Goal: Task Accomplishment & Management: Manage account settings

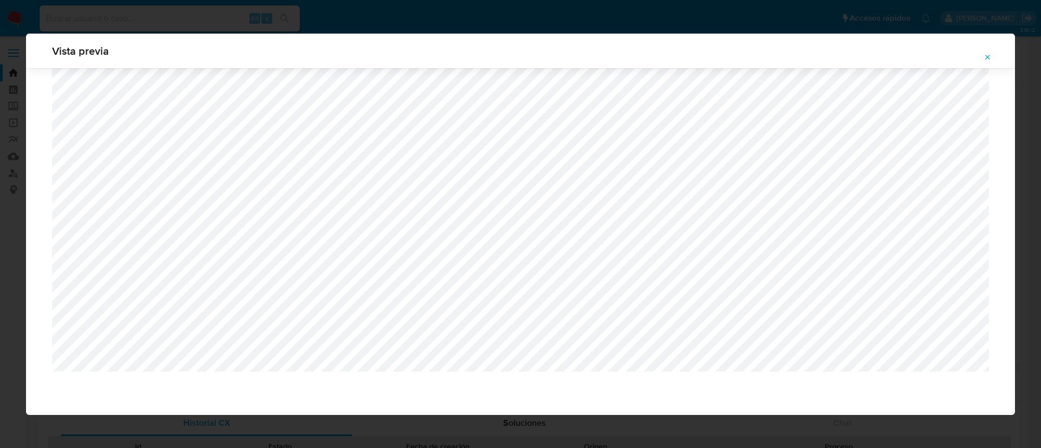
select select "10"
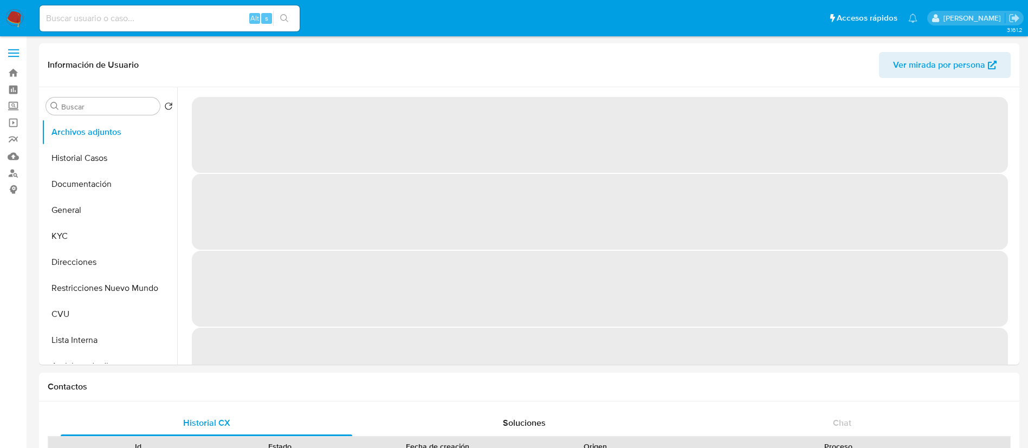
select select "10"
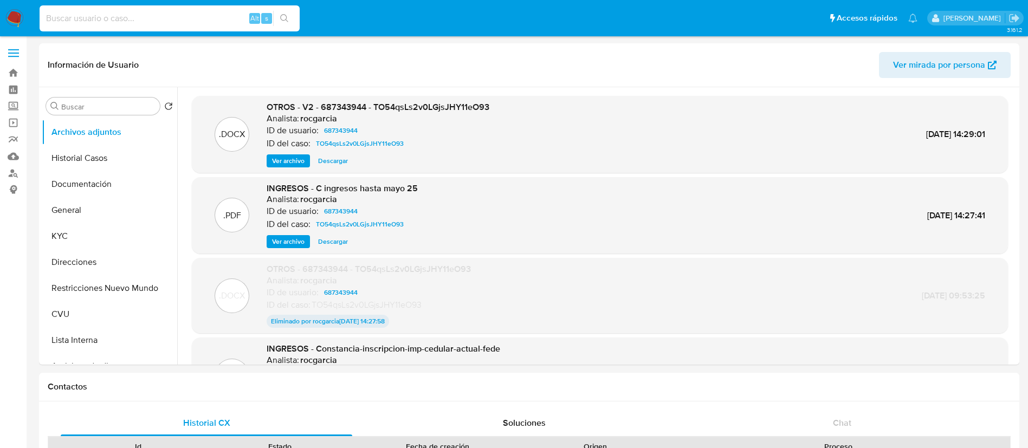
click at [221, 12] on input at bounding box center [170, 18] width 260 height 14
paste input "JjEczy2zaARyyBWLE3AC1rjT"
type input "JjEczy2zaARyyBWLE3AC1rjT"
click at [280, 15] on button "search-icon" at bounding box center [284, 18] width 22 height 15
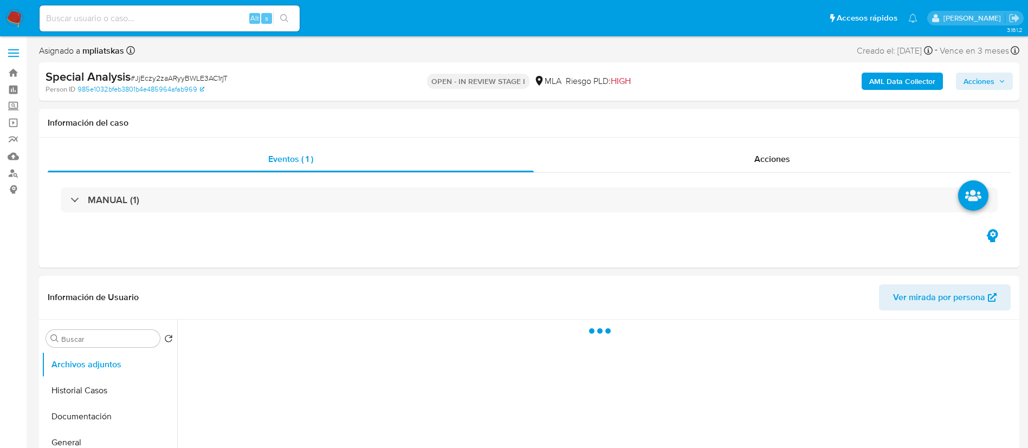
select select "10"
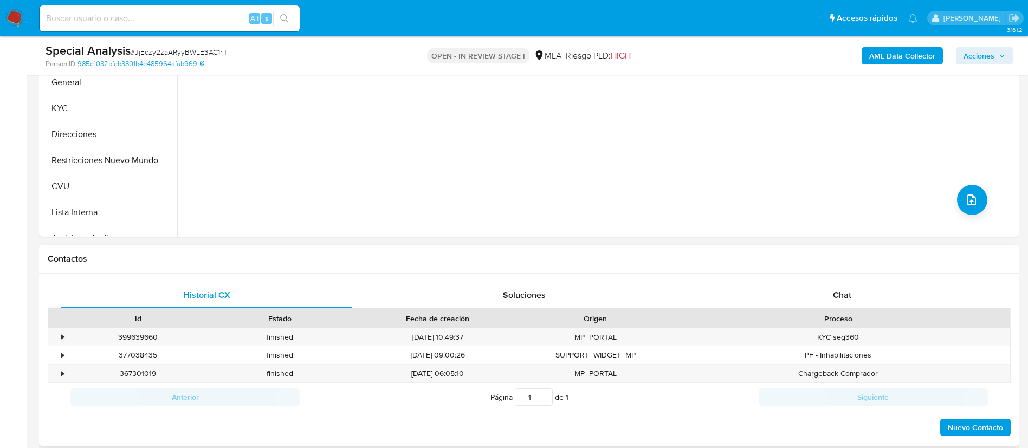
scroll to position [325, 0]
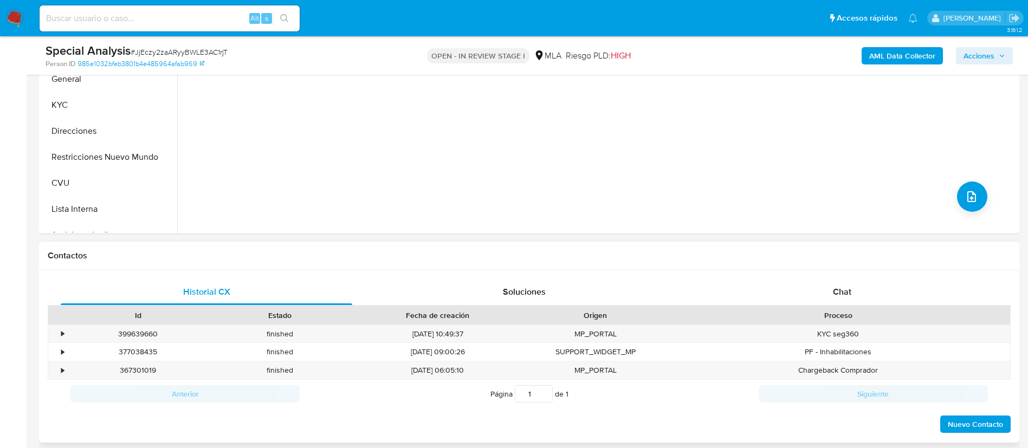
click at [809, 274] on div "Historial CX Soluciones Chat Id Estado Fecha de creación Origen Proceso • 39963…" at bounding box center [529, 356] width 980 height 173
click at [812, 287] on div "Chat" at bounding box center [842, 292] width 292 height 26
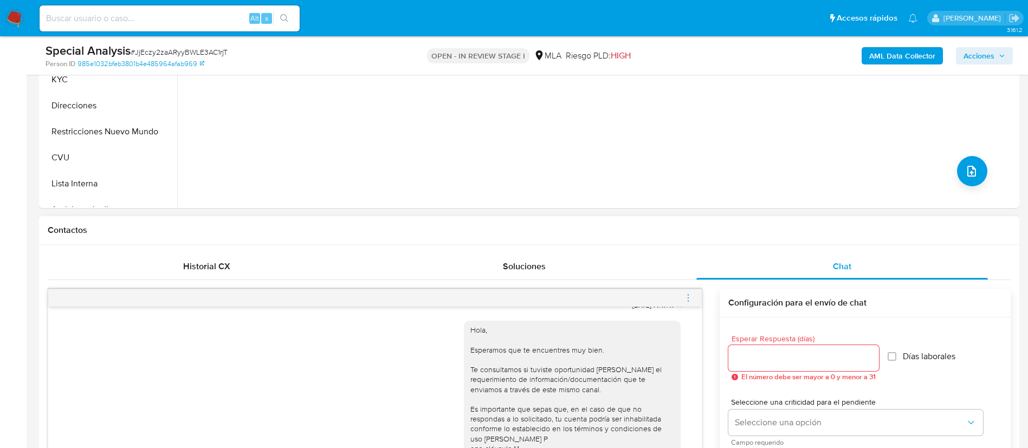
scroll to position [406, 0]
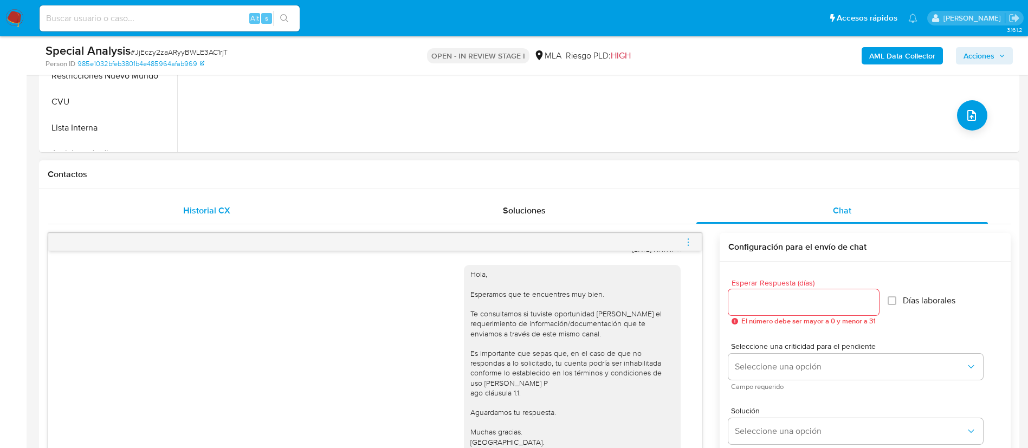
click at [228, 219] on div "Historial CX" at bounding box center [207, 211] width 292 height 26
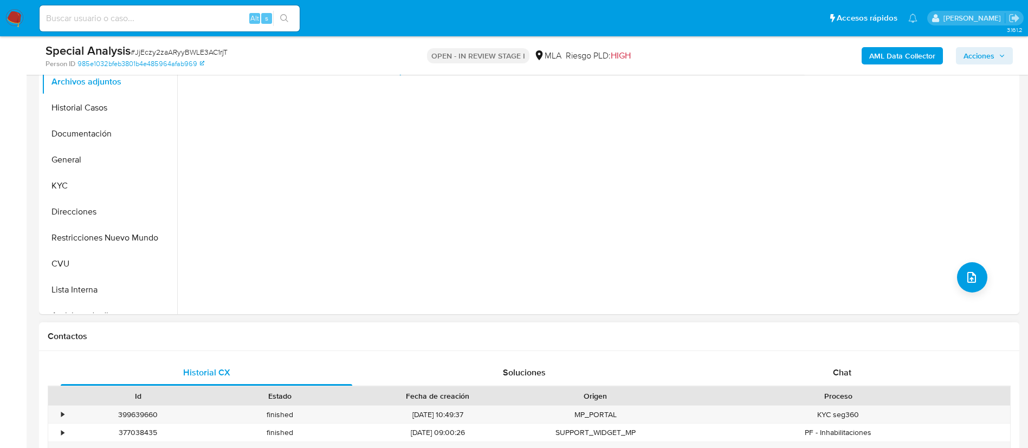
scroll to position [244, 0]
click at [96, 186] on button "KYC" at bounding box center [105, 186] width 127 height 26
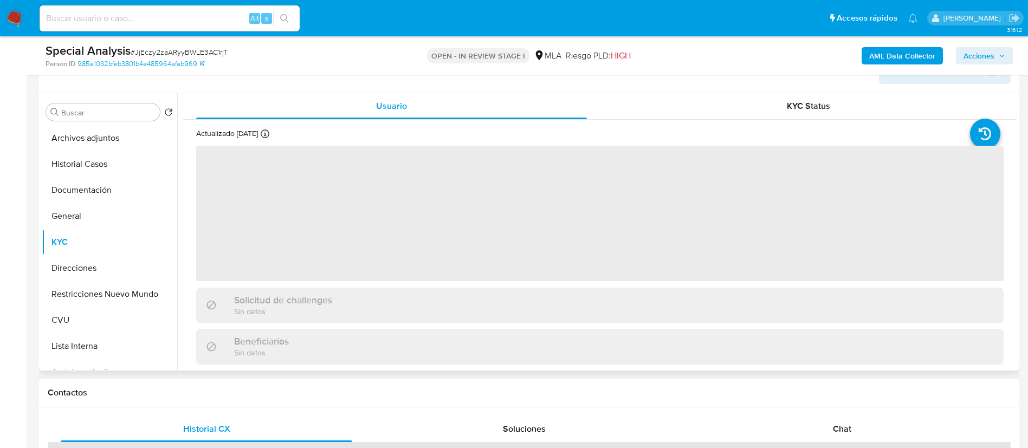
scroll to position [163, 0]
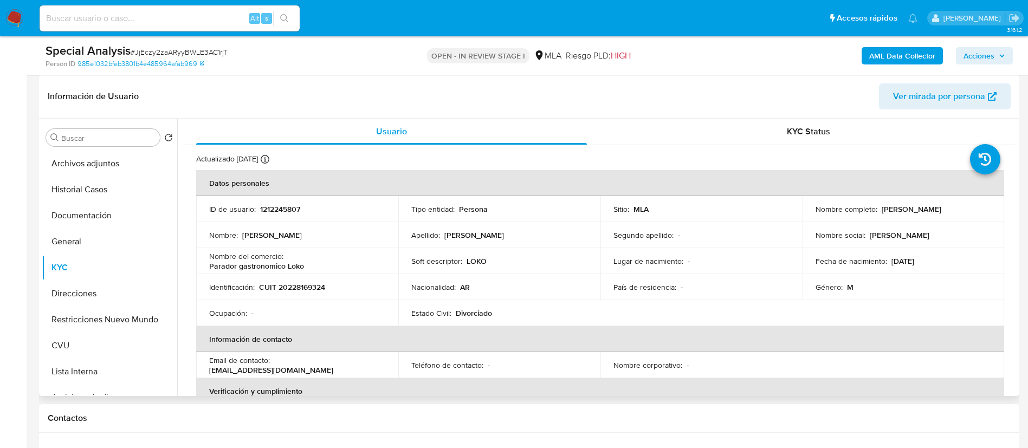
click at [270, 204] on p "1212245807" at bounding box center [280, 209] width 40 height 10
copy p "1212245807"
click at [313, 284] on p "CUIT 20228169324" at bounding box center [292, 287] width 66 height 10
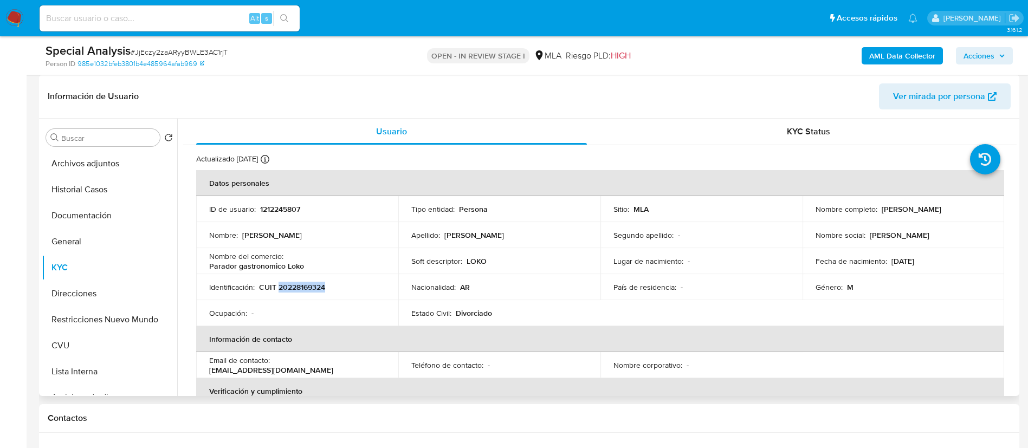
copy p "20228169324"
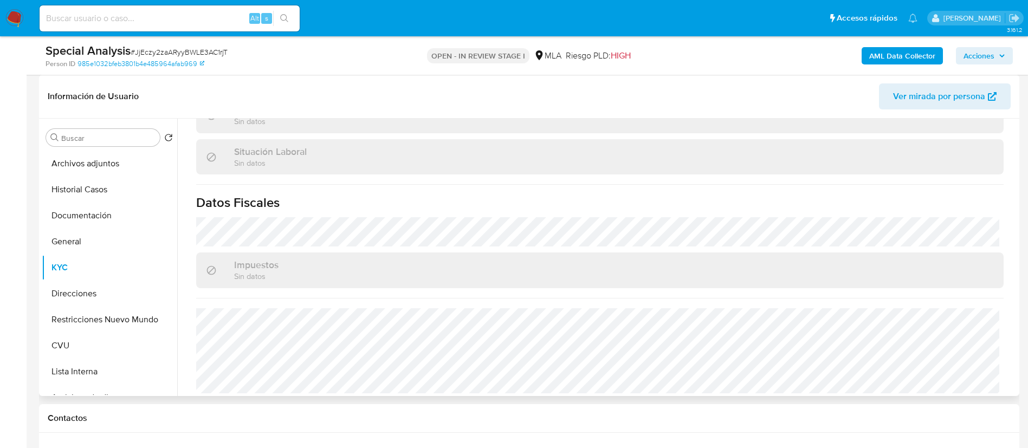
scroll to position [550, 0]
click at [76, 289] on button "Direcciones" at bounding box center [105, 294] width 127 height 26
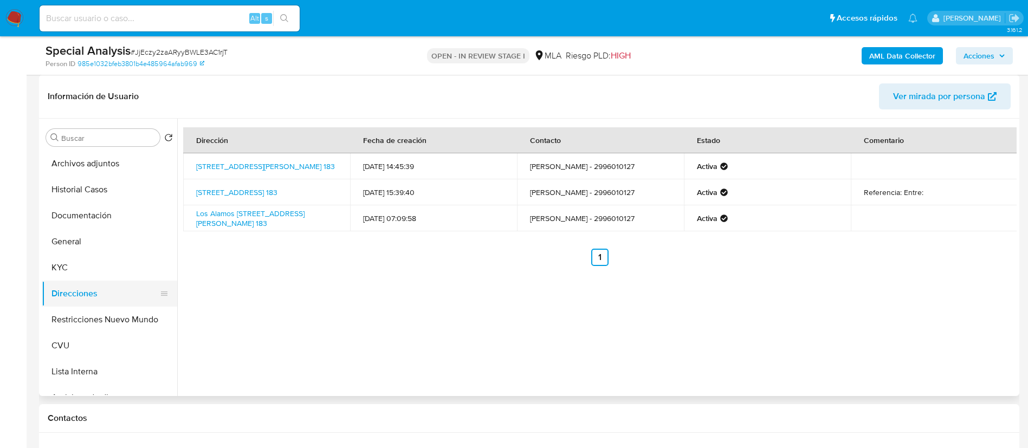
click at [86, 281] on button "Direcciones" at bounding box center [105, 294] width 127 height 26
click at [86, 270] on button "KYC" at bounding box center [105, 268] width 127 height 26
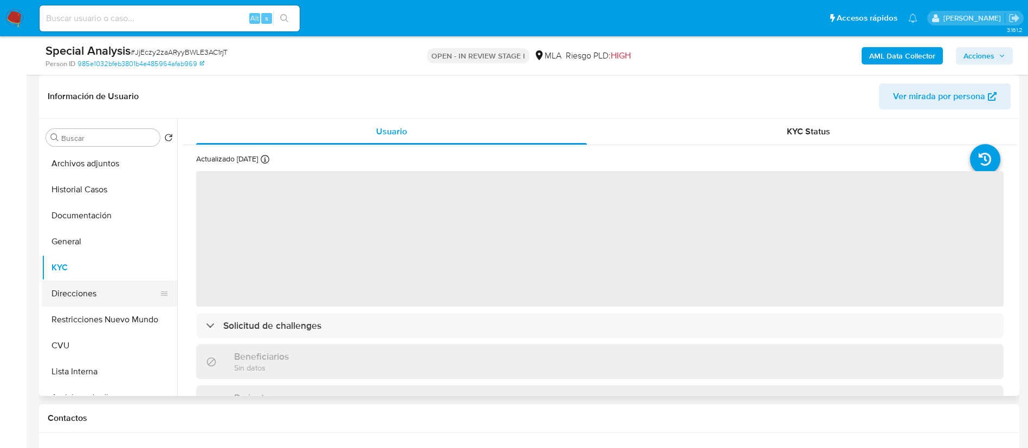
click at [86, 286] on button "Direcciones" at bounding box center [105, 294] width 127 height 26
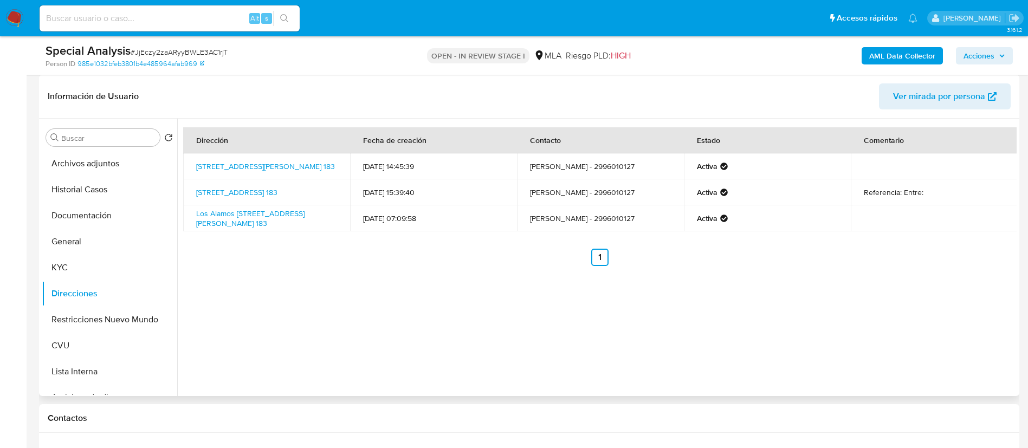
click at [639, 166] on td "claudio cesar borquez - 2996010127" at bounding box center [600, 166] width 167 height 26
drag, startPoint x: 639, startPoint y: 166, endPoint x: 619, endPoint y: 143, distance: 30.0
click at [638, 166] on td "claudio cesar borquez - 2996010127" at bounding box center [600, 166] width 167 height 26
copy td "2996010127"
click at [926, 55] on b "AML Data Collector" at bounding box center [902, 55] width 66 height 17
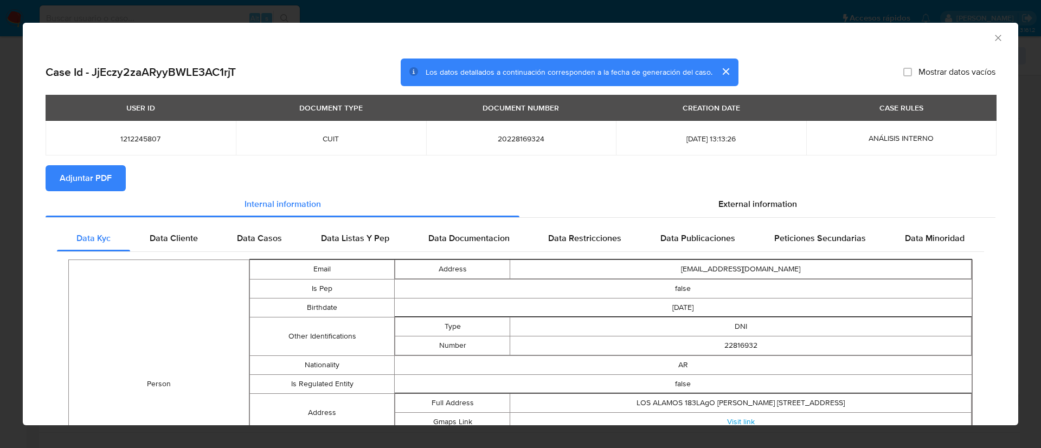
click at [104, 181] on span "Adjuntar PDF" at bounding box center [86, 178] width 52 height 24
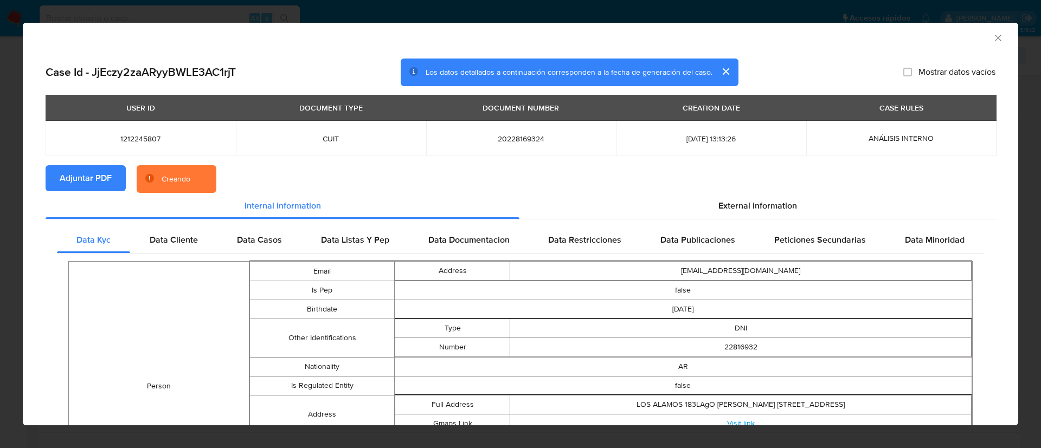
click at [128, 145] on td "1212245807" at bounding box center [141, 138] width 190 height 35
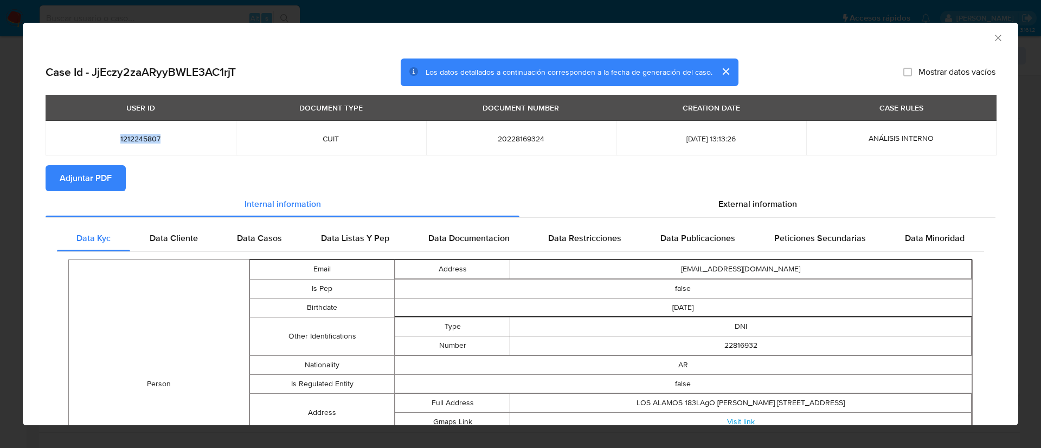
click at [992, 37] on icon "Cerrar ventana" at bounding box center [997, 38] width 11 height 11
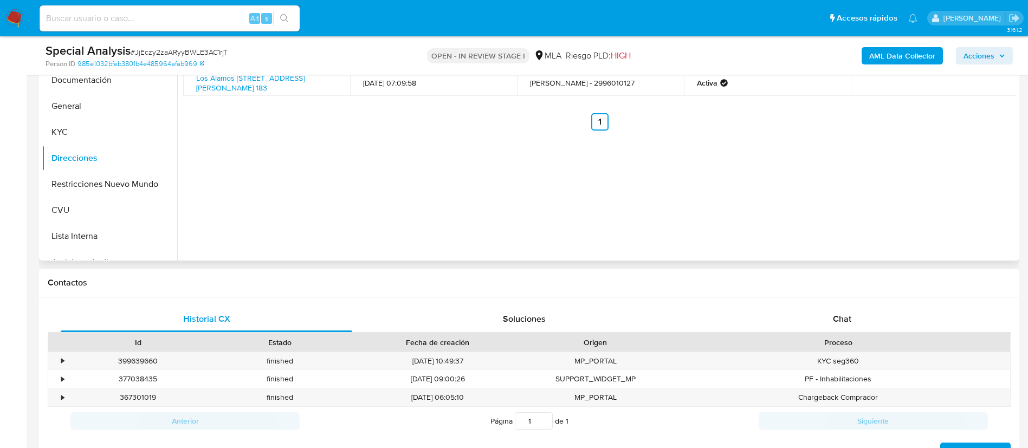
scroll to position [325, 0]
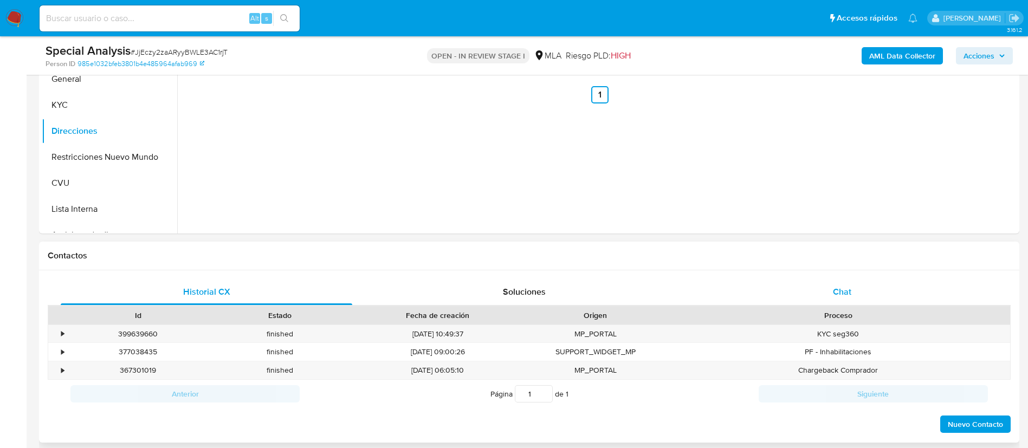
click at [849, 300] on div "Chat" at bounding box center [842, 292] width 292 height 26
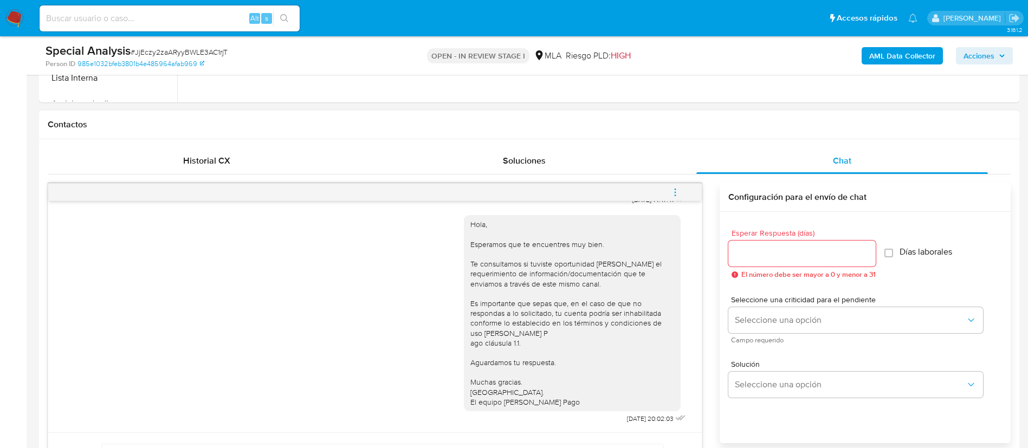
scroll to position [488, 0]
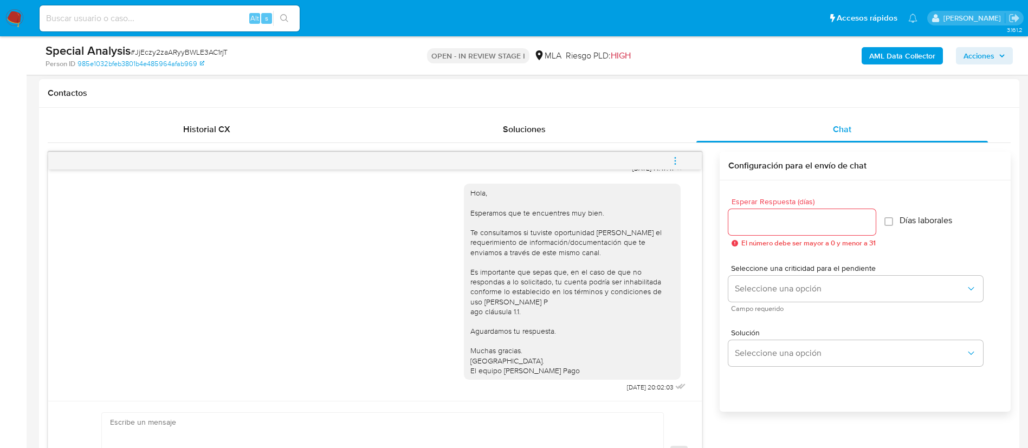
click at [673, 160] on icon "menu-action" at bounding box center [675, 161] width 10 height 10
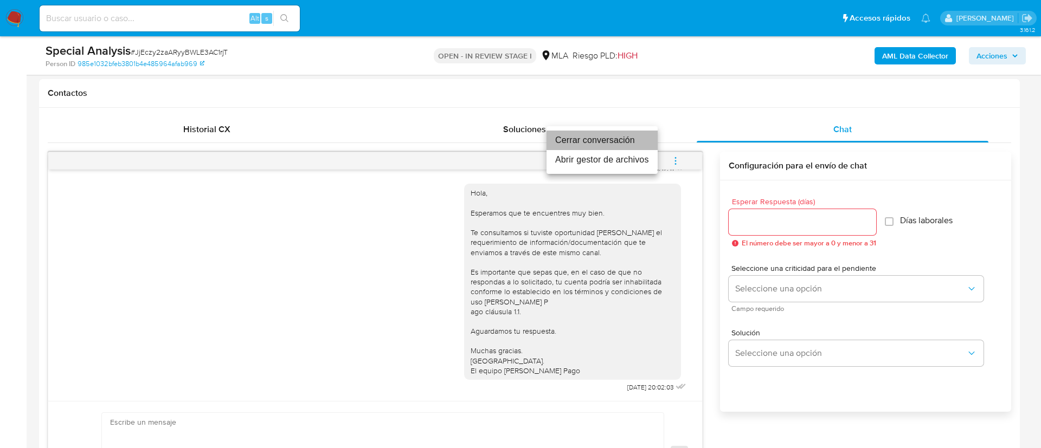
click at [627, 143] on li "Cerrar conversación" at bounding box center [601, 141] width 111 height 20
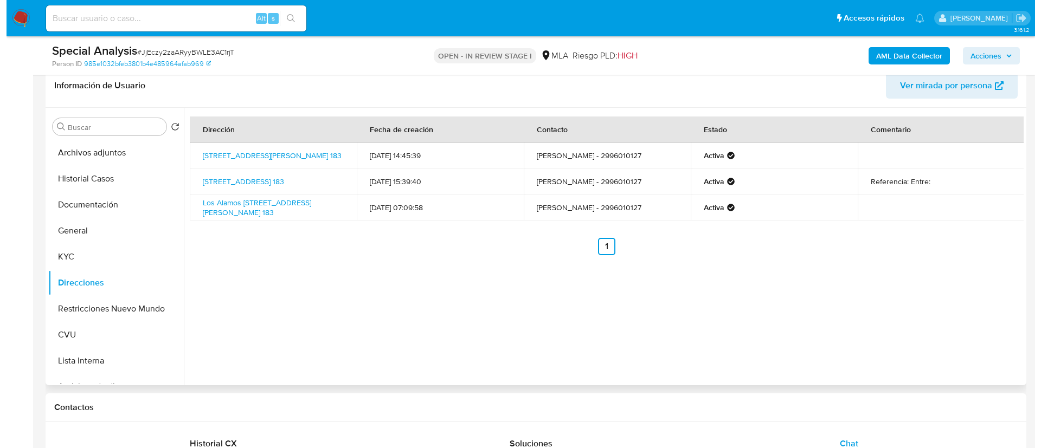
scroll to position [163, 0]
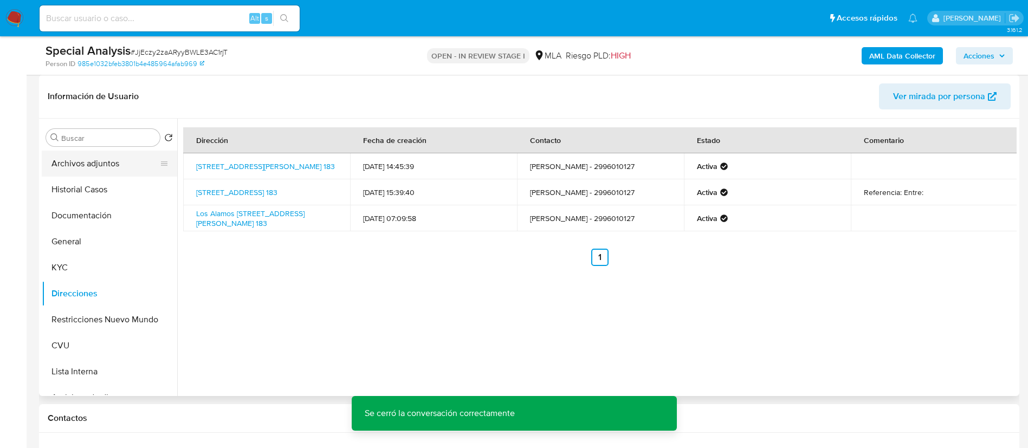
click at [91, 176] on button "Archivos adjuntos" at bounding box center [105, 164] width 127 height 26
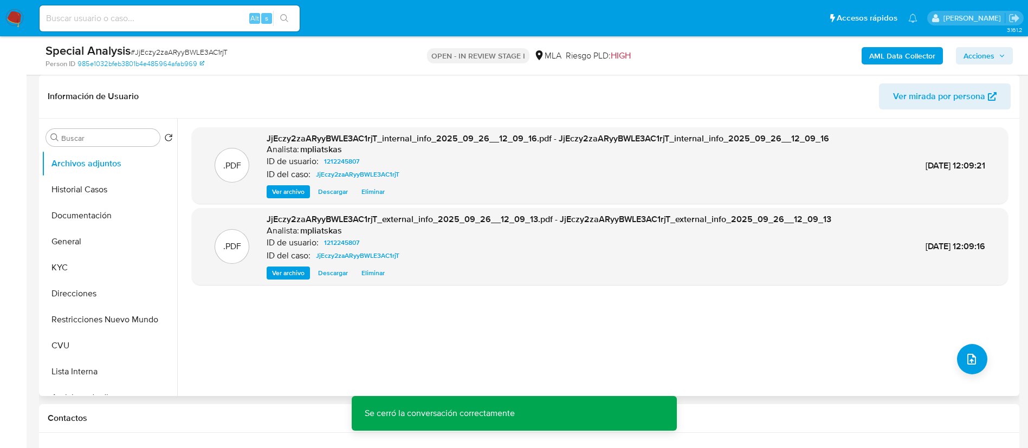
click at [943, 356] on div ".PDF JjEczy2zaARyyBWLE3AC1rjT_internal_info_2025_09_26__12_09_16.pdf - JjEczy2z…" at bounding box center [600, 257] width 816 height 260
click at [957, 361] on button "upload-file" at bounding box center [972, 359] width 30 height 30
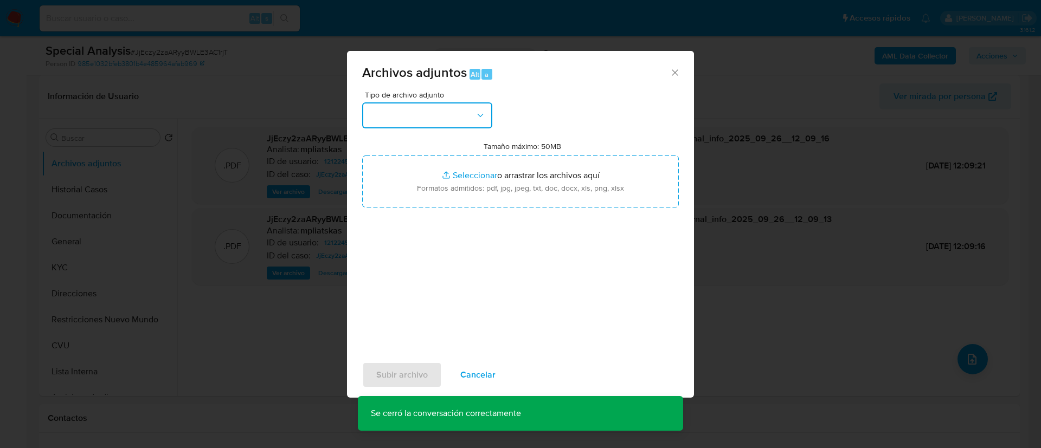
click at [429, 116] on button "button" at bounding box center [427, 115] width 130 height 26
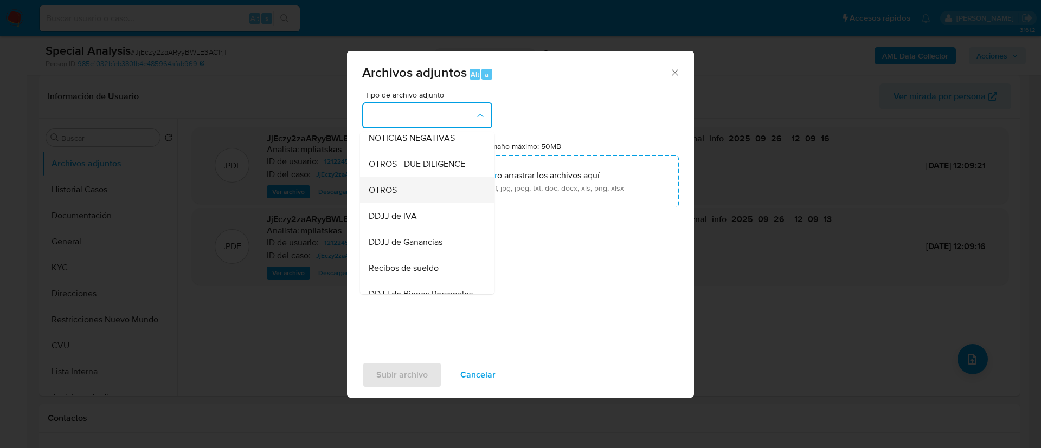
click at [424, 203] on div "OTROS" at bounding box center [424, 190] width 111 height 26
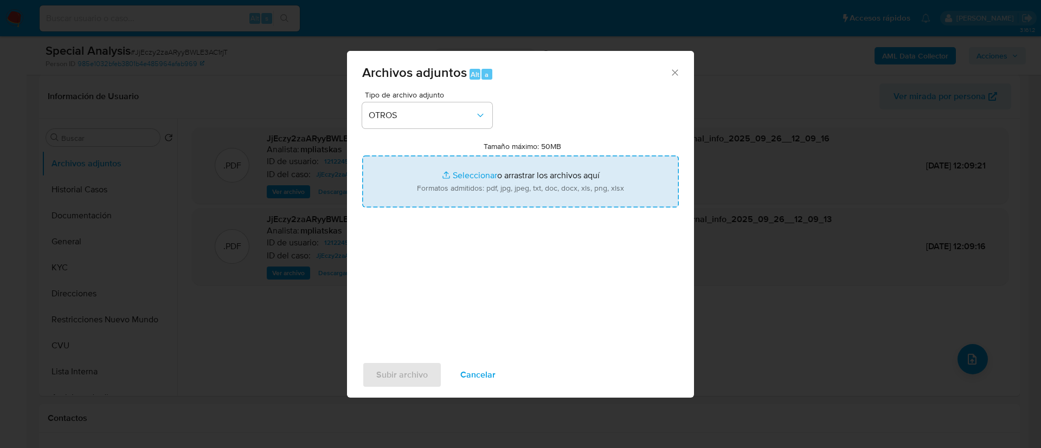
click at [418, 195] on input "Tamaño máximo: 50MB Seleccionar archivos" at bounding box center [520, 182] width 317 height 52
type input "C:\fakepath\1212245807 Movimientos.xlsx"
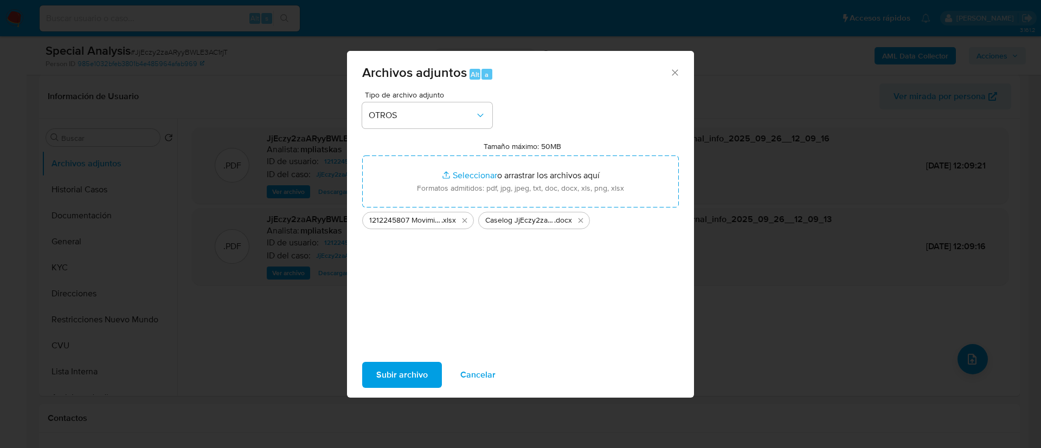
click at [382, 369] on span "Subir archivo" at bounding box center [401, 375] width 51 height 24
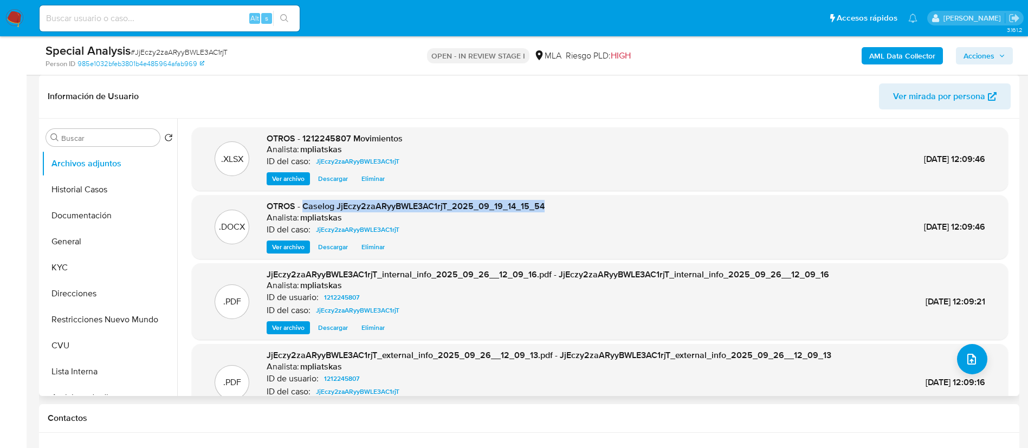
drag, startPoint x: 305, startPoint y: 203, endPoint x: 585, endPoint y: 192, distance: 279.9
click at [585, 192] on div ".XLSX OTROS - 1212245807 Movimientos Analista: mpliatskas ID del caso: JjEczy2z…" at bounding box center [600, 274] width 816 height 294
copy span "Caselog JjEczy2zaARyyBWLE3AC1rjT_2025_09_19_14_15_54"
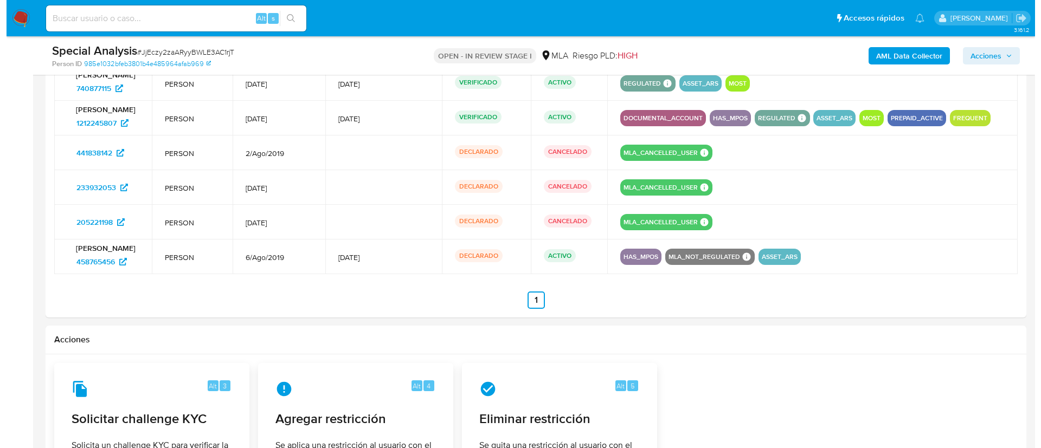
scroll to position [1832, 0]
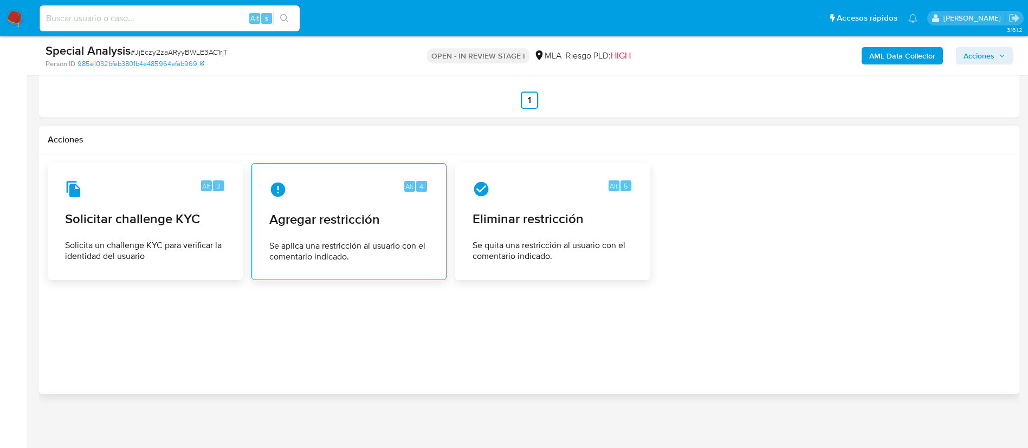
click at [302, 241] on span "Se aplica una restricción al usuario con el comentario indicado." at bounding box center [348, 252] width 159 height 22
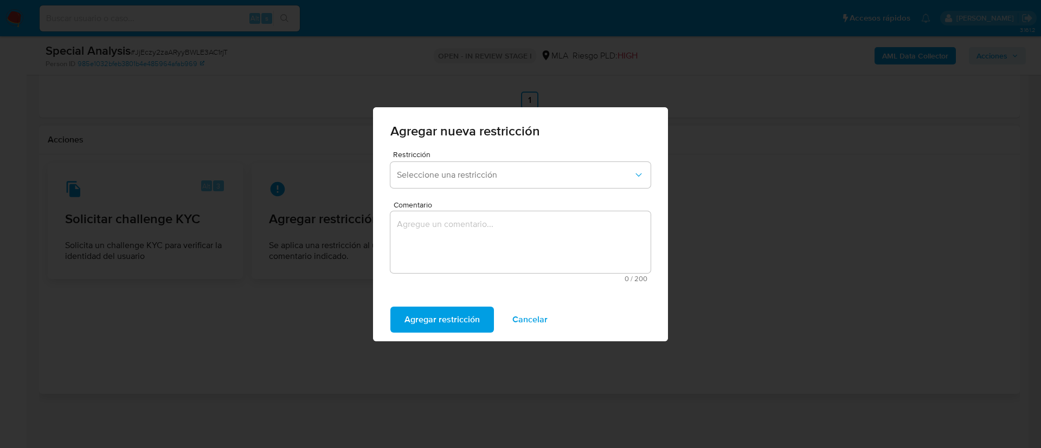
click at [451, 160] on div "Restricción Seleccione una restricción" at bounding box center [520, 172] width 260 height 42
click at [458, 179] on span "Seleccione una restricción" at bounding box center [515, 175] width 236 height 11
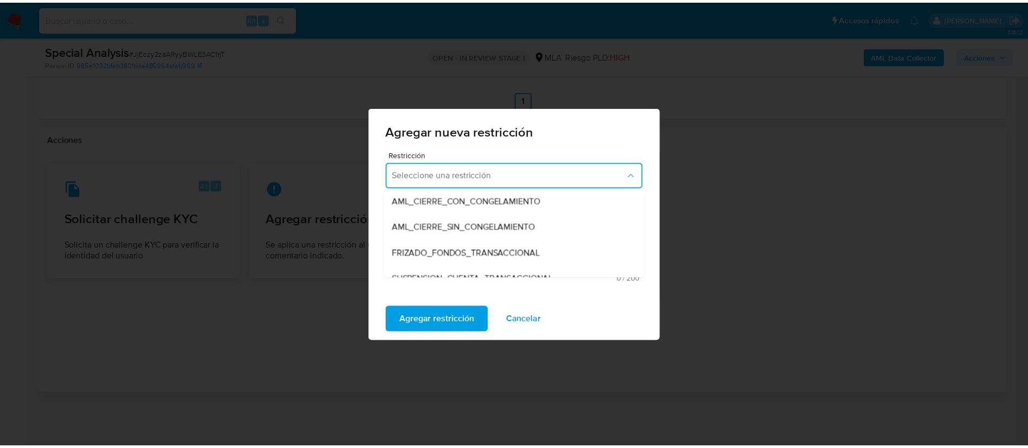
scroll to position [163, 0]
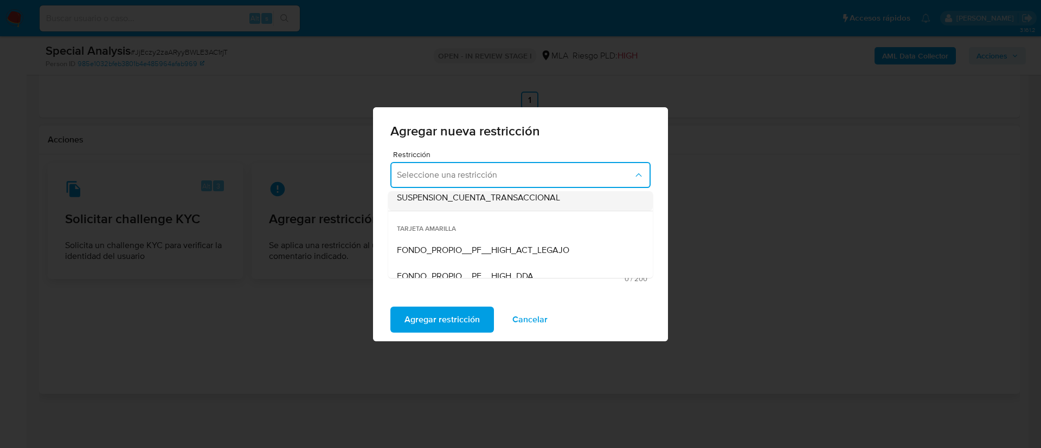
click at [470, 205] on div "SUSPENSION_CUENTA_TRANSACCIONAL" at bounding box center [517, 198] width 241 height 26
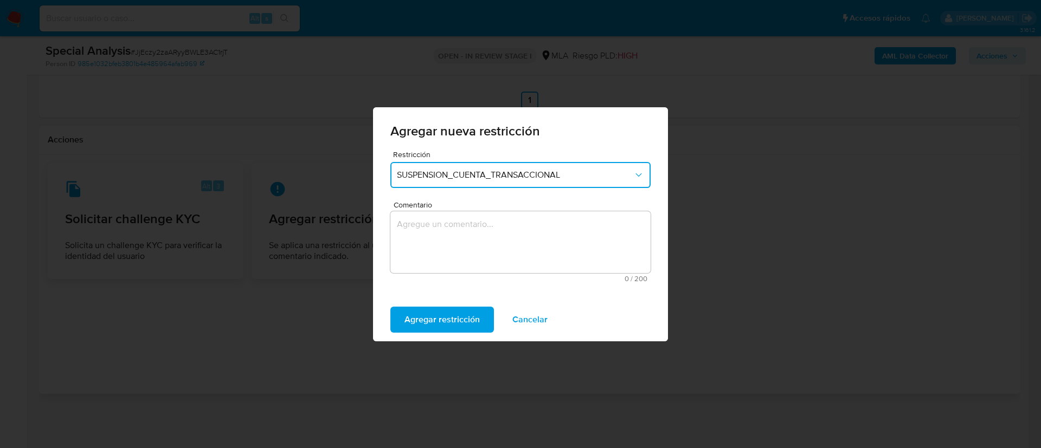
drag, startPoint x: 468, startPoint y: 208, endPoint x: 466, endPoint y: 215, distance: 7.4
click at [467, 214] on div "Comentario 0 / 200 200 caracteres restantes" at bounding box center [520, 241] width 260 height 81
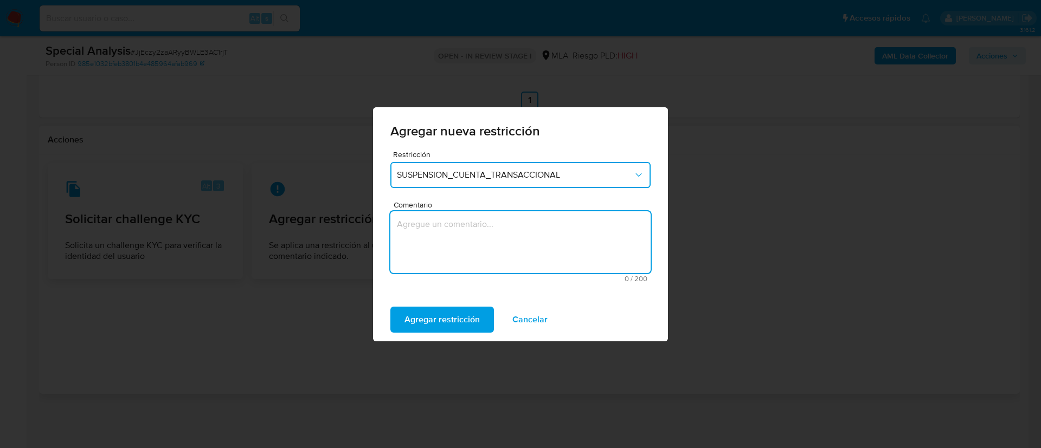
click at [461, 233] on textarea "Comentario" at bounding box center [520, 242] width 260 height 62
type textarea "AML"
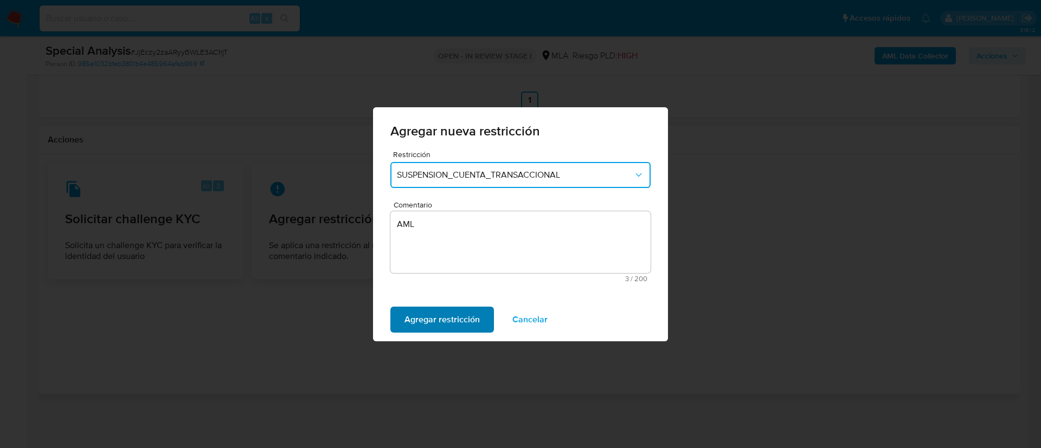
click at [453, 308] on span "Agregar restricción" at bounding box center [441, 320] width 75 height 24
click at [442, 309] on span "Confirmar" at bounding box center [423, 320] width 39 height 24
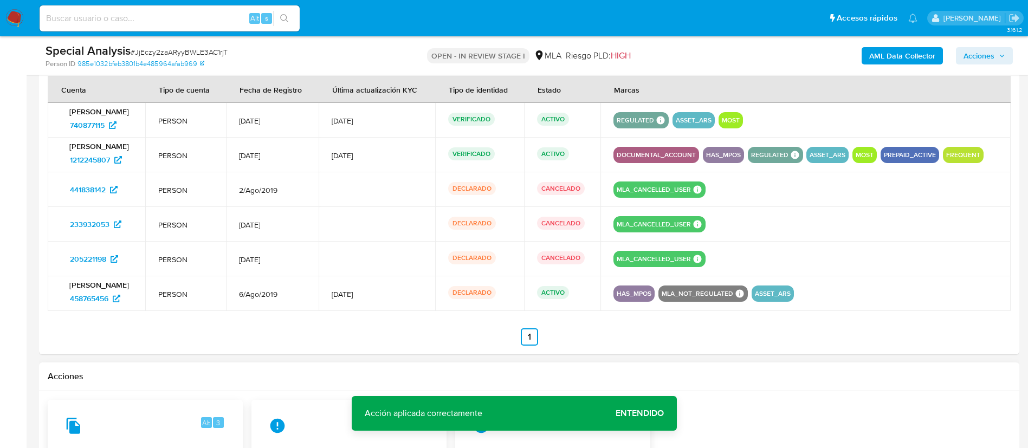
scroll to position [1588, 0]
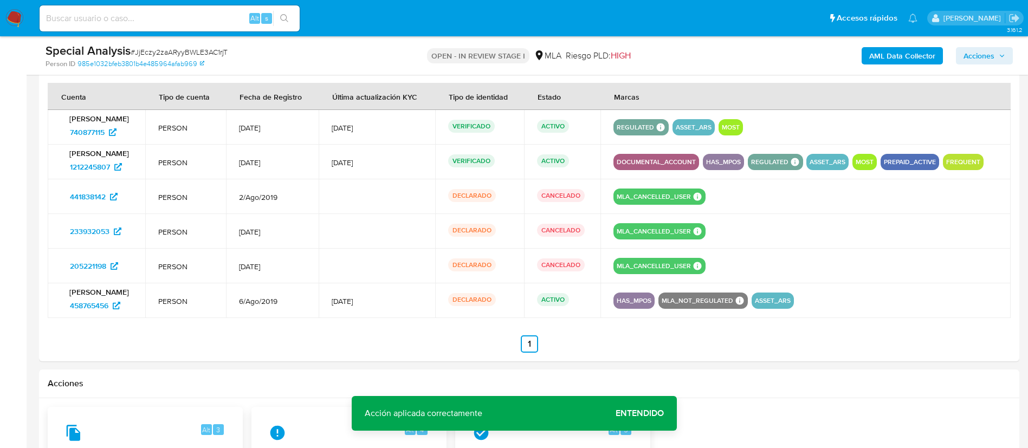
click at [991, 61] on span "Acciones" at bounding box center [979, 55] width 31 height 17
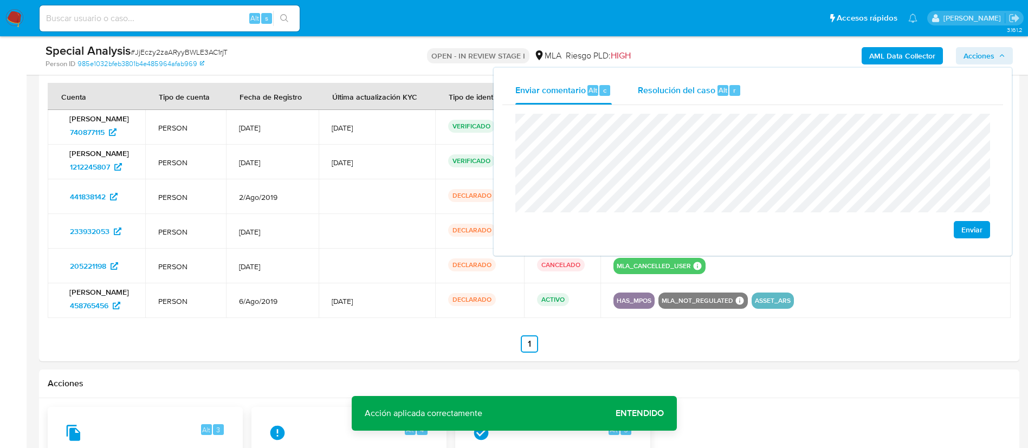
click at [657, 100] on div "Resolución del caso Alt r" at bounding box center [690, 90] width 104 height 28
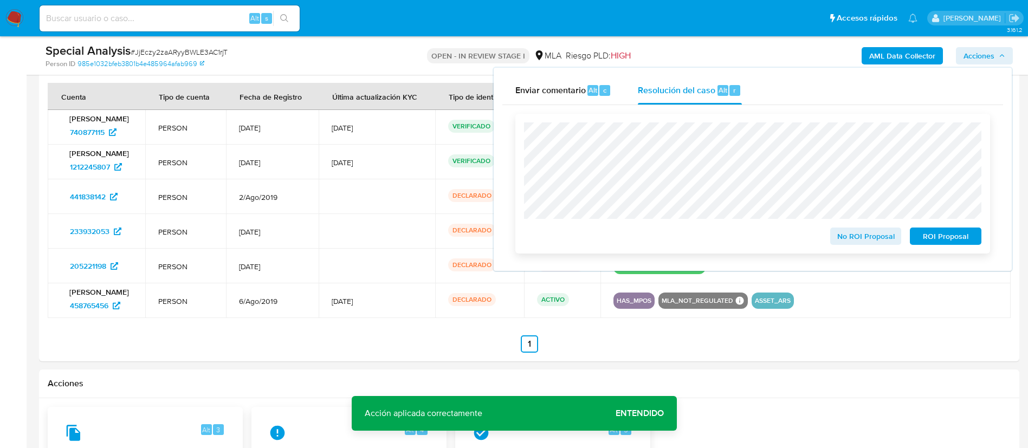
click at [951, 241] on span "ROI Proposal" at bounding box center [946, 236] width 56 height 15
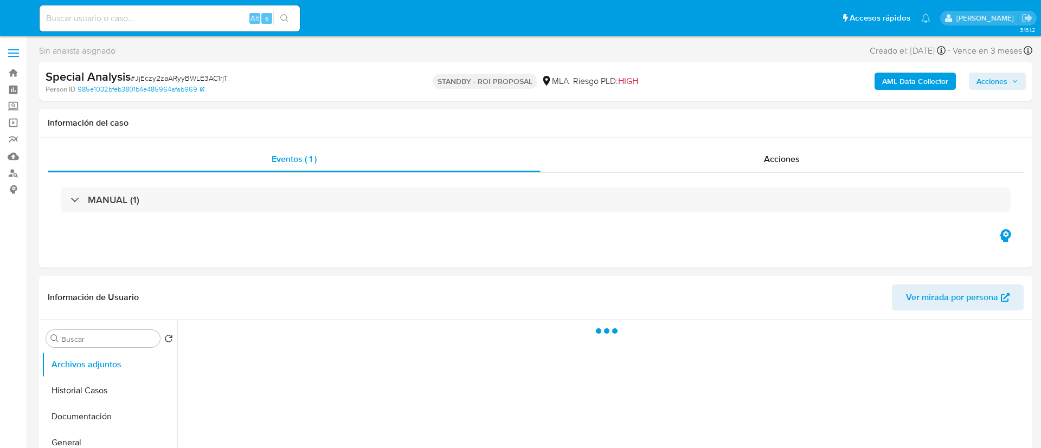
select select "10"
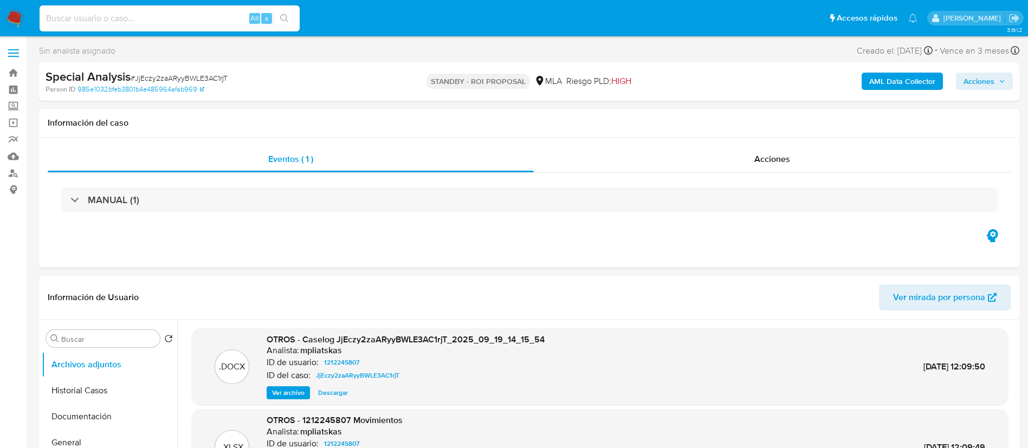
click at [225, 23] on input at bounding box center [170, 18] width 260 height 14
paste input "fzhfaYMLKSW9JGugMeuN5cPD"
type input "fzhfaYMLKSW9JGugMeuN5cPD"
click at [281, 17] on icon "search-icon" at bounding box center [284, 18] width 9 height 9
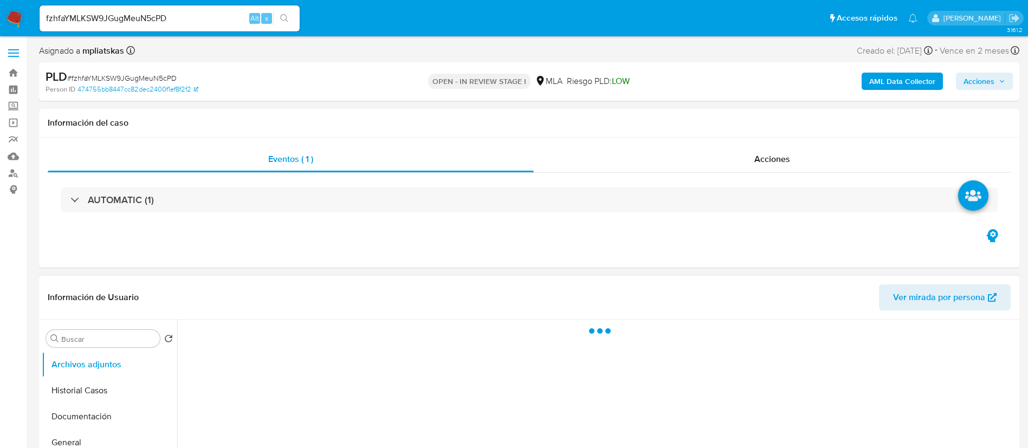
select select "10"
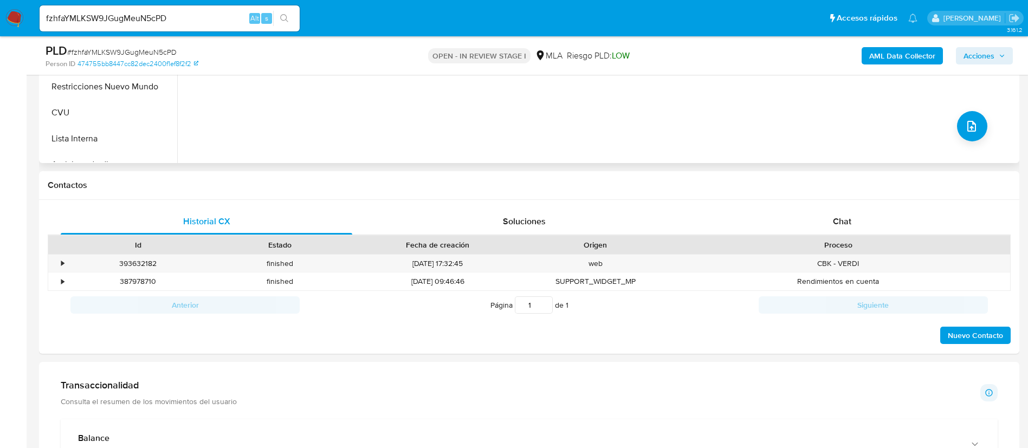
scroll to position [406, 0]
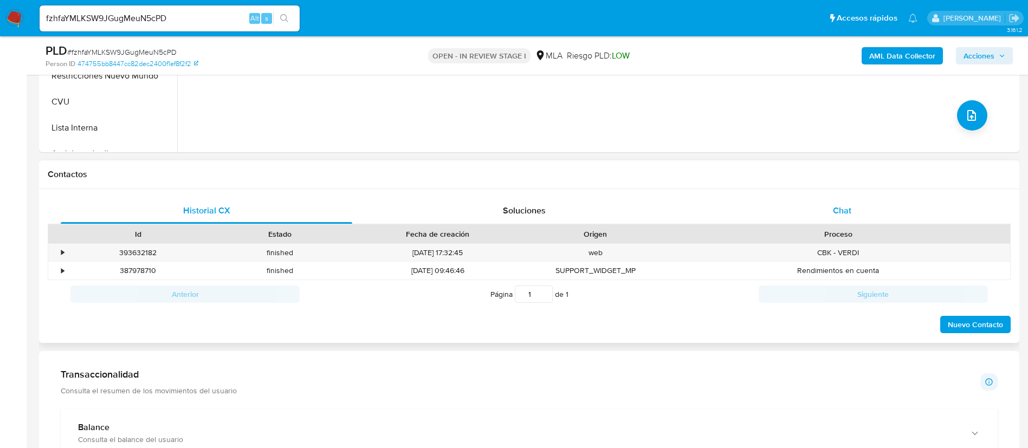
click at [815, 209] on div "Chat" at bounding box center [842, 211] width 292 height 26
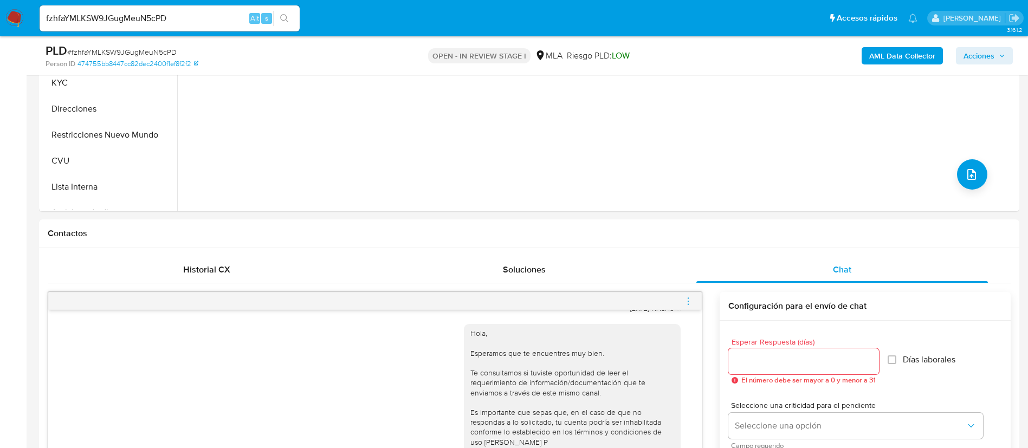
scroll to position [244, 0]
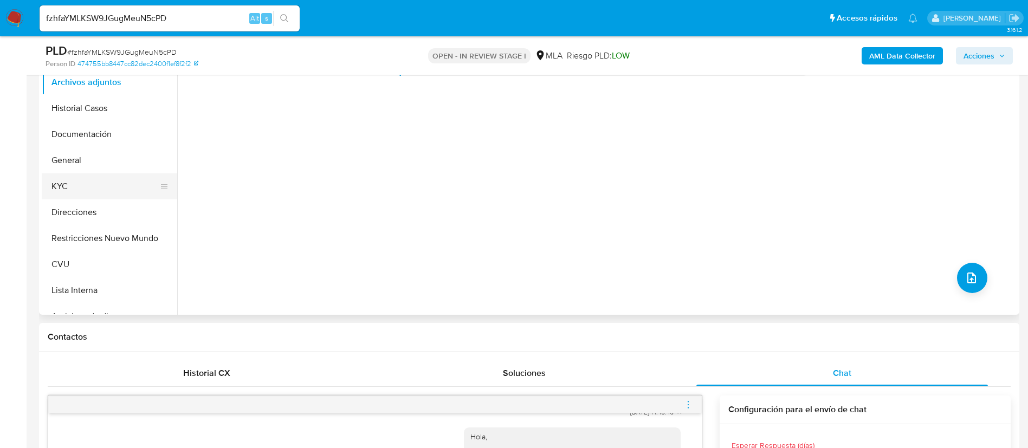
click at [88, 182] on button "KYC" at bounding box center [105, 186] width 127 height 26
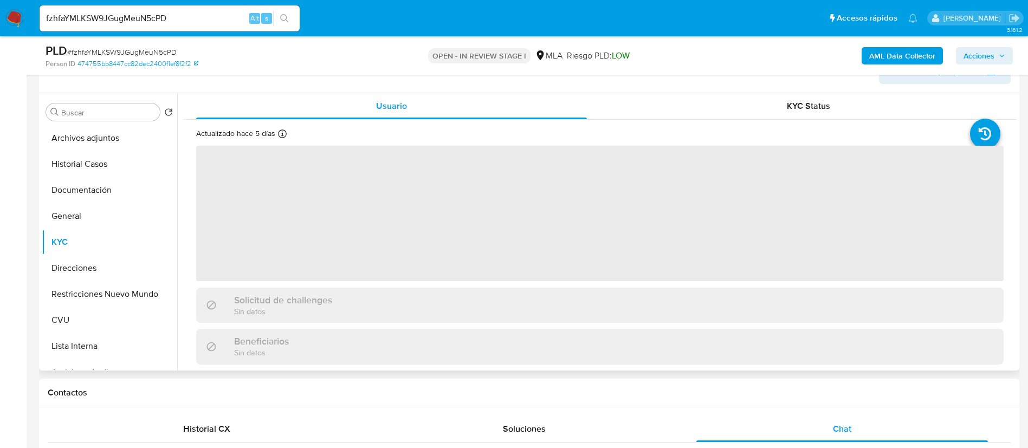
scroll to position [163, 0]
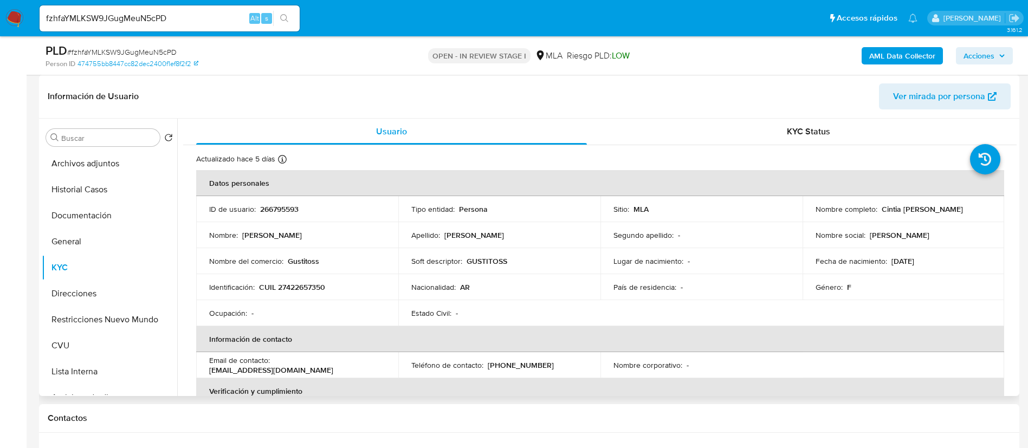
click at [282, 204] on p "266795593" at bounding box center [279, 209] width 38 height 10
copy p "266795593"
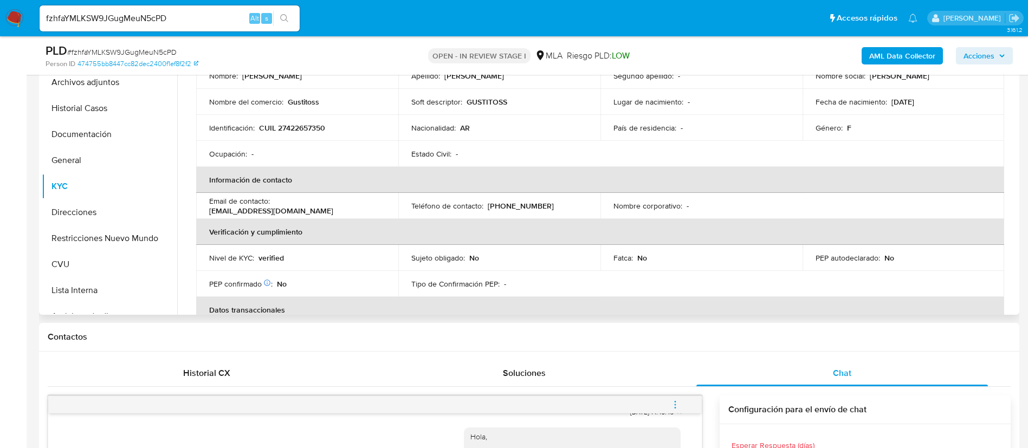
scroll to position [0, 0]
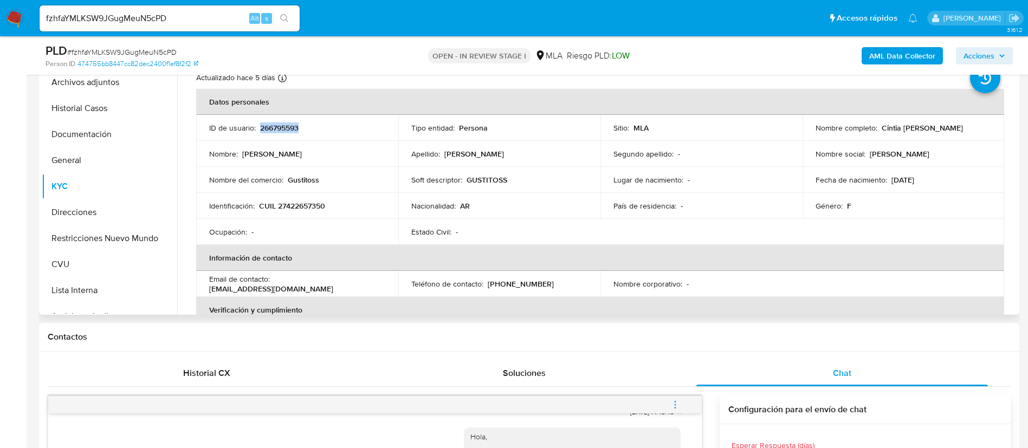
click at [269, 121] on td "ID de usuario : 266795593" at bounding box center [297, 128] width 202 height 26
click at [276, 128] on p "266795593" at bounding box center [279, 128] width 38 height 10
click at [905, 52] on b "AML Data Collector" at bounding box center [902, 55] width 66 height 17
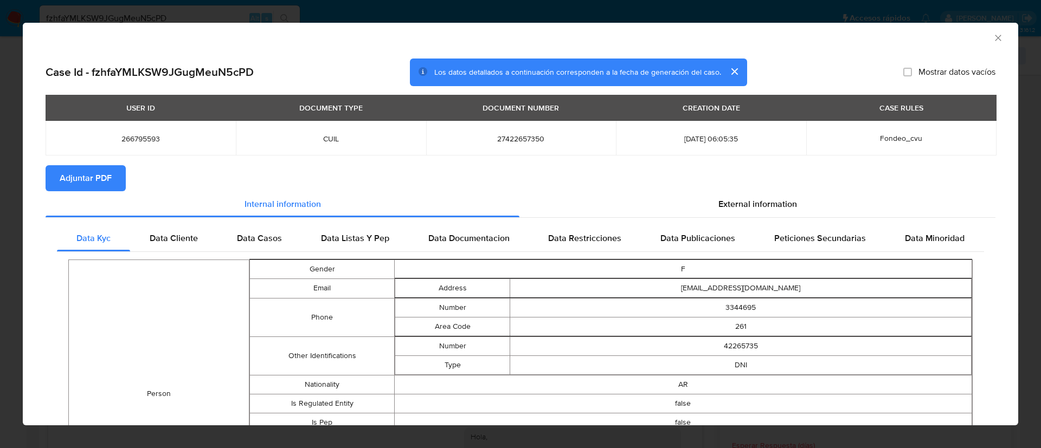
click at [105, 180] on span "Adjuntar PDF" at bounding box center [86, 178] width 52 height 24
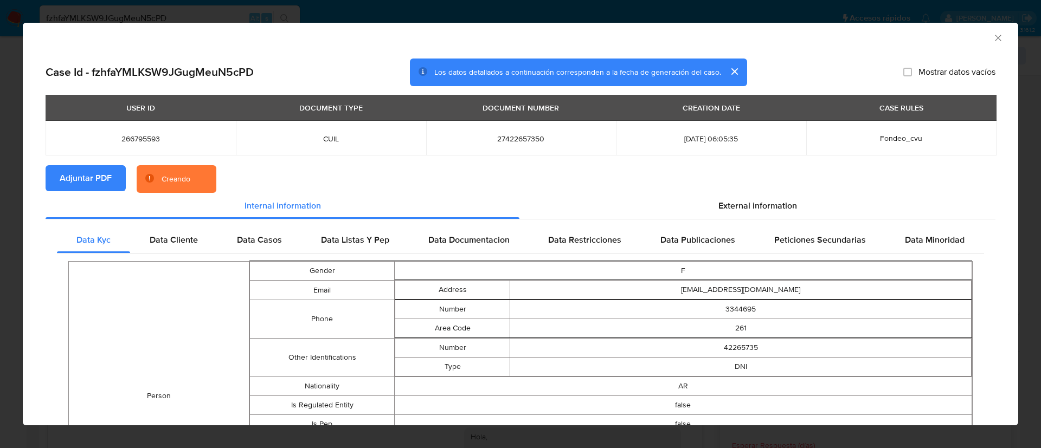
click at [140, 141] on span "266795593" at bounding box center [141, 139] width 164 height 10
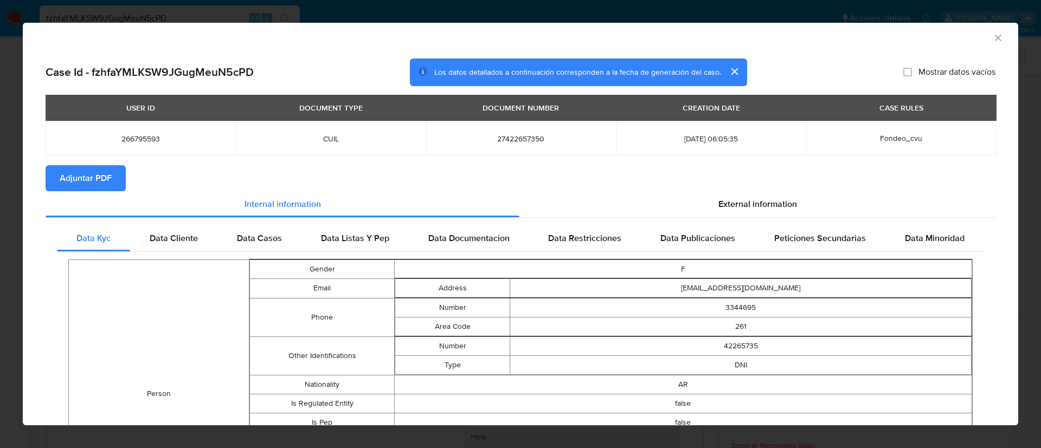
click at [992, 37] on icon "Cerrar ventana" at bounding box center [997, 38] width 11 height 11
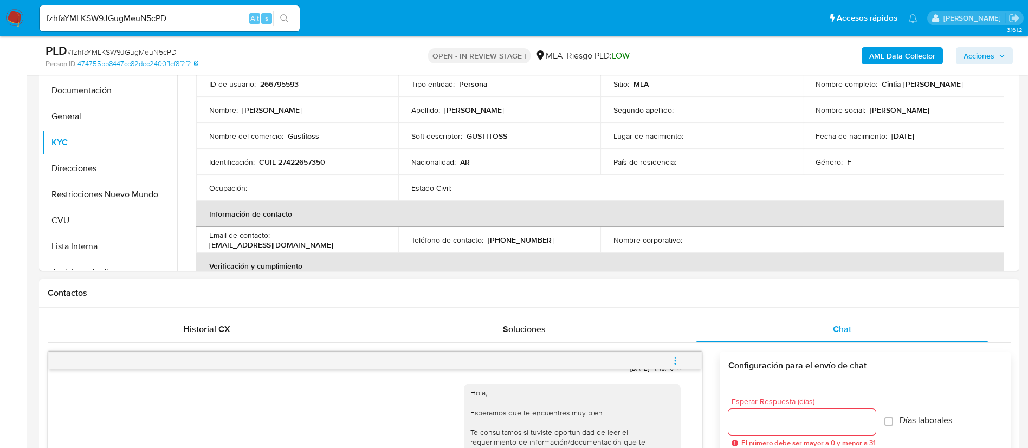
scroll to position [325, 0]
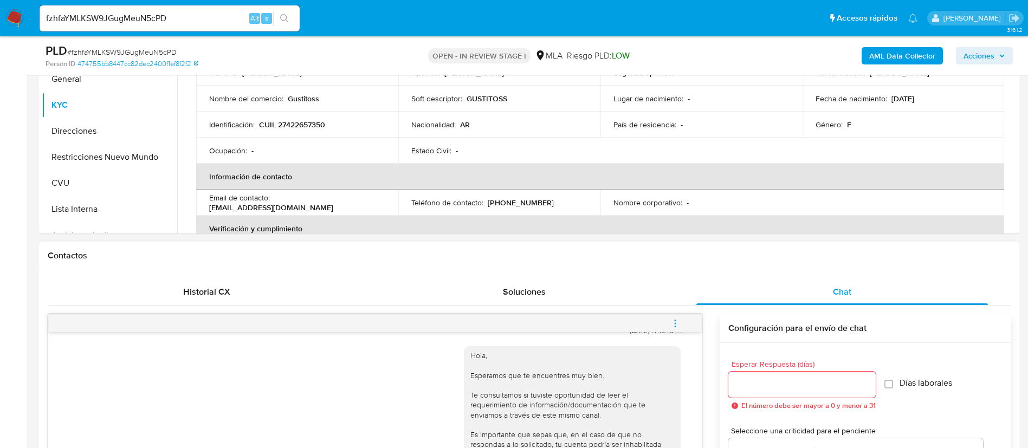
click at [680, 321] on icon "menu-action" at bounding box center [675, 324] width 10 height 10
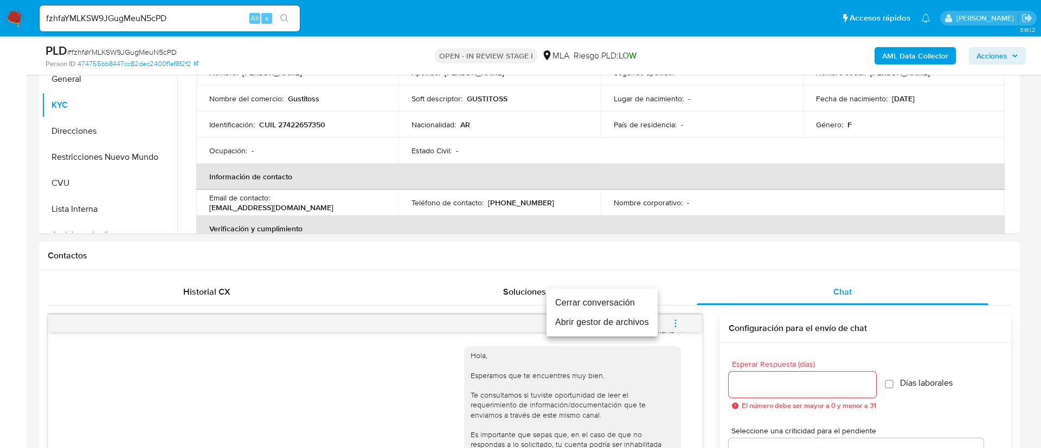
click at [639, 301] on li "Cerrar conversación" at bounding box center [601, 303] width 111 height 20
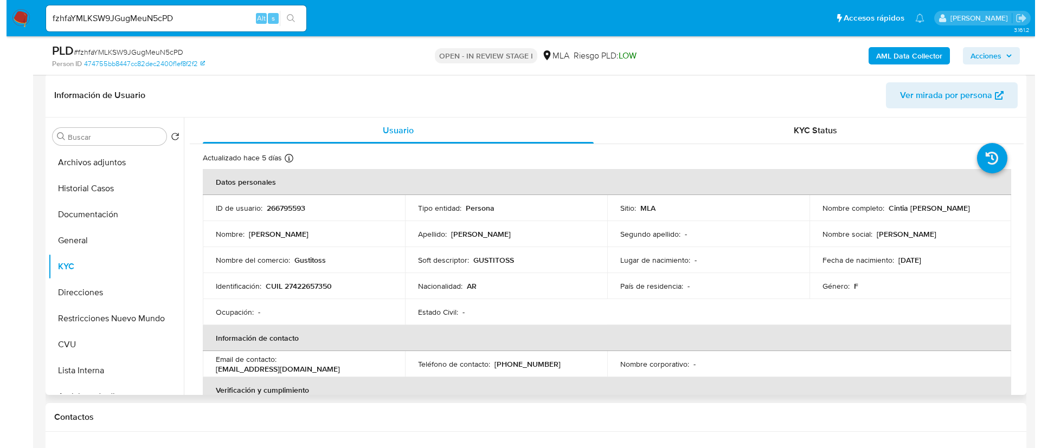
scroll to position [163, 0]
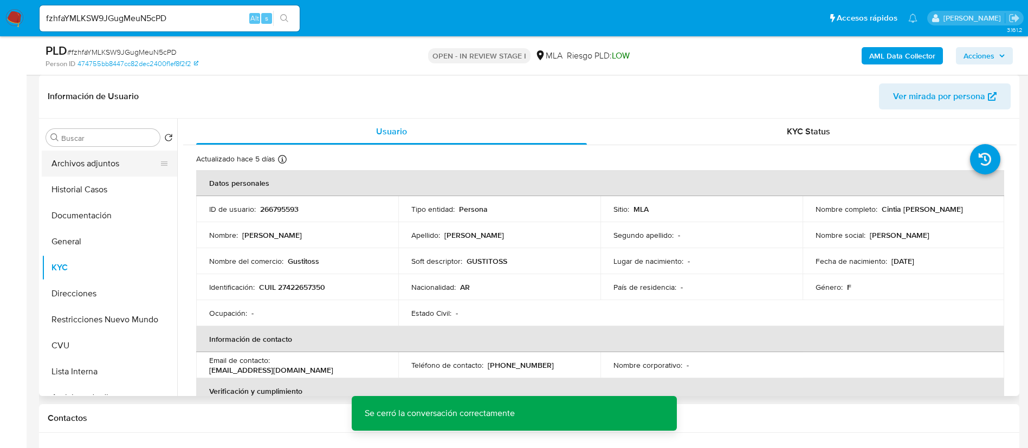
click at [94, 167] on button "Archivos adjuntos" at bounding box center [105, 164] width 127 height 26
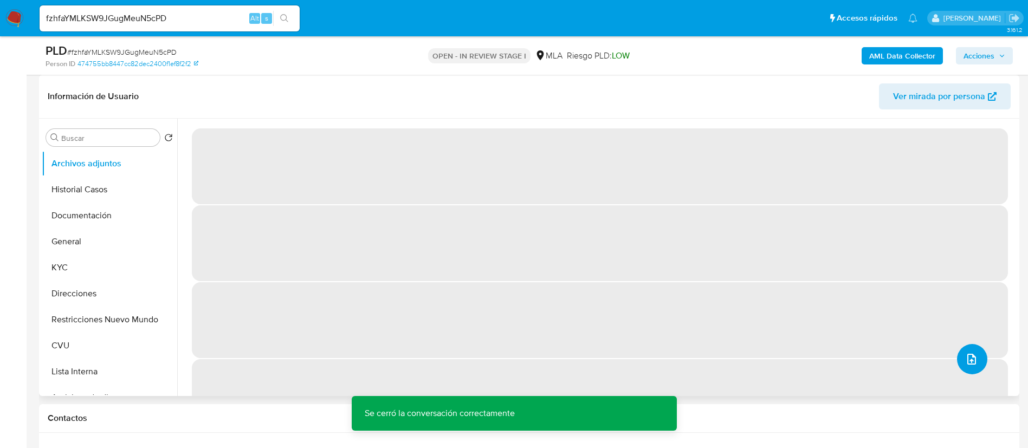
click at [968, 361] on icon "upload-file" at bounding box center [971, 359] width 13 height 13
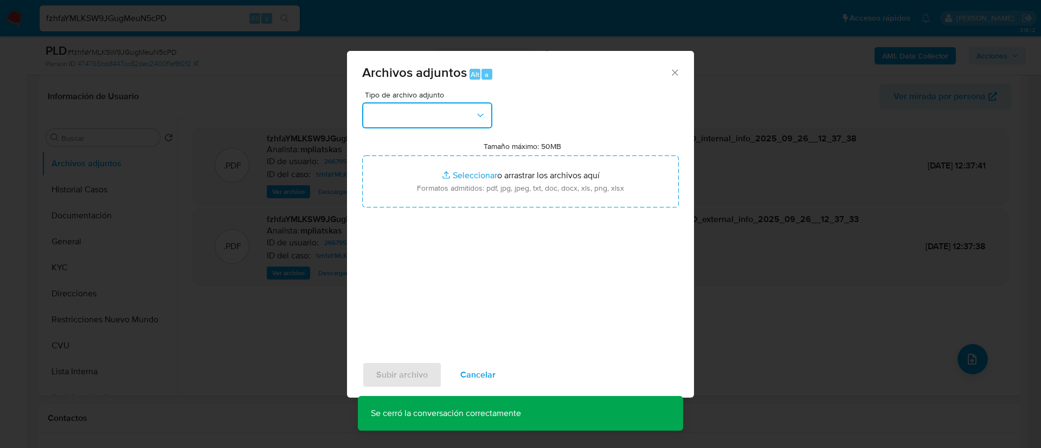
click at [468, 113] on button "button" at bounding box center [427, 115] width 130 height 26
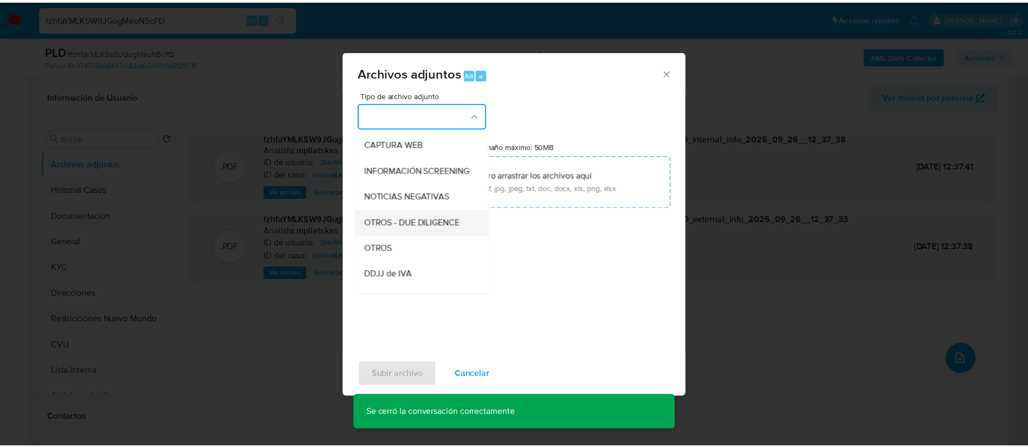
scroll to position [81, 0]
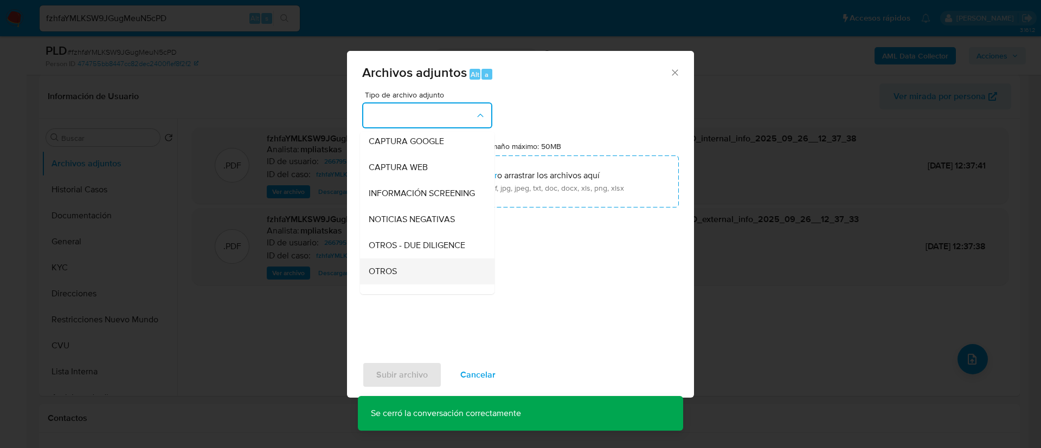
click at [432, 283] on div "OTROS" at bounding box center [424, 272] width 111 height 26
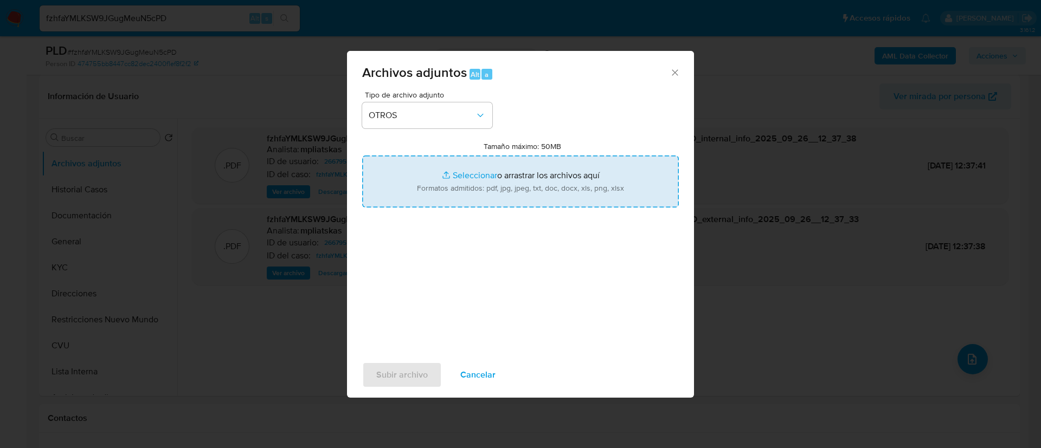
click at [495, 198] on input "Tamaño máximo: 50MB Seleccionar archivos" at bounding box center [520, 182] width 317 height 52
type input "C:\fakepath\266795593 Movimientos.xlsx"
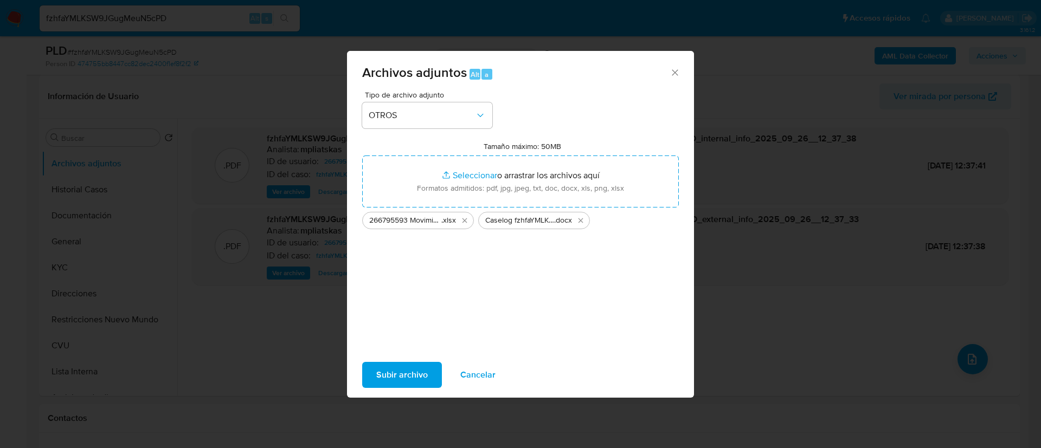
click at [422, 372] on span "Subir archivo" at bounding box center [401, 375] width 51 height 24
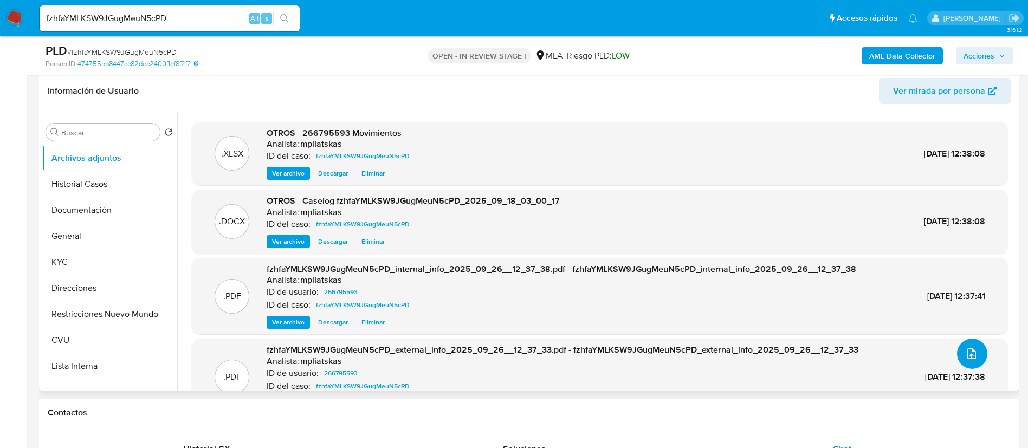
scroll to position [163, 0]
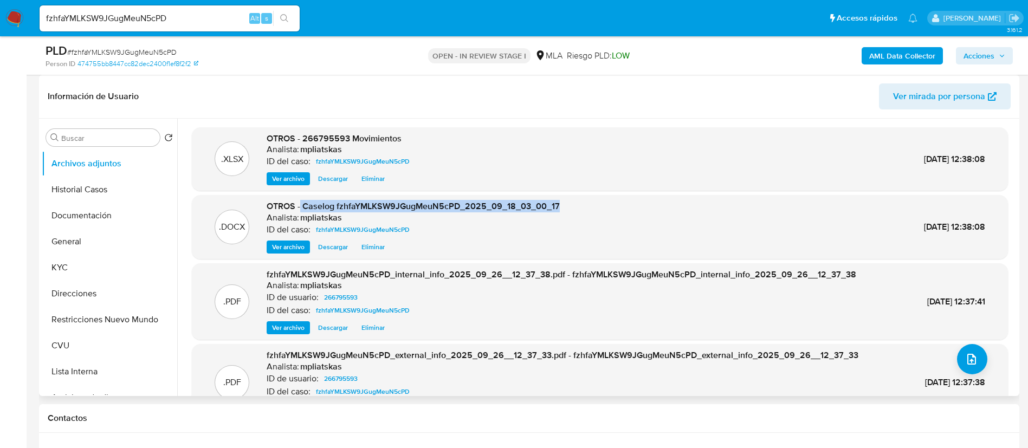
drag, startPoint x: 301, startPoint y: 203, endPoint x: 569, endPoint y: 207, distance: 267.8
click at [569, 207] on div ".DOCX OTROS - Caselog fzhfaYMLKSW9JGugMeuN5cPD_2025_09_18_03_00_17 Analista: mp…" at bounding box center [599, 227] width 805 height 53
copy span "Caselog fzhfaYMLKSW9JGugMeuN5cPD_2025_09_18_03_00_17"
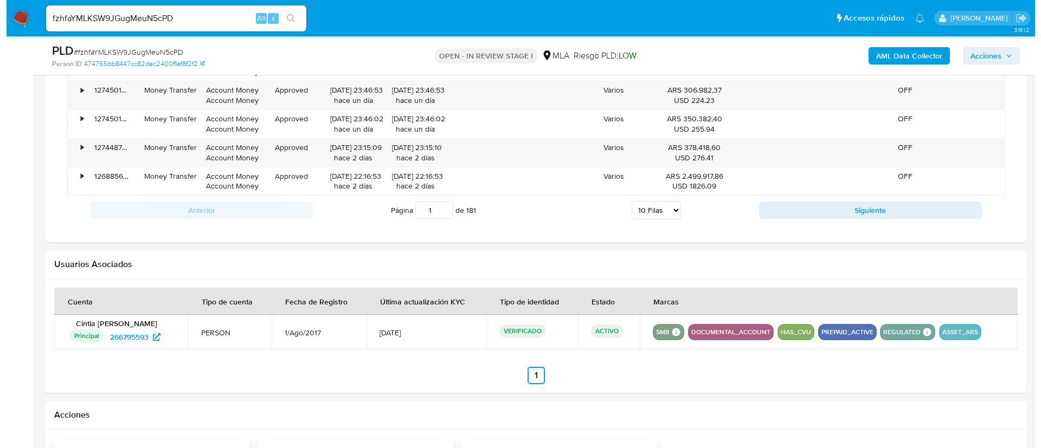
scroll to position [1658, 0]
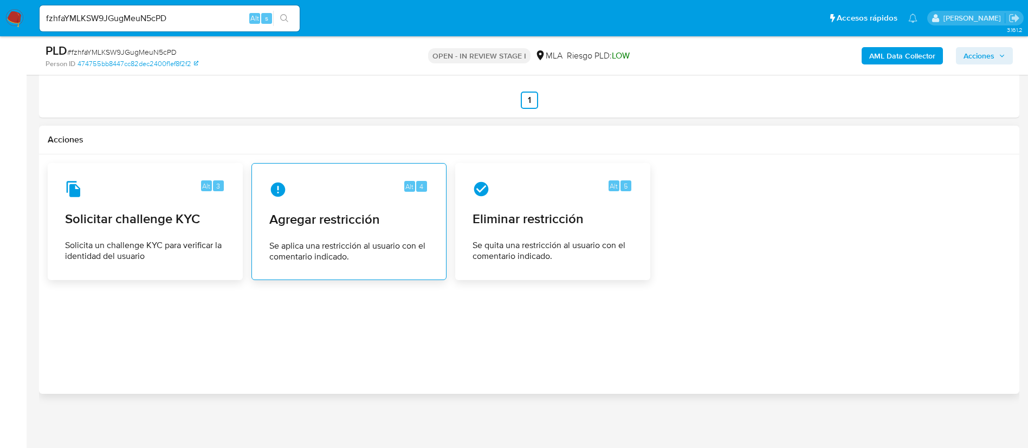
click at [337, 208] on div "Alt 4 Agregar restricción Se aplica una restricción al usuario con el comentari…" at bounding box center [349, 221] width 177 height 99
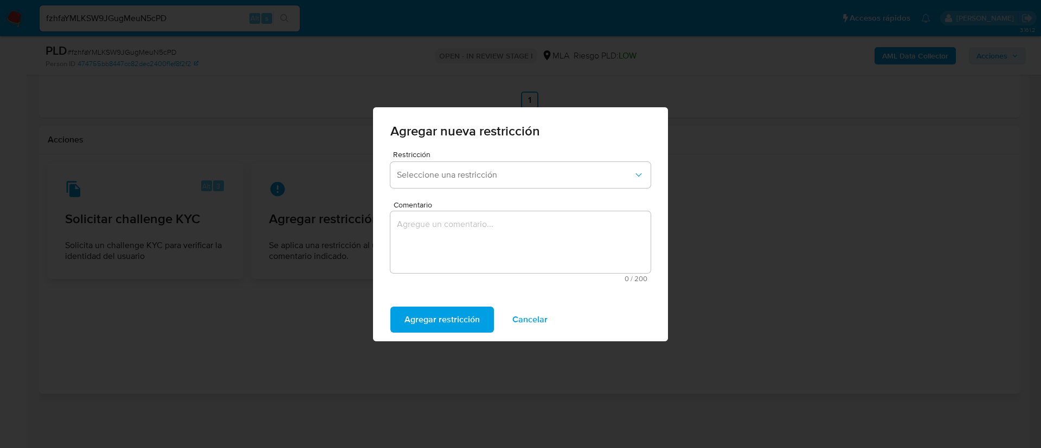
click at [451, 153] on span "Restricción" at bounding box center [523, 155] width 260 height 8
drag, startPoint x: 453, startPoint y: 172, endPoint x: 460, endPoint y: 182, distance: 12.0
click at [453, 173] on span "Seleccione una restricción" at bounding box center [515, 175] width 236 height 11
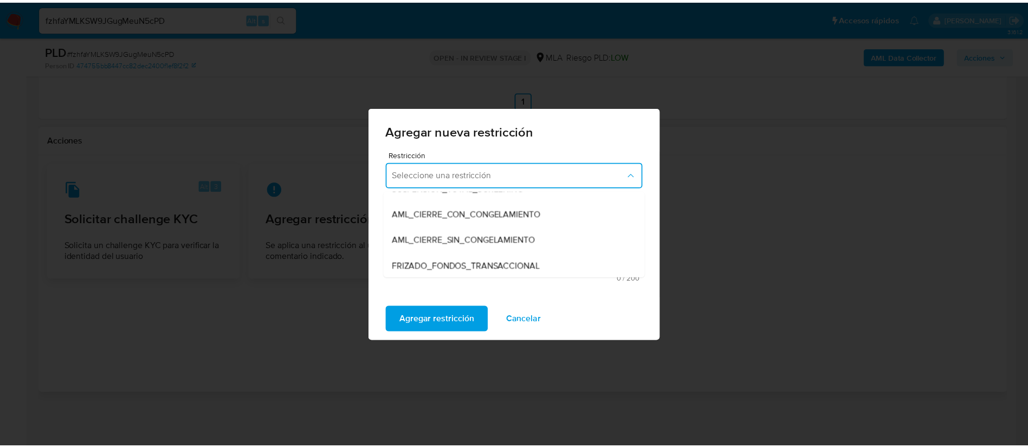
scroll to position [163, 0]
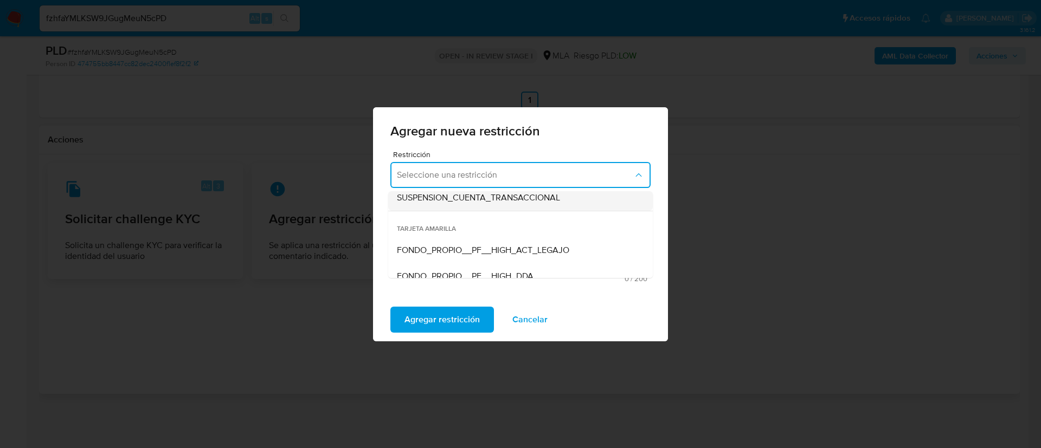
click at [463, 207] on div "SUSPENSION_CUENTA_TRANSACCIONAL" at bounding box center [517, 198] width 241 height 26
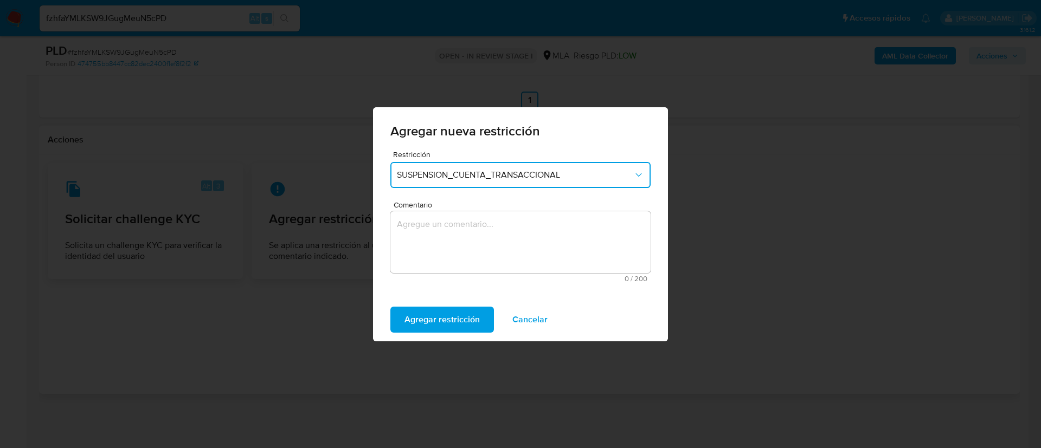
click at [463, 207] on span "Comentario" at bounding box center [523, 205] width 260 height 8
click at [463, 211] on textarea "Comentario" at bounding box center [520, 242] width 260 height 62
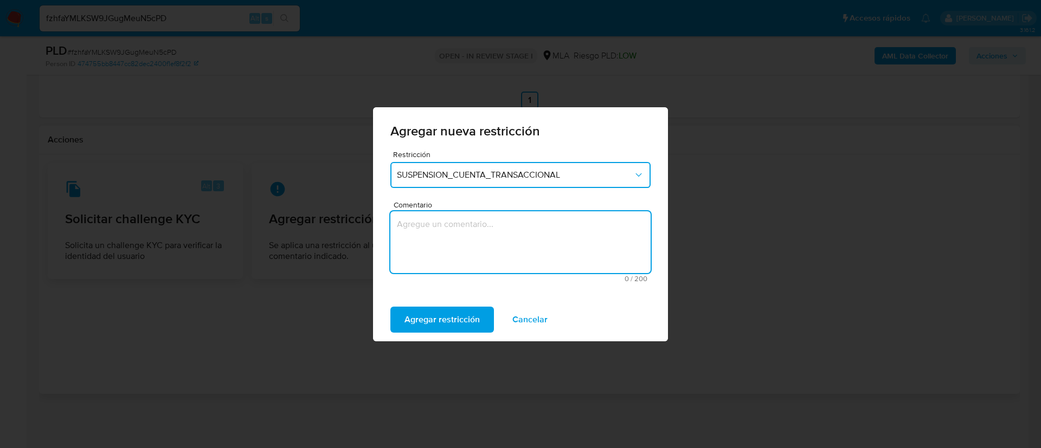
click at [460, 223] on textarea "Comentario" at bounding box center [520, 242] width 260 height 62
type textarea "AML"
click at [424, 318] on span "Agregar restricción" at bounding box center [441, 320] width 75 height 24
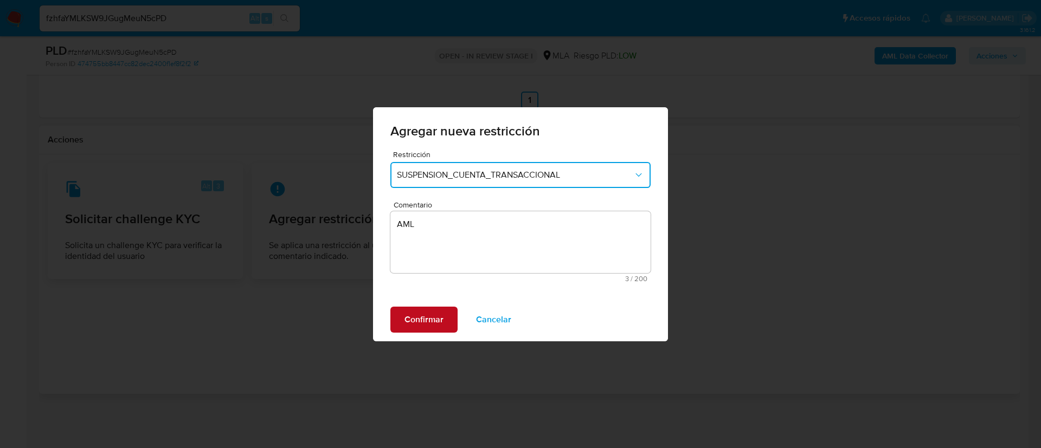
click at [424, 318] on span "Confirmar" at bounding box center [423, 320] width 39 height 24
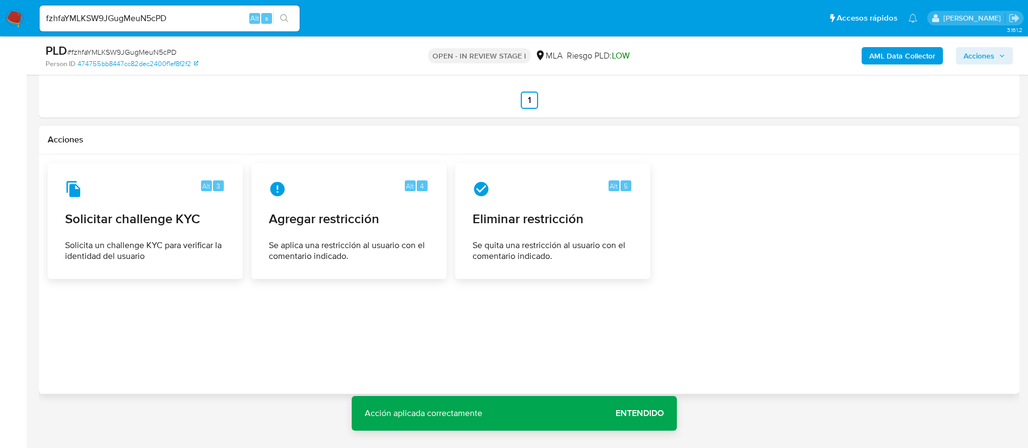
click at [1004, 54] on icon "button" at bounding box center [1002, 56] width 7 height 7
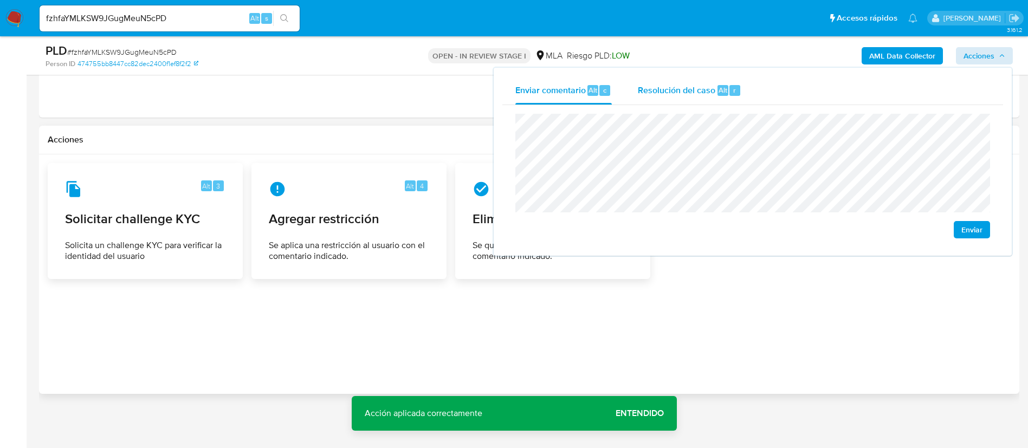
click at [708, 89] on span "Resolución del caso" at bounding box center [677, 89] width 78 height 12
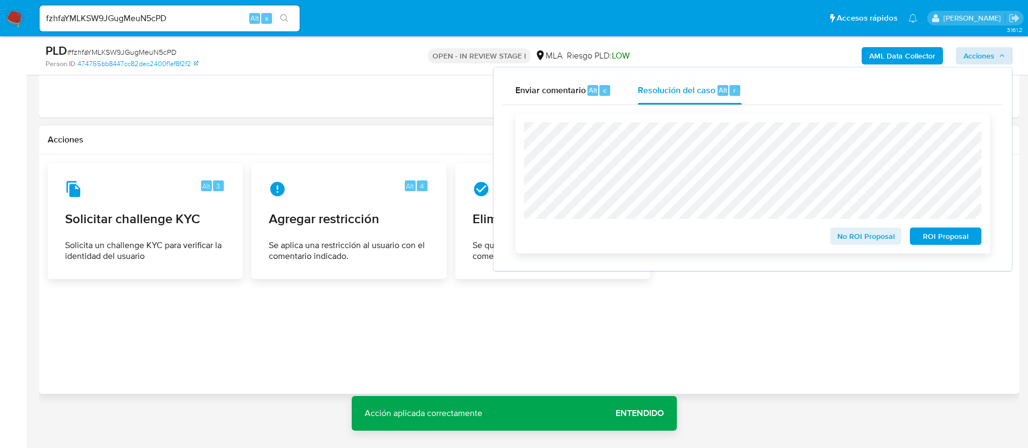
click at [946, 236] on span "ROI Proposal" at bounding box center [946, 236] width 56 height 15
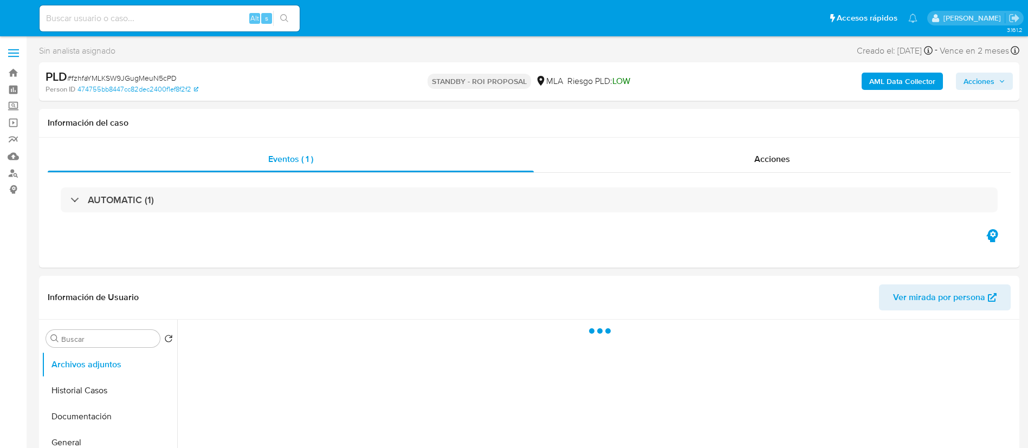
select select "10"
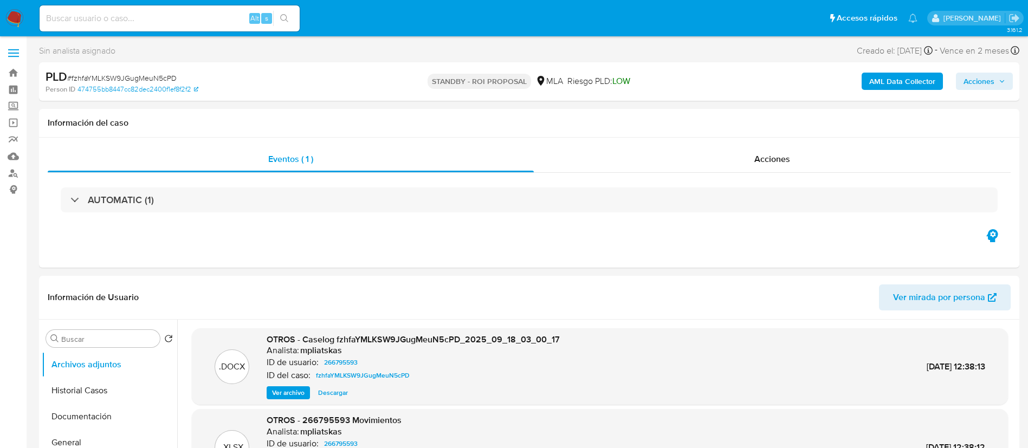
click at [217, 12] on input at bounding box center [170, 18] width 260 height 14
paste input "1cikiRKL7mr9h3CCwWEpI0Wm"
type input "1cikiRKL7mr9h3CCwWEpI0Wm"
click at [292, 22] on button "search-icon" at bounding box center [284, 18] width 22 height 15
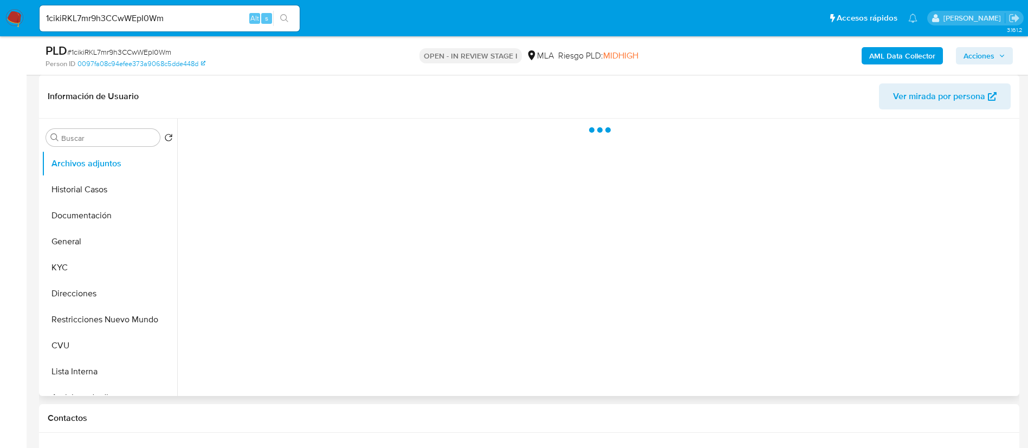
select select "10"
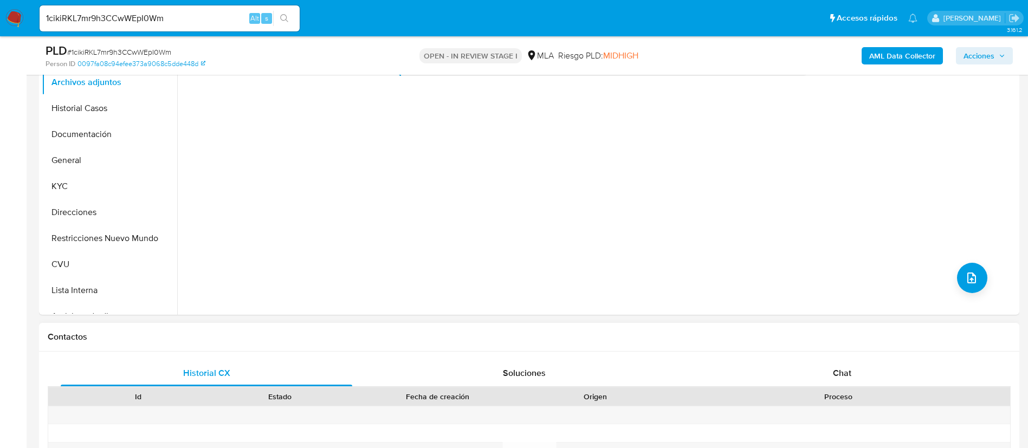
click at [809, 349] on div "Contactos" at bounding box center [529, 337] width 980 height 29
click at [806, 369] on div "Chat" at bounding box center [842, 373] width 292 height 26
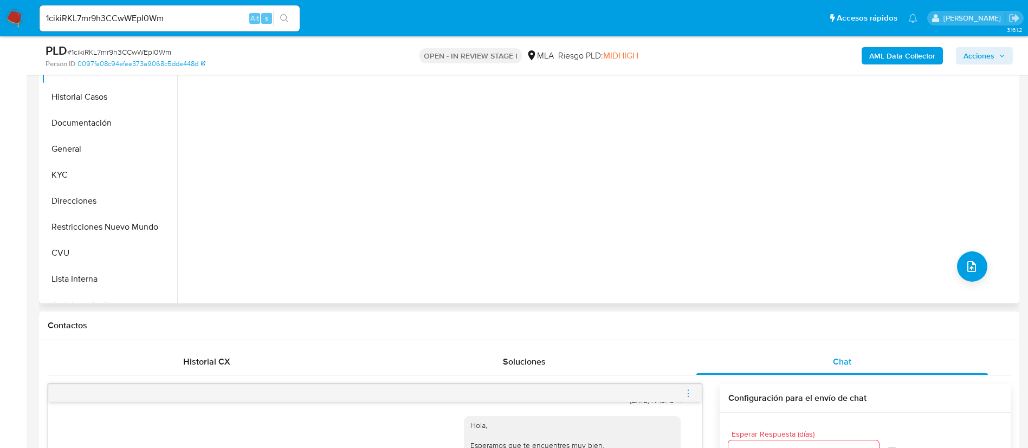
scroll to position [163, 0]
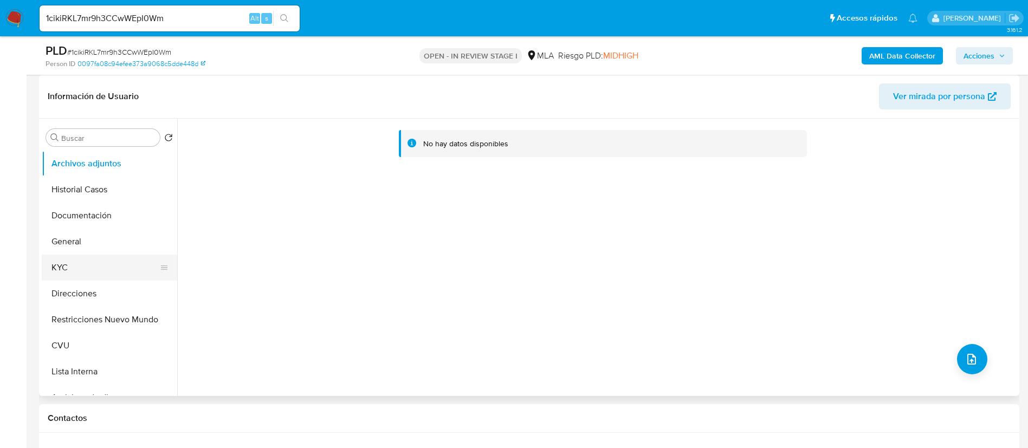
click at [83, 264] on button "KYC" at bounding box center [105, 268] width 127 height 26
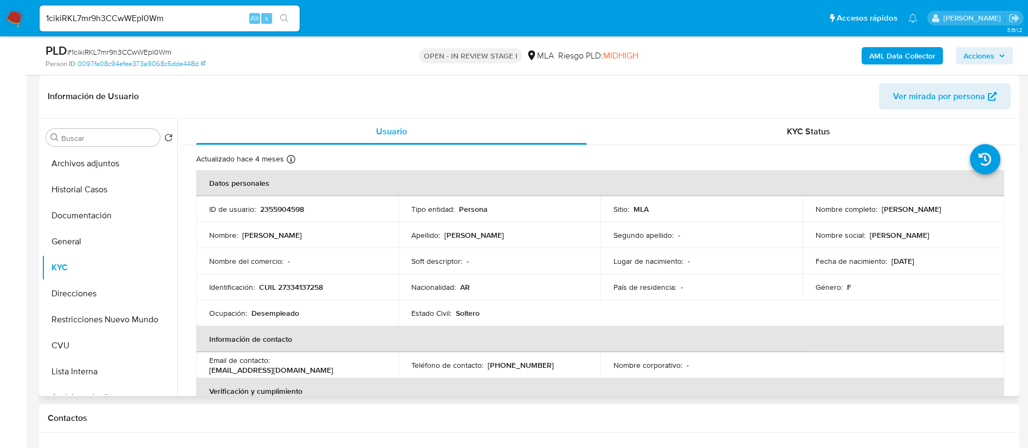
click at [288, 210] on p "2355904598" at bounding box center [282, 209] width 44 height 10
copy p "2355904598"
click at [933, 59] on b "AML Data Collector" at bounding box center [902, 55] width 66 height 17
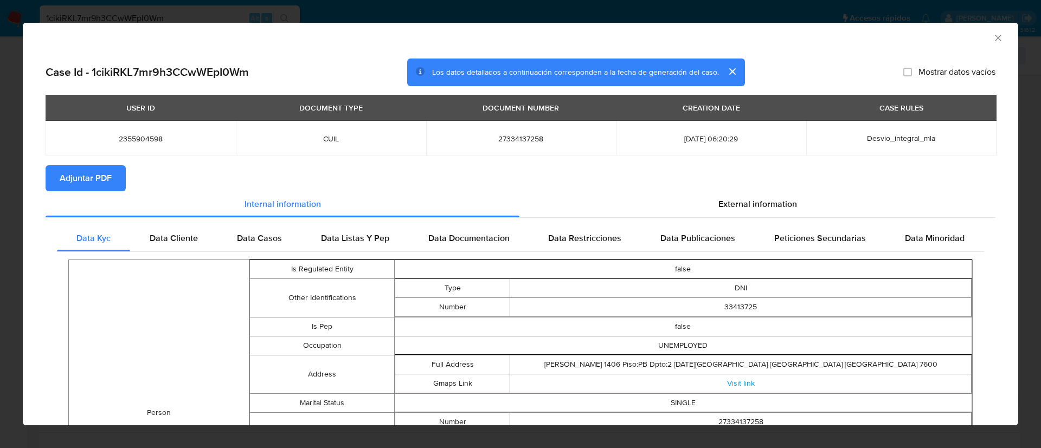
click at [96, 180] on span "Adjuntar PDF" at bounding box center [86, 178] width 52 height 24
click at [992, 36] on icon "Cerrar ventana" at bounding box center [997, 38] width 11 height 11
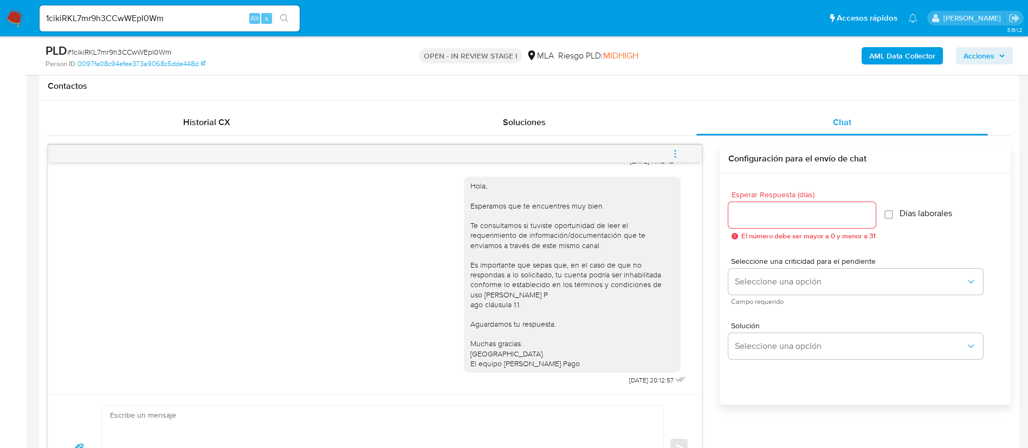
scroll to position [488, 0]
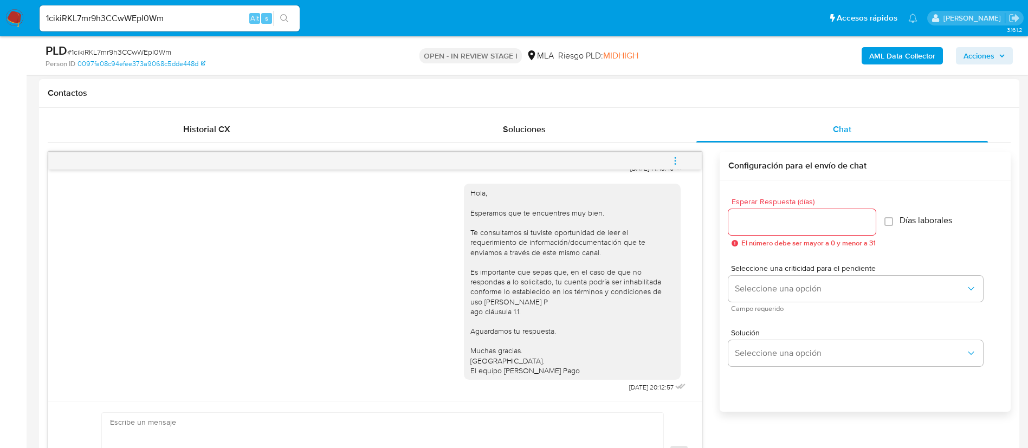
click at [677, 167] on span "menu-action" at bounding box center [675, 161] width 10 height 26
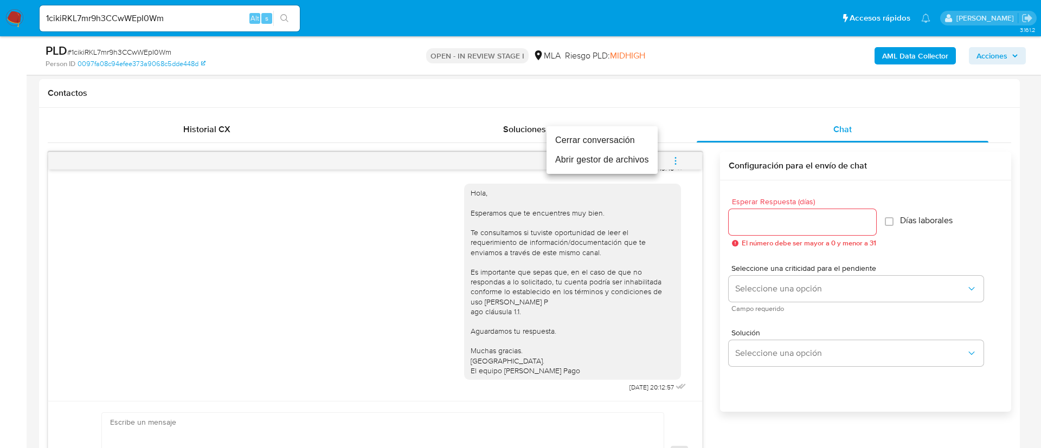
click at [640, 141] on li "Cerrar conversación" at bounding box center [601, 141] width 111 height 20
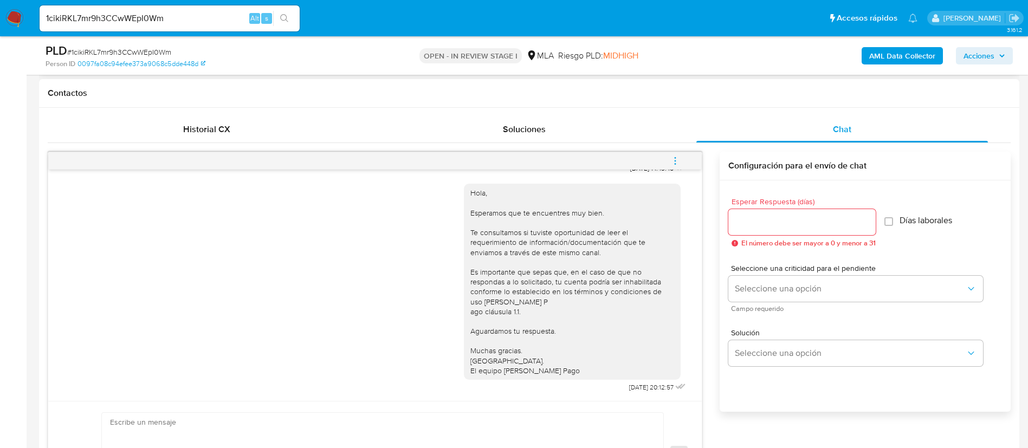
scroll to position [163, 0]
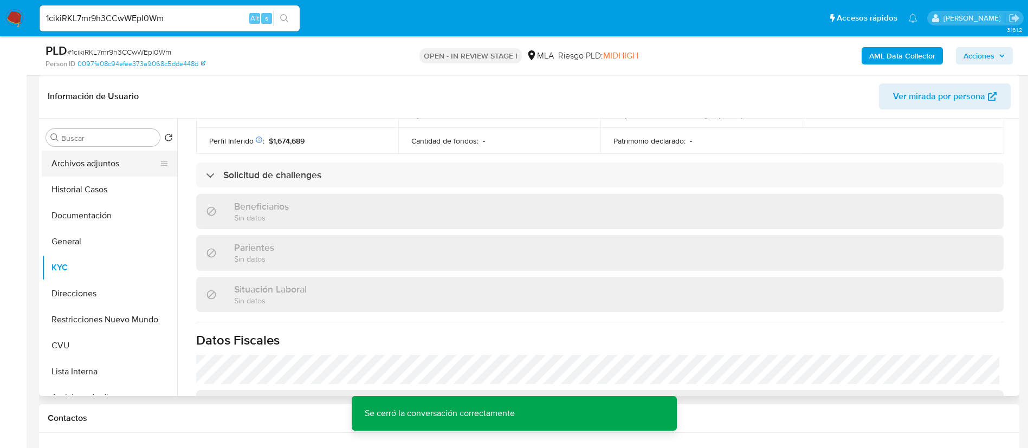
click at [102, 166] on button "Archivos adjuntos" at bounding box center [105, 164] width 127 height 26
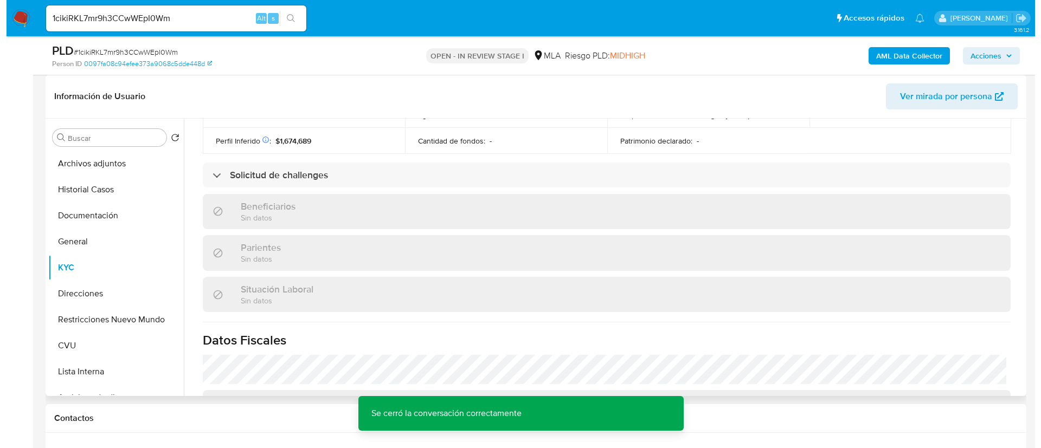
scroll to position [0, 0]
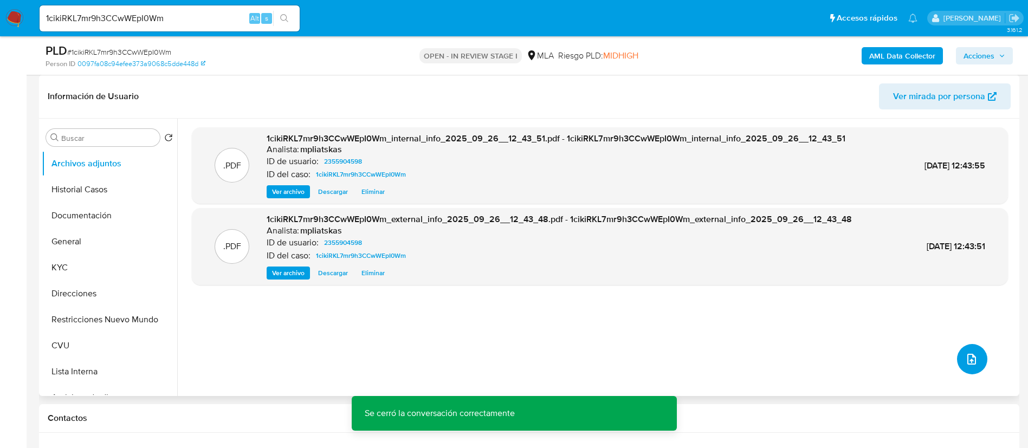
click at [976, 359] on button "upload-file" at bounding box center [972, 359] width 30 height 30
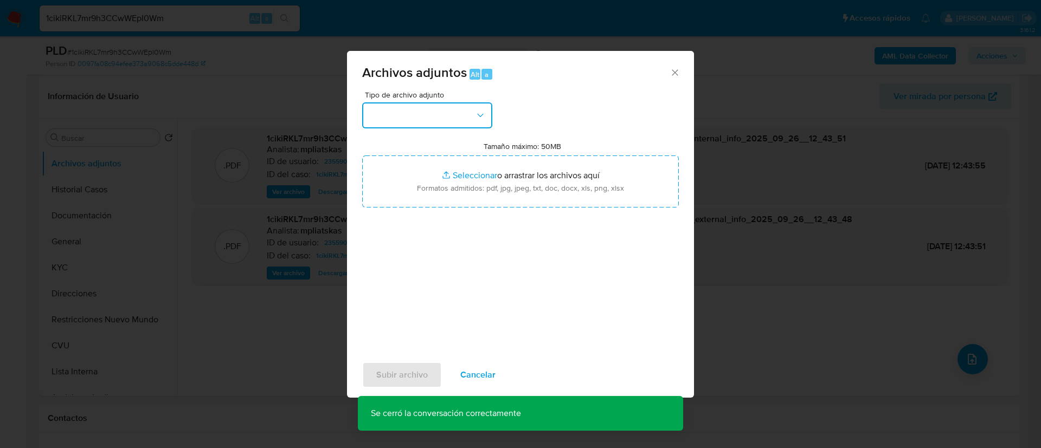
drag, startPoint x: 444, startPoint y: 112, endPoint x: 445, endPoint y: 130, distance: 17.9
click at [444, 112] on button "button" at bounding box center [427, 115] width 130 height 26
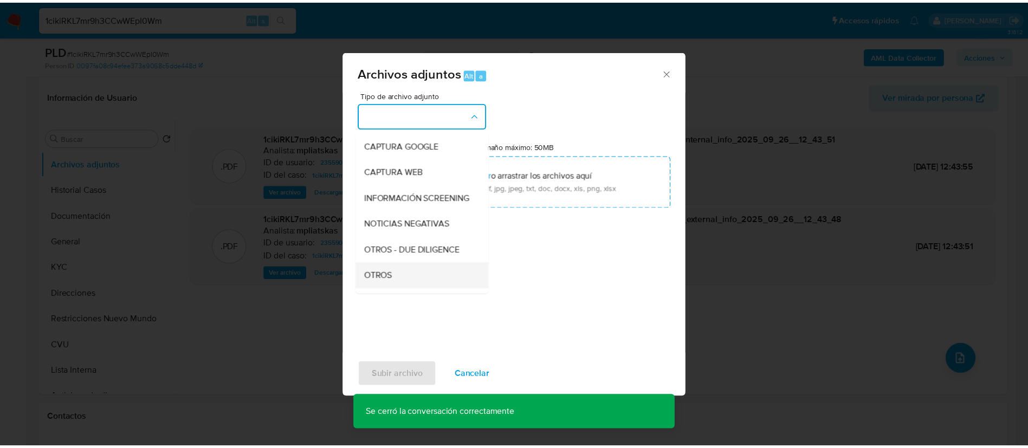
scroll to position [163, 0]
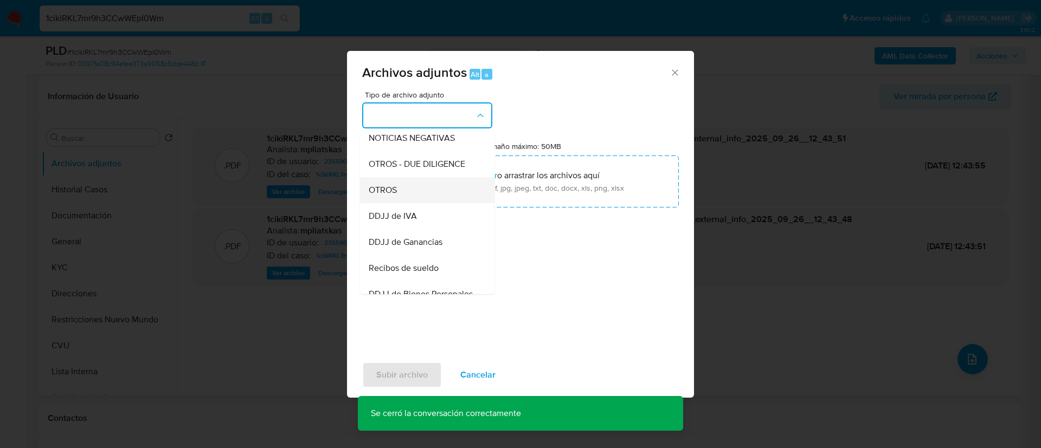
click at [438, 203] on div "OTROS" at bounding box center [424, 190] width 111 height 26
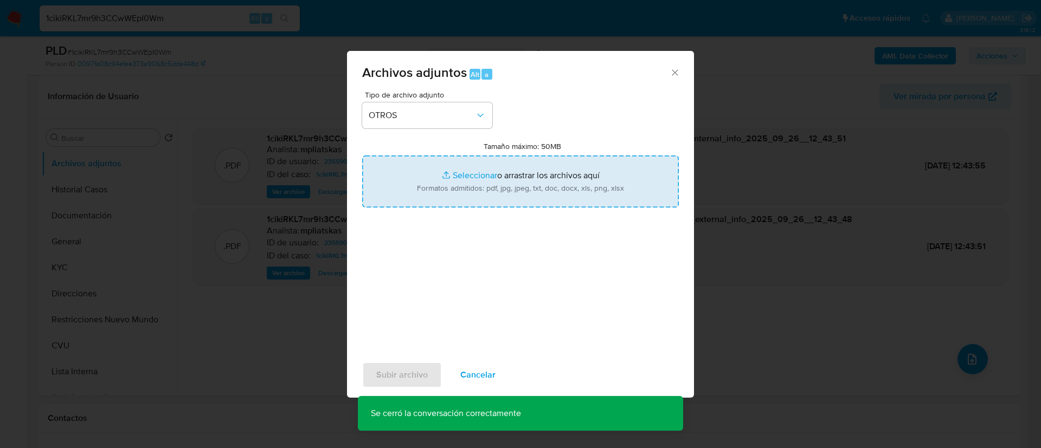
click at [429, 186] on input "Tamaño máximo: 50MB Seleccionar archivos" at bounding box center [520, 182] width 317 height 52
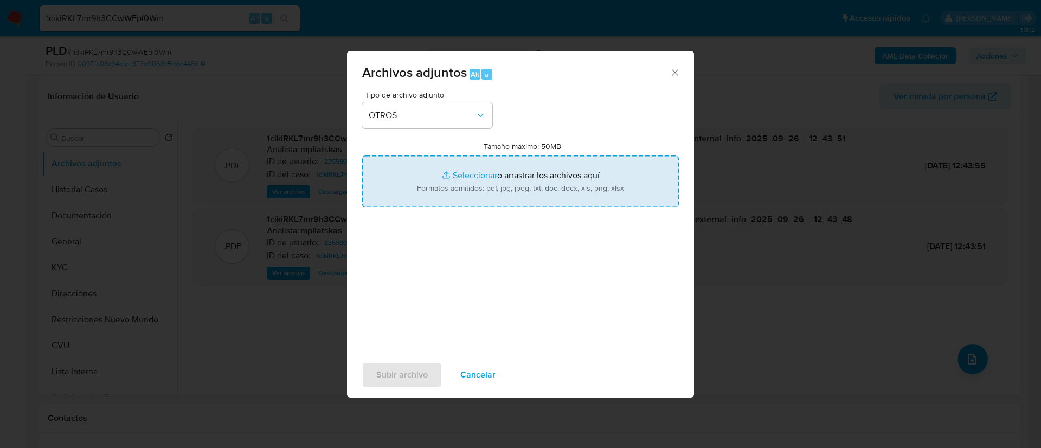
type input "C:\fakepath\2355904598 Movimientos.xlsx"
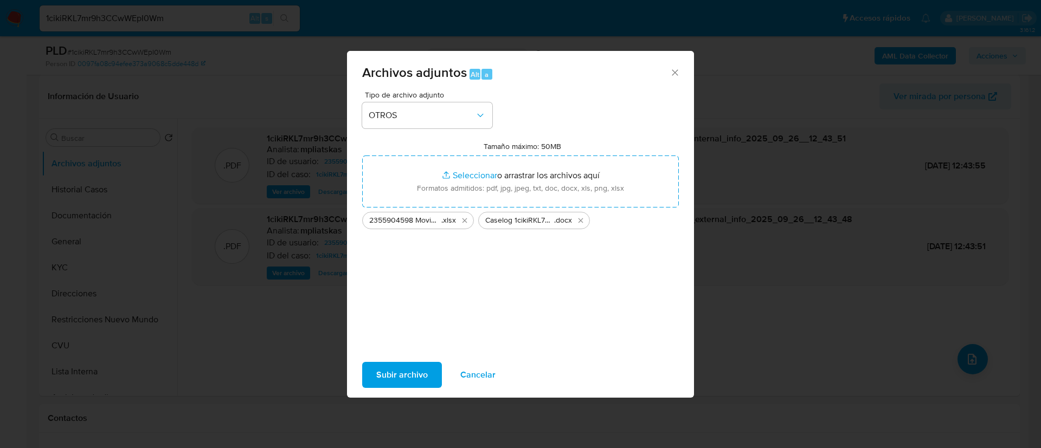
click at [414, 369] on span "Subir archivo" at bounding box center [401, 375] width 51 height 24
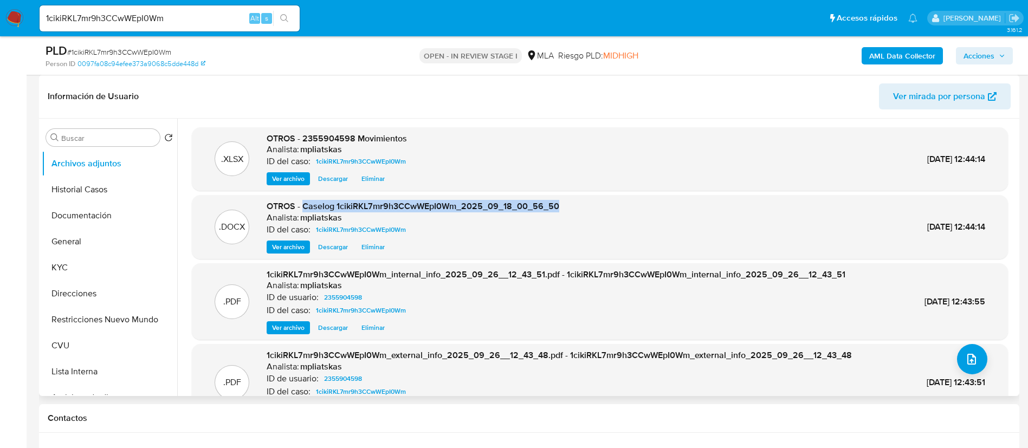
drag, startPoint x: 304, startPoint y: 207, endPoint x: 567, endPoint y: 193, distance: 263.7
click at [567, 193] on div ".XLSX OTROS - 2355904598 Movimientos Analista: mpliatskas ID del caso: 1cikiRKL…" at bounding box center [600, 274] width 816 height 294
copy span "Caselog 1cikiRKL7mr9h3CCwWEpI0Wm_2025_09_18_00_56_50"
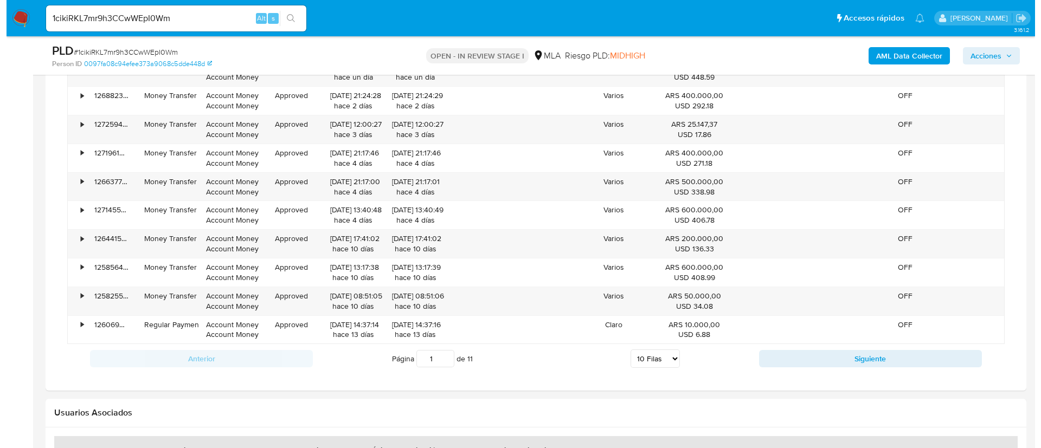
scroll to position [1693, 0]
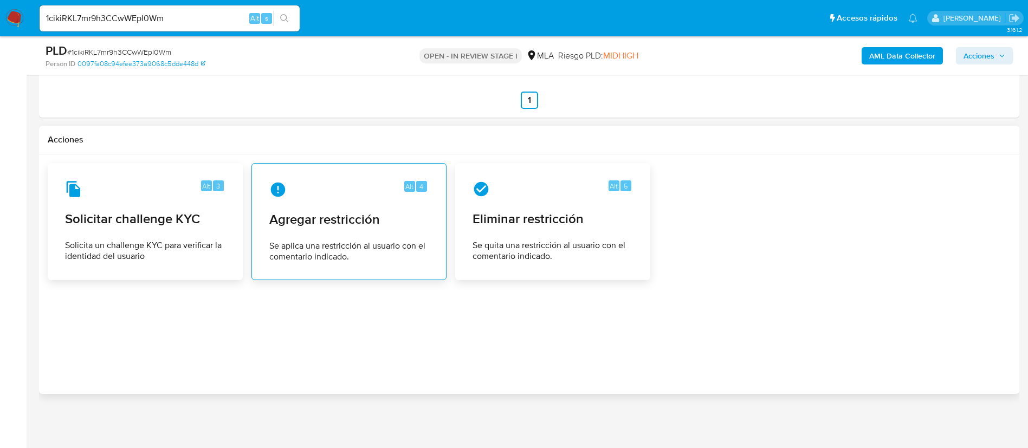
click at [372, 225] on span "Agregar restricción" at bounding box center [348, 219] width 159 height 16
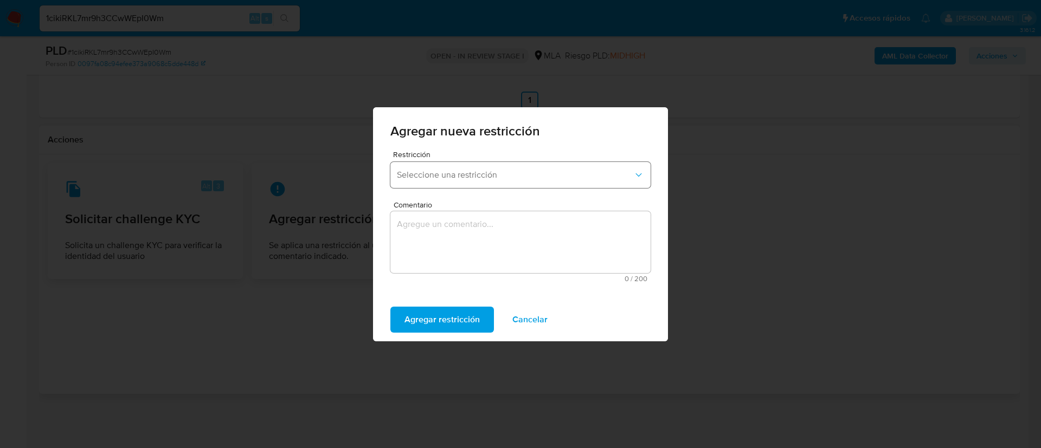
click at [451, 175] on span "Seleccione una restricción" at bounding box center [515, 175] width 236 height 11
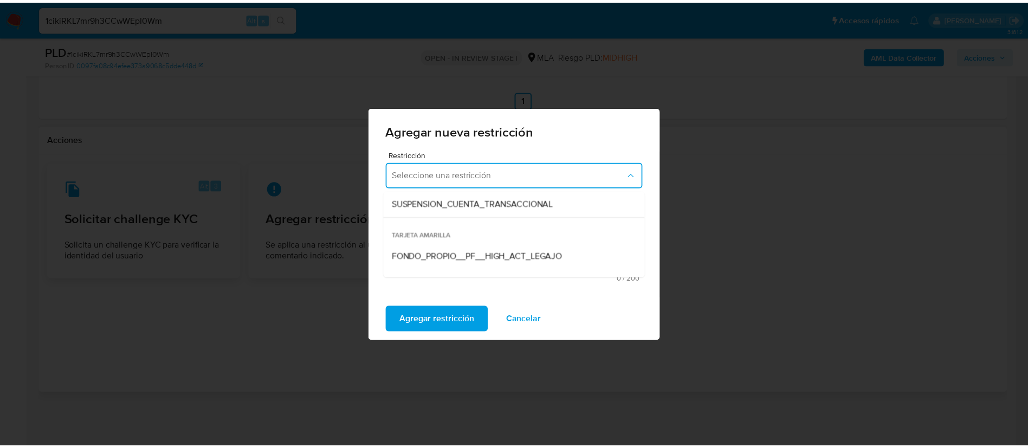
scroll to position [163, 0]
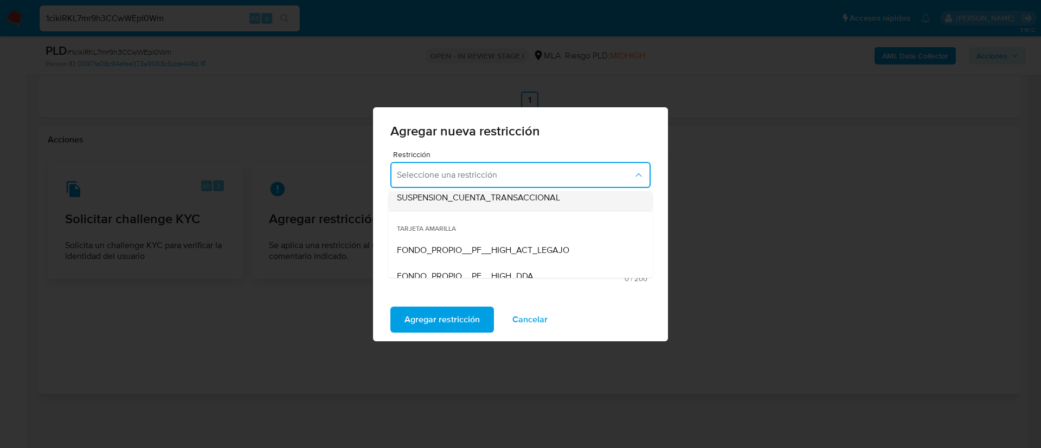
click at [482, 202] on span "SUSPENSION_CUENTA_TRANSACCIONAL" at bounding box center [478, 197] width 163 height 11
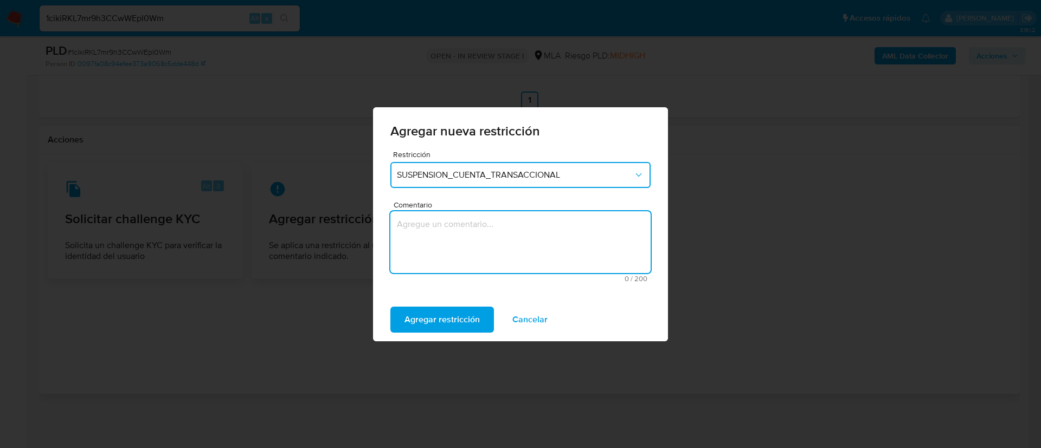
click at [480, 229] on textarea "Comentario" at bounding box center [520, 242] width 260 height 62
type textarea "AML"
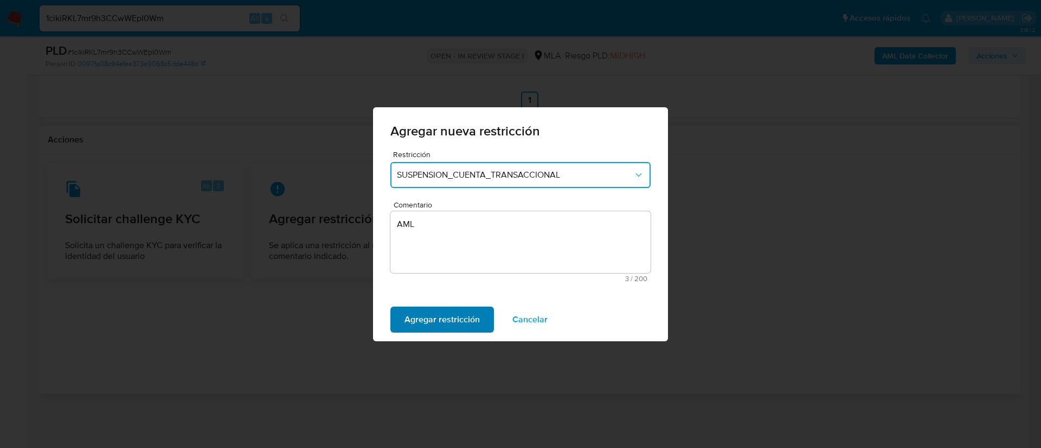
click at [476, 312] on span "Agregar restricción" at bounding box center [441, 320] width 75 height 24
click at [419, 319] on span "Confirmar" at bounding box center [423, 320] width 39 height 24
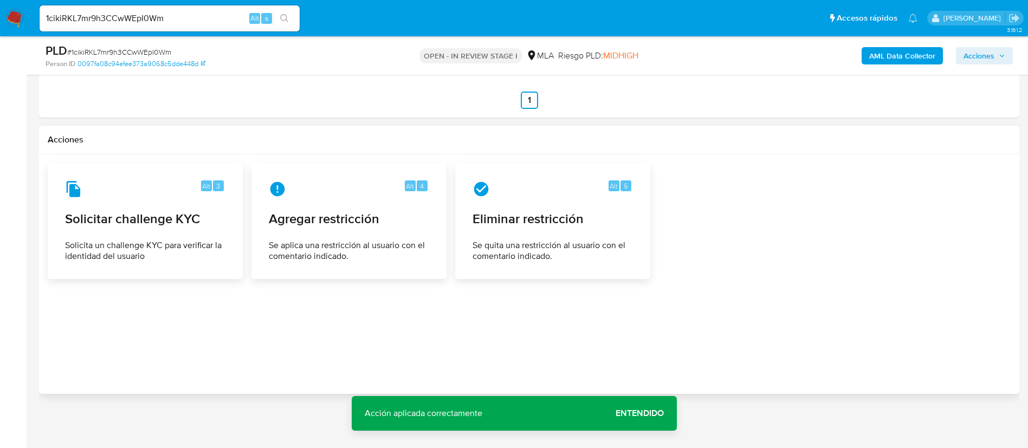
scroll to position [1205, 0]
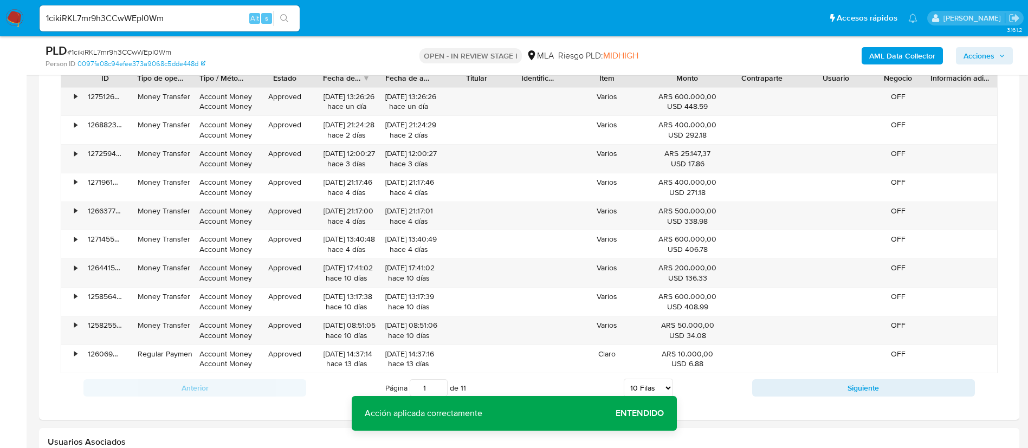
click at [980, 46] on div "AML Data Collector Acciones" at bounding box center [853, 55] width 320 height 25
click at [974, 53] on span "Acciones" at bounding box center [979, 55] width 31 height 17
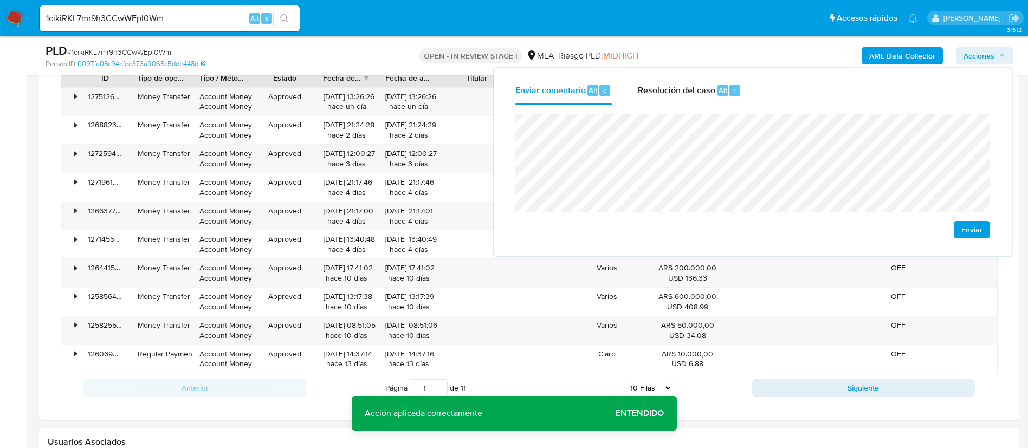
drag, startPoint x: 697, startPoint y: 66, endPoint x: 699, endPoint y: 87, distance: 20.7
click at [697, 67] on div "AML Data Collector Acciones Enviar comentario Alt c Resolución del caso Alt r E…" at bounding box center [853, 55] width 320 height 25
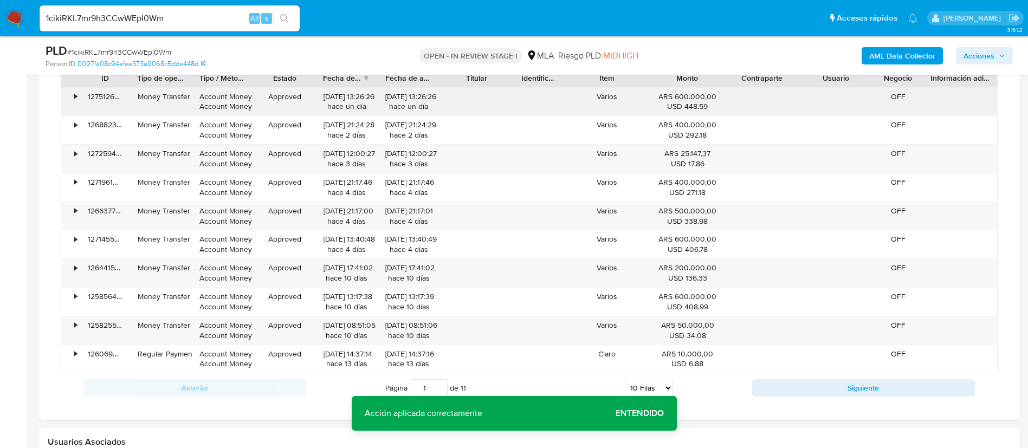
click at [700, 89] on div "ARS 600.000,00 USD 448.59" at bounding box center [687, 102] width 74 height 28
click at [982, 62] on span "Acciones" at bounding box center [979, 55] width 31 height 17
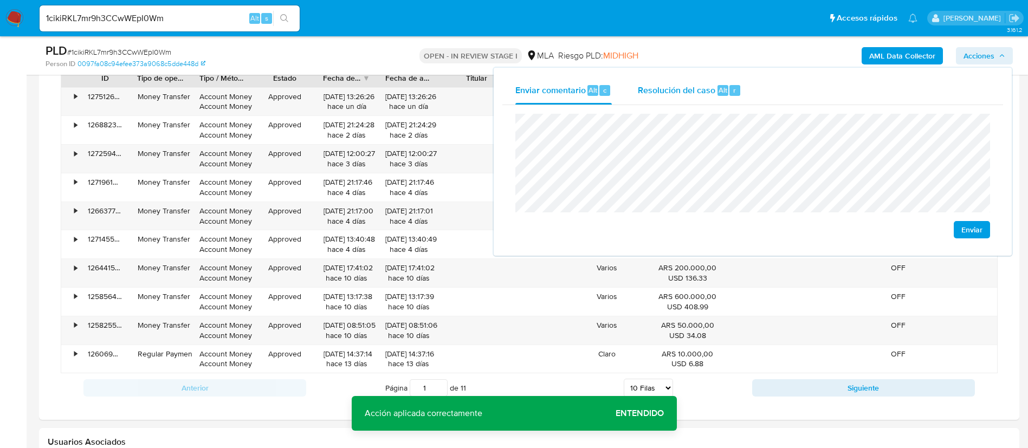
drag, startPoint x: 721, startPoint y: 96, endPoint x: 725, endPoint y: 108, distance: 13.0
click at [722, 100] on div "Resolución del caso Alt r" at bounding box center [690, 90] width 104 height 28
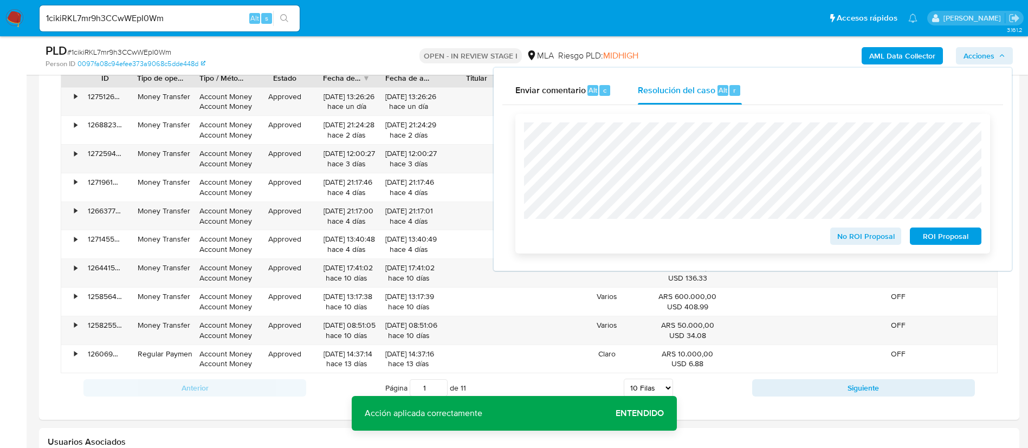
click at [916, 245] on button "ROI Proposal" at bounding box center [946, 236] width 72 height 17
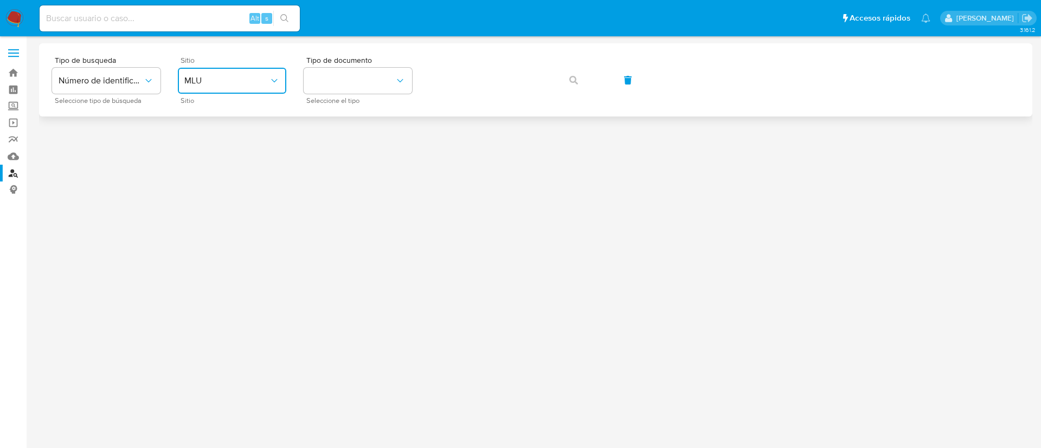
click at [264, 79] on span "MLU" at bounding box center [226, 80] width 85 height 11
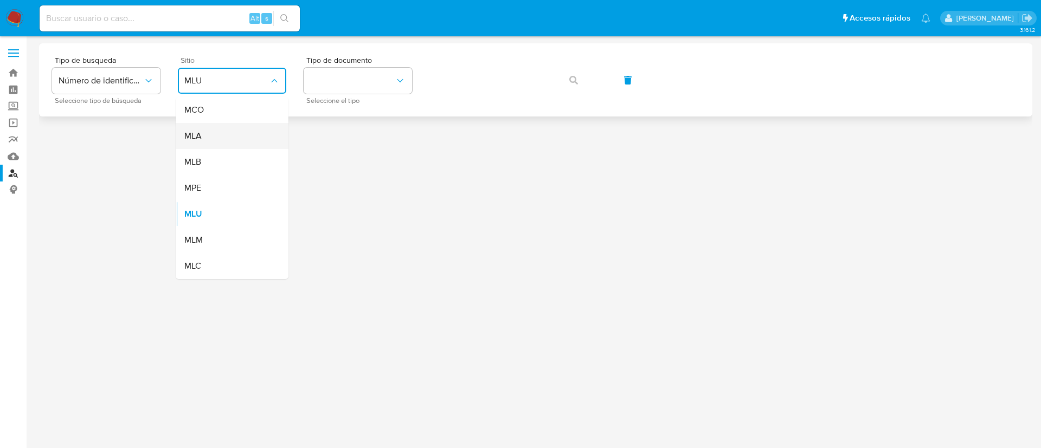
click at [249, 143] on div "MLA" at bounding box center [228, 136] width 89 height 26
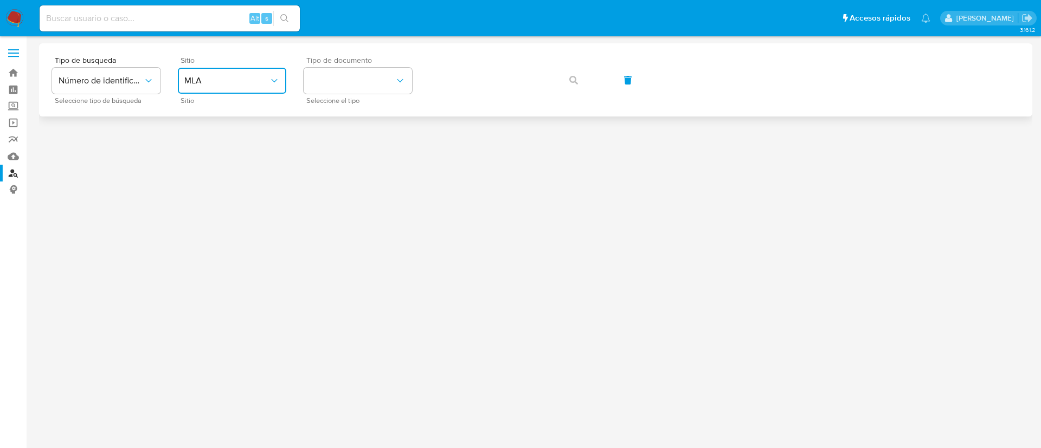
click at [365, 93] on button "identificationType" at bounding box center [358, 81] width 108 height 26
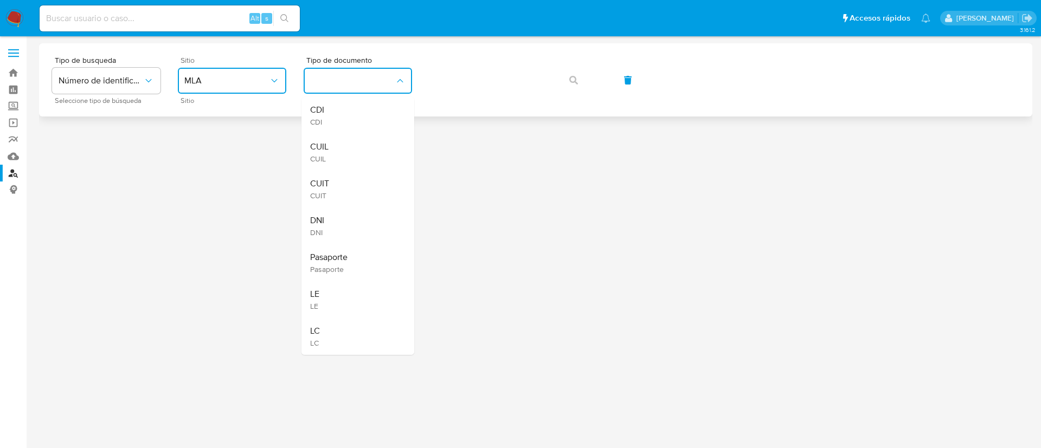
drag, startPoint x: 357, startPoint y: 168, endPoint x: 445, endPoint y: 112, distance: 105.0
click at [356, 168] on div "CUIL CUIL" at bounding box center [354, 152] width 89 height 37
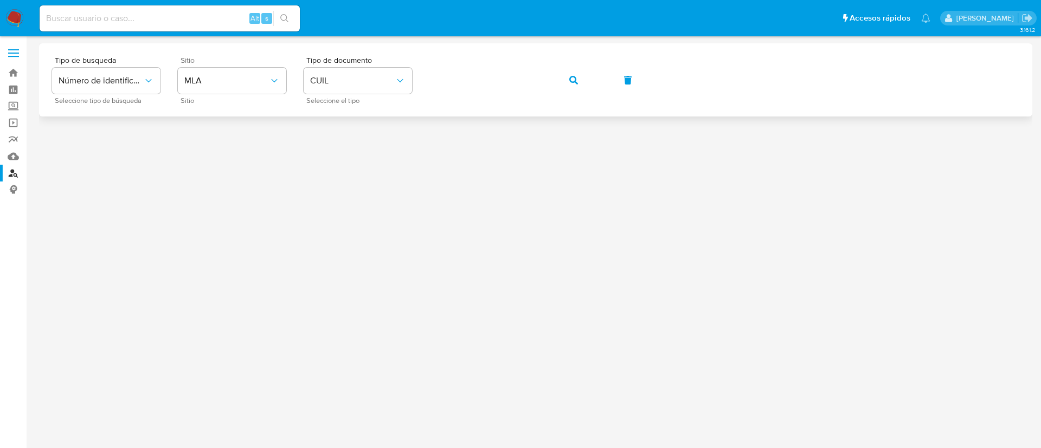
drag, startPoint x: 453, startPoint y: 98, endPoint x: 564, endPoint y: 90, distance: 110.8
click at [564, 90] on button "button" at bounding box center [573, 80] width 37 height 26
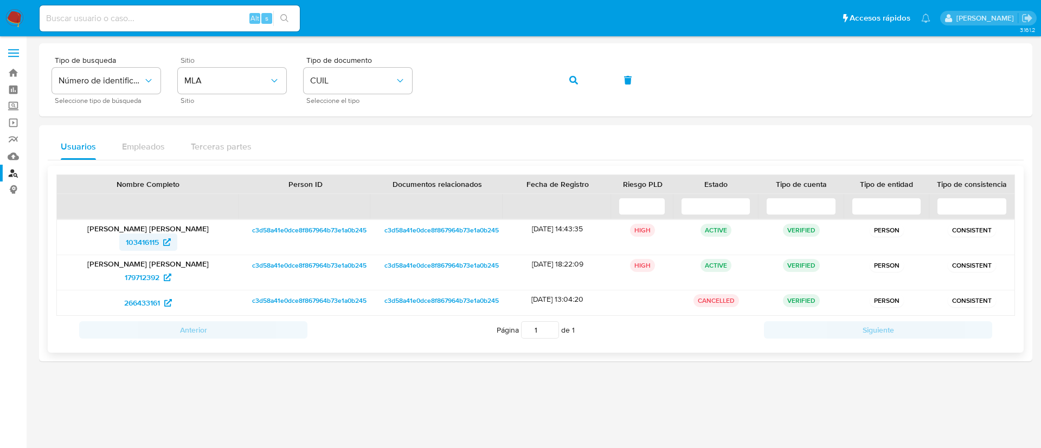
click at [143, 246] on span "103416115" at bounding box center [142, 242] width 33 height 17
click at [141, 275] on span "179712392" at bounding box center [142, 277] width 35 height 17
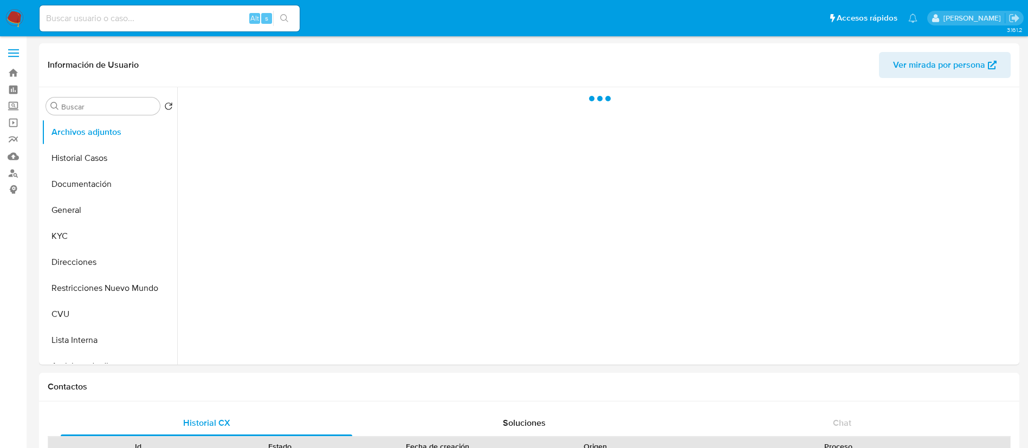
select select "10"
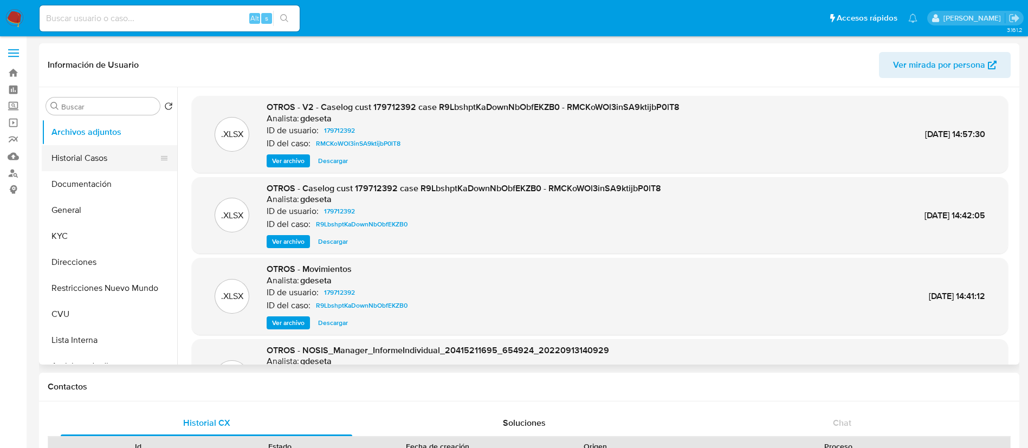
click at [108, 163] on button "Historial Casos" at bounding box center [105, 158] width 127 height 26
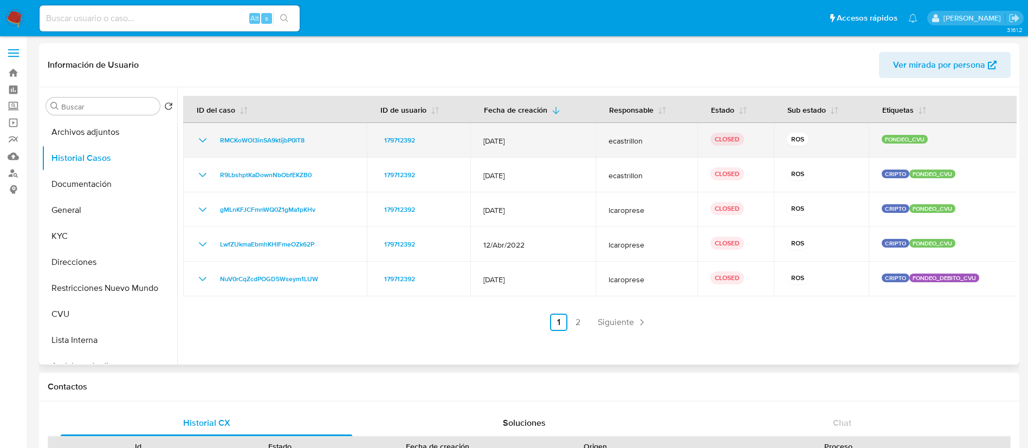
click at [199, 139] on icon "Mostrar/Ocultar" at bounding box center [202, 140] width 13 height 13
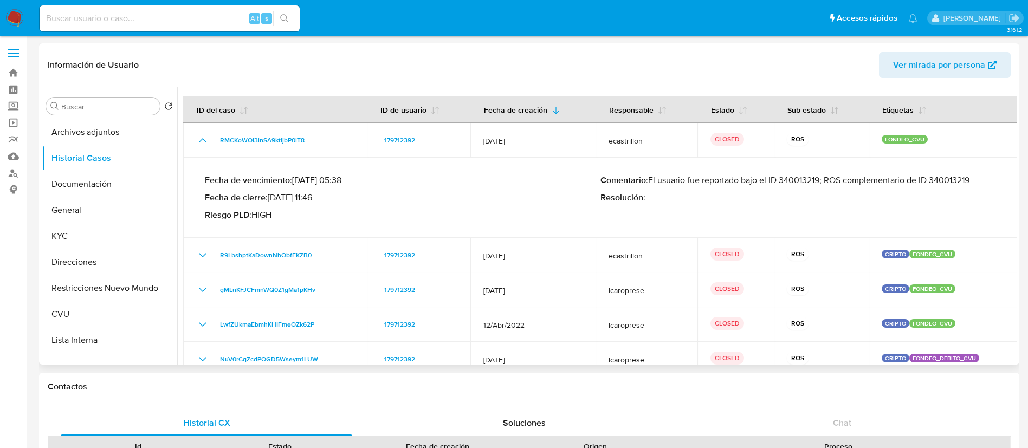
click at [790, 181] on p "Comentario : El usuario fue reportado bajo el ID 340013219; ROS complementario …" at bounding box center [799, 180] width 396 height 11
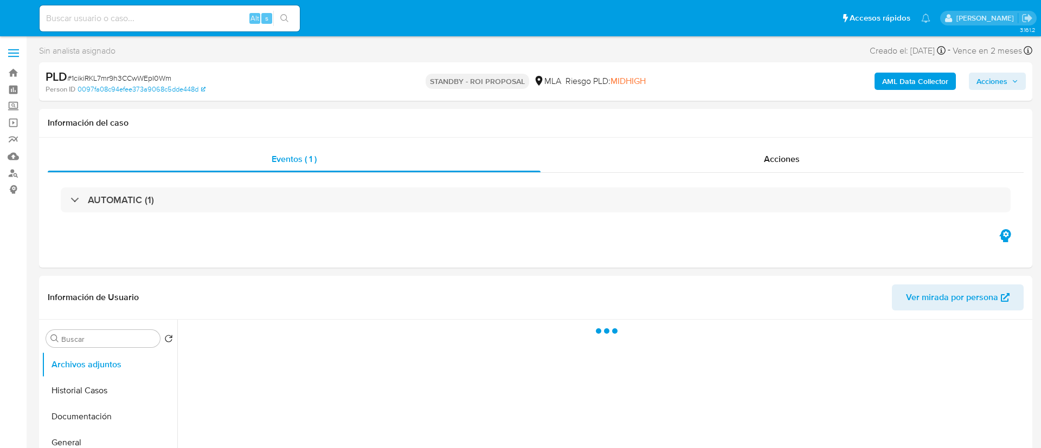
select select "10"
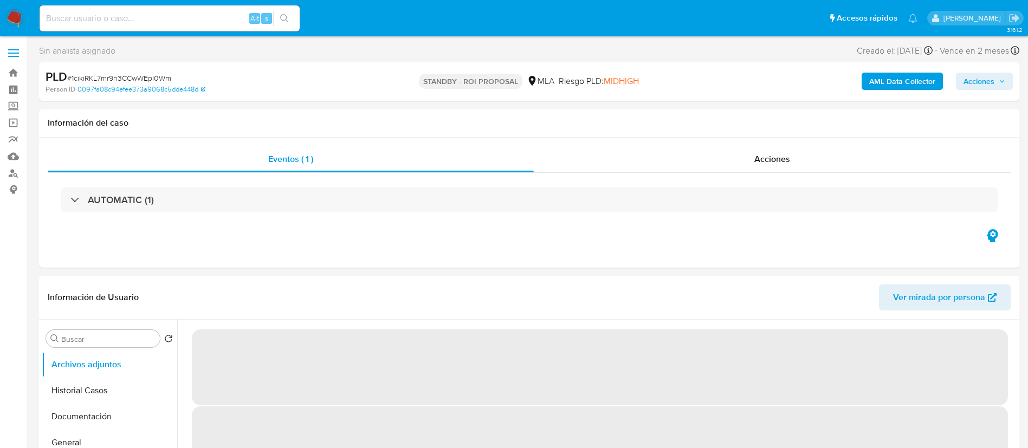
click at [244, 22] on input at bounding box center [170, 18] width 260 height 14
paste input "BLGEka4H7KYGG7nVAETd2Yc4"
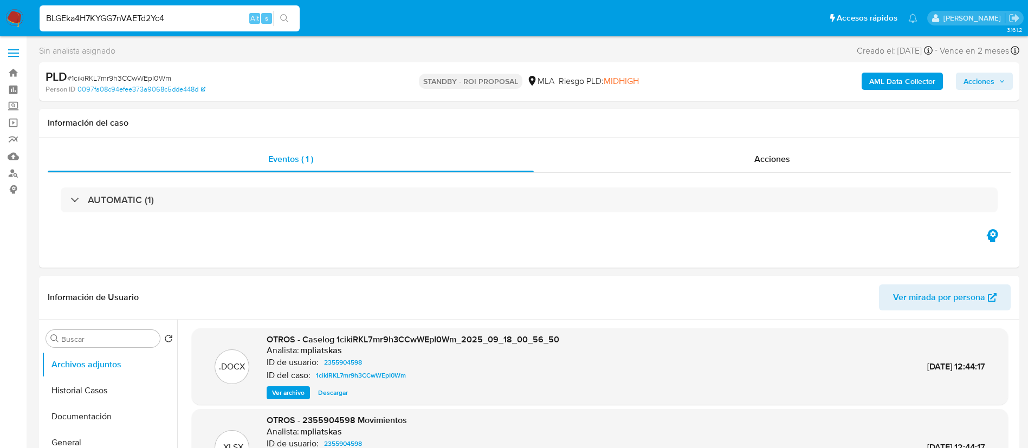
type input "BLGEka4H7KYGG7nVAETd2Yc4"
click at [280, 12] on button "search-icon" at bounding box center [284, 18] width 22 height 15
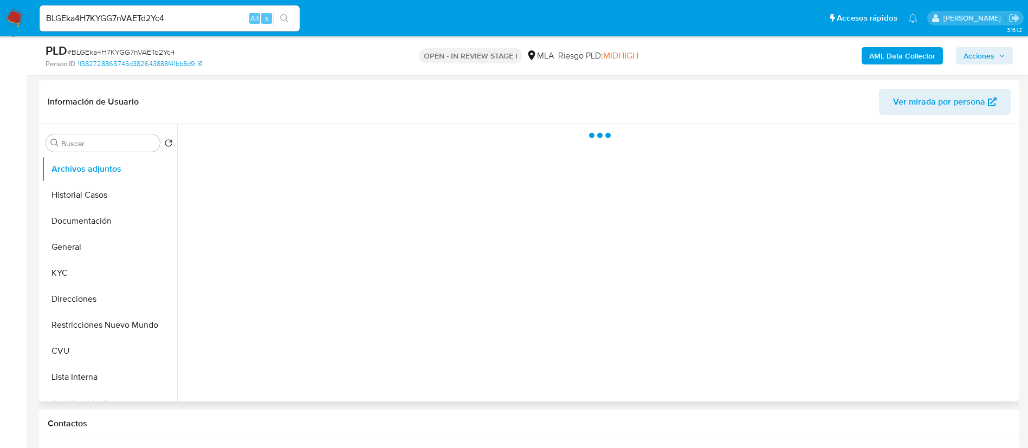
select select "10"
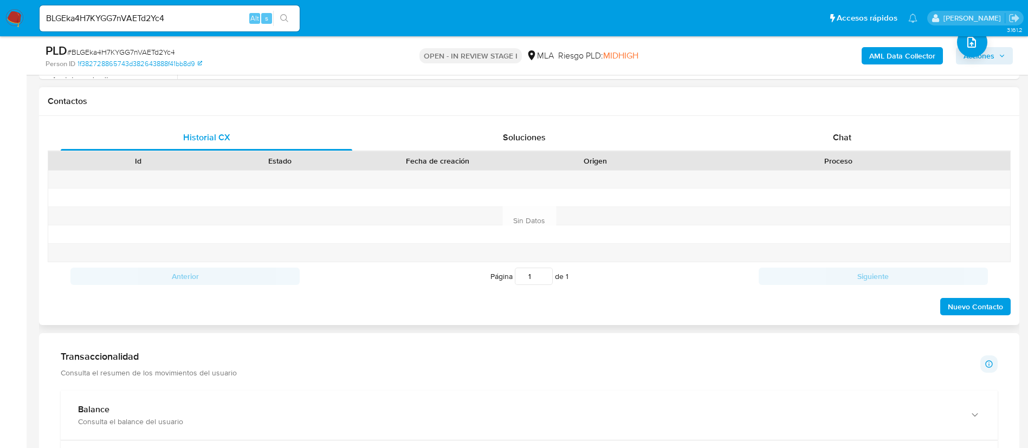
scroll to position [488, 0]
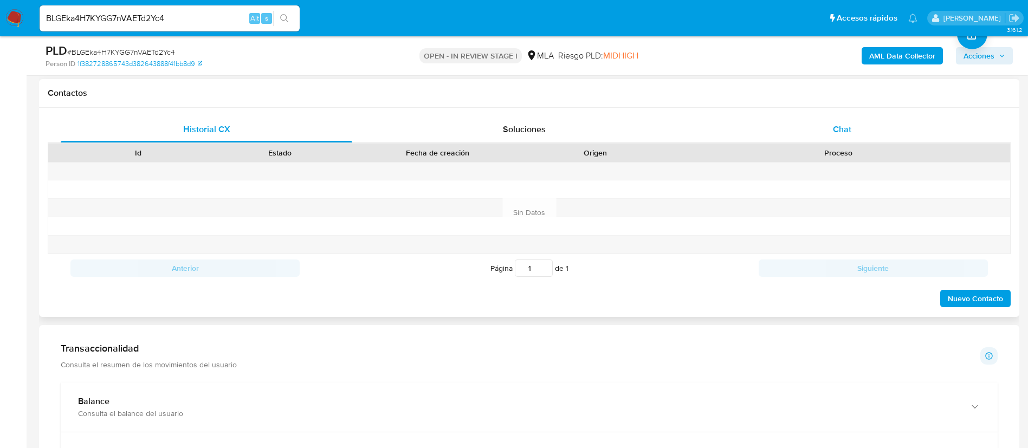
click at [810, 137] on div "Chat" at bounding box center [842, 130] width 292 height 26
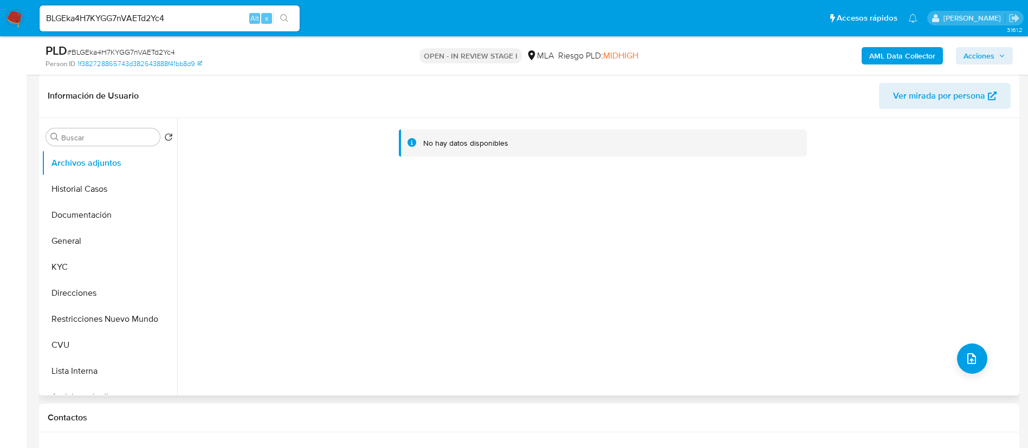
scroll to position [163, 0]
click at [47, 272] on button "KYC" at bounding box center [105, 268] width 127 height 26
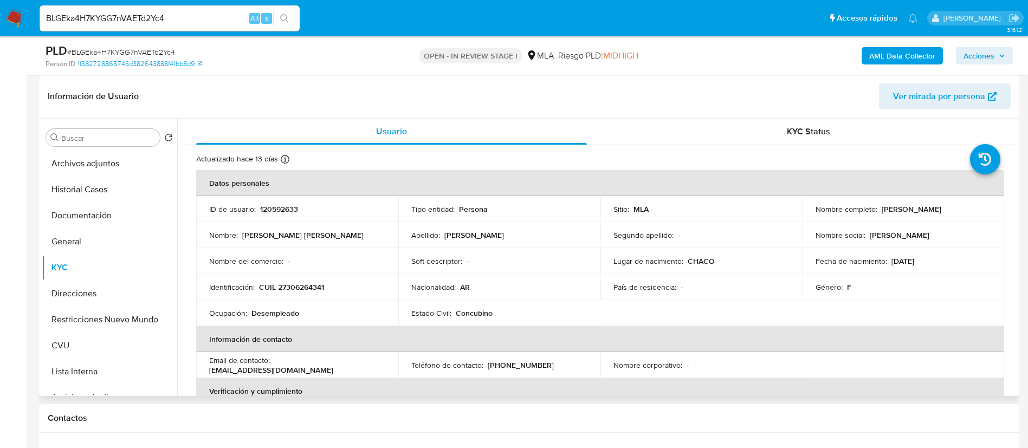
click at [286, 208] on p "120592633" at bounding box center [279, 209] width 38 height 10
copy p "120592633"
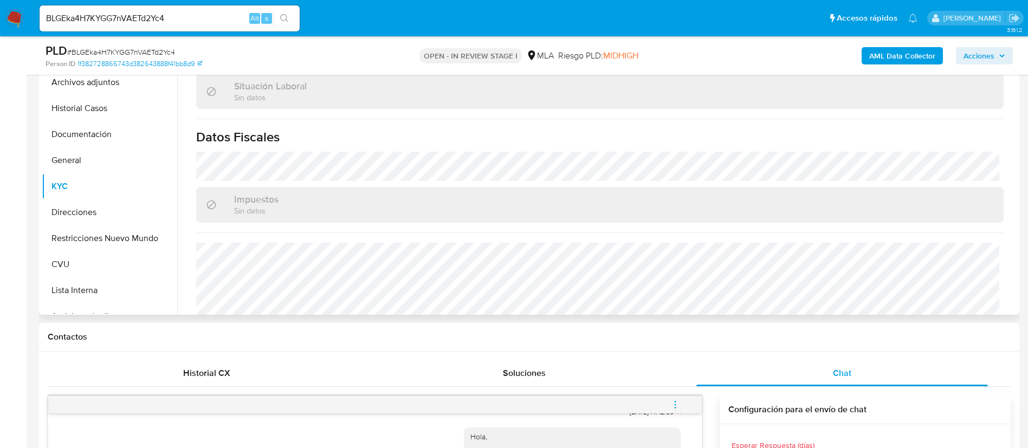
scroll to position [550, 0]
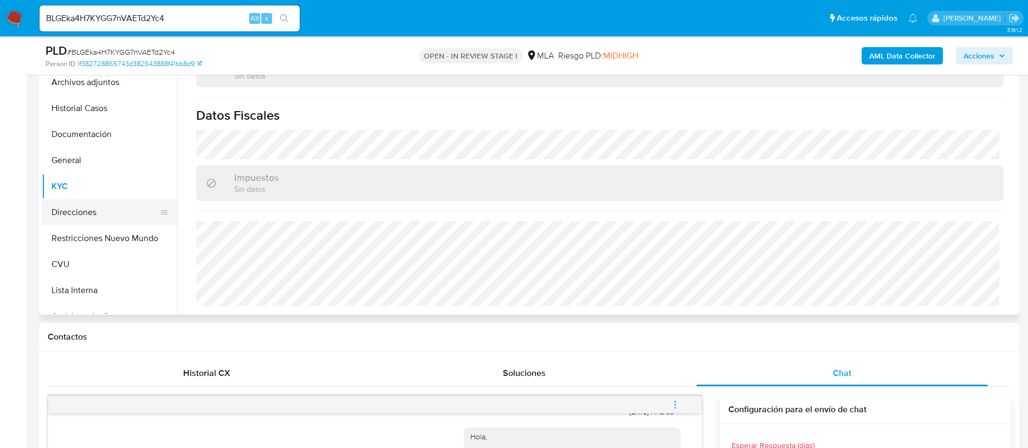
click at [80, 211] on button "Direcciones" at bounding box center [105, 212] width 127 height 26
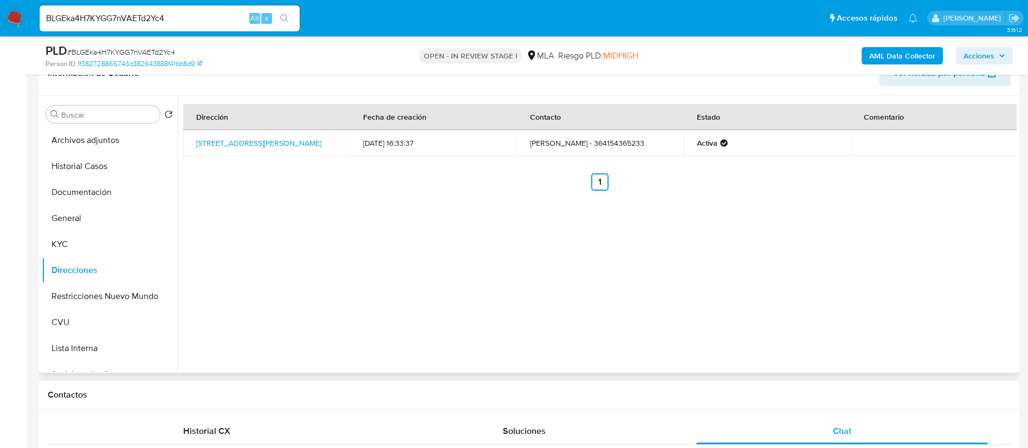
scroll to position [163, 0]
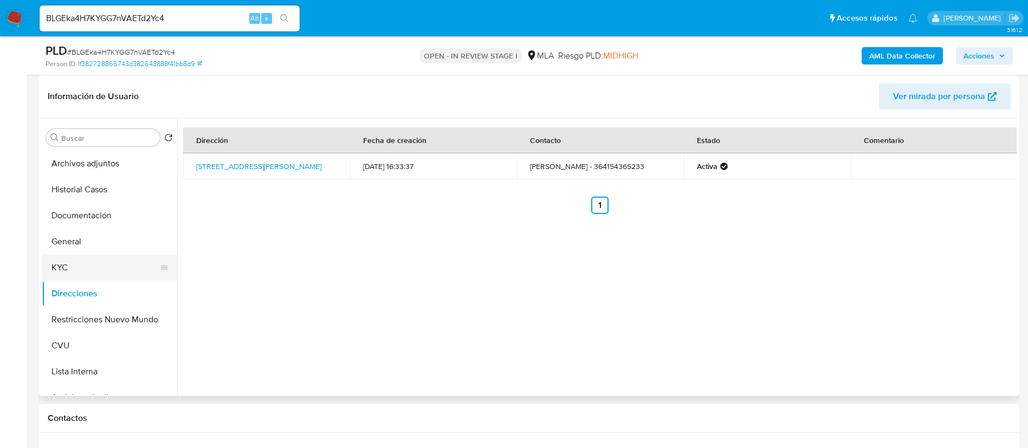
click at [115, 277] on button "KYC" at bounding box center [105, 268] width 127 height 26
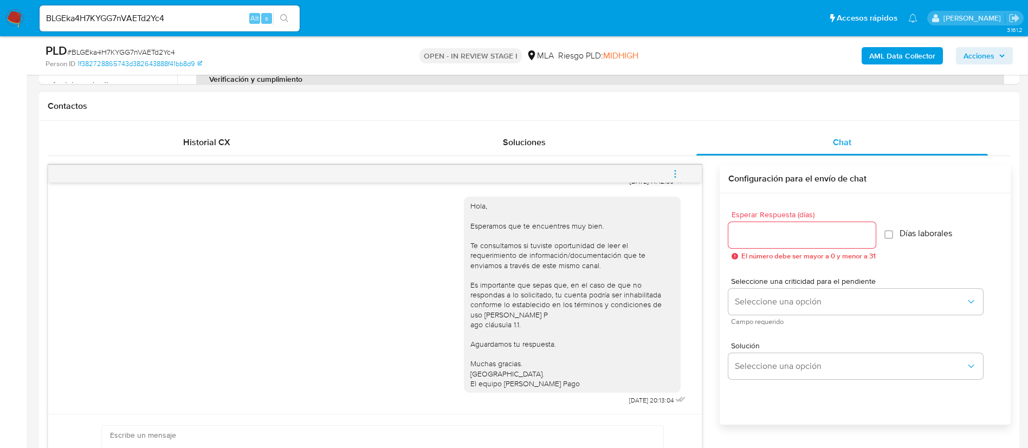
scroll to position [650, 0]
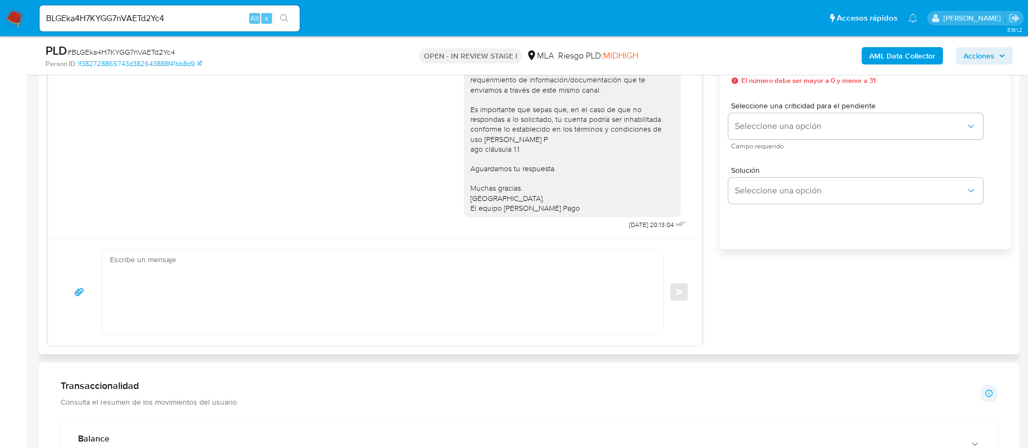
click at [498, 297] on textarea at bounding box center [380, 291] width 540 height 83
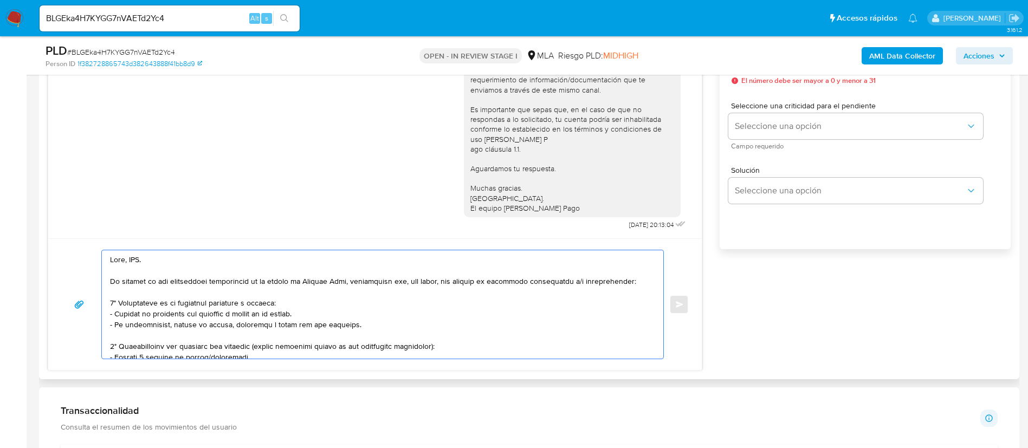
click at [135, 257] on textarea at bounding box center [380, 304] width 540 height 108
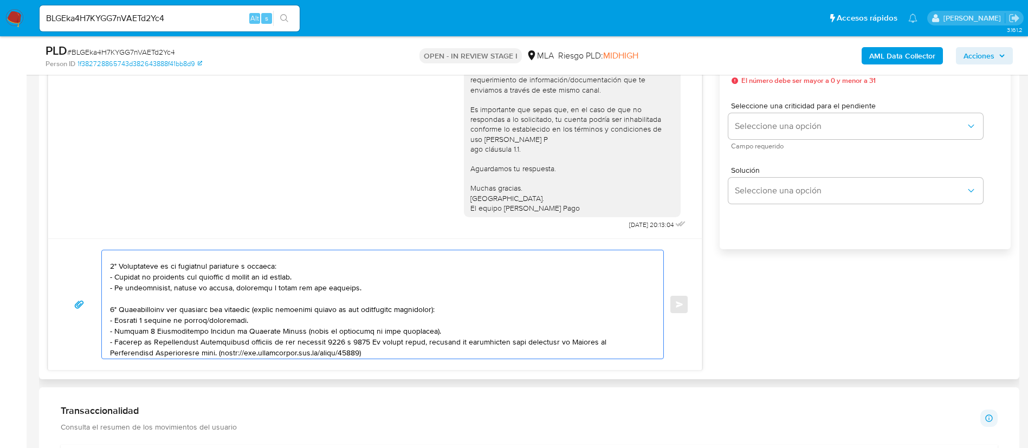
scroll to position [0, 0]
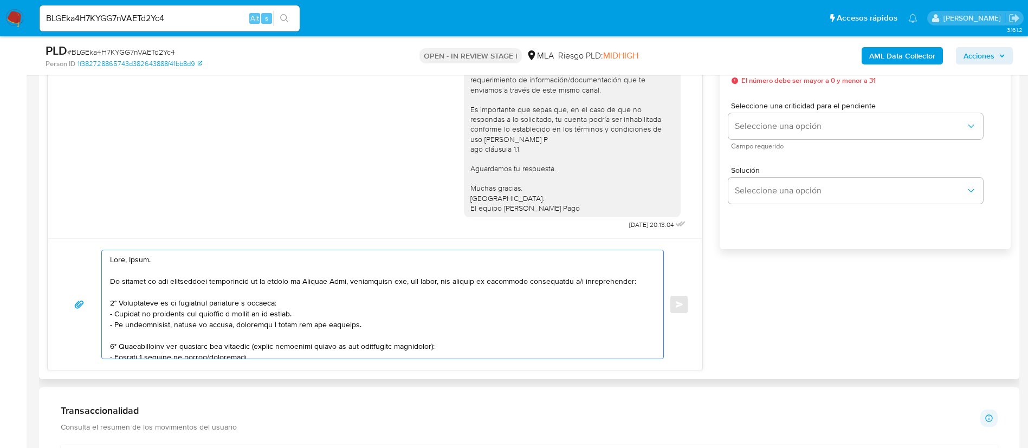
drag, startPoint x: 120, startPoint y: 290, endPoint x: 119, endPoint y: 343, distance: 52.6
click at [119, 343] on textarea at bounding box center [380, 304] width 540 height 108
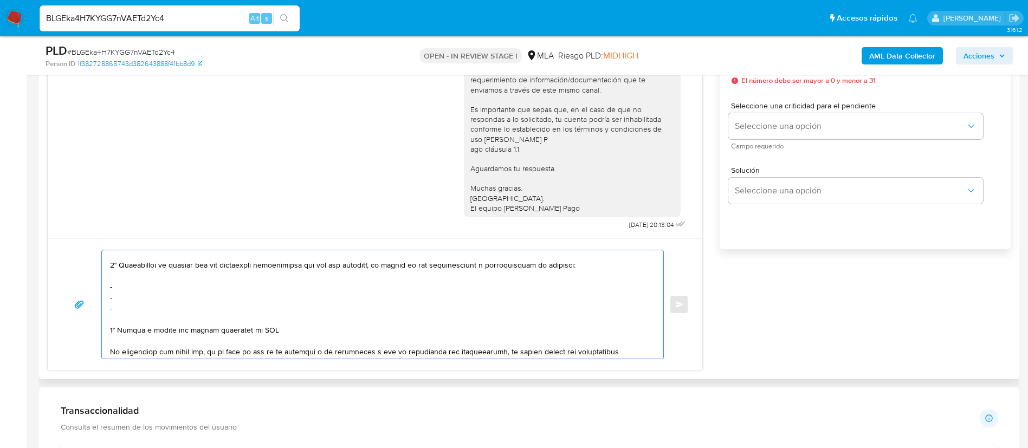
click at [159, 293] on textarea at bounding box center [380, 304] width 540 height 108
click at [158, 288] on textarea at bounding box center [380, 304] width 540 height 108
paste textarea "Milton Augusto Thomas Delseggio - CUIT 20274722569"
click at [173, 292] on textarea at bounding box center [380, 304] width 540 height 108
paste textarea "Ethan Thomas - CUIL 20522470415"
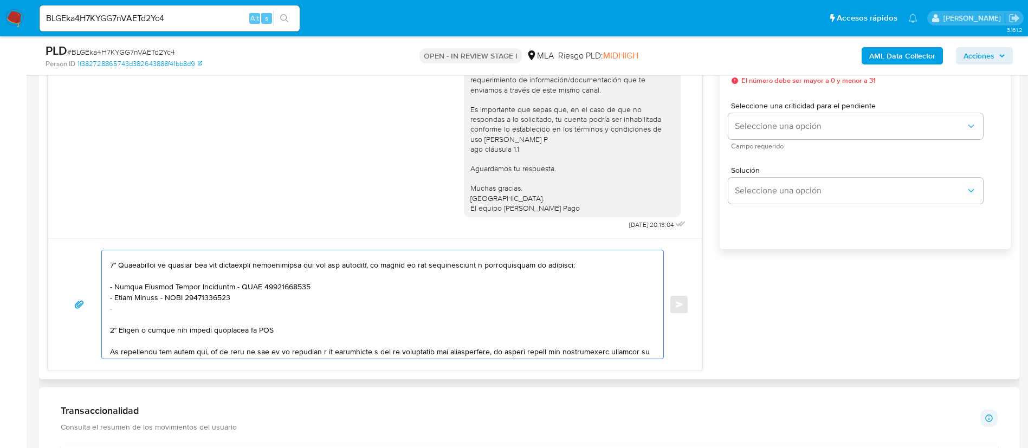
click at [176, 305] on textarea at bounding box center [380, 304] width 540 height 108
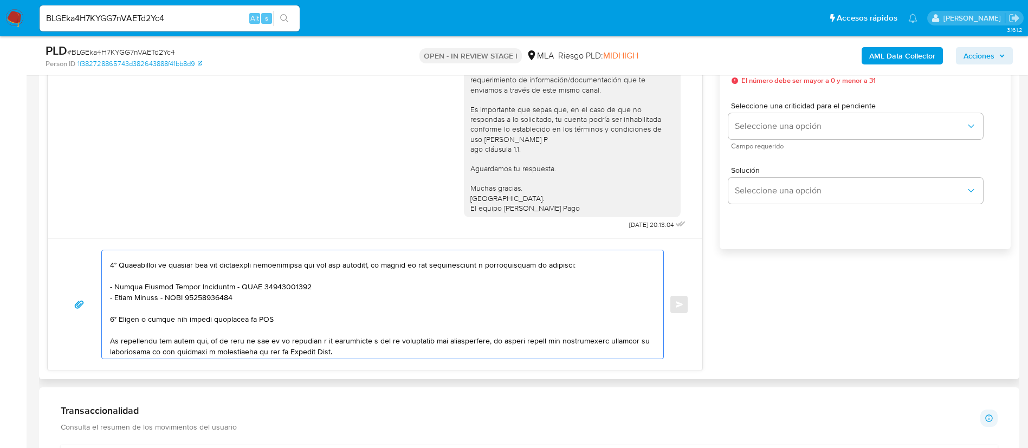
click at [216, 319] on textarea at bounding box center [380, 304] width 540 height 108
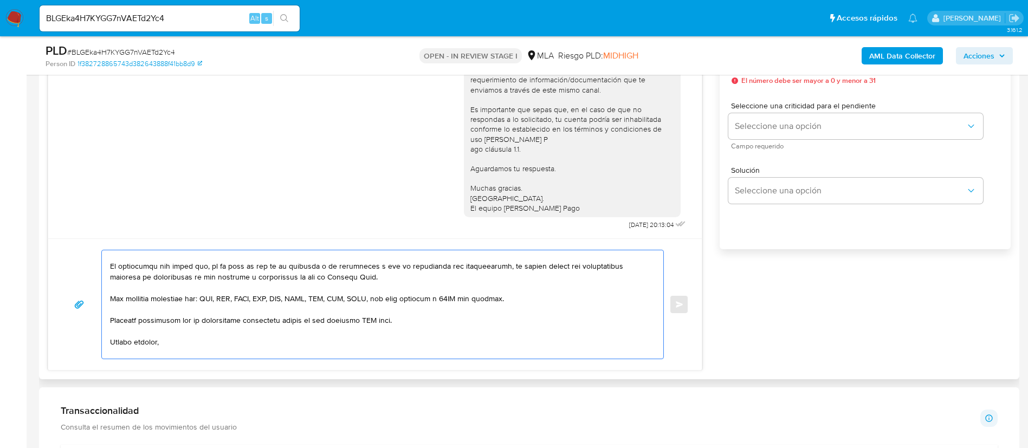
scroll to position [159, 0]
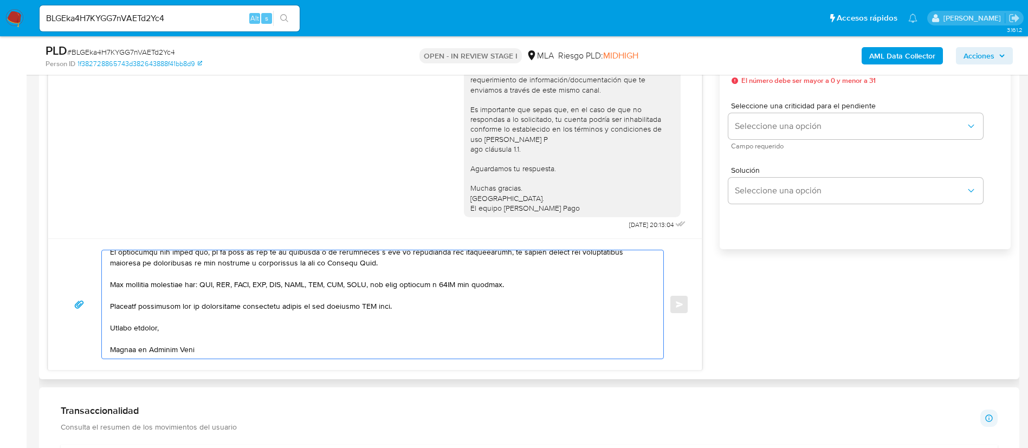
click at [368, 295] on textarea at bounding box center [380, 304] width 540 height 108
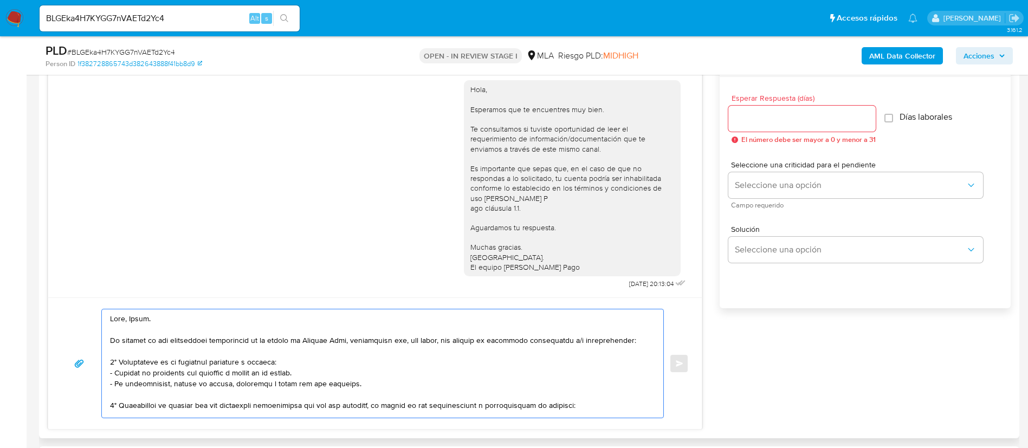
scroll to position [569, 0]
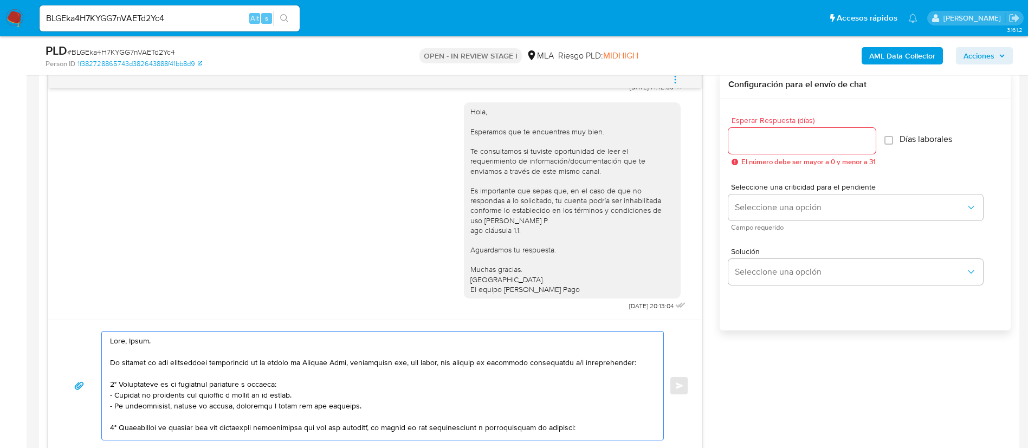
type textarea "Hola, Laura. En función de las operaciones registradas en tu cuenta de Mercado …"
click at [763, 141] on input "Esperar Respuesta (días)" at bounding box center [801, 141] width 147 height 14
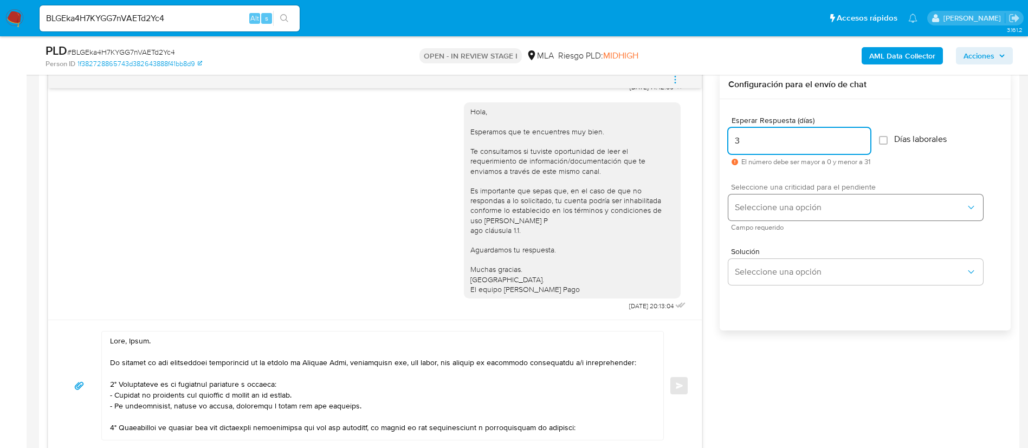
type input "3"
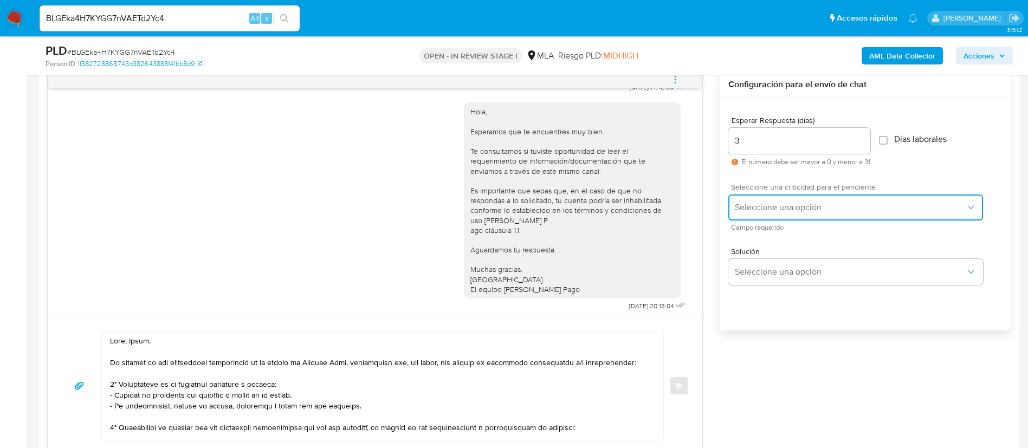
click at [775, 202] on span "Seleccione una opción" at bounding box center [850, 207] width 231 height 11
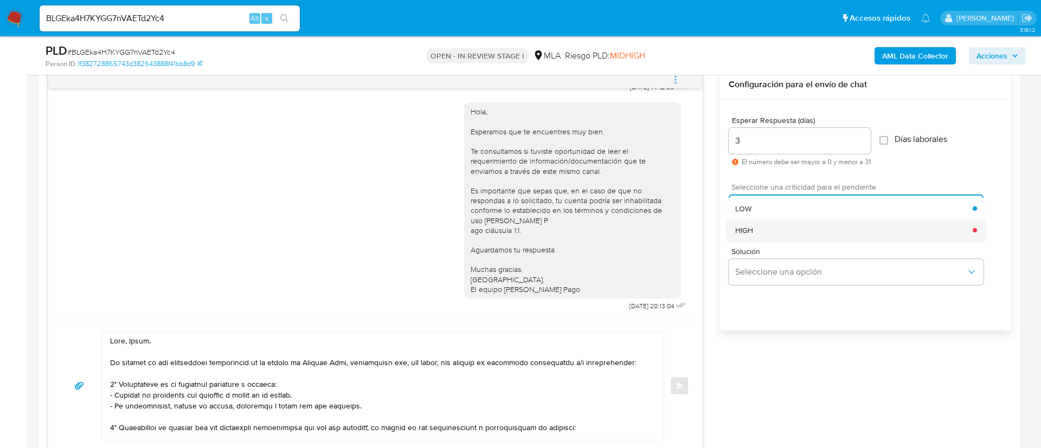
click at [782, 224] on div "HIGH" at bounding box center [853, 230] width 237 height 22
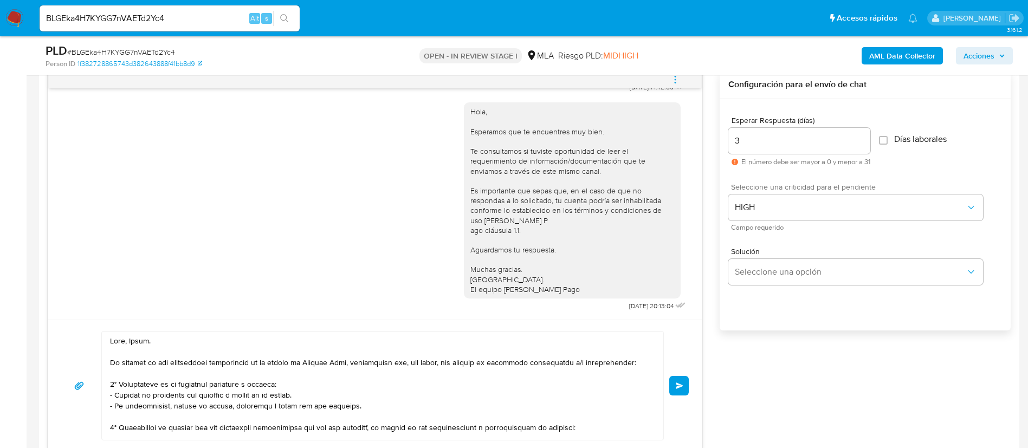
click at [679, 383] on span "Enviar" at bounding box center [680, 386] width 8 height 7
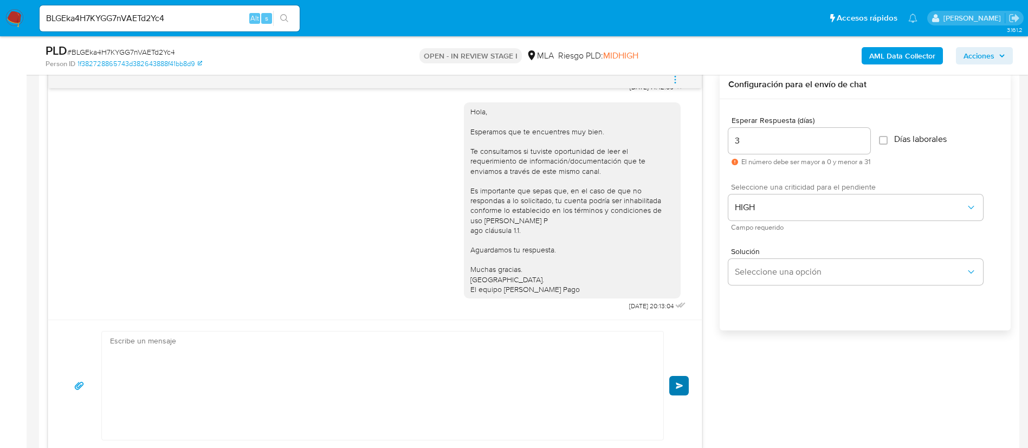
scroll to position [978, 0]
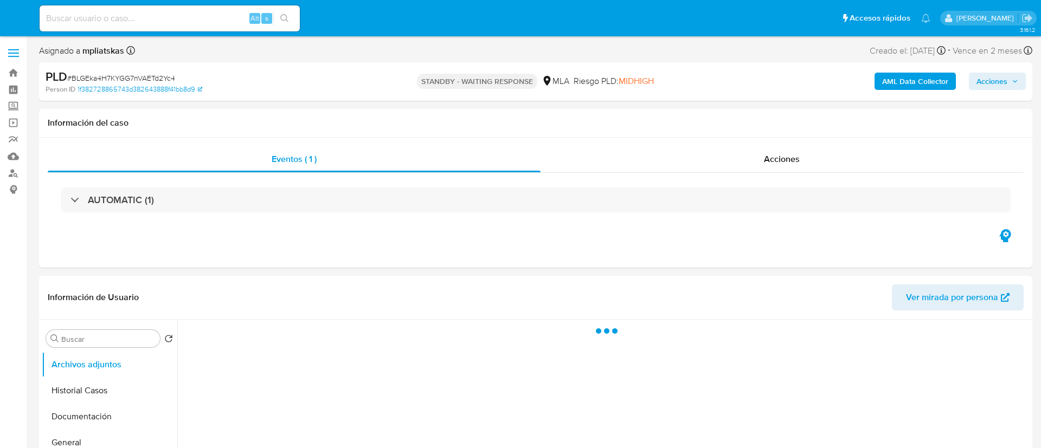
select select "10"
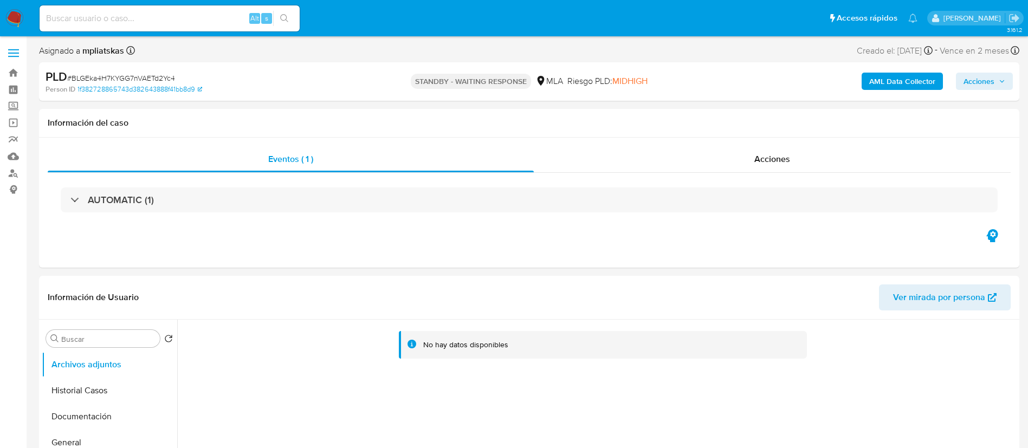
click at [215, 23] on input at bounding box center [170, 18] width 260 height 14
paste input "hLT4ddKkqNIo4xJaDXSLyCs8"
type input "hLT4ddKkqNIo4xJaDXSLyCs8"
click at [291, 16] on button "search-icon" at bounding box center [284, 18] width 22 height 15
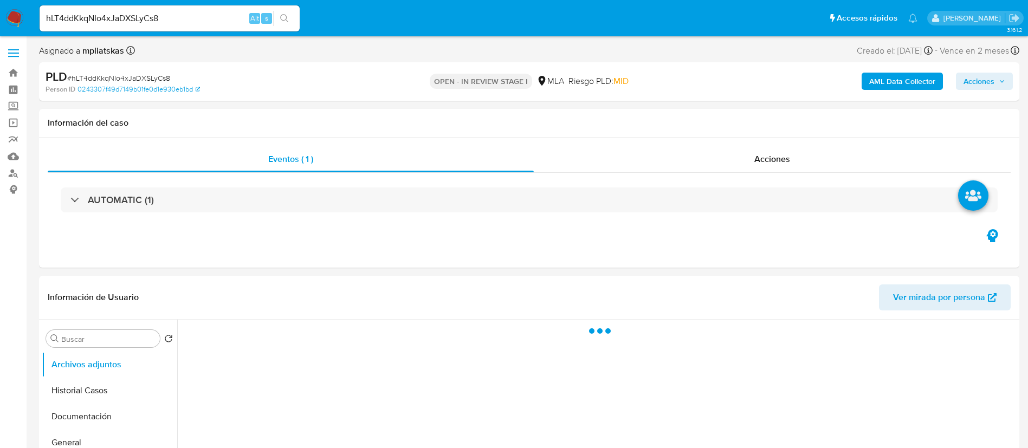
select select "10"
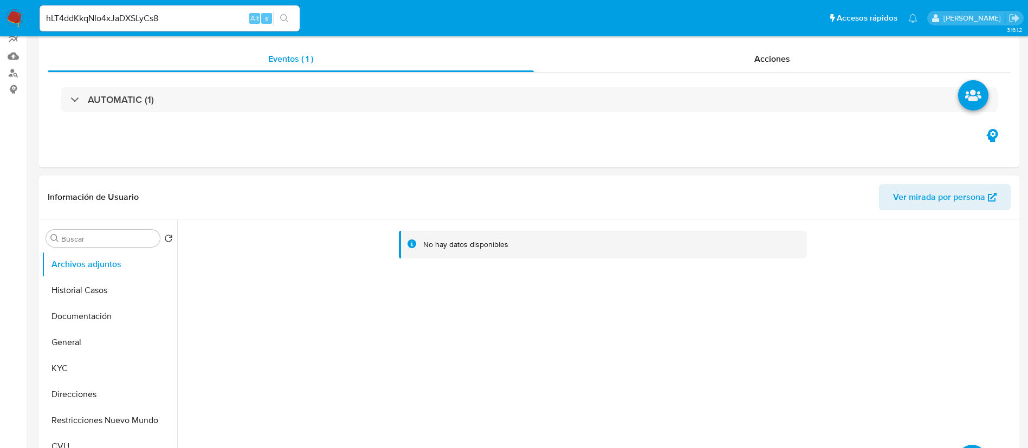
scroll to position [406, 0]
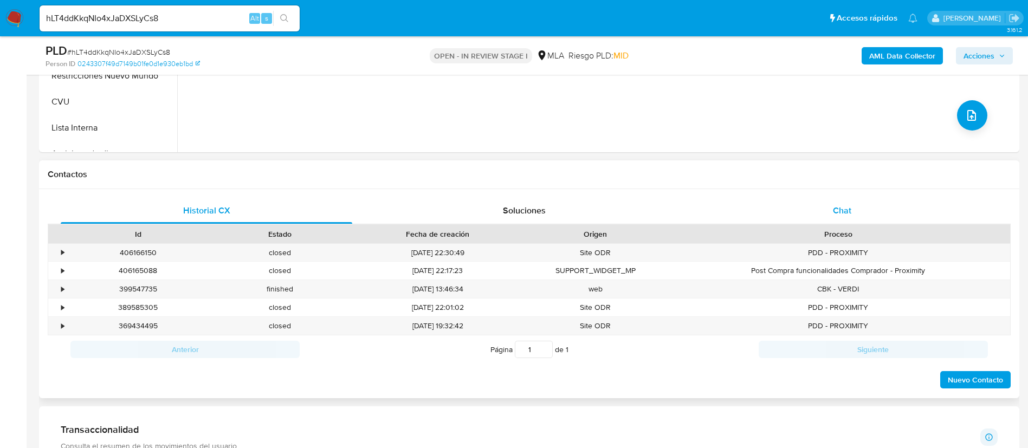
click at [827, 217] on div "Chat" at bounding box center [842, 211] width 292 height 26
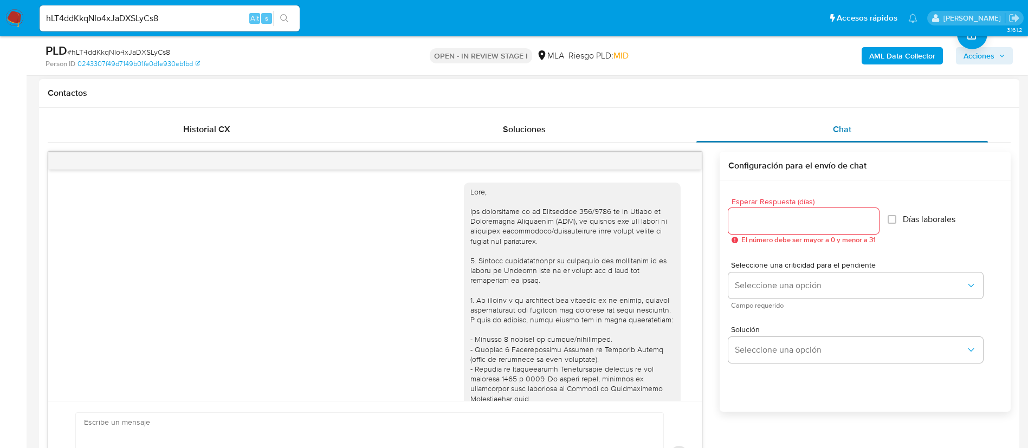
scroll to position [463, 0]
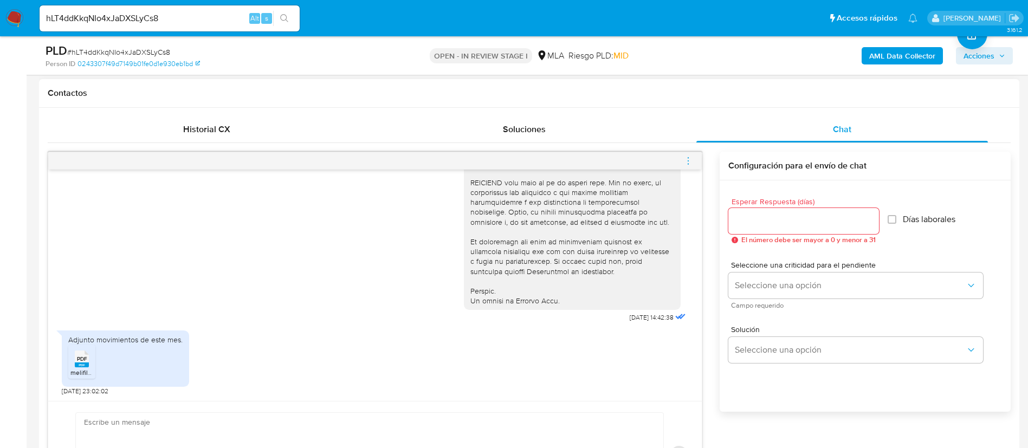
click at [86, 362] on span "PDF" at bounding box center [82, 359] width 10 height 7
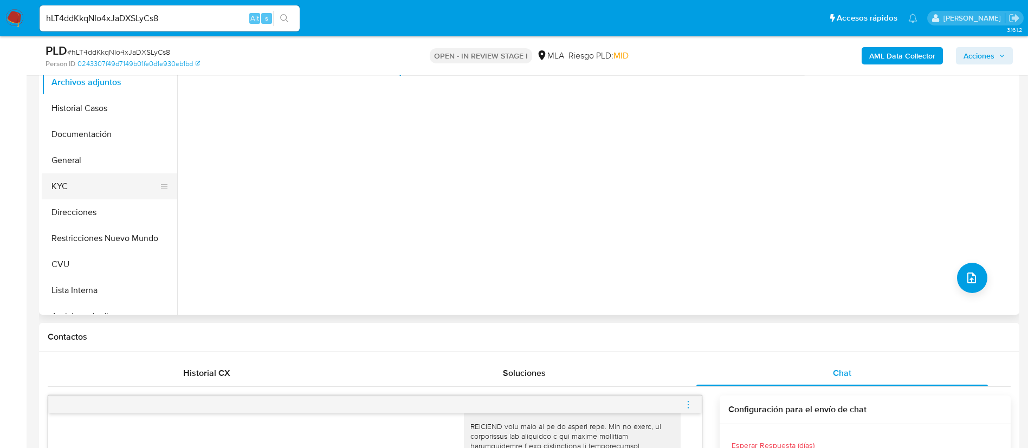
click at [105, 196] on button "KYC" at bounding box center [105, 186] width 127 height 26
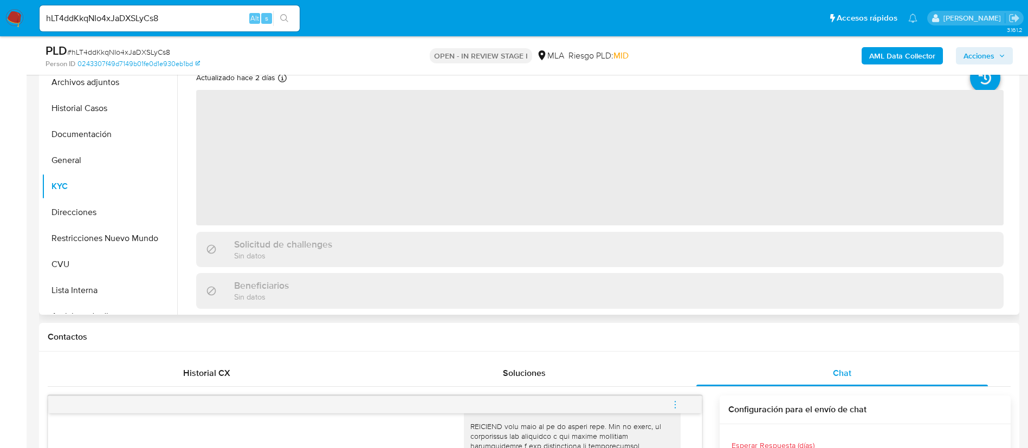
scroll to position [163, 0]
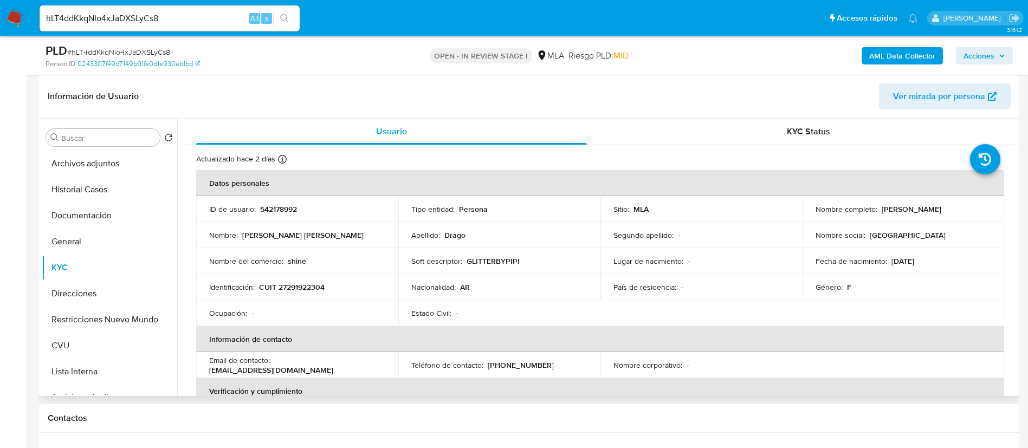
click at [262, 209] on p "542178992" at bounding box center [278, 209] width 37 height 10
copy p "542178992"
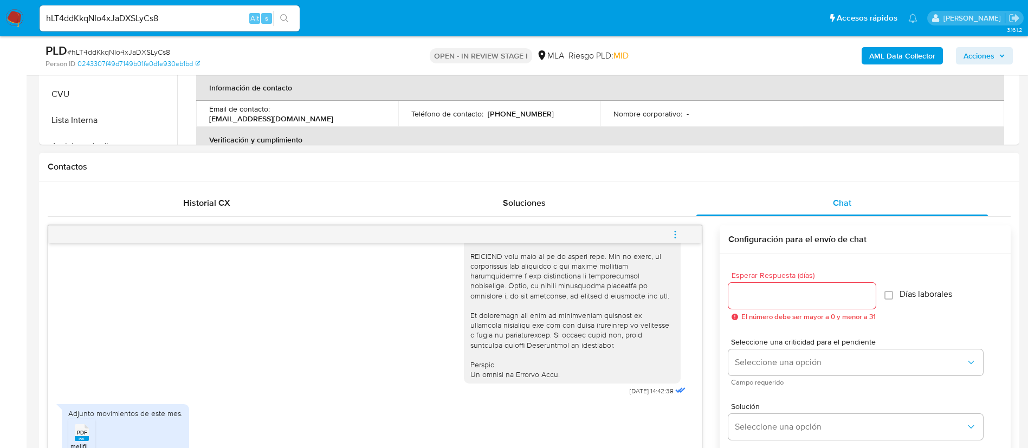
scroll to position [488, 0]
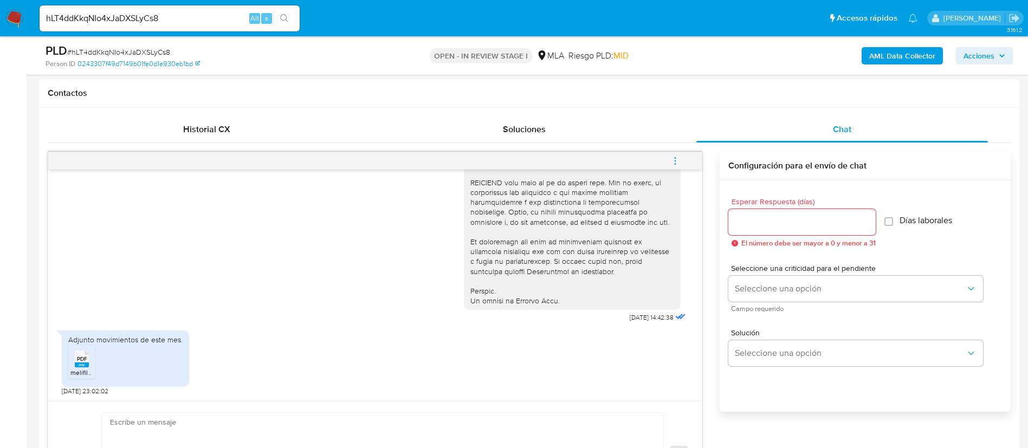
click at [915, 56] on b "AML Data Collector" at bounding box center [902, 55] width 66 height 17
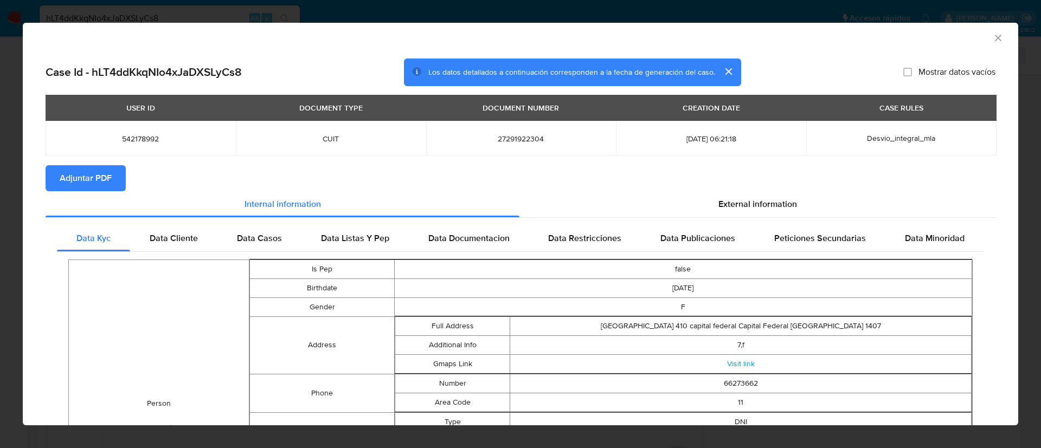
drag, startPoint x: 88, startPoint y: 177, endPoint x: 177, endPoint y: 290, distance: 143.2
click at [87, 177] on span "Adjuntar PDF" at bounding box center [86, 178] width 52 height 24
click at [992, 38] on icon "Cerrar ventana" at bounding box center [997, 38] width 11 height 11
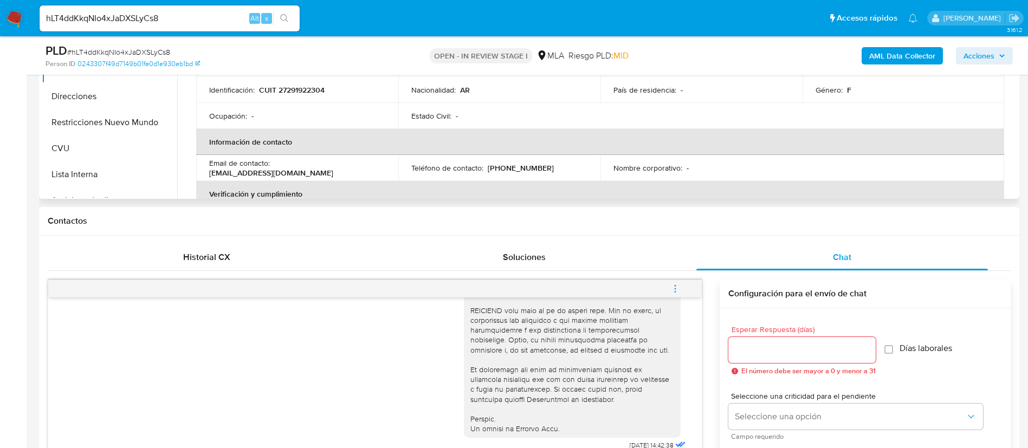
scroll to position [244, 0]
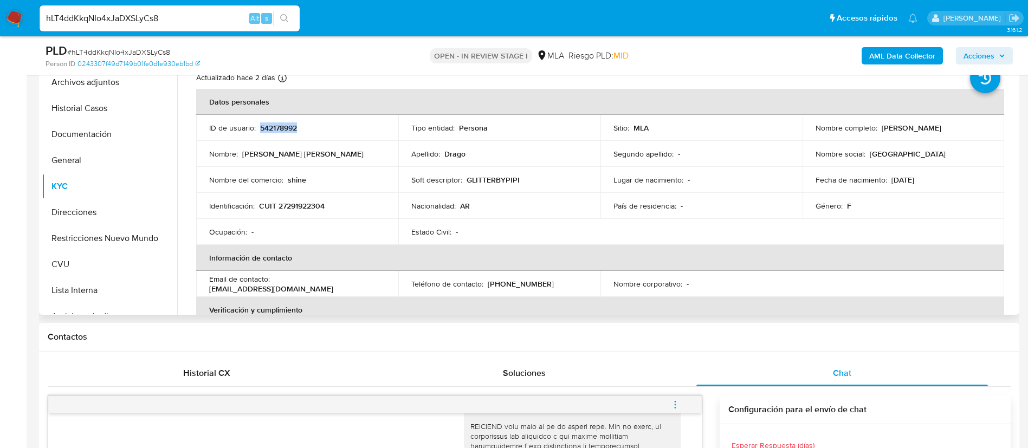
drag, startPoint x: 85, startPoint y: 87, endPoint x: 504, endPoint y: 236, distance: 444.5
click at [85, 87] on button "Archivos adjuntos" at bounding box center [109, 82] width 135 height 26
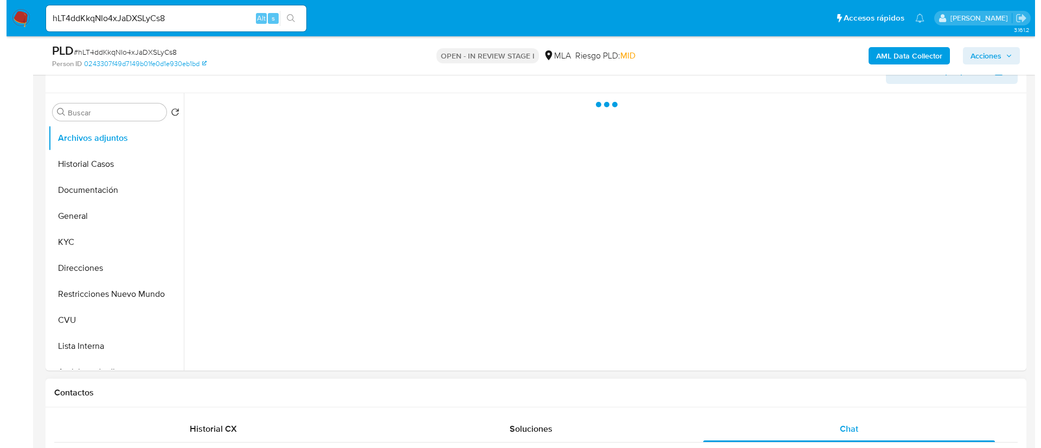
scroll to position [163, 0]
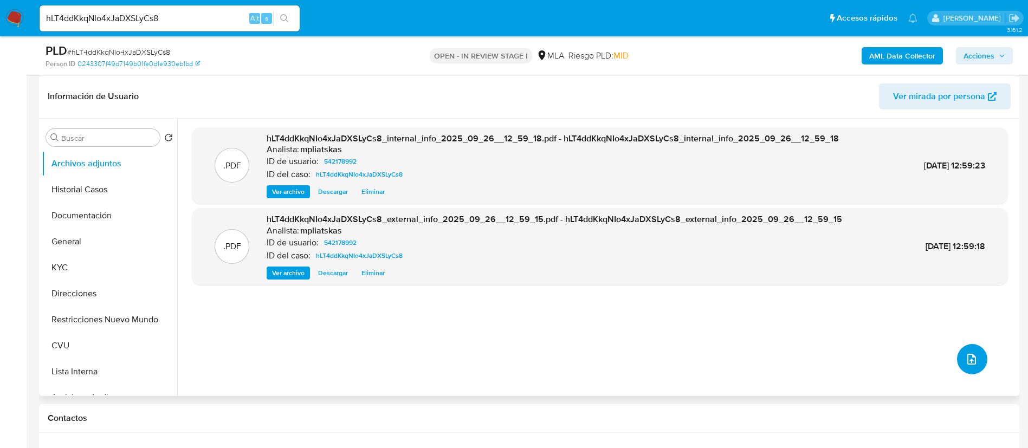
click at [966, 369] on button "upload-file" at bounding box center [972, 359] width 30 height 30
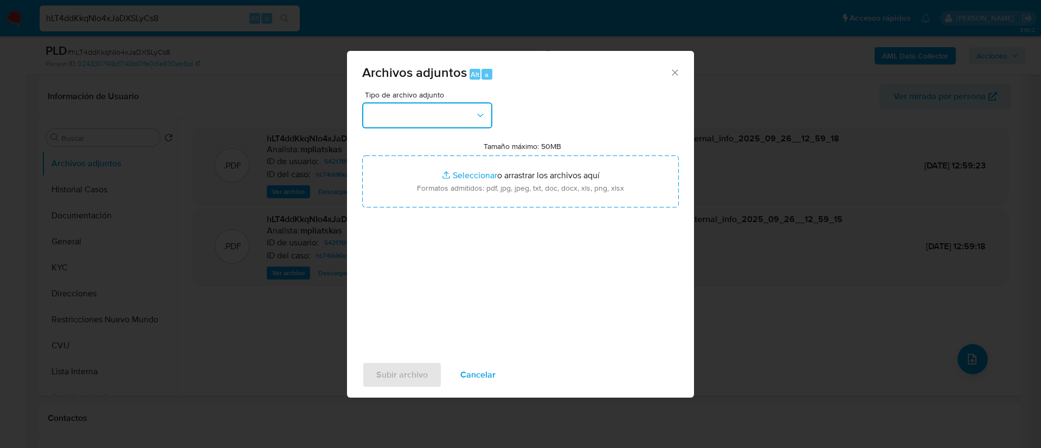
click at [444, 107] on button "button" at bounding box center [427, 115] width 130 height 26
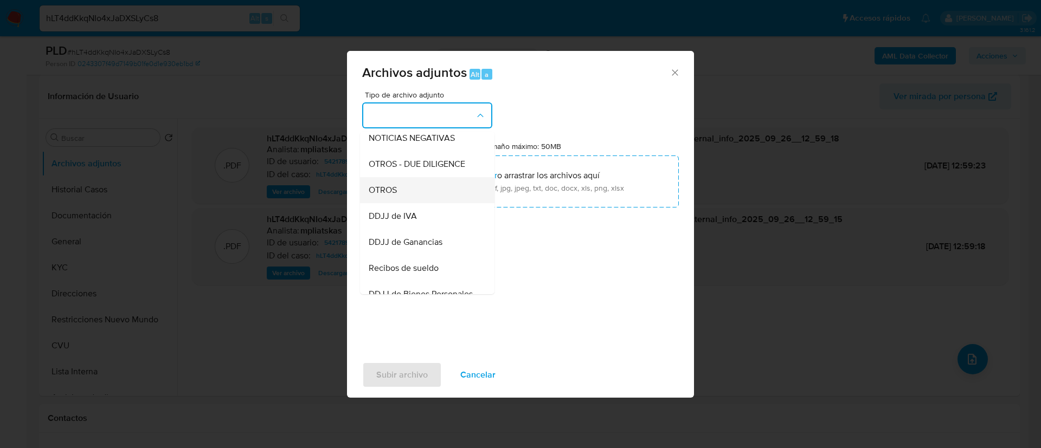
click at [450, 192] on div "OTROS" at bounding box center [424, 190] width 111 height 26
click at [450, 192] on input "Tamaño máximo: 50MB Seleccionar archivos" at bounding box center [520, 182] width 317 height 52
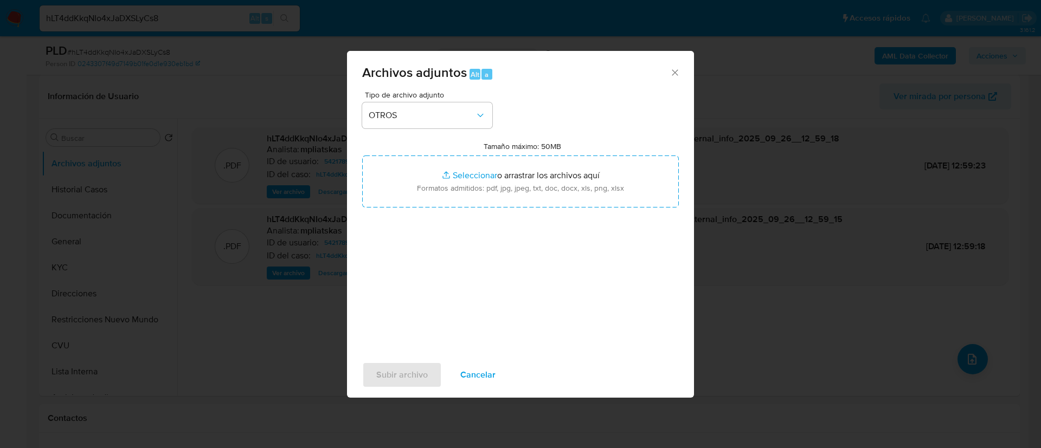
type input "C:\fakepath\542178992 Movimientos.xlsx"
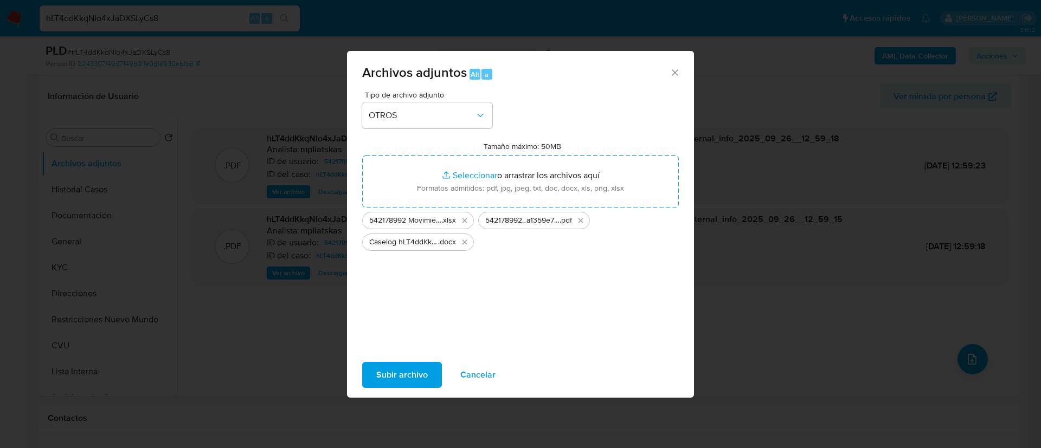
click at [418, 376] on span "Subir archivo" at bounding box center [401, 375] width 51 height 24
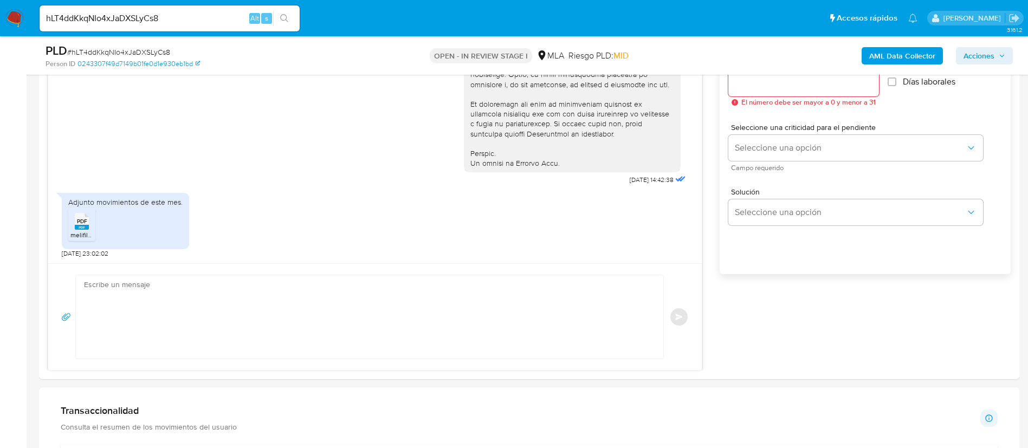
scroll to position [650, 0]
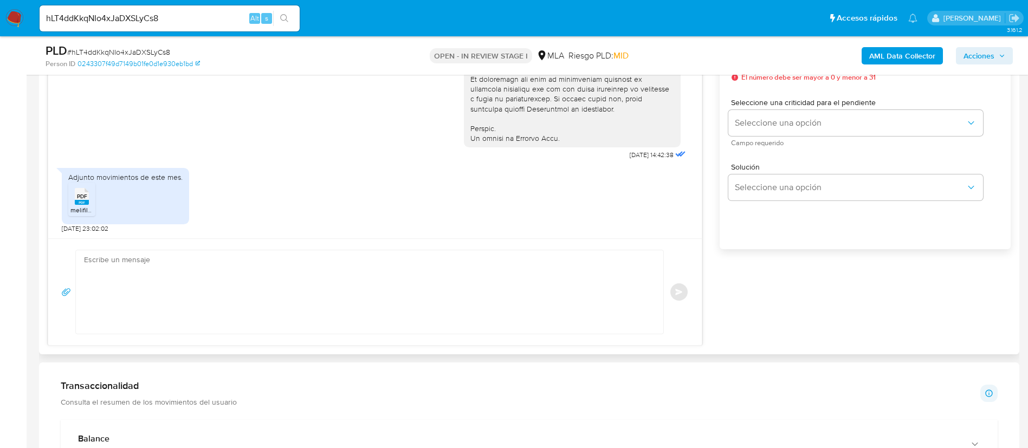
click at [485, 304] on textarea at bounding box center [367, 291] width 566 height 83
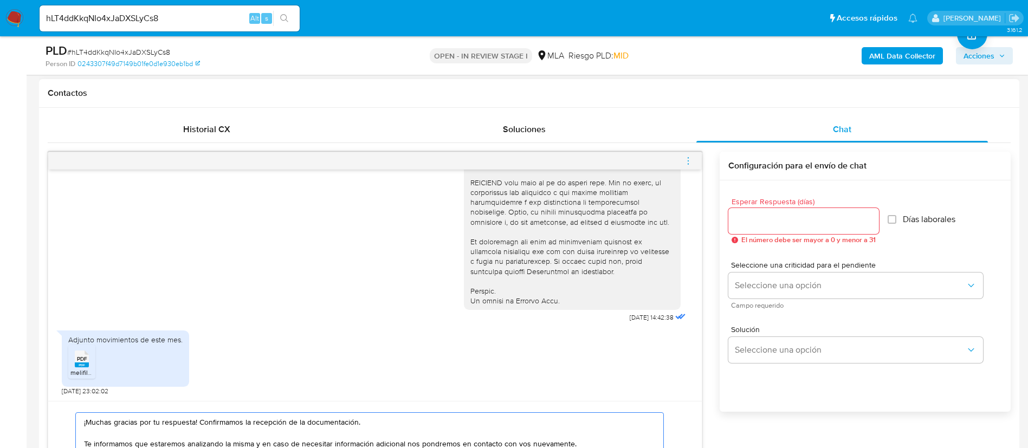
type textarea "¡Muchas gracias por tu respuesta! Confirmamos la recepción de la documentación.…"
click at [771, 224] on input "Esperar Respuesta (días)" at bounding box center [803, 221] width 151 height 14
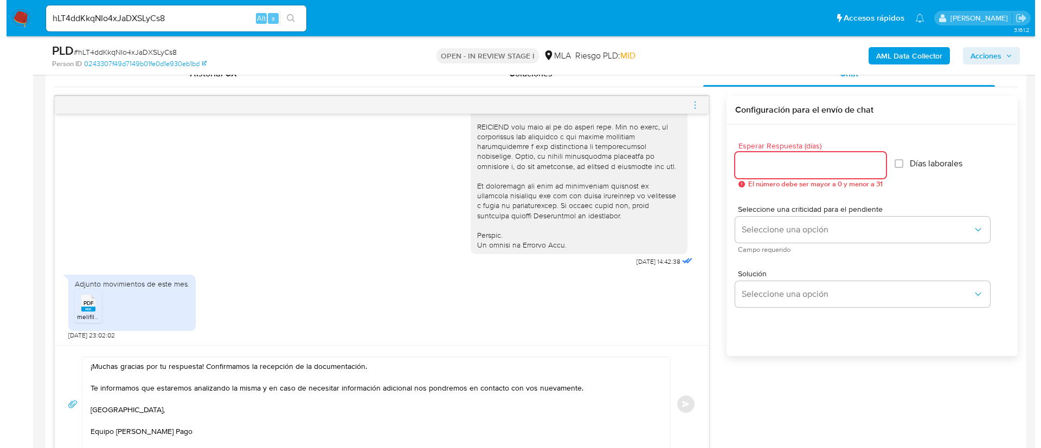
scroll to position [569, 0]
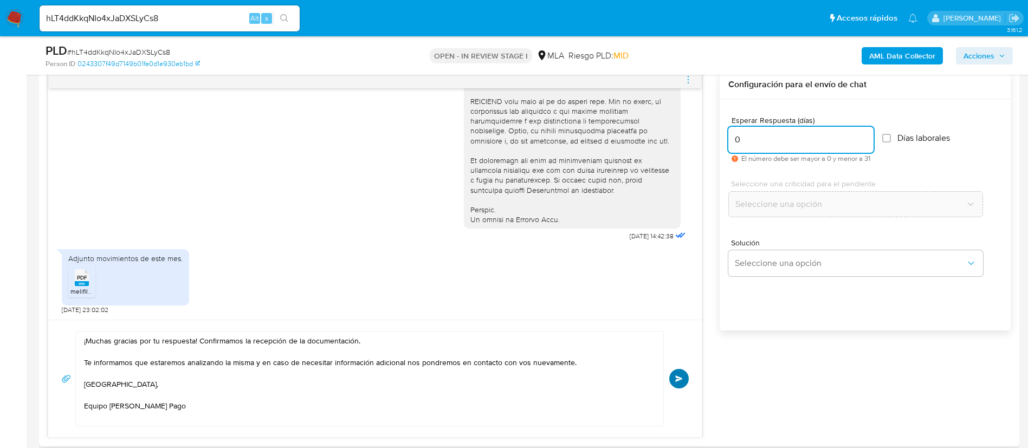
type input "0"
click at [680, 376] on span "Enviar" at bounding box center [679, 379] width 8 height 7
click at [684, 81] on icon "menu-action" at bounding box center [688, 80] width 10 height 10
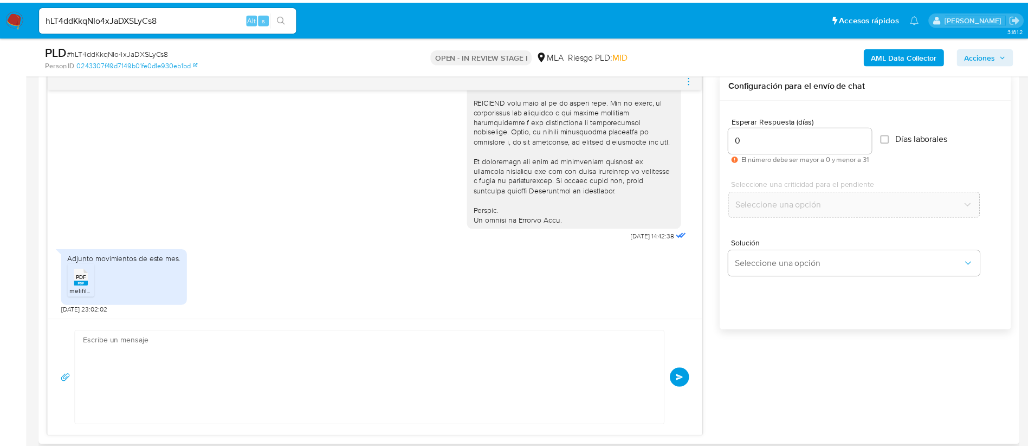
scroll to position [593, 0]
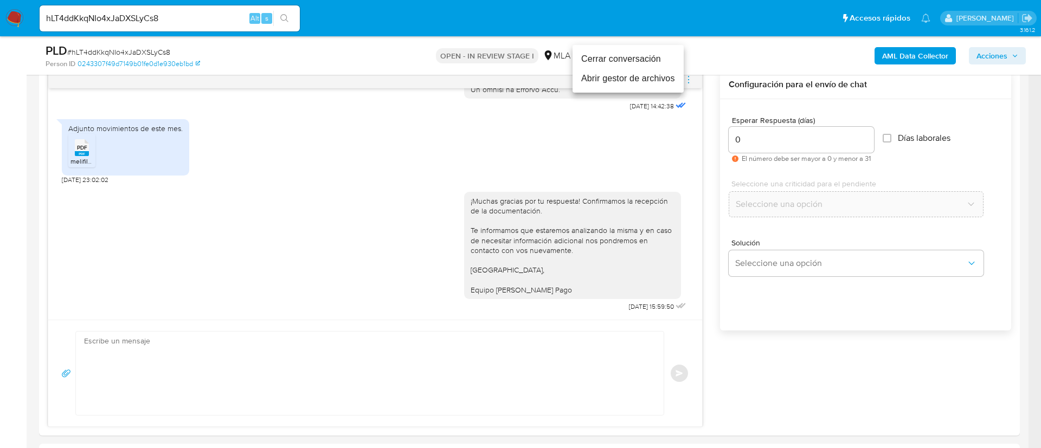
click at [658, 60] on li "Cerrar conversación" at bounding box center [627, 59] width 111 height 20
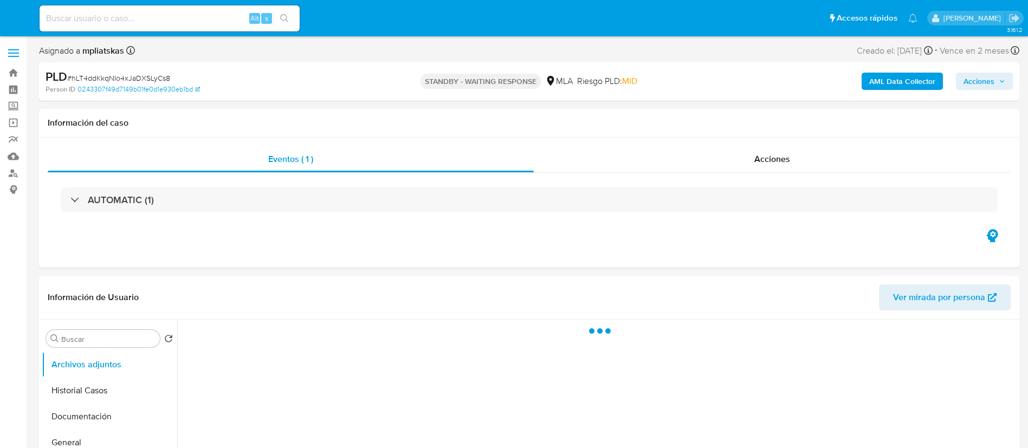
select select "10"
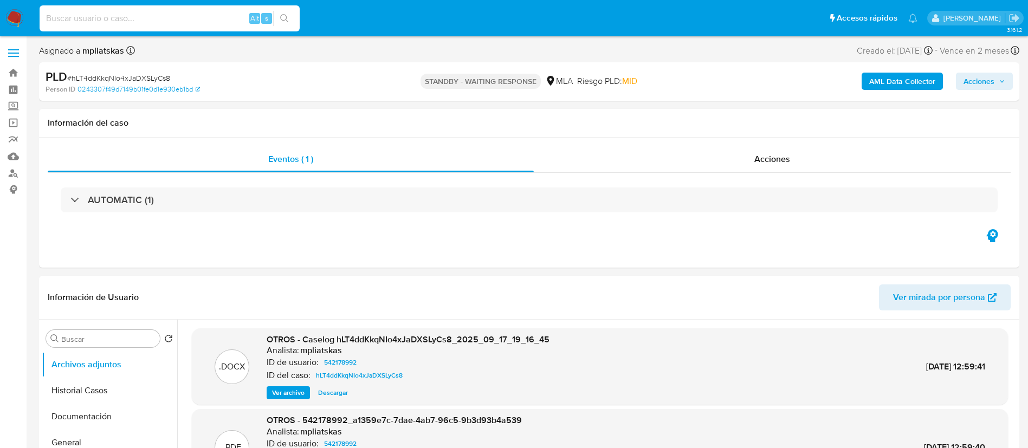
click at [209, 12] on input at bounding box center [170, 18] width 260 height 14
paste input "bgxZmYCgWs4PK0VP0YSxmfMu"
type input "bgxZmYCgWs4PK0VP0YSxmfMu"
click at [288, 12] on button "search-icon" at bounding box center [284, 18] width 22 height 15
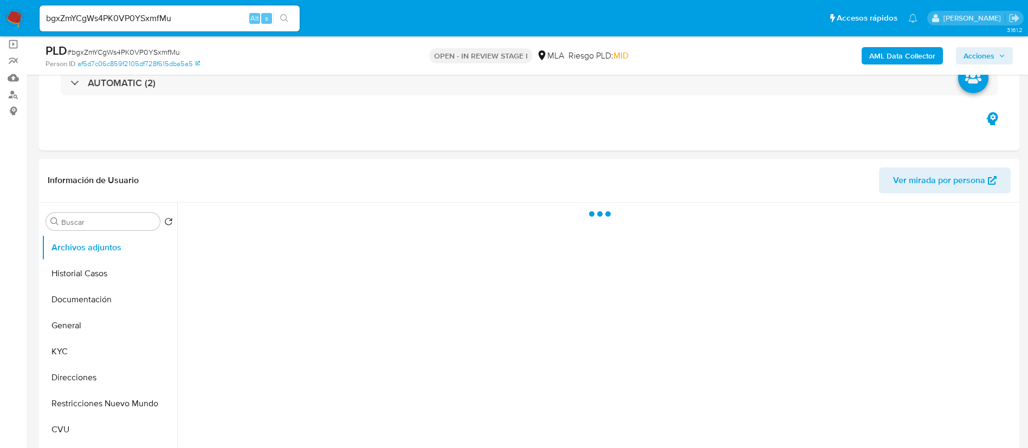
scroll to position [81, 0]
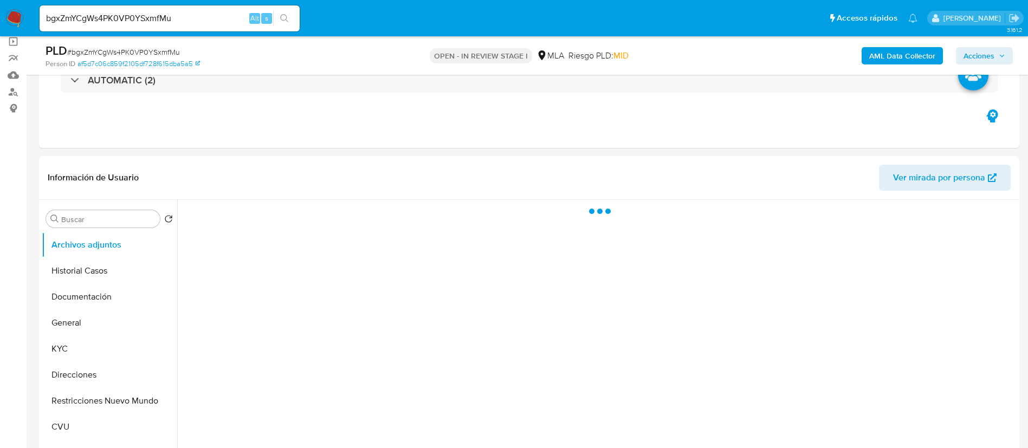
select select "10"
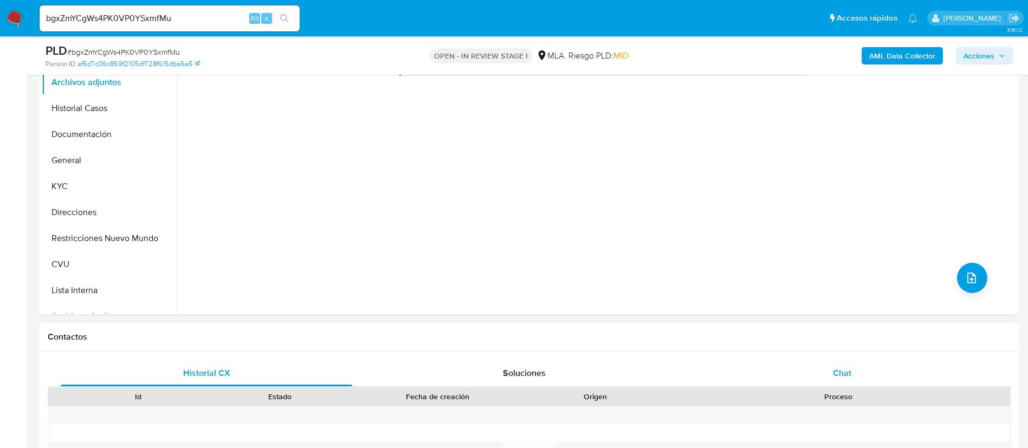
click at [847, 371] on span "Chat" at bounding box center [842, 373] width 18 height 12
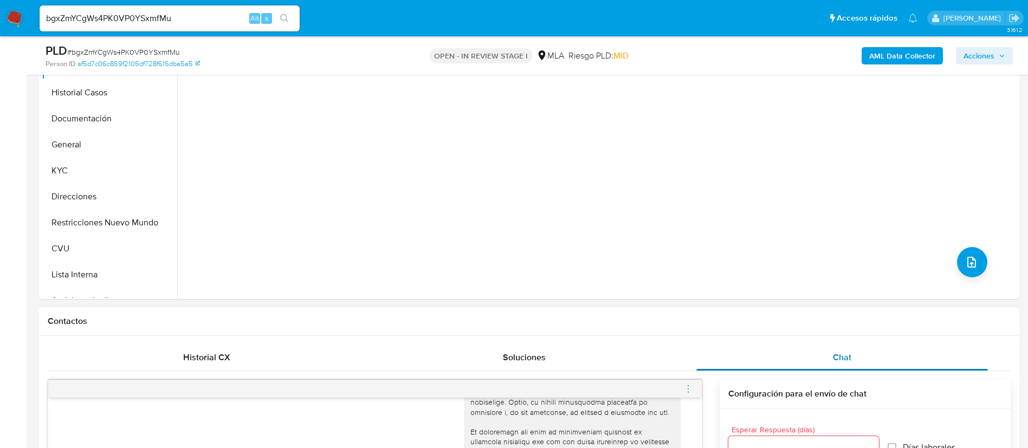
scroll to position [244, 0]
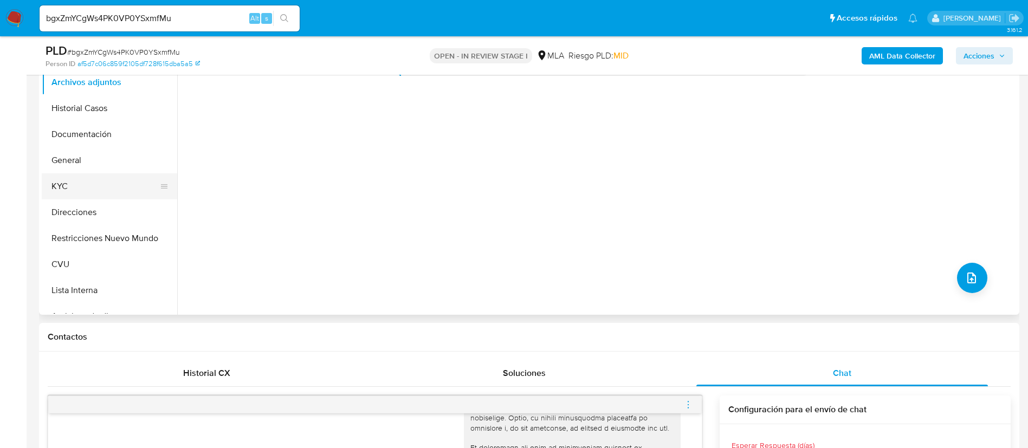
click at [91, 186] on button "KYC" at bounding box center [105, 186] width 127 height 26
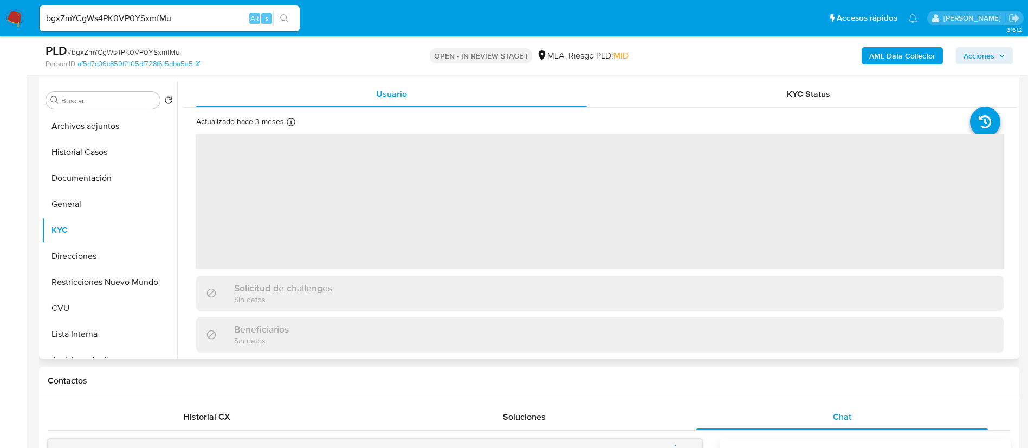
scroll to position [163, 0]
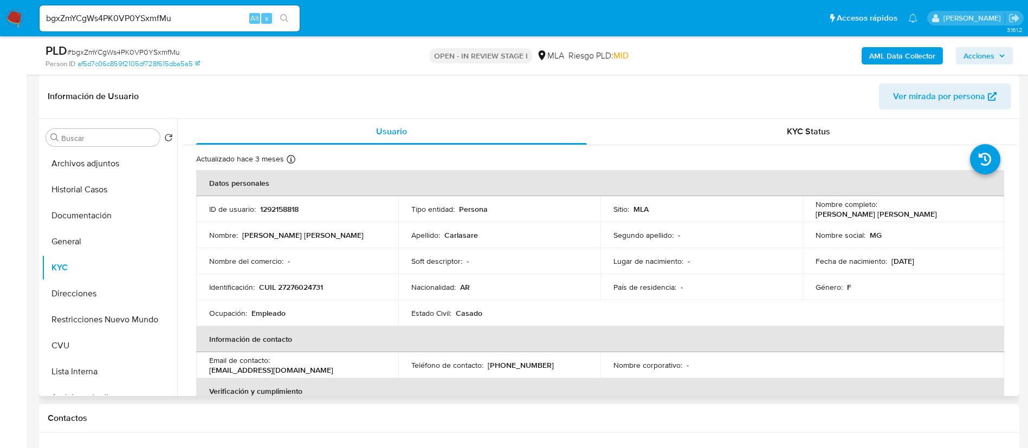
click at [277, 217] on td "ID de usuario : 1292158818" at bounding box center [297, 209] width 202 height 26
click at [277, 209] on p "1292158818" at bounding box center [279, 209] width 38 height 10
copy p "1292158818"
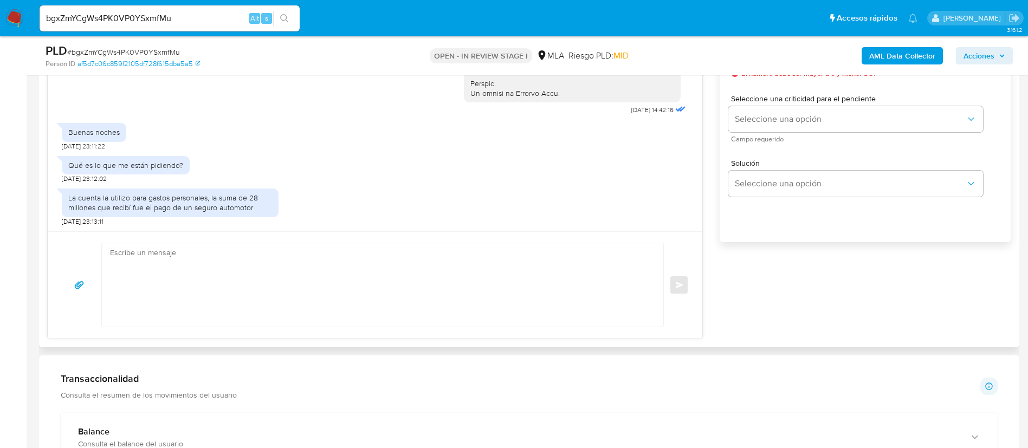
scroll to position [569, 0]
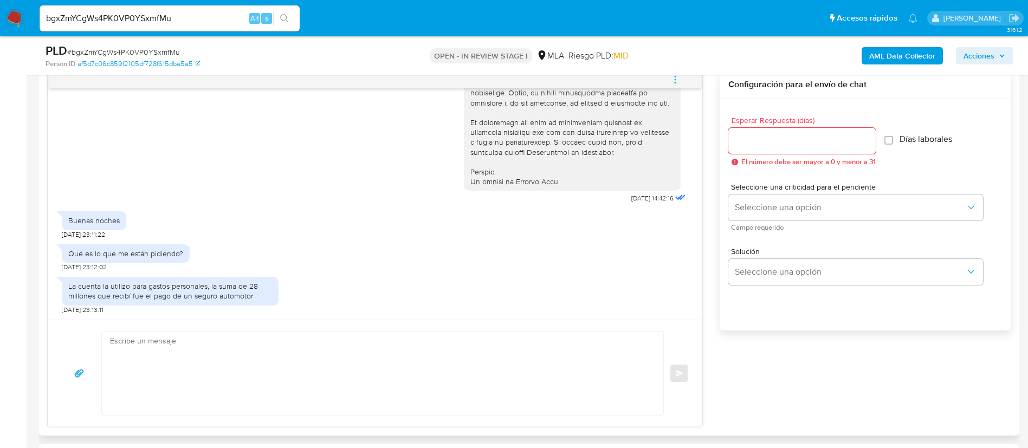
click at [111, 291] on div "La cuenta la utilizo para gastos personales, la suma de 28 millones que recibí …" at bounding box center [170, 291] width 204 height 20
copy div "La cuenta la utilizo para gastos personales, la suma de 28 millones que recibí …"
click at [935, 59] on b "AML Data Collector" at bounding box center [902, 55] width 66 height 17
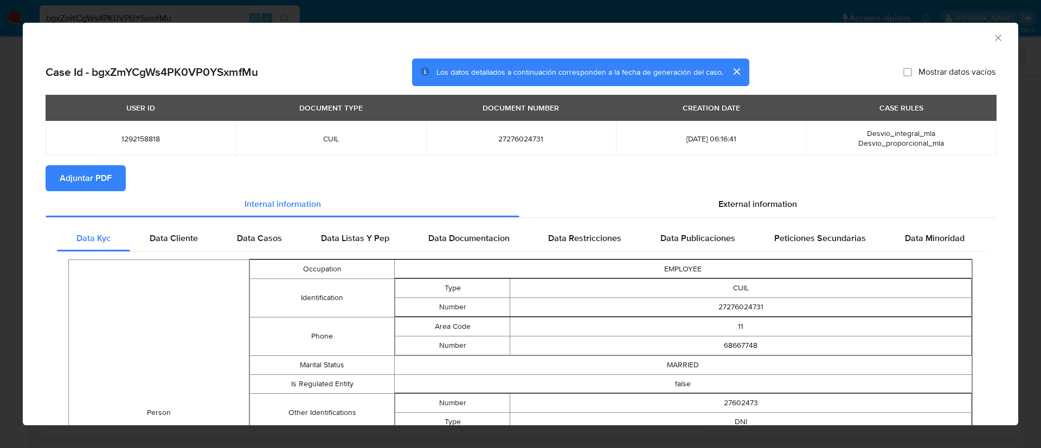
click at [121, 176] on button "Adjuntar PDF" at bounding box center [86, 178] width 80 height 26
click at [979, 39] on div "AML Data Collector" at bounding box center [511, 36] width 962 height 12
click at [992, 41] on icon "Cerrar ventana" at bounding box center [997, 38] width 11 height 11
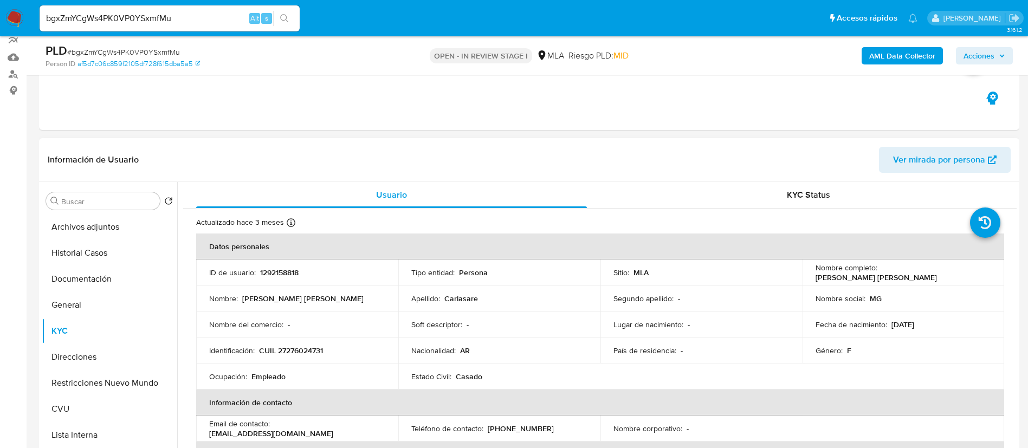
scroll to position [81, 0]
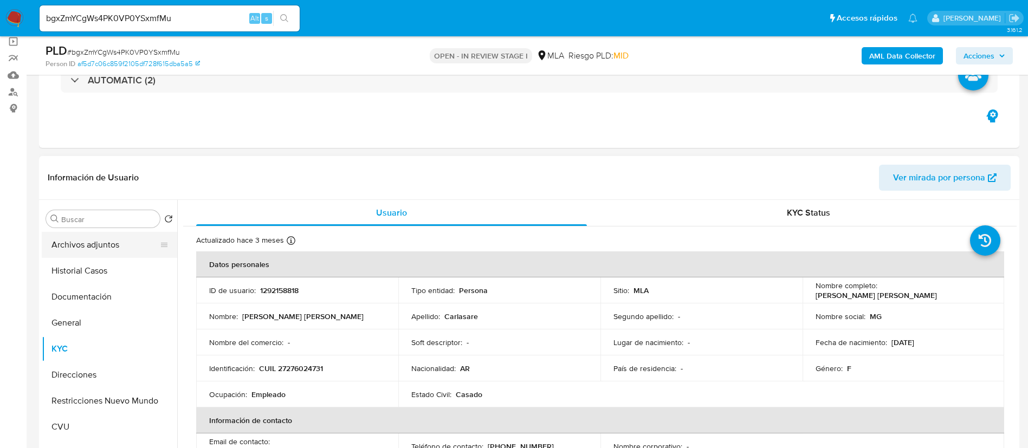
click at [106, 245] on button "Archivos adjuntos" at bounding box center [105, 245] width 127 height 26
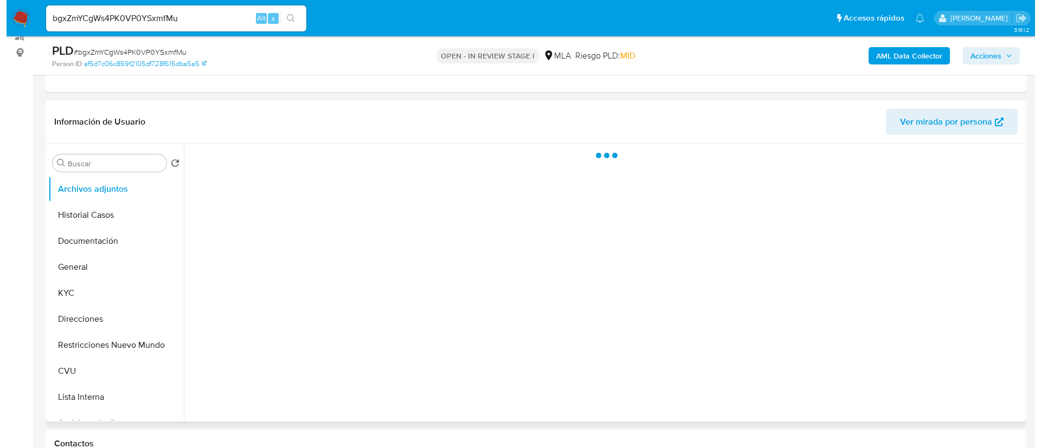
scroll to position [163, 0]
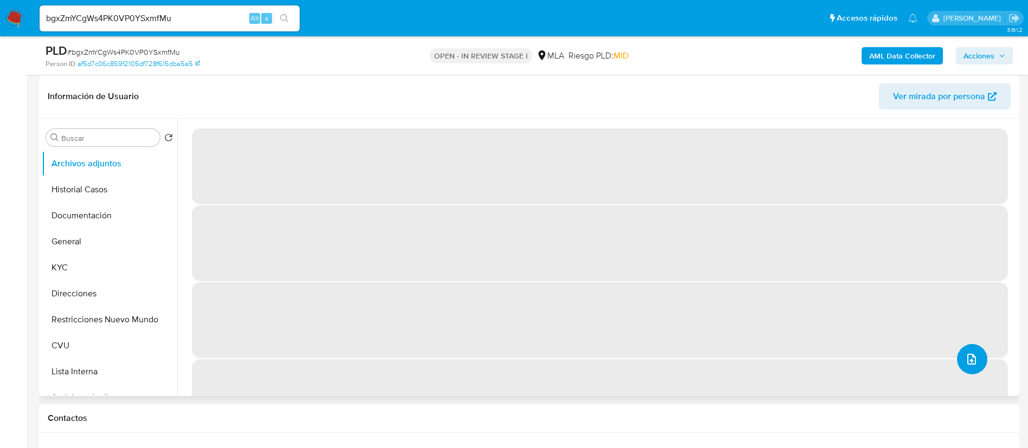
click at [978, 369] on button "upload-file" at bounding box center [972, 359] width 30 height 30
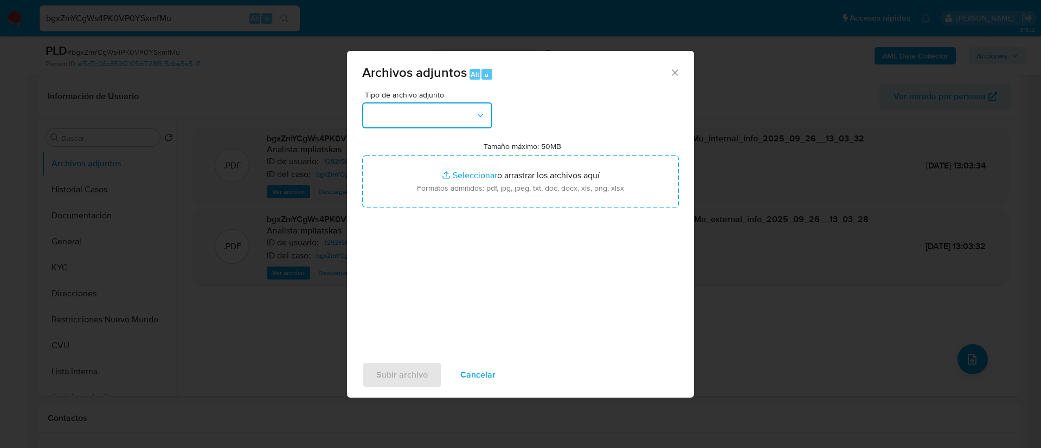
click at [431, 111] on button "button" at bounding box center [427, 115] width 130 height 26
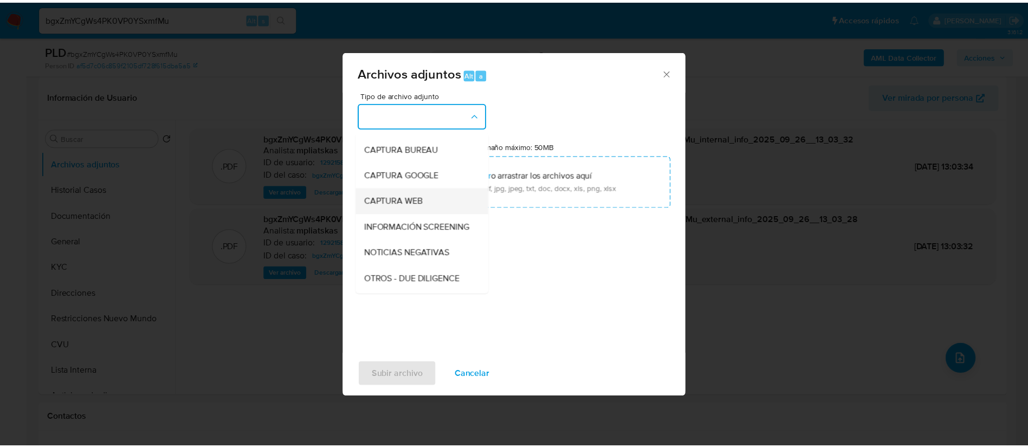
scroll to position [81, 0]
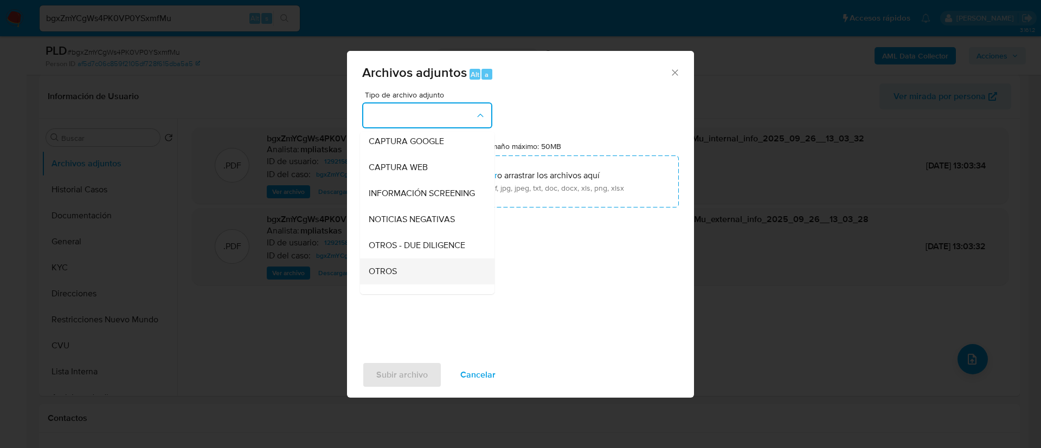
click at [393, 274] on div "OTROS" at bounding box center [424, 272] width 111 height 26
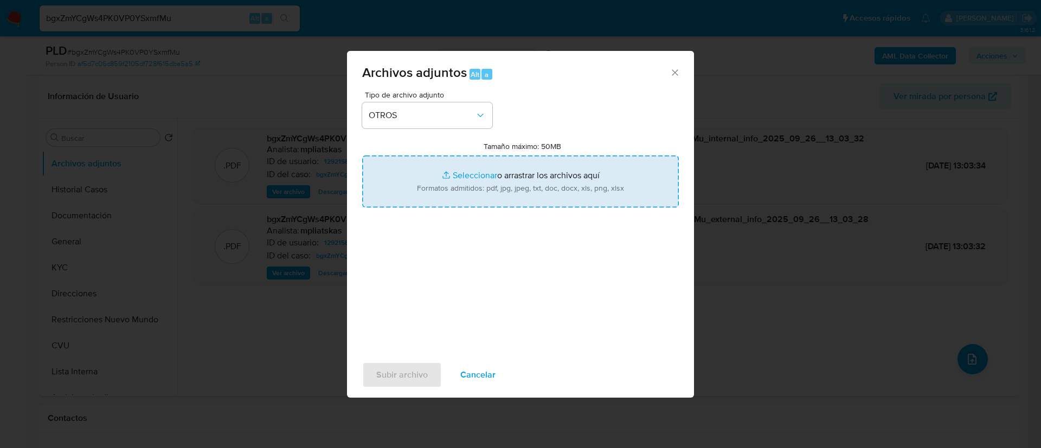
click at [437, 198] on input "Tamaño máximo: 50MB Seleccionar archivos" at bounding box center [520, 182] width 317 height 52
type input "C:\fakepath\1292158818 Movimientos.xlsx"
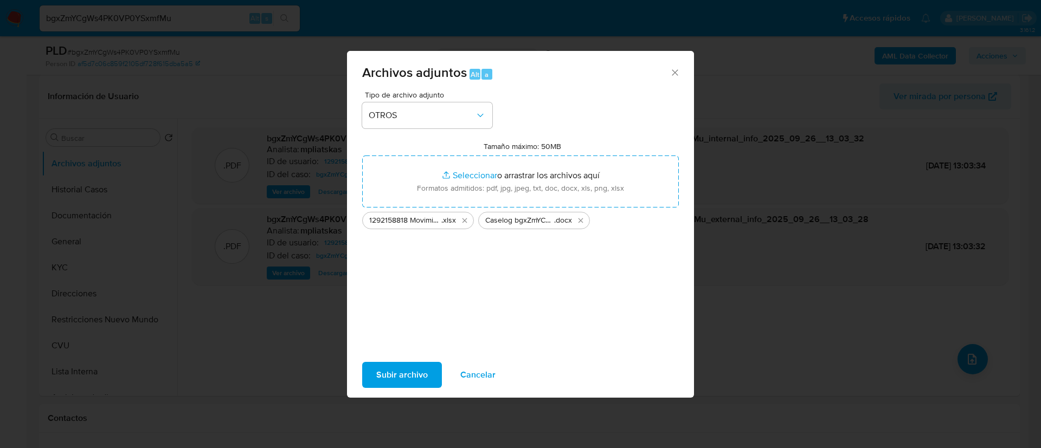
click at [370, 383] on button "Subir archivo" at bounding box center [402, 375] width 80 height 26
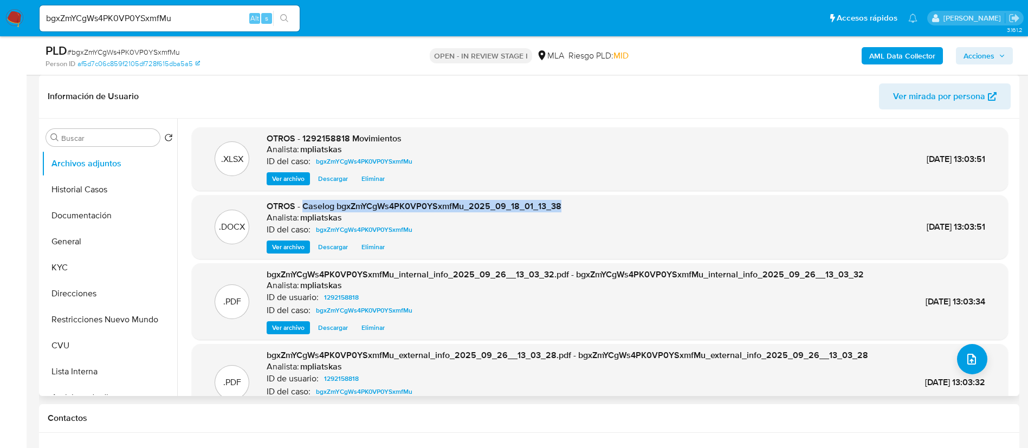
drag, startPoint x: 304, startPoint y: 205, endPoint x: 622, endPoint y: 199, distance: 318.2
click at [622, 199] on div ".DOCX OTROS - Caselog bgxZmYCgWs4PK0VP0YSxmfMu_2025_09_18_01_13_38 Analista: mp…" at bounding box center [600, 227] width 816 height 64
copy span "Caselog bgxZmYCgWs4PK0VP0YSxmfMu_2025_09_18_01_13_38"
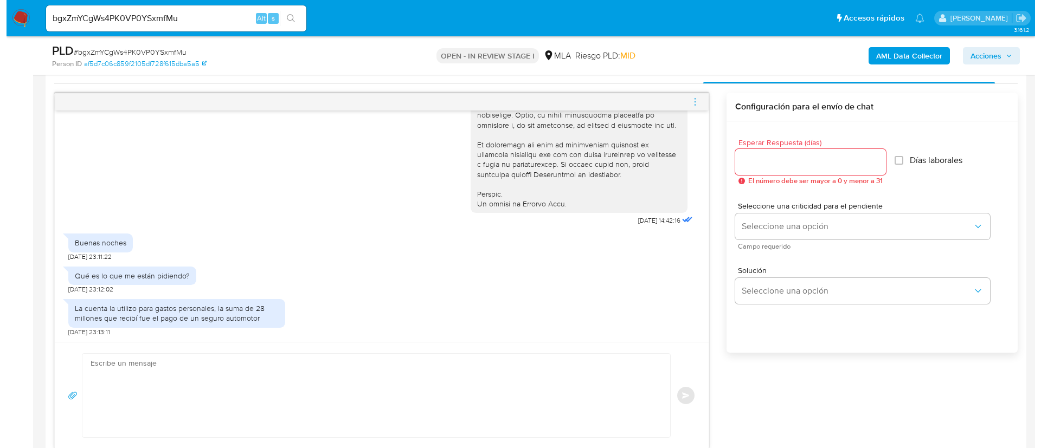
scroll to position [569, 0]
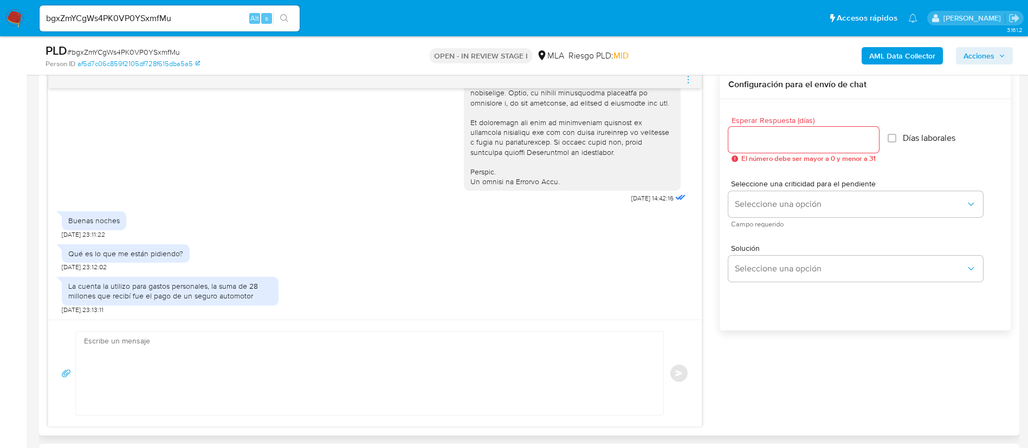
click at [485, 379] on textarea at bounding box center [367, 373] width 566 height 83
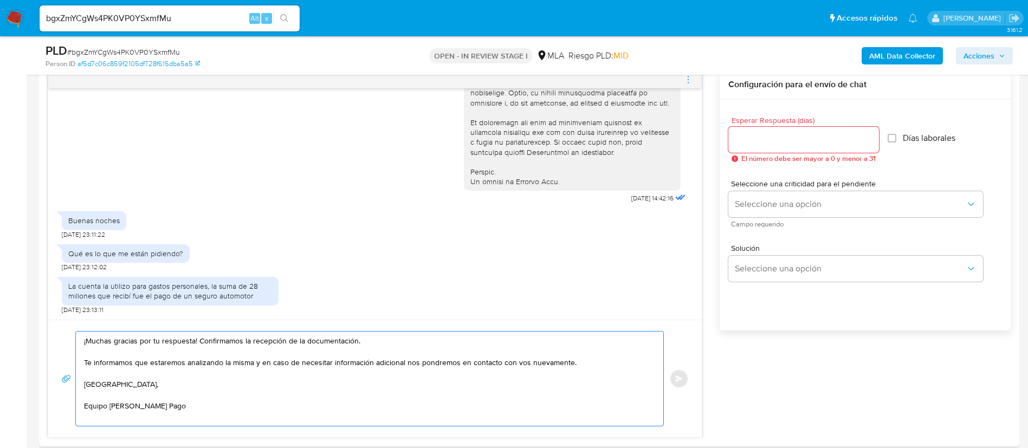
drag, startPoint x: 197, startPoint y: 339, endPoint x: 362, endPoint y: 334, distance: 164.8
click at [362, 334] on textarea "¡Muchas gracias por tu respuesta! Confirmamos la recepción de la documentación.…" at bounding box center [367, 379] width 566 height 94
type textarea "¡Muchas gracias por tu respuesta! Te informamos que estaremos analizando la mis…"
click at [751, 142] on input "Esperar Respuesta (días)" at bounding box center [803, 140] width 151 height 14
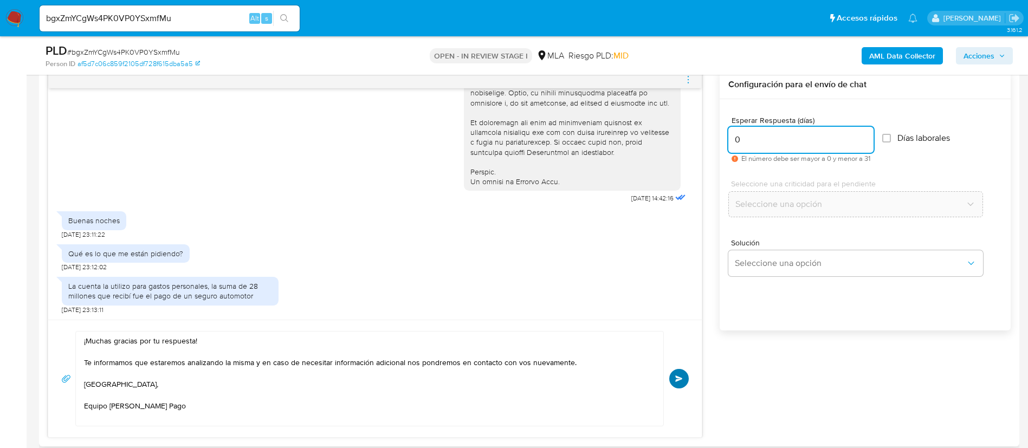
type input "0"
click at [679, 382] on button "Enviar" at bounding box center [679, 379] width 20 height 20
click at [693, 82] on icon "menu-action" at bounding box center [688, 80] width 10 height 10
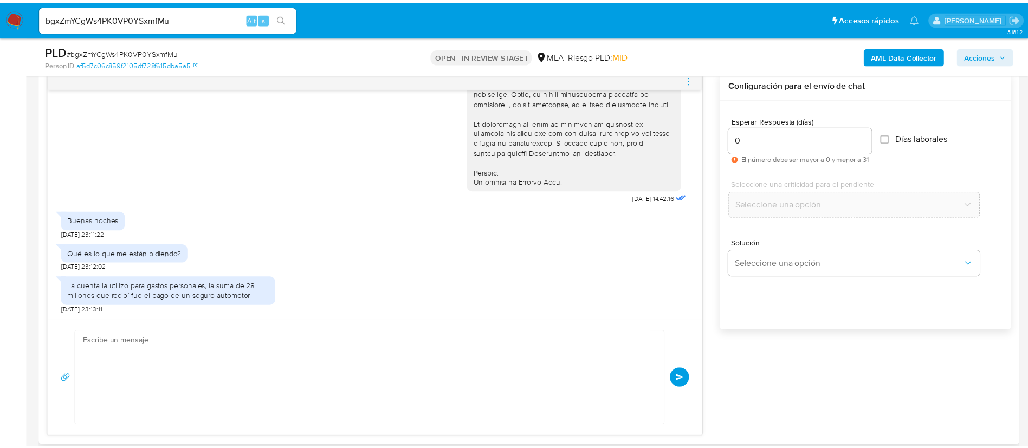
scroll to position [621, 0]
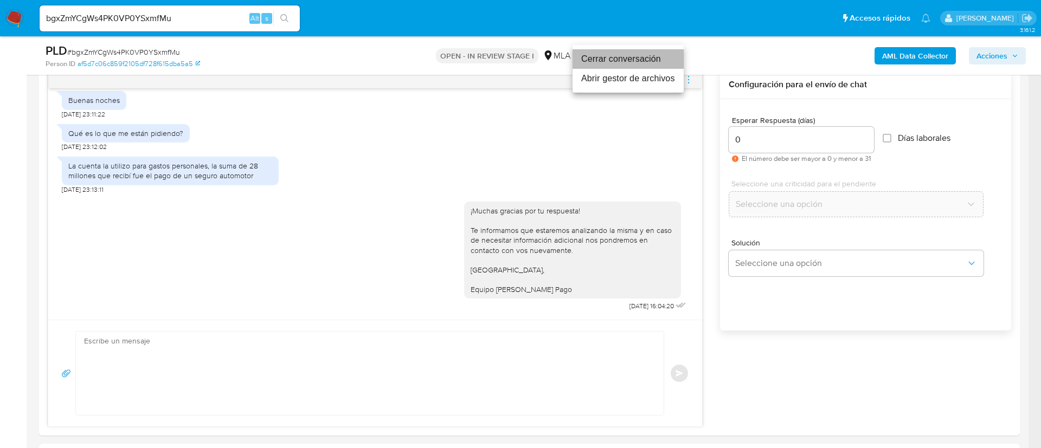
click at [667, 59] on li "Cerrar conversación" at bounding box center [627, 59] width 111 height 20
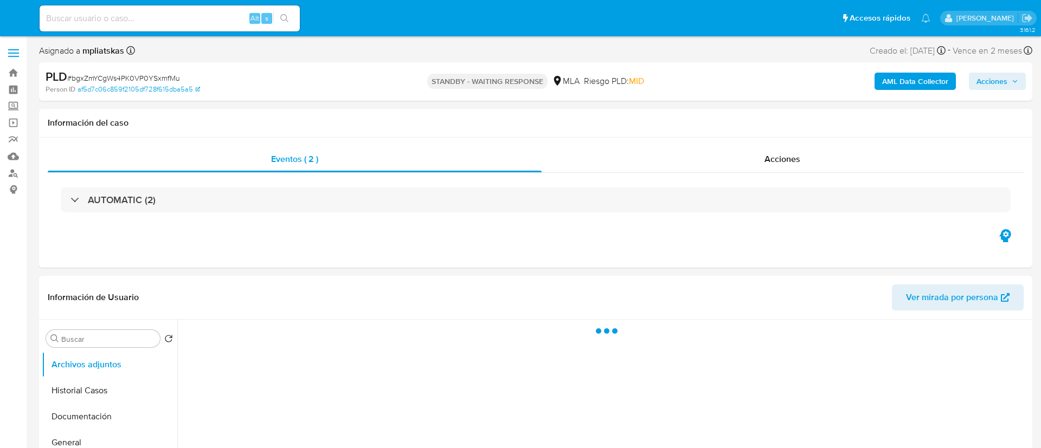
select select "10"
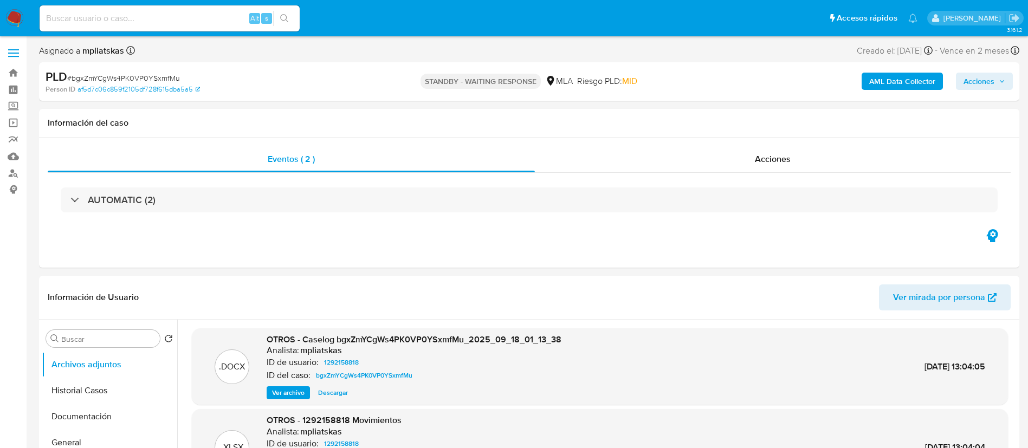
click at [204, 25] on div "Alt s" at bounding box center [170, 18] width 260 height 26
click at [214, 17] on input at bounding box center [170, 18] width 260 height 14
paste input "flJtRxQ6ud1FdhizuXTXdK6Y"
type input "flJtRxQ6ud1FdhizuXTXdK6Y"
click at [285, 14] on icon "search-icon" at bounding box center [284, 18] width 8 height 8
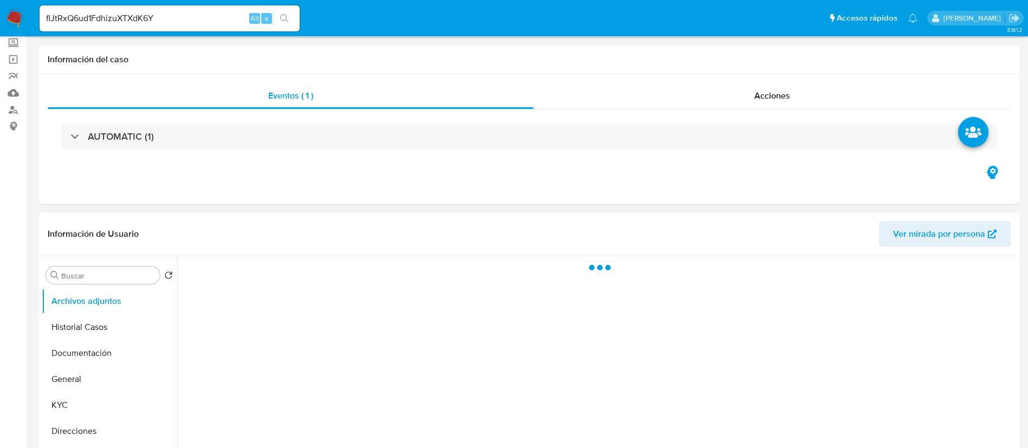
select select "10"
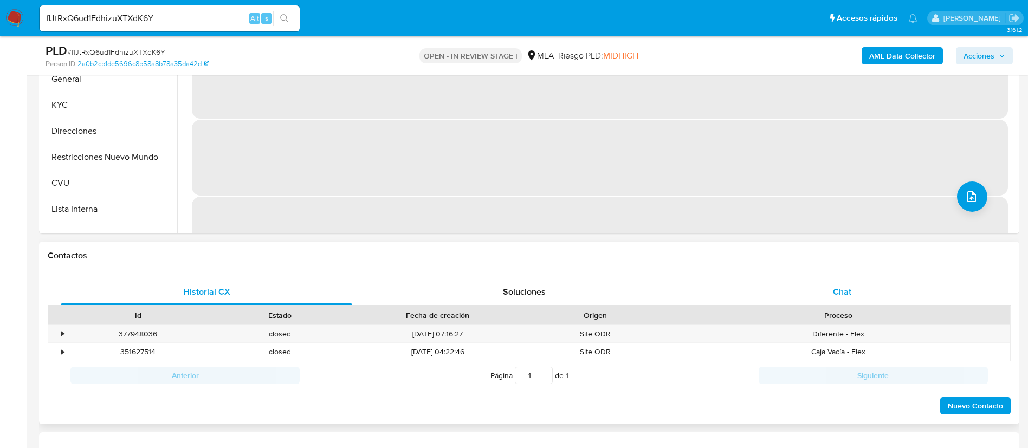
click at [778, 286] on div "Chat" at bounding box center [842, 292] width 292 height 26
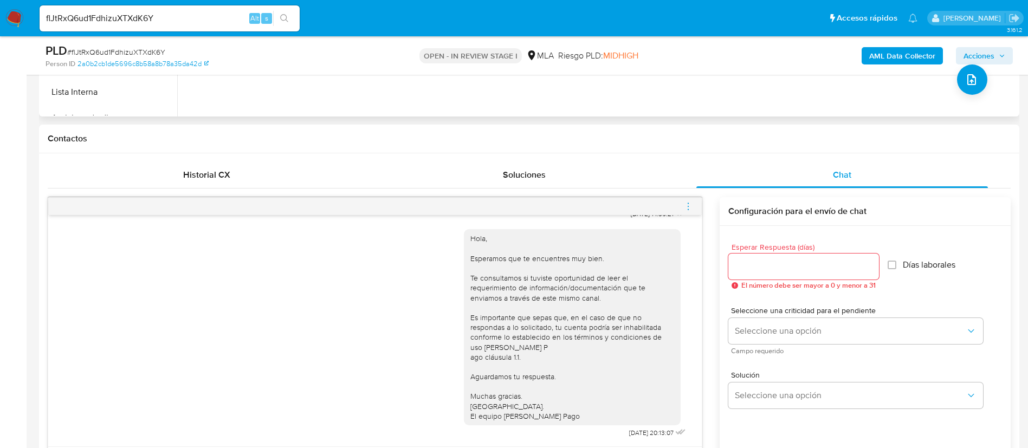
scroll to position [244, 0]
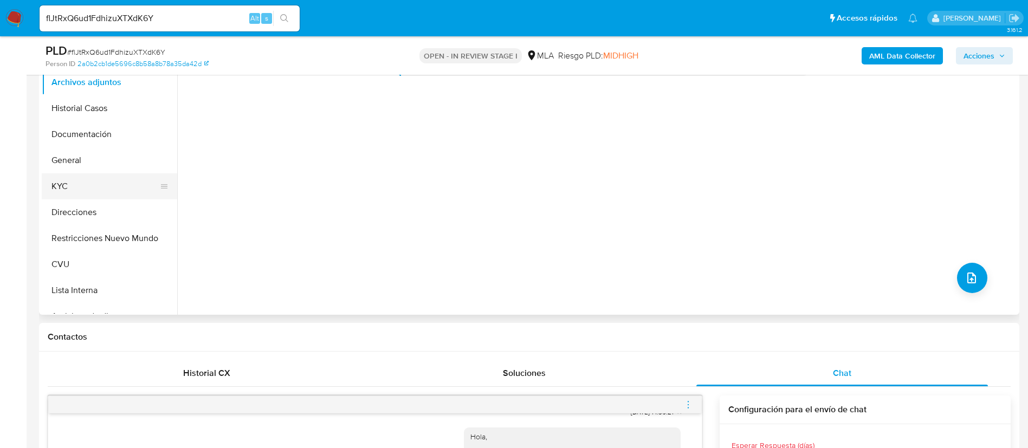
click at [102, 193] on button "KYC" at bounding box center [105, 186] width 127 height 26
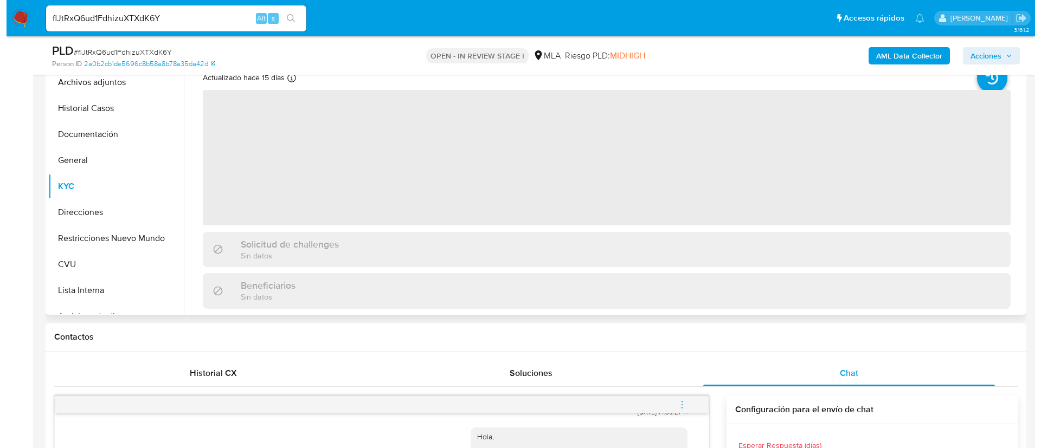
scroll to position [163, 0]
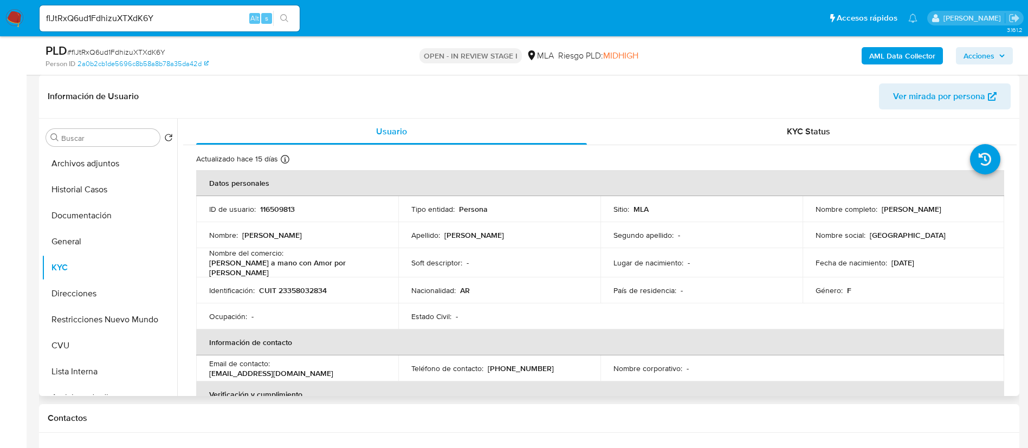
click at [264, 207] on p "116509813" at bounding box center [277, 209] width 35 height 10
copy p "116509813"
click at [293, 281] on td "Identificación : CUIT 23358032834" at bounding box center [297, 290] width 202 height 26
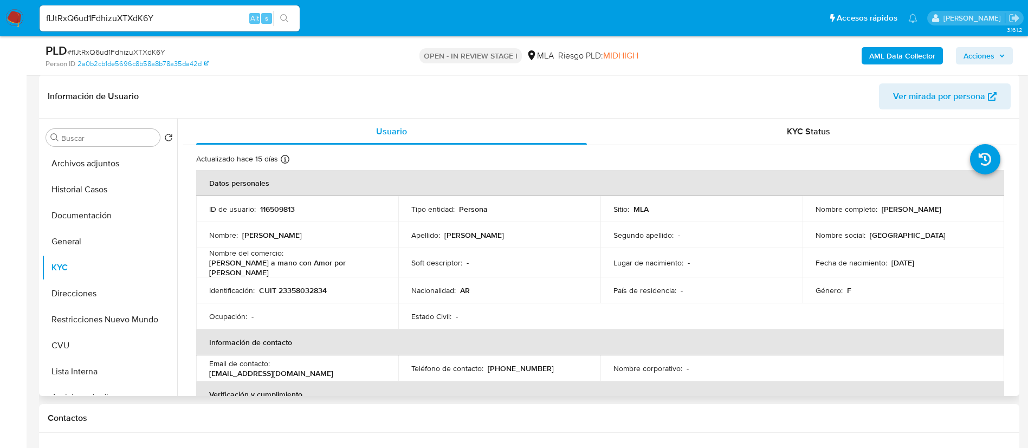
click at [295, 286] on p "CUIT 23358032834" at bounding box center [293, 291] width 68 height 10
copy p "23358032834"
click at [921, 53] on b "AML Data Collector" at bounding box center [902, 55] width 66 height 17
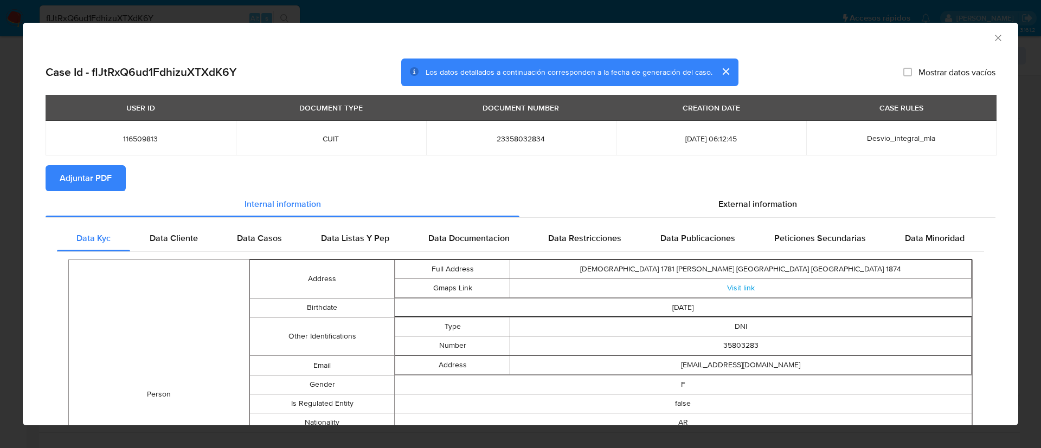
click at [103, 178] on span "Adjuntar PDF" at bounding box center [86, 178] width 52 height 24
click at [995, 40] on icon "Cerrar ventana" at bounding box center [998, 38] width 6 height 6
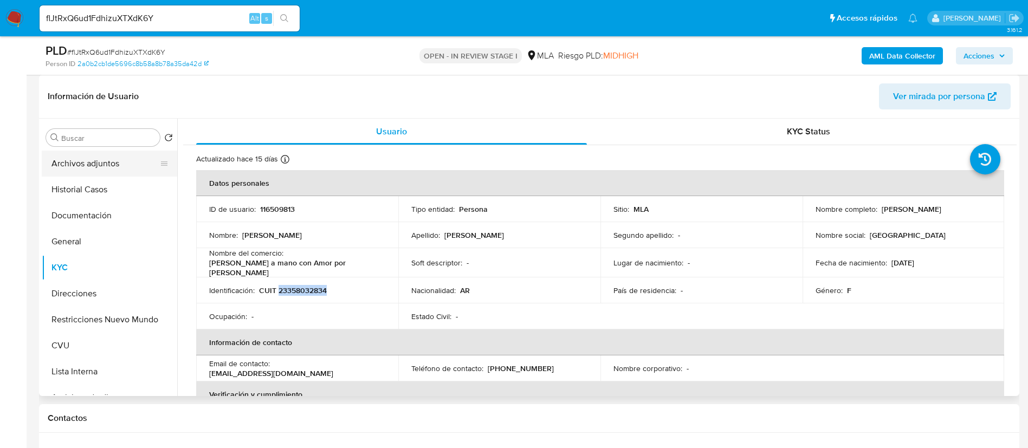
click at [120, 163] on button "Archivos adjuntos" at bounding box center [105, 164] width 127 height 26
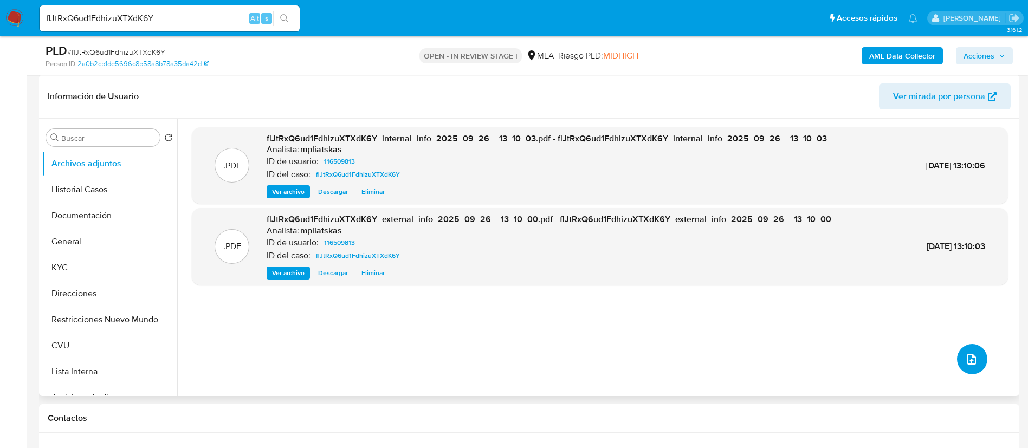
click at [973, 361] on icon "upload-file" at bounding box center [971, 359] width 13 height 13
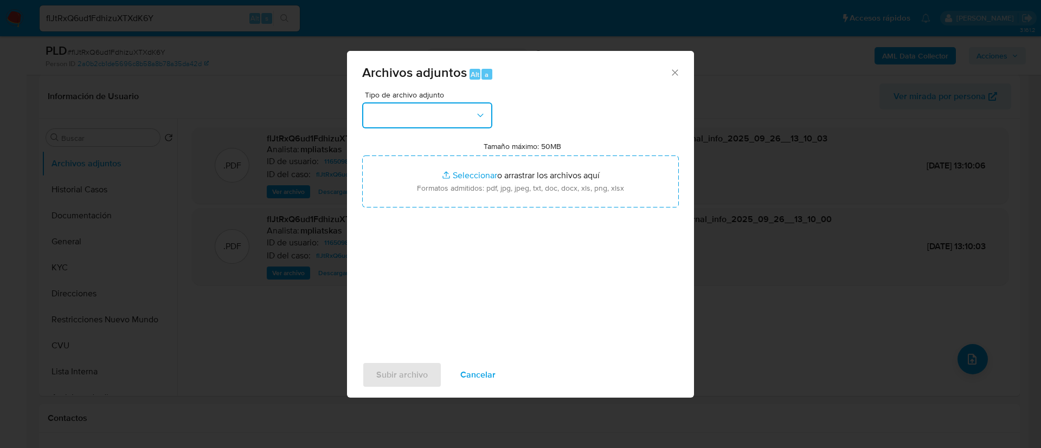
click at [445, 113] on button "button" at bounding box center [427, 115] width 130 height 26
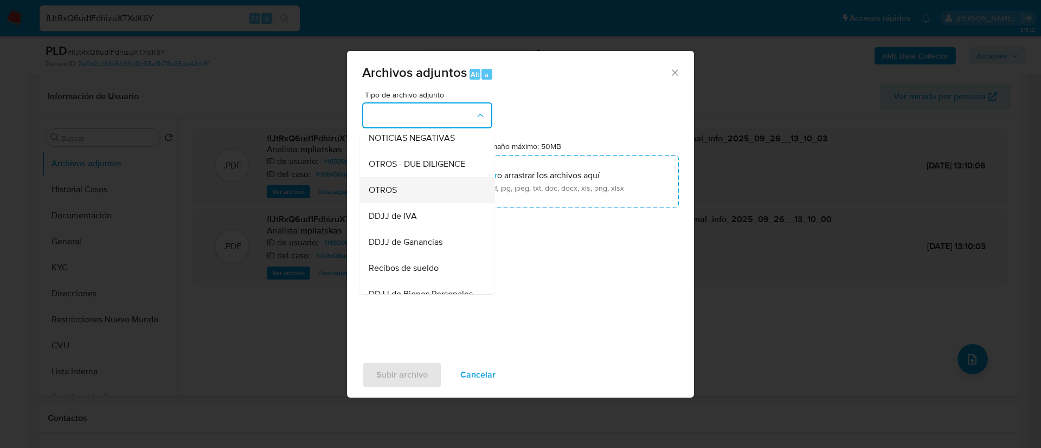
click at [446, 202] on div "OTROS" at bounding box center [424, 190] width 111 height 26
click at [446, 202] on input "Tamaño máximo: 50MB Seleccionar archivos" at bounding box center [520, 182] width 317 height 52
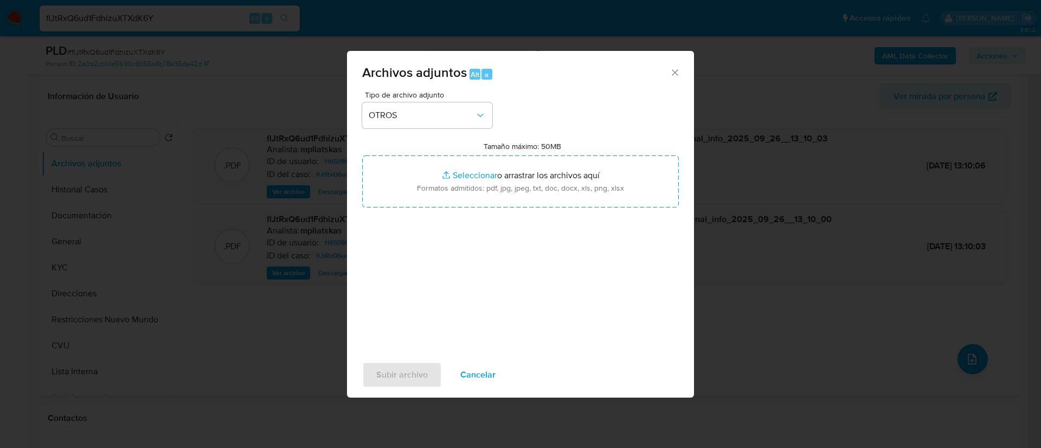
type input "C:\fakepath\116509813 Movimientos.xlsx"
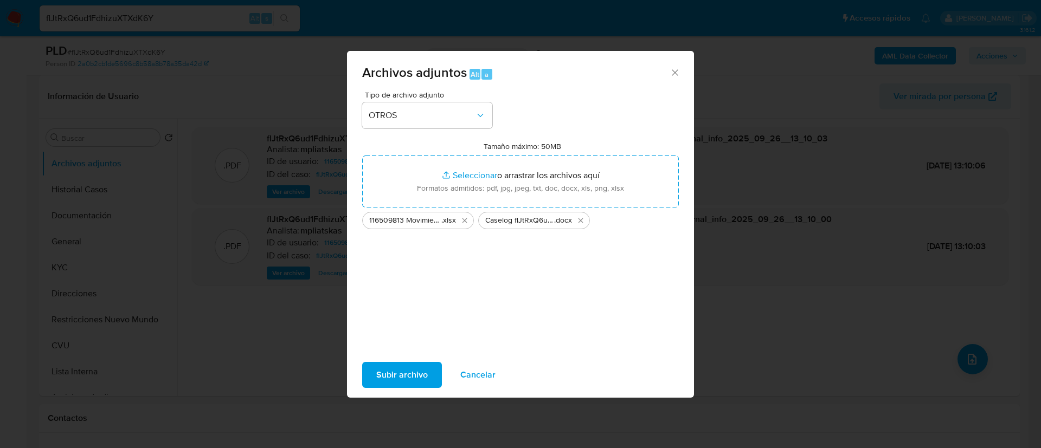
drag, startPoint x: 446, startPoint y: 202, endPoint x: 417, endPoint y: 375, distance: 175.9
click at [417, 375] on span "Subir archivo" at bounding box center [401, 375] width 51 height 24
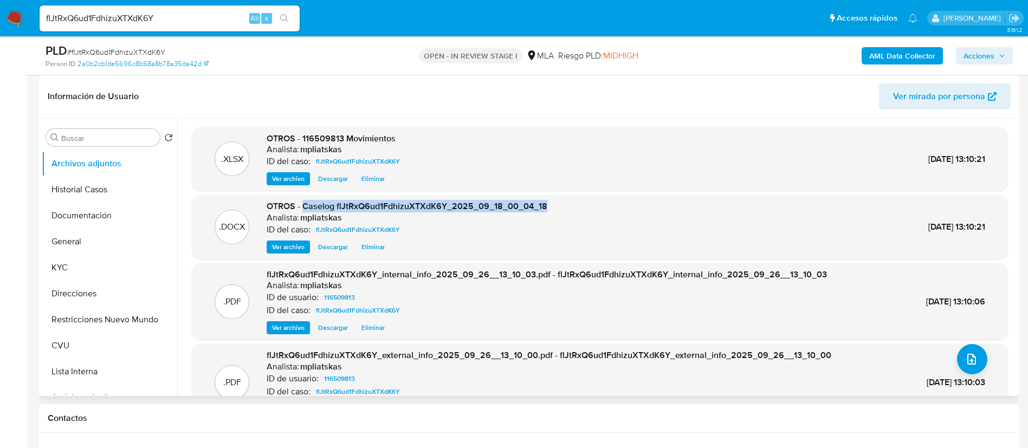
drag, startPoint x: 302, startPoint y: 208, endPoint x: 544, endPoint y: 208, distance: 241.7
click at [544, 208] on span "OTROS - Caselog flJtRxQ6ud1FdhizuXTXdK6Y_2025_09_18_00_04_18" at bounding box center [407, 206] width 281 height 12
copy span "Caselog flJtRxQ6ud1FdhizuXTXdK6Y_2025_09_18_00_04_18"
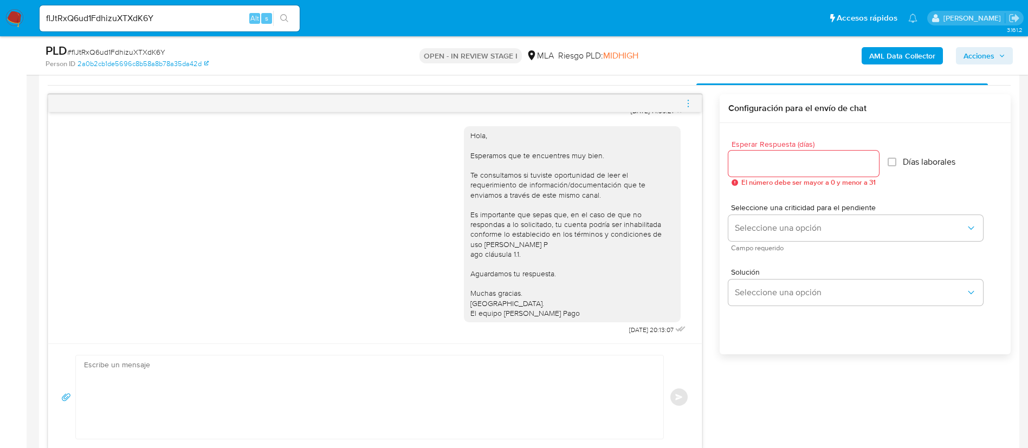
scroll to position [569, 0]
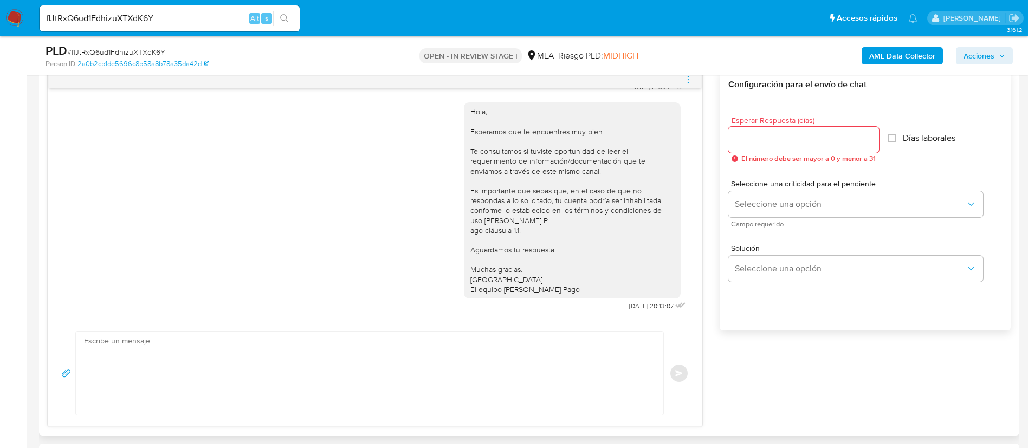
click at [689, 86] on span "menu-action" at bounding box center [688, 80] width 10 height 26
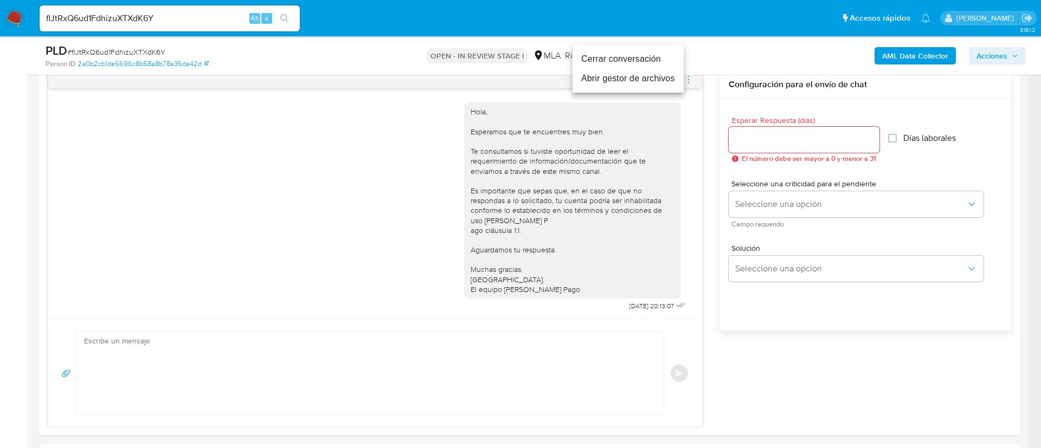
click at [635, 56] on li "Cerrar conversación" at bounding box center [627, 59] width 111 height 20
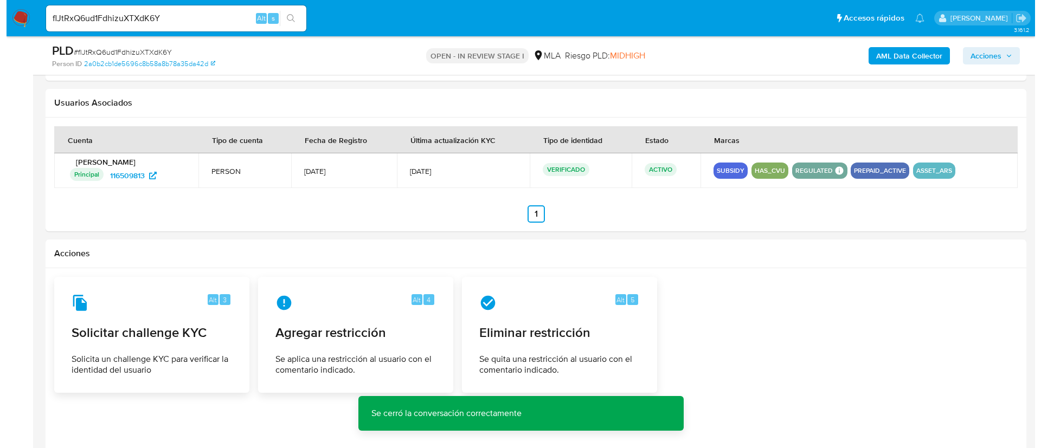
scroll to position [1658, 0]
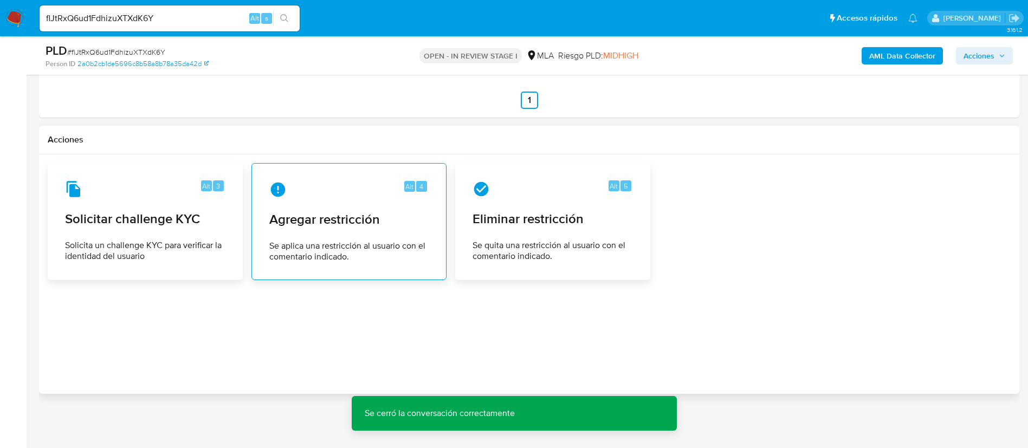
click at [333, 215] on span "Agregar restricción" at bounding box center [348, 219] width 159 height 16
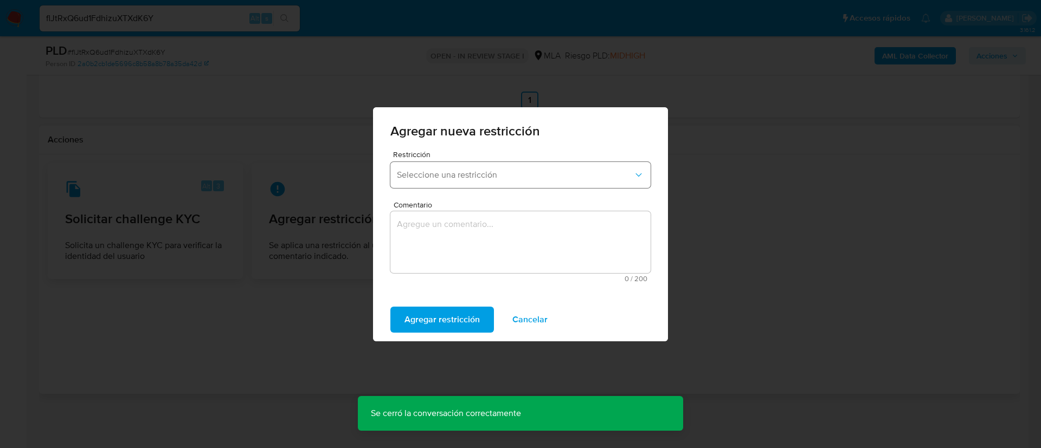
click at [440, 178] on span "Seleccione una restricción" at bounding box center [515, 175] width 236 height 11
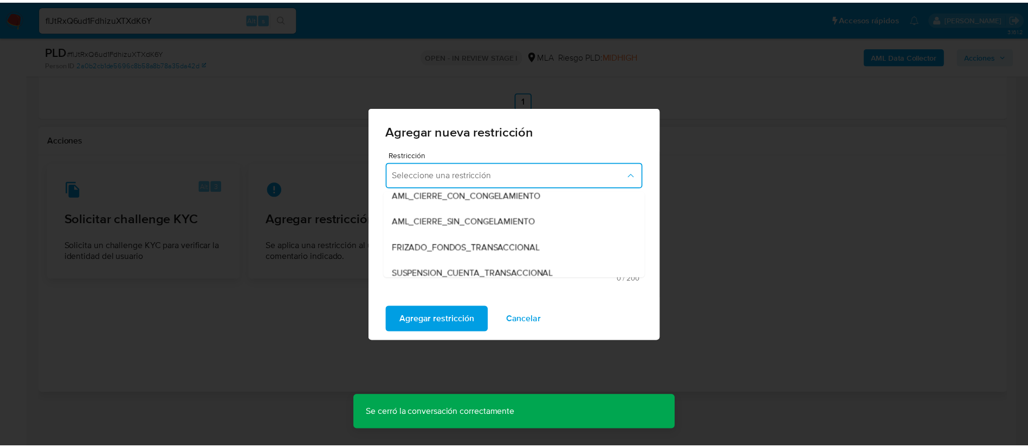
scroll to position [163, 0]
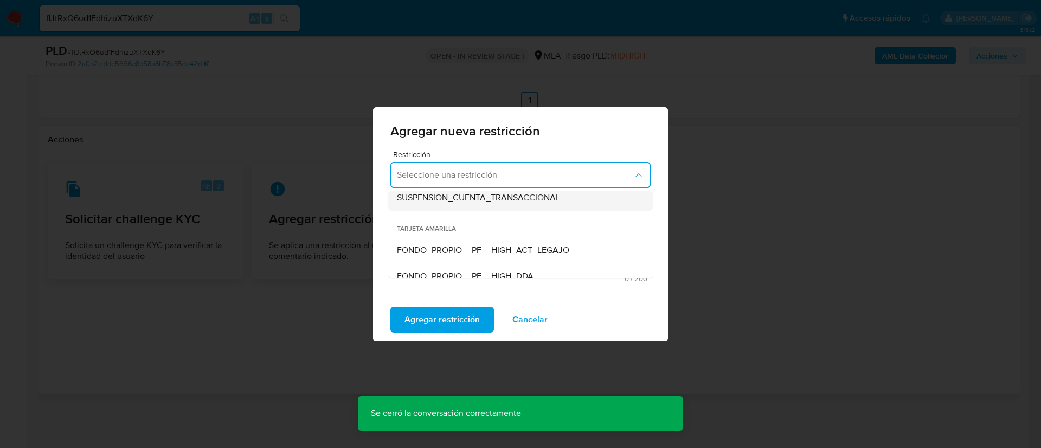
click at [463, 199] on span "SUSPENSION_CUENTA_TRANSACCIONAL" at bounding box center [478, 197] width 163 height 11
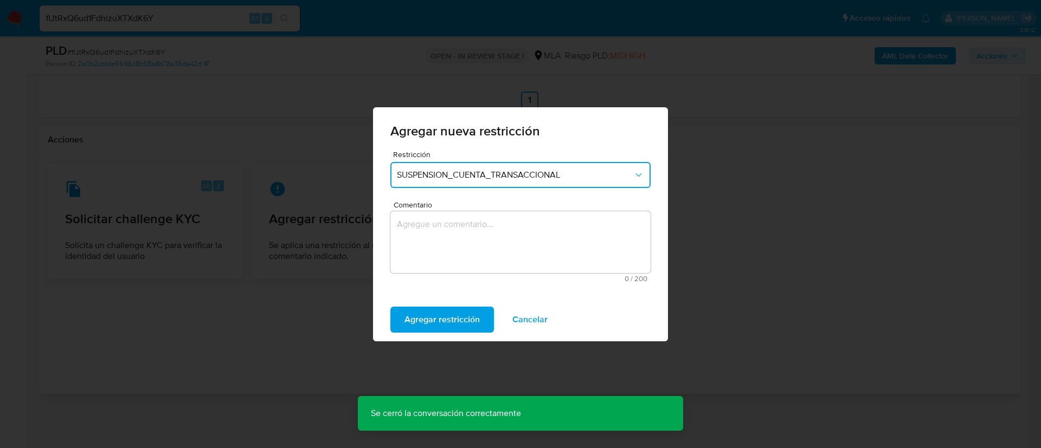
click at [452, 229] on textarea "Comentario" at bounding box center [520, 242] width 260 height 62
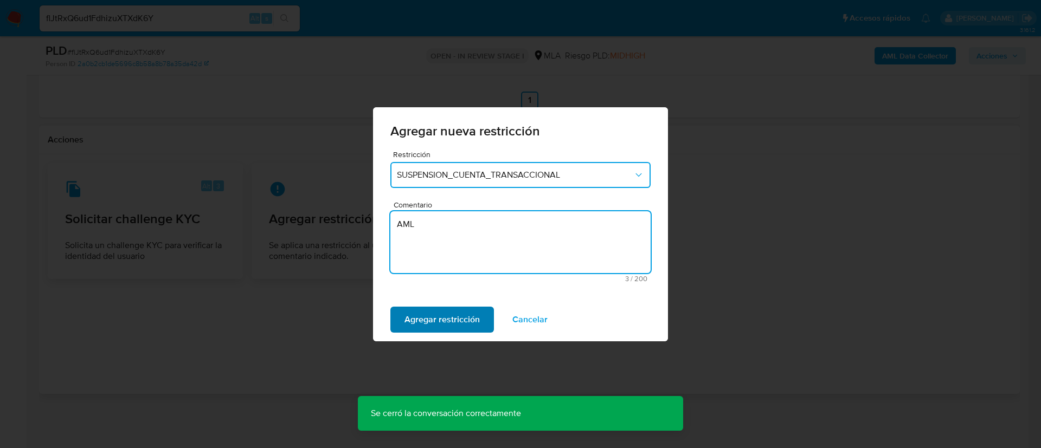
type textarea "AML"
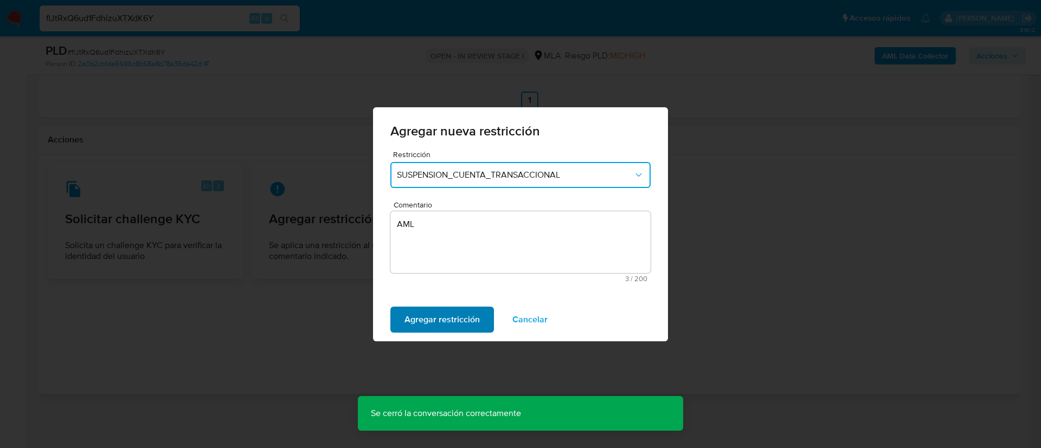
click at [441, 310] on span "Agregar restricción" at bounding box center [441, 320] width 75 height 24
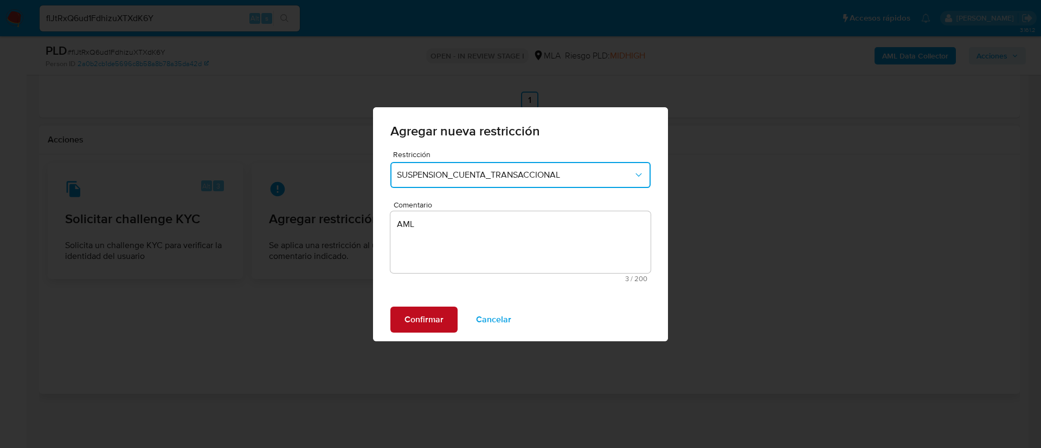
click at [437, 310] on span "Confirmar" at bounding box center [423, 320] width 39 height 24
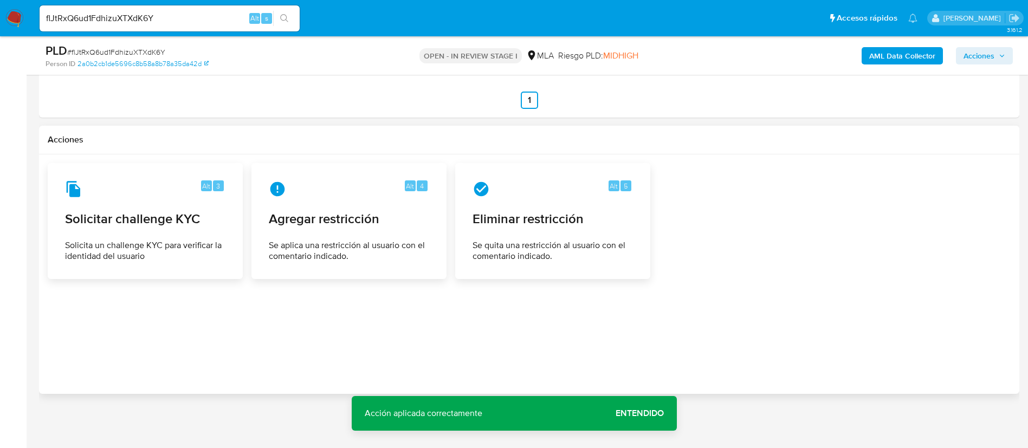
click at [1006, 61] on button "Acciones" at bounding box center [984, 55] width 57 height 17
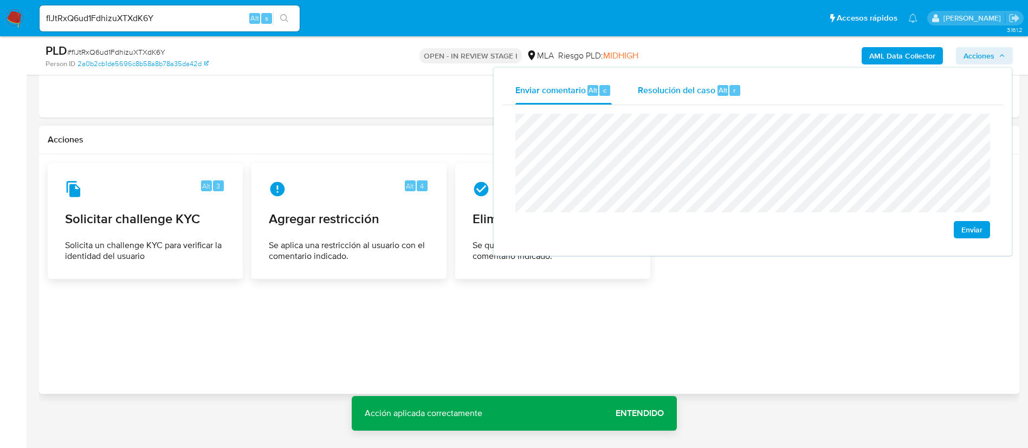
drag, startPoint x: 657, startPoint y: 94, endPoint x: 661, endPoint y: 108, distance: 14.1
click at [657, 95] on span "Resolución del caso" at bounding box center [677, 89] width 78 height 12
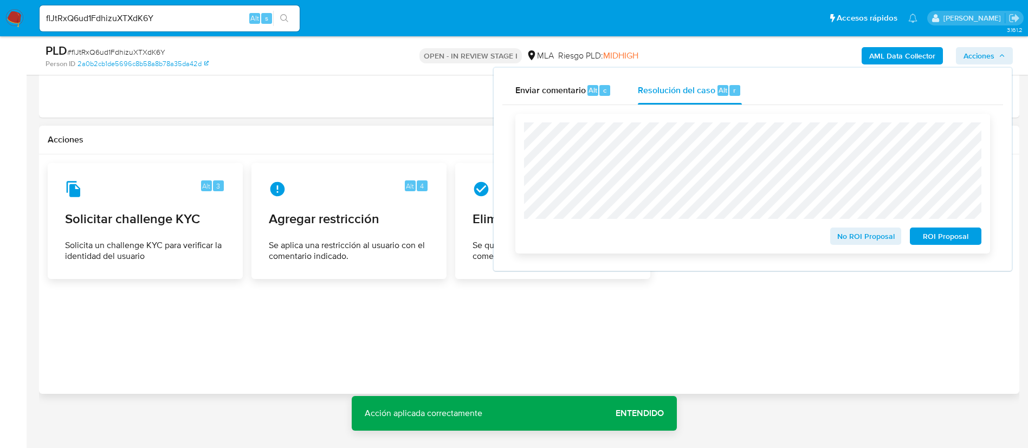
click at [923, 241] on span "ROI Proposal" at bounding box center [946, 236] width 56 height 15
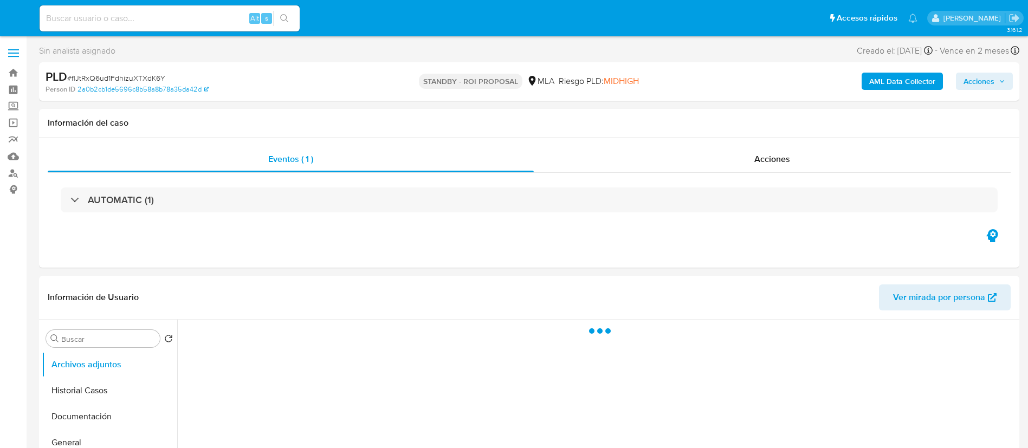
select select "10"
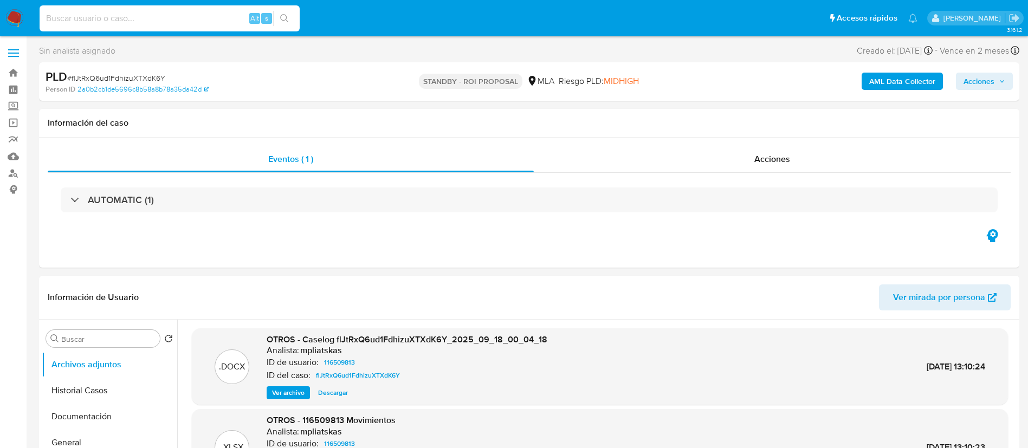
click at [201, 18] on input at bounding box center [170, 18] width 260 height 14
paste input "lGLESfaeXBWvLjJhpiZudRwM"
type input "lGLESfaeXBWvLjJhpiZudRwM"
click at [283, 22] on icon "search-icon" at bounding box center [284, 18] width 9 height 9
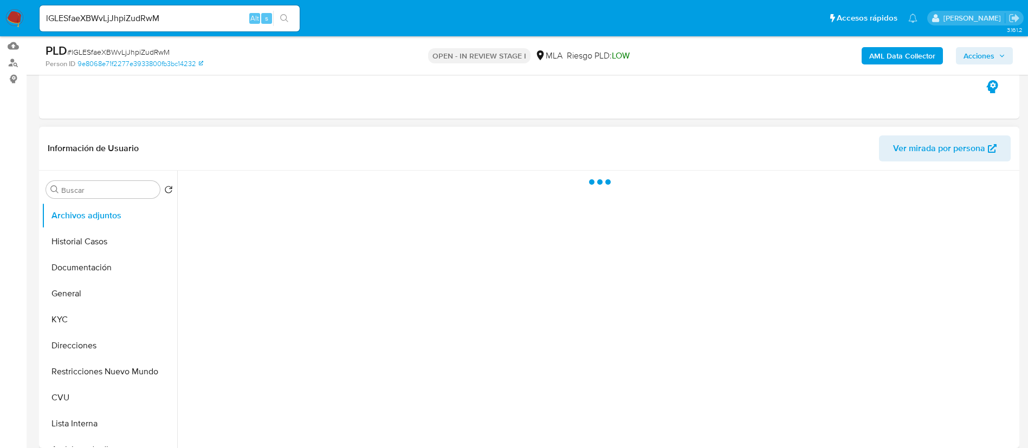
scroll to position [244, 0]
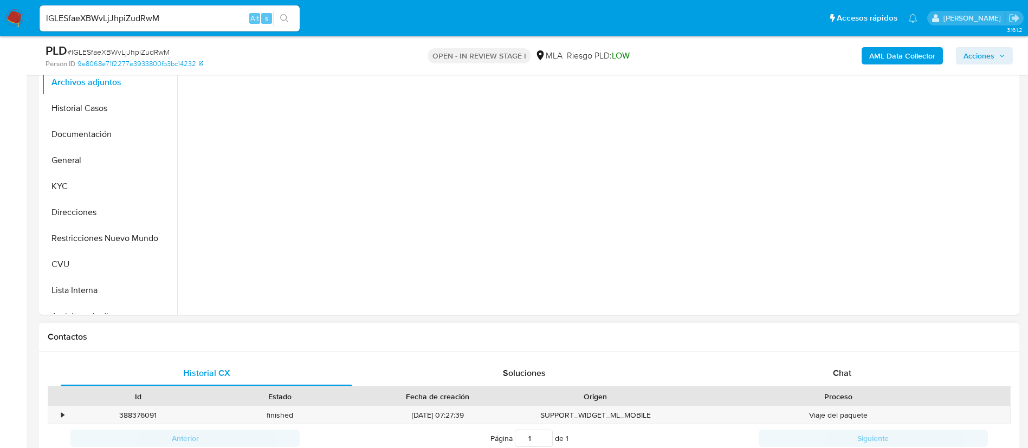
select select "10"
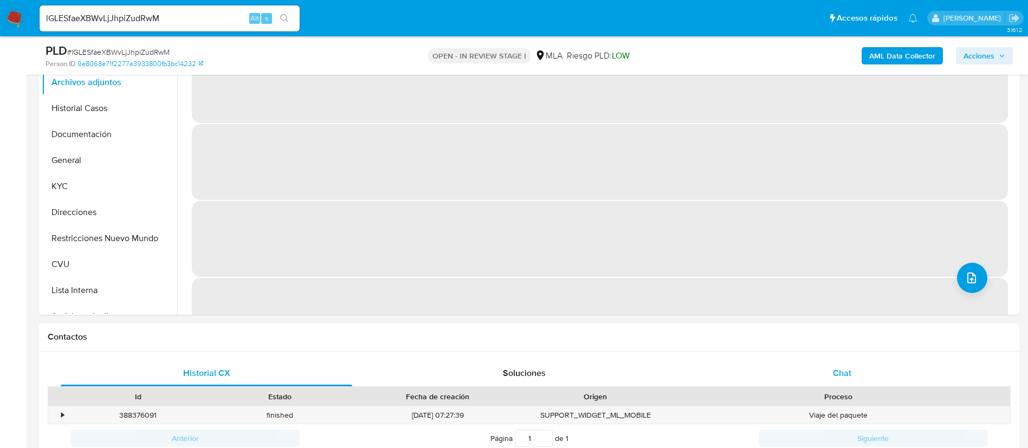
click at [740, 374] on div "Chat" at bounding box center [842, 373] width 292 height 26
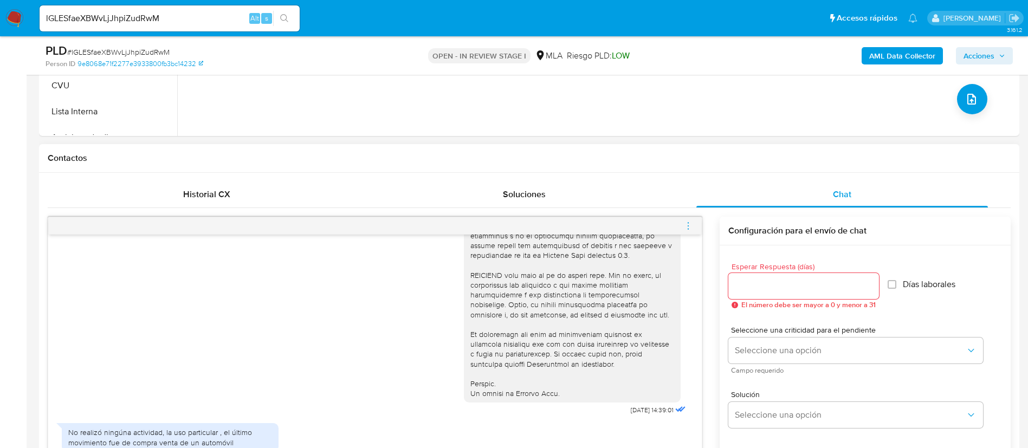
scroll to position [325, 0]
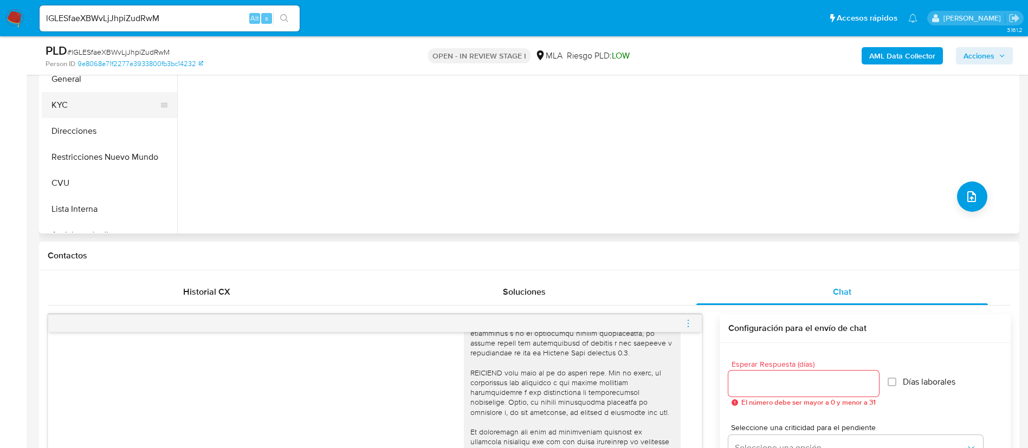
click at [81, 93] on button "KYC" at bounding box center [105, 105] width 127 height 26
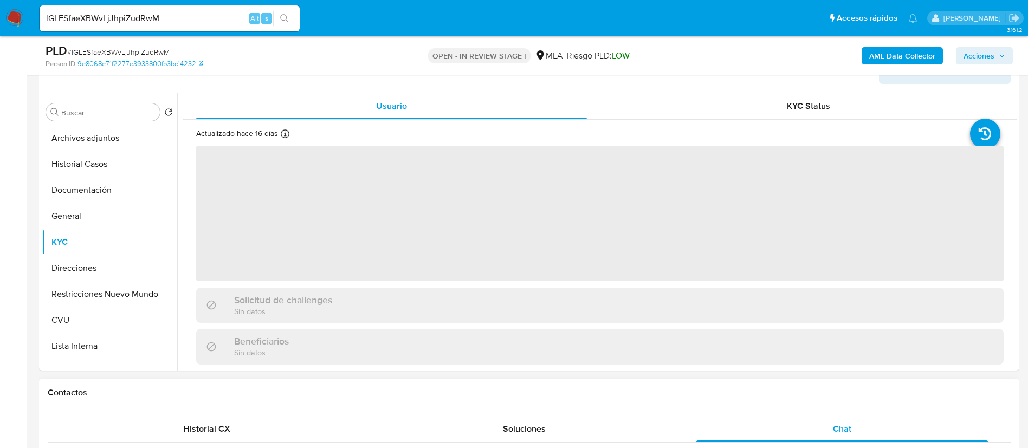
scroll to position [163, 0]
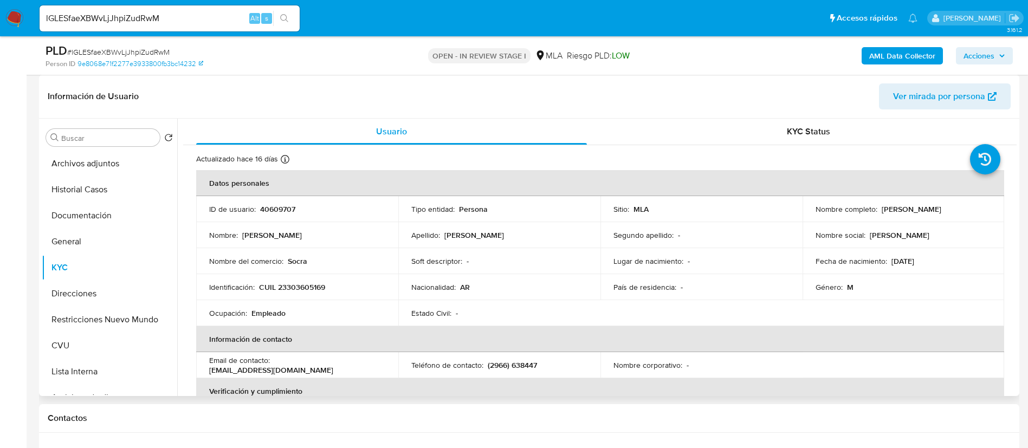
click at [280, 213] on p "40609707" at bounding box center [277, 209] width 35 height 10
click at [279, 211] on p "40609707" at bounding box center [277, 209] width 35 height 10
click at [272, 207] on p "40609707" at bounding box center [277, 209] width 35 height 10
copy p "40609707"
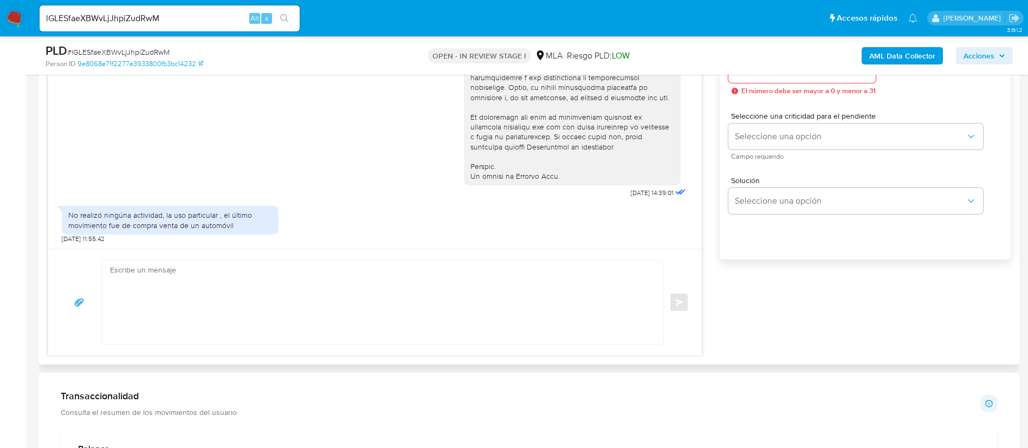
scroll to position [650, 0]
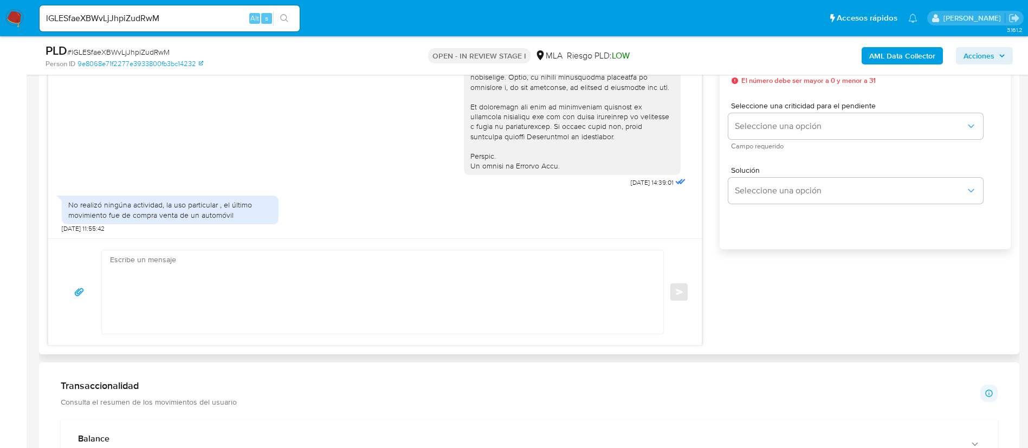
click at [215, 214] on div "No realizó ningúna actividad, la uso particular , el último movimiento fue de c…" at bounding box center [170, 210] width 204 height 20
copy div "No realizó ningúna actividad, la uso particular , el último movimiento fue de c…"
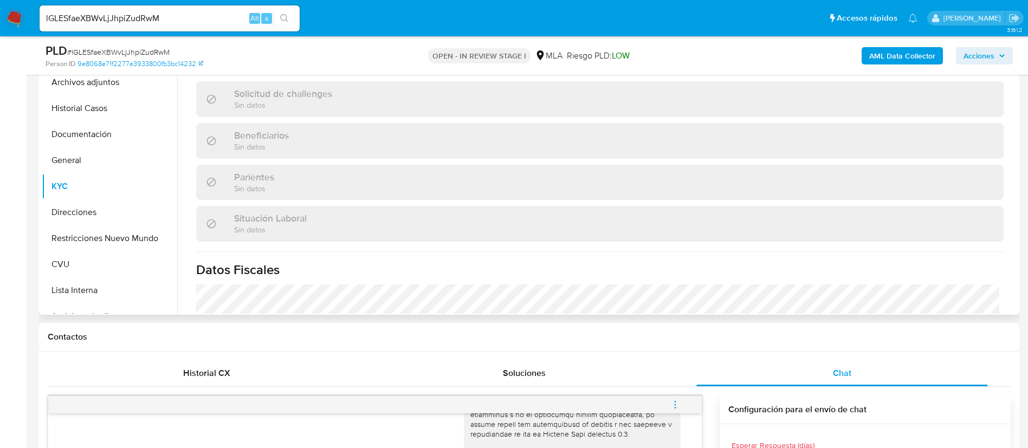
scroll to position [561, 0]
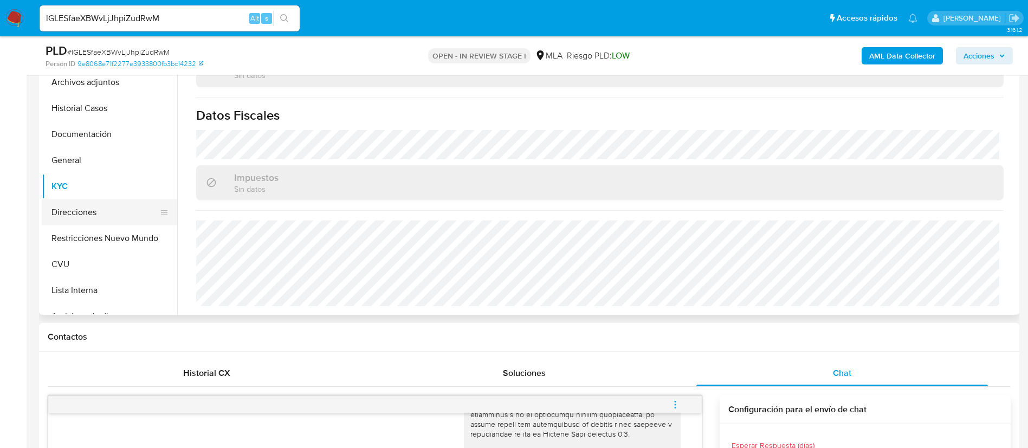
click at [113, 222] on button "Direcciones" at bounding box center [105, 212] width 127 height 26
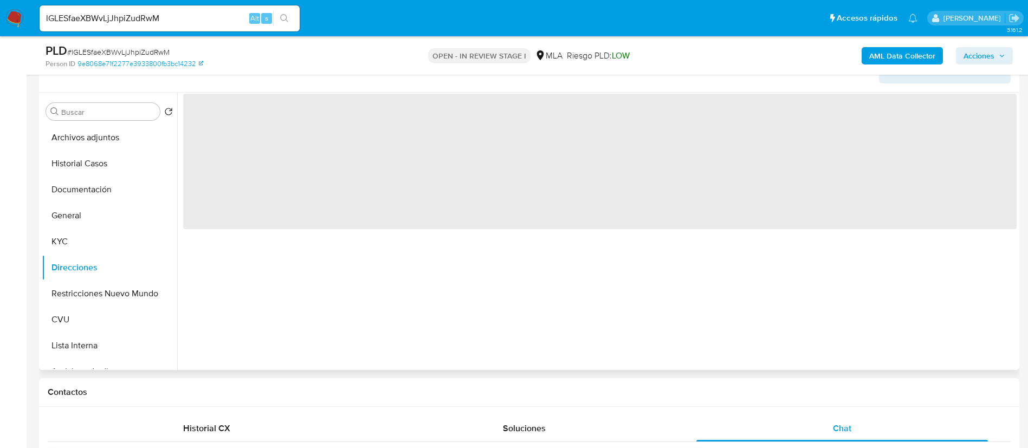
scroll to position [163, 0]
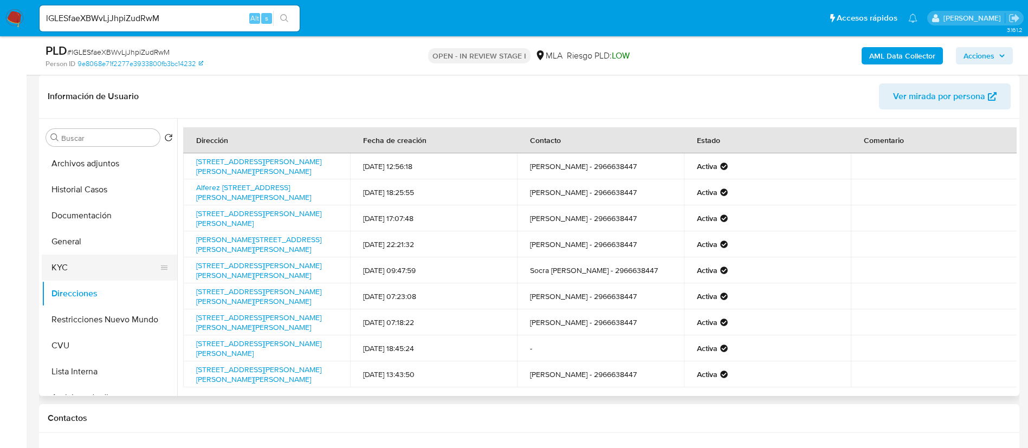
click at [98, 268] on button "KYC" at bounding box center [105, 268] width 127 height 26
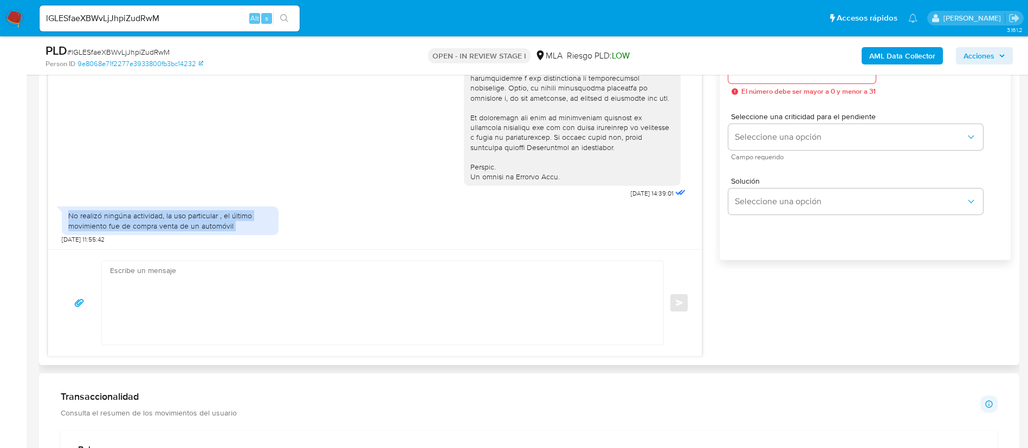
scroll to position [650, 0]
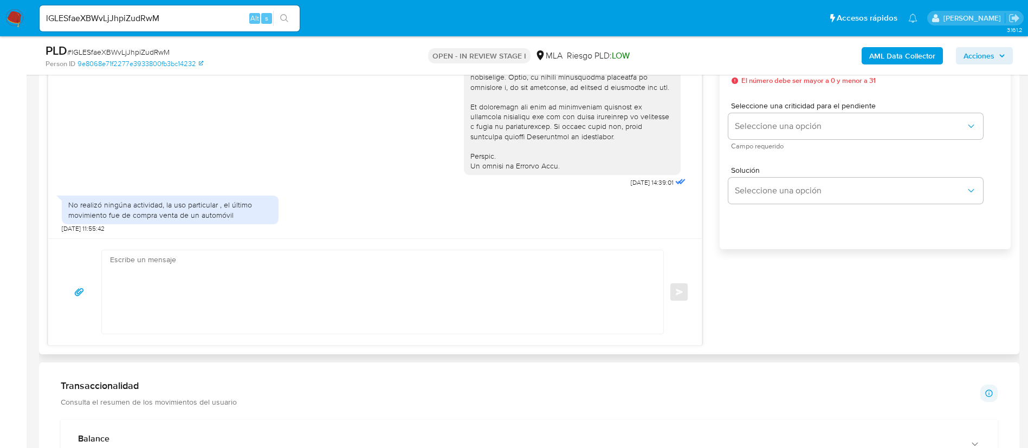
click at [457, 283] on textarea at bounding box center [380, 291] width 540 height 83
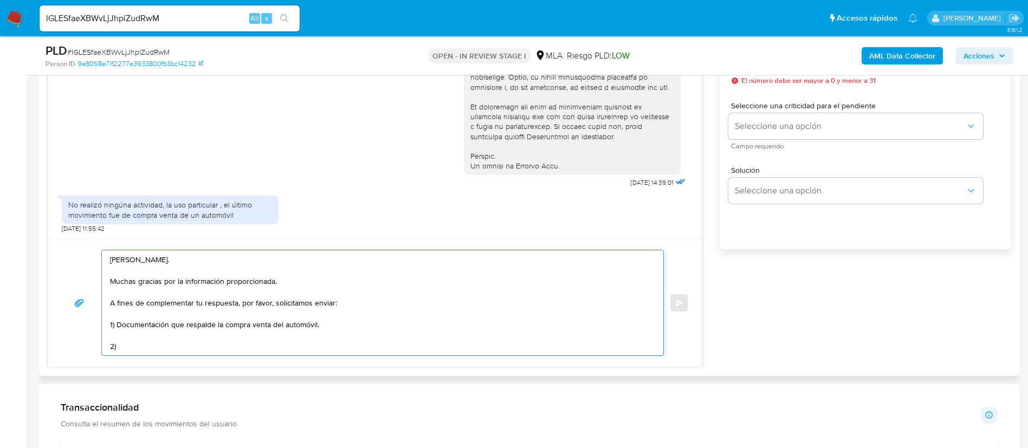
click at [128, 345] on textarea "Hola, Eduardo. Muchas gracias por la información proporcionada. A fines de comp…" at bounding box center [380, 302] width 540 height 105
paste textarea "Proporciona el vínculo con las siguientes contrapartes con las que operaste, el…"
paste textarea "- Paola Mabel Bernal - CUIL 23300800904"
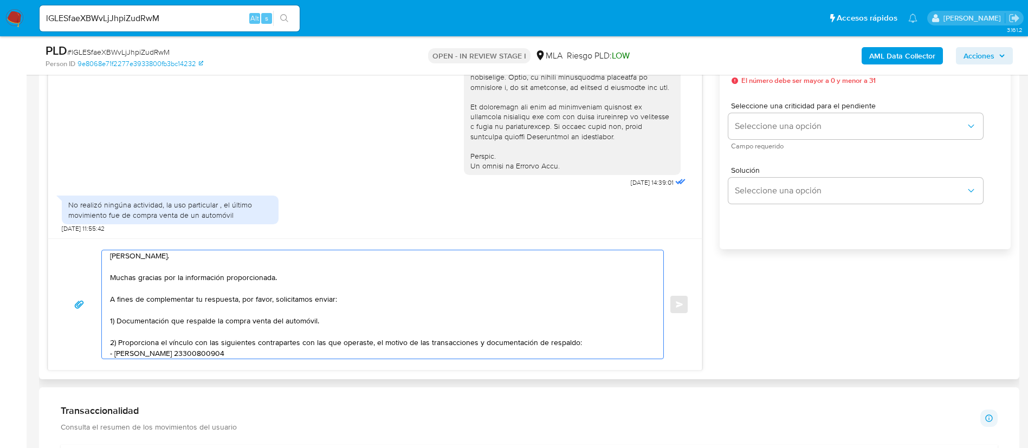
scroll to position [15, 0]
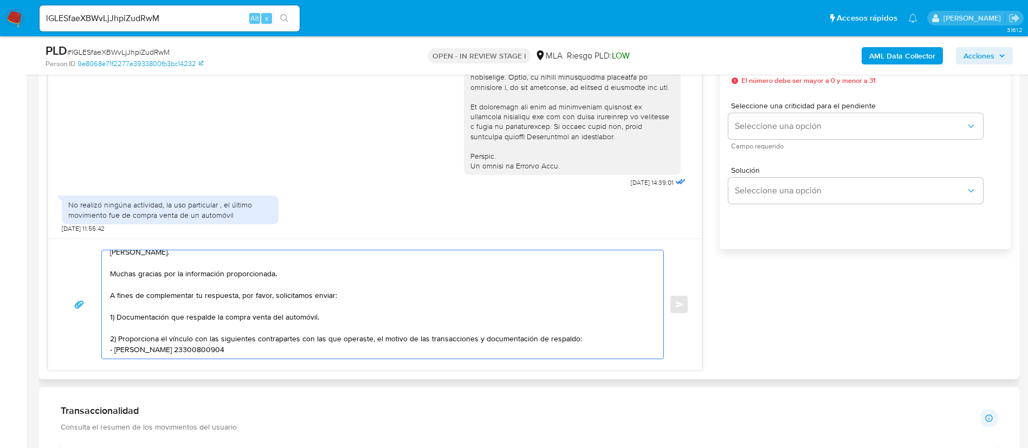
paste textarea "- Manuel Alejandr Quelin Merino - CUIT 20923523104"
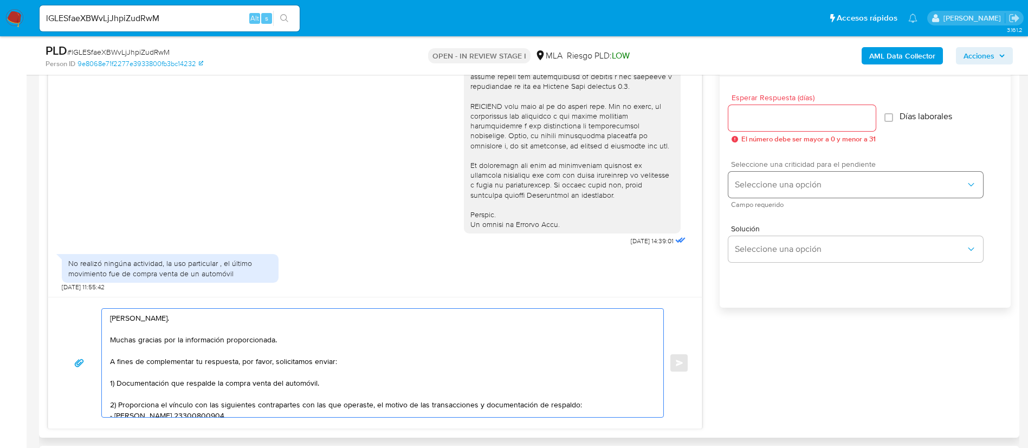
scroll to position [569, 0]
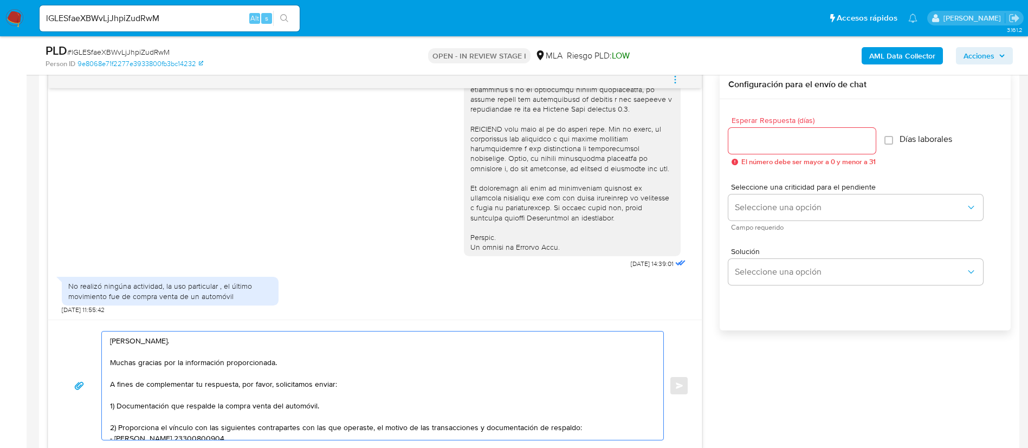
type textarea "Hola, Eduardo. Muchas gracias por la información proporcionada. A fines de comp…"
click at [767, 140] on input "Esperar Respuesta (días)" at bounding box center [801, 141] width 147 height 14
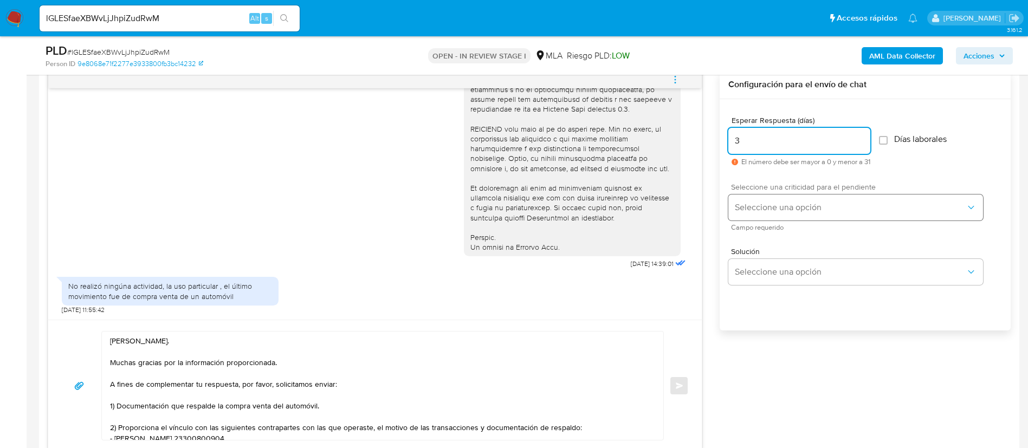
type input "3"
click at [787, 216] on button "Seleccione una opción" at bounding box center [855, 208] width 255 height 26
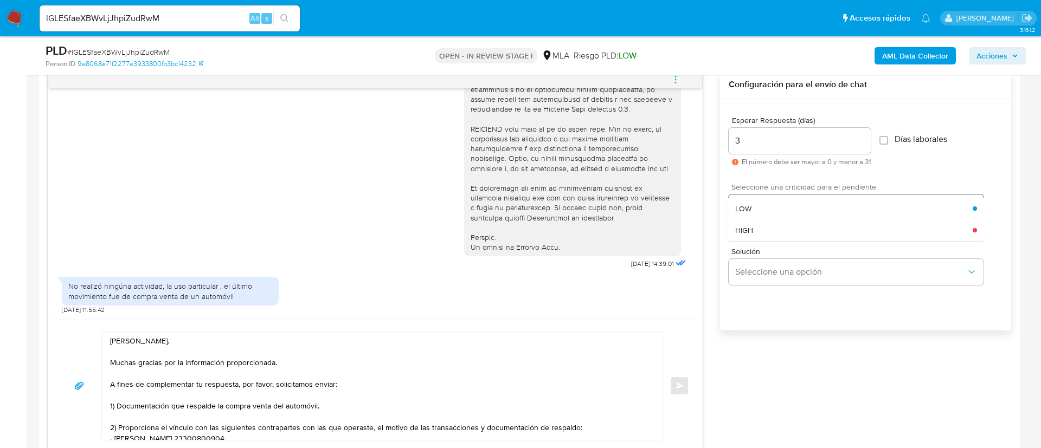
click at [787, 216] on div "LOW" at bounding box center [853, 209] width 237 height 22
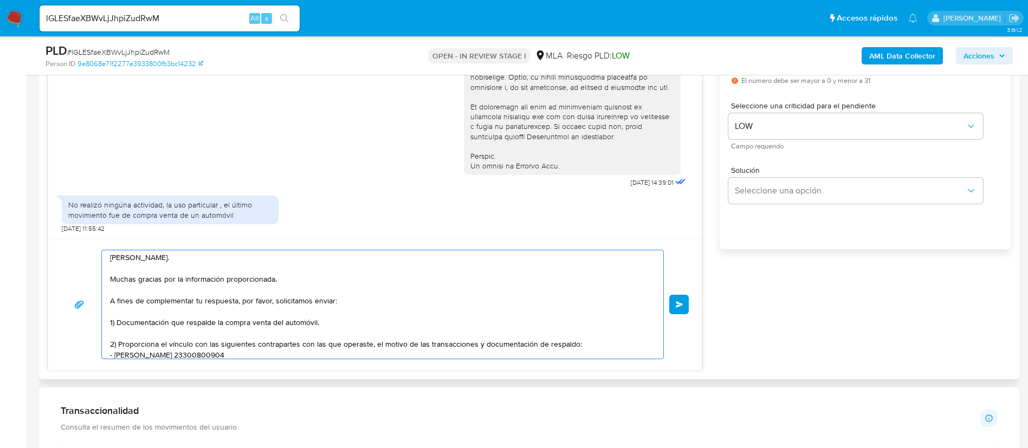
scroll to position [0, 0]
click at [688, 303] on button "Enviar" at bounding box center [679, 305] width 20 height 20
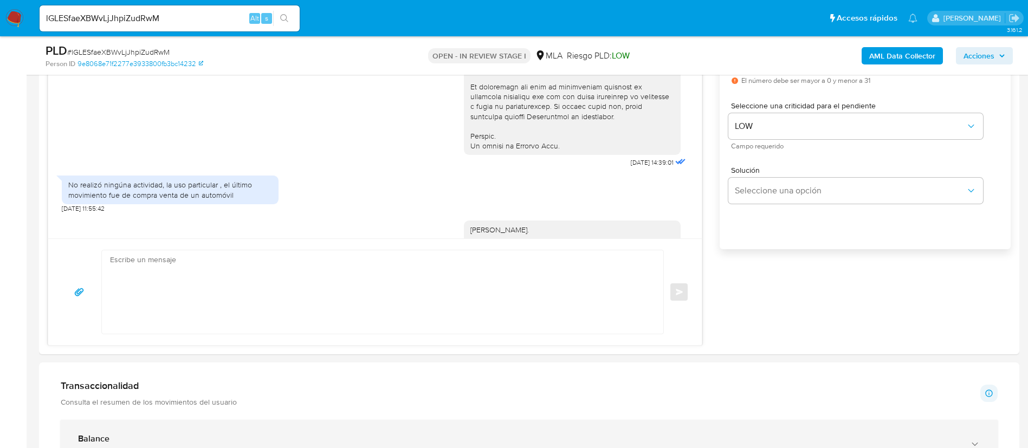
scroll to position [634, 0]
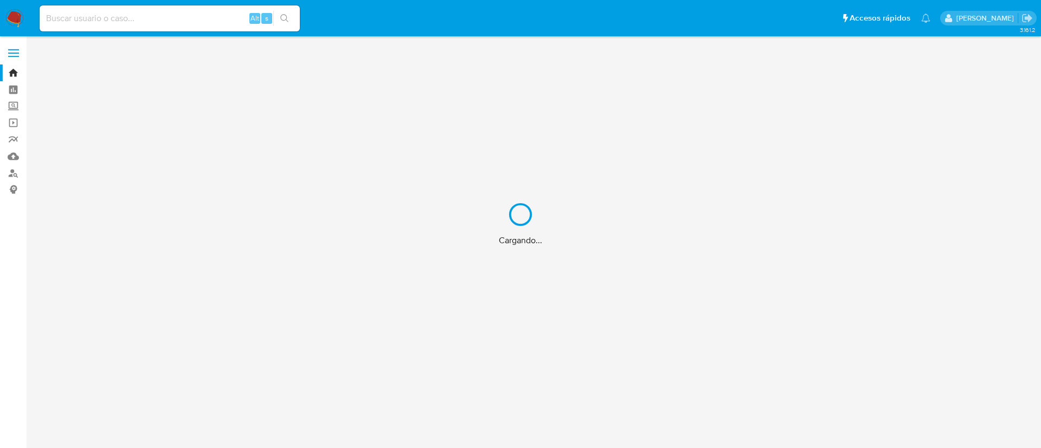
click at [221, 15] on div "Cargando..." at bounding box center [520, 224] width 1041 height 448
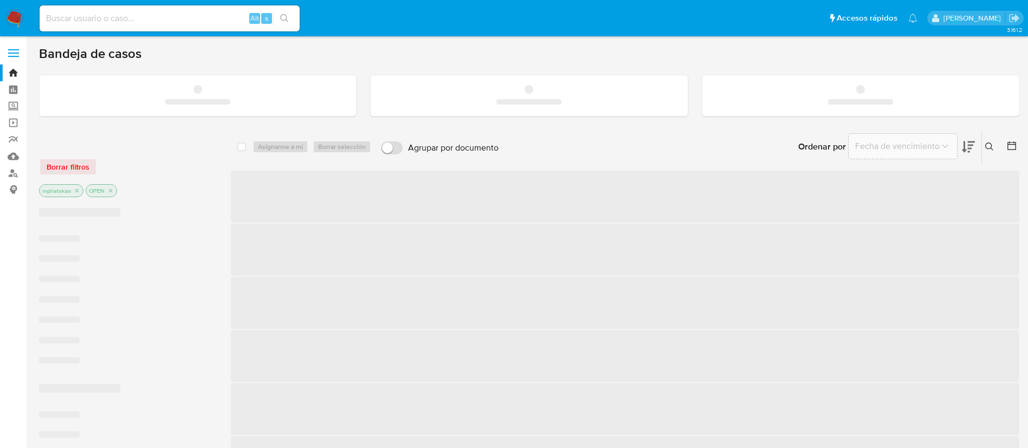
click at [217, 15] on input at bounding box center [170, 18] width 260 height 14
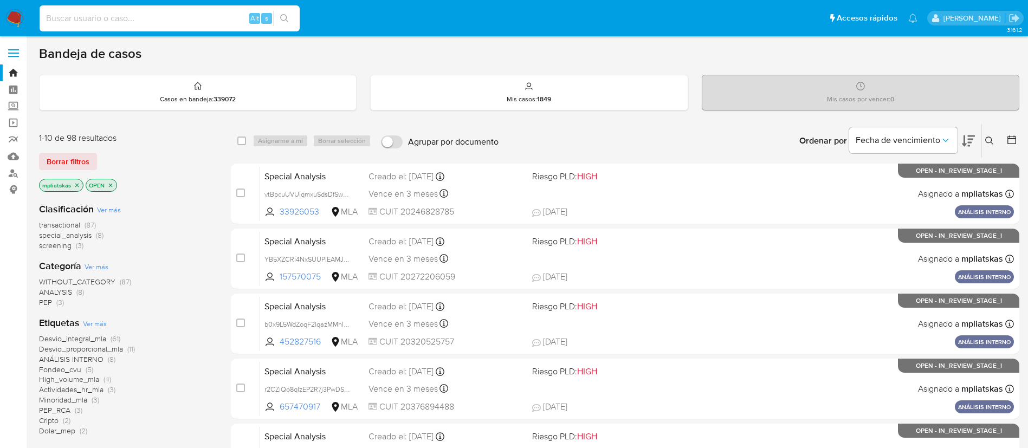
paste input "Lr671UrPe6HoiEoBWkRfOMI5"
type input "Lr671UrPe6HoiEoBWkRfOMI5"
click at [282, 11] on button "search-icon" at bounding box center [284, 18] width 22 height 15
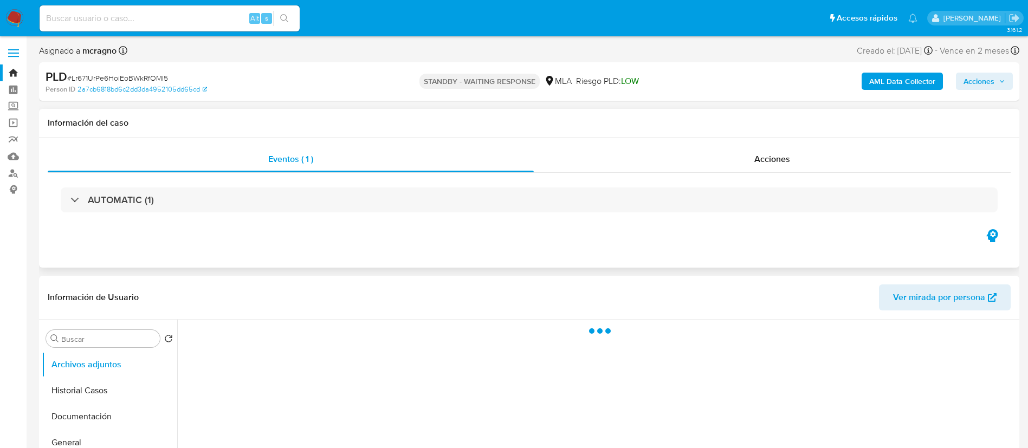
scroll to position [163, 0]
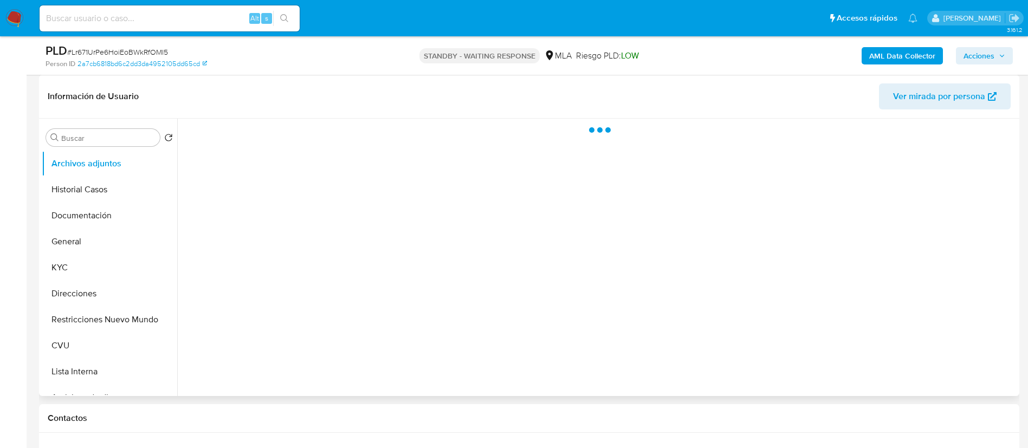
select select "10"
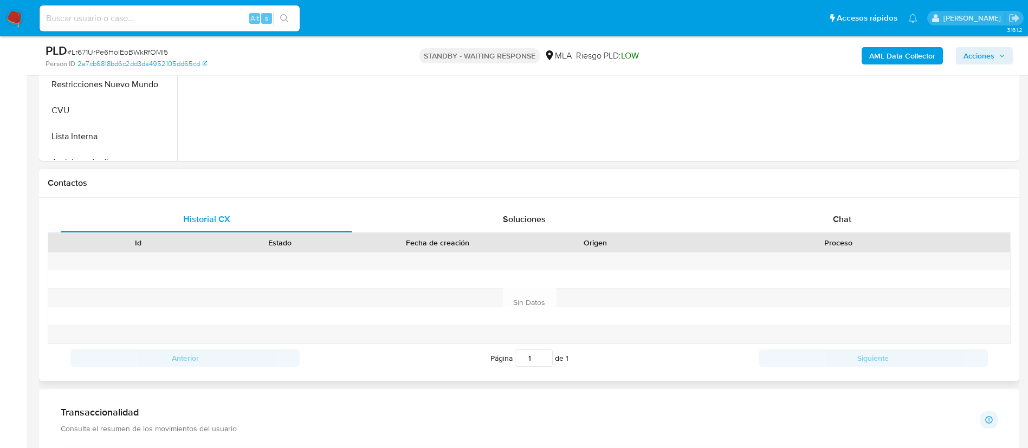
scroll to position [488, 0]
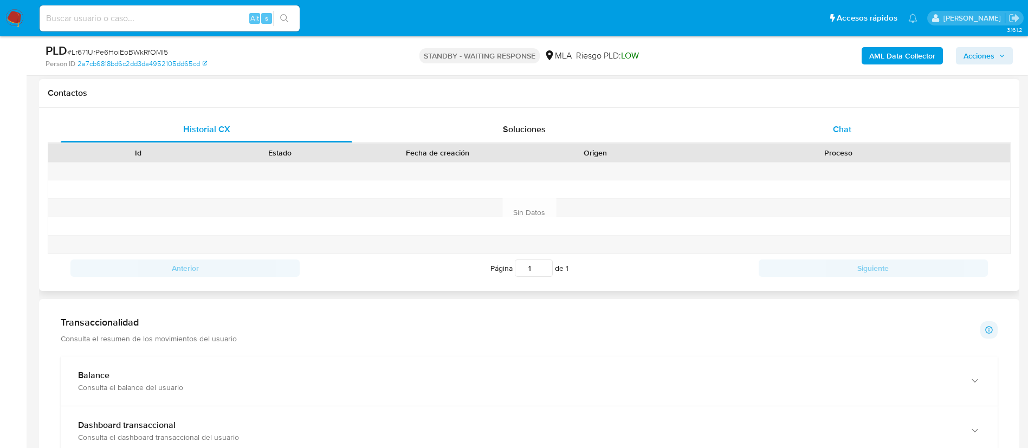
click at [781, 141] on div "Chat" at bounding box center [842, 130] width 292 height 26
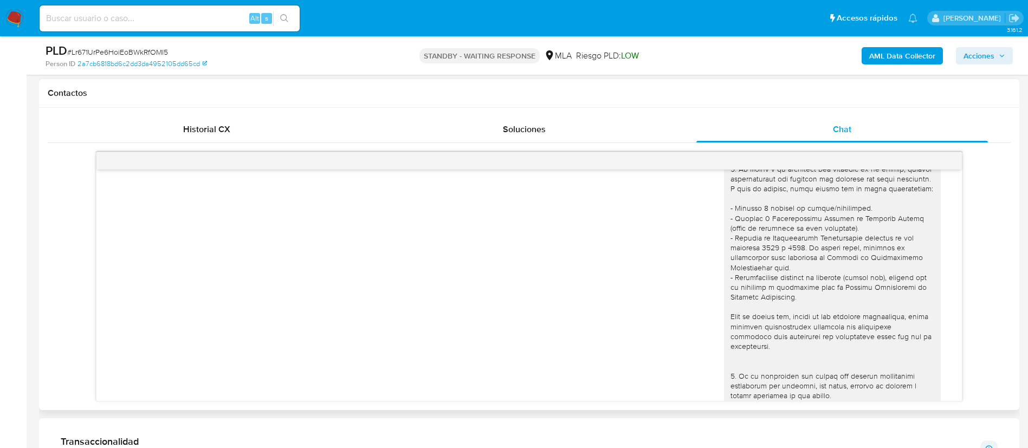
scroll to position [0, 0]
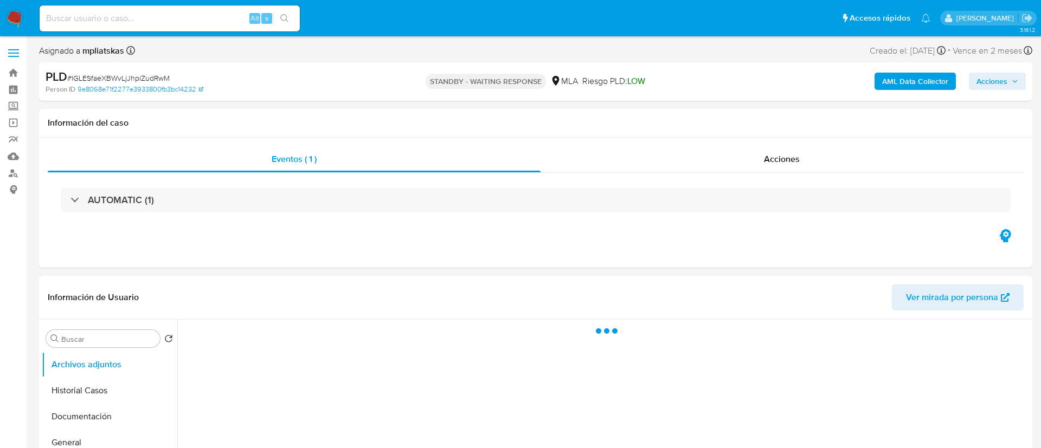
select select "10"
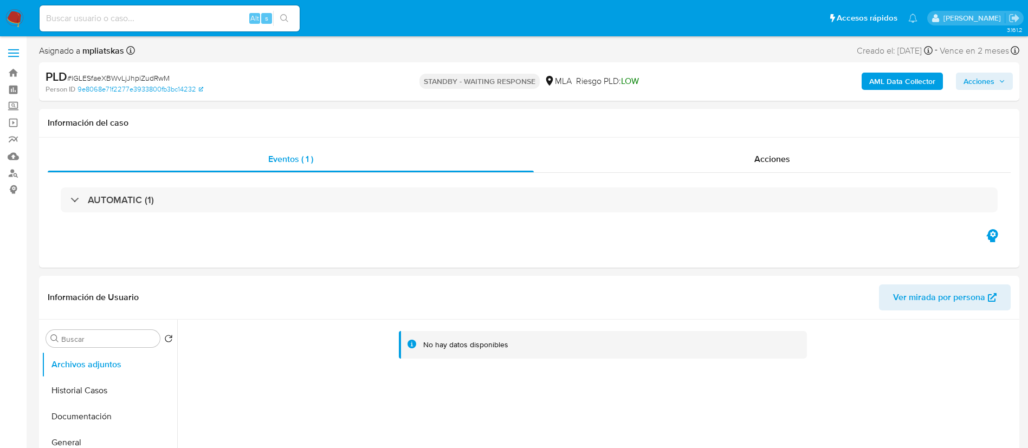
click at [199, 16] on input at bounding box center [170, 18] width 260 height 14
paste input "1XsJBy9DkQHwQ2dsJ6iPZ3ZT"
type input "1XsJBy9DkQHwQ2dsJ6iPZ3ZT"
click at [294, 16] on button "search-icon" at bounding box center [284, 18] width 22 height 15
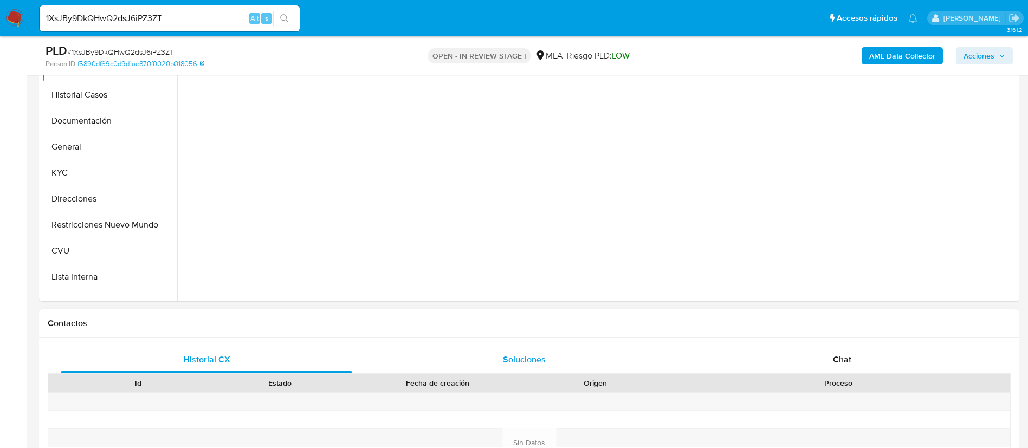
scroll to position [325, 0]
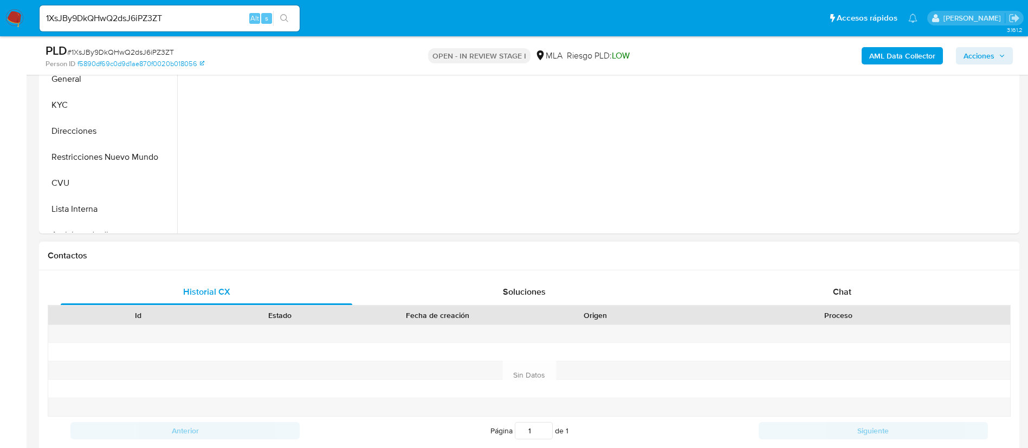
select select "10"
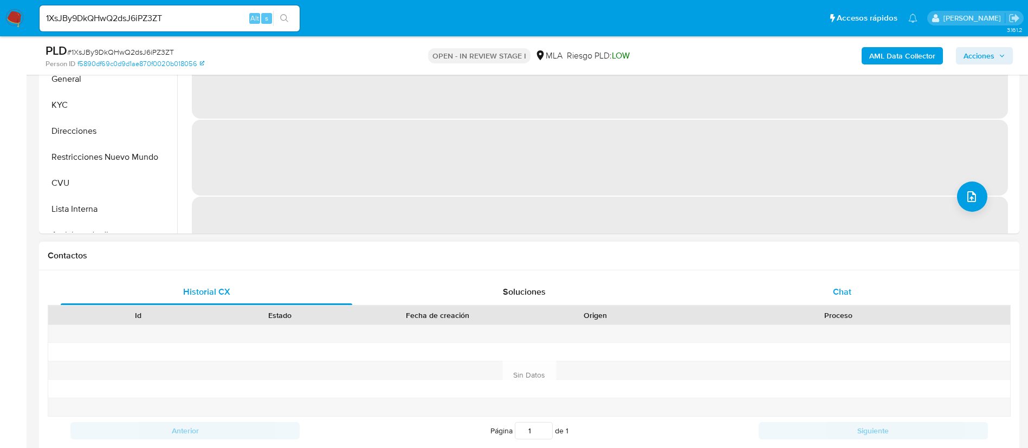
click at [784, 287] on div "Chat" at bounding box center [842, 292] width 292 height 26
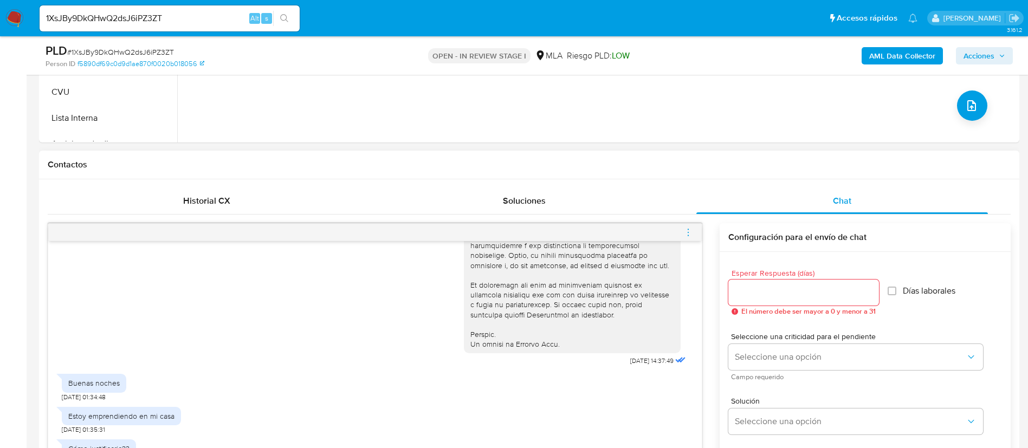
scroll to position [163, 0]
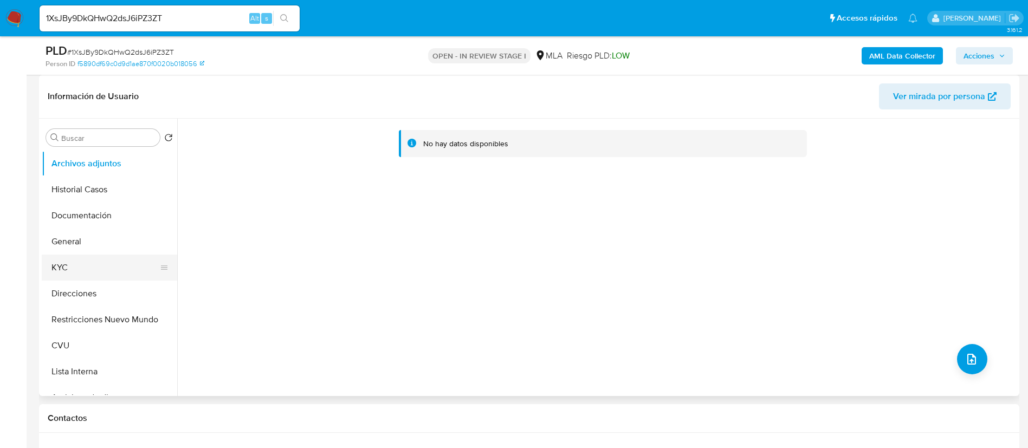
click at [107, 275] on button "KYC" at bounding box center [105, 268] width 127 height 26
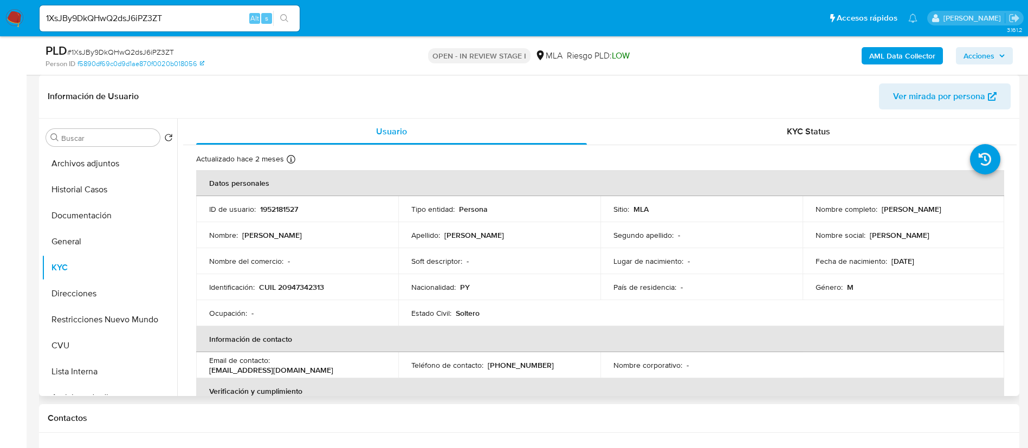
click at [282, 212] on p "1952181527" at bounding box center [279, 209] width 38 height 10
click at [282, 211] on p "1952181527" at bounding box center [279, 209] width 38 height 10
copy p "1952181527"
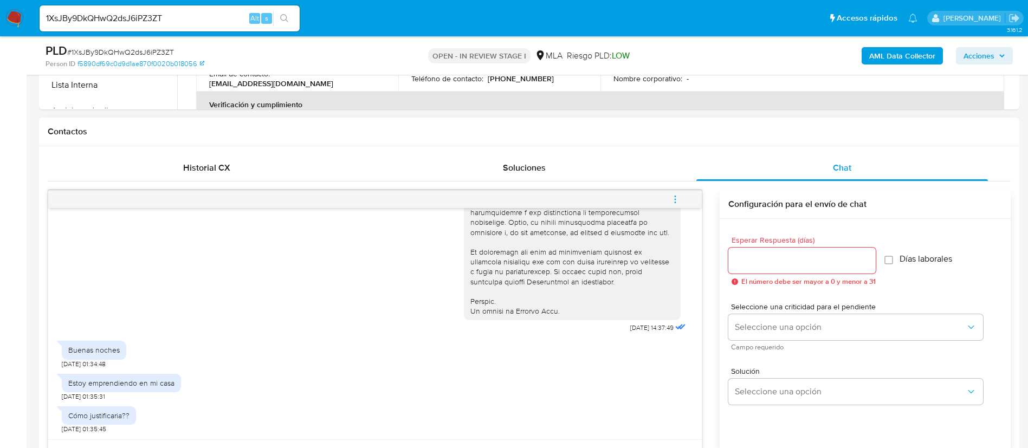
scroll to position [488, 0]
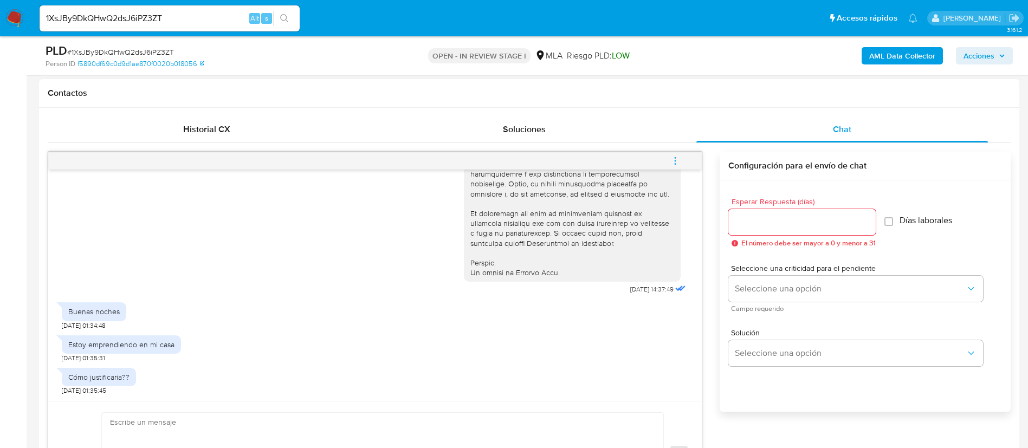
click at [117, 348] on div "Estoy emprendiendo en mi casa" at bounding box center [121, 345] width 106 height 10
copy div "Estoy emprendiendo en mi casa"
click at [999, 112] on div "Historial CX Soluciones Chat Id Estado Fecha de creación Origen Proceso Anterio…" at bounding box center [529, 312] width 980 height 409
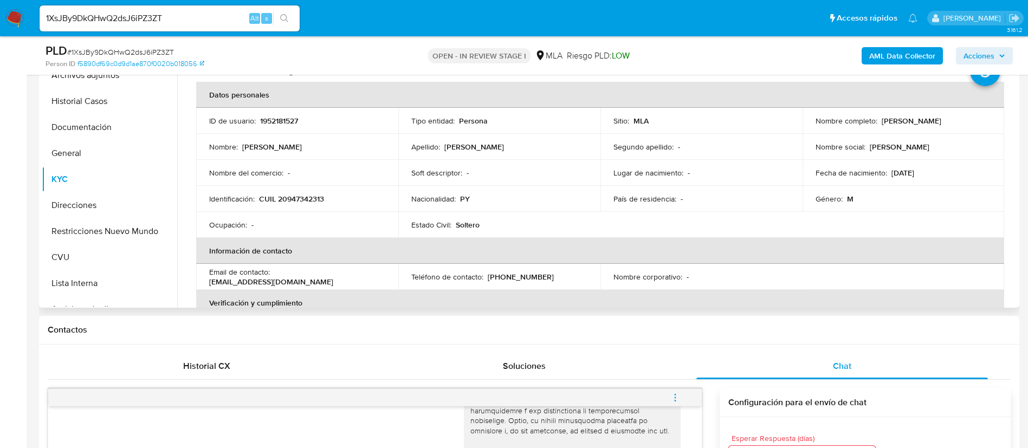
scroll to position [244, 0]
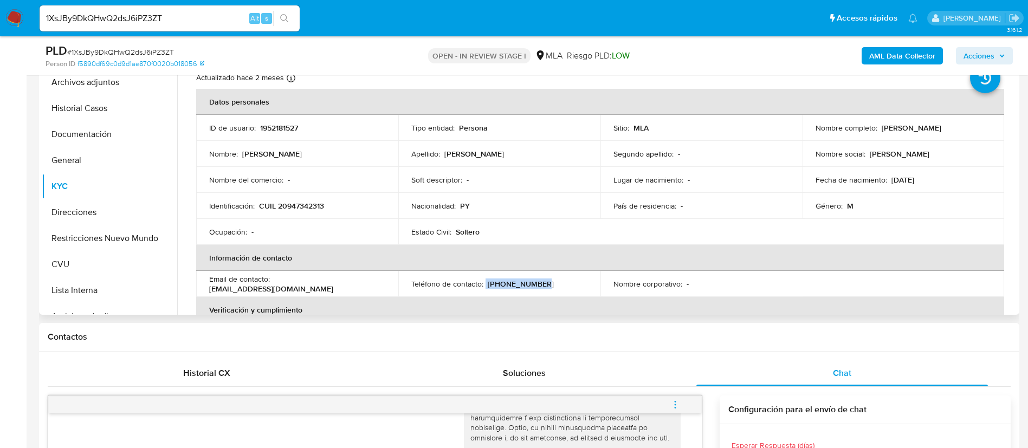
drag, startPoint x: 488, startPoint y: 285, endPoint x: 529, endPoint y: 292, distance: 41.3
click at [529, 292] on td "Teléfono de contacto : (11) 62108453" at bounding box center [499, 284] width 202 height 26
drag, startPoint x: 271, startPoint y: 283, endPoint x: 371, endPoint y: 286, distance: 100.3
click at [371, 286] on div "Email de contacto : ibarraedgar543@gmail.com" at bounding box center [297, 284] width 176 height 20
drag, startPoint x: 85, startPoint y: 262, endPoint x: 197, endPoint y: 326, distance: 129.1
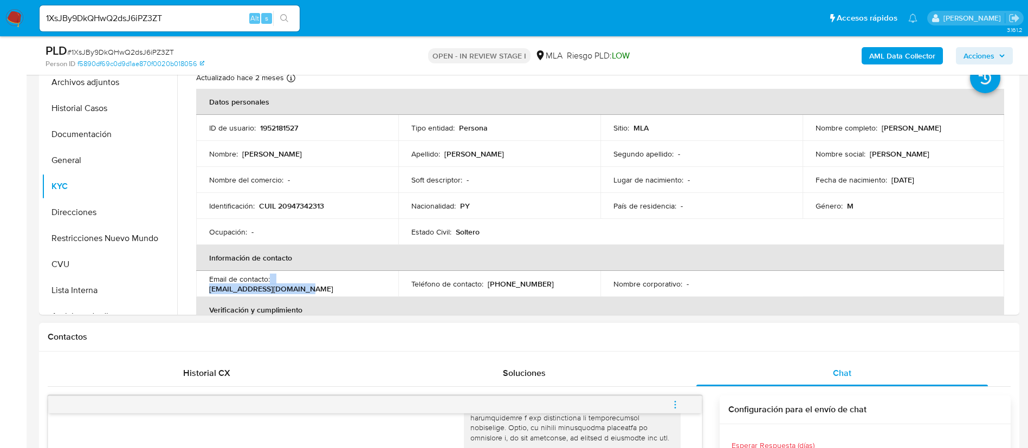
click at [84, 262] on button "CVU" at bounding box center [109, 264] width 135 height 26
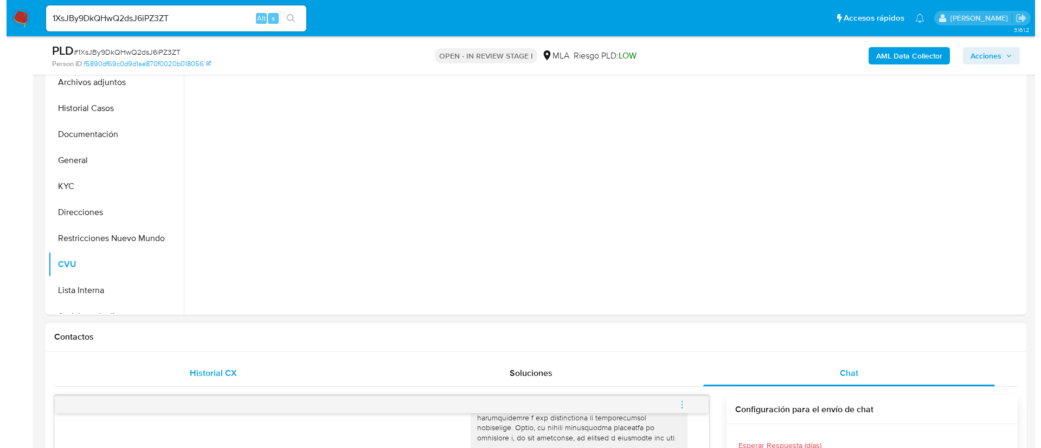
scroll to position [163, 0]
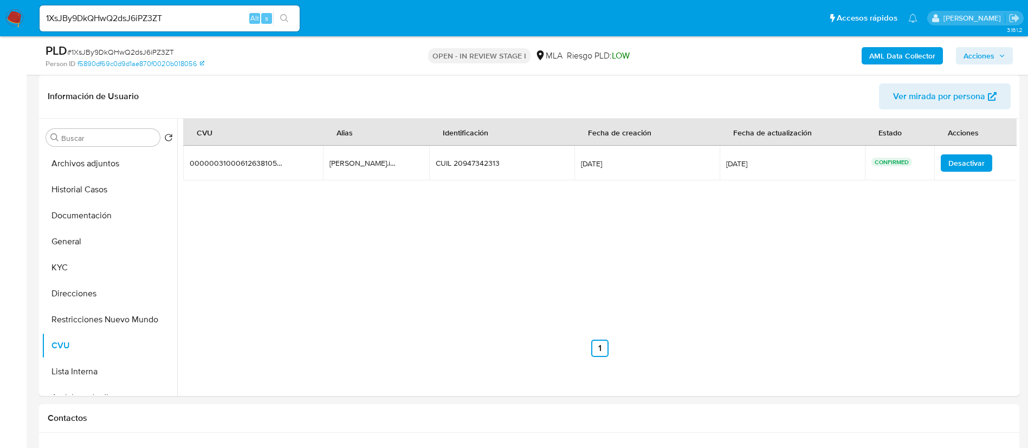
click at [891, 51] on b "AML Data Collector" at bounding box center [902, 55] width 66 height 17
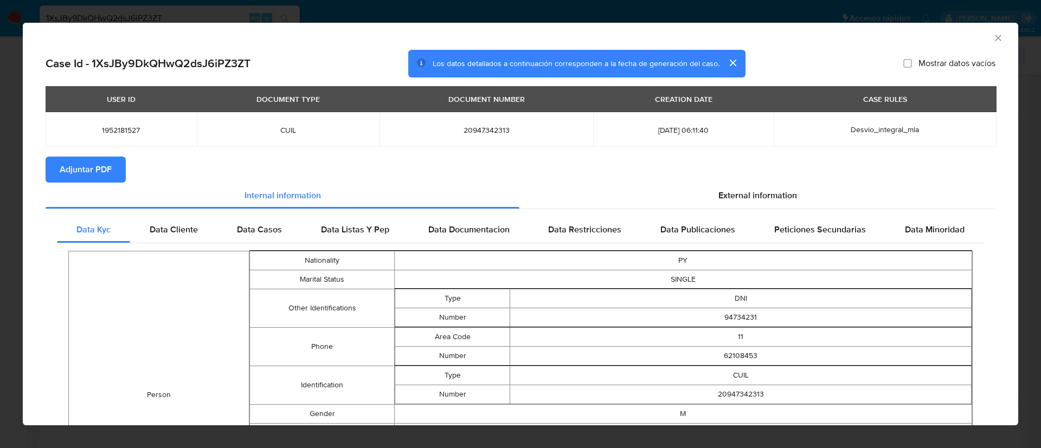
click at [100, 169] on span "Adjuntar PDF" at bounding box center [86, 170] width 52 height 24
click at [992, 35] on icon "Cerrar ventana" at bounding box center [997, 38] width 11 height 11
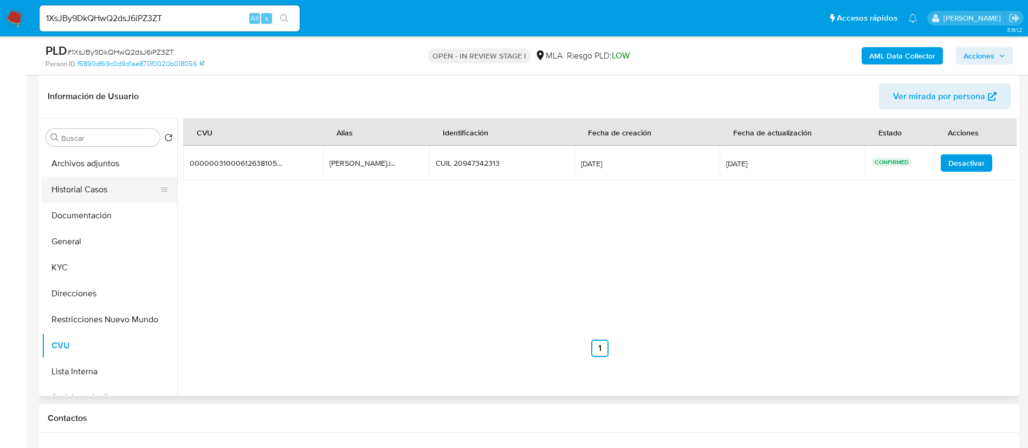
drag, startPoint x: 106, startPoint y: 157, endPoint x: 168, endPoint y: 179, distance: 65.7
click at [106, 158] on button "Archivos adjuntos" at bounding box center [109, 164] width 135 height 26
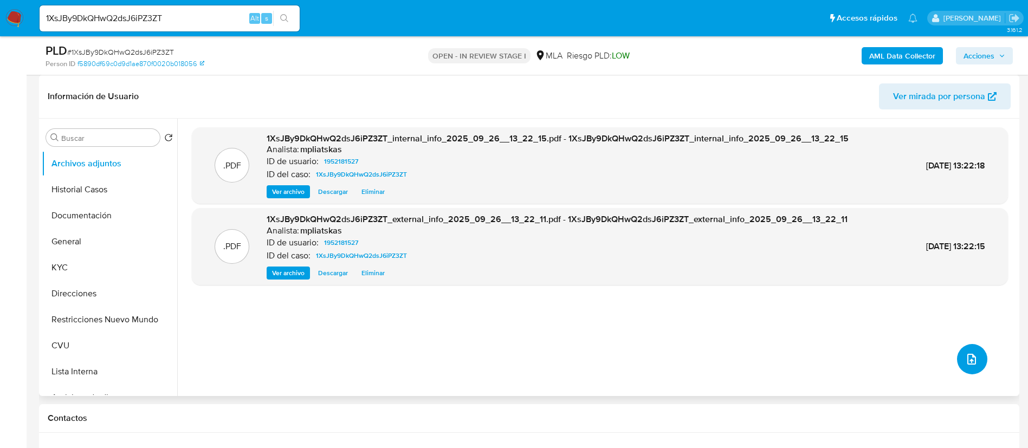
click at [973, 360] on icon "upload-file" at bounding box center [971, 359] width 13 height 13
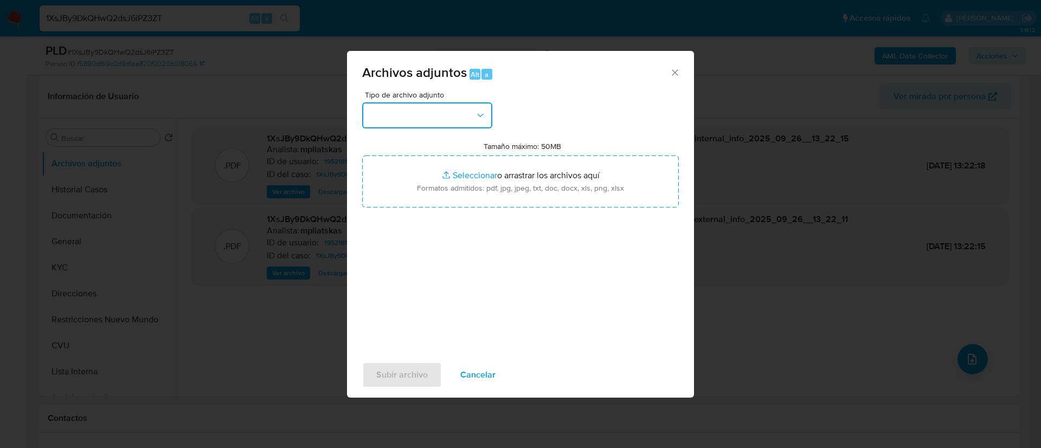
click at [438, 111] on button "button" at bounding box center [427, 115] width 130 height 26
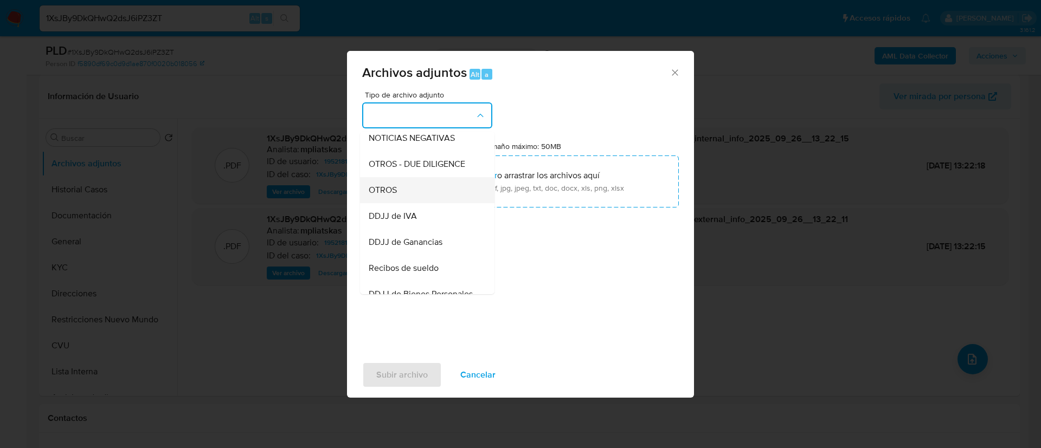
click at [444, 194] on div "OTROS" at bounding box center [424, 190] width 111 height 26
click at [444, 194] on input "Tamaño máximo: 50MB Seleccionar archivos" at bounding box center [520, 182] width 317 height 52
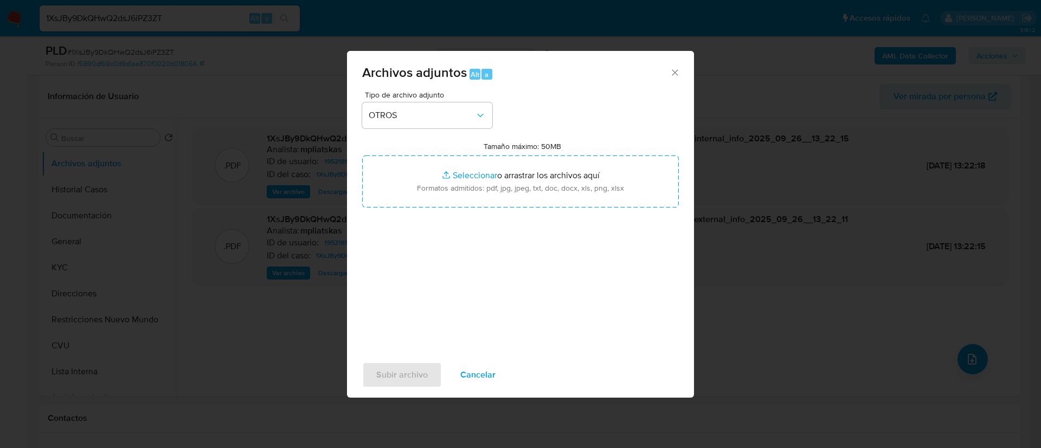
type input "C:\fakepath\1952181527 Movimientos.xlsx"
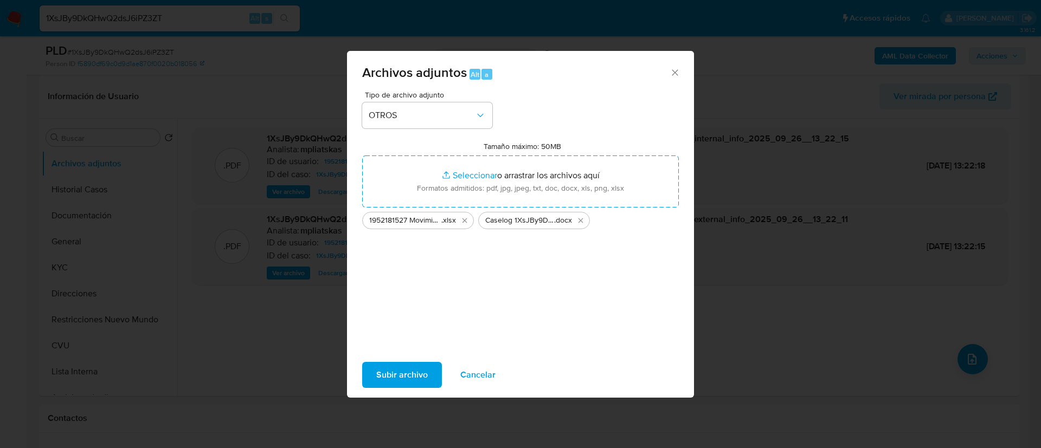
click at [412, 377] on span "Subir archivo" at bounding box center [401, 375] width 51 height 24
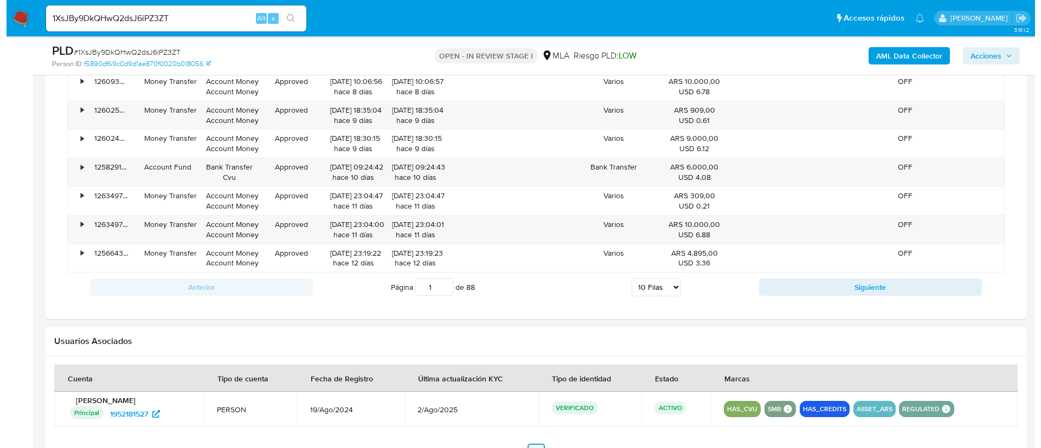
scroll to position [1658, 0]
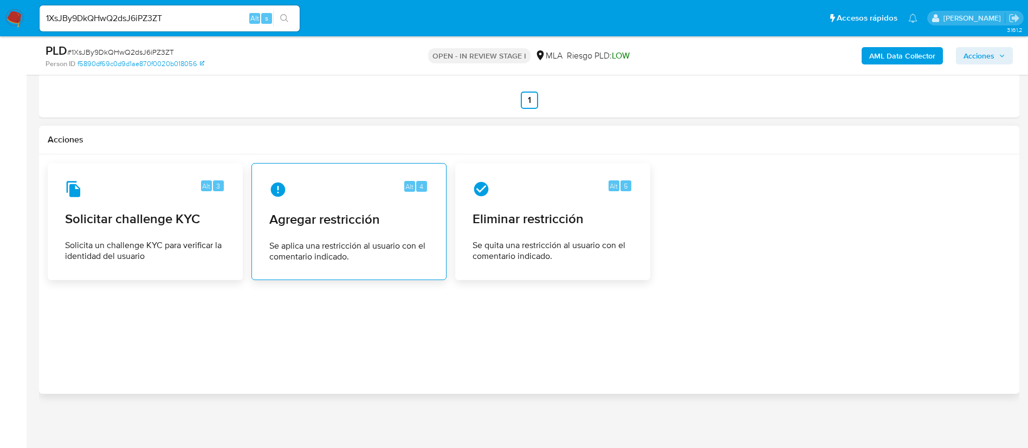
click at [270, 188] on icon at bounding box center [277, 189] width 17 height 17
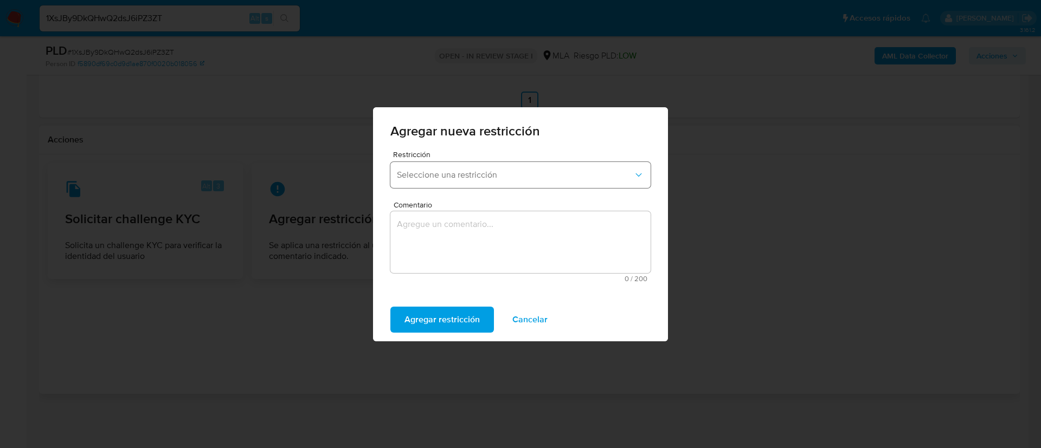
click at [417, 178] on span "Seleccione una restricción" at bounding box center [515, 175] width 236 height 11
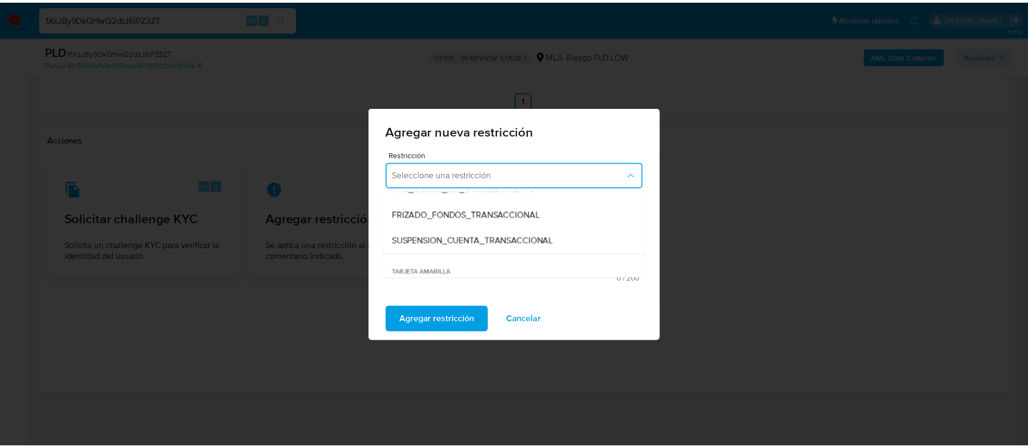
scroll to position [163, 0]
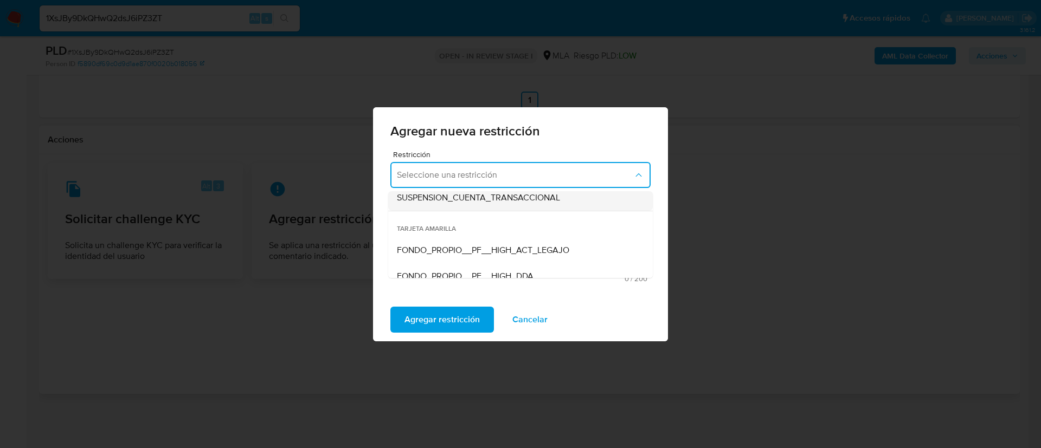
click at [467, 199] on span "SUSPENSION_CUENTA_TRANSACCIONAL" at bounding box center [478, 197] width 163 height 11
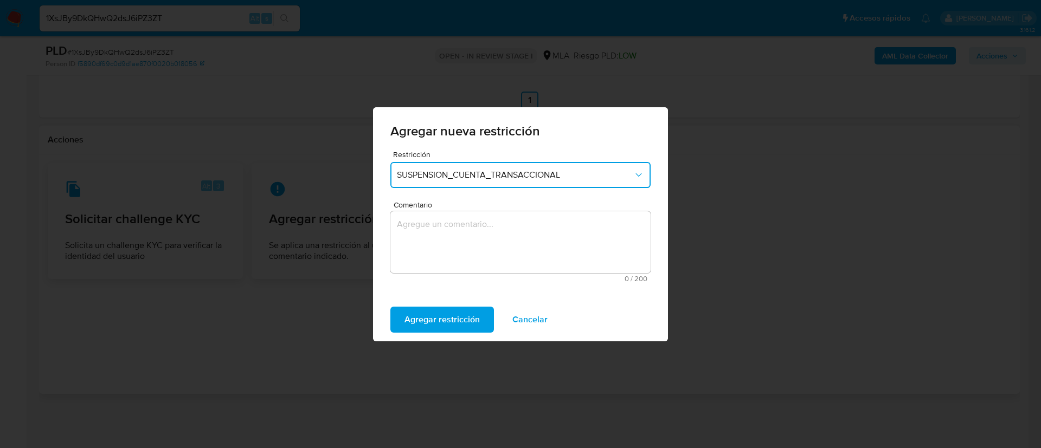
click at [455, 233] on textarea "Comentario" at bounding box center [520, 242] width 260 height 62
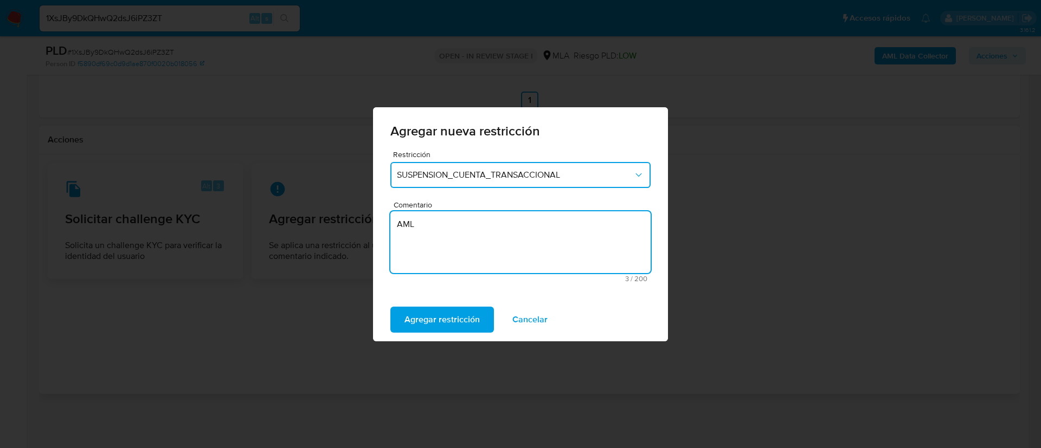
type textarea "AML"
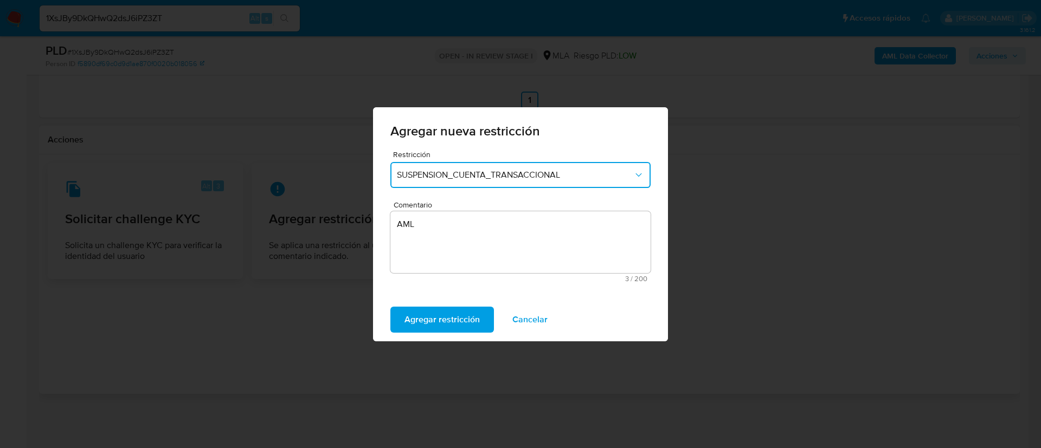
click at [457, 306] on div "Agregar restricción Cancelar" at bounding box center [520, 319] width 295 height 43
click at [456, 309] on span "Agregar restricción" at bounding box center [441, 320] width 75 height 24
click at [434, 313] on span "Confirmar" at bounding box center [423, 320] width 39 height 24
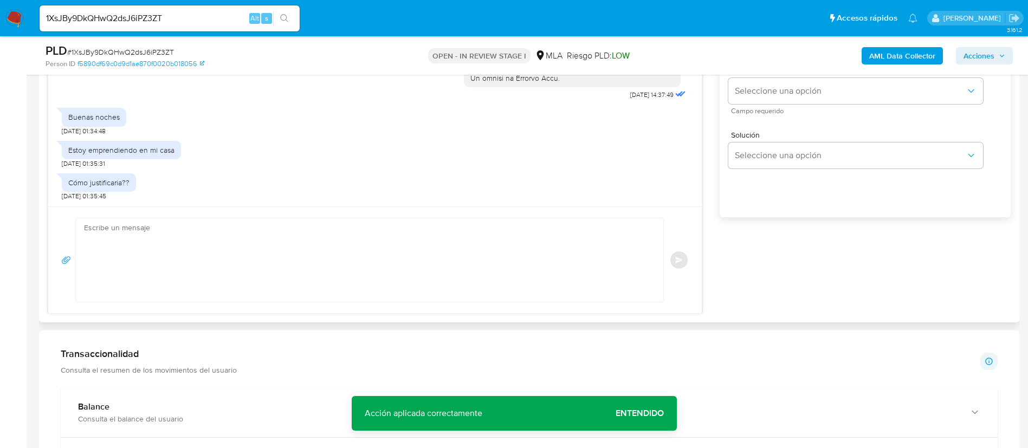
scroll to position [602, 0]
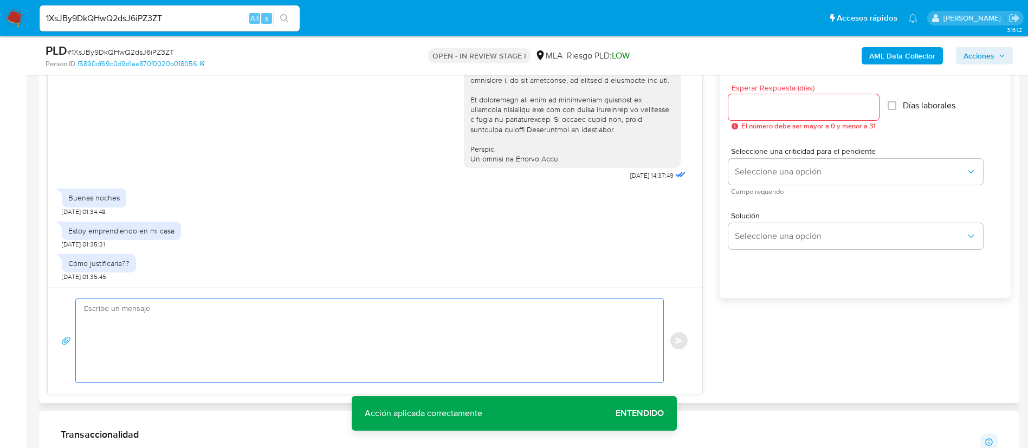
click at [456, 350] on textarea at bounding box center [367, 340] width 566 height 83
paste textarea "Muchas gracias por tu respuesta. Analizamos tu caso y verificamos que no te enc…"
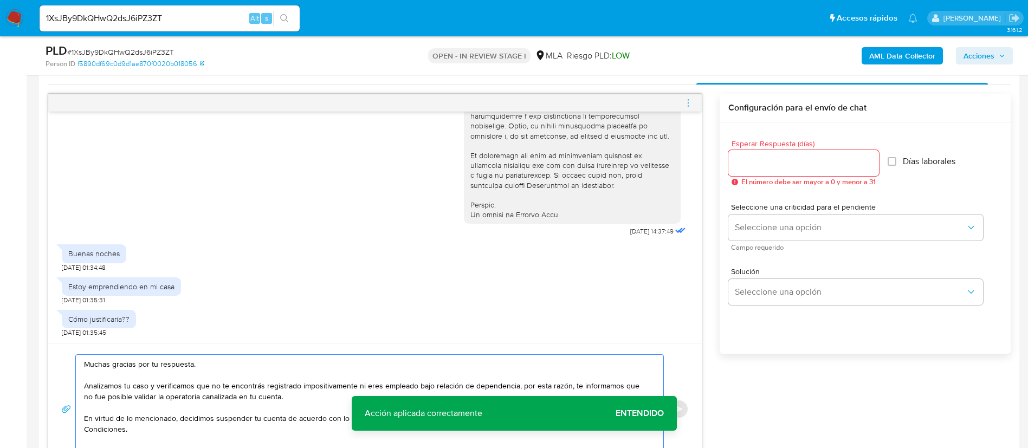
scroll to position [520, 0]
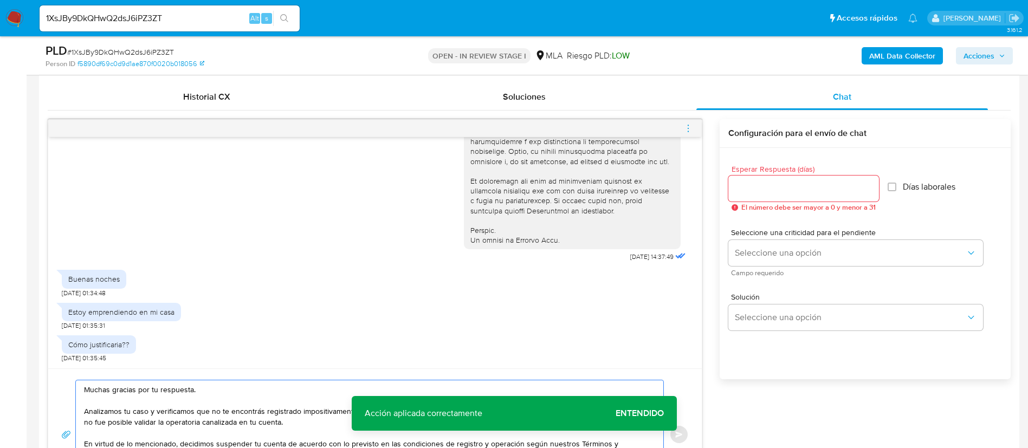
type textarea "Muchas gracias por tu respuesta. Analizamos tu caso y verificamos que no te enc…"
click at [750, 190] on input "Esperar Respuesta (días)" at bounding box center [803, 189] width 151 height 14
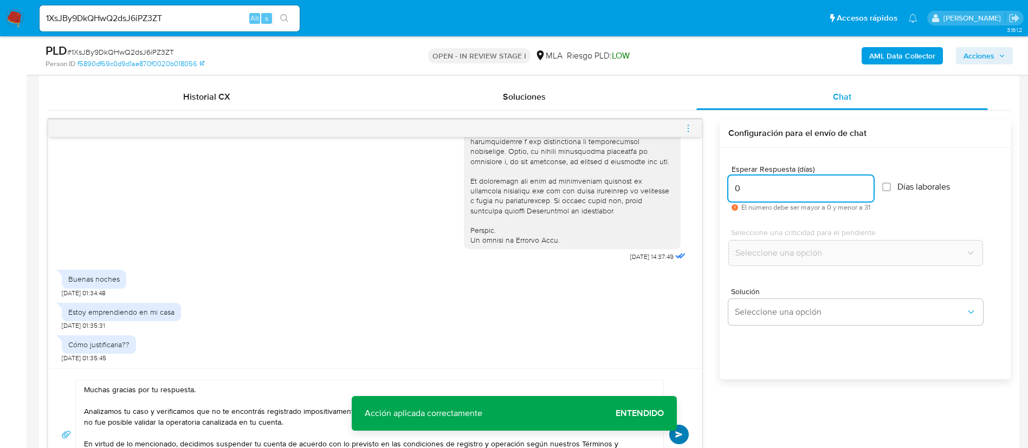
type input "0"
click at [679, 433] on span "Enviar" at bounding box center [679, 434] width 8 height 7
click at [689, 124] on icon "menu-action" at bounding box center [688, 129] width 10 height 10
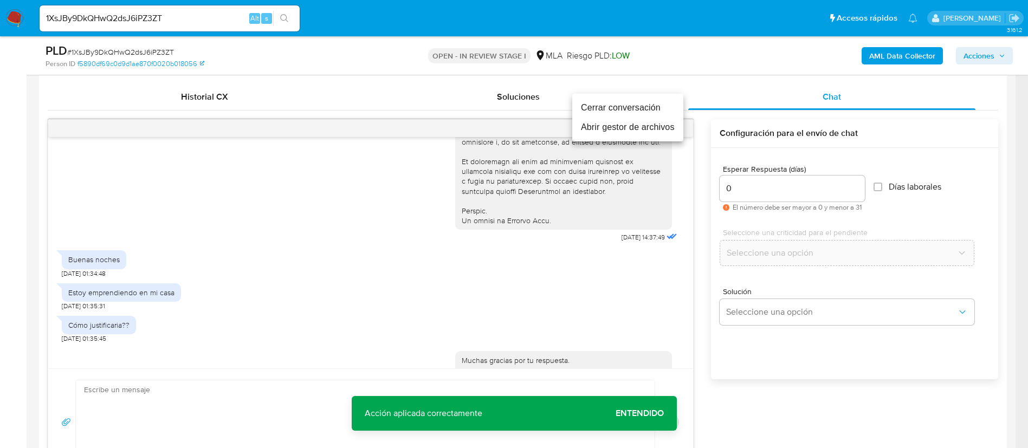
scroll to position [690, 0]
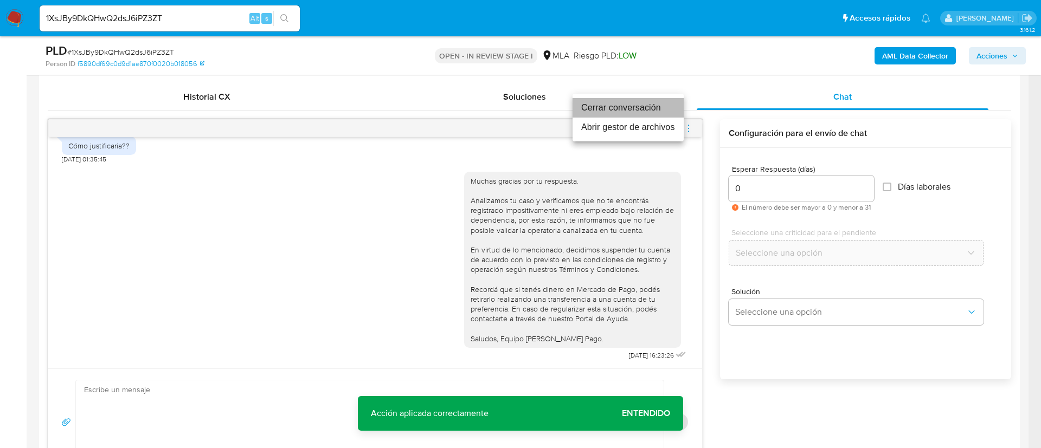
click at [638, 113] on li "Cerrar conversación" at bounding box center [627, 108] width 111 height 20
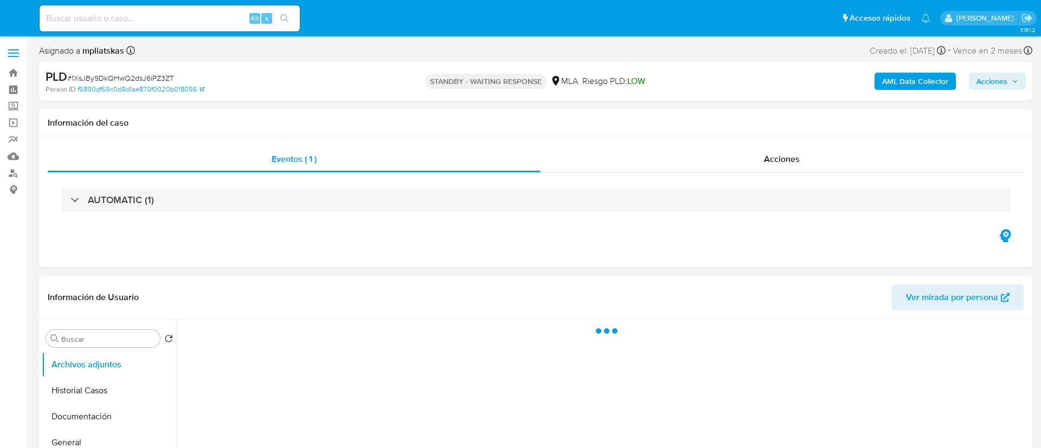
select select "10"
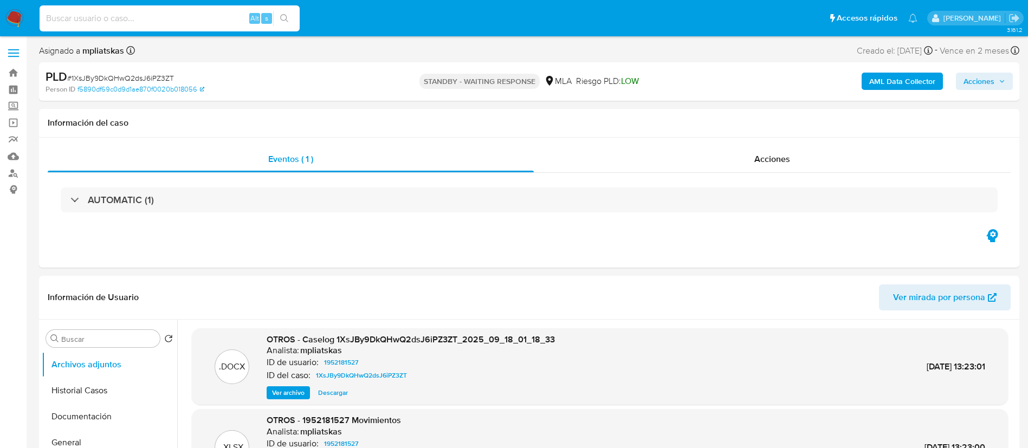
click at [223, 16] on input at bounding box center [170, 18] width 260 height 14
paste input "z1tmM9ZDG4oDUy1auVIESUA7"
type input "z1tmM9ZDG4oDUy1auVIESUA7"
click at [281, 12] on button "search-icon" at bounding box center [284, 18] width 22 height 15
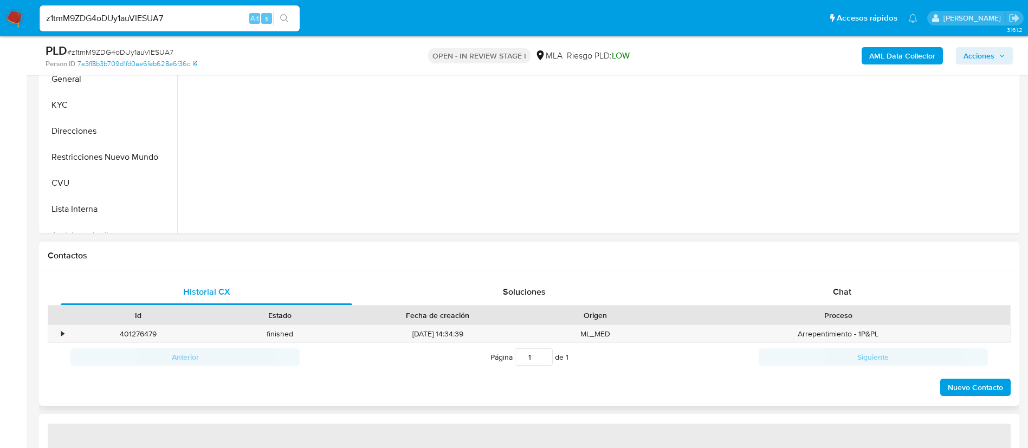
select select "10"
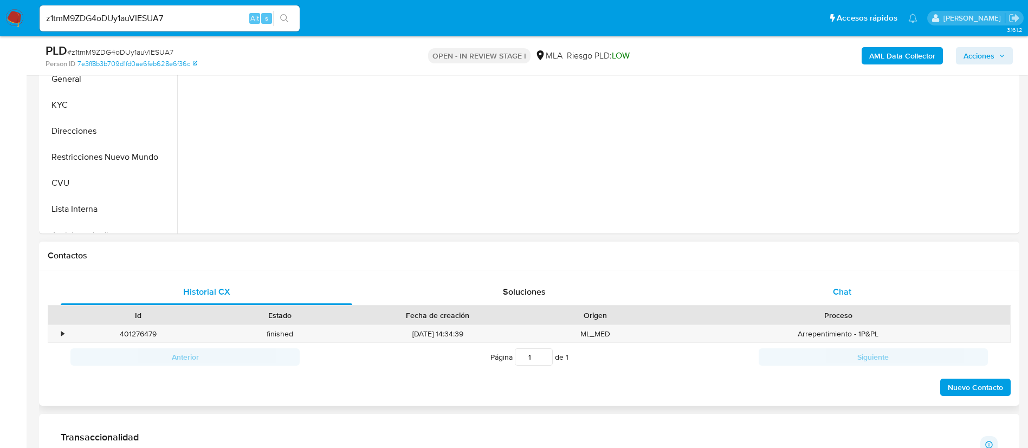
click at [732, 294] on div "Chat" at bounding box center [842, 292] width 292 height 26
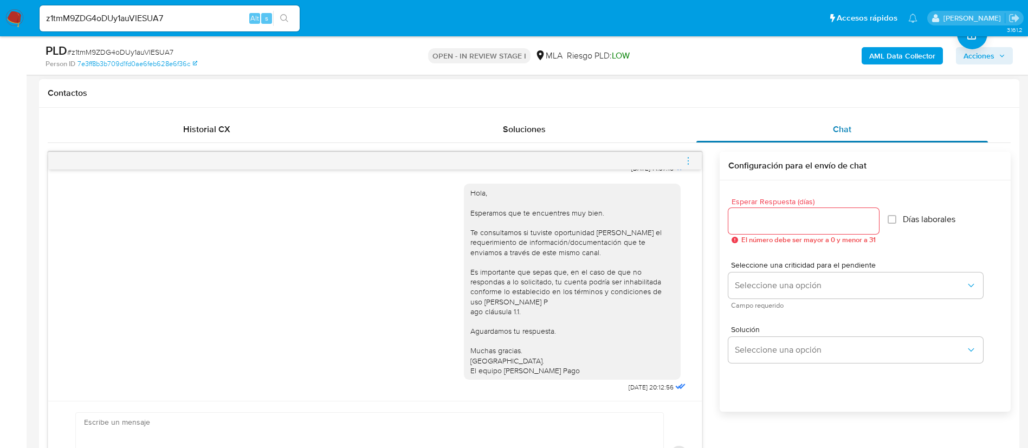
scroll to position [244, 0]
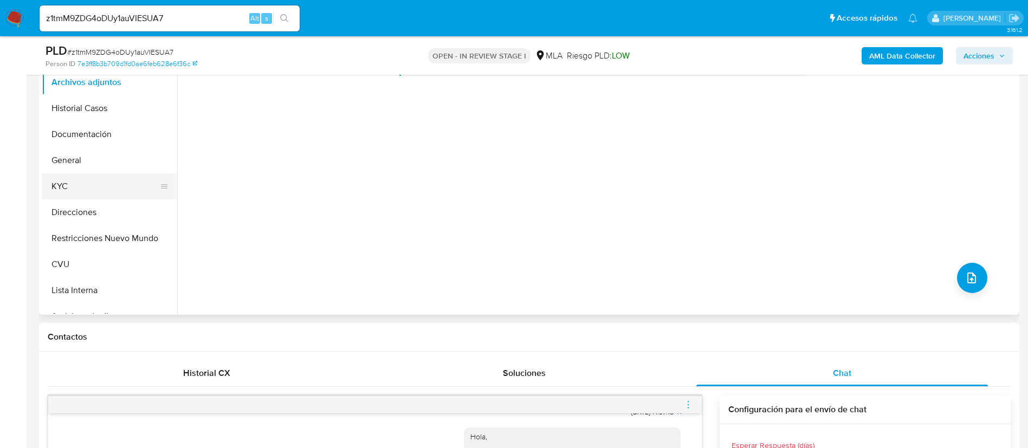
click at [109, 190] on button "KYC" at bounding box center [105, 186] width 127 height 26
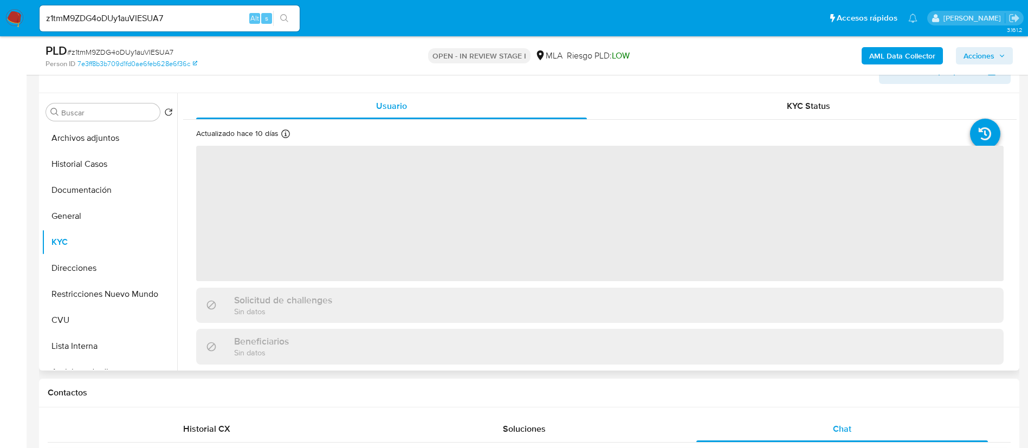
scroll to position [163, 0]
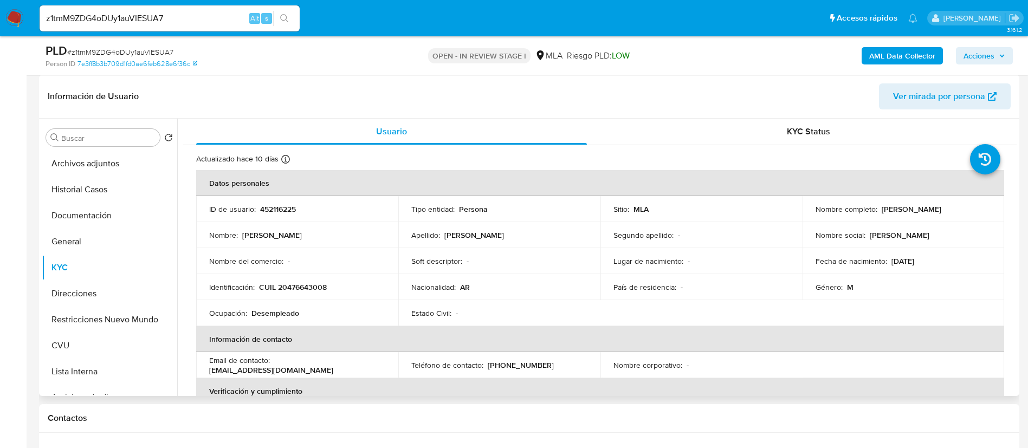
click at [262, 211] on p "452116225" at bounding box center [278, 209] width 36 height 10
copy p "452116225"
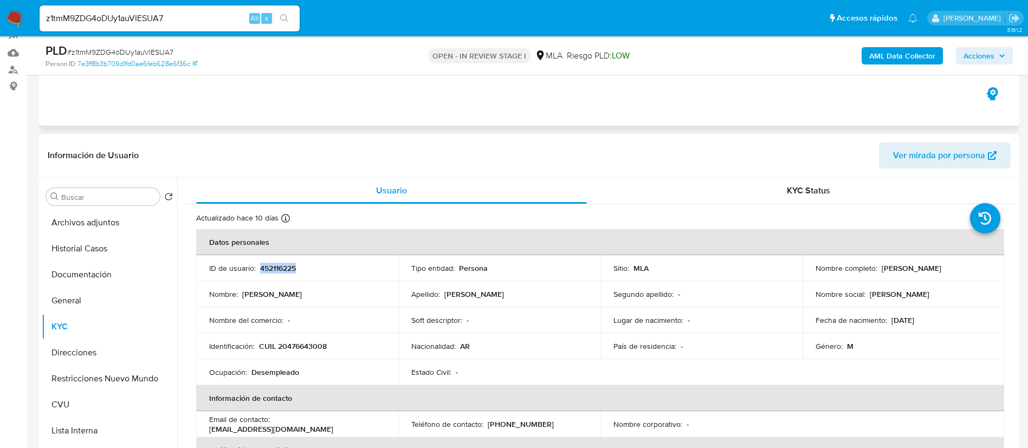
scroll to position [0, 0]
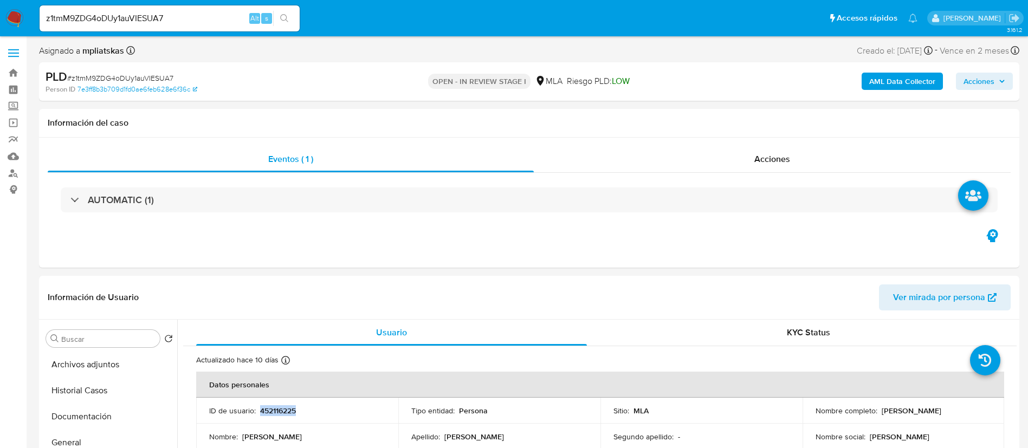
click at [939, 82] on button "AML Data Collector" at bounding box center [902, 81] width 81 height 17
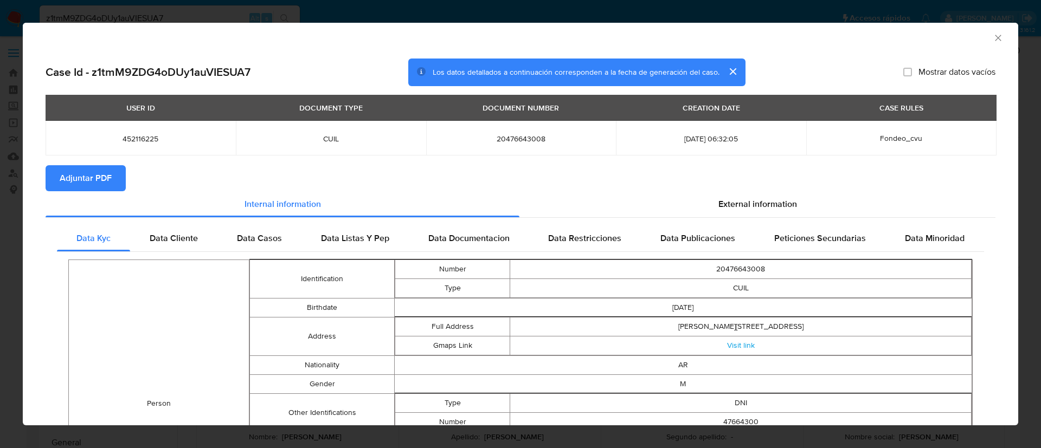
click at [113, 168] on button "Adjuntar PDF" at bounding box center [86, 178] width 80 height 26
click at [992, 35] on icon "Cerrar ventana" at bounding box center [997, 38] width 11 height 11
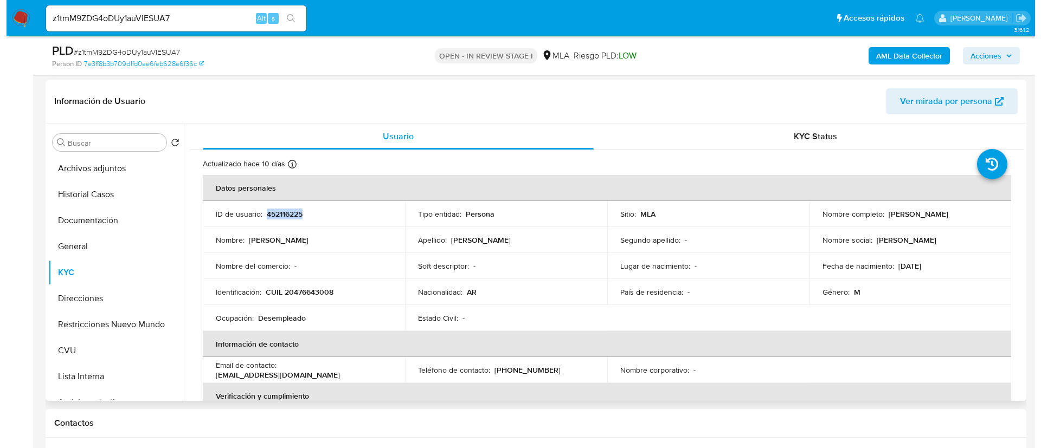
scroll to position [163, 0]
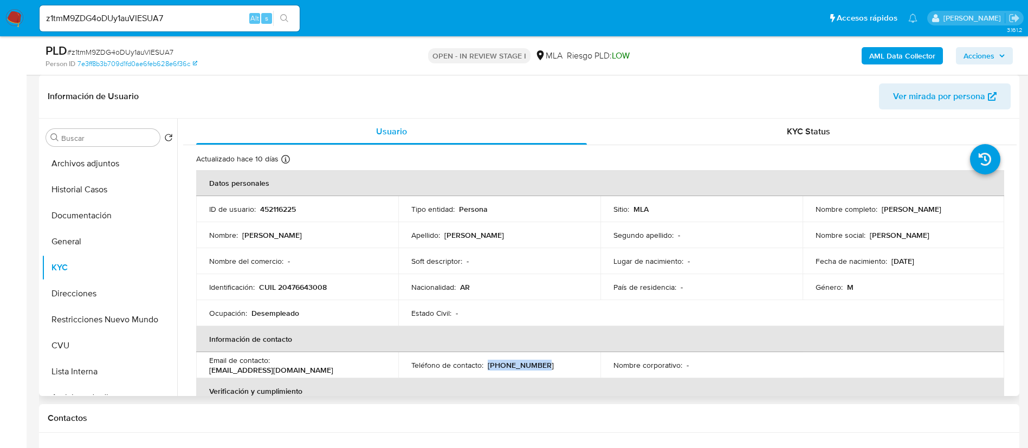
drag, startPoint x: 487, startPoint y: 361, endPoint x: 540, endPoint y: 356, distance: 53.3
click at [540, 356] on td "Teléfono de contacto : (351) 7579491" at bounding box center [499, 365] width 202 height 26
drag, startPoint x: 279, startPoint y: 363, endPoint x: 365, endPoint y: 366, distance: 86.2
click at [366, 366] on div "Email de contacto : jabdmateo34@gmail.com" at bounding box center [297, 366] width 176 height 20
click at [102, 345] on button "CVU" at bounding box center [105, 346] width 127 height 26
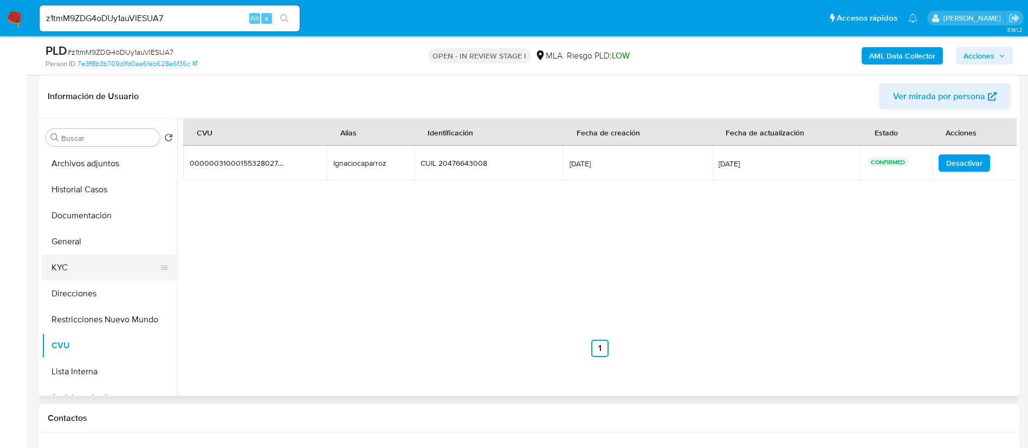
click at [109, 274] on button "KYC" at bounding box center [105, 268] width 127 height 26
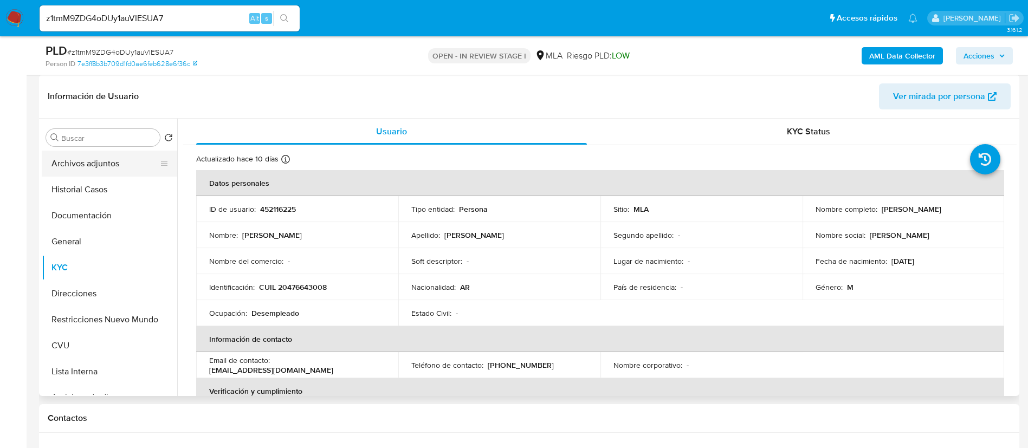
click at [135, 162] on button "Archivos adjuntos" at bounding box center [105, 164] width 127 height 26
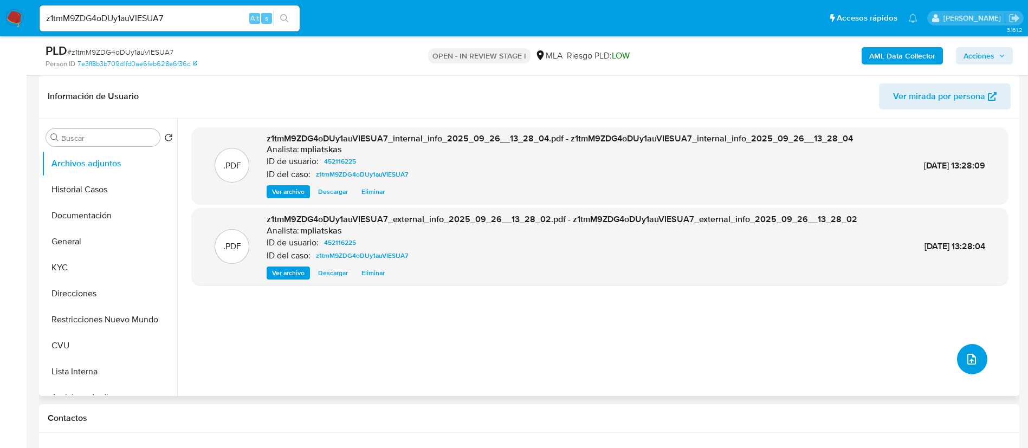
click at [959, 354] on button "upload-file" at bounding box center [972, 359] width 30 height 30
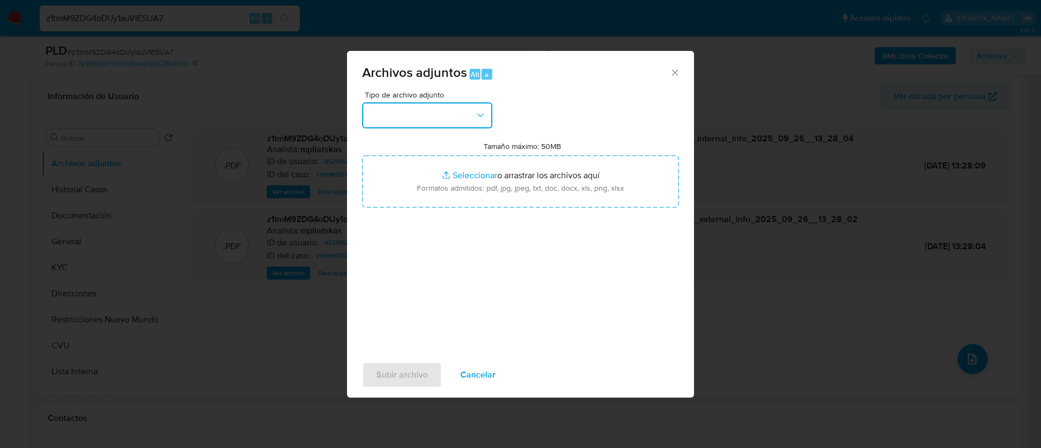
click at [440, 113] on button "button" at bounding box center [427, 115] width 130 height 26
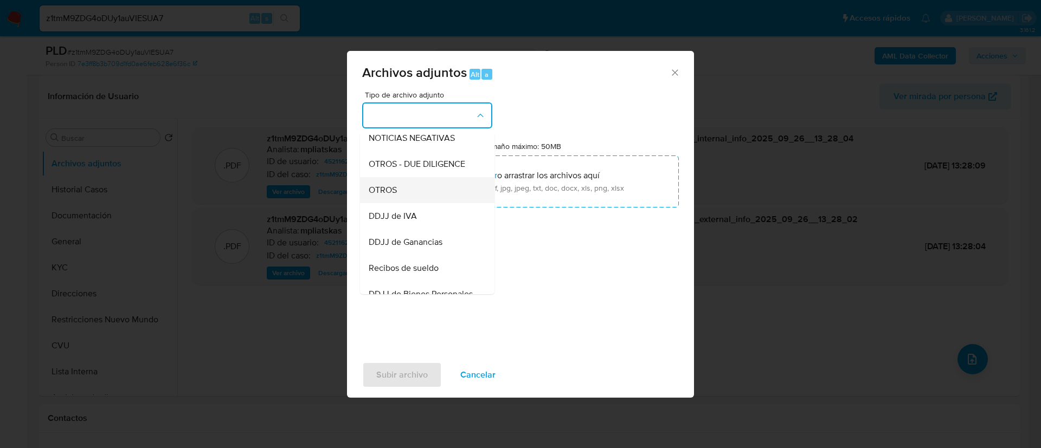
click at [422, 200] on div "OTROS" at bounding box center [424, 190] width 111 height 26
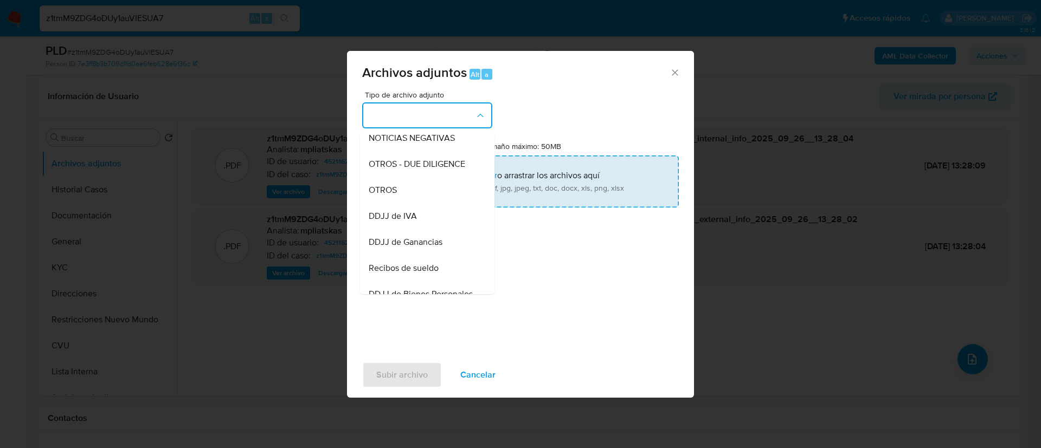
click at [422, 199] on input "Tamaño máximo: 50MB Seleccionar archivos" at bounding box center [520, 182] width 317 height 52
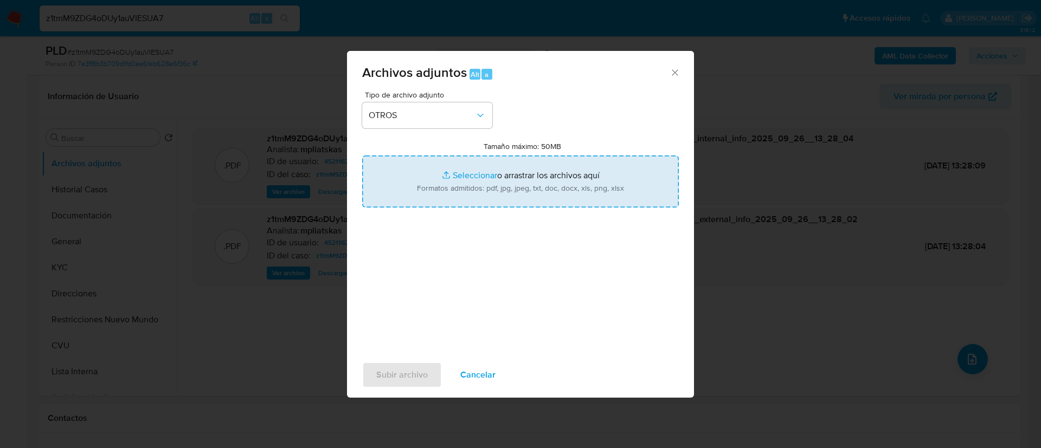
type input "C:\fakepath\452116225 Movimientos.xlsx"
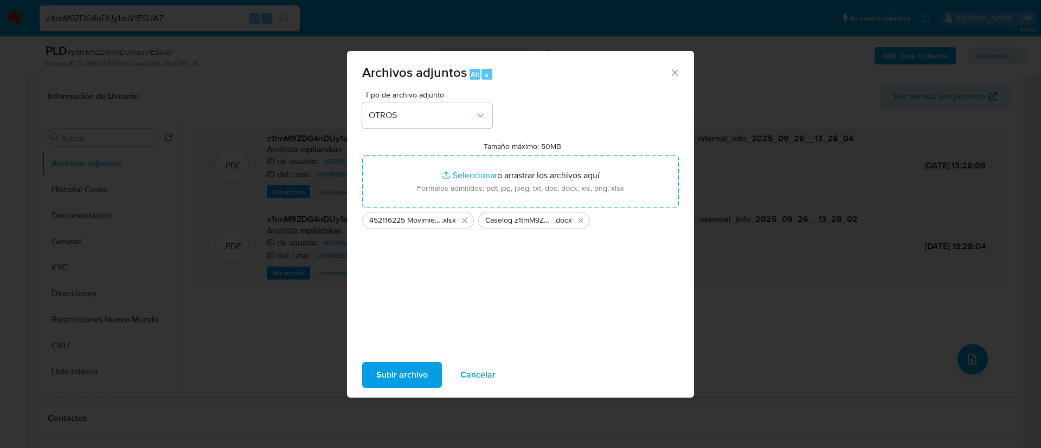
click at [420, 373] on span "Subir archivo" at bounding box center [401, 375] width 51 height 24
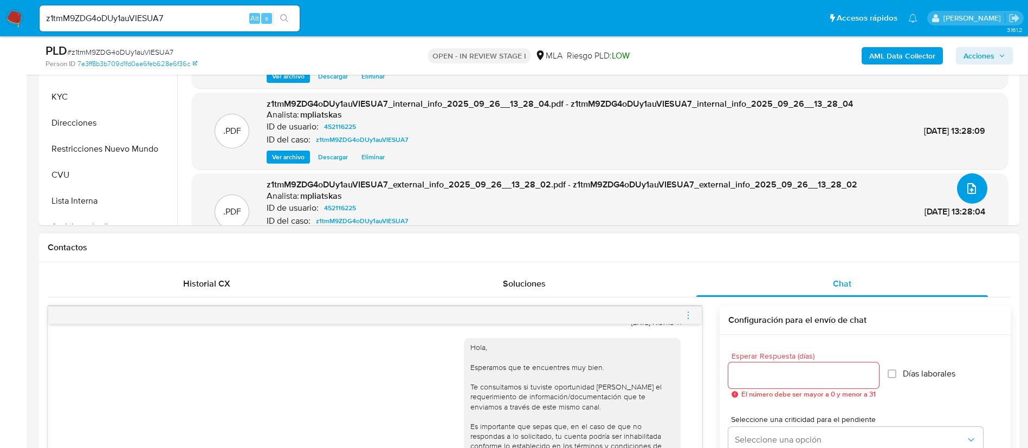
scroll to position [406, 0]
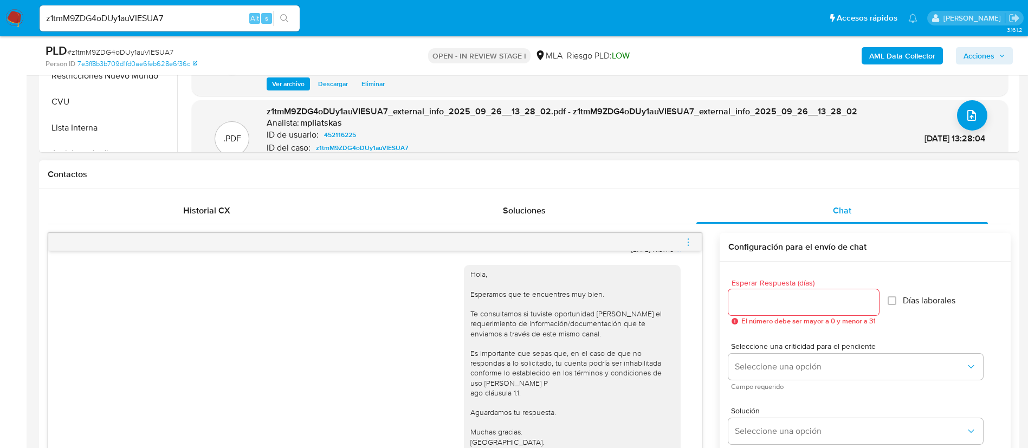
click at [690, 248] on span "menu-action" at bounding box center [688, 242] width 10 height 26
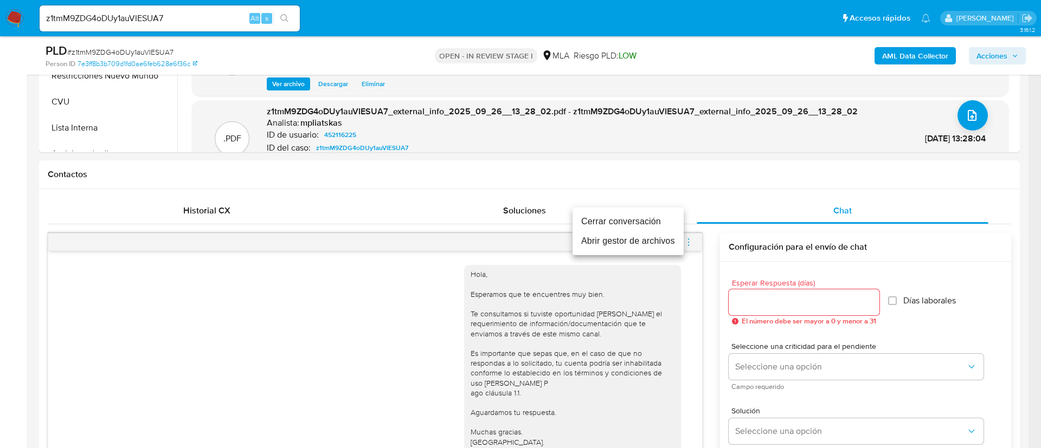
click at [645, 224] on li "Cerrar conversación" at bounding box center [627, 222] width 111 height 20
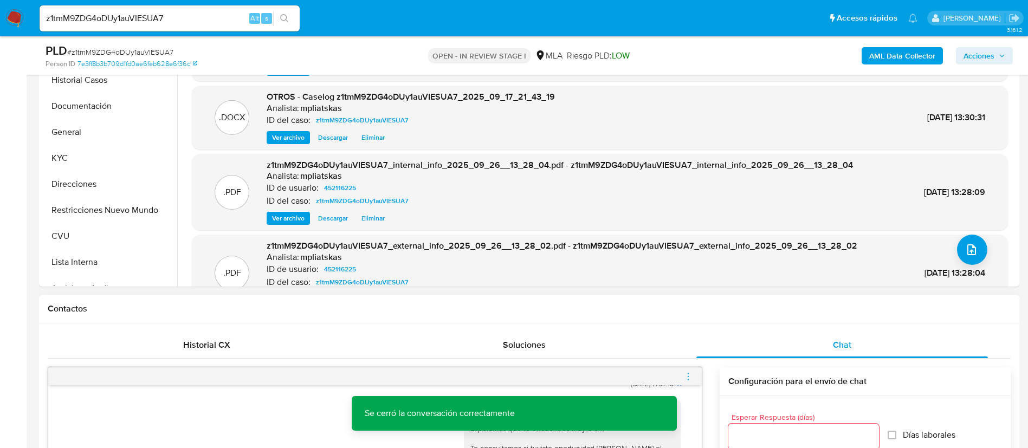
scroll to position [244, 0]
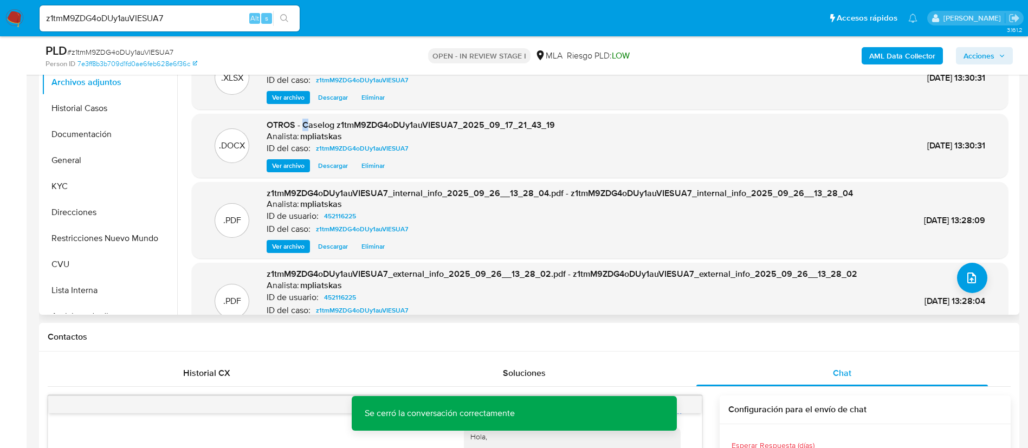
click at [306, 124] on span "OTROS - Caselog z1tmM9ZDG4oDUy1auVIESUA7_2025_09_17_21_43_19" at bounding box center [411, 125] width 288 height 12
drag, startPoint x: 304, startPoint y: 122, endPoint x: 555, endPoint y: 112, distance: 251.7
click at [555, 112] on div ".XLSX OTROS - 452116225 Movimientos Analista: mpliatskas ID del caso: z1tmM9ZDG…" at bounding box center [600, 193] width 816 height 294
copy span "Caselog z1tmM9ZDG4oDUy1auVIESUA7_2025_09_17_21_43_19"
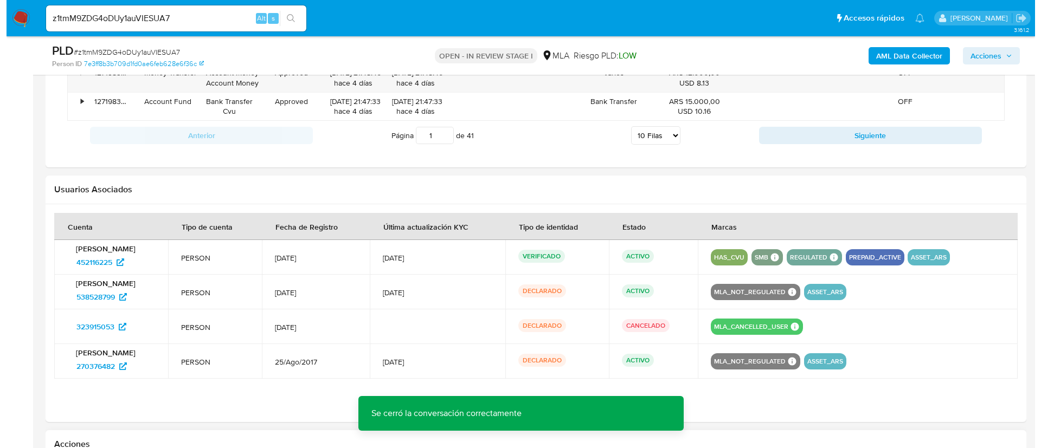
scroll to position [1707, 0]
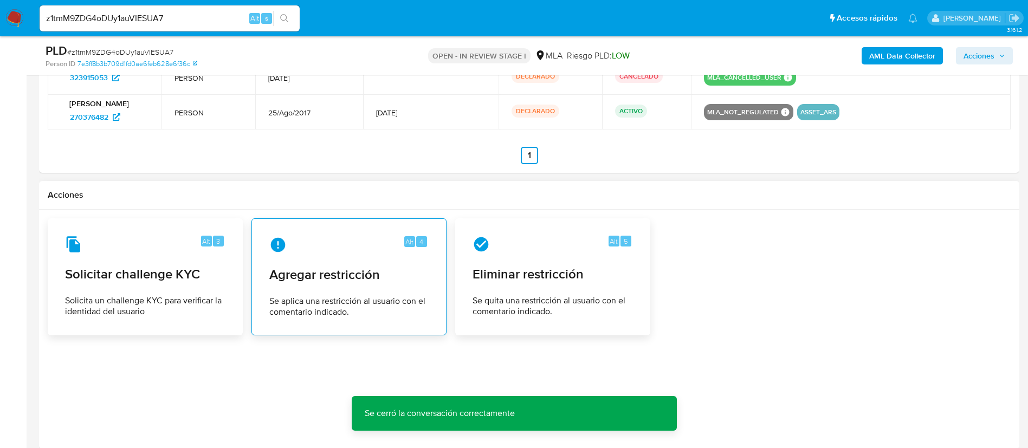
click at [394, 279] on span "Agregar restricción" at bounding box center [348, 275] width 159 height 16
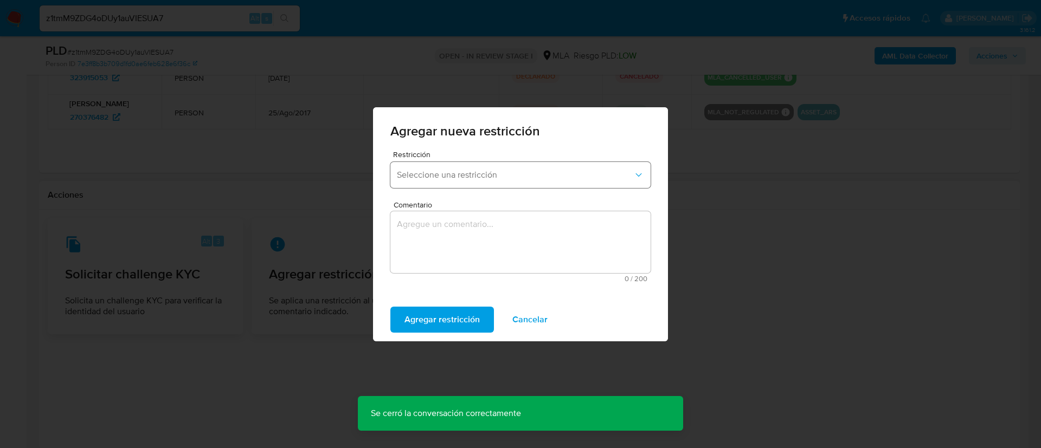
click at [433, 178] on span "Seleccione una restricción" at bounding box center [515, 175] width 236 height 11
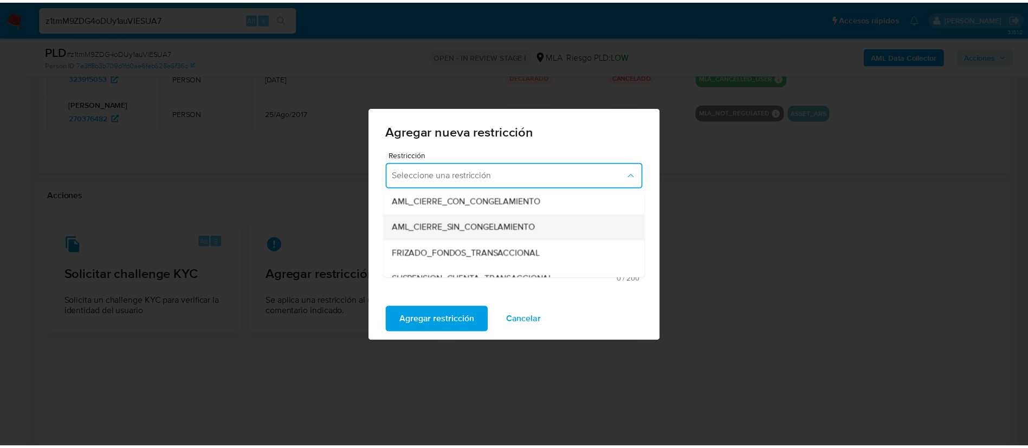
scroll to position [163, 0]
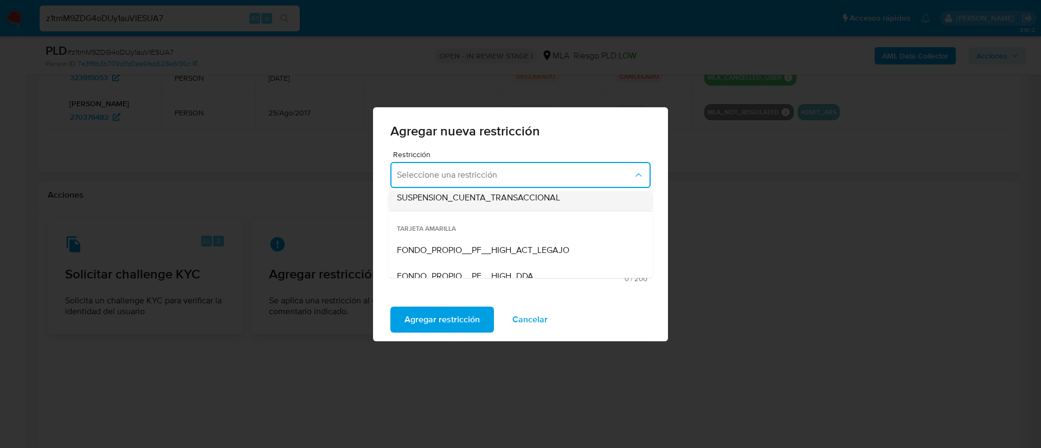
click at [477, 207] on div "SUSPENSION_CUENTA_TRANSACCIONAL" at bounding box center [517, 198] width 241 height 26
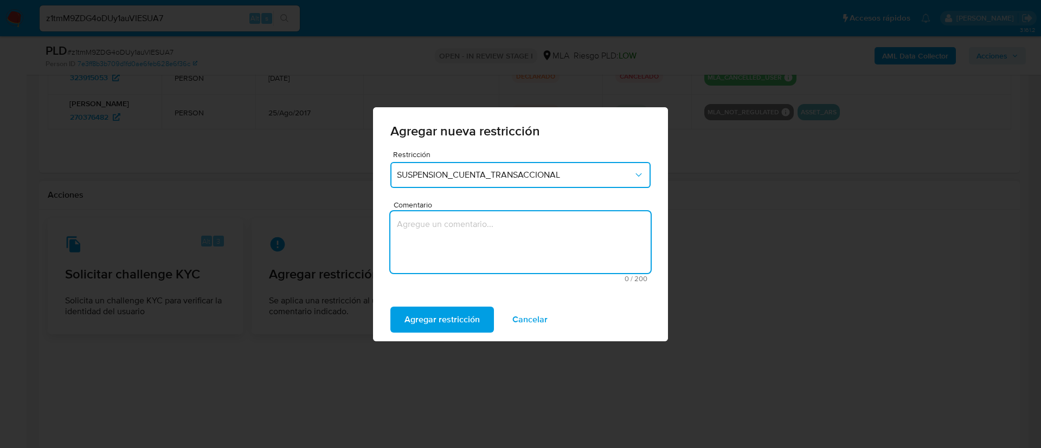
click at [475, 227] on textarea "Comentario" at bounding box center [520, 242] width 260 height 62
type textarea "AML"
click at [445, 312] on span "Agregar restricción" at bounding box center [441, 320] width 75 height 24
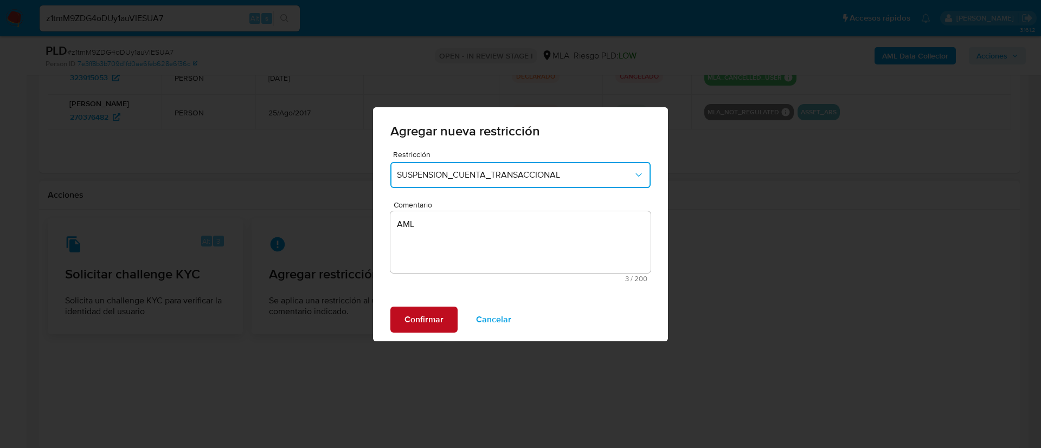
click at [445, 312] on button "Confirmar" at bounding box center [423, 320] width 67 height 26
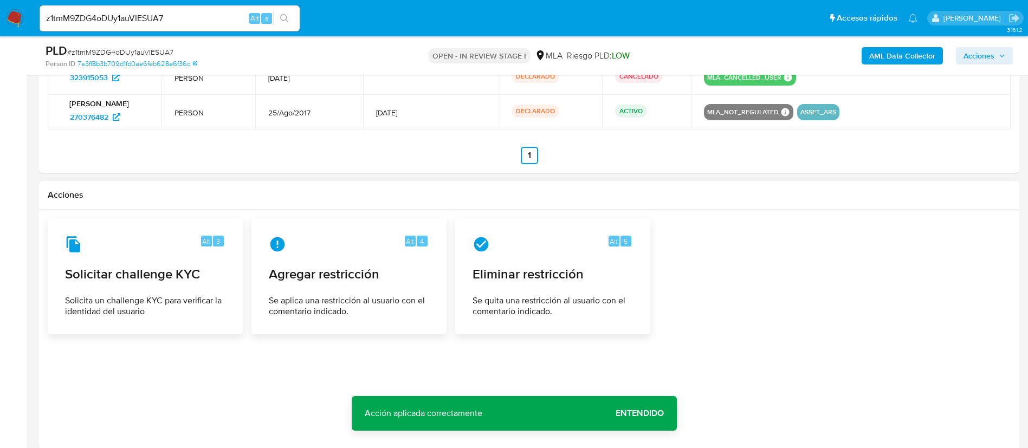
click at [967, 59] on span "Acciones" at bounding box center [979, 55] width 31 height 17
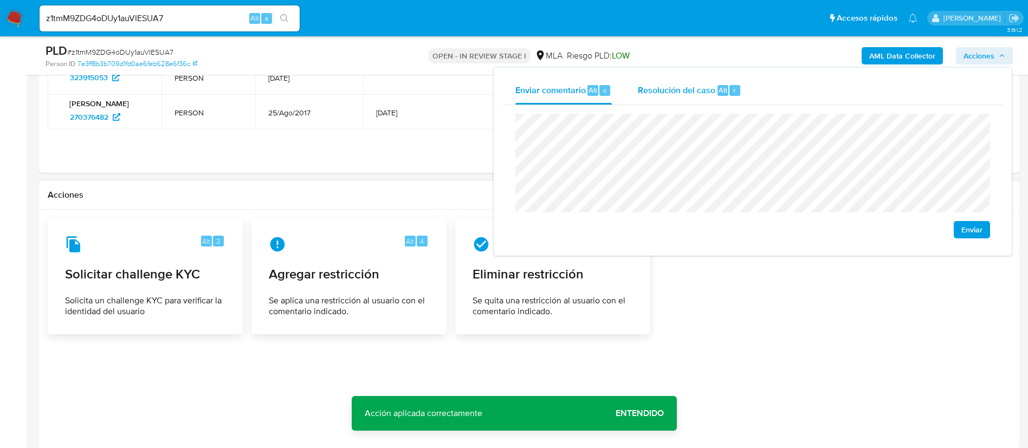
click at [686, 101] on div "Resolución del caso Alt r" at bounding box center [690, 90] width 104 height 28
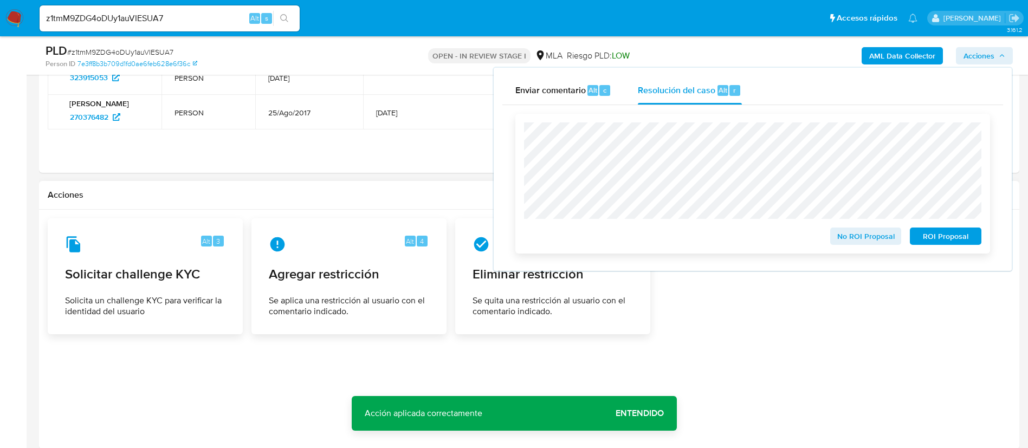
click at [937, 244] on span "ROI Proposal" at bounding box center [946, 236] width 56 height 15
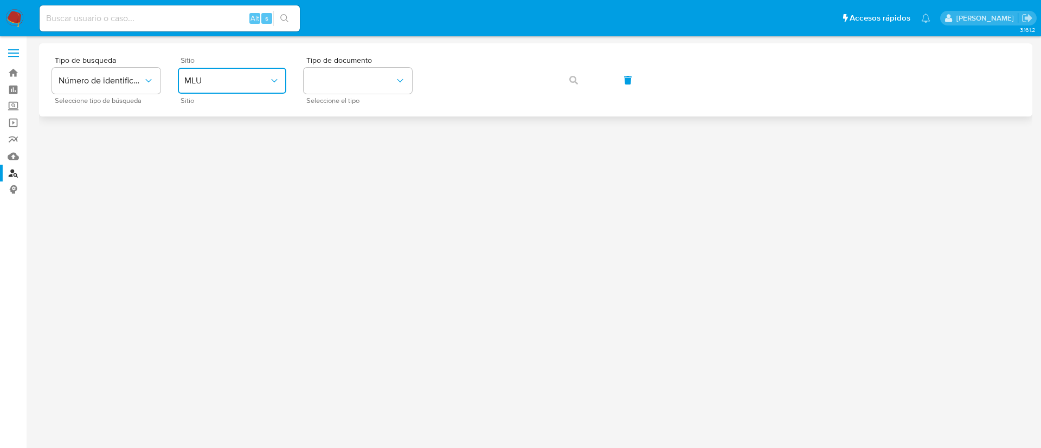
click at [240, 76] on span "MLU" at bounding box center [226, 80] width 85 height 11
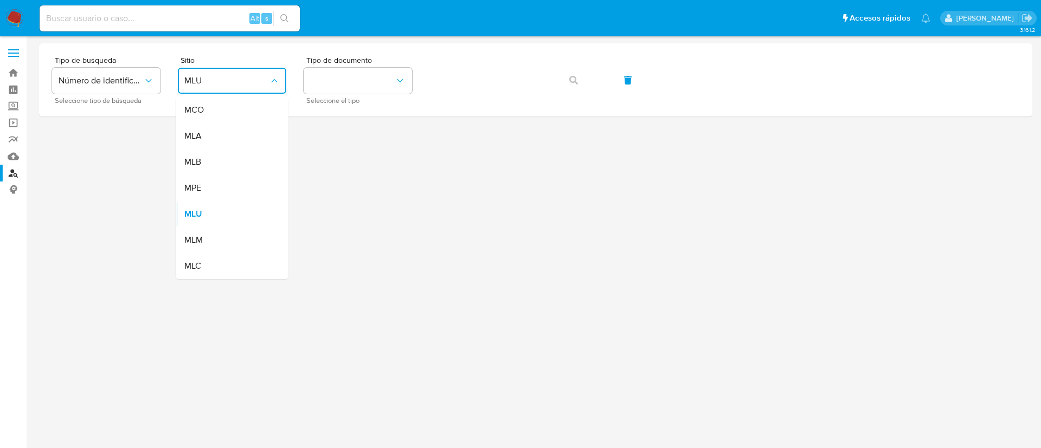
click at [227, 137] on div "MLA" at bounding box center [228, 136] width 89 height 26
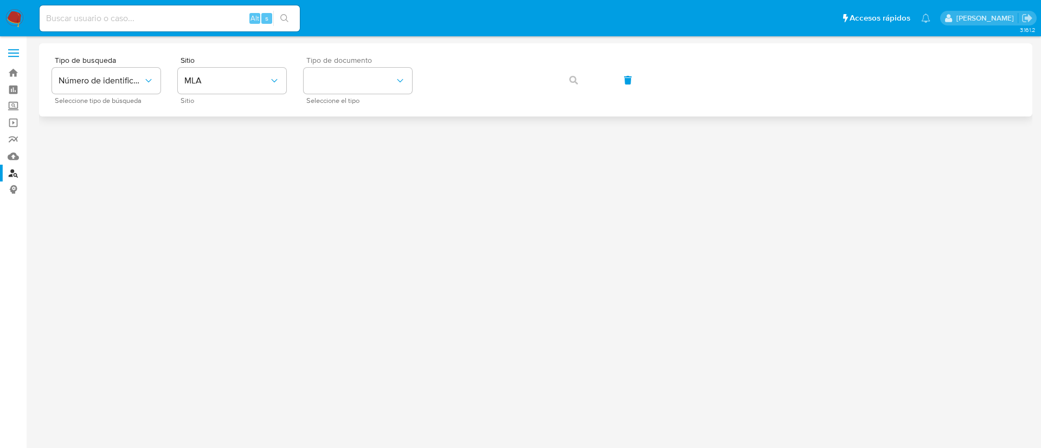
click at [409, 63] on span "Tipo de documento" at bounding box center [360, 60] width 108 height 8
click at [388, 87] on button "identificationType" at bounding box center [358, 81] width 108 height 26
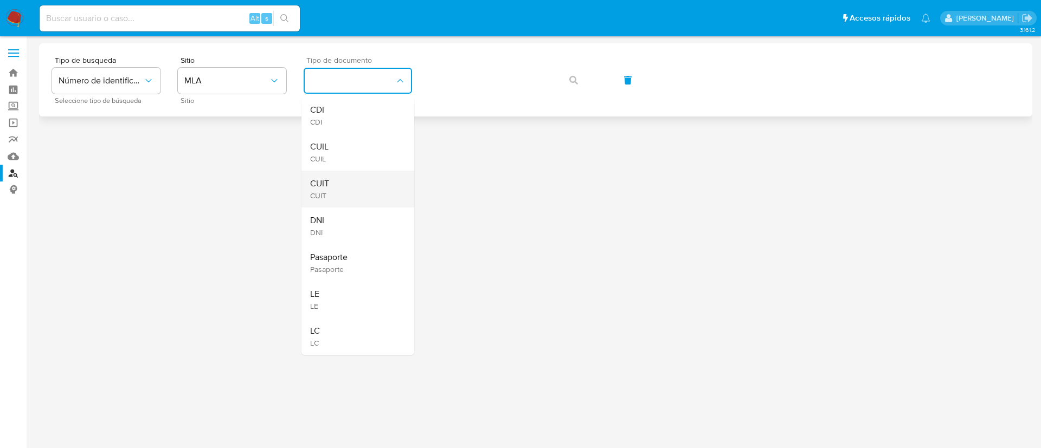
click at [351, 188] on div "CUIT CUIT" at bounding box center [354, 189] width 89 height 37
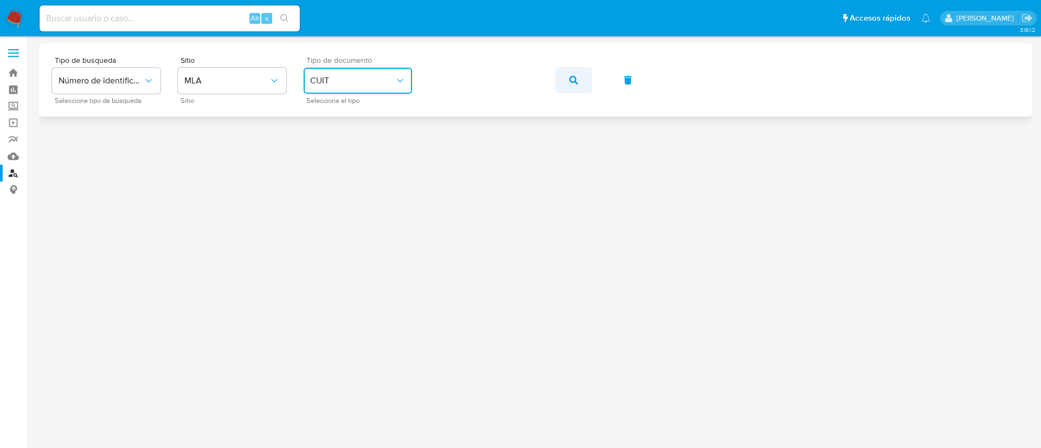
click at [577, 76] on icon "button" at bounding box center [573, 80] width 9 height 9
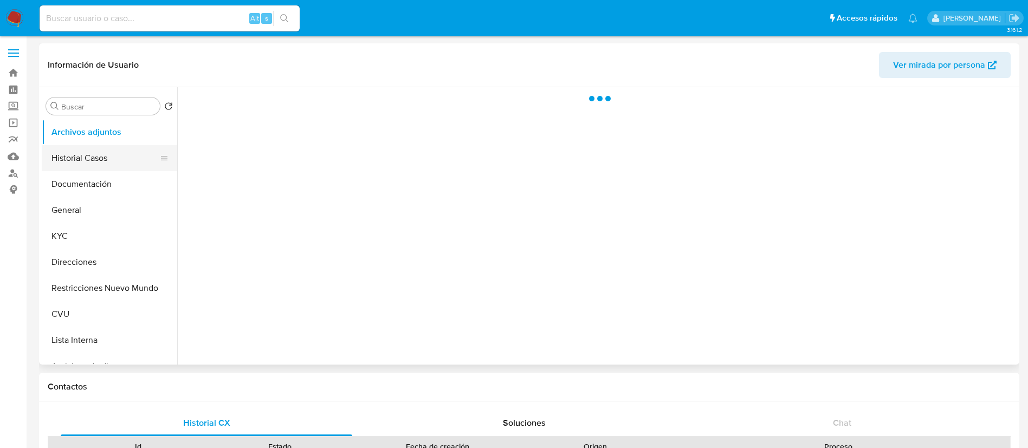
select select "10"
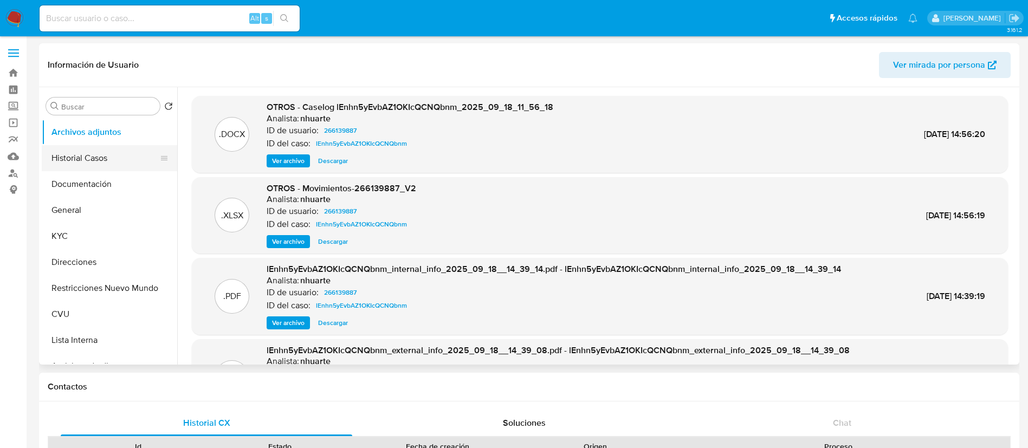
click at [125, 160] on button "Historial Casos" at bounding box center [105, 158] width 127 height 26
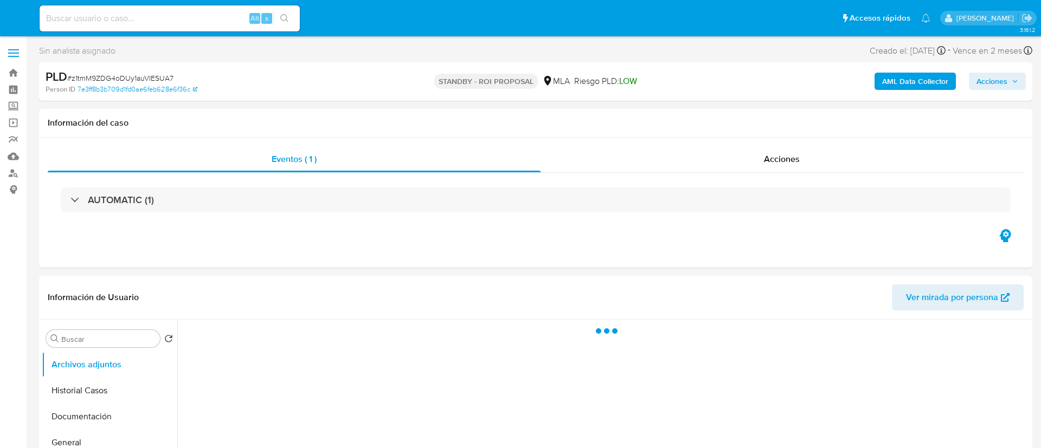
select select "10"
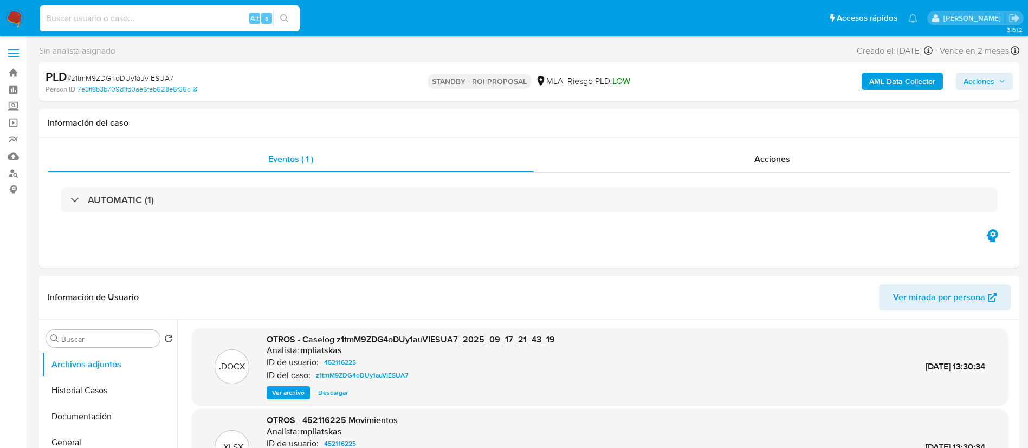
click at [180, 11] on input at bounding box center [170, 18] width 260 height 14
paste input "Ek1gFPV4TUuAX3NvcQflFmrj"
type input "Ek1gFPV4TUuAX3NvcQflFmrj"
click at [277, 15] on button "search-icon" at bounding box center [284, 18] width 22 height 15
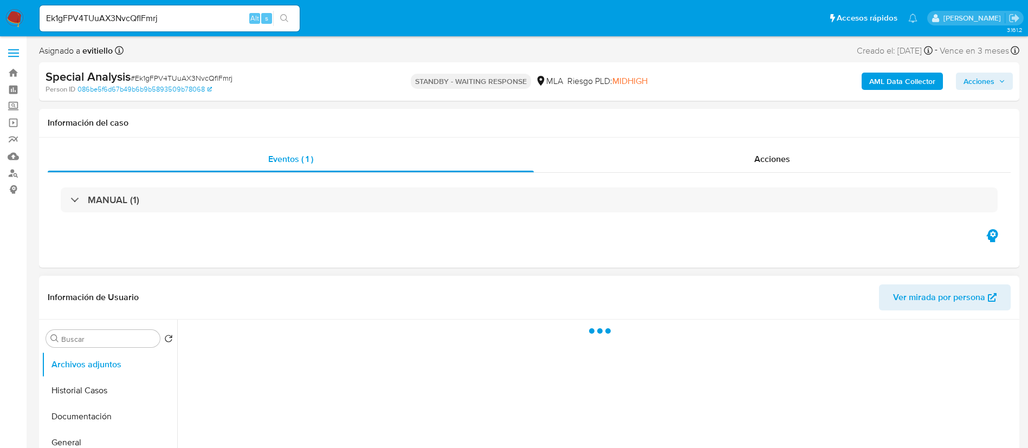
select select "10"
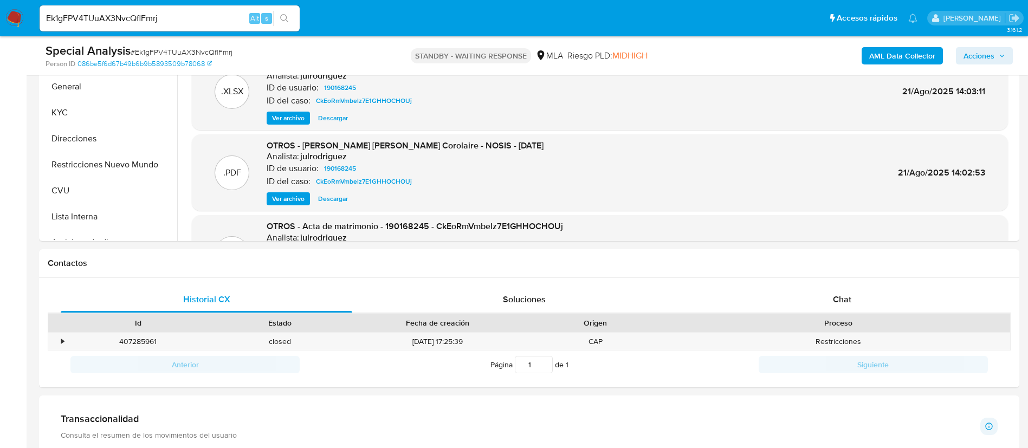
scroll to position [406, 0]
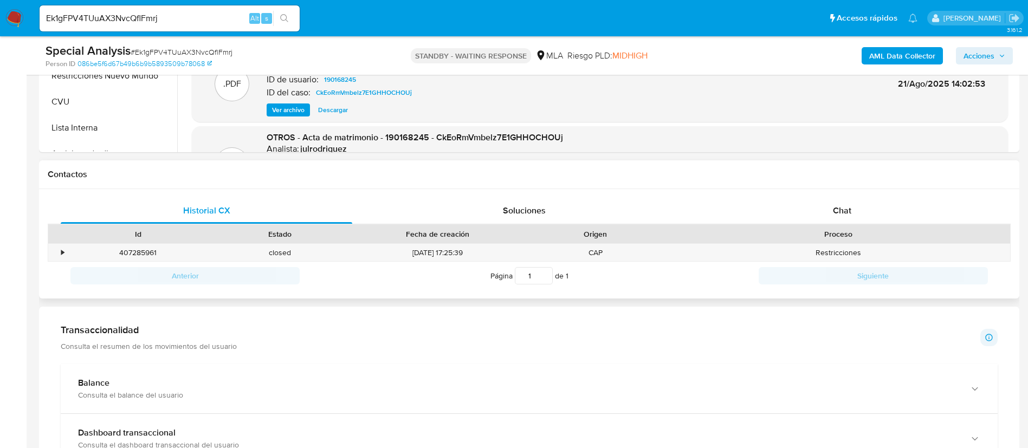
click at [777, 227] on div "Proceso" at bounding box center [839, 234] width 344 height 18
click at [780, 216] on div "Chat" at bounding box center [842, 211] width 292 height 26
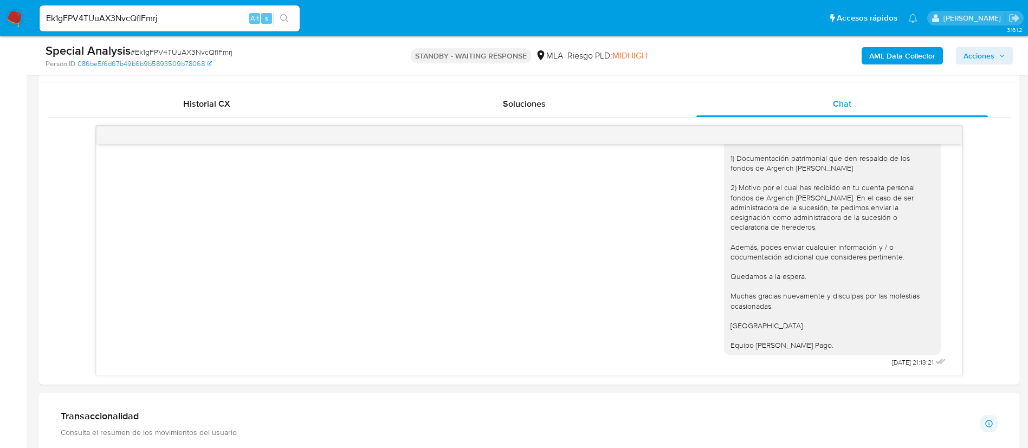
scroll to position [488, 0]
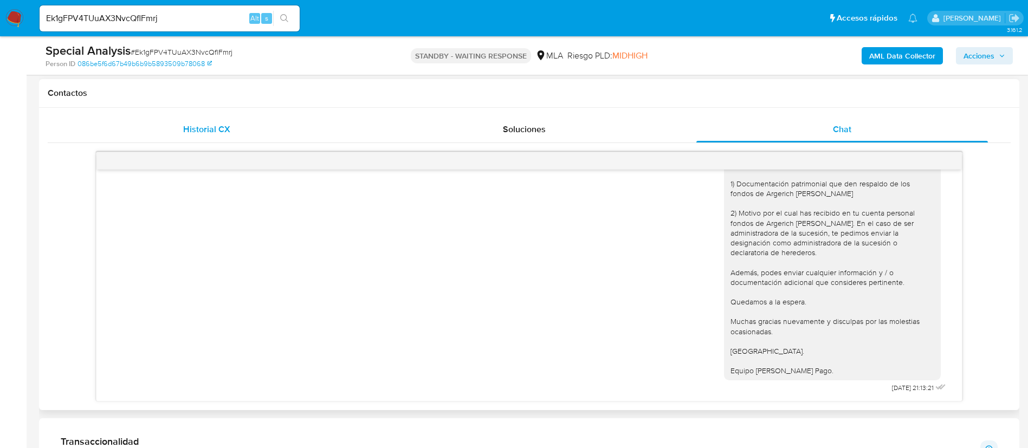
click at [237, 139] on div "Historial CX" at bounding box center [207, 130] width 292 height 26
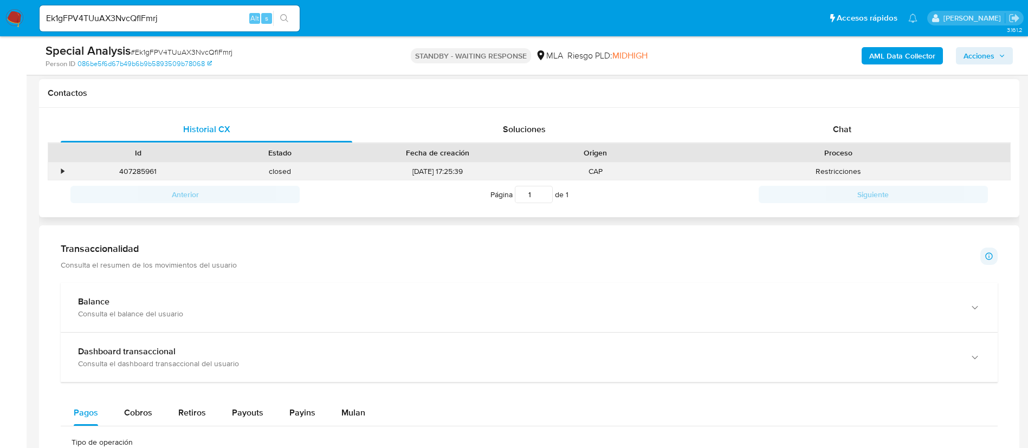
drag, startPoint x: 78, startPoint y: 1, endPoint x: 122, endPoint y: 177, distance: 181.3
click at [122, 177] on div "407285961" at bounding box center [138, 172] width 142 height 18
copy div "407285961"
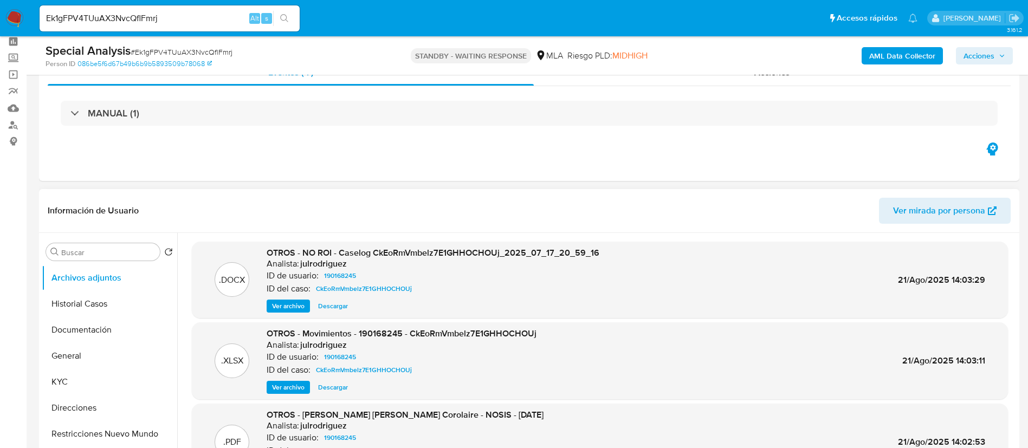
scroll to position [0, 0]
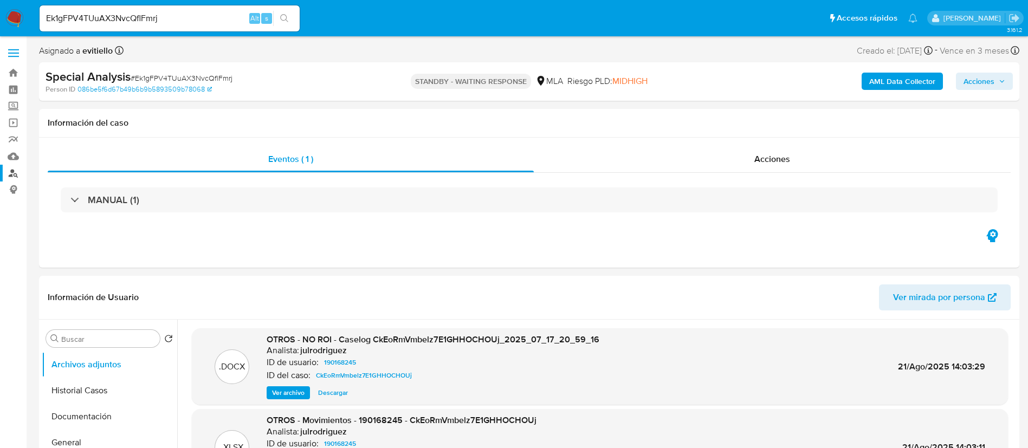
click at [10, 172] on link "Buscador de personas" at bounding box center [64, 173] width 129 height 17
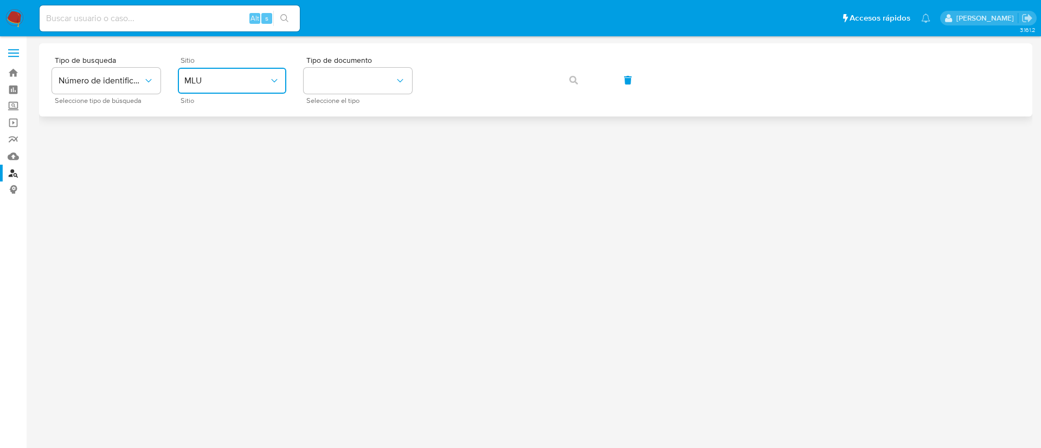
click at [227, 82] on span "MLU" at bounding box center [226, 80] width 85 height 11
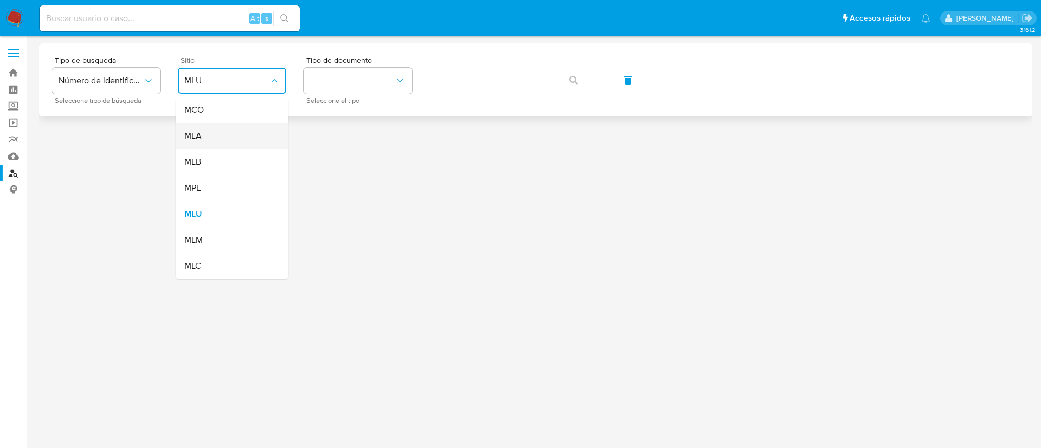
click at [224, 133] on div "MLA" at bounding box center [228, 136] width 89 height 26
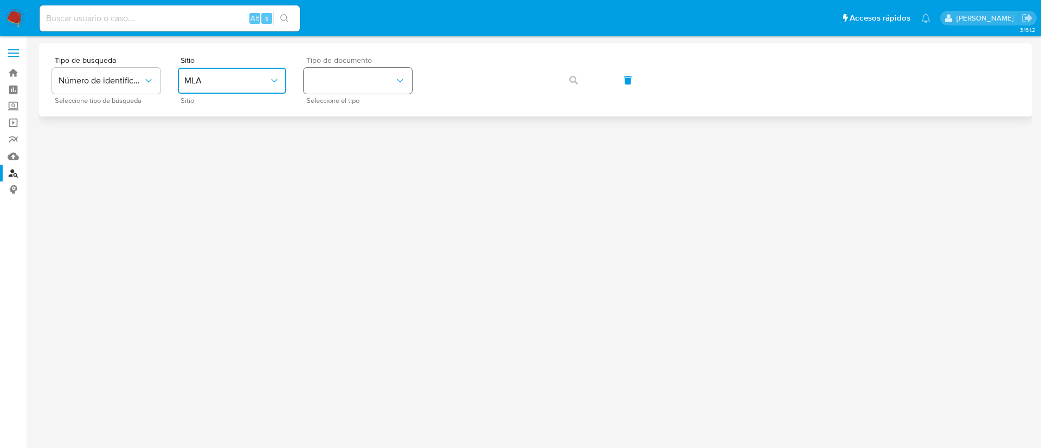
click at [347, 84] on button "identificationType" at bounding box center [358, 81] width 108 height 26
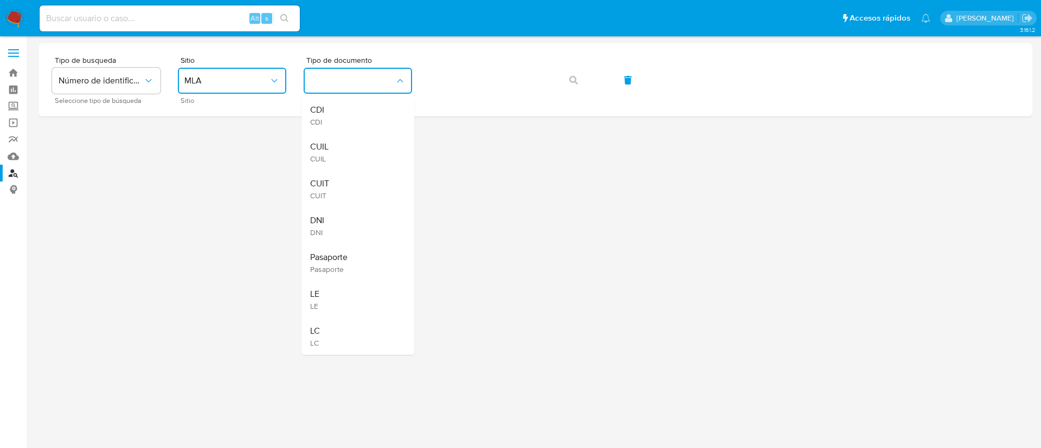
drag, startPoint x: 351, startPoint y: 160, endPoint x: 389, endPoint y: 152, distance: 38.3
click at [351, 160] on div "CUIL CUIL" at bounding box center [354, 152] width 89 height 37
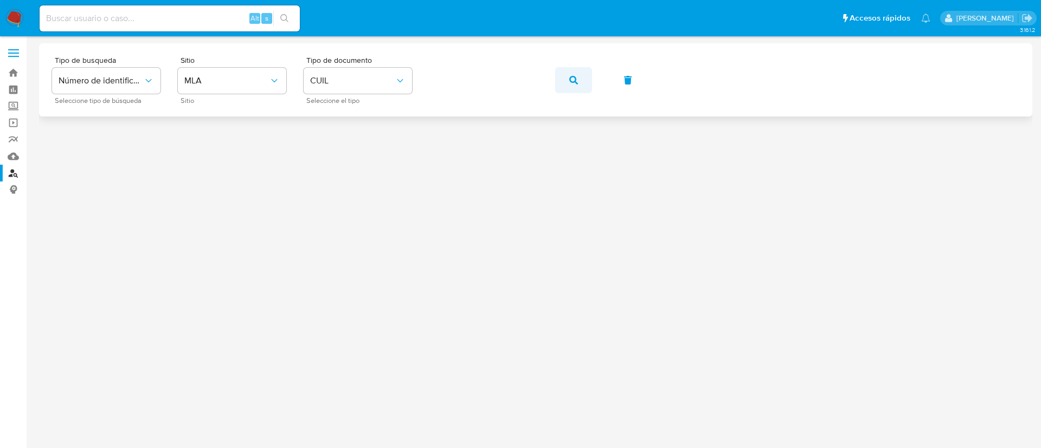
click at [561, 81] on button "button" at bounding box center [573, 80] width 37 height 26
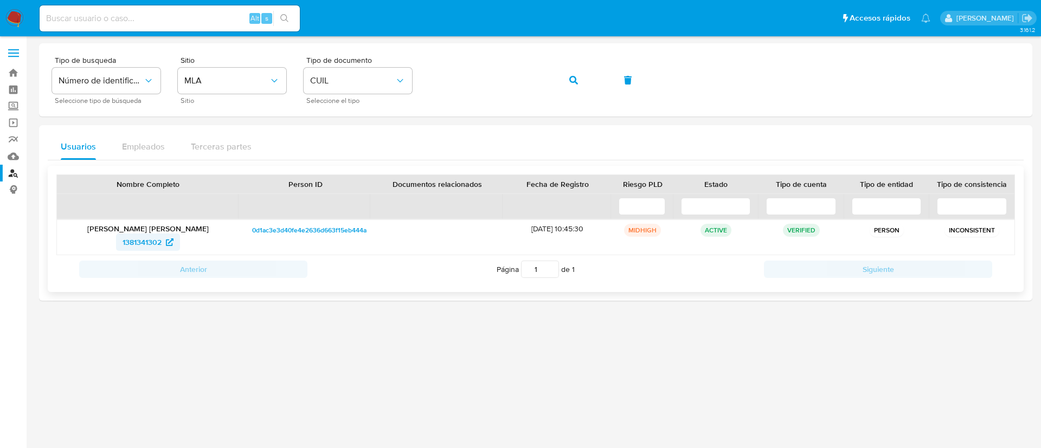
click at [138, 240] on span "1381341302" at bounding box center [141, 242] width 39 height 17
click at [225, 25] on input at bounding box center [170, 18] width 260 height 14
paste input "hLT4ddKkqNIo4xJaDXSLyCs8"
type input "hLT4ddKkqNIo4xJaDXSLyCs8"
click at [268, 19] on span "s" at bounding box center [266, 18] width 3 height 10
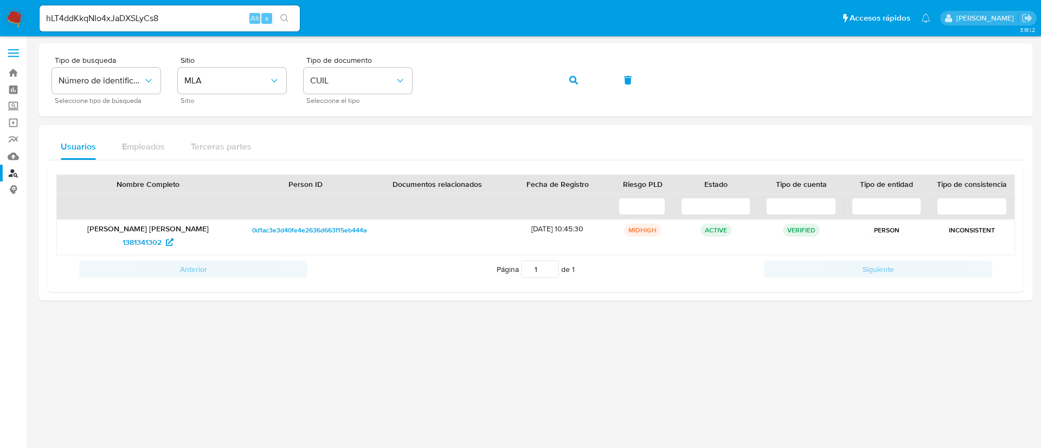
click at [281, 17] on icon "search-icon" at bounding box center [284, 18] width 9 height 9
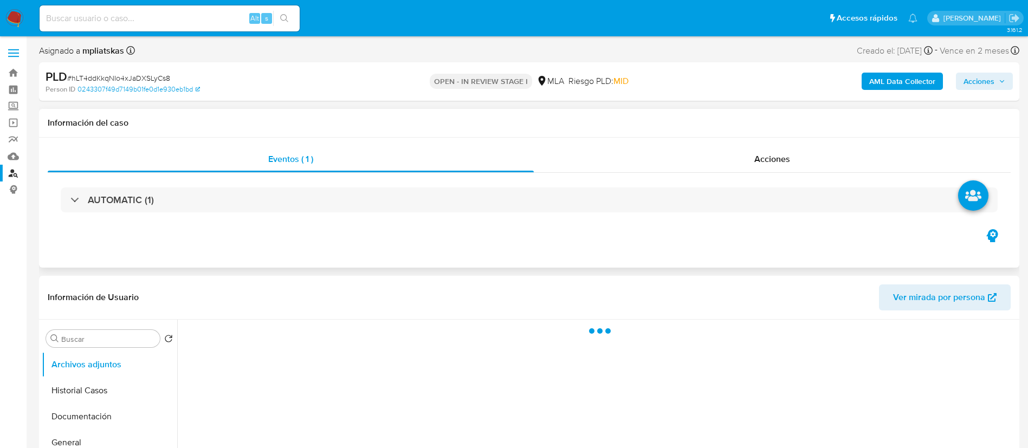
select select "10"
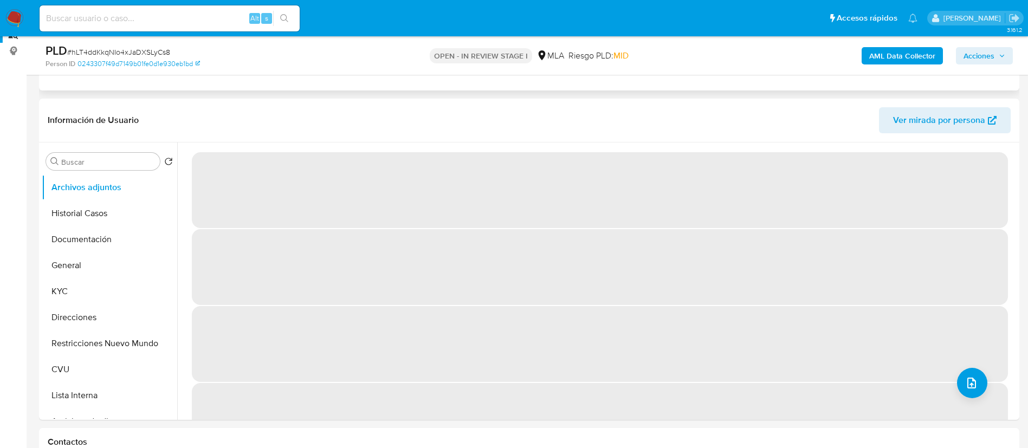
scroll to position [163, 0]
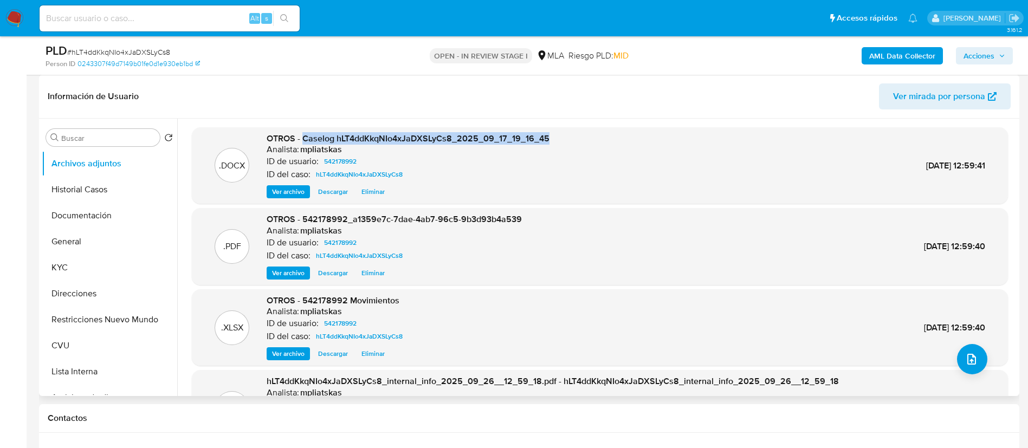
drag, startPoint x: 303, startPoint y: 138, endPoint x: 609, endPoint y: 125, distance: 306.5
click at [555, 132] on div ".DOCX OTROS - Caselog hLT4ddKkqNIo4xJaDXSLyCs8_2025_09_17_19_16_45 Analista: mp…" at bounding box center [600, 165] width 816 height 77
copy span "Caselog hLT4ddKkqNIo4xJaDXSLyCs8_2025_09_17_19_16_45"
click at [983, 58] on span "Acciones" at bounding box center [979, 55] width 31 height 17
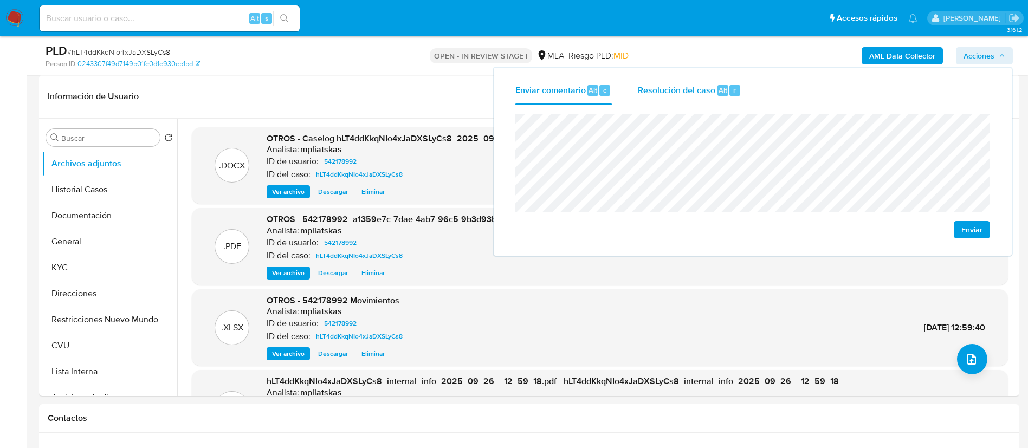
click at [700, 91] on span "Resolución del caso" at bounding box center [677, 89] width 78 height 12
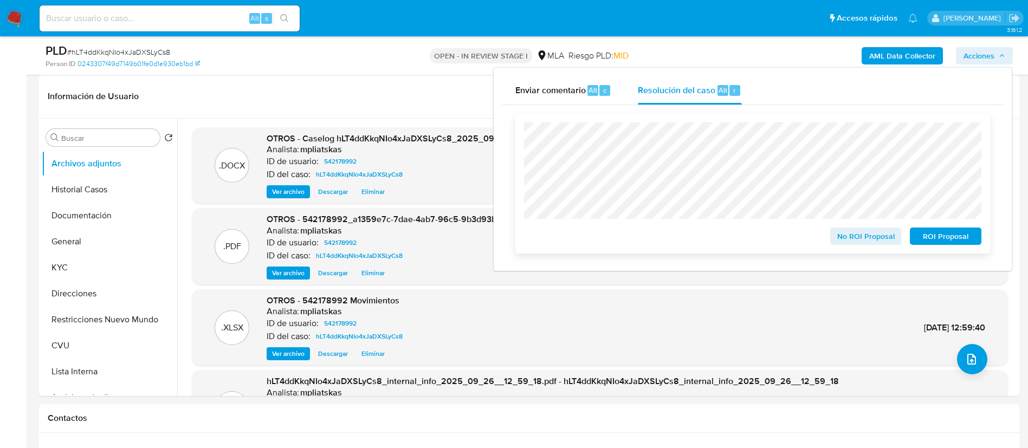
click at [842, 237] on span "No ROI Proposal" at bounding box center [866, 236] width 56 height 15
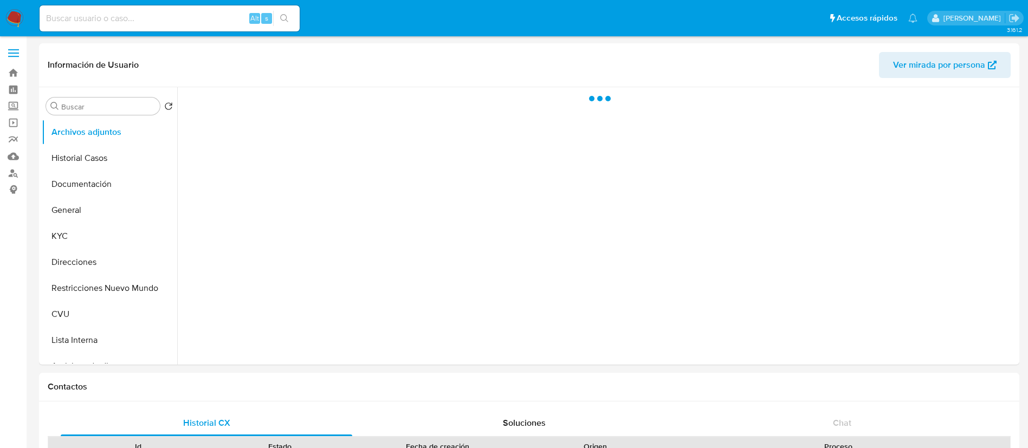
select select "10"
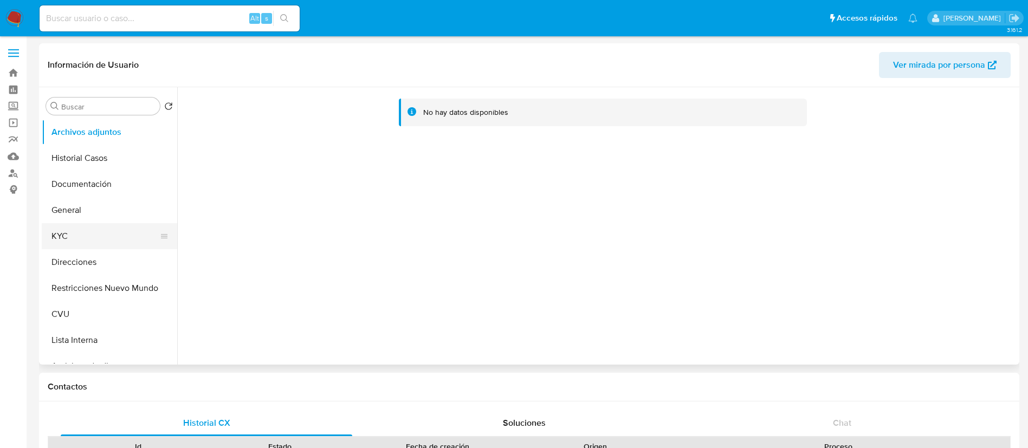
click at [72, 243] on button "KYC" at bounding box center [105, 236] width 127 height 26
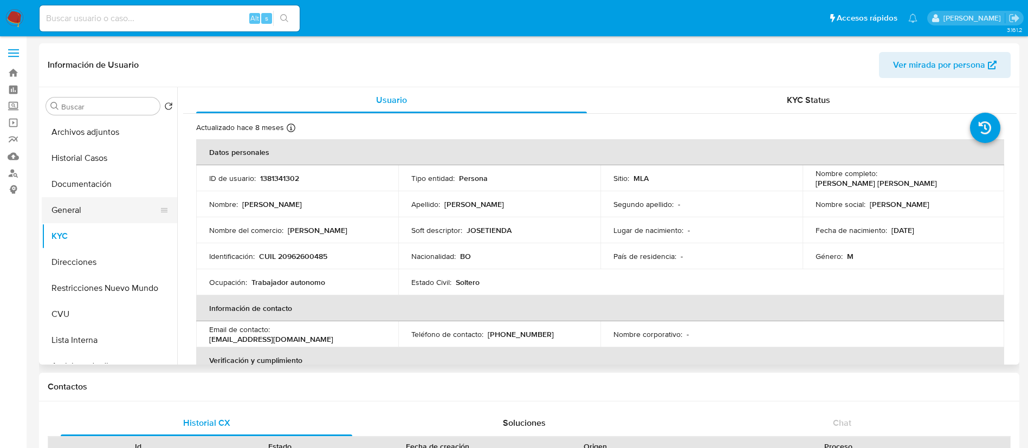
click at [105, 211] on button "General" at bounding box center [105, 210] width 127 height 26
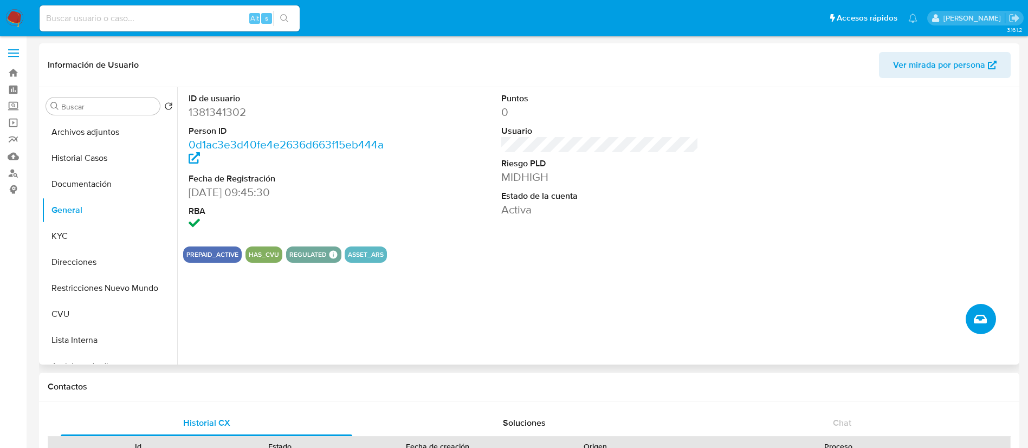
click at [968, 312] on button "Crear caso manual" at bounding box center [981, 319] width 30 height 30
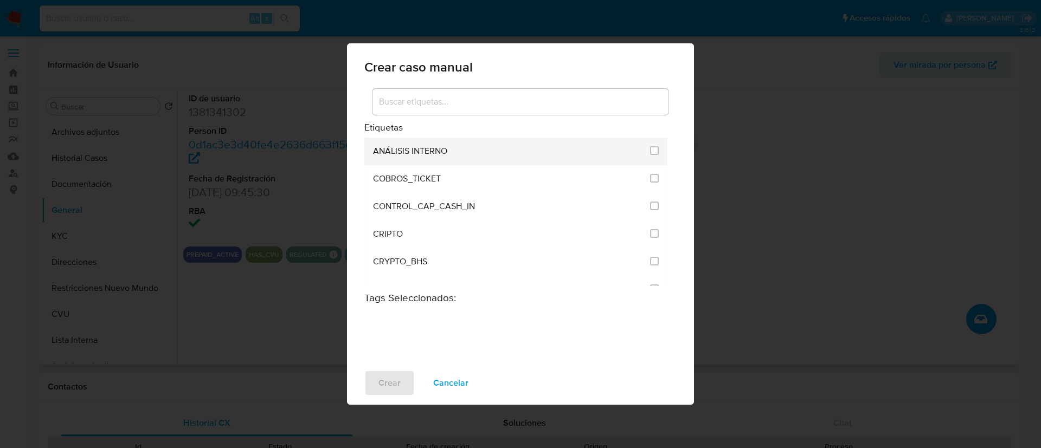
click at [487, 147] on div "ANÁLISIS INTERNO" at bounding box center [508, 152] width 270 height 28
click at [650, 152] on input "1887" at bounding box center [654, 150] width 9 height 9
checkbox input "true"
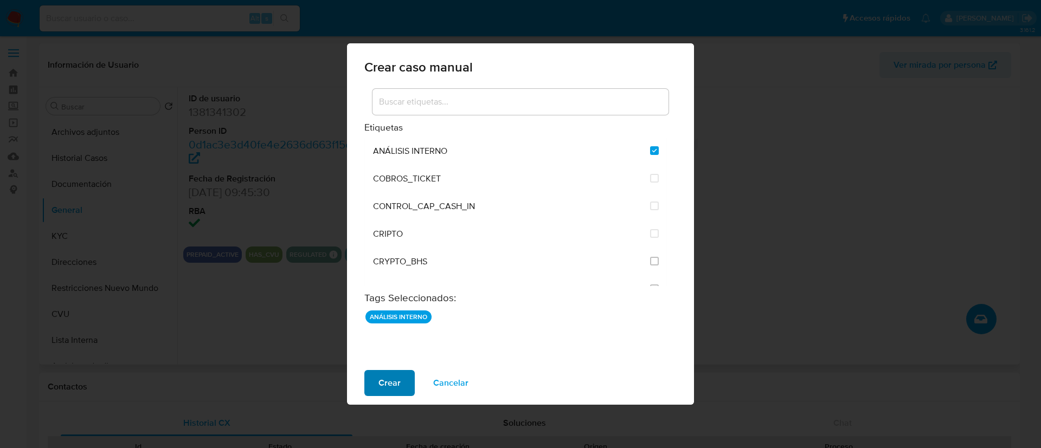
click at [388, 373] on span "Crear" at bounding box center [389, 383] width 22 height 24
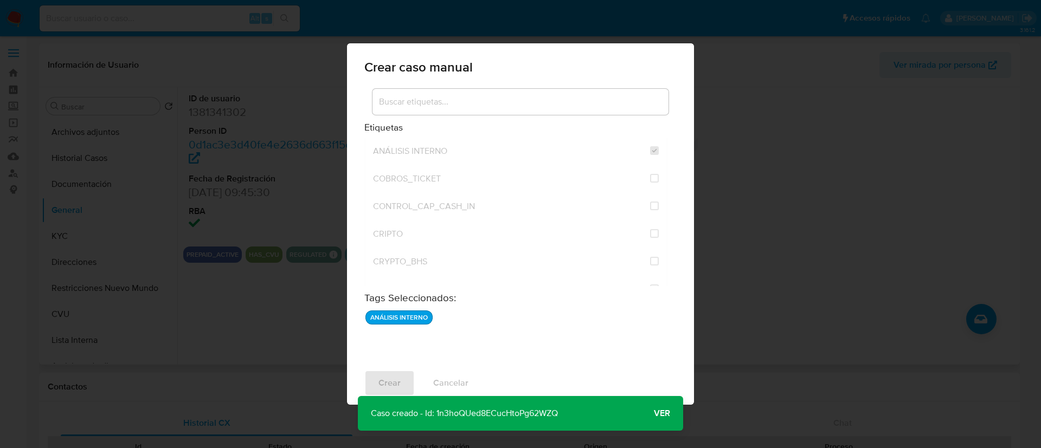
click at [658, 414] on span "Ver" at bounding box center [662, 414] width 16 height 0
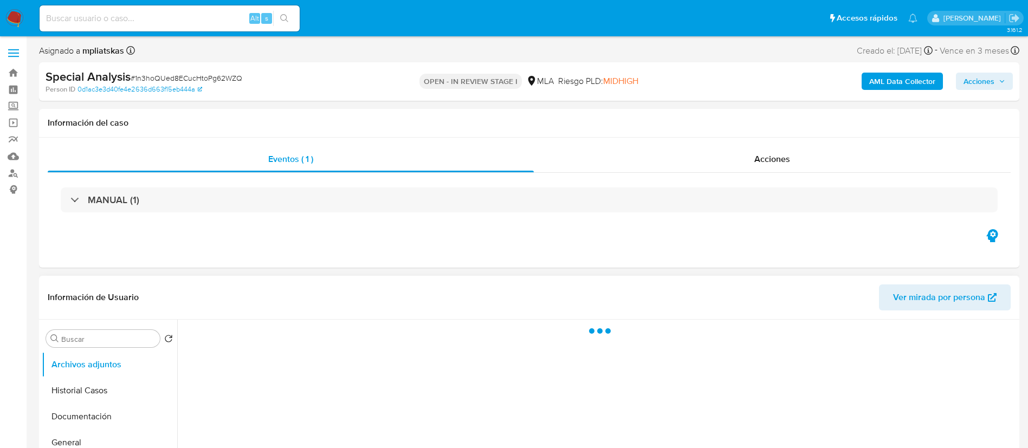
select select "10"
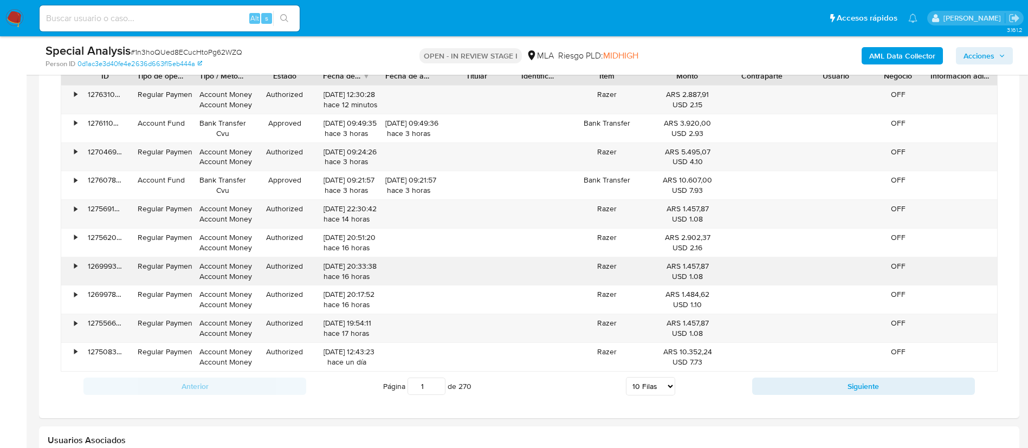
scroll to position [894, 0]
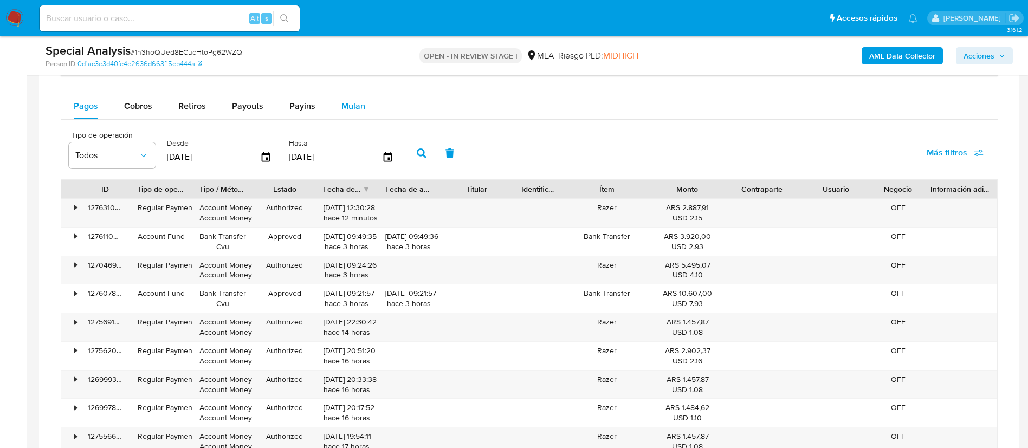
click at [353, 100] on span "Mulan" at bounding box center [353, 106] width 24 height 12
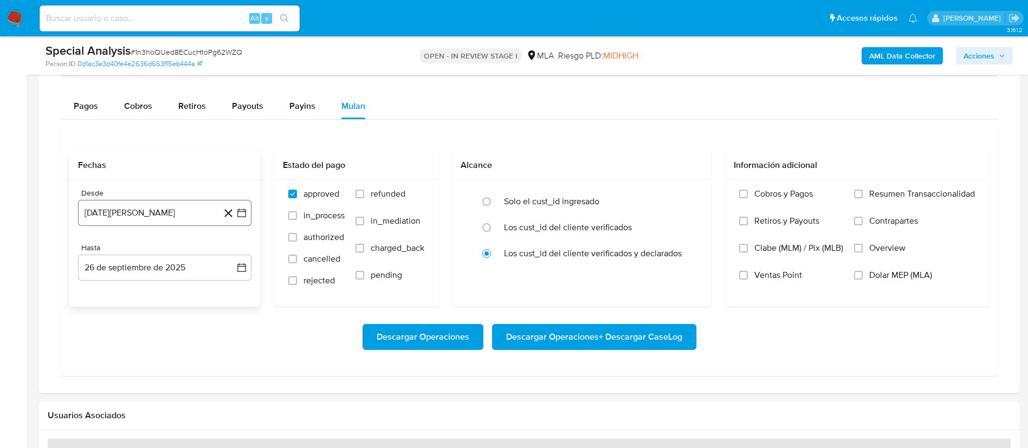
drag, startPoint x: 191, startPoint y: 220, endPoint x: 196, endPoint y: 222, distance: 5.7
click at [191, 221] on button "26 de agosto de 2024" at bounding box center [164, 213] width 173 height 26
click at [178, 252] on span "agosto 2024" at bounding box center [159, 252] width 49 height 11
click at [227, 250] on icon "Año siguiente" at bounding box center [229, 252] width 13 height 13
click at [170, 325] on span "may" at bounding box center [164, 322] width 14 height 9
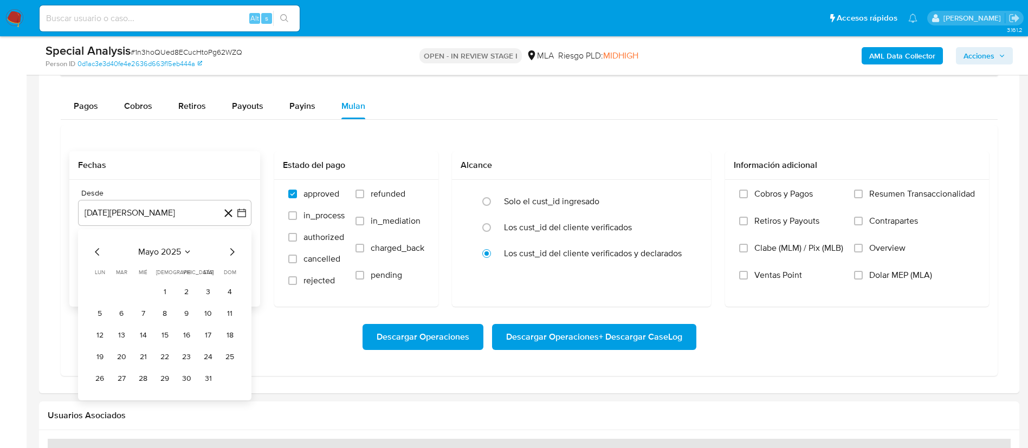
drag, startPoint x: 169, startPoint y: 290, endPoint x: 176, endPoint y: 287, distance: 8.3
click at [169, 290] on button "1" at bounding box center [164, 291] width 17 height 17
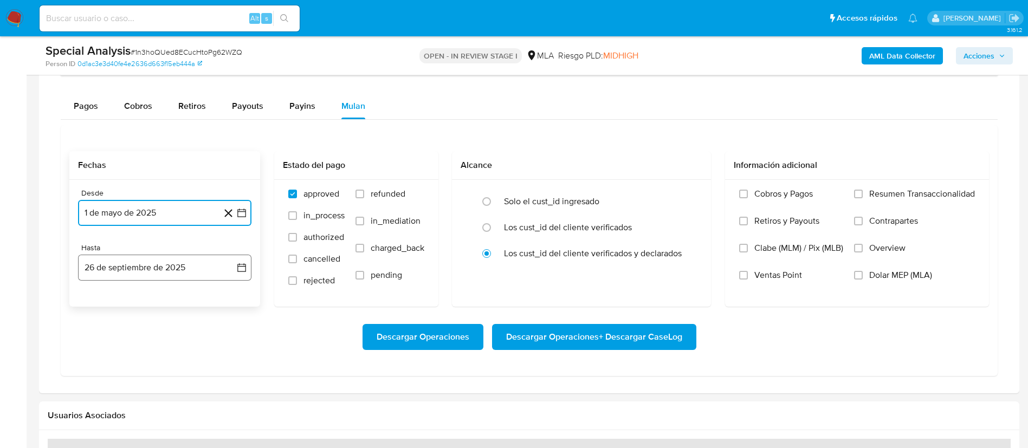
click at [242, 262] on icon "button" at bounding box center [241, 267] width 11 height 11
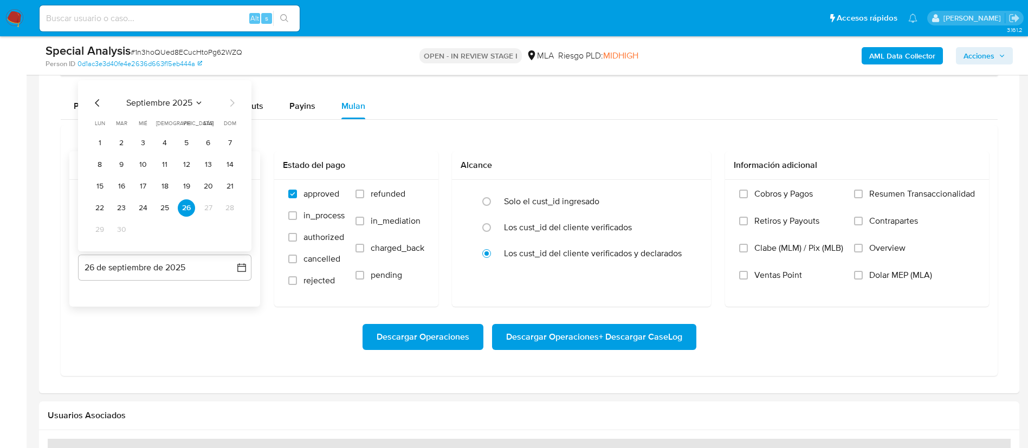
click at [96, 98] on icon "Mes anterior" at bounding box center [97, 102] width 13 height 13
click at [227, 237] on button "31" at bounding box center [229, 229] width 17 height 17
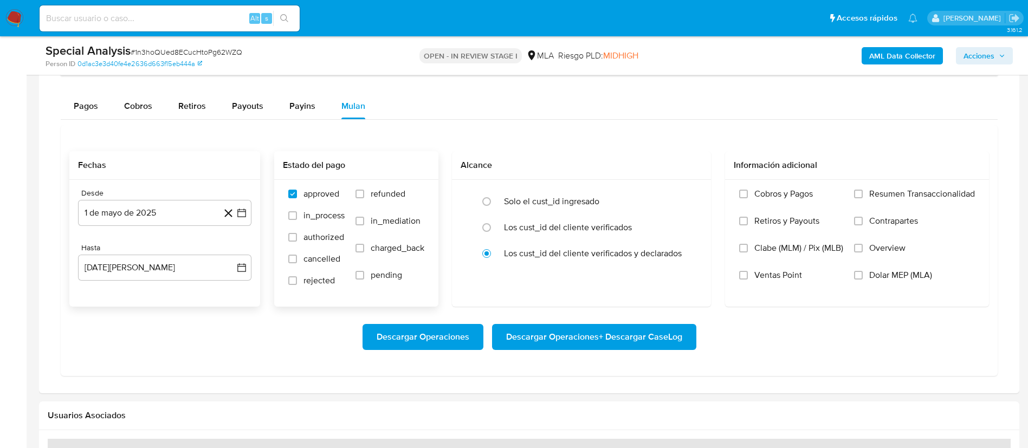
click at [377, 192] on span "refunded" at bounding box center [388, 194] width 35 height 11
click at [364, 192] on input "refunded" at bounding box center [360, 194] width 9 height 9
checkbox input "true"
click at [880, 276] on span "Dolar MEP (MLA)" at bounding box center [900, 275] width 63 height 11
click at [863, 276] on input "Dolar MEP (MLA)" at bounding box center [858, 275] width 9 height 9
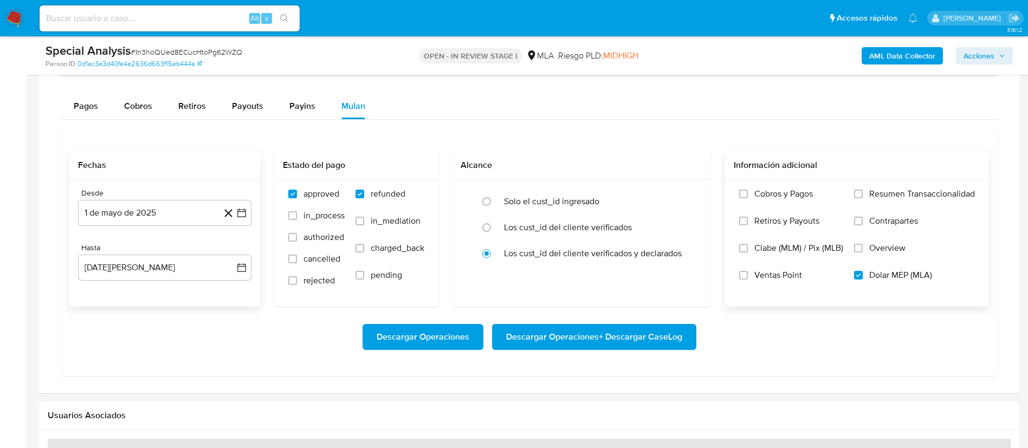
click at [610, 335] on span "Descargar Operaciones + Descargar CaseLog" at bounding box center [594, 337] width 176 height 24
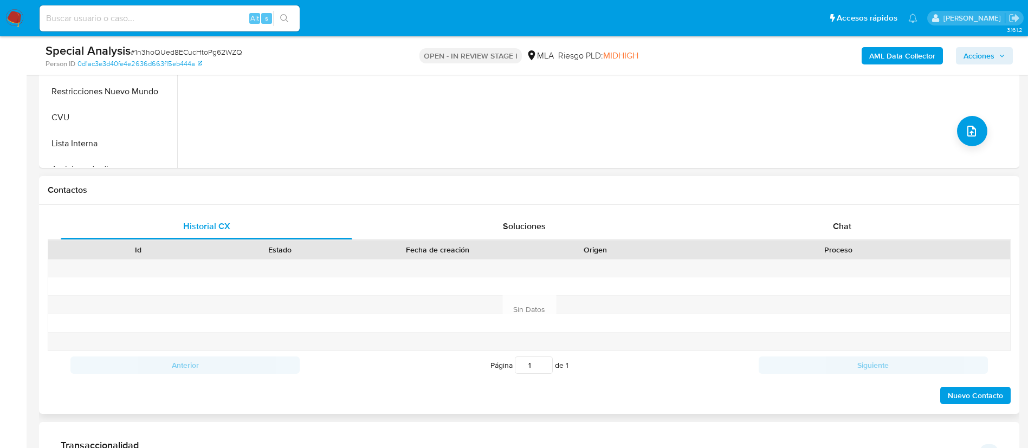
scroll to position [244, 0]
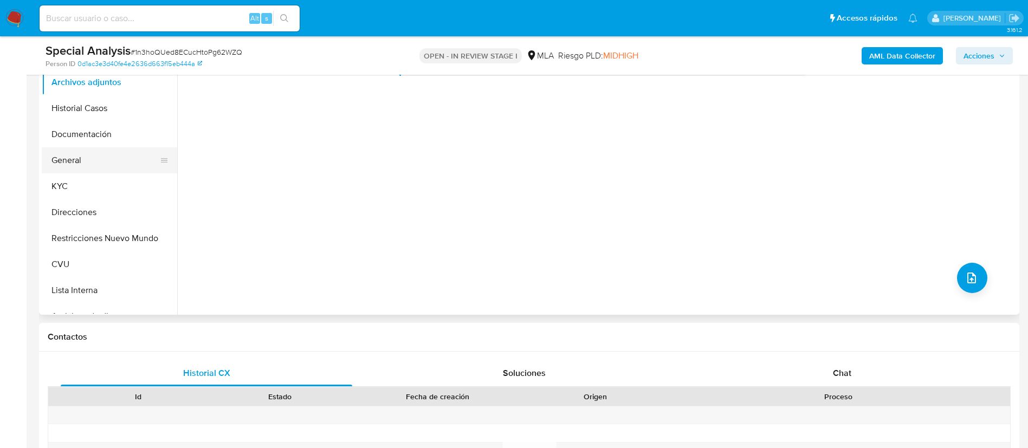
click at [55, 170] on button "General" at bounding box center [105, 160] width 127 height 26
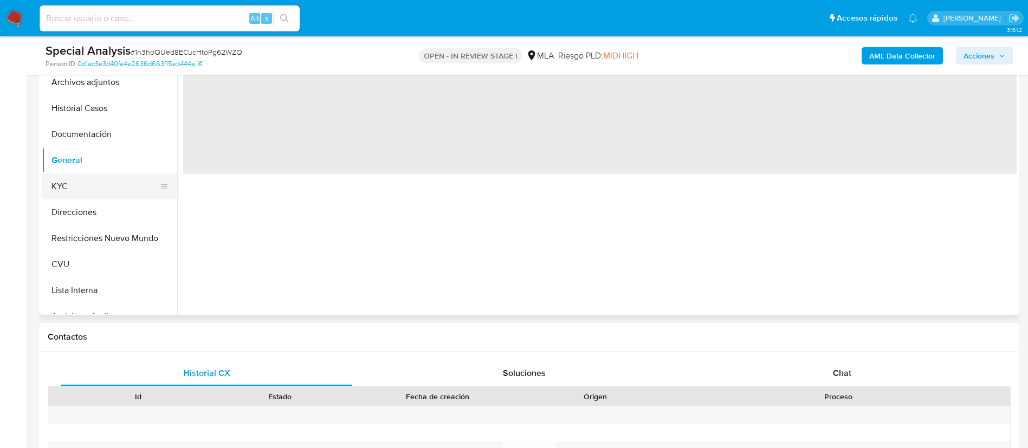
click at [79, 183] on button "KYC" at bounding box center [105, 186] width 127 height 26
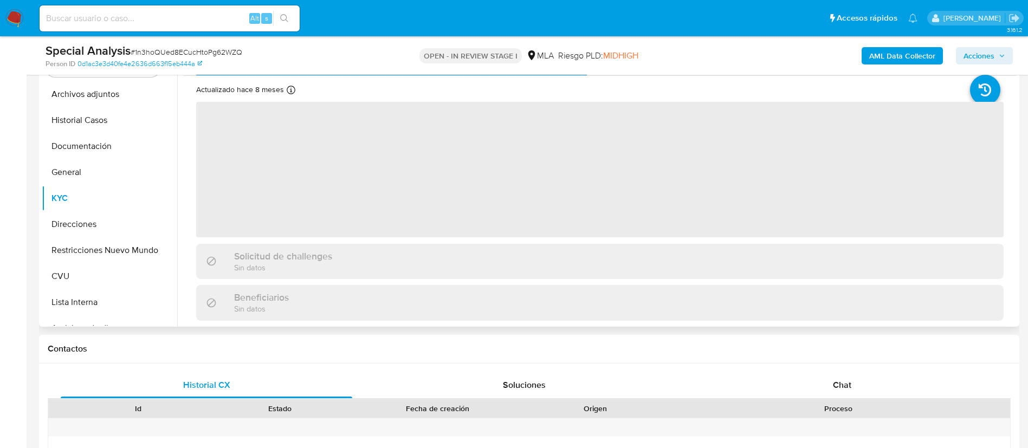
scroll to position [163, 0]
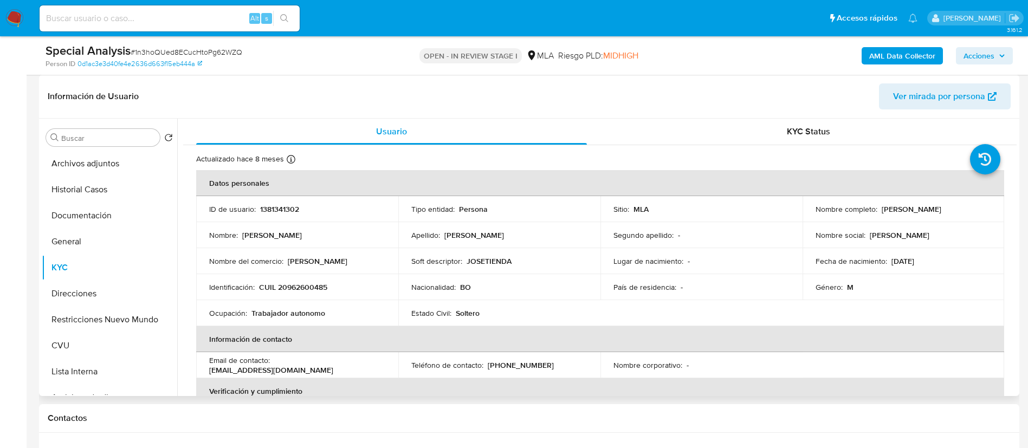
drag, startPoint x: 877, startPoint y: 211, endPoint x: 980, endPoint y: 204, distance: 102.7
click at [980, 204] on div "Nombre completo : Jose Miguel Quispe Condori" at bounding box center [904, 209] width 176 height 10
copy p "[PERSON_NAME] [PERSON_NAME]"
click at [271, 210] on p "1381341302" at bounding box center [279, 209] width 39 height 10
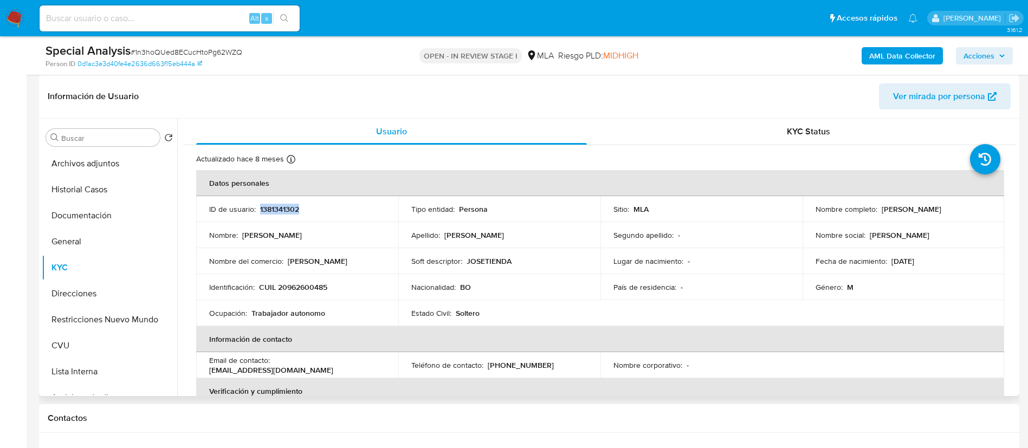
copy p "1381341302"
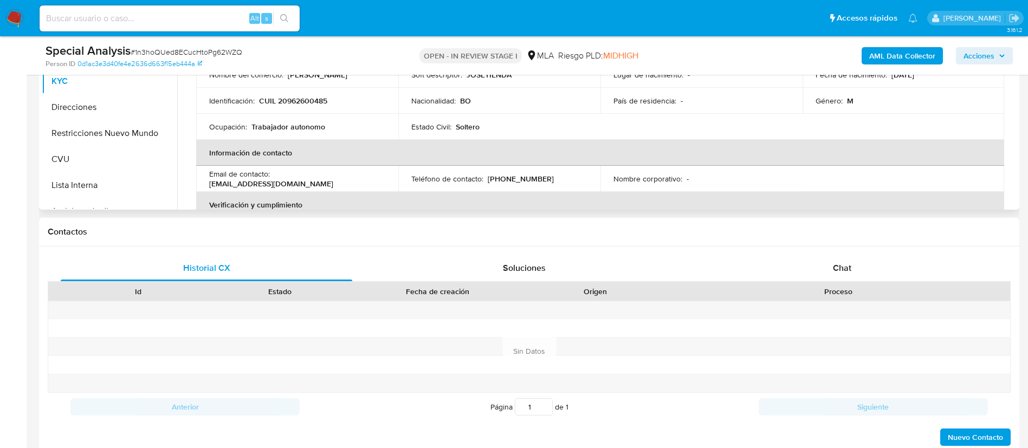
scroll to position [244, 0]
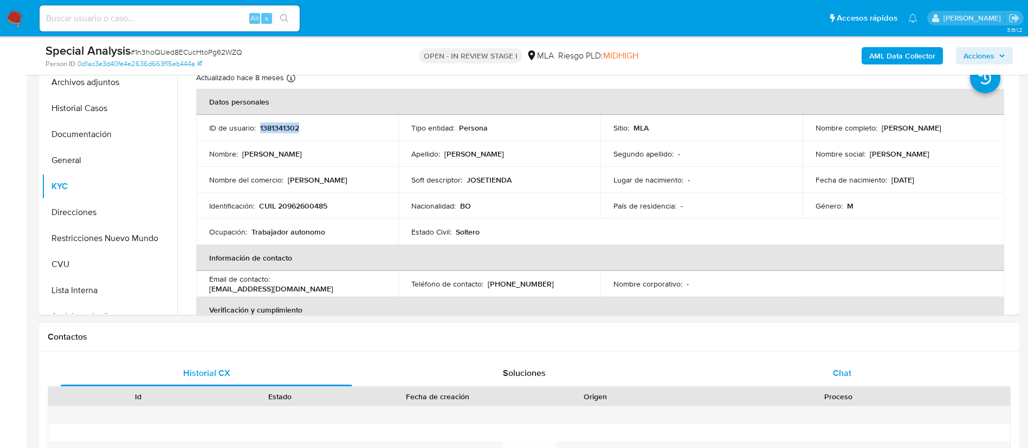
click at [848, 367] on span "Chat" at bounding box center [842, 373] width 18 height 12
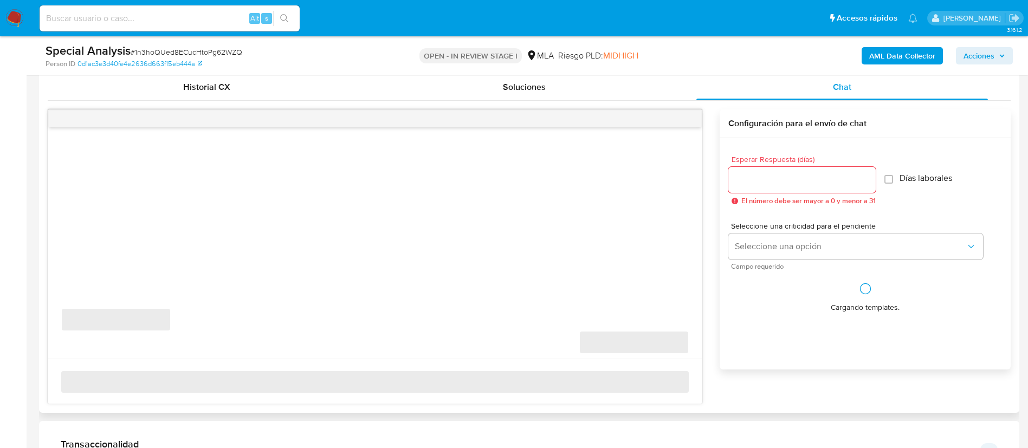
scroll to position [569, 0]
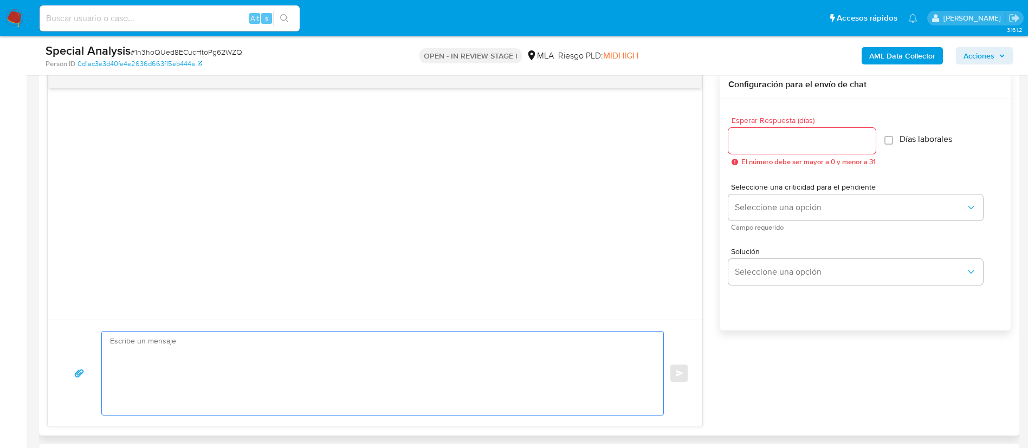
click at [632, 373] on textarea at bounding box center [380, 373] width 540 height 83
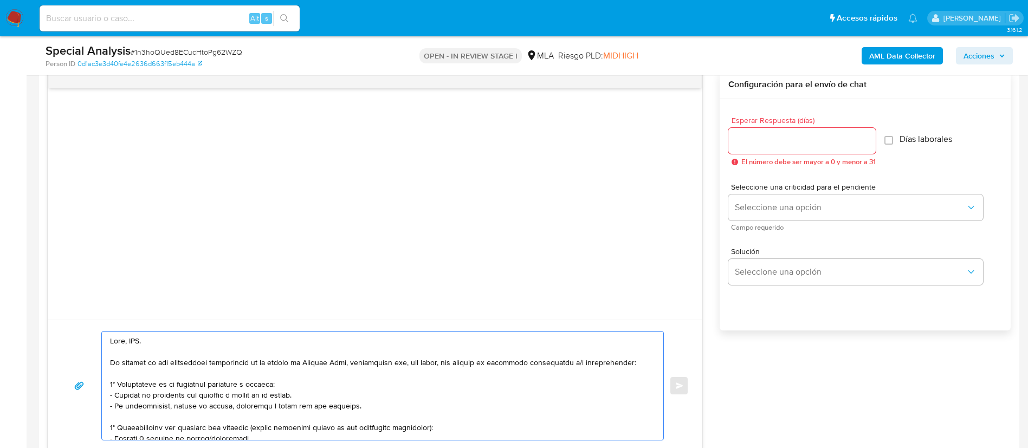
click at [135, 337] on textarea at bounding box center [380, 386] width 540 height 108
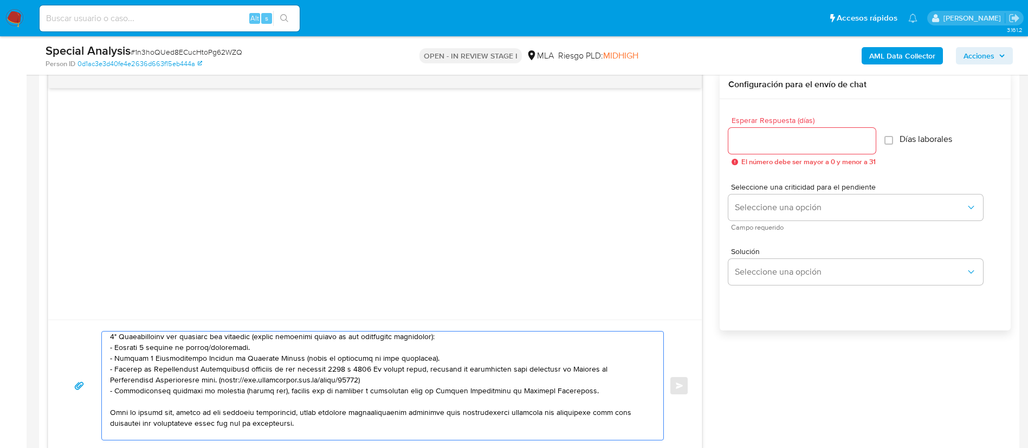
scroll to position [163, 0]
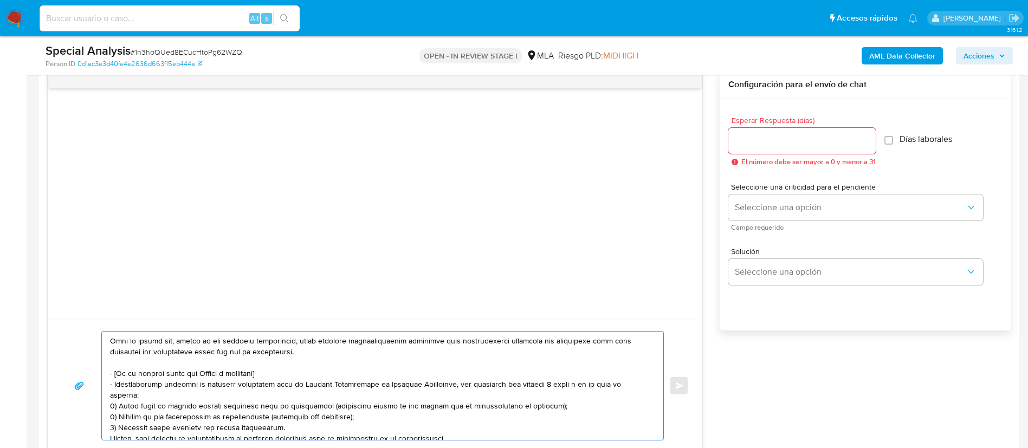
drag, startPoint x: 111, startPoint y: 375, endPoint x: 453, endPoint y: 424, distance: 345.6
click at [453, 424] on textarea at bounding box center [380, 386] width 540 height 108
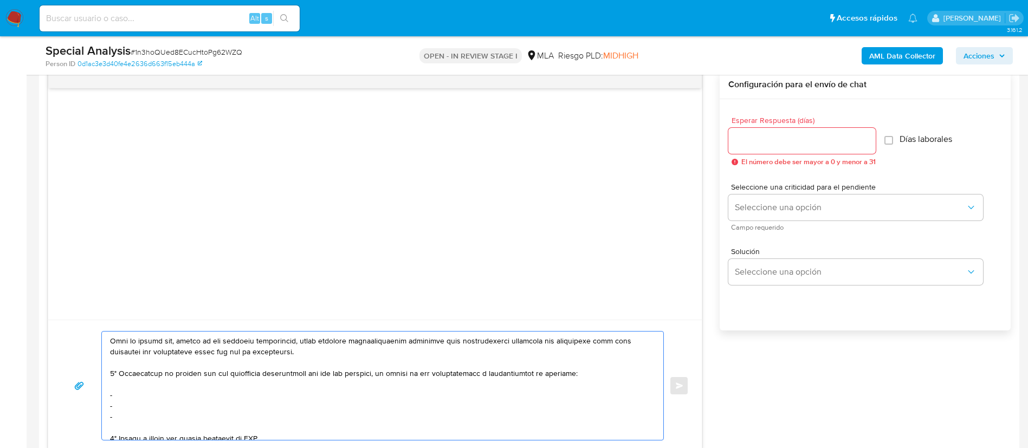
scroll to position [152, 0]
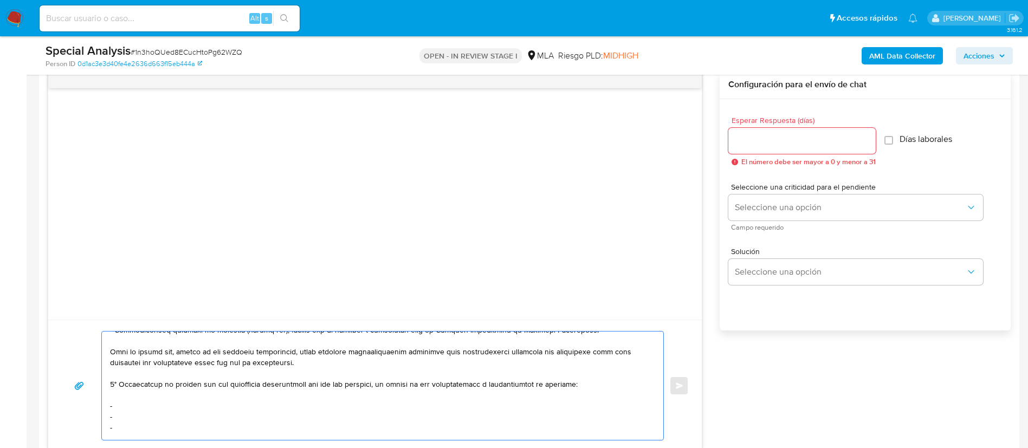
click at [184, 404] on textarea at bounding box center [380, 386] width 540 height 108
paste textarea "Mirian Griselda Cabana"
click at [162, 406] on textarea at bounding box center [380, 386] width 540 height 108
click at [160, 414] on textarea at bounding box center [380, 386] width 540 height 108
paste textarea "Veronica Belen Albornoz"
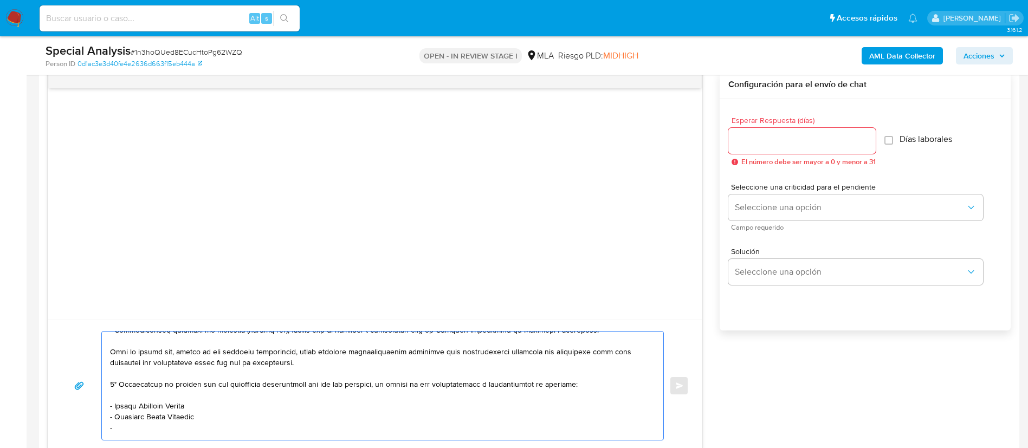
click at [214, 426] on textarea at bounding box center [380, 386] width 540 height 108
paste textarea "Damian Ezequiel Barrionuevo"
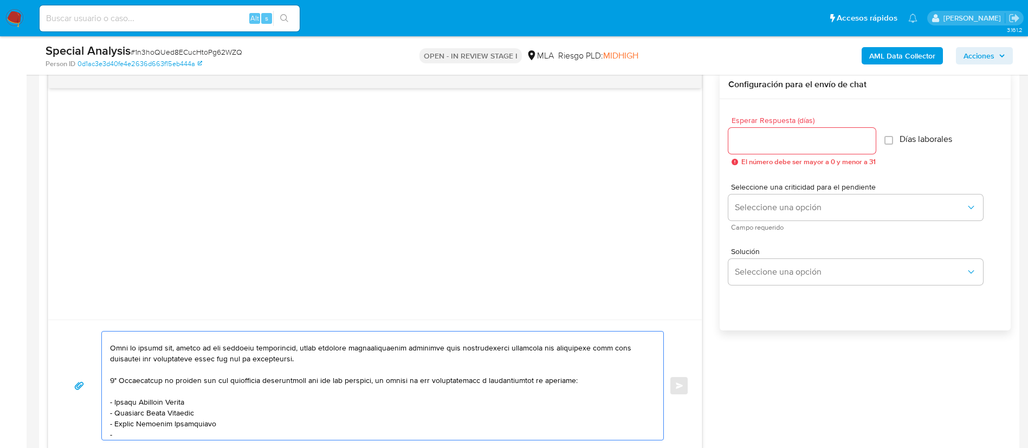
paste textarea "Lucia Sol Villena Charco"
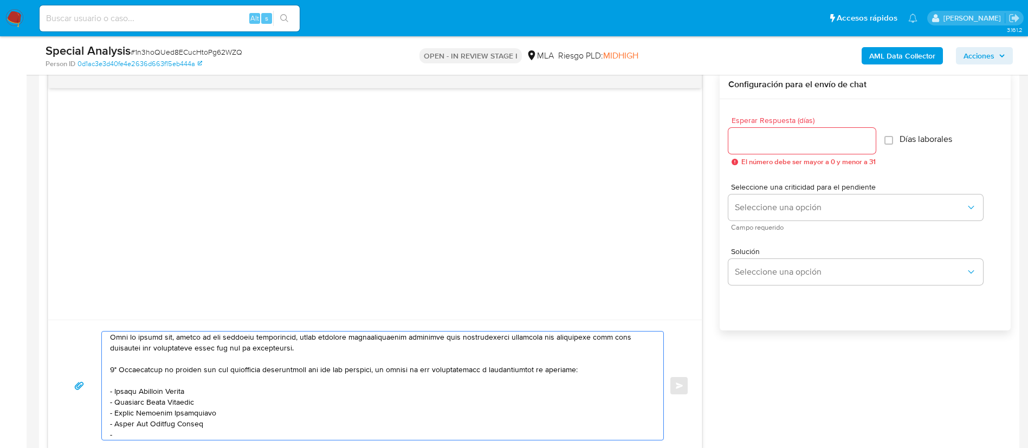
paste textarea "Nicolas Dominguez"
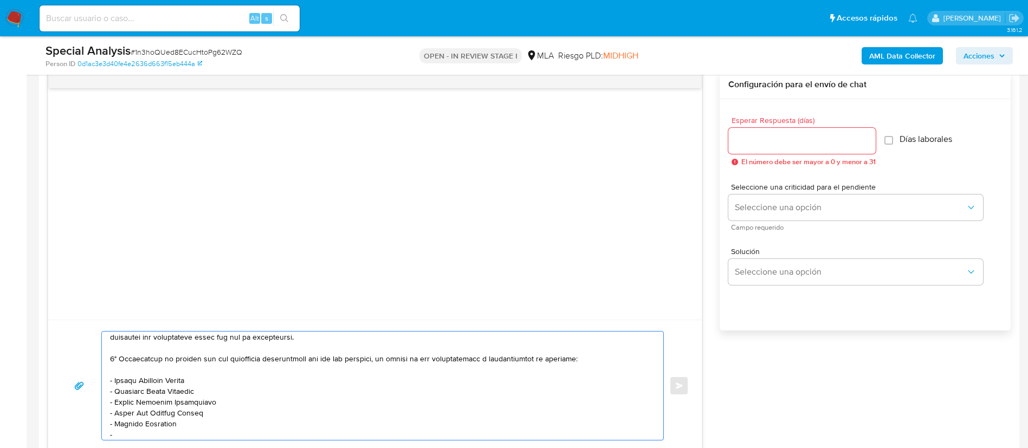
paste textarea "Santiago Luis Fernandez"
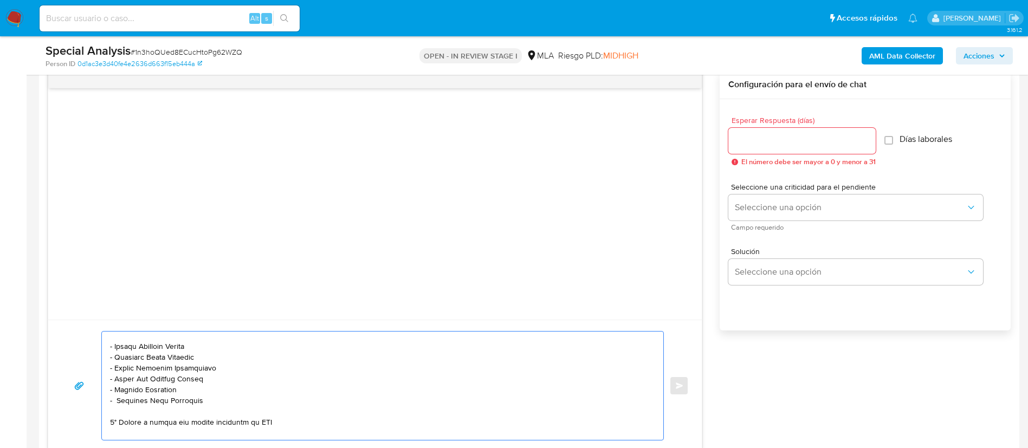
scroll to position [259, 0]
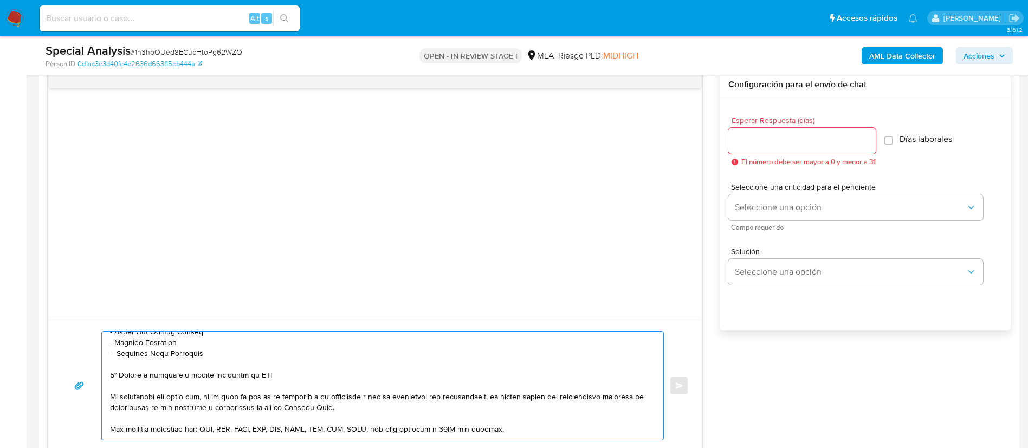
click at [117, 350] on textarea at bounding box center [380, 386] width 540 height 108
click at [137, 377] on textarea at bounding box center [380, 386] width 540 height 108
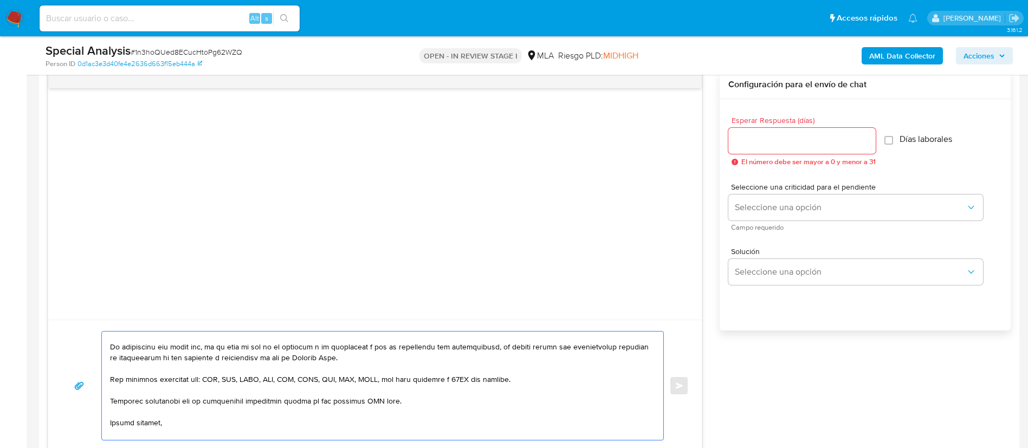
scroll to position [311, 0]
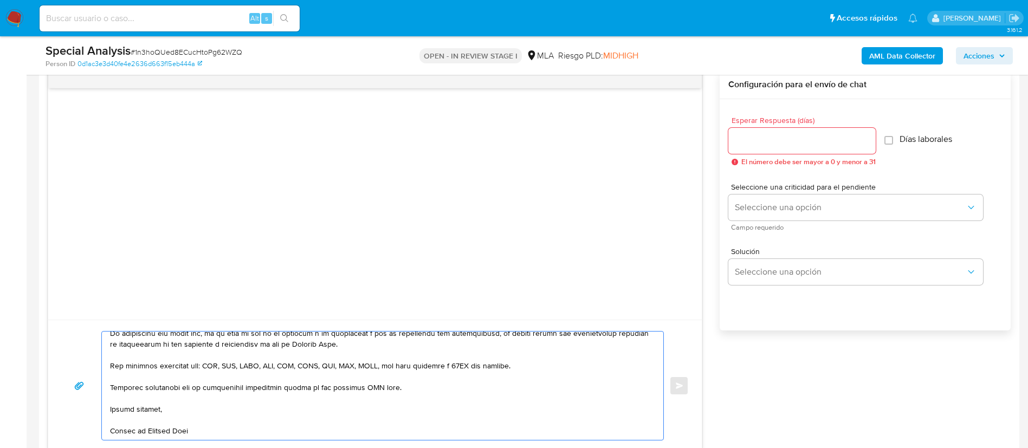
click at [371, 381] on textarea at bounding box center [380, 386] width 540 height 108
click at [371, 380] on textarea at bounding box center [380, 386] width 540 height 108
type textarea "Hola, Jose. En función de las operaciones registradas en tu cuenta de Mercado P…"
click at [747, 131] on div at bounding box center [801, 141] width 147 height 26
click at [742, 143] on input "Esperar Respuesta (días)" at bounding box center [801, 141] width 147 height 14
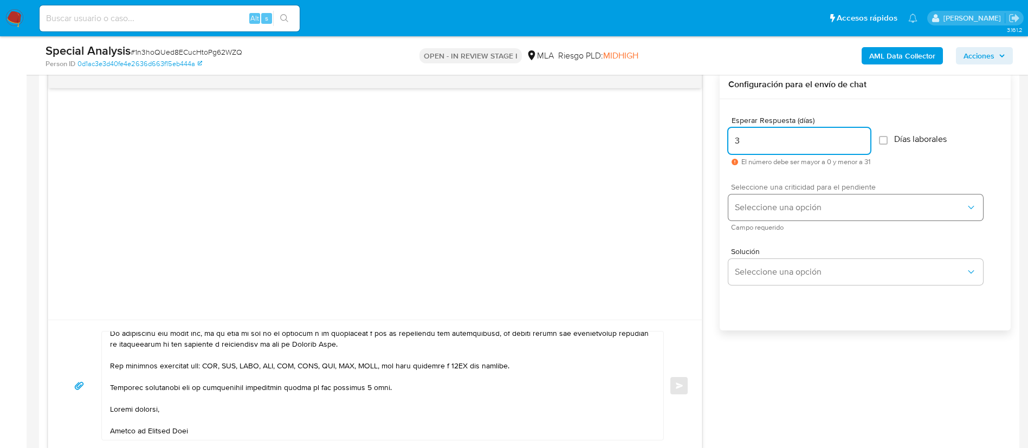
type input "3"
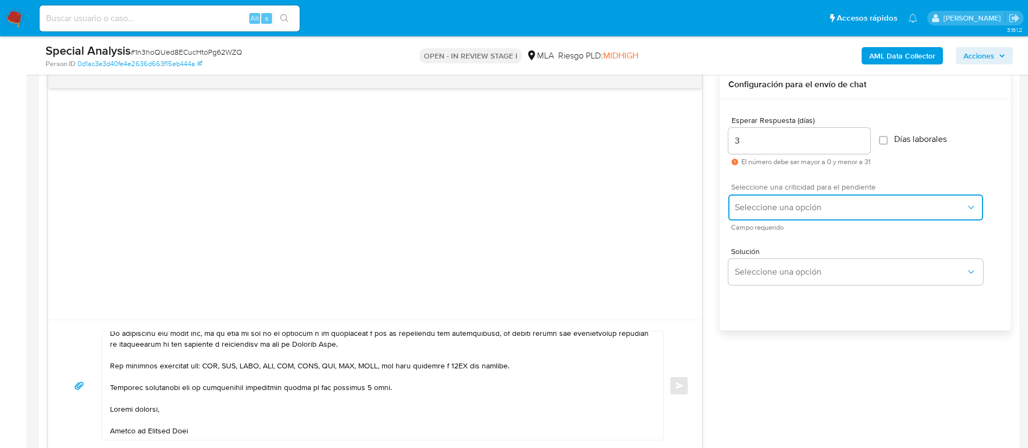
click at [746, 202] on span "Seleccione una opción" at bounding box center [850, 207] width 231 height 11
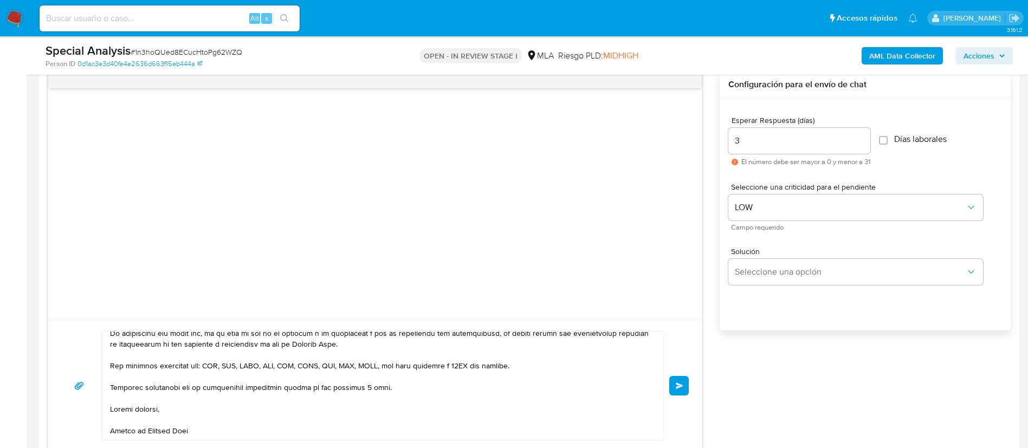
click at [672, 382] on button "Enviar" at bounding box center [679, 386] width 20 height 20
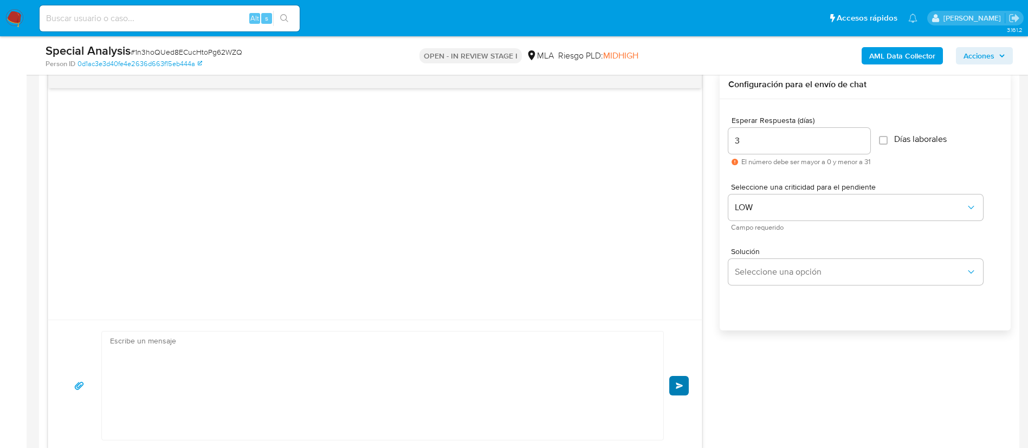
scroll to position [0, 0]
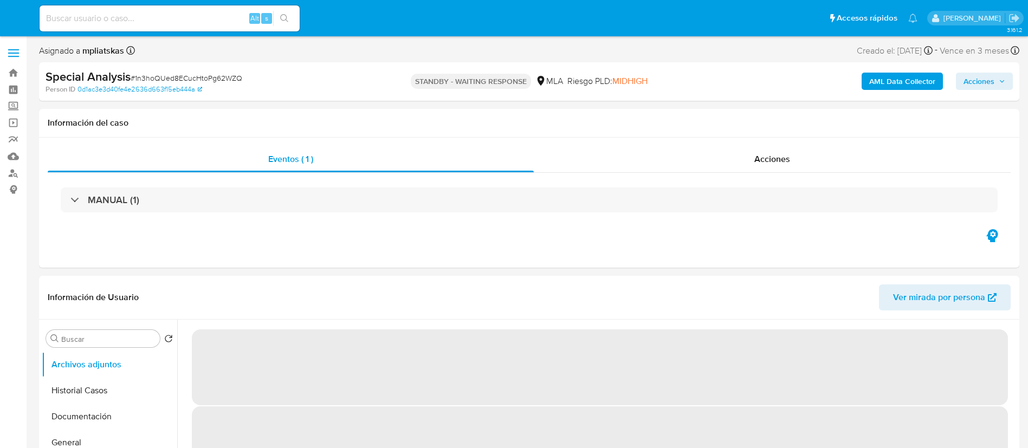
select select "10"
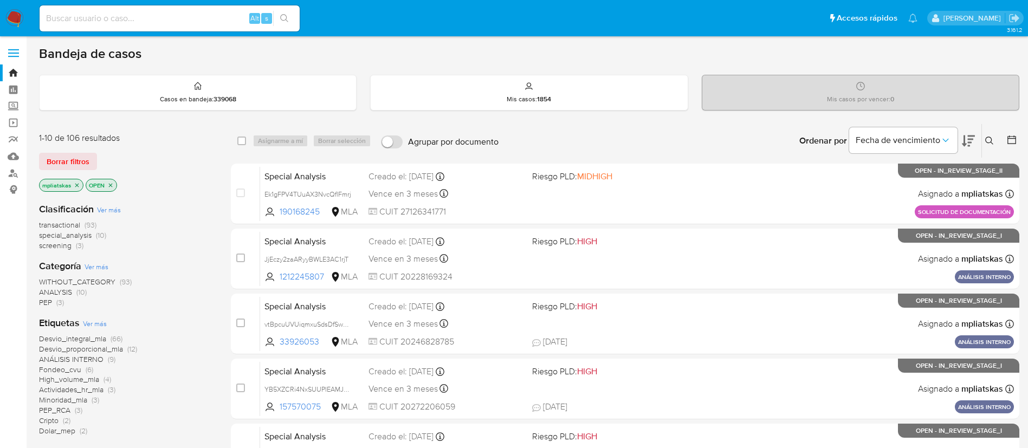
click at [987, 134] on button at bounding box center [991, 140] width 18 height 13
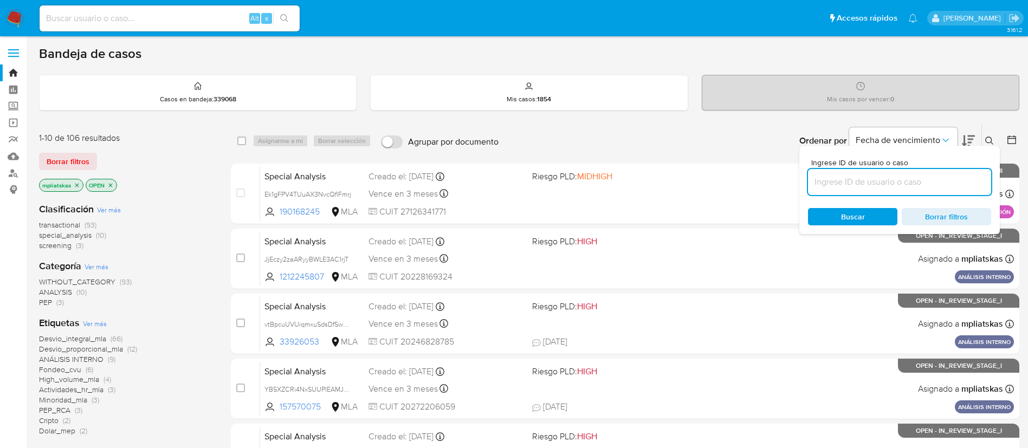
click at [919, 186] on input at bounding box center [899, 182] width 183 height 14
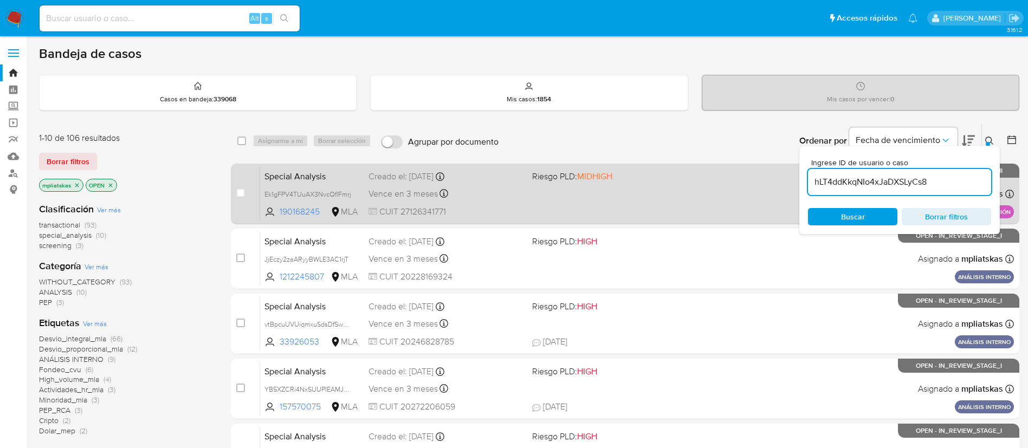
type input "hLT4ddKkqNIo4xJaDXSLyCs8"
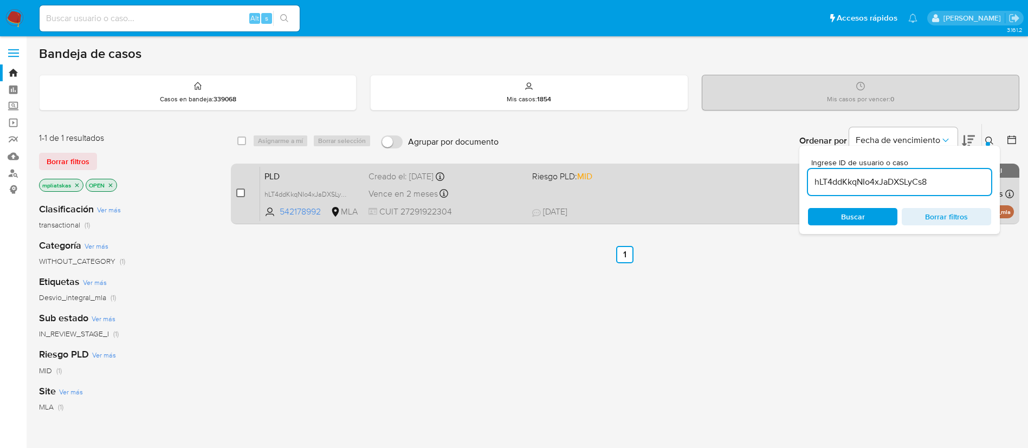
click at [244, 190] on div "case-item-checkbox No es posible asignar el caso" at bounding box center [248, 193] width 24 height 55
click at [242, 190] on input "checkbox" at bounding box center [240, 193] width 9 height 9
checkbox input "true"
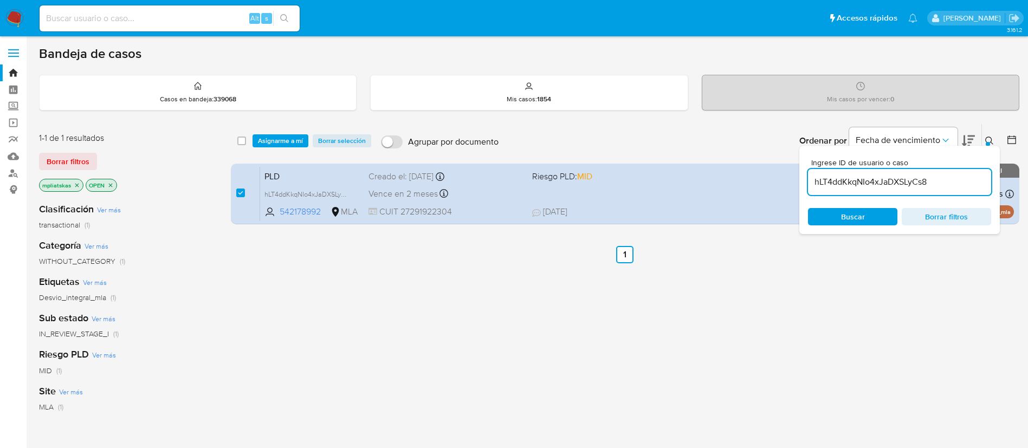
click at [887, 176] on input "hLT4ddKkqNIo4xJaDXSLyCs8" at bounding box center [899, 182] width 183 height 14
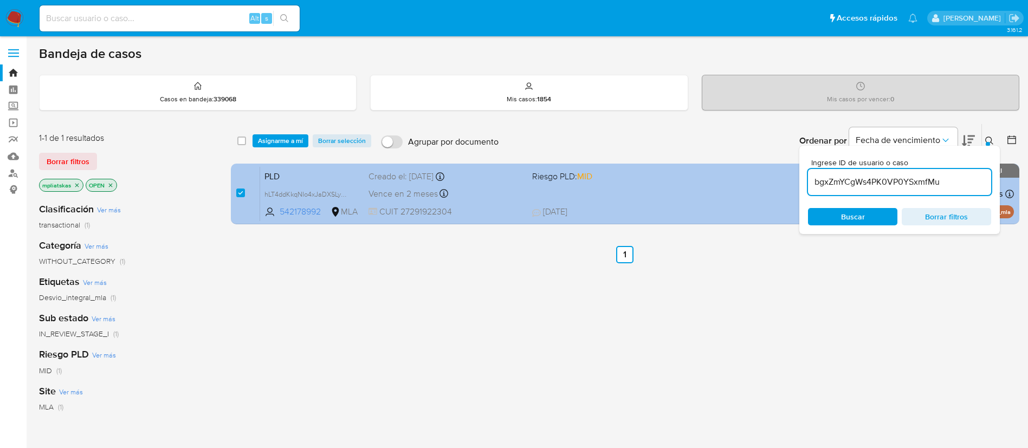
type input "bgxZmYCgWs4PK0VP0YSxmfMu"
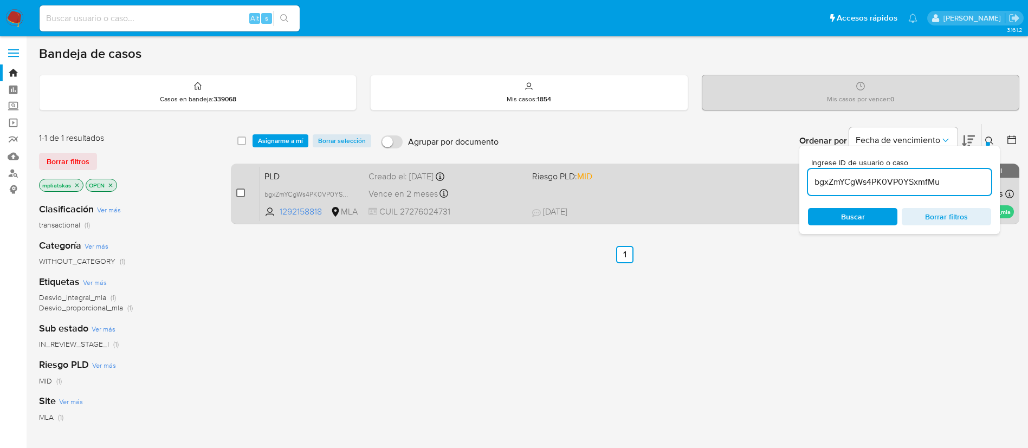
click at [241, 194] on input "checkbox" at bounding box center [240, 193] width 9 height 9
checkbox input "true"
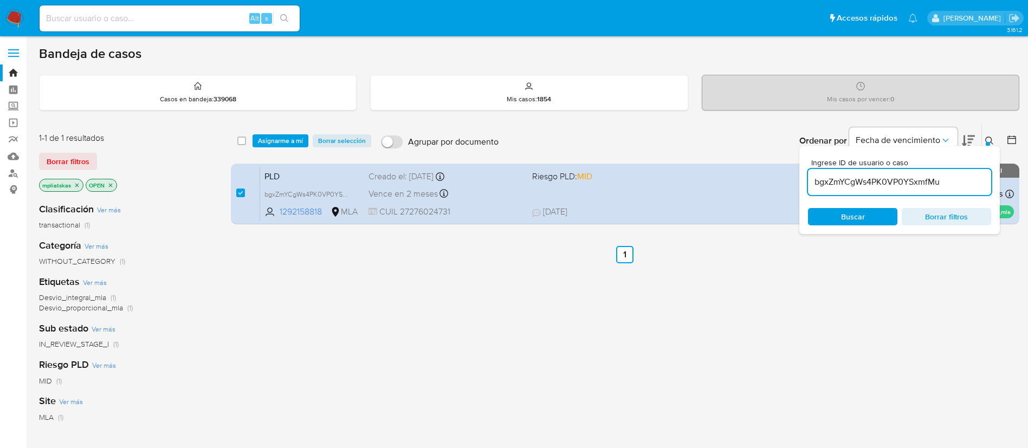
click at [870, 190] on div "bgxZmYCgWs4PK0VP0YSxmfMu" at bounding box center [899, 182] width 183 height 26
click at [864, 183] on input "bgxZmYCgWs4PK0VP0YSxmfMu" at bounding box center [899, 182] width 183 height 14
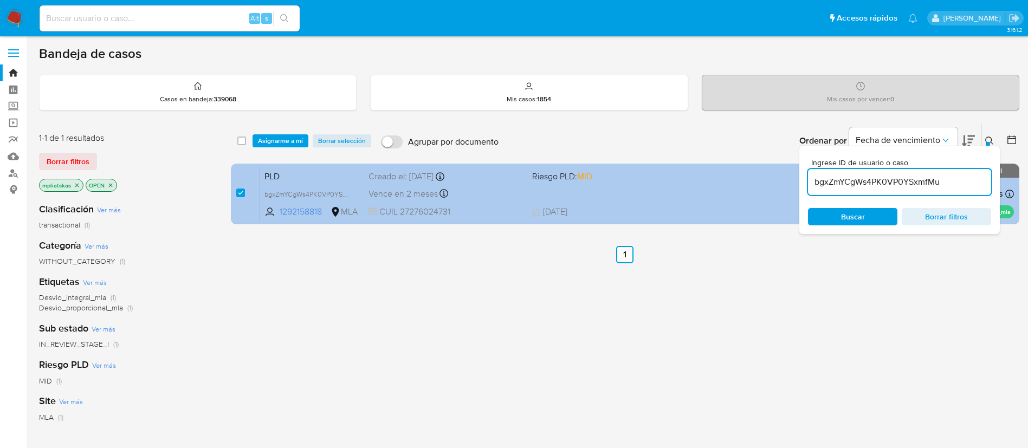
paste input "1XsJBy9DkQHwQ2dsJ6iPZ3ZT"
type input "1XsJBy9DkQHwQ2dsJ6iPZ3ZT"
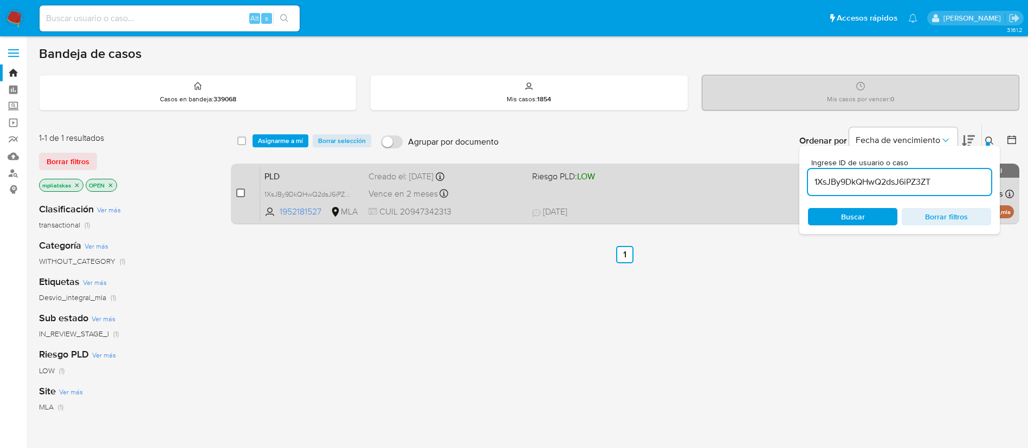
click at [240, 190] on input "checkbox" at bounding box center [240, 193] width 9 height 9
checkbox input "true"
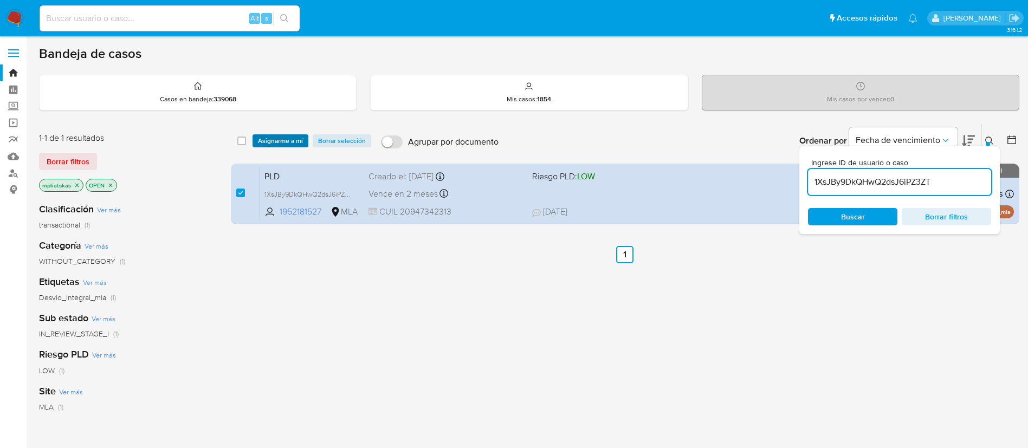
click at [271, 136] on span "Asignarme a mí" at bounding box center [280, 140] width 45 height 11
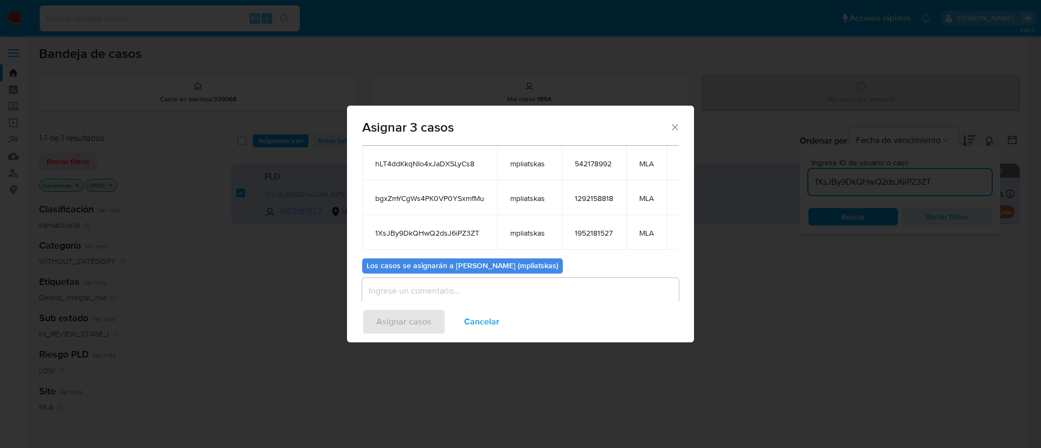
scroll to position [100, 0]
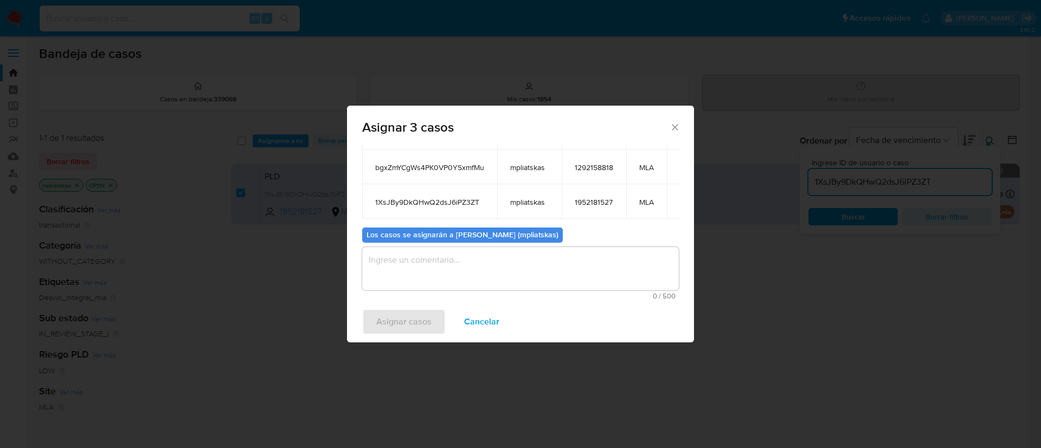
click at [445, 280] on textarea "assign-modal" at bounding box center [520, 268] width 317 height 43
click at [405, 315] on span "Asignar casos" at bounding box center [403, 322] width 55 height 24
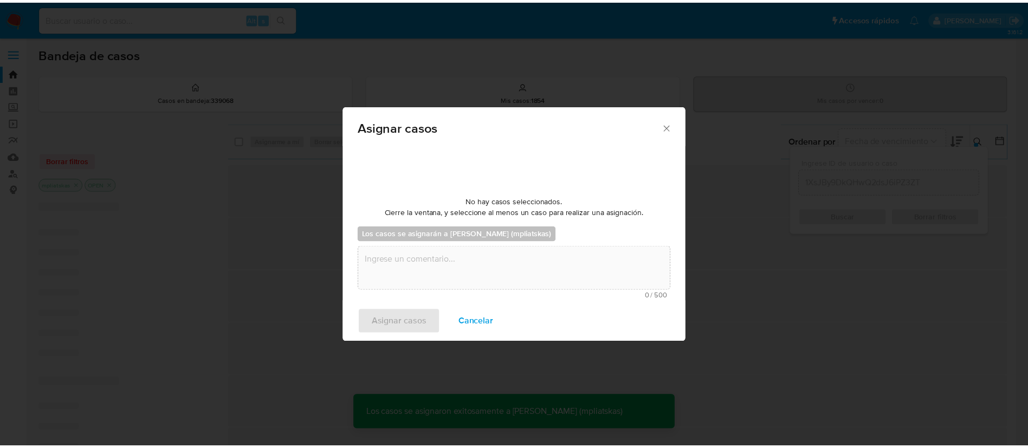
scroll to position [66, 0]
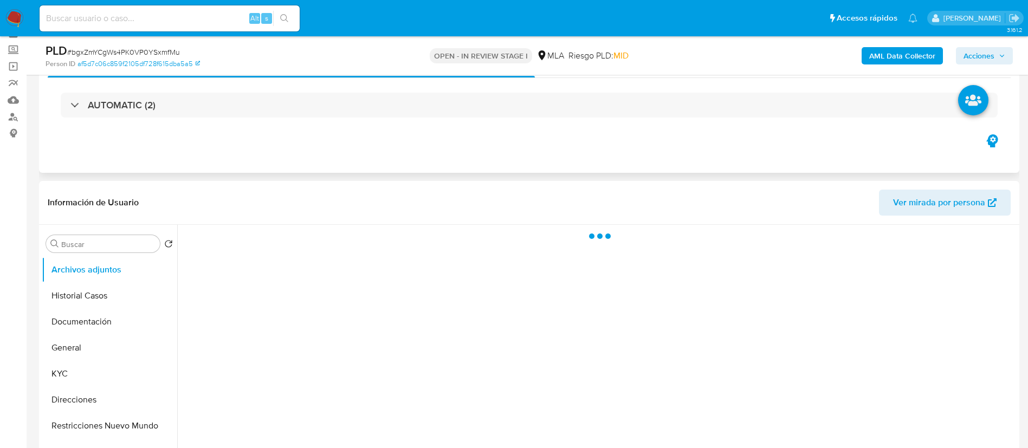
scroll to position [81, 0]
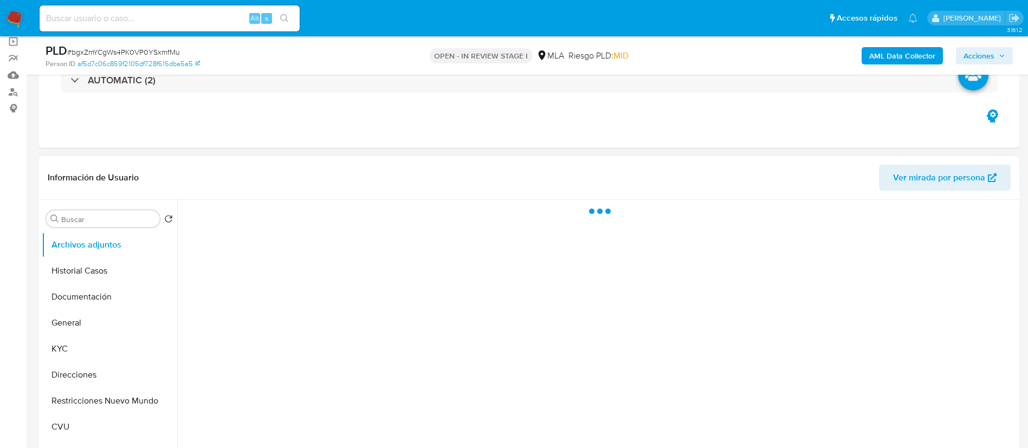
select select "10"
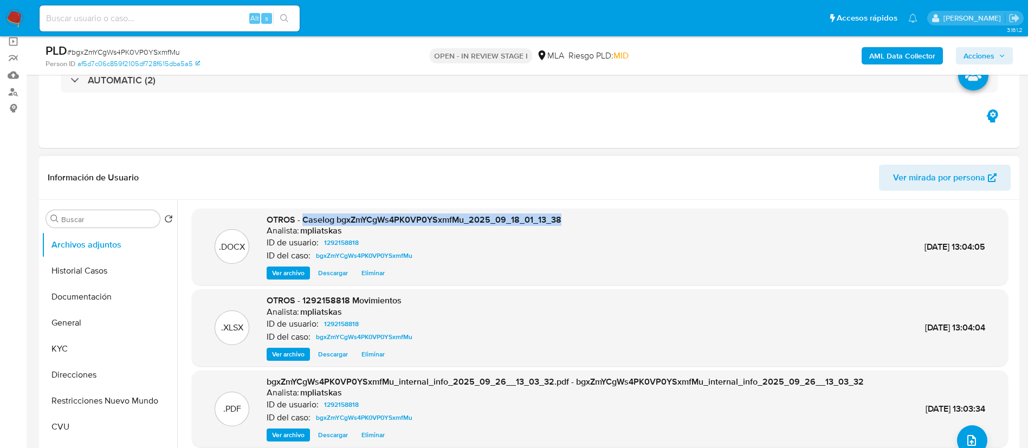
drag, startPoint x: 326, startPoint y: 221, endPoint x: 563, endPoint y: 214, distance: 236.9
click at [563, 214] on div ".DOCX OTROS - Caselog bgxZmYCgWs4PK0VP0YSxmfMu_2025_09_18_01_13_38 Analista: mp…" at bounding box center [599, 247] width 805 height 66
copy span "Caselog bgxZmYCgWs4PK0VP0YSxmfMu_2025_09_18_01_13_38"
click at [960, 51] on button "Acciones" at bounding box center [984, 55] width 57 height 17
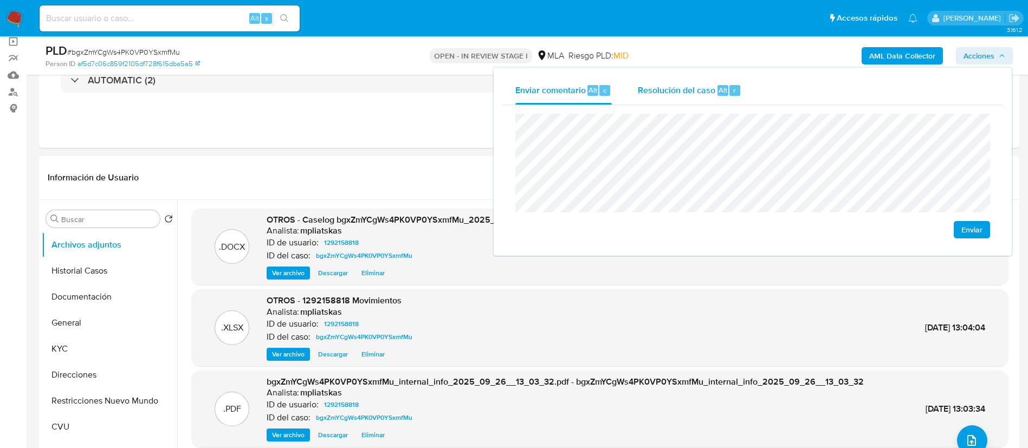
click at [705, 101] on div "Resolución del caso Alt r" at bounding box center [690, 90] width 104 height 28
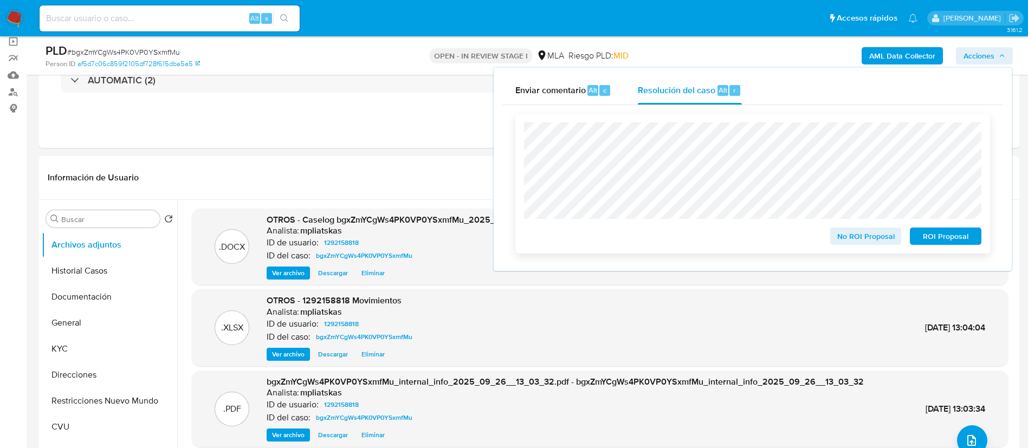
click at [837, 241] on button "No ROI Proposal" at bounding box center [866, 236] width 72 height 17
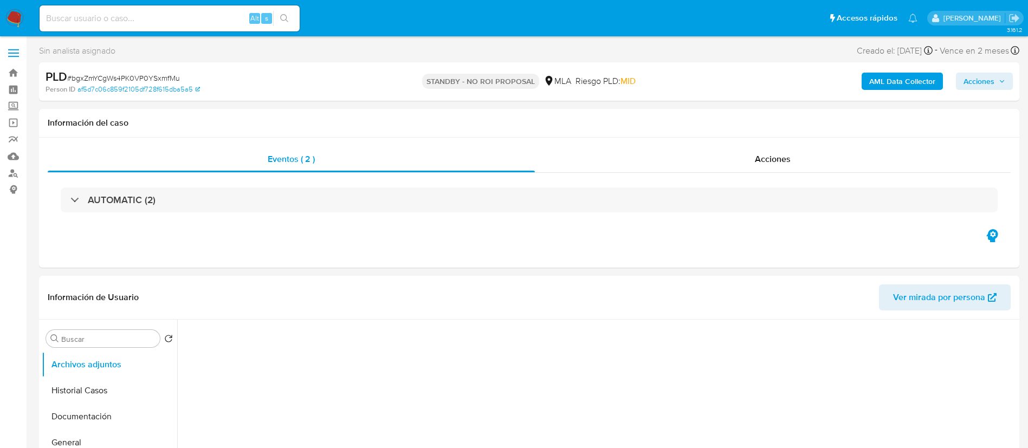
select select "10"
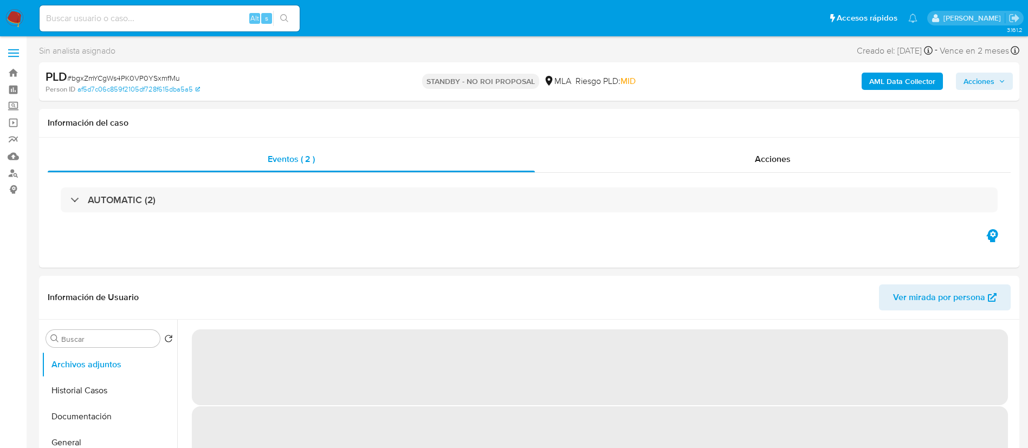
click at [212, 19] on input at bounding box center [170, 18] width 260 height 14
paste input "1XsJBy9DkQHwQ2dsJ6iPZ3ZT"
type input "1XsJBy9DkQHwQ2dsJ6iPZ3ZT"
click at [280, 25] on button "search-icon" at bounding box center [284, 18] width 22 height 15
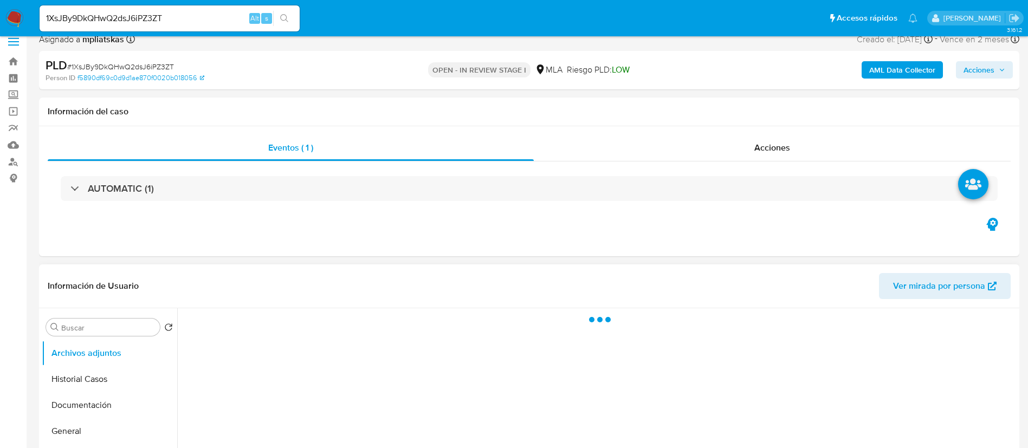
select select "10"
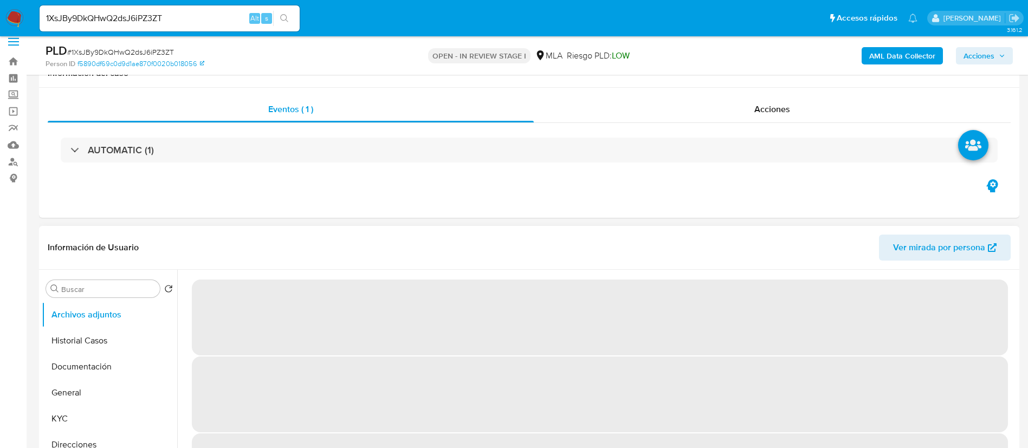
scroll to position [81, 0]
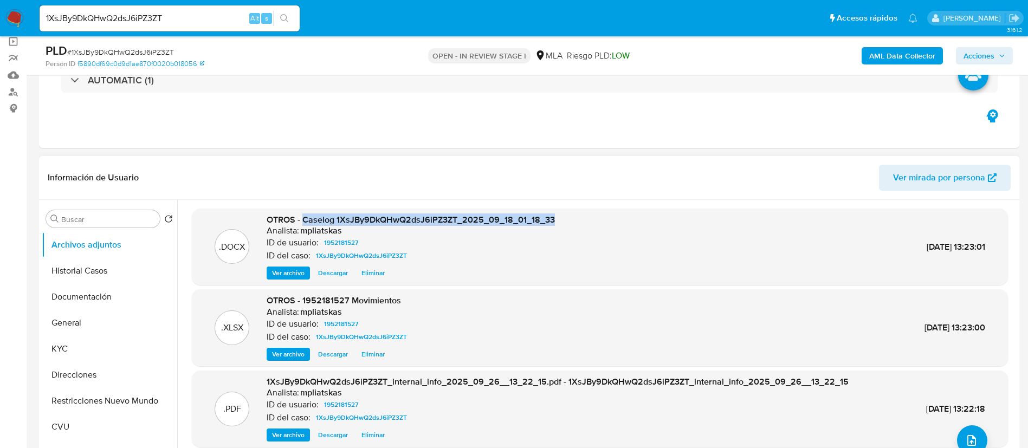
drag, startPoint x: 321, startPoint y: 217, endPoint x: 553, endPoint y: 214, distance: 231.4
click at [553, 214] on span "OTROS - Caselog 1XsJBy9DkQHwQ2dsJ6iPZ3ZT_2025_09_18_01_18_33" at bounding box center [411, 220] width 288 height 12
copy span "Caselog 1XsJBy9DkQHwQ2dsJ6iPZ3ZT_2025_09_18_01_18_33"
click at [968, 48] on span "Acciones" at bounding box center [979, 55] width 31 height 17
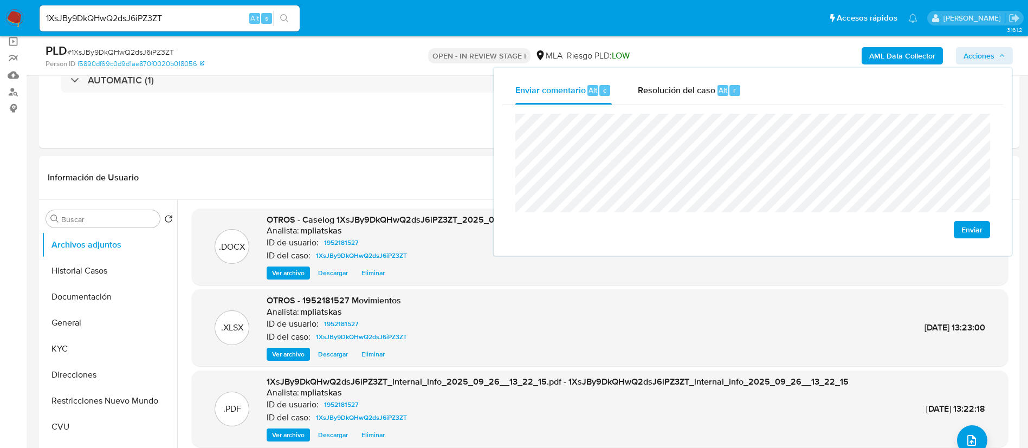
click at [699, 91] on span "Resolución del caso" at bounding box center [677, 89] width 78 height 12
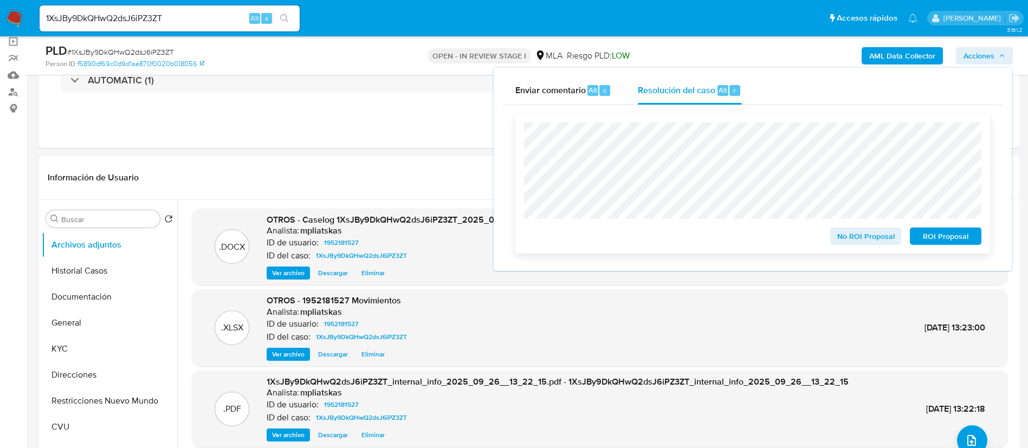
click at [925, 235] on span "ROI Proposal" at bounding box center [946, 236] width 56 height 15
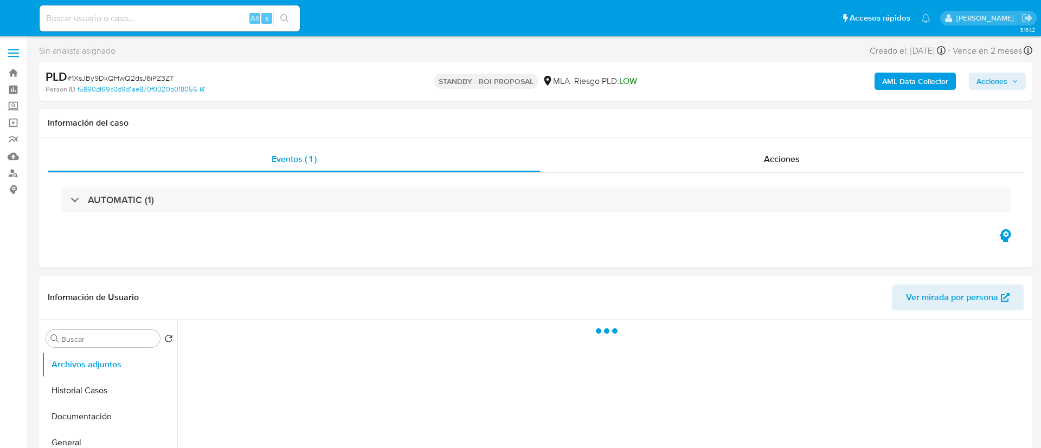
select select "10"
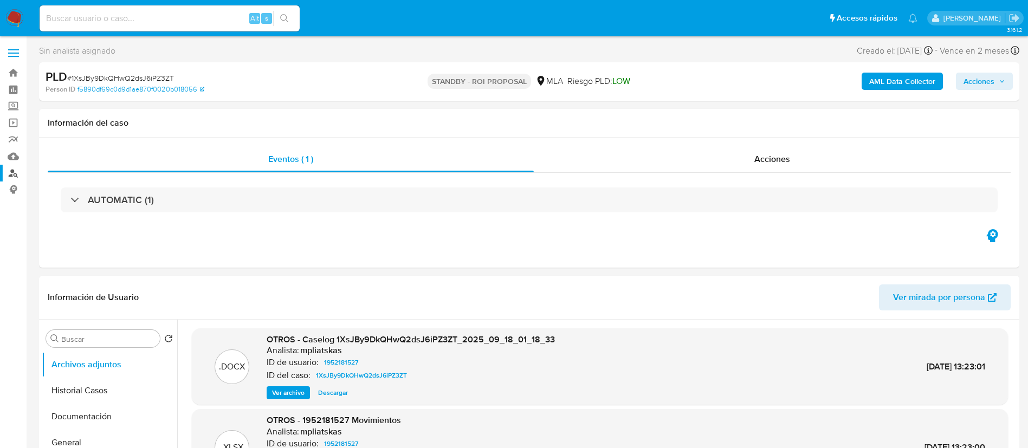
click at [5, 177] on link "Buscador de personas" at bounding box center [64, 173] width 129 height 17
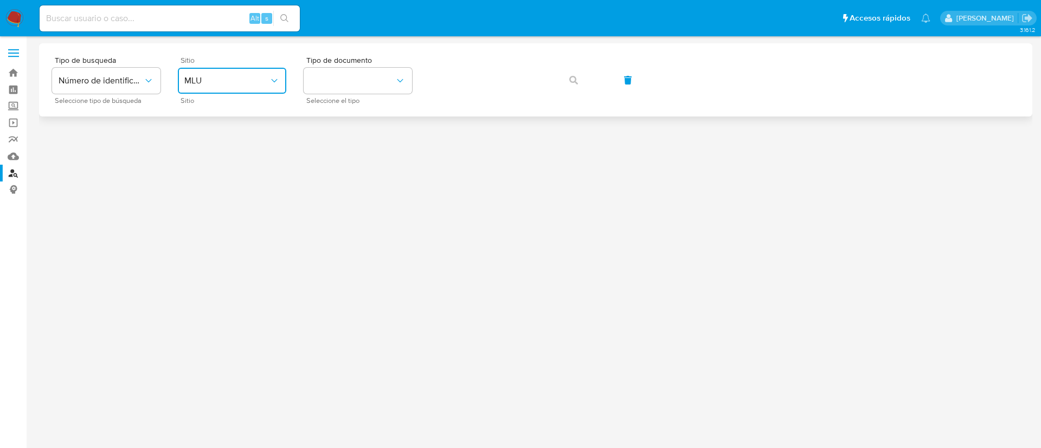
click at [203, 87] on button "MLU" at bounding box center [232, 81] width 108 height 26
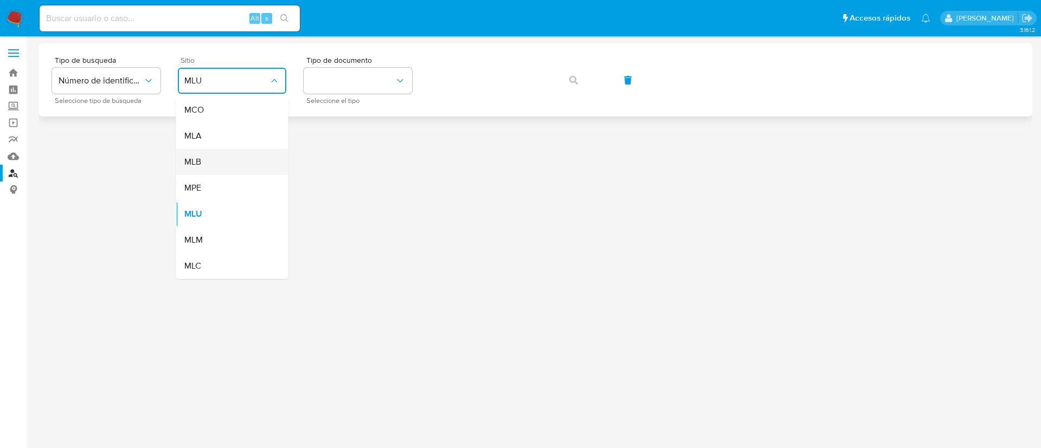
click at [205, 157] on div "MLB" at bounding box center [228, 162] width 89 height 26
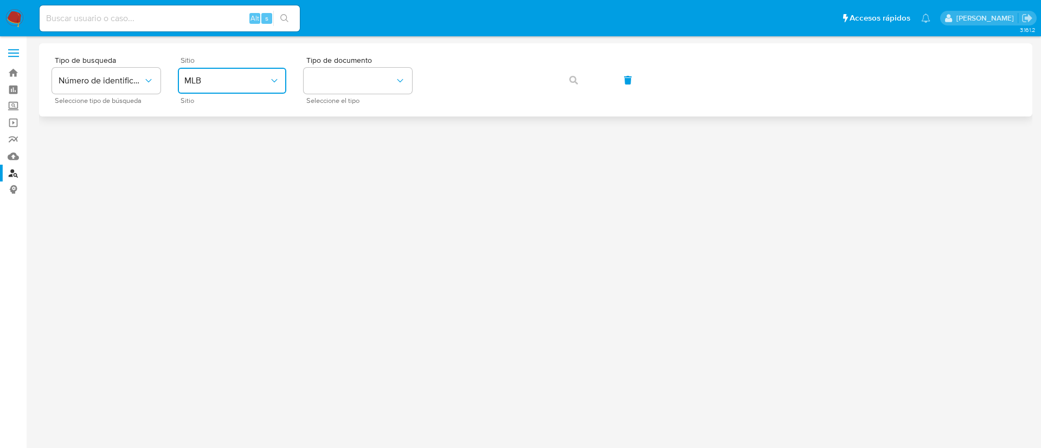
click at [195, 80] on span "MLB" at bounding box center [226, 80] width 85 height 11
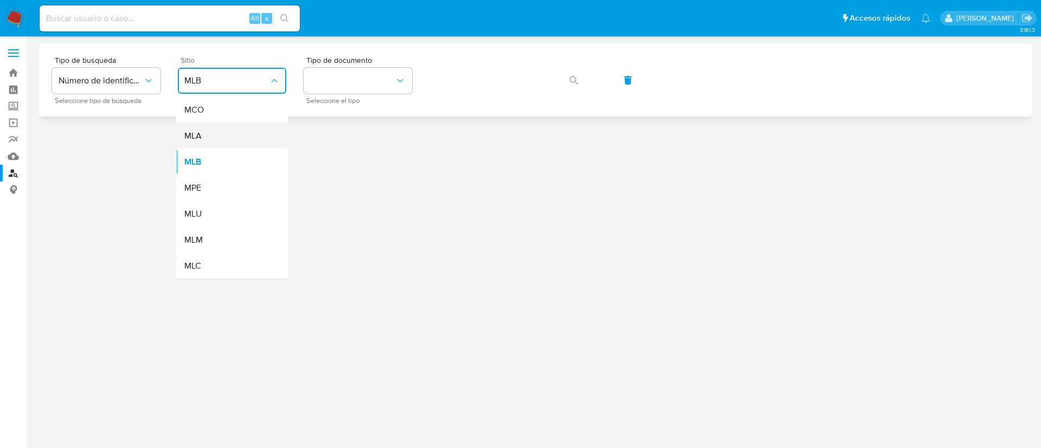
click at [208, 131] on div "MLA" at bounding box center [228, 136] width 89 height 26
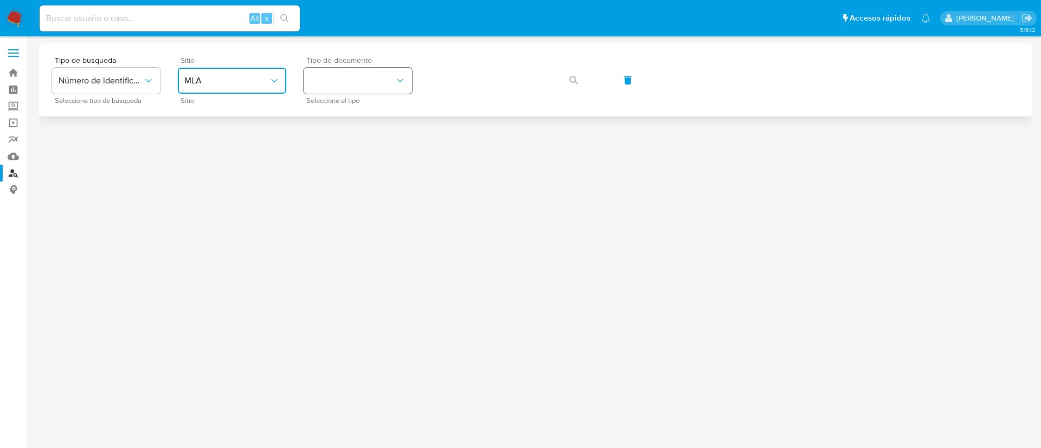
drag, startPoint x: 385, startPoint y: 72, endPoint x: 382, endPoint y: 81, distance: 9.8
click at [385, 72] on button "identificationType" at bounding box center [358, 81] width 108 height 26
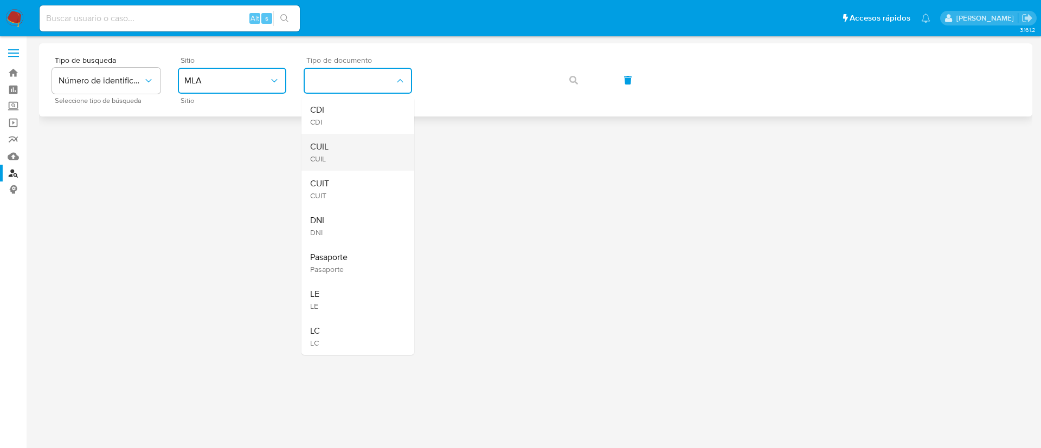
click at [354, 155] on div "CUIL CUIL" at bounding box center [354, 152] width 89 height 37
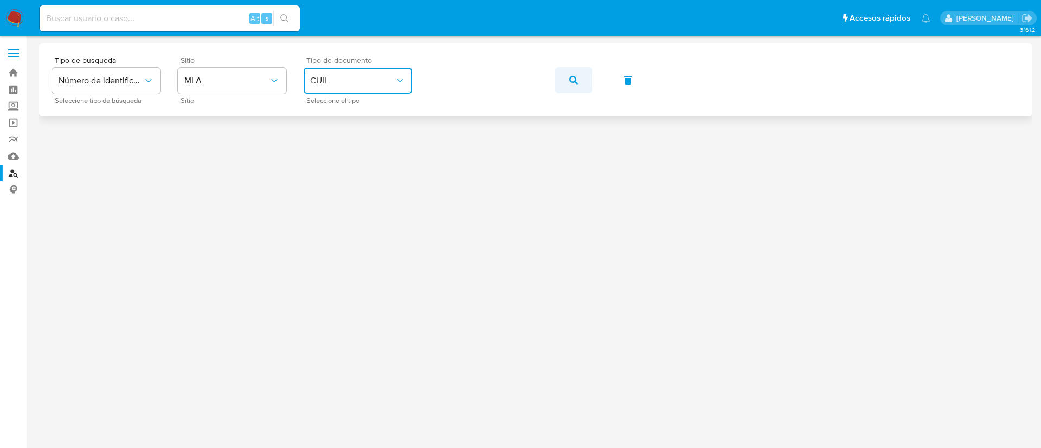
click at [578, 78] on button "button" at bounding box center [573, 80] width 37 height 26
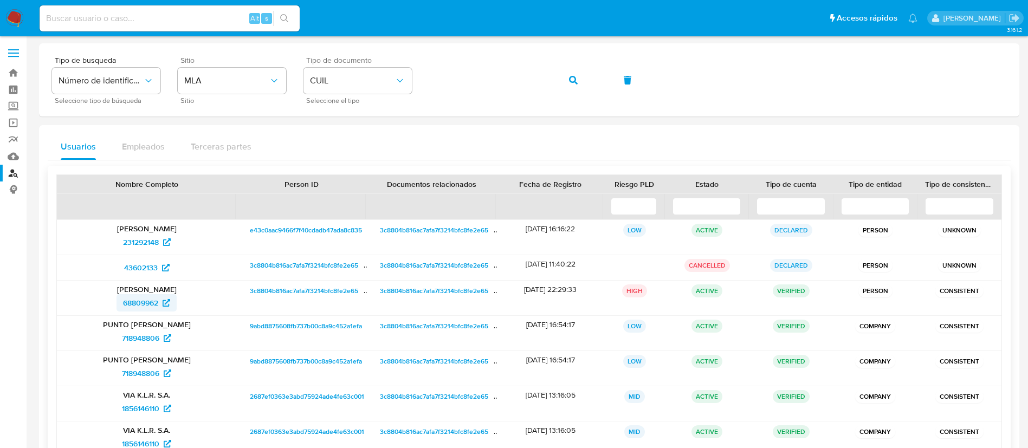
click at [140, 304] on span "68809962" at bounding box center [140, 302] width 35 height 17
click at [248, 18] on input at bounding box center [170, 18] width 260 height 14
paste input "85395007"
type input "85395007"
click at [291, 17] on button "search-icon" at bounding box center [284, 18] width 22 height 15
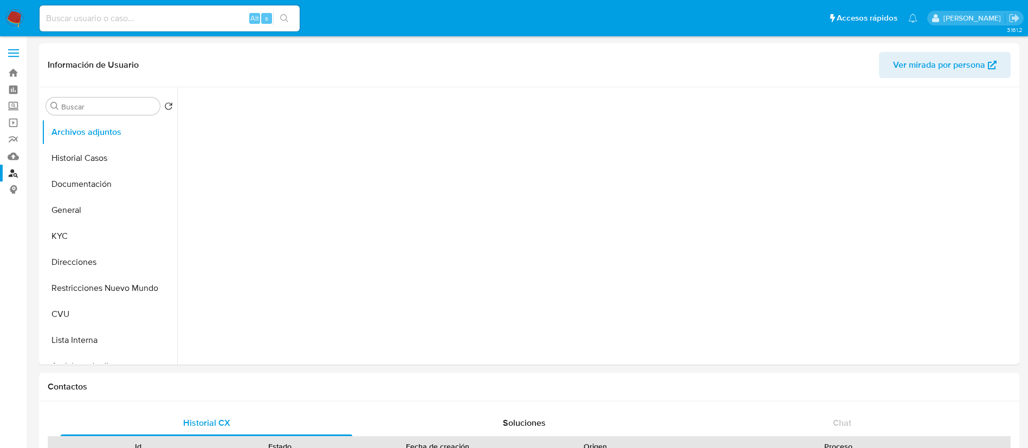
select select "10"
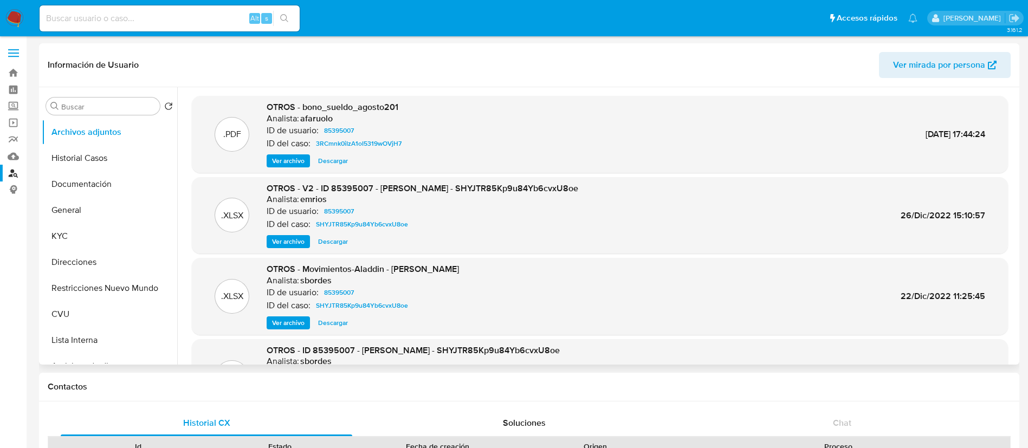
click at [282, 242] on span "Ver archivo" at bounding box center [288, 241] width 33 height 11
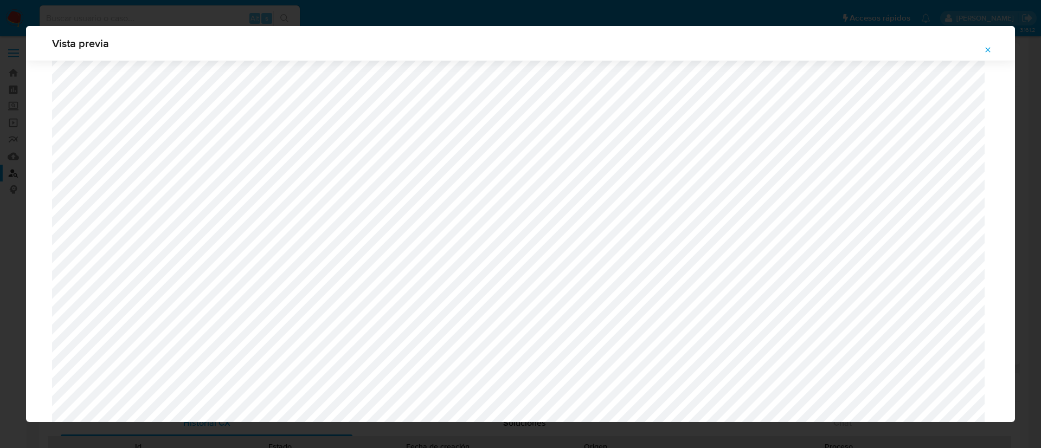
scroll to position [629, 0]
click at [986, 49] on icon "Attachment preview" at bounding box center [987, 49] width 5 height 5
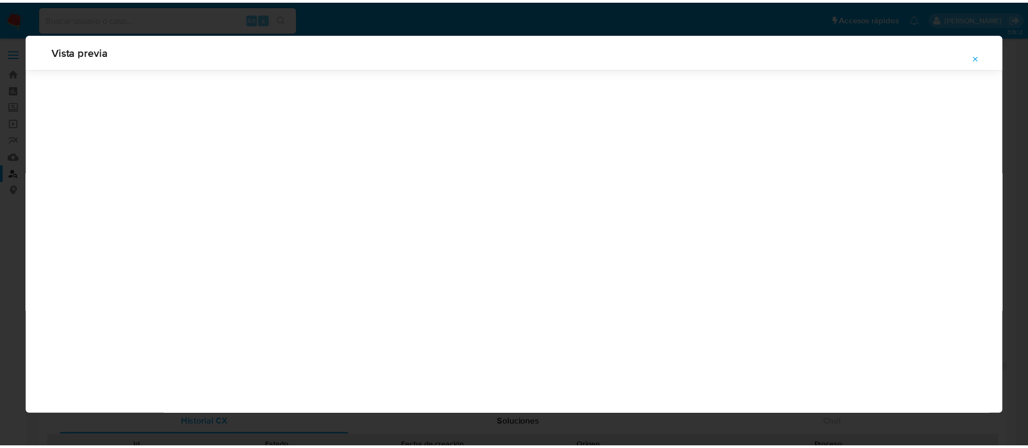
scroll to position [0, 0]
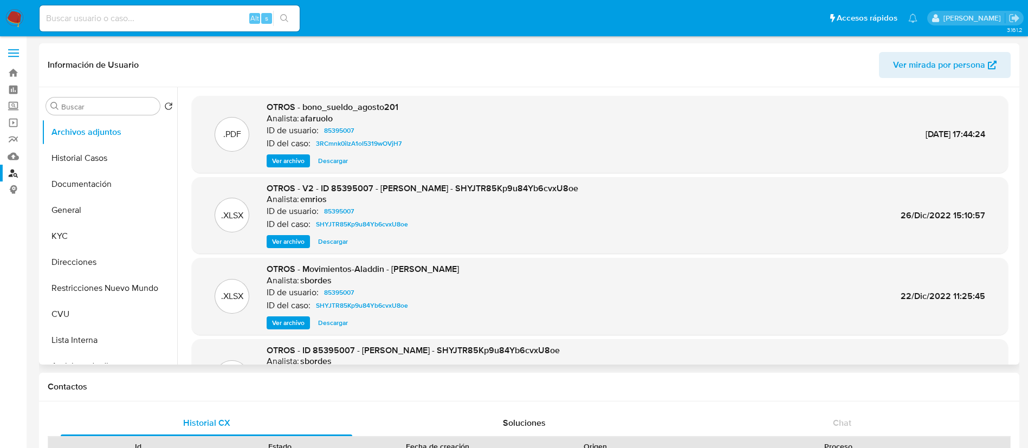
click at [167, 24] on input at bounding box center [170, 18] width 260 height 14
paste input "qbqFGYiz7a7Q4gVEX71IMeo2"
type input "qbqFGYiz7a7Q4gVEX71IMeo2"
click at [278, 20] on button "search-icon" at bounding box center [284, 18] width 22 height 15
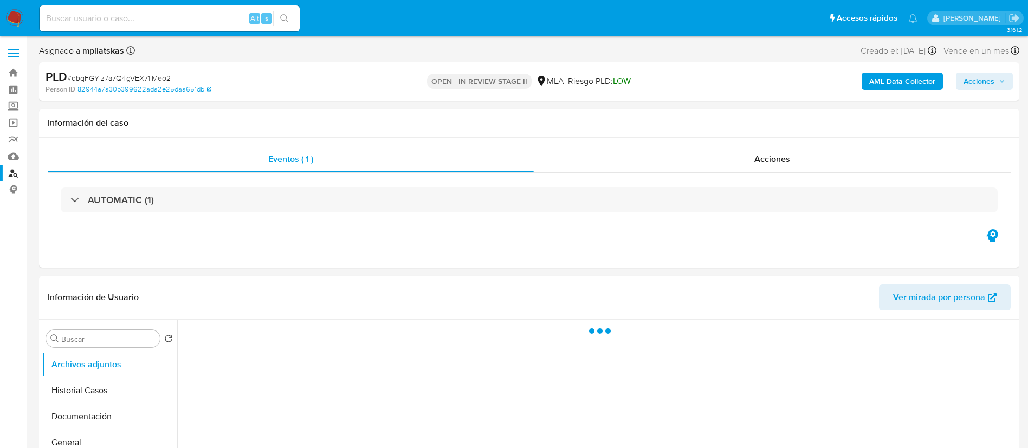
select select "10"
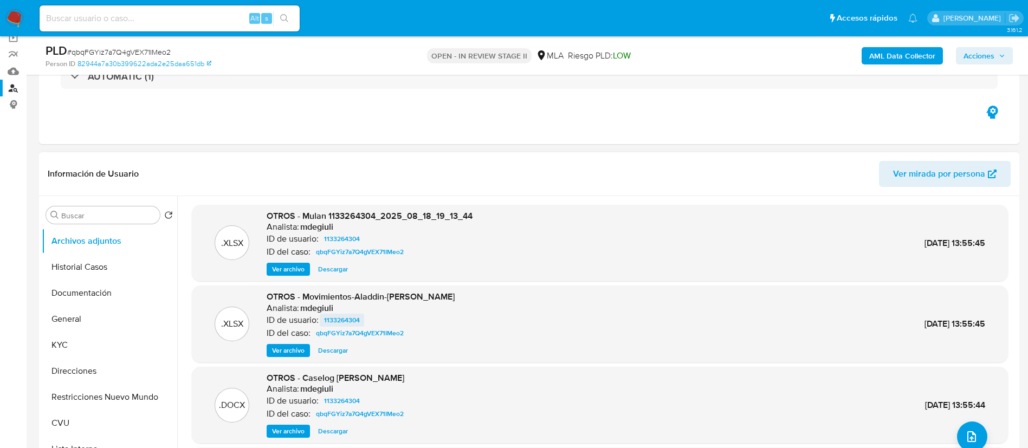
scroll to position [163, 0]
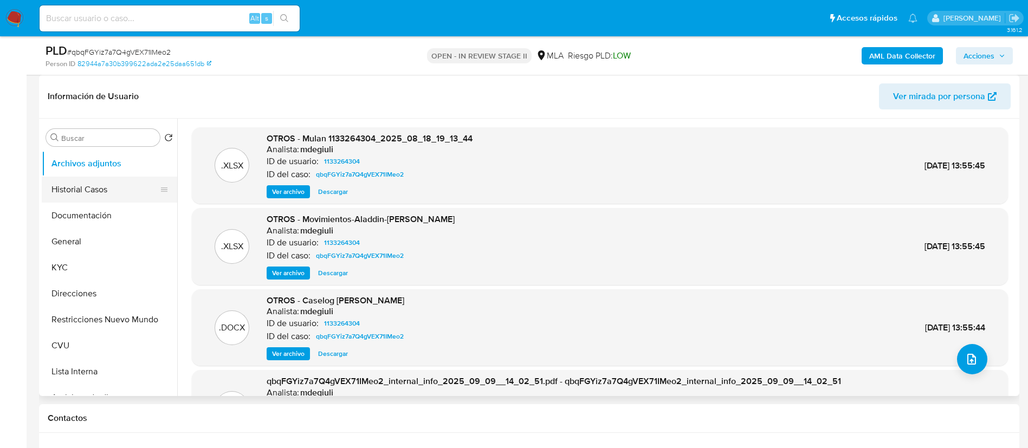
click at [82, 192] on button "Historial Casos" at bounding box center [105, 190] width 127 height 26
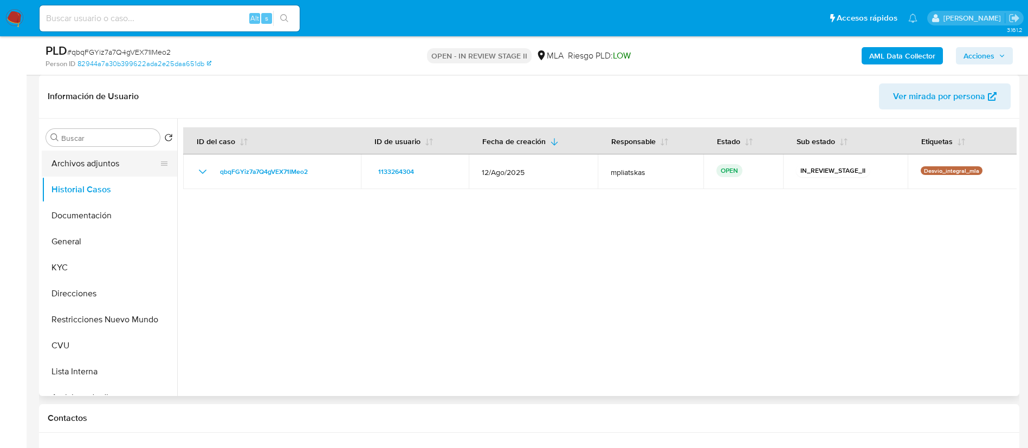
click at [83, 163] on button "Archivos adjuntos" at bounding box center [105, 164] width 127 height 26
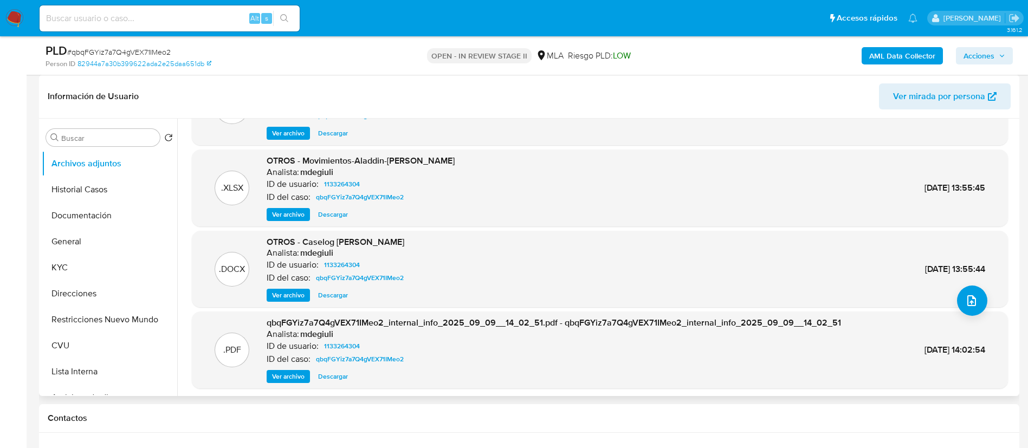
scroll to position [81, 0]
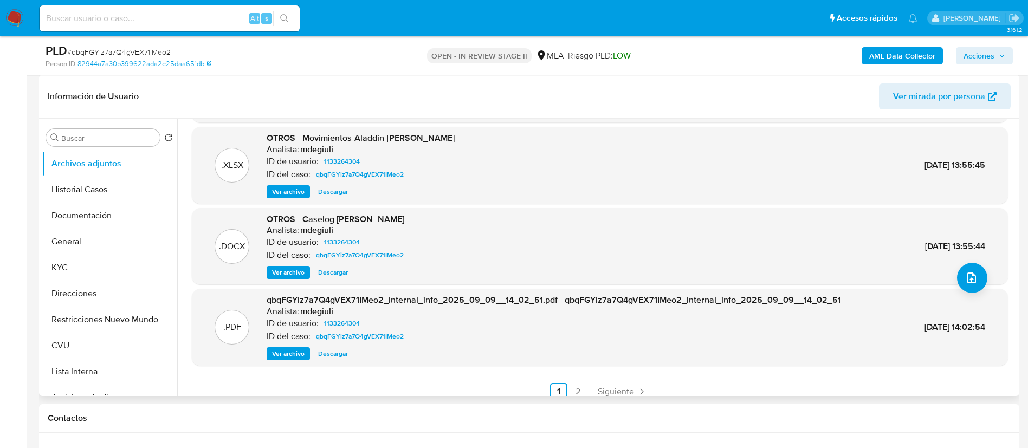
click at [295, 271] on span "Ver archivo" at bounding box center [288, 272] width 33 height 11
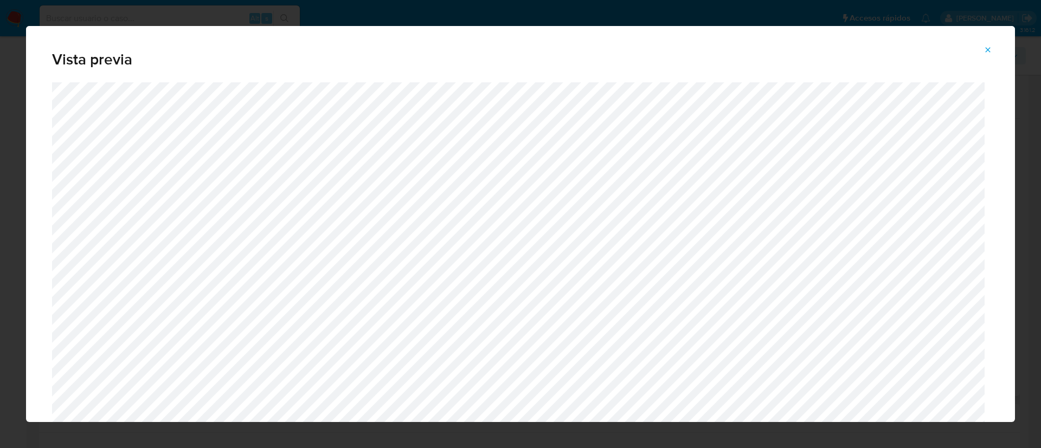
click at [989, 55] on span "Attachment preview" at bounding box center [987, 49] width 9 height 15
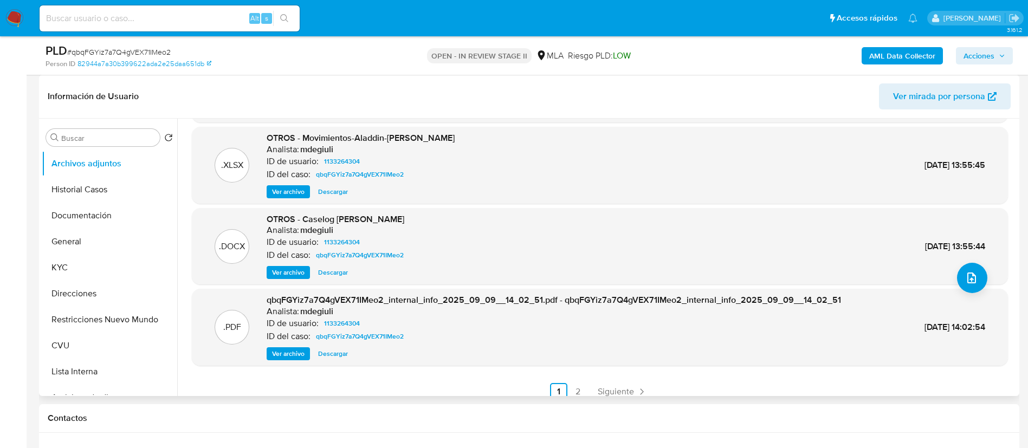
click at [321, 273] on span "Descargar" at bounding box center [333, 272] width 30 height 11
click at [399, 100] on header "Información de Usuario Ver mirada por persona" at bounding box center [529, 96] width 963 height 26
click at [125, 266] on button "KYC" at bounding box center [105, 268] width 127 height 26
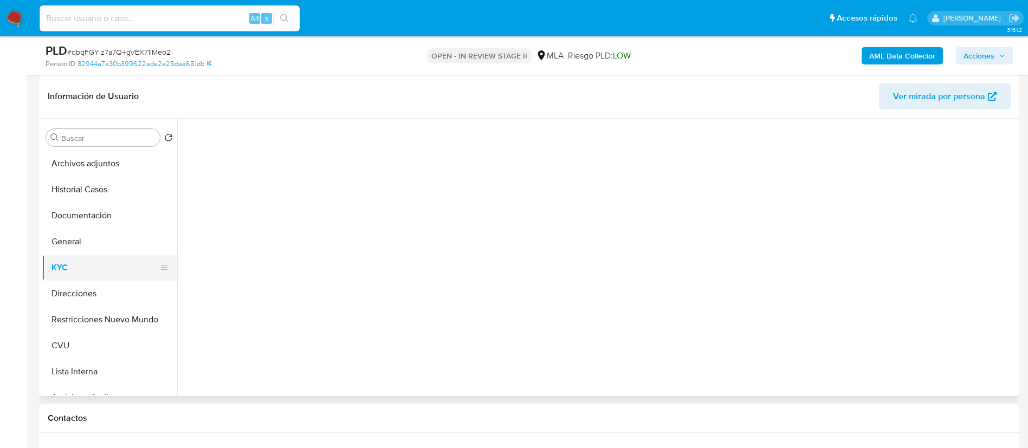
scroll to position [0, 0]
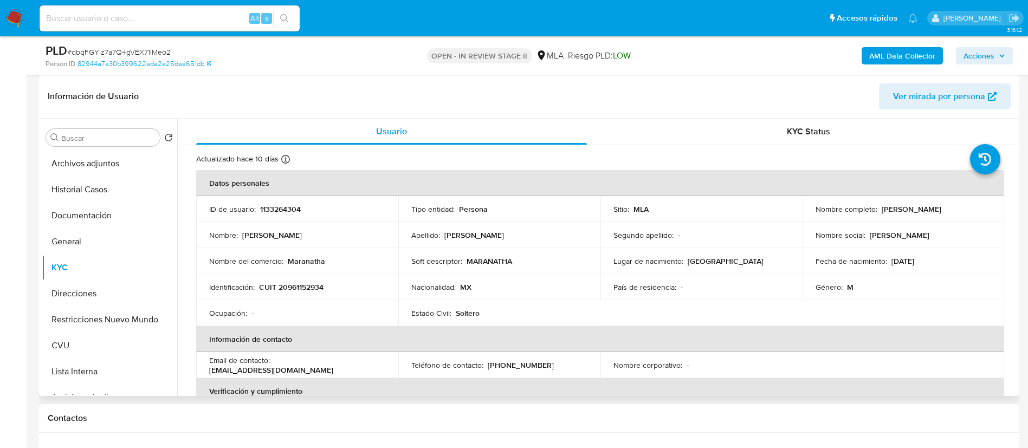
click at [310, 290] on p "CUIT 20961152934" at bounding box center [291, 287] width 64 height 10
copy p "20961152934"
click at [96, 321] on button "Restricciones Nuevo Mundo" at bounding box center [105, 320] width 127 height 26
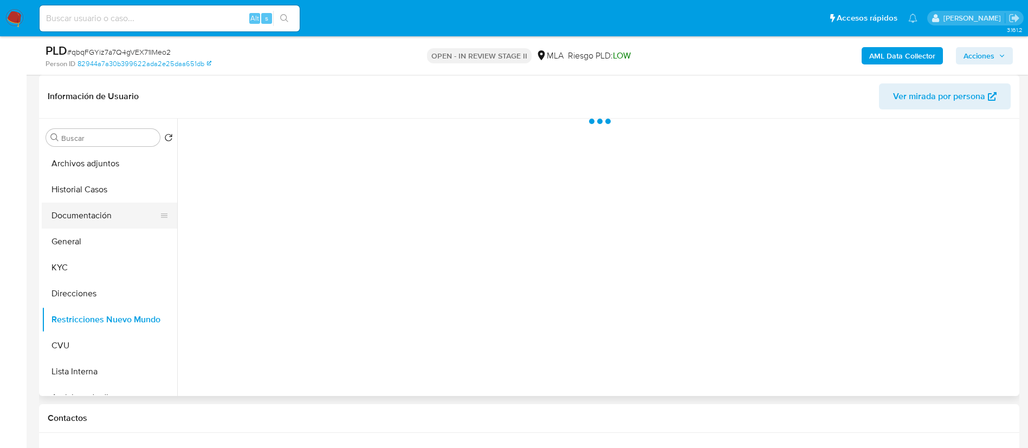
click at [106, 226] on button "Documentación" at bounding box center [105, 216] width 127 height 26
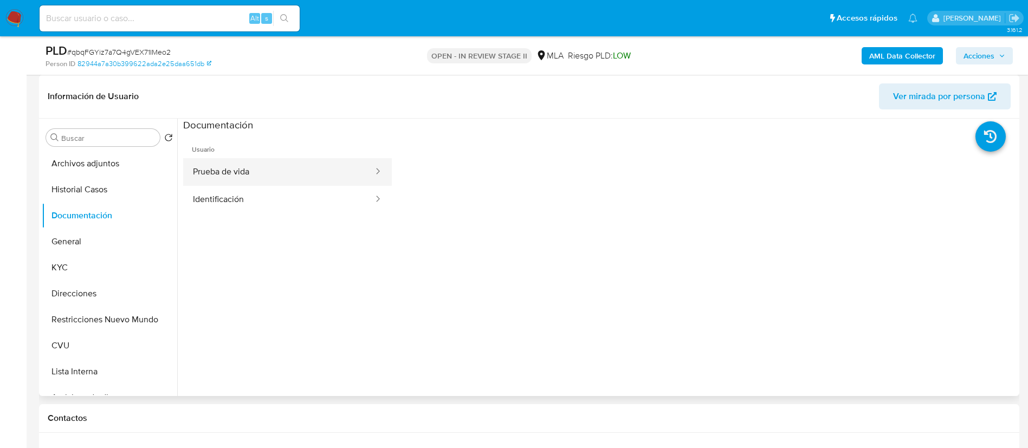
click at [248, 168] on button "Prueba de vida" at bounding box center [278, 172] width 191 height 28
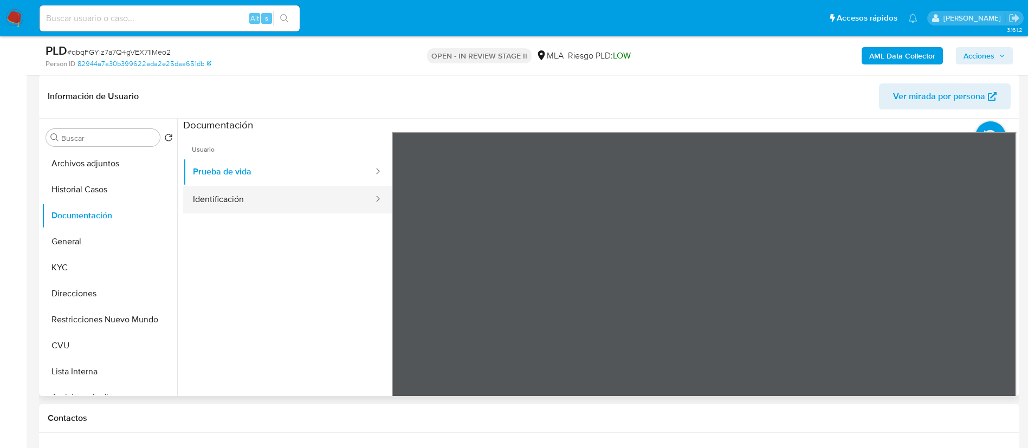
click at [250, 204] on button "Identificación" at bounding box center [278, 200] width 191 height 28
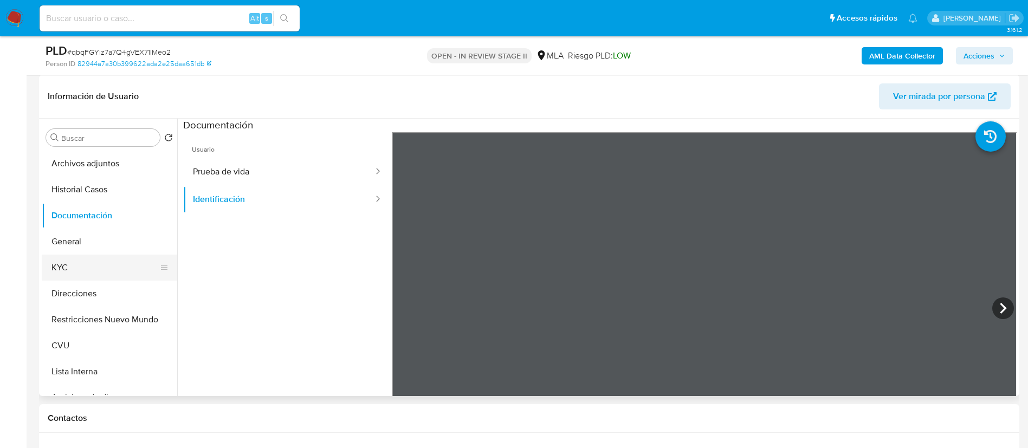
click at [56, 268] on button "KYC" at bounding box center [105, 268] width 127 height 26
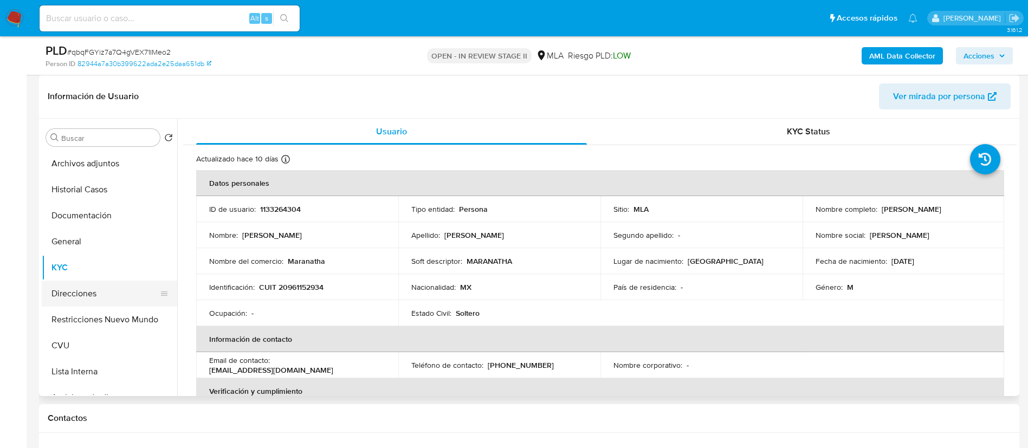
click at [62, 288] on button "Direcciones" at bounding box center [105, 294] width 127 height 26
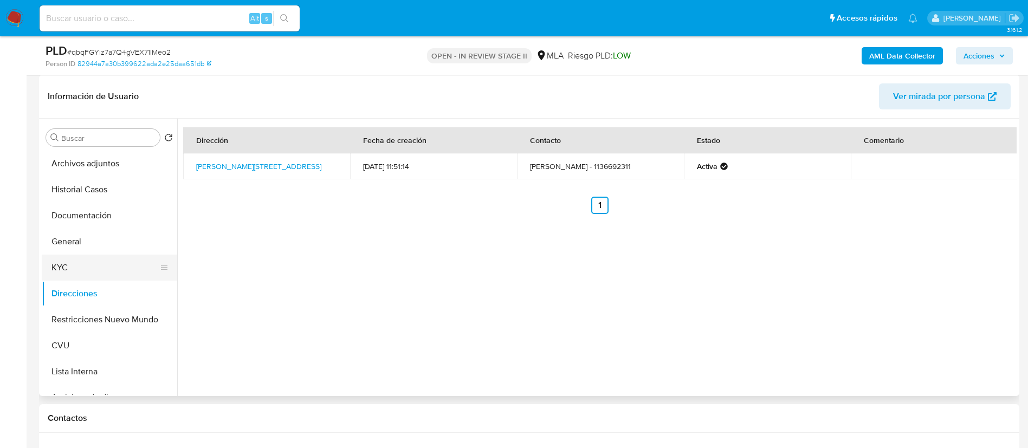
click at [75, 268] on button "KYC" at bounding box center [105, 268] width 127 height 26
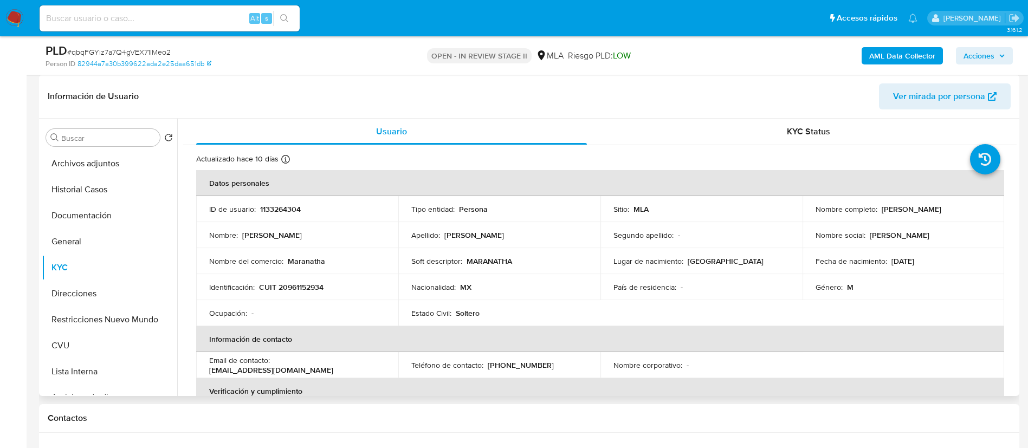
click at [300, 288] on p "CUIT 20961152934" at bounding box center [291, 287] width 64 height 10
copy p "20961152934"
drag, startPoint x: 879, startPoint y: 209, endPoint x: 977, endPoint y: 208, distance: 98.1
click at [941, 208] on p "Samuel Horacio Platon Kwick" at bounding box center [912, 209] width 60 height 10
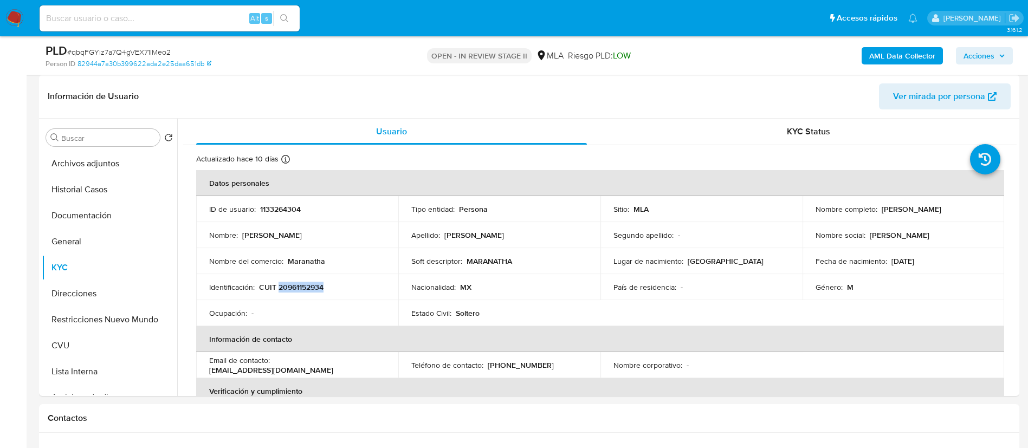
copy p "Samuel Horacio Platon Kwick"
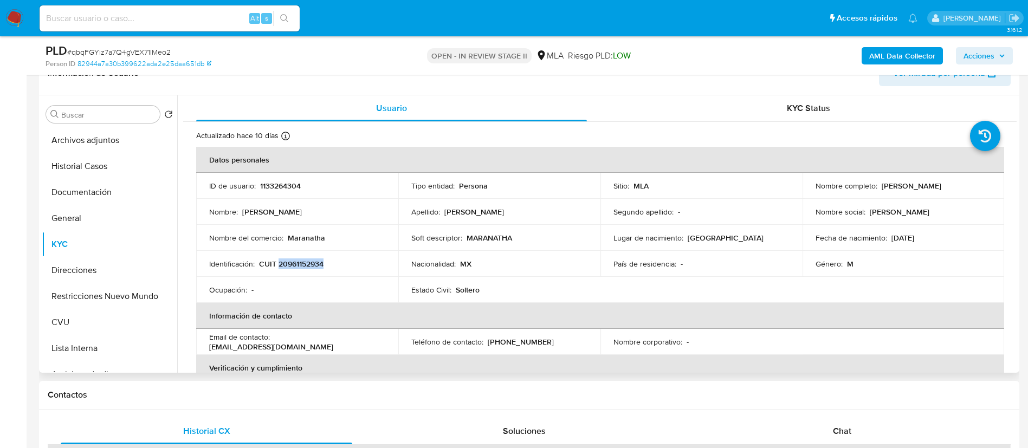
scroll to position [163, 0]
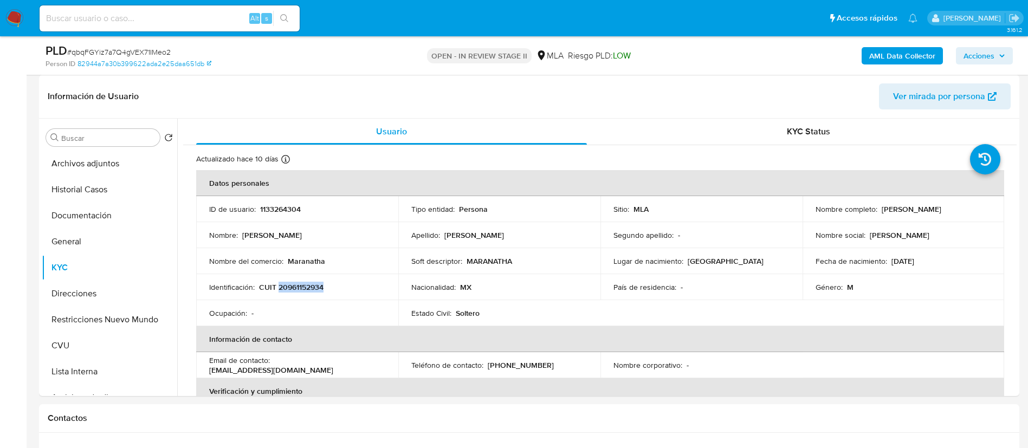
click at [991, 50] on span "Acciones" at bounding box center [979, 55] width 31 height 17
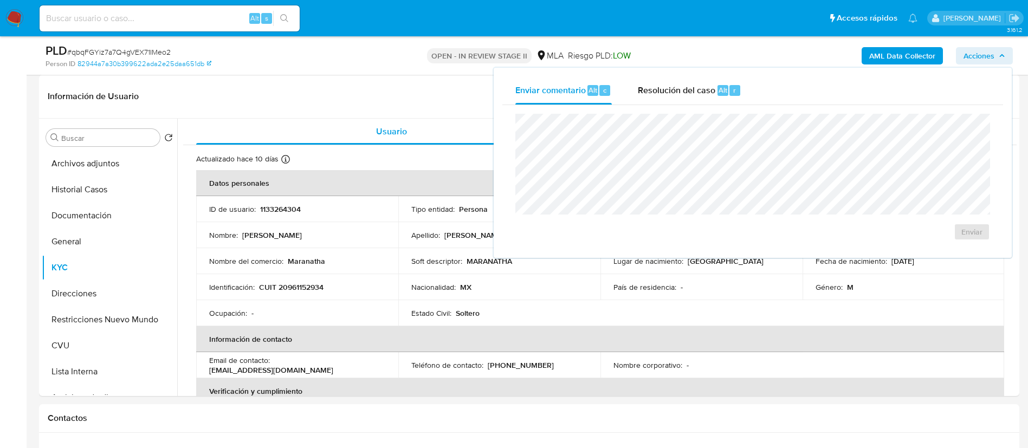
click at [656, 105] on div "Enviar" at bounding box center [752, 177] width 501 height 144
click at [656, 99] on div "Resolución del caso Alt r" at bounding box center [690, 90] width 104 height 28
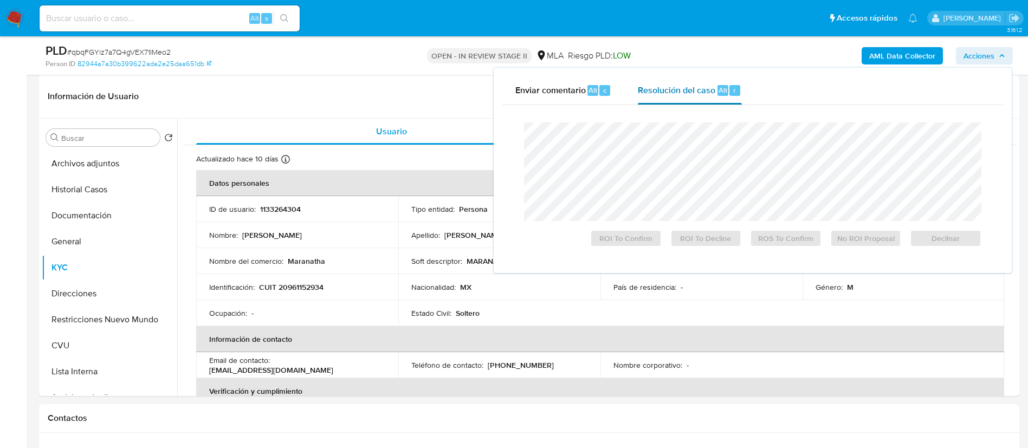
click at [656, 99] on div "Resolución del caso Alt r" at bounding box center [690, 90] width 104 height 28
click at [912, 233] on button "Declinar" at bounding box center [946, 238] width 72 height 17
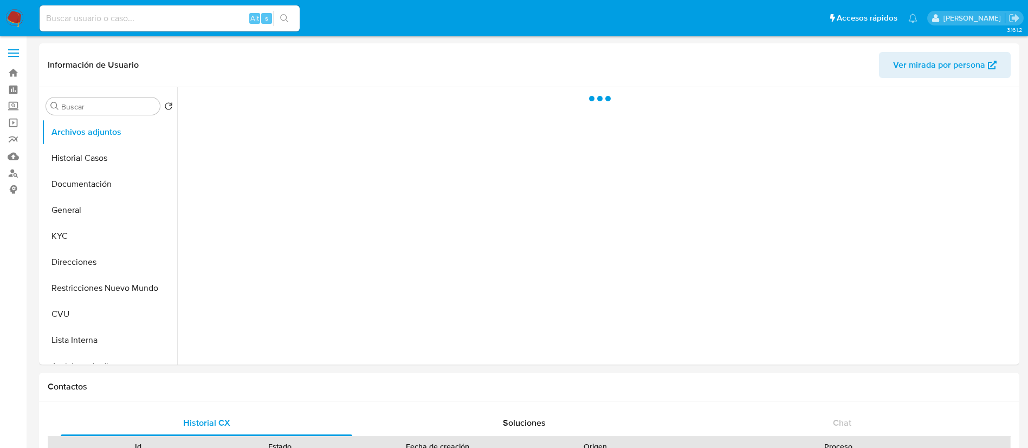
select select "10"
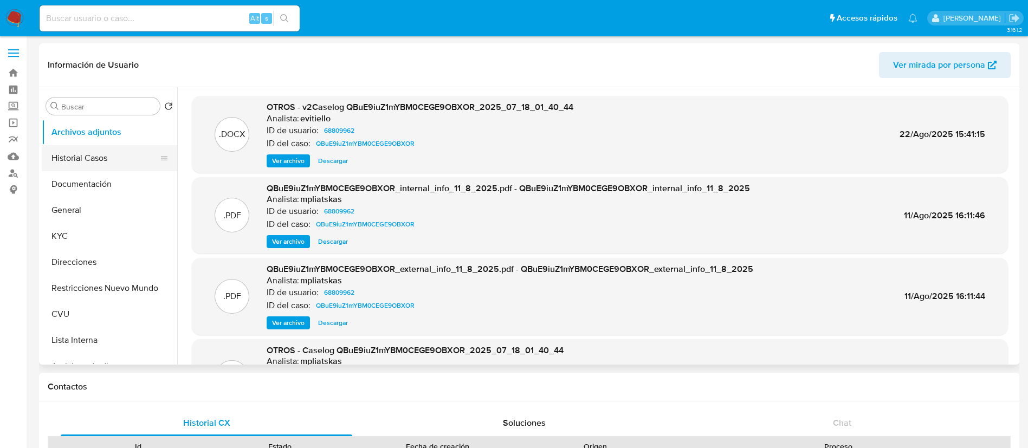
click at [104, 160] on button "Historial Casos" at bounding box center [105, 158] width 127 height 26
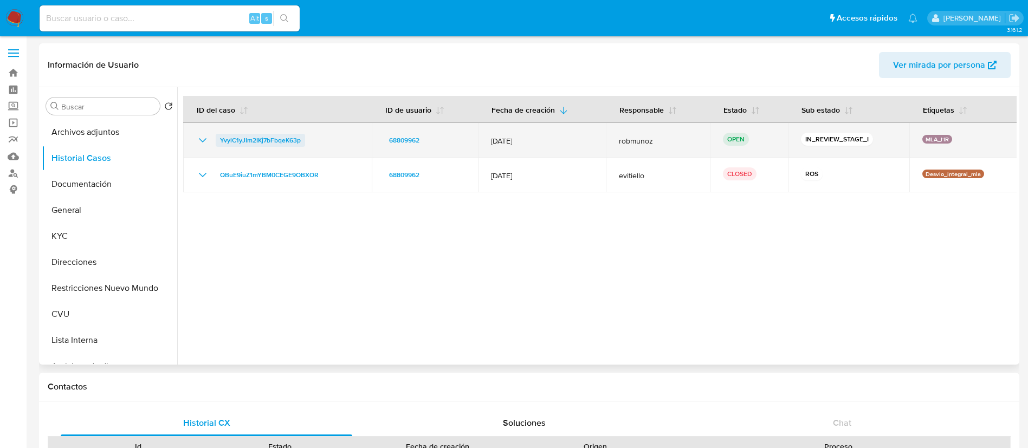
click at [287, 143] on span "YvylC1yJIm2IKj7bFbqeK63p" at bounding box center [260, 140] width 81 height 13
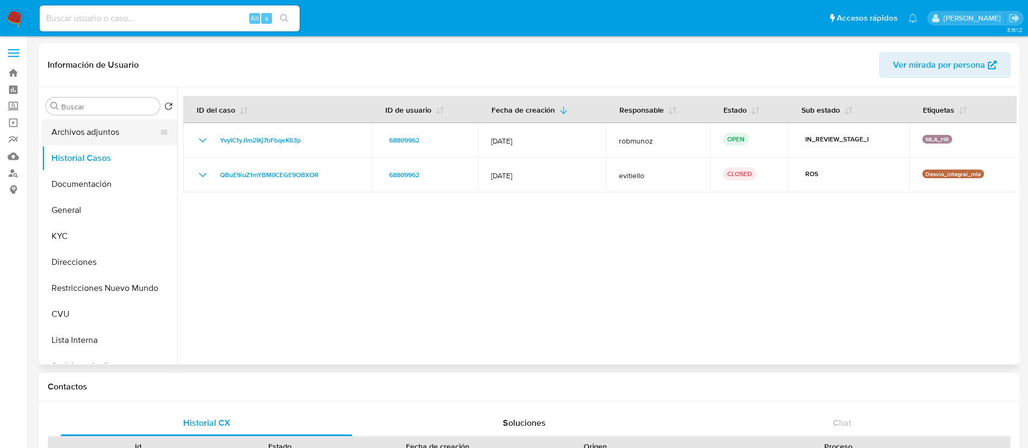
click at [90, 140] on button "Archivos adjuntos" at bounding box center [105, 132] width 127 height 26
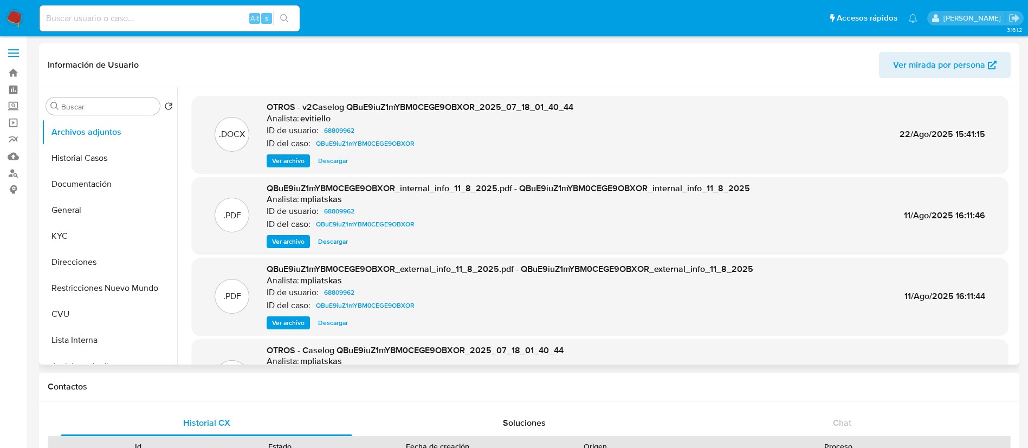
click at [332, 162] on span "Descargar" at bounding box center [333, 161] width 30 height 11
drag, startPoint x: 488, startPoint y: 2, endPoint x: 92, endPoint y: 242, distance: 463.7
click at [92, 242] on button "KYC" at bounding box center [105, 236] width 127 height 26
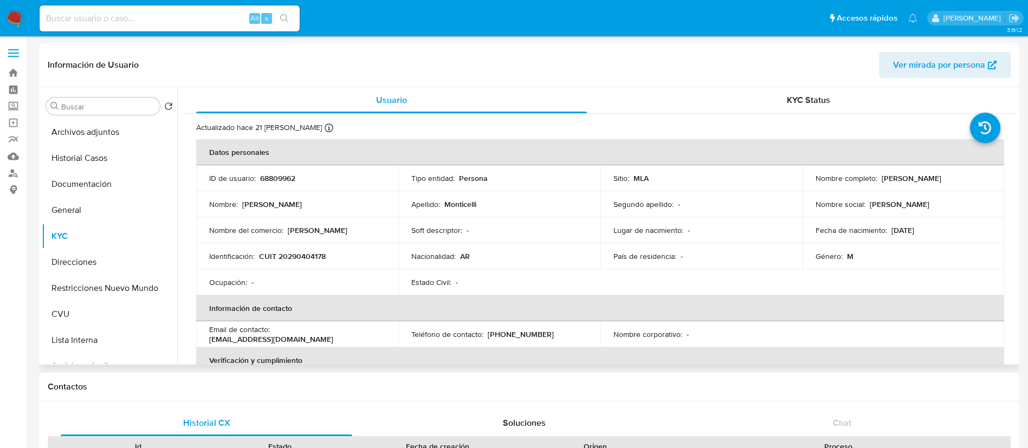
click at [298, 249] on td "Identificación : CUIT 20290404178" at bounding box center [297, 256] width 202 height 26
click at [297, 260] on p "CUIT 20290404178" at bounding box center [292, 256] width 67 height 10
copy p "20290404178"
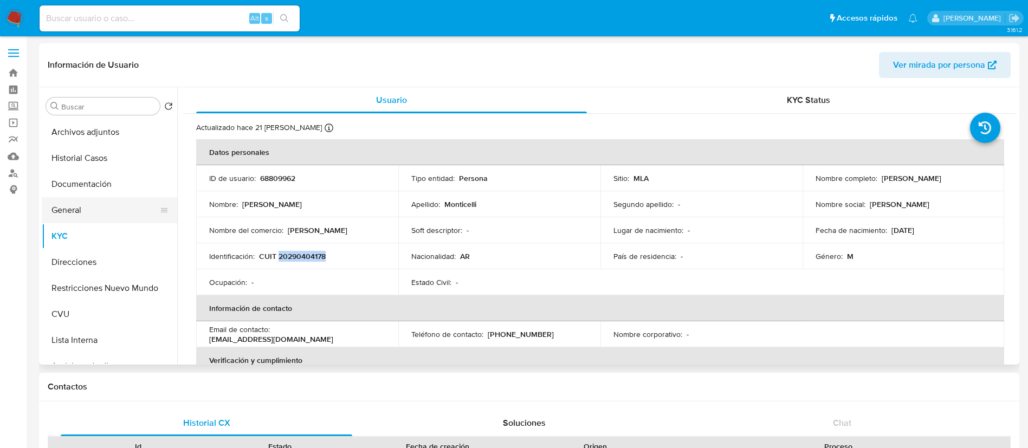
click at [62, 212] on button "General" at bounding box center [105, 210] width 127 height 26
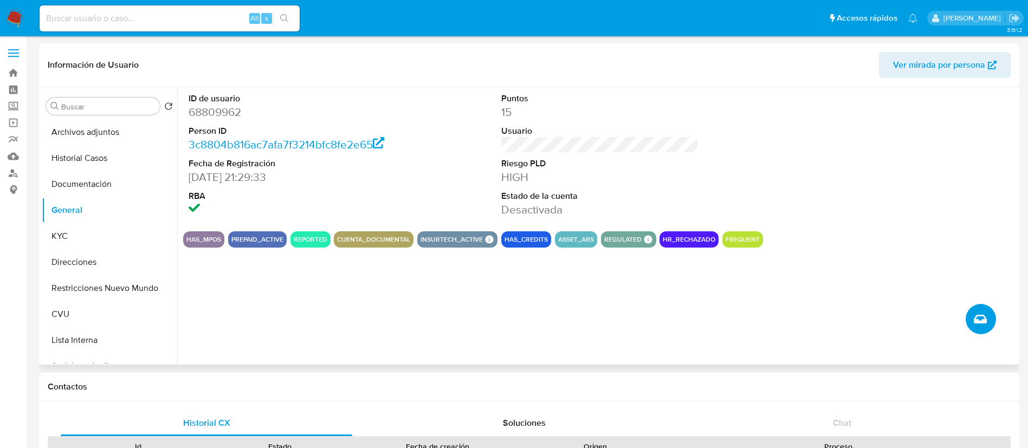
click at [986, 317] on icon "Crear caso manual" at bounding box center [980, 319] width 13 height 13
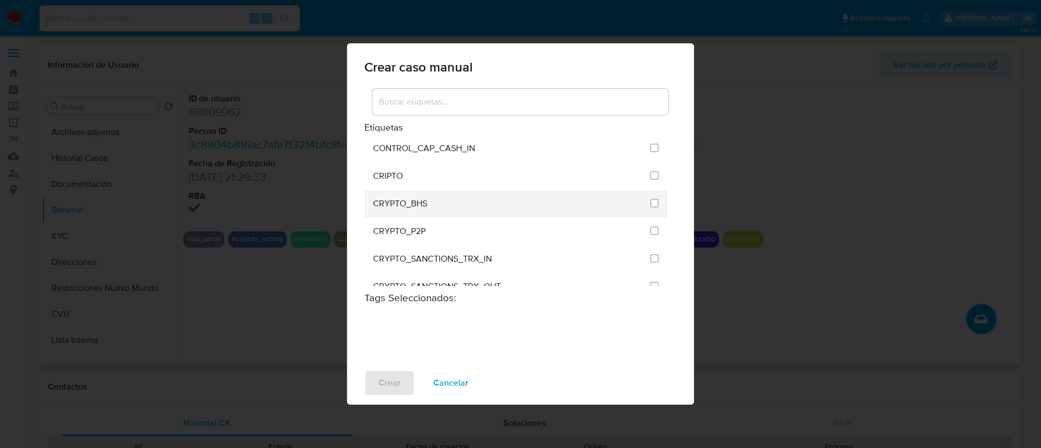
scroll to position [81, 0]
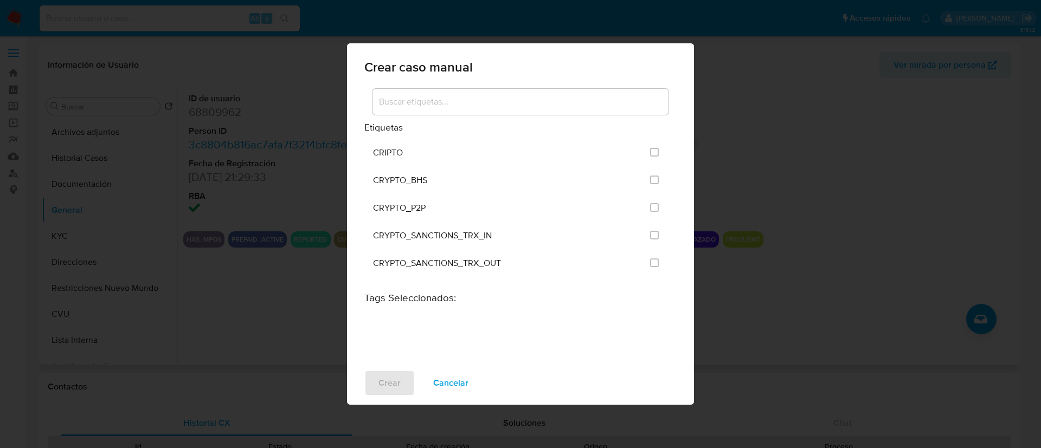
click at [511, 105] on input at bounding box center [520, 102] width 296 height 14
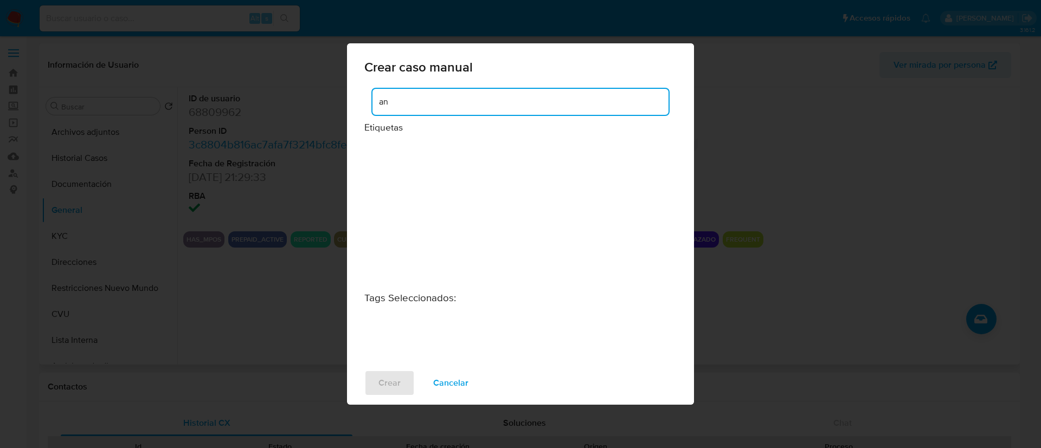
type input "a"
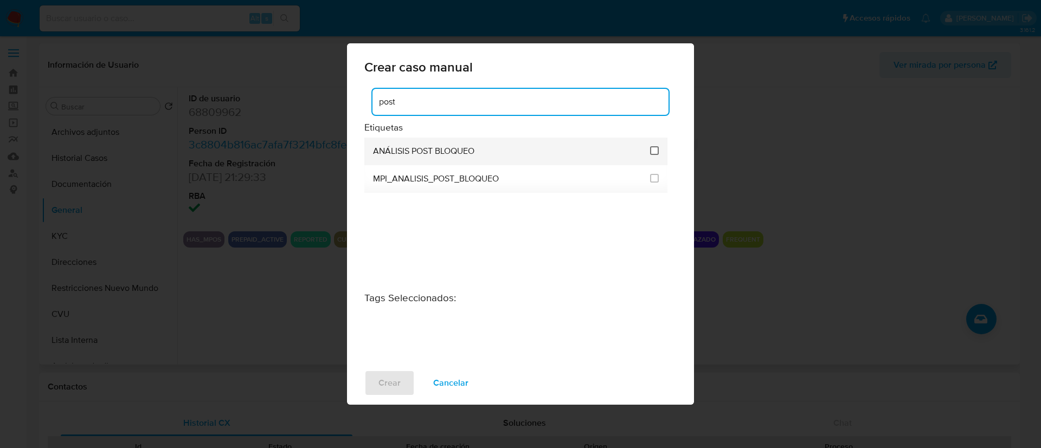
type input "post"
click at [654, 153] on input "3249" at bounding box center [654, 150] width 9 height 9
checkbox input "true"
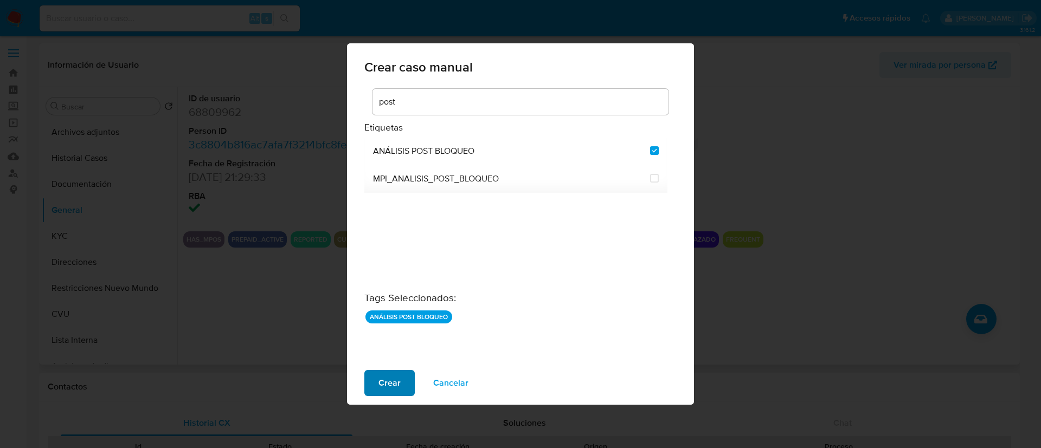
click at [385, 385] on span "Crear" at bounding box center [389, 383] width 22 height 24
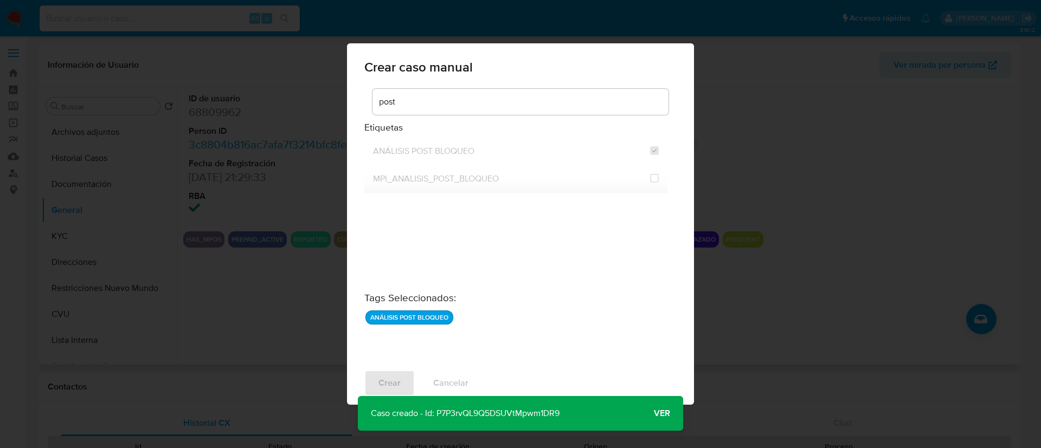
click at [669, 414] on span "Ver" at bounding box center [662, 414] width 16 height 0
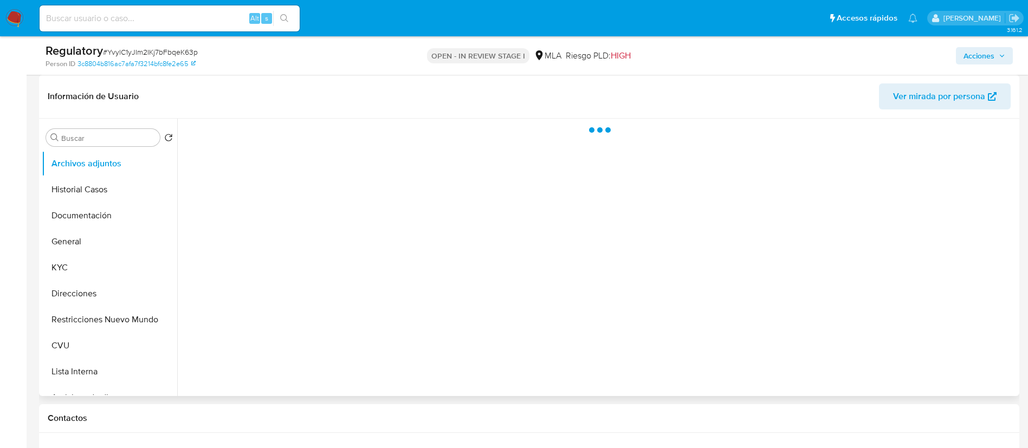
scroll to position [102, 0]
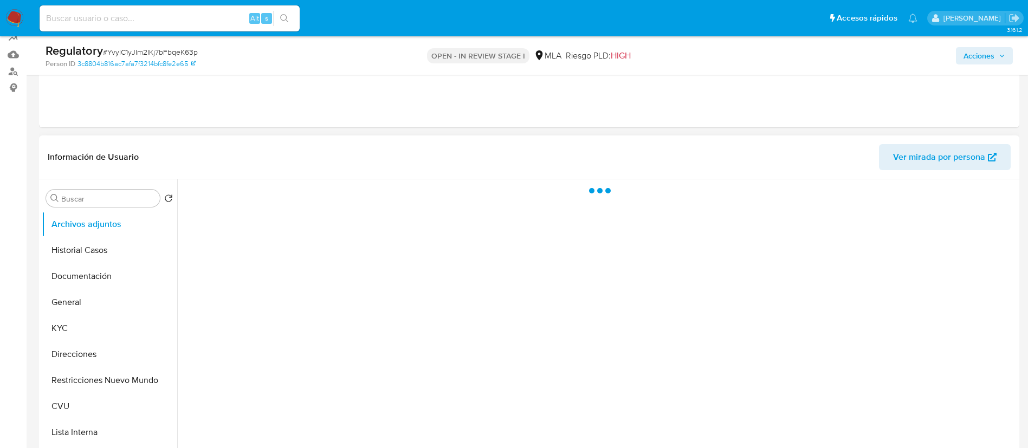
select select "10"
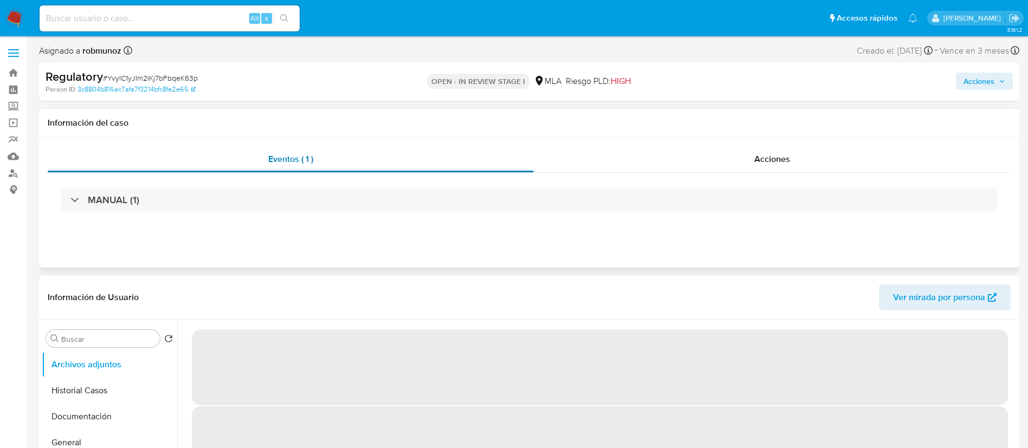
click at [352, 165] on div "Eventos ( 1 )" at bounding box center [291, 159] width 486 height 26
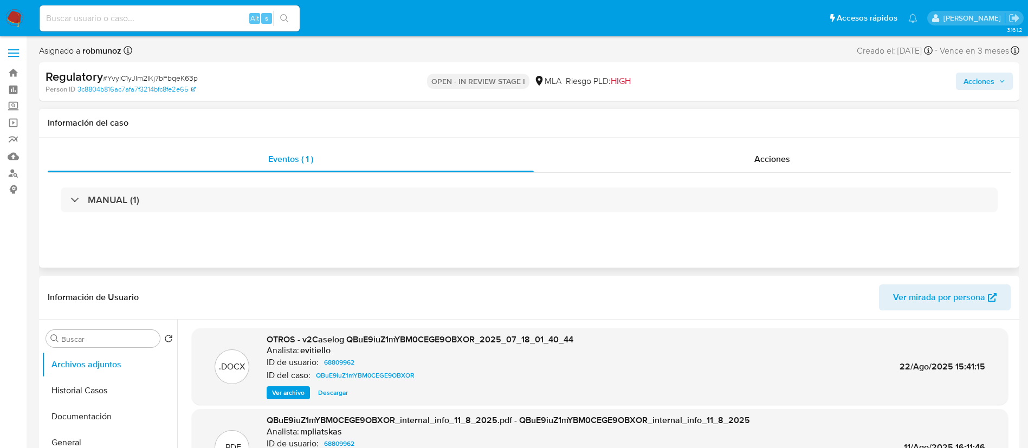
click at [349, 185] on div "MANUAL (1)" at bounding box center [529, 200] width 963 height 54
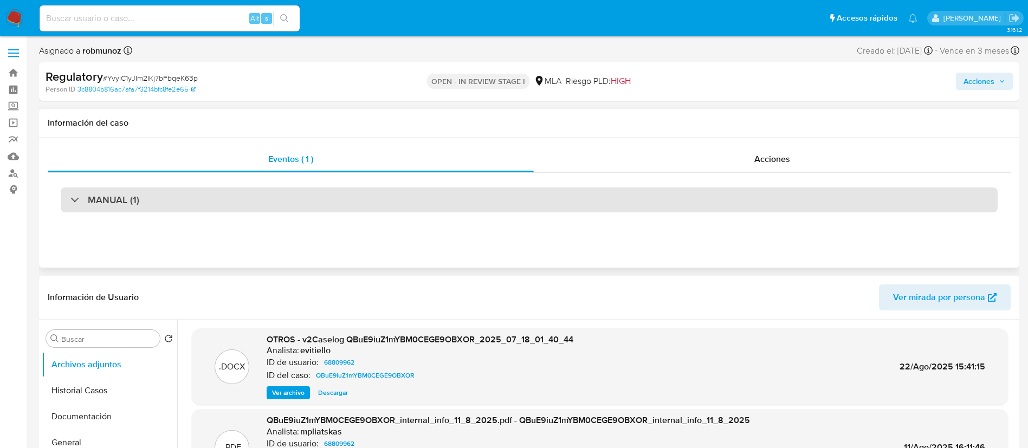
click at [346, 192] on div "MANUAL (1)" at bounding box center [529, 200] width 937 height 25
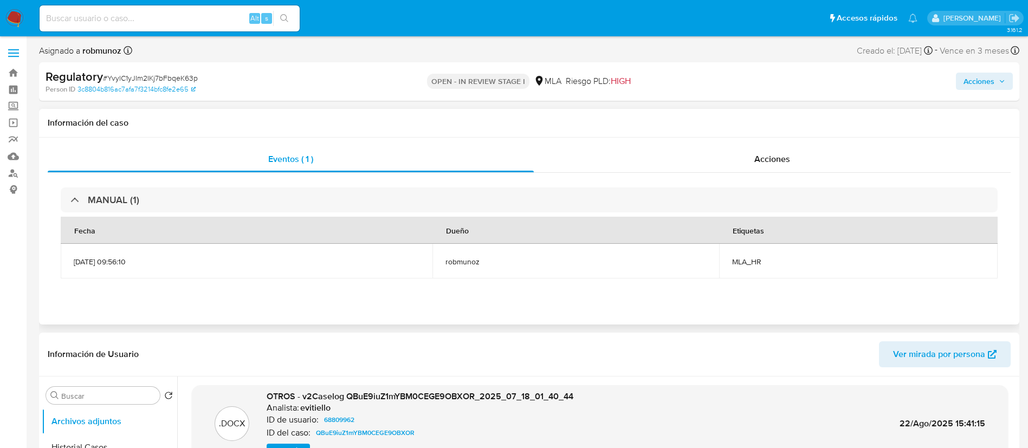
click at [705, 137] on div "Información del caso" at bounding box center [529, 123] width 980 height 29
click at [709, 158] on div "Acciones" at bounding box center [772, 159] width 477 height 26
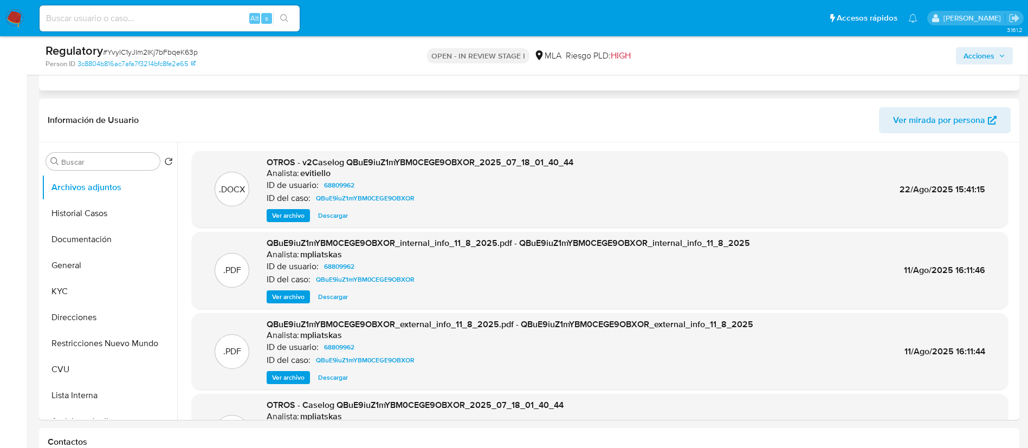
scroll to position [244, 0]
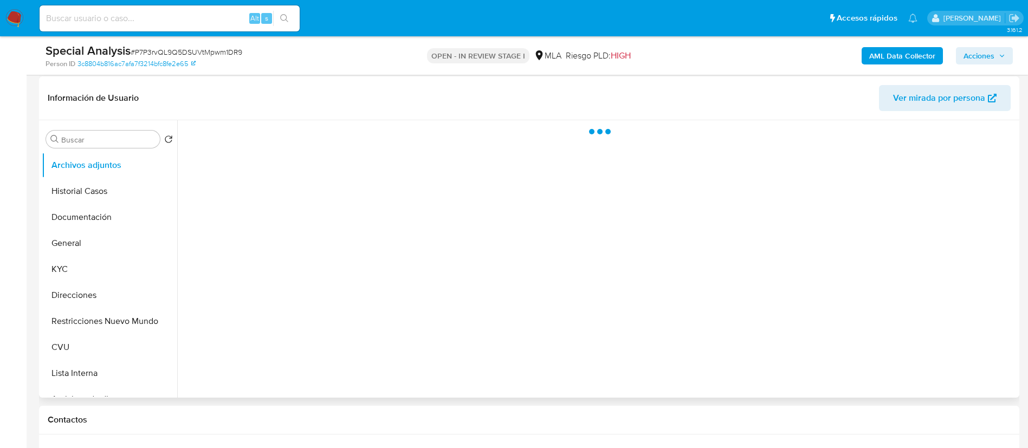
select select "10"
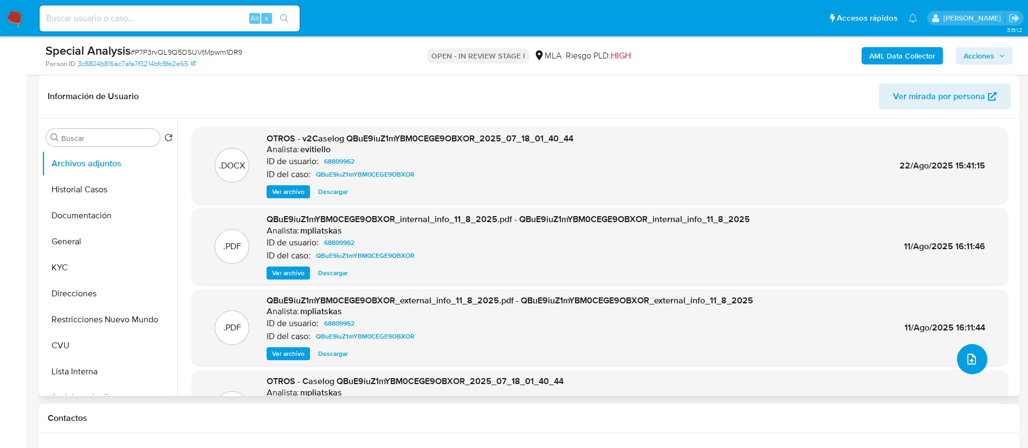
click at [979, 366] on button "upload-file" at bounding box center [972, 359] width 30 height 30
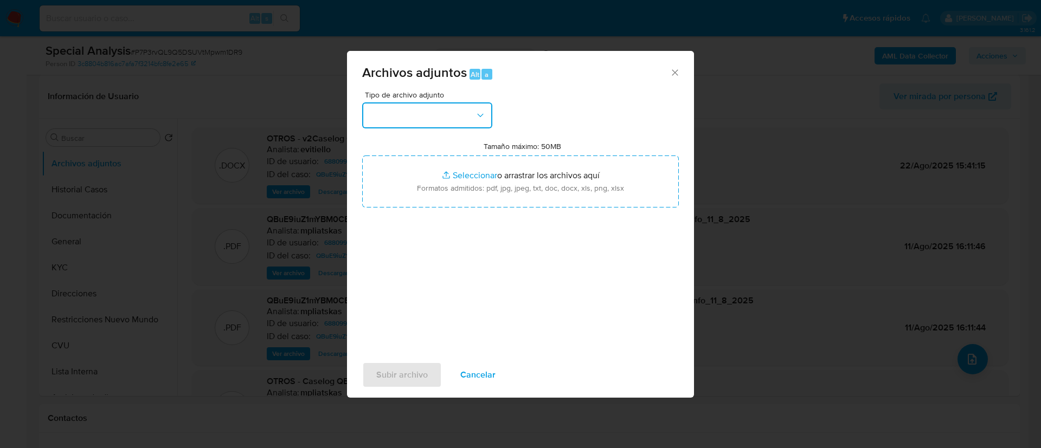
click at [421, 101] on div "Tipo de archivo adjunto" at bounding box center [427, 109] width 130 height 37
click at [435, 107] on button "button" at bounding box center [427, 115] width 130 height 26
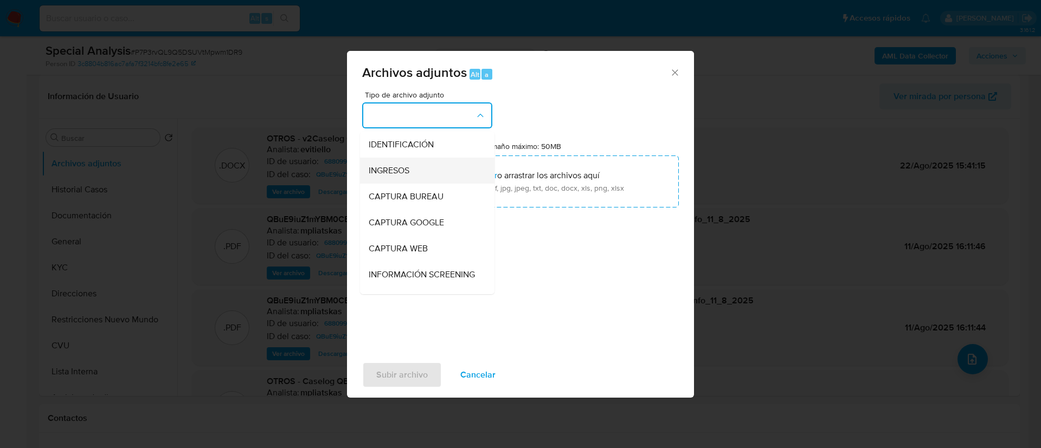
click at [444, 161] on div "INGRESOS" at bounding box center [424, 171] width 111 height 26
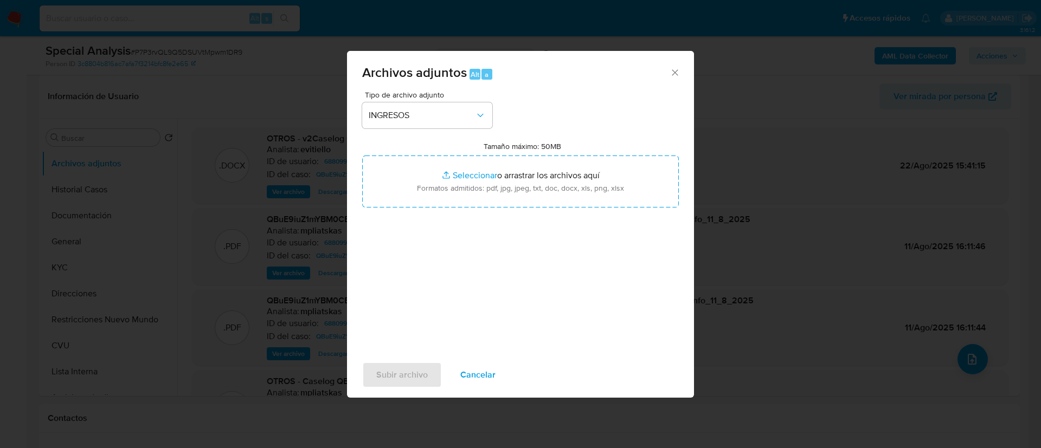
click at [444, 161] on input "Tamaño máximo: 50MB Seleccionar archivos" at bounding box center [520, 182] width 317 height 52
type input "C:\fakepath\Documentación.pdf"
click at [428, 383] on button "Subir archivo" at bounding box center [402, 375] width 80 height 26
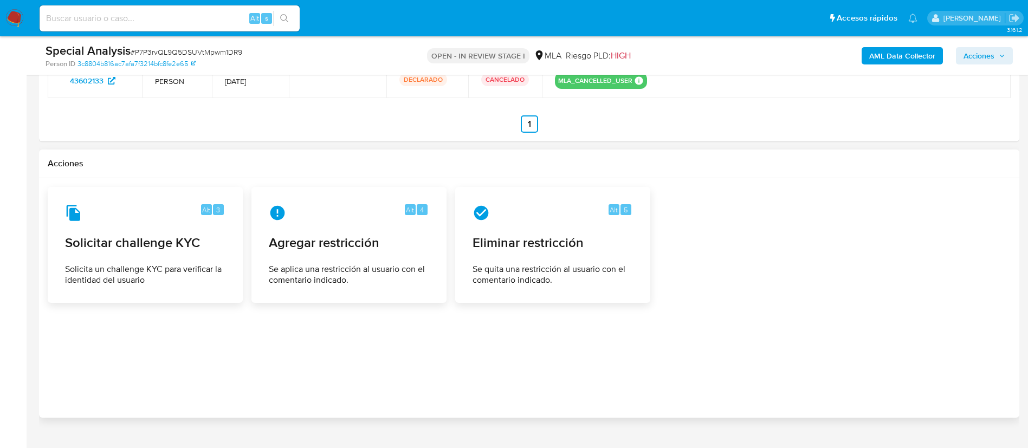
scroll to position [1466, 0]
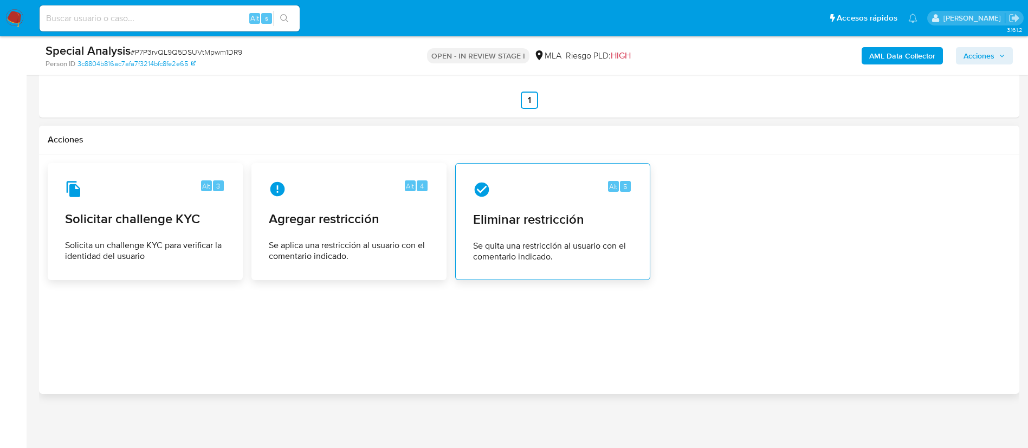
click at [524, 219] on span "Eliminar restricción" at bounding box center [552, 219] width 159 height 16
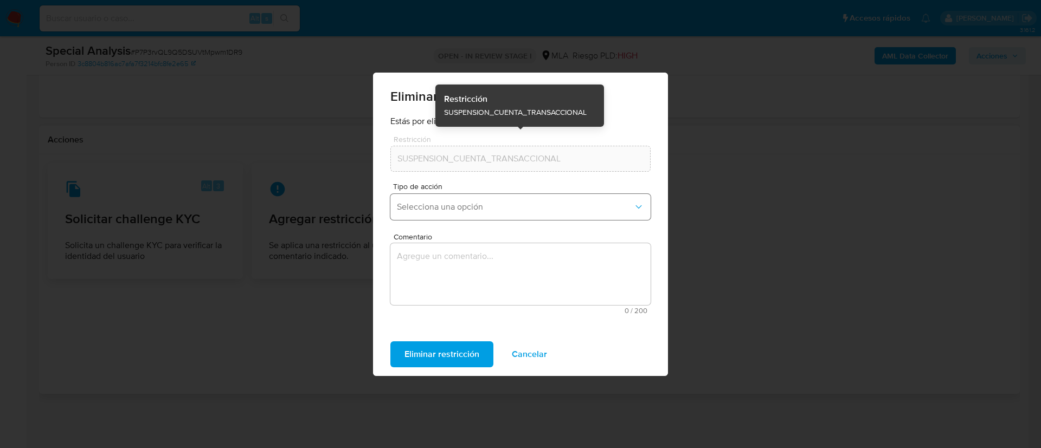
click at [429, 196] on button "Selecciona una opción" at bounding box center [520, 207] width 260 height 26
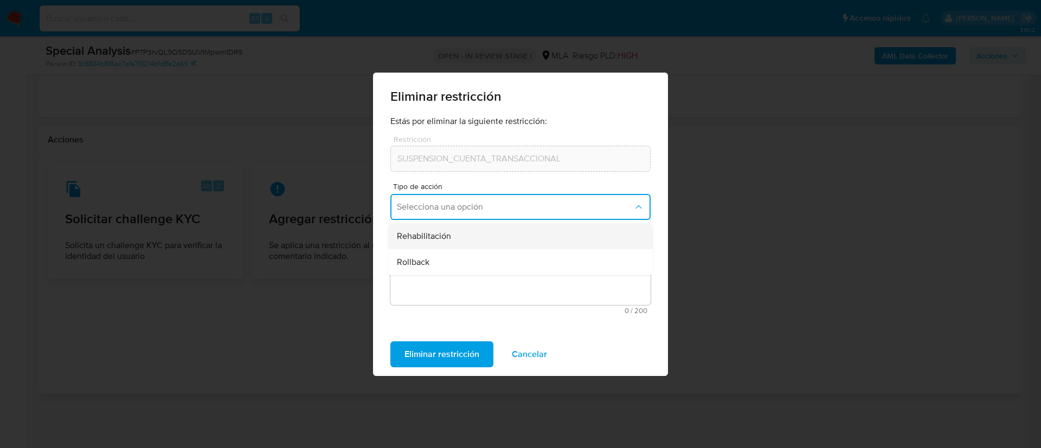
click at [441, 238] on span "Rehabilitación" at bounding box center [424, 236] width 54 height 11
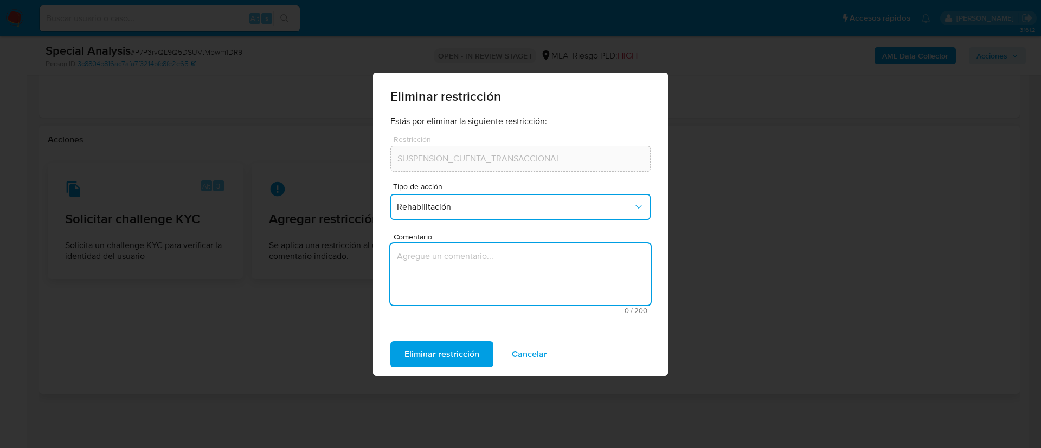
click at [435, 275] on textarea "Comentario" at bounding box center [520, 274] width 260 height 62
type textarea "AML"
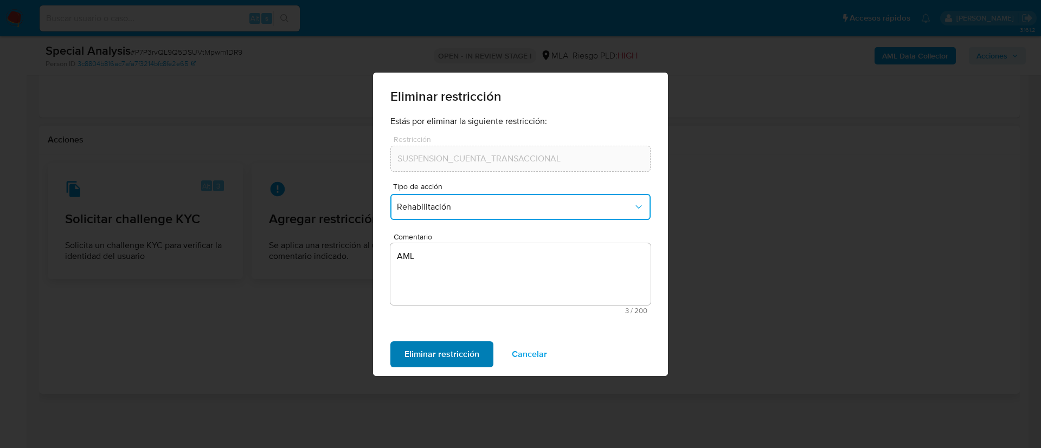
click at [442, 361] on span "Eliminar restricción" at bounding box center [441, 355] width 75 height 24
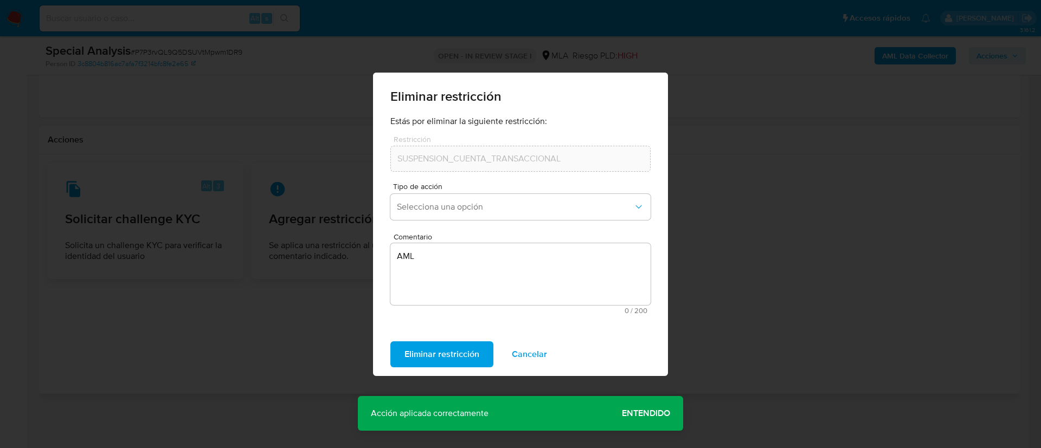
click at [430, 354] on span "Eliminar restricción" at bounding box center [441, 355] width 75 height 24
click at [539, 364] on span "Cancelar" at bounding box center [529, 355] width 35 height 24
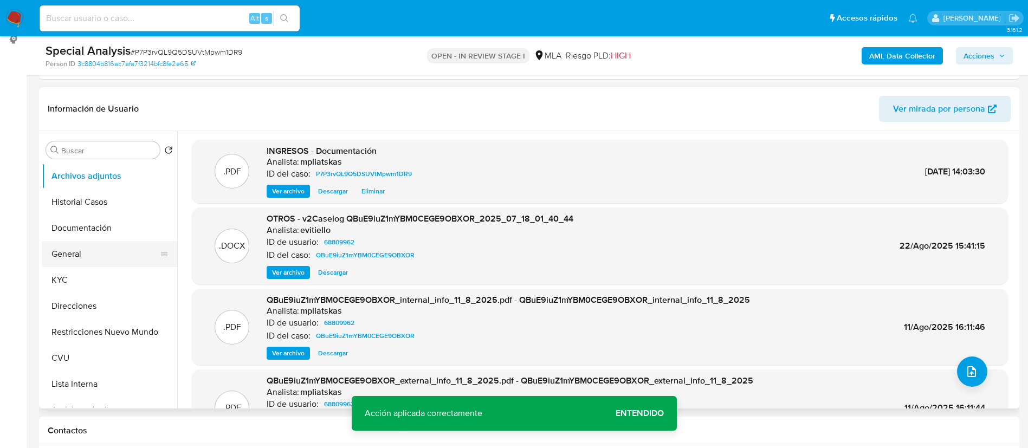
scroll to position [165, 0]
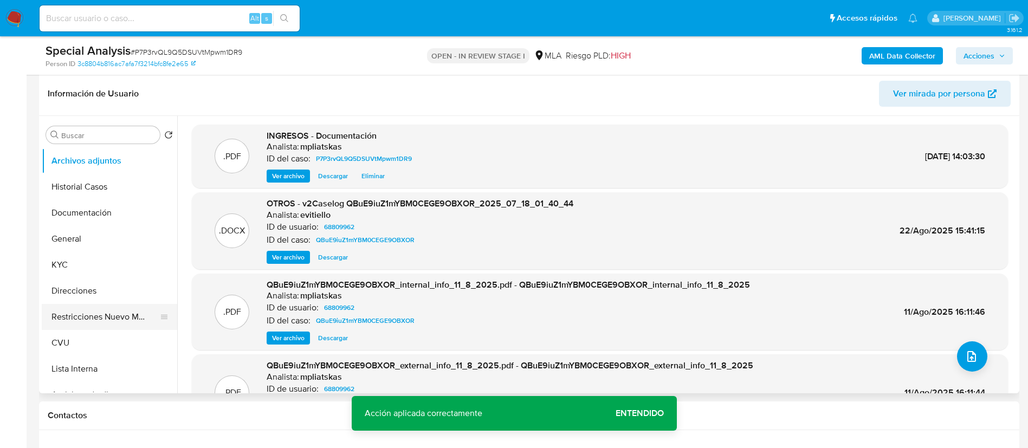
click at [80, 322] on button "Restricciones Nuevo Mundo" at bounding box center [105, 317] width 127 height 26
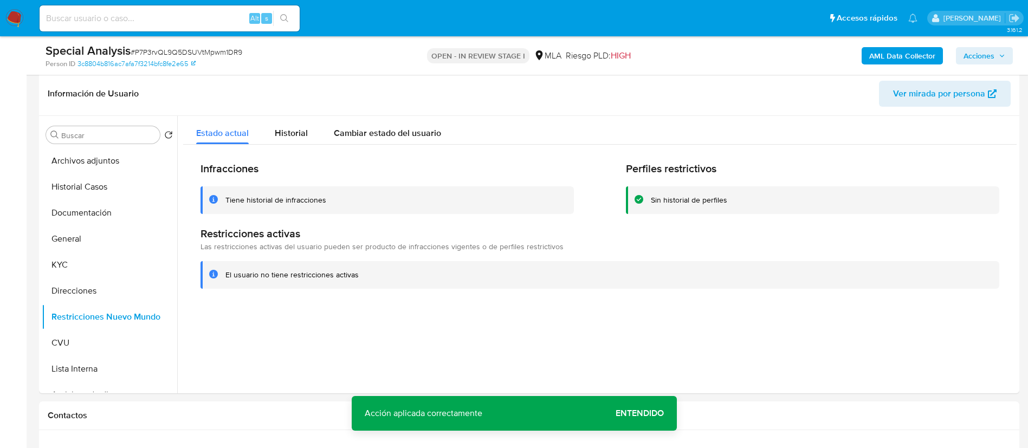
click at [983, 49] on span "Acciones" at bounding box center [979, 55] width 31 height 17
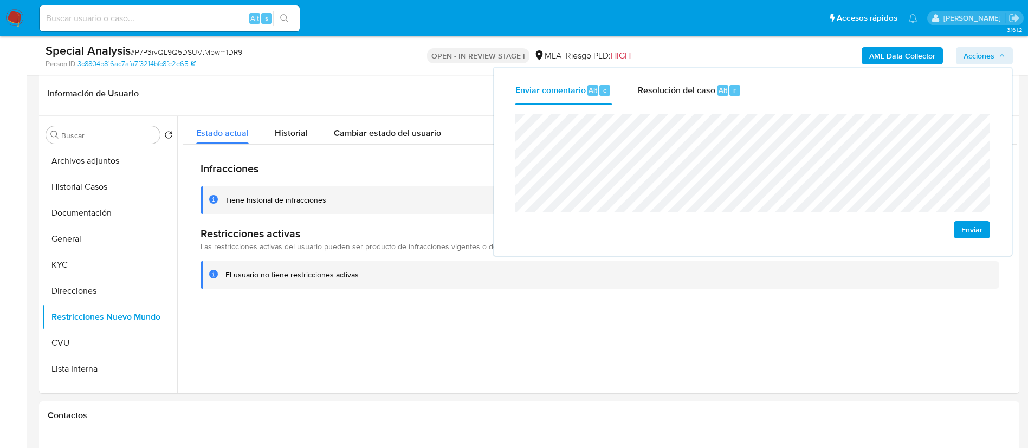
click at [669, 106] on div "Enviar" at bounding box center [752, 176] width 501 height 142
click at [664, 91] on span "Resolución del caso" at bounding box center [677, 89] width 78 height 12
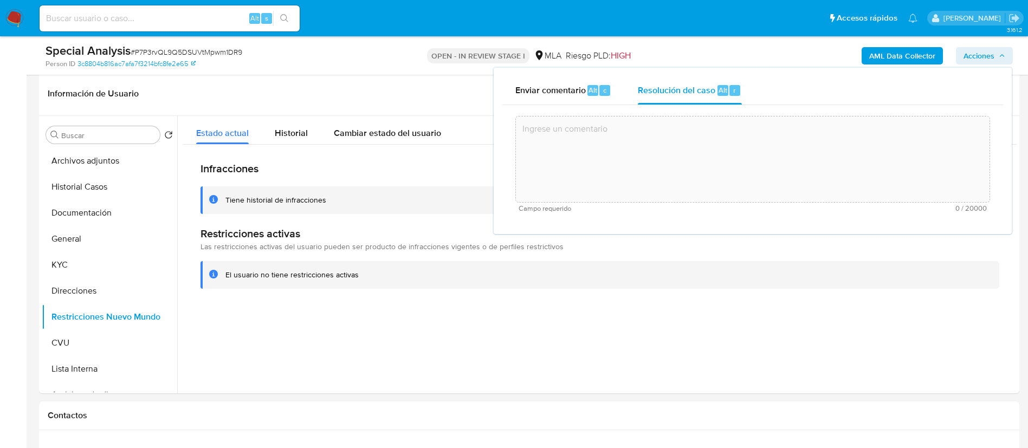
click at [663, 162] on textarea at bounding box center [753, 159] width 474 height 87
paste textarea "El cliente presenta documentación que respalda su actividad en cuenta y el vinc…"
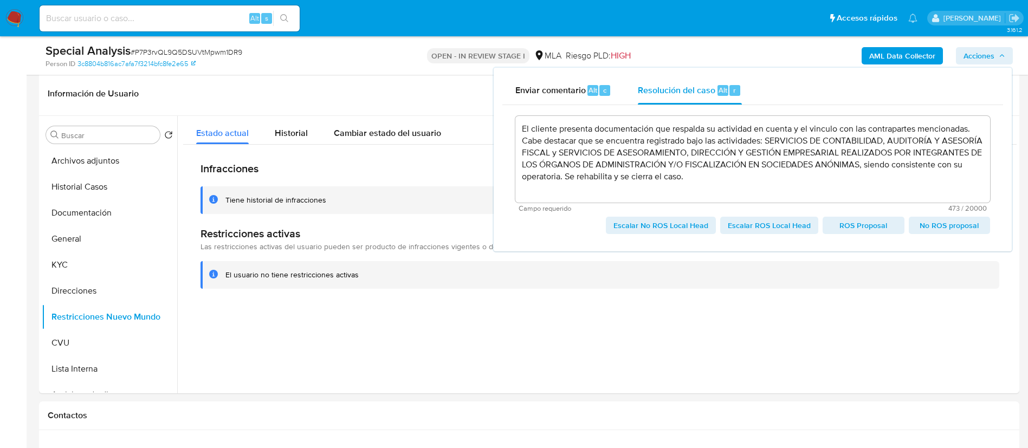
click at [627, 228] on span "Escalar No ROS Local Head" at bounding box center [661, 225] width 95 height 15
type textarea "El cliente presenta documentación que respalda su actividad en cuenta y el vinc…"
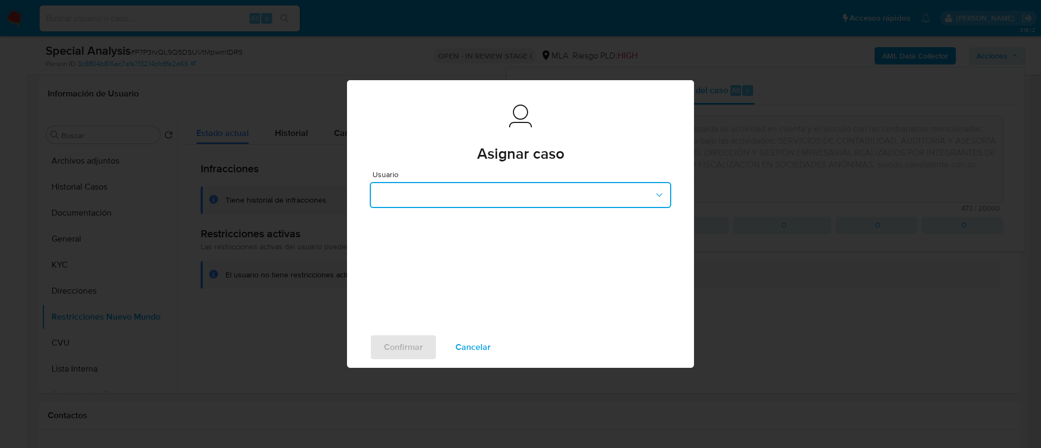
click at [595, 198] on button "button" at bounding box center [520, 195] width 301 height 26
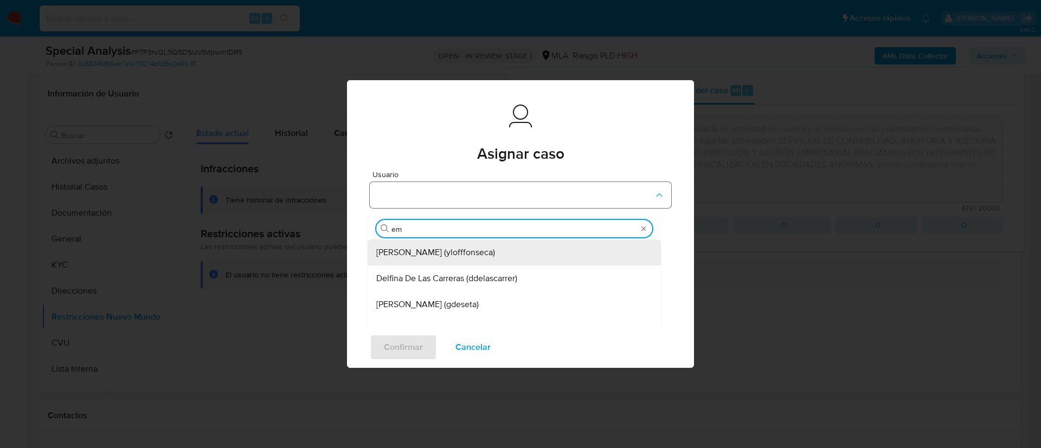
type input "emm"
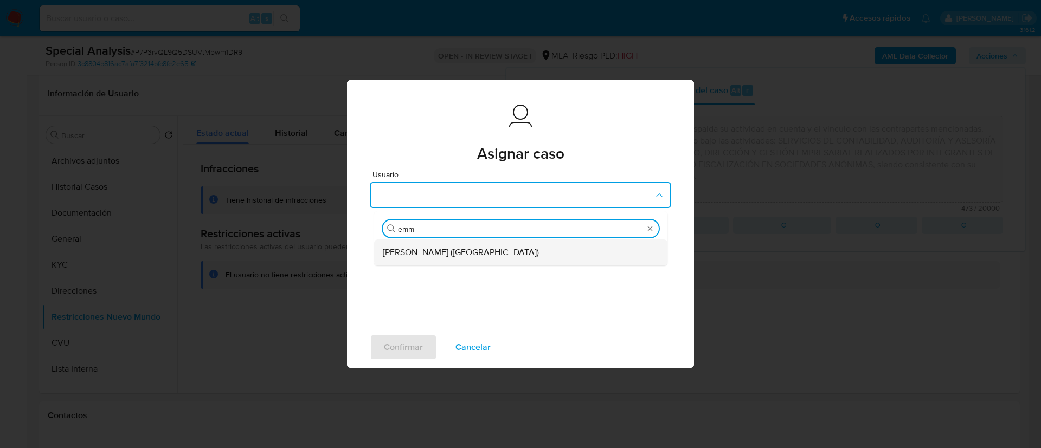
click at [566, 243] on div "Emmanuel Hernan Vitiello (evitiello)" at bounding box center [517, 253] width 269 height 26
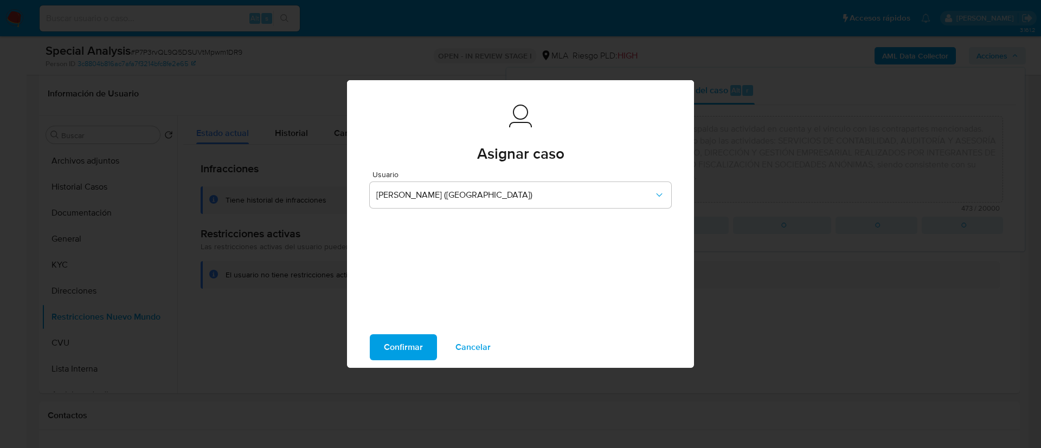
click at [398, 346] on span "Confirmar" at bounding box center [403, 347] width 39 height 24
type textarea "El cliente presenta documentación que respalda su actividad en cuenta y el vinc…"
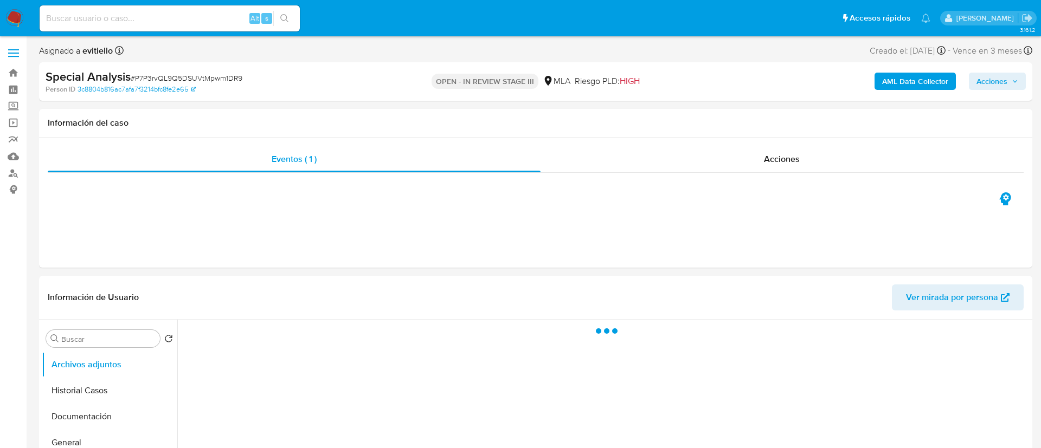
select select "10"
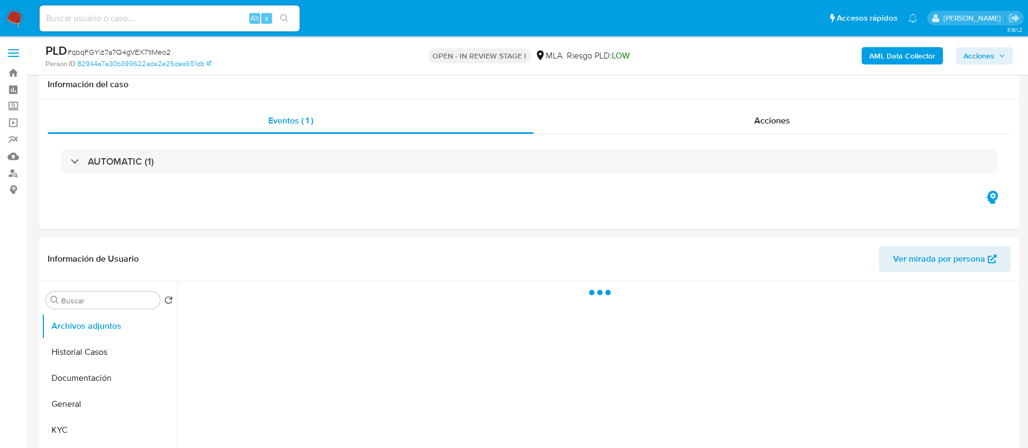
scroll to position [163, 0]
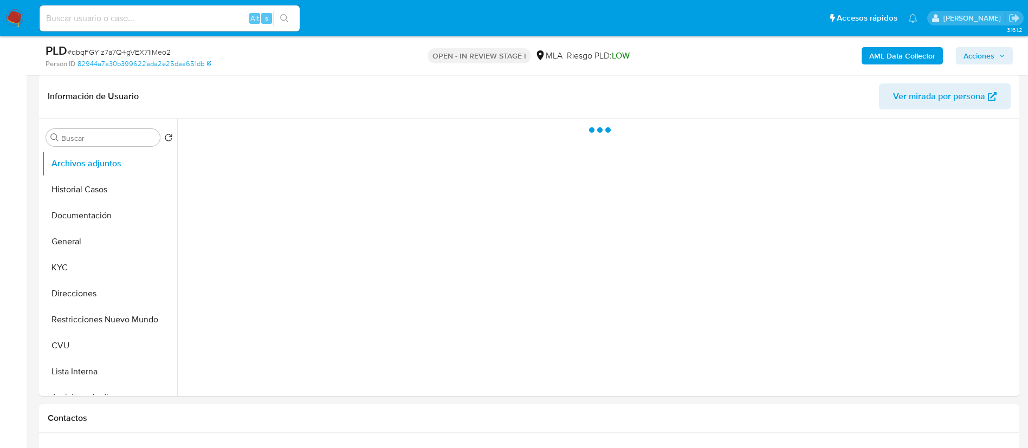
select select "10"
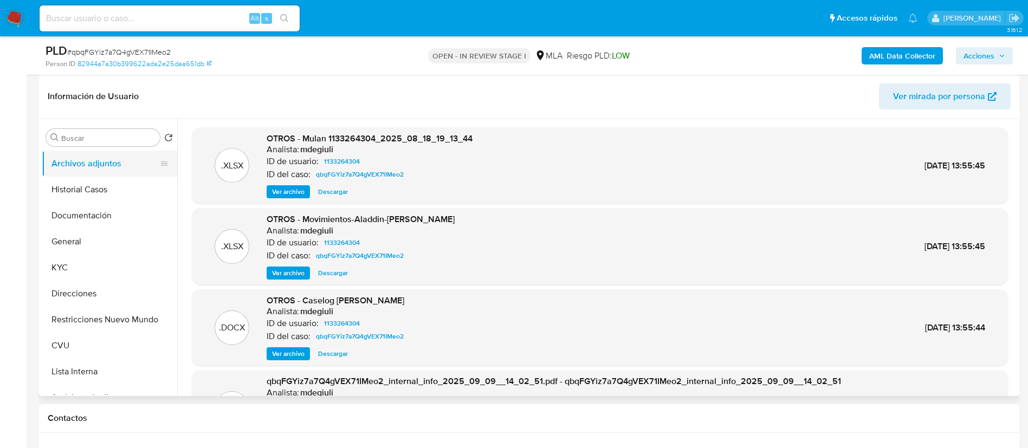
click at [121, 176] on button "Archivos adjuntos" at bounding box center [105, 164] width 127 height 26
click at [106, 187] on button "Historial Casos" at bounding box center [105, 190] width 127 height 26
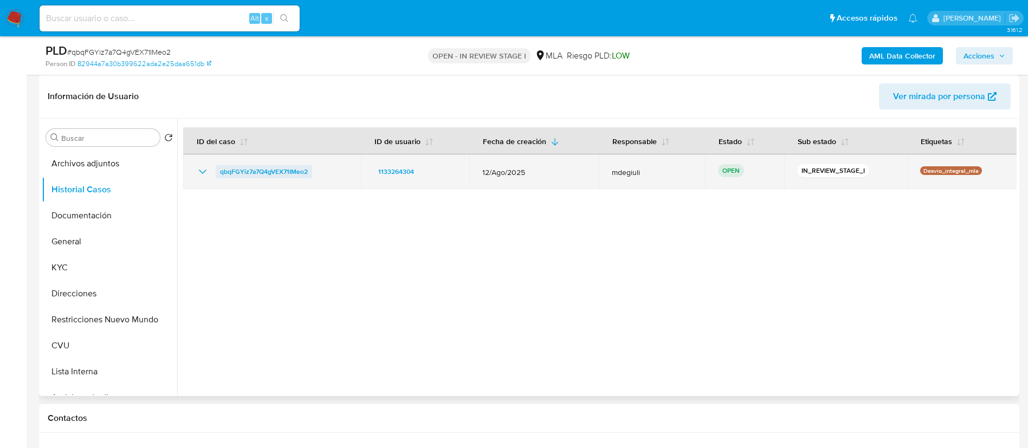
drag, startPoint x: 312, startPoint y: 171, endPoint x: 218, endPoint y: 178, distance: 94.5
click at [218, 178] on div "qbqFGYiz7a7Q4gVEX71IMeo2" at bounding box center [272, 171] width 152 height 13
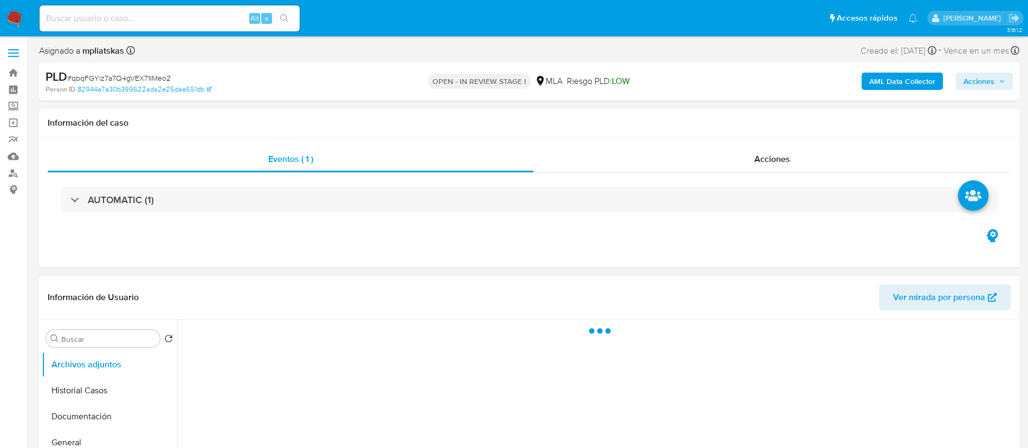
select select "10"
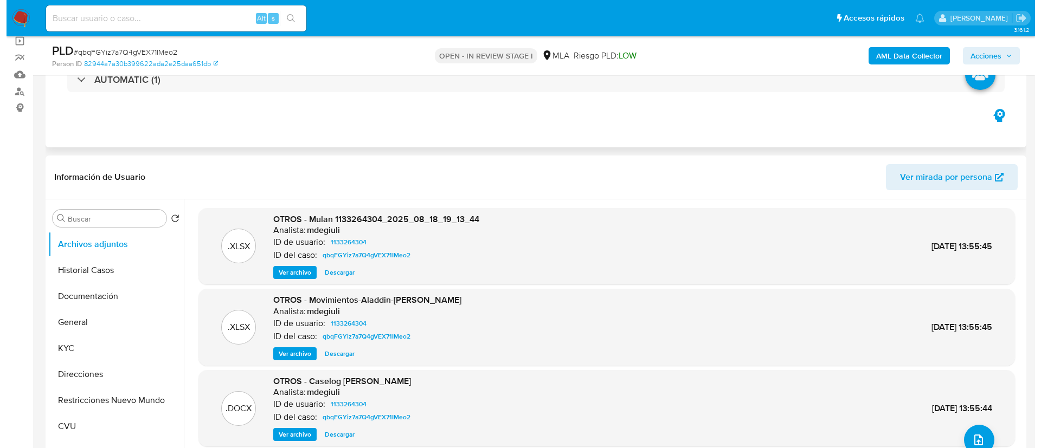
scroll to position [163, 0]
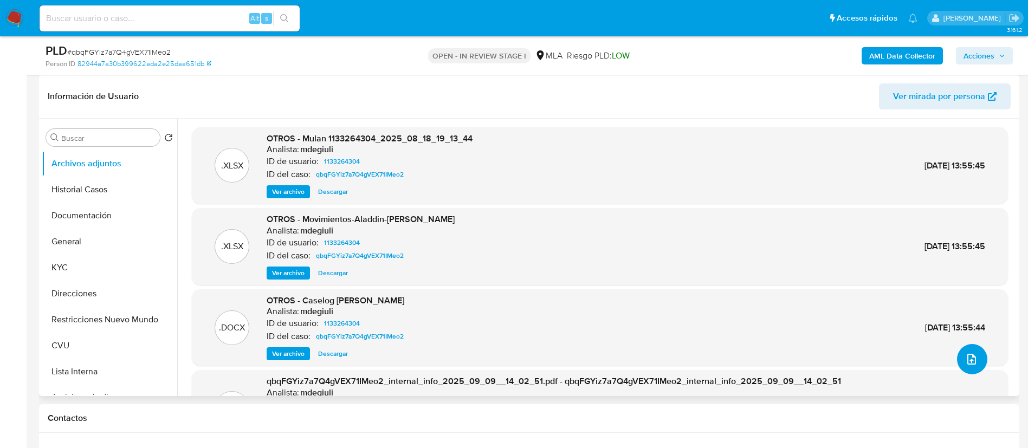
click at [965, 363] on icon "upload-file" at bounding box center [971, 359] width 13 height 13
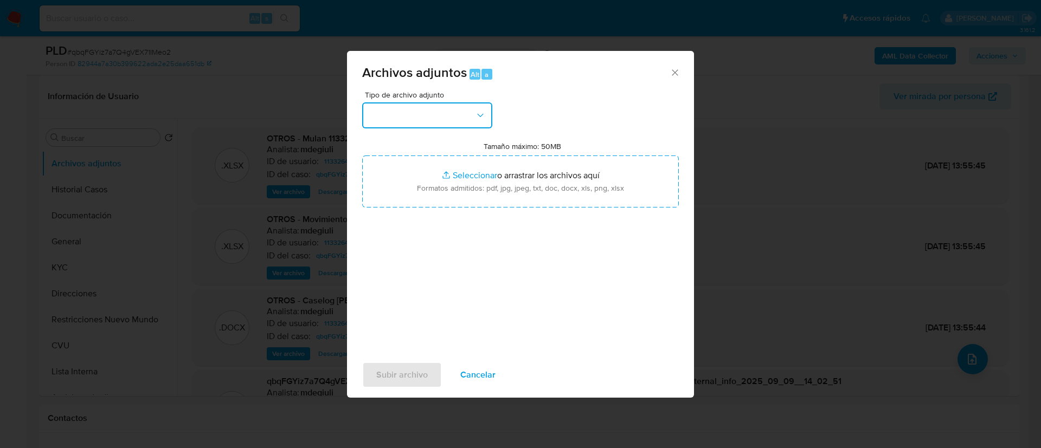
click at [426, 118] on button "button" at bounding box center [427, 115] width 130 height 26
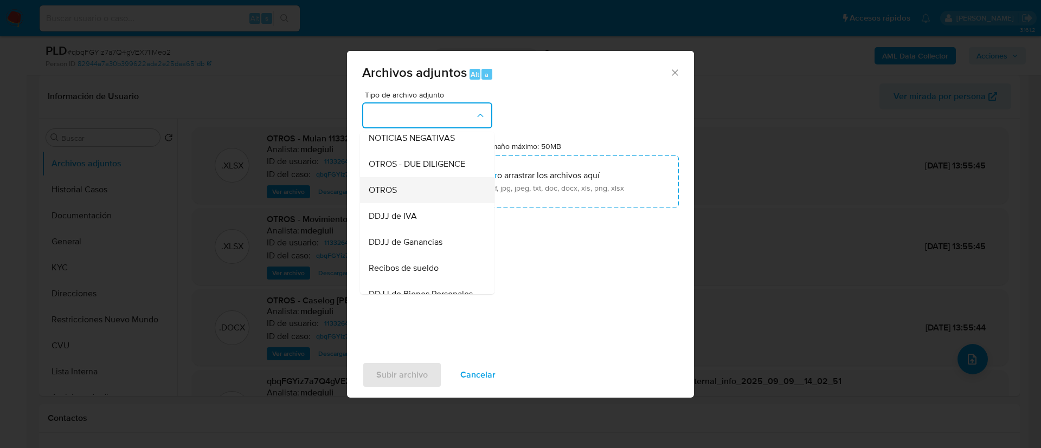
click at [429, 191] on div "OTROS" at bounding box center [424, 190] width 111 height 26
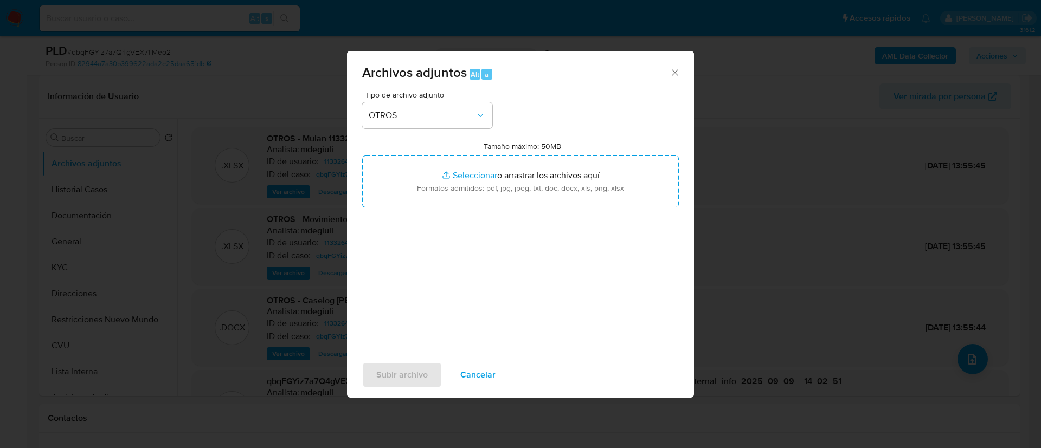
click at [429, 191] on input "Tamaño máximo: 50MB Seleccionar archivos" at bounding box center [520, 182] width 317 height 52
type input "C:\fakepath\V2 Caselog Samuel Horacio Platon Kwick.docx"
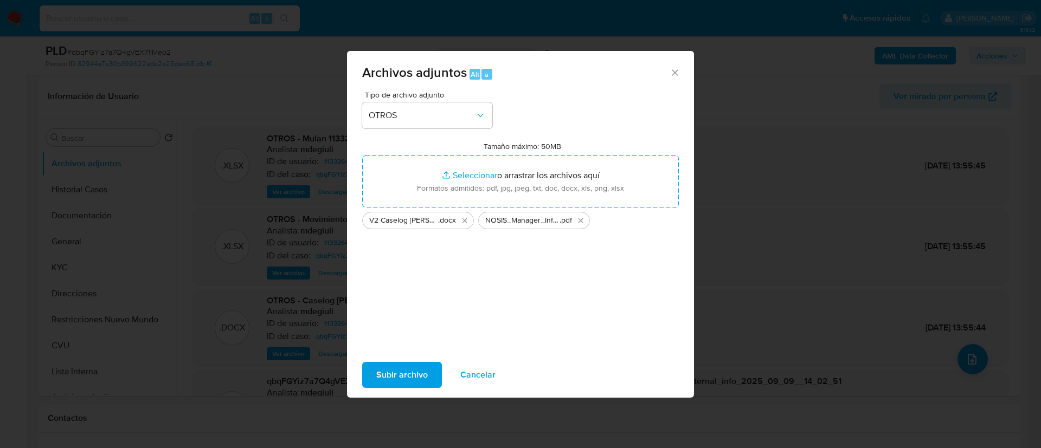
click at [364, 364] on button "Subir archivo" at bounding box center [402, 375] width 80 height 26
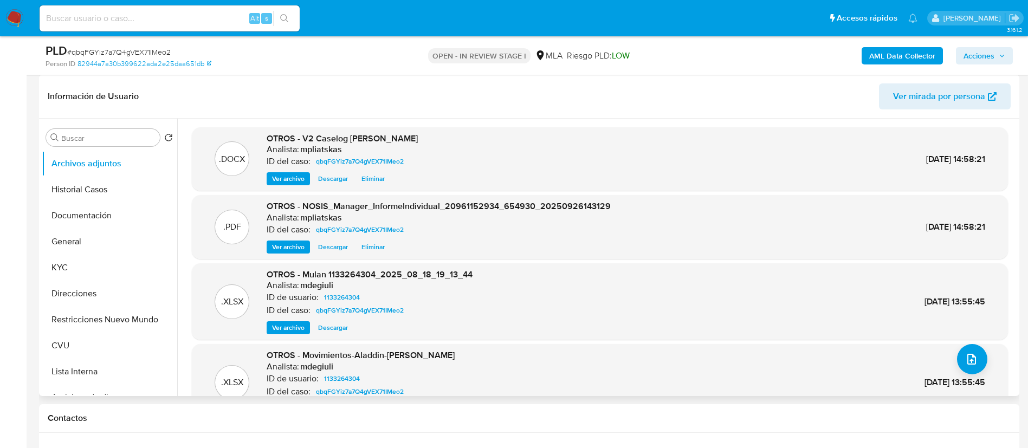
drag, startPoint x: 303, startPoint y: 137, endPoint x: 480, endPoint y: 124, distance: 177.1
click at [480, 124] on div ".DOCX OTROS - V2 Caselog Samuel Horacio Platon Kwick Analista: mpliatskas ID de…" at bounding box center [597, 257] width 840 height 277
copy span "V2 Caselog Samuel Horacio Platon Kwick"
click at [987, 55] on span "Acciones" at bounding box center [979, 55] width 31 height 17
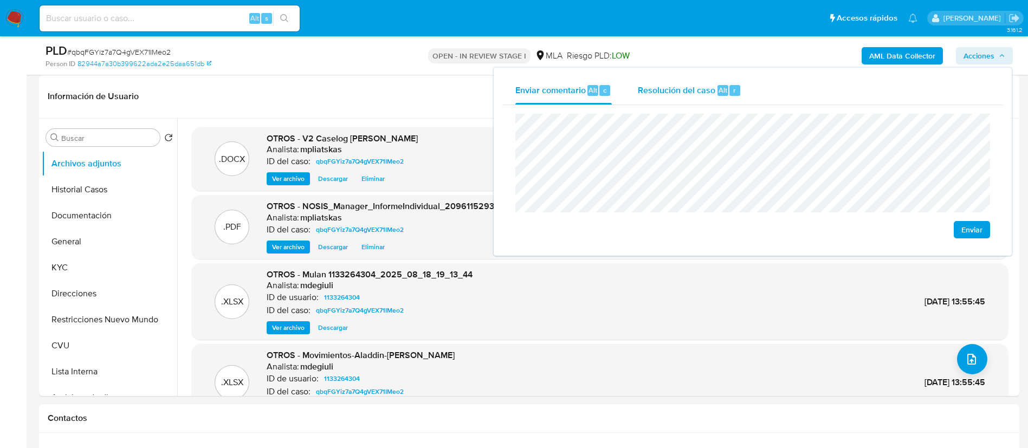
click at [649, 80] on div "Resolución del caso Alt r" at bounding box center [690, 90] width 104 height 28
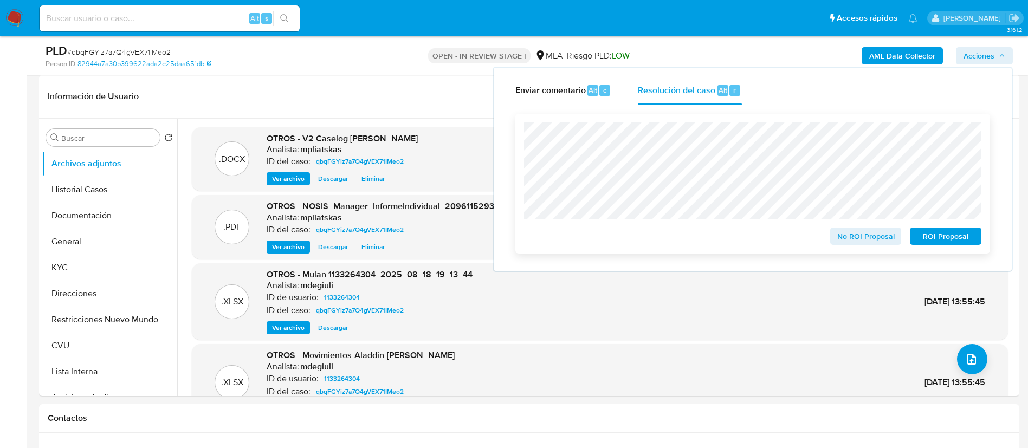
click at [944, 242] on span "ROI Proposal" at bounding box center [946, 236] width 56 height 15
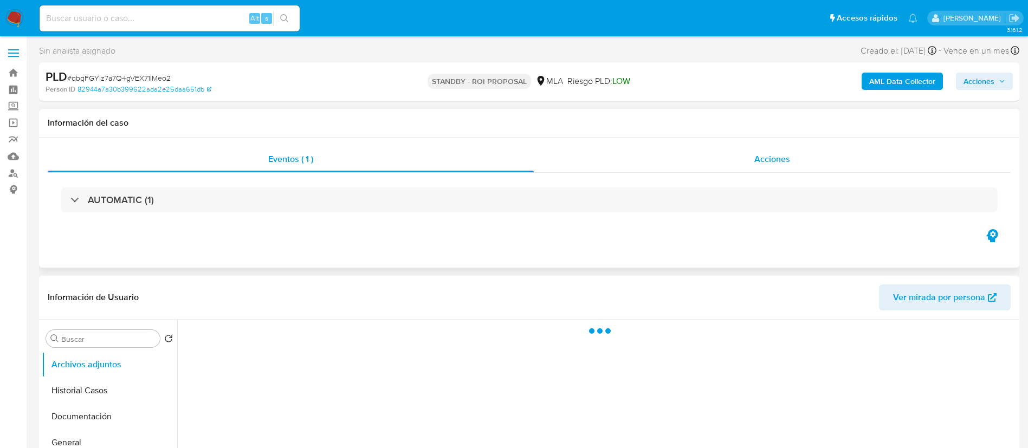
select select "10"
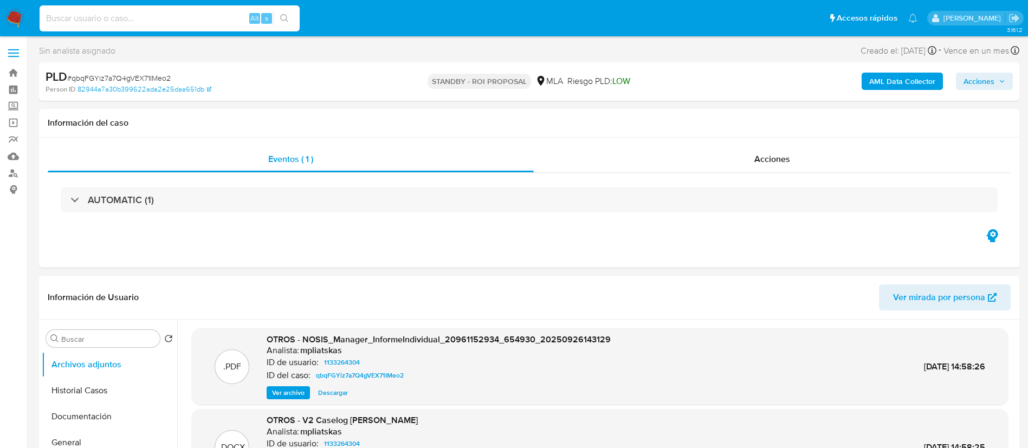
click at [199, 18] on input at bounding box center [170, 18] width 260 height 14
paste input "1n3hoQUed8ECucHtoPg62WZQ"
type input "1n3hoQUed8ECucHtoPg62WZQ"
click at [284, 15] on icon "search-icon" at bounding box center [284, 18] width 9 height 9
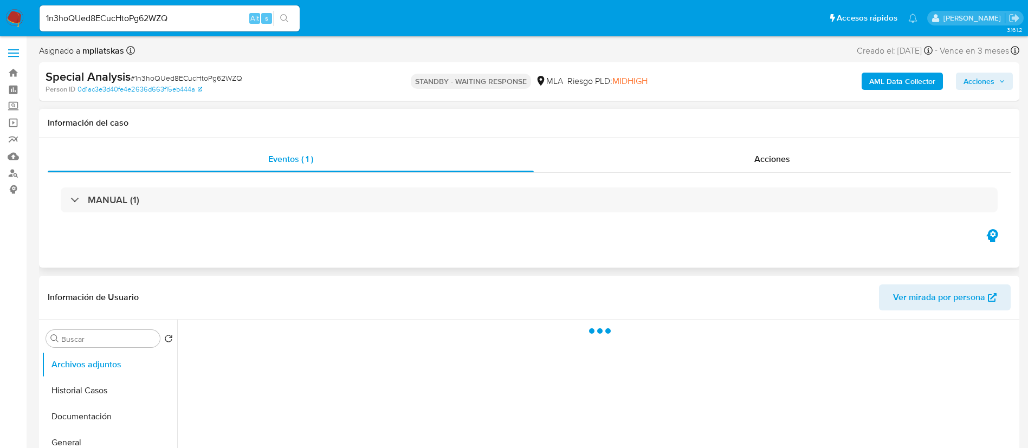
select select "10"
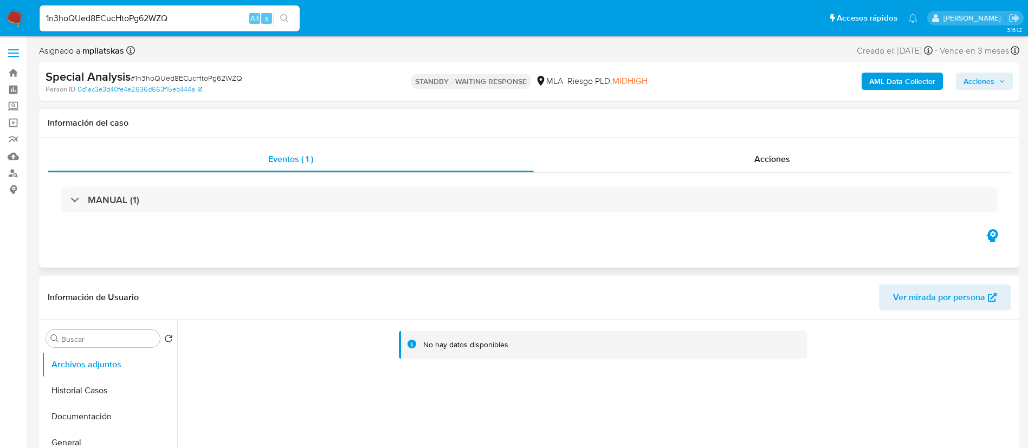
scroll to position [163, 0]
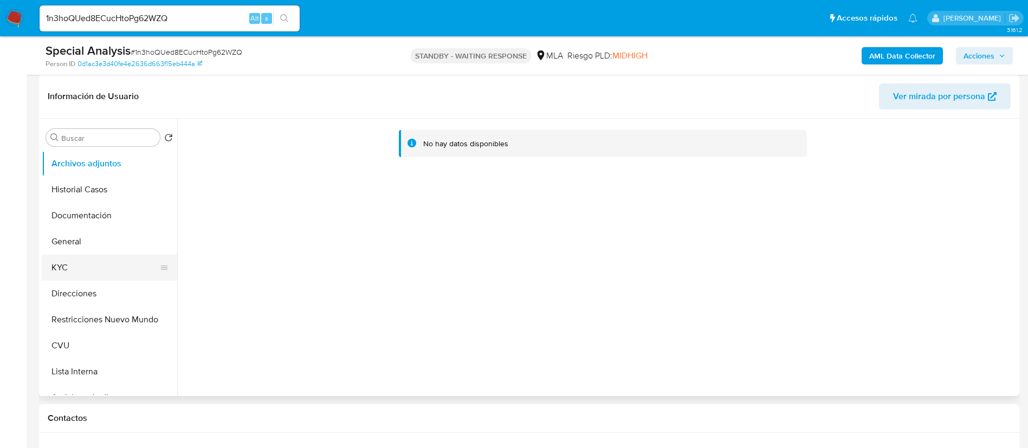
click at [91, 266] on button "KYC" at bounding box center [105, 268] width 127 height 26
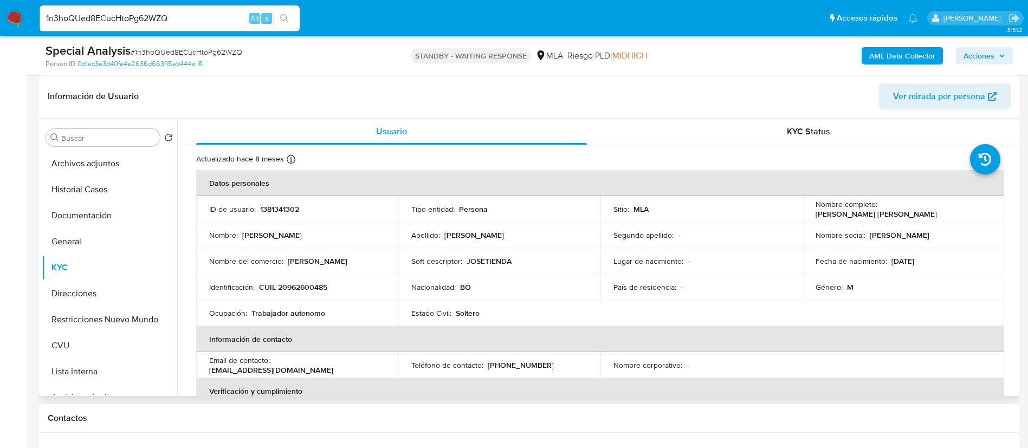
click at [274, 211] on p "1381341302" at bounding box center [279, 209] width 39 height 10
drag, startPoint x: 274, startPoint y: 211, endPoint x: 277, endPoint y: 204, distance: 7.8
click at [274, 210] on p "1381341302" at bounding box center [279, 209] width 39 height 10
copy p "1381341302"
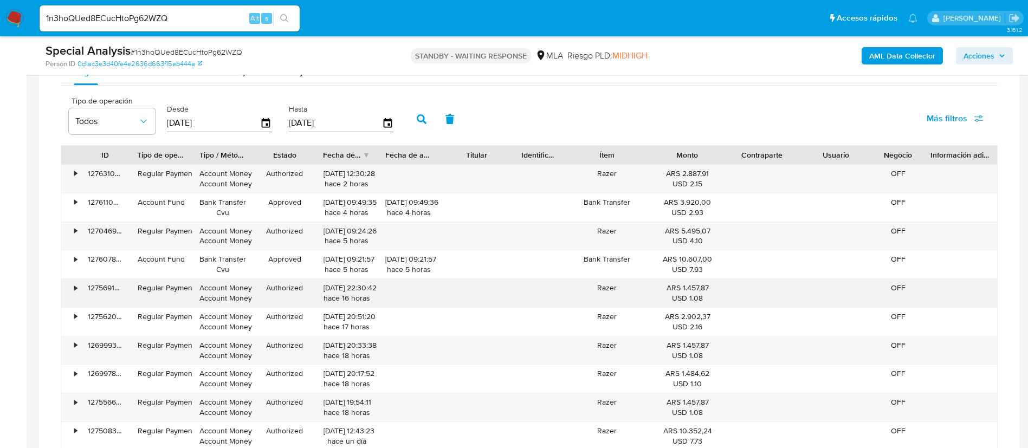
scroll to position [831, 0]
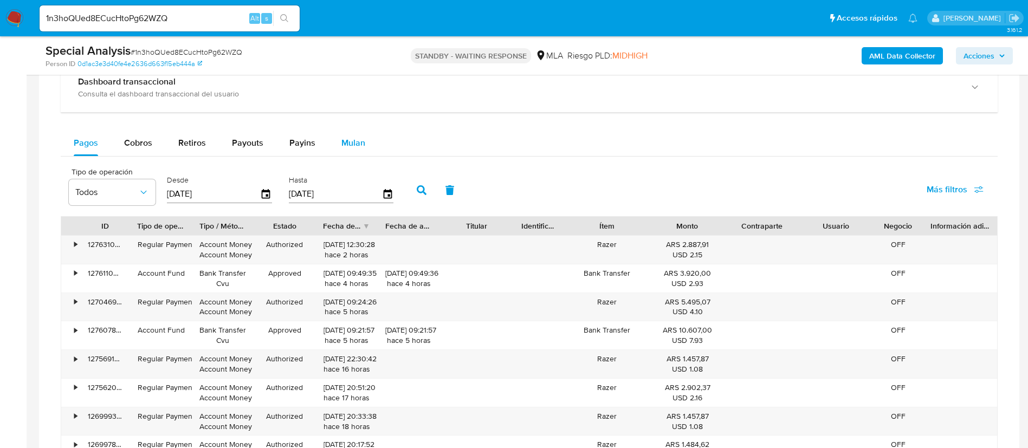
click at [345, 146] on span "Mulan" at bounding box center [353, 143] width 24 height 12
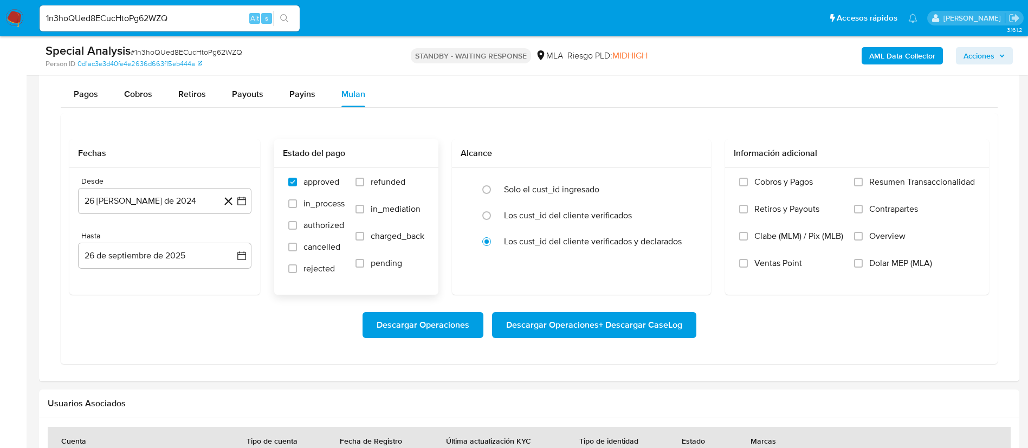
scroll to position [913, 0]
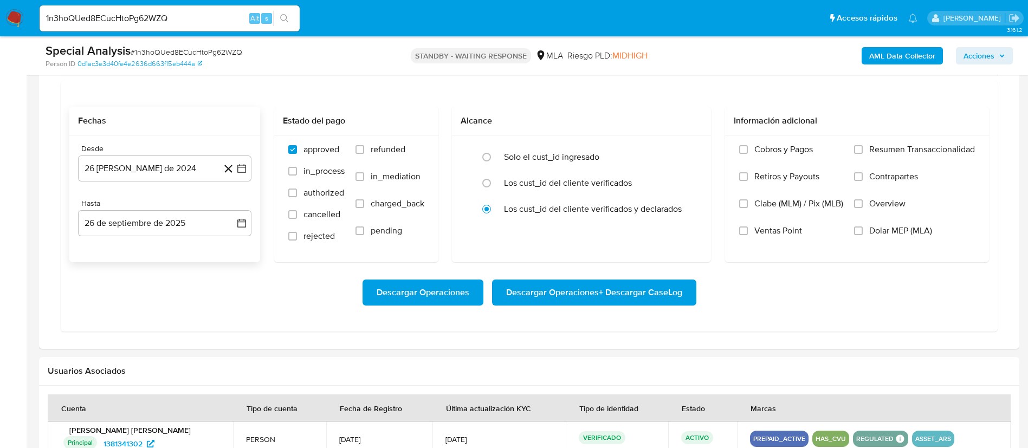
click at [257, 171] on div "Desde 26 [PERSON_NAME] de 2024 [DATE] Hasta 26 de septiembre de 2025 [DATE]" at bounding box center [164, 198] width 191 height 127
click at [246, 171] on icon "button" at bounding box center [241, 168] width 9 height 9
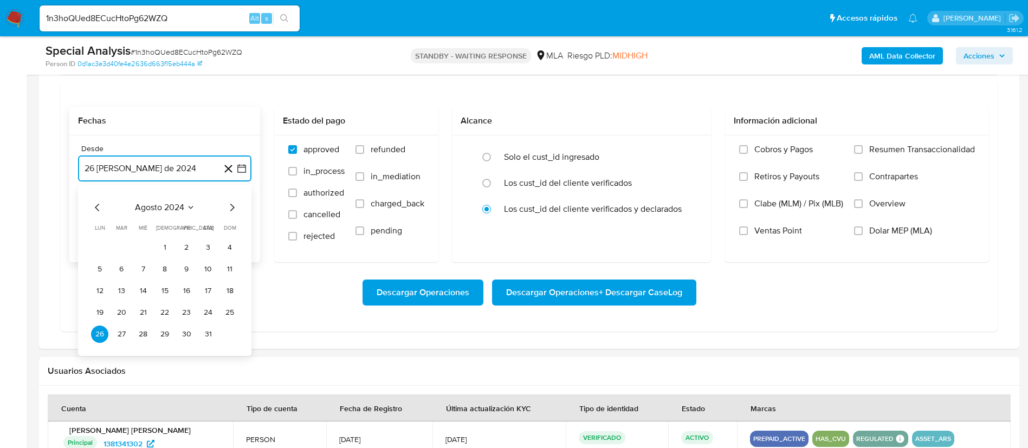
click at [188, 207] on icon "Seleccionar mes y año" at bounding box center [190, 207] width 9 height 9
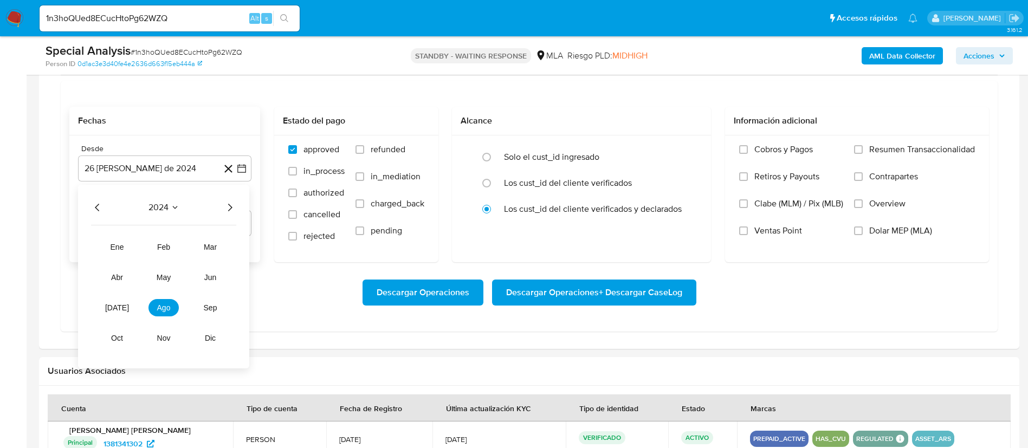
click at [240, 206] on div "2024 2024 ene feb mar abr may jun jul ago sep oct nov dic" at bounding box center [163, 277] width 171 height 184
click at [229, 210] on icon "Año siguiente" at bounding box center [229, 207] width 13 height 13
click at [167, 314] on button "ago" at bounding box center [163, 307] width 30 height 17
click at [94, 207] on icon "Mes anterior" at bounding box center [97, 207] width 13 height 13
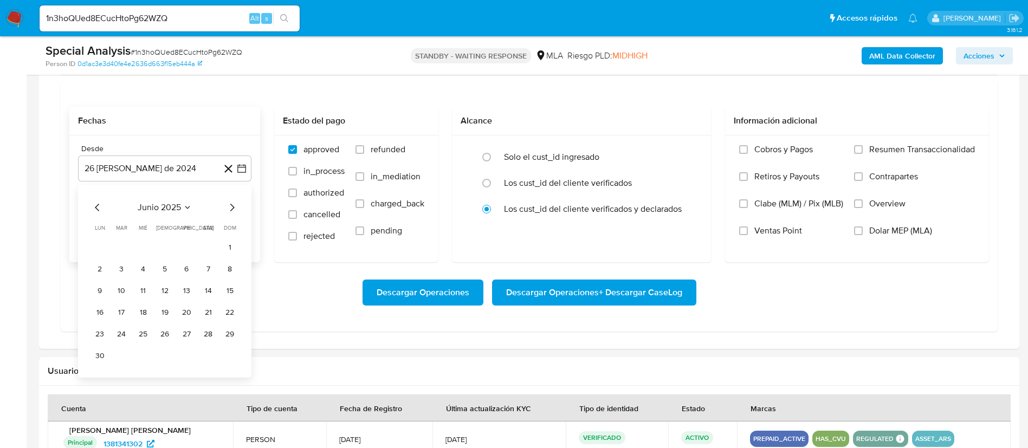
click at [94, 207] on icon "Mes anterior" at bounding box center [97, 207] width 13 height 13
drag, startPoint x: 167, startPoint y: 249, endPoint x: 204, endPoint y: 257, distance: 37.7
click at [166, 249] on button "1" at bounding box center [164, 247] width 17 height 17
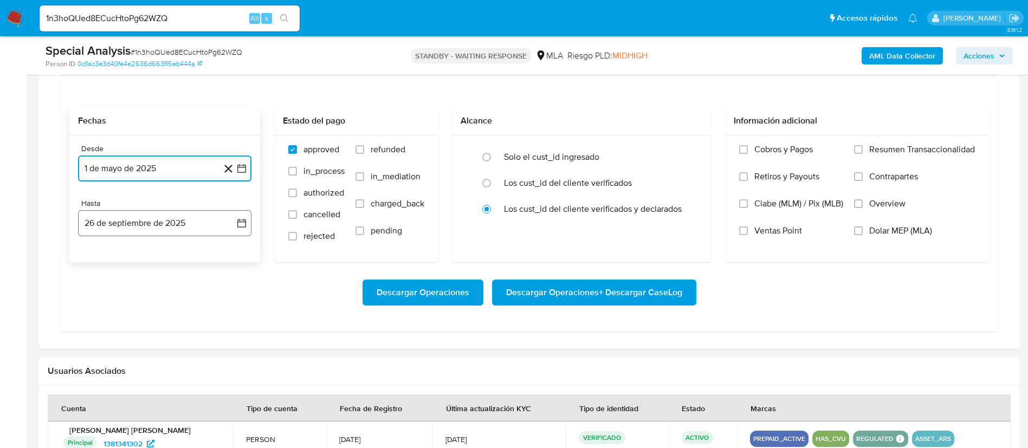
click at [243, 222] on icon "button" at bounding box center [241, 223] width 11 height 11
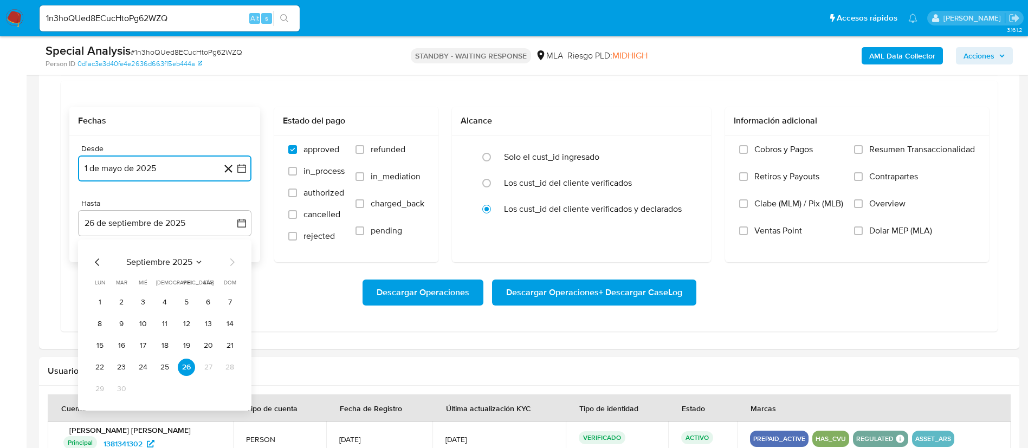
click at [100, 260] on icon "Mes anterior" at bounding box center [97, 262] width 13 height 13
click at [232, 389] on button "31" at bounding box center [229, 388] width 17 height 17
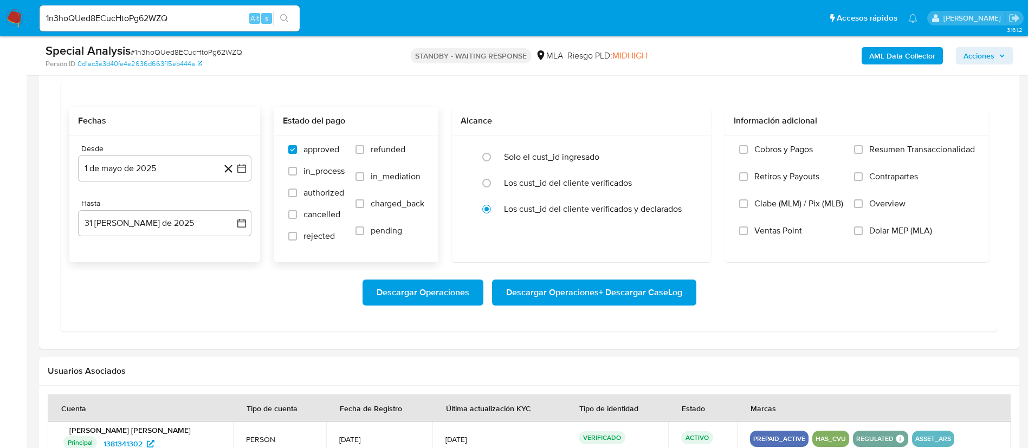
click at [384, 151] on span "refunded" at bounding box center [388, 149] width 35 height 11
click at [364, 151] on input "refunded" at bounding box center [360, 149] width 9 height 9
checkbox input "true"
click at [883, 240] on label "Dolar MEP (MLA)" at bounding box center [914, 238] width 121 height 27
click at [863, 235] on input "Dolar MEP (MLA)" at bounding box center [858, 231] width 9 height 9
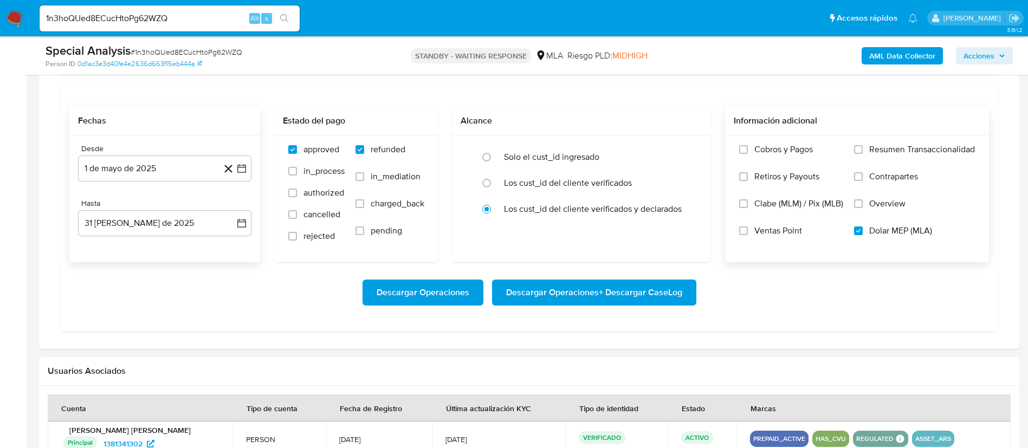
click at [607, 297] on span "Descargar Operaciones + Descargar CaseLog" at bounding box center [594, 293] width 176 height 24
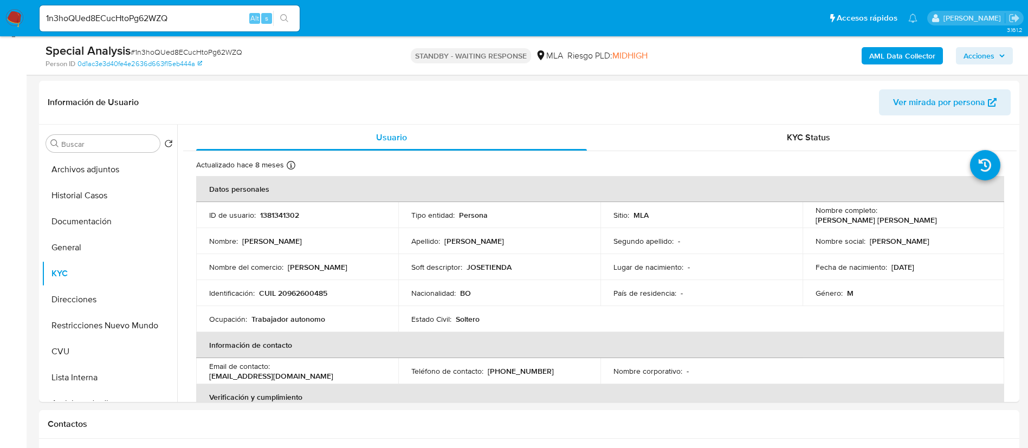
scroll to position [163, 0]
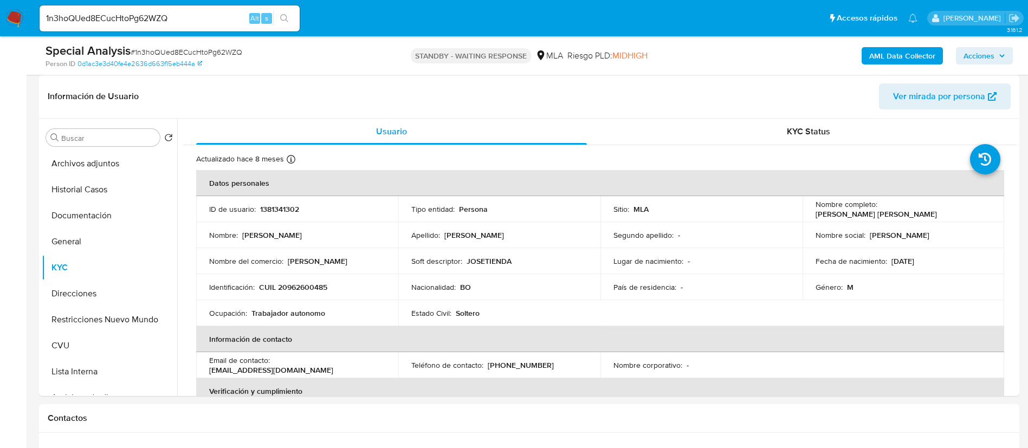
click at [228, 17] on input "1n3hoQUed8ECucHtoPg62WZQ" at bounding box center [170, 18] width 260 height 14
paste input "400849580"
type input "400849580"
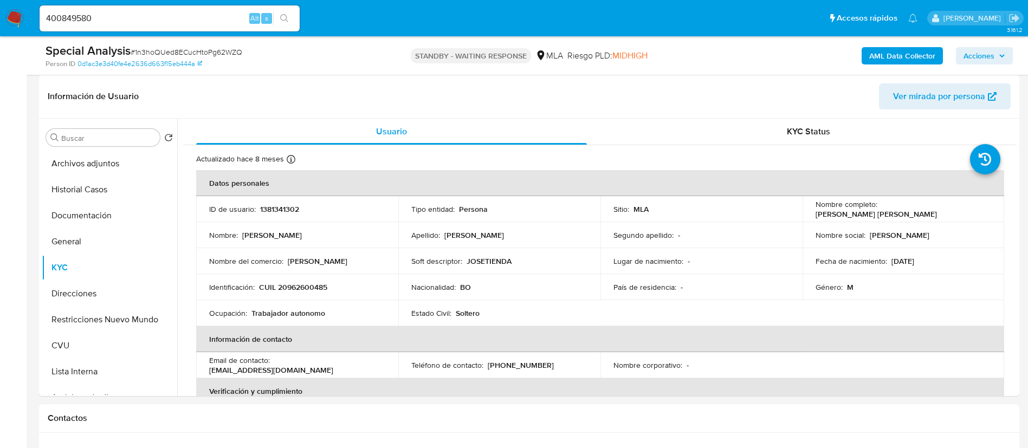
click at [293, 21] on button "search-icon" at bounding box center [284, 18] width 22 height 15
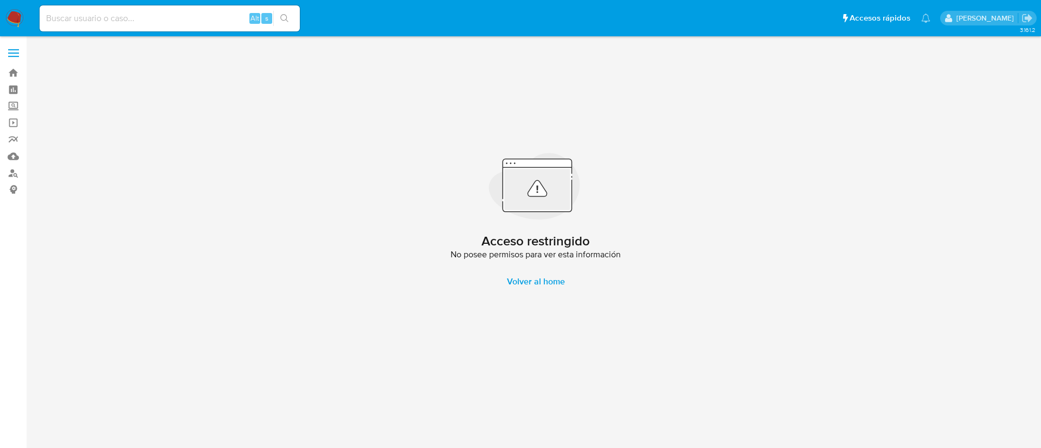
click at [146, 16] on input at bounding box center [170, 18] width 260 height 14
paste input "377259739"
click at [273, 12] on input "377259739" at bounding box center [170, 18] width 260 height 14
type input "377259739"
click at [282, 21] on icon "search-icon" at bounding box center [284, 18] width 9 height 9
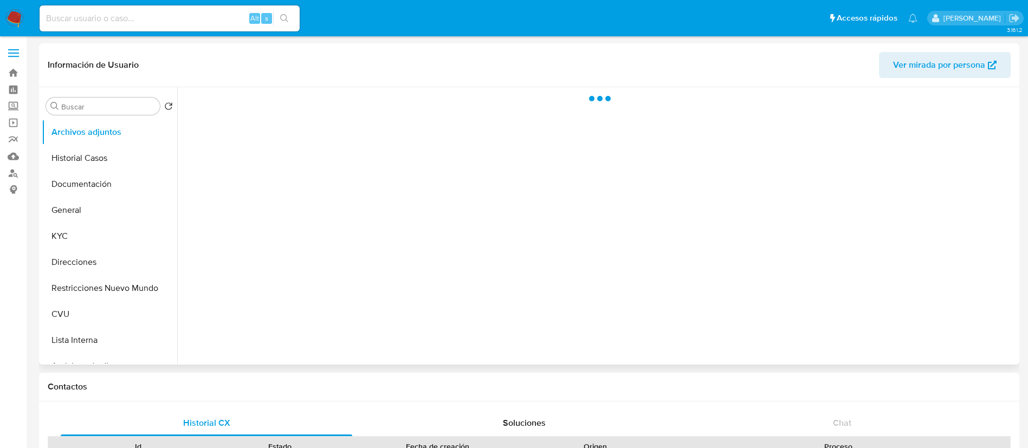
select select "10"
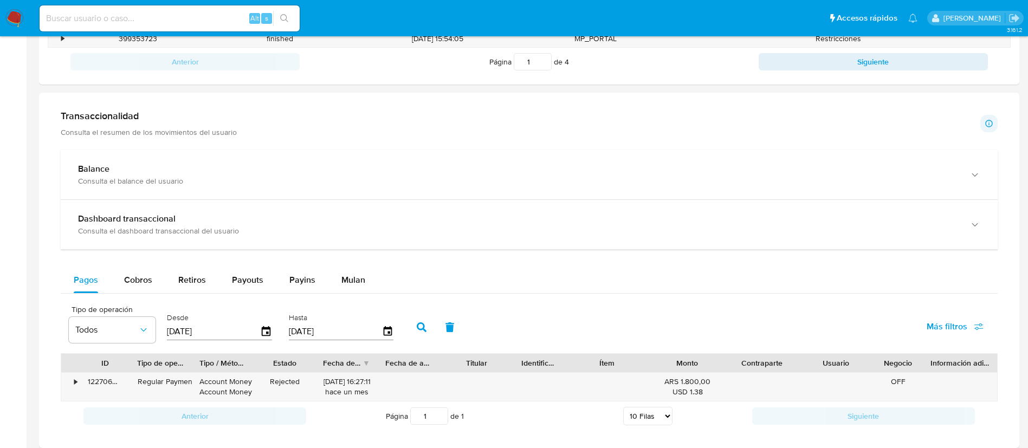
scroll to position [488, 0]
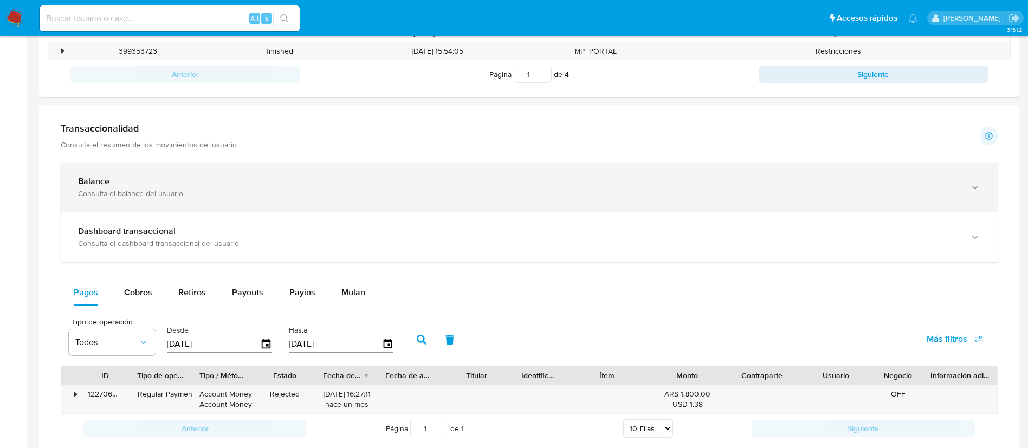
click at [185, 190] on div "Consulta el balance del usuario" at bounding box center [518, 194] width 881 height 10
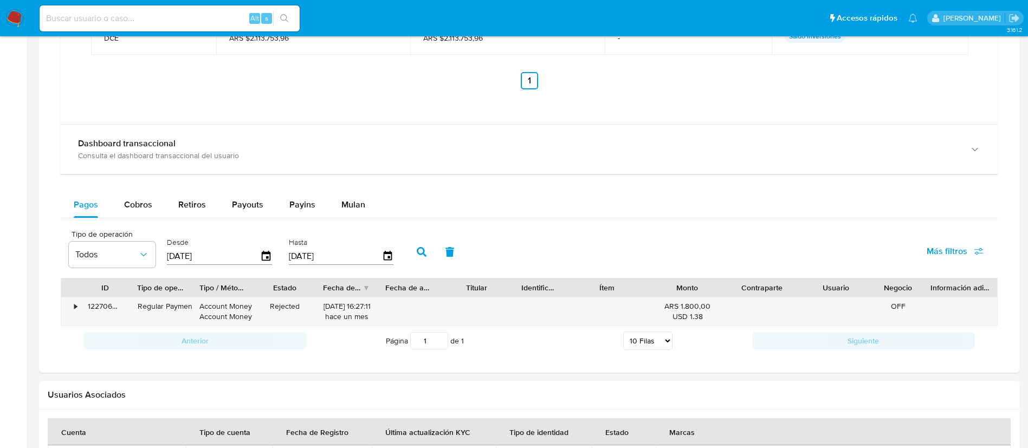
scroll to position [976, 0]
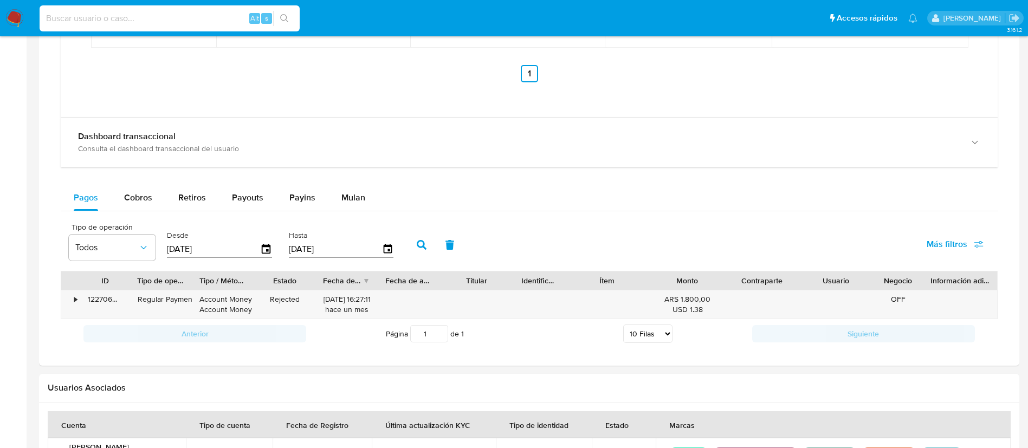
click at [189, 21] on input at bounding box center [170, 18] width 260 height 14
paste input "Ek1gFPV4TUuAX3NvcQflFmrj"
type input "Ek1gFPV4TUuAX3NvcQflFmrj"
click at [292, 16] on button "search-icon" at bounding box center [284, 18] width 22 height 15
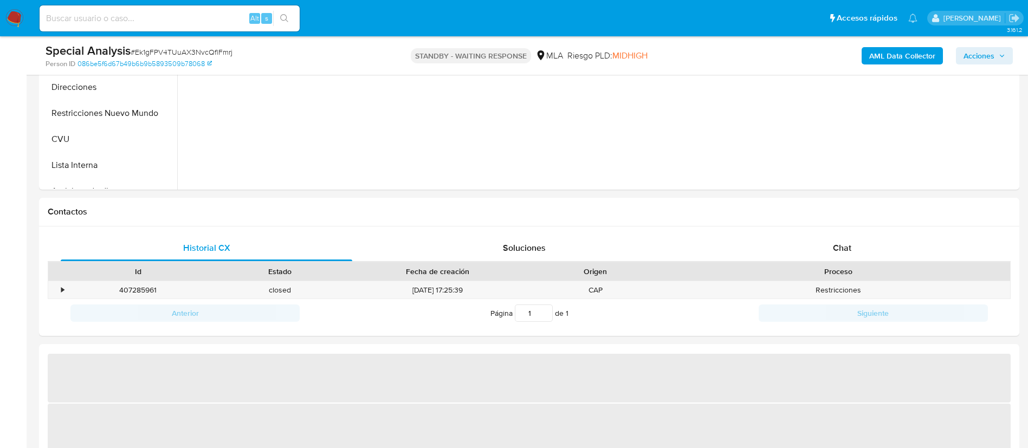
scroll to position [406, 0]
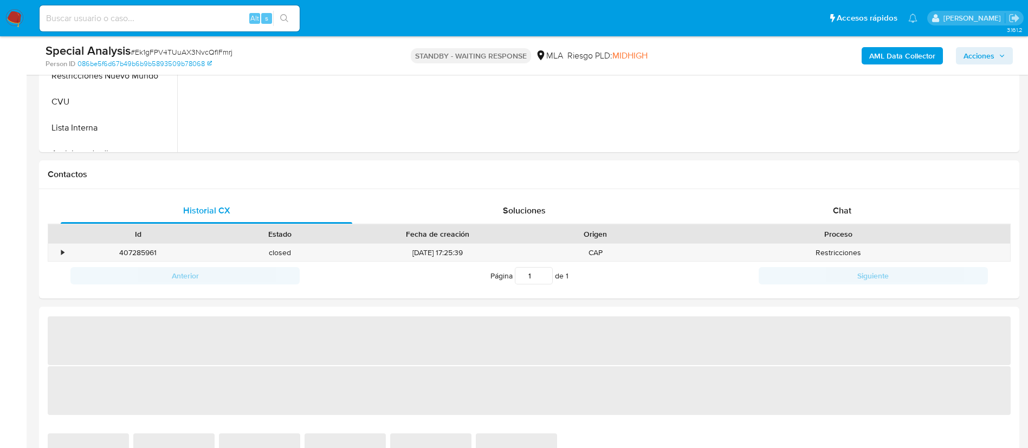
select select "10"
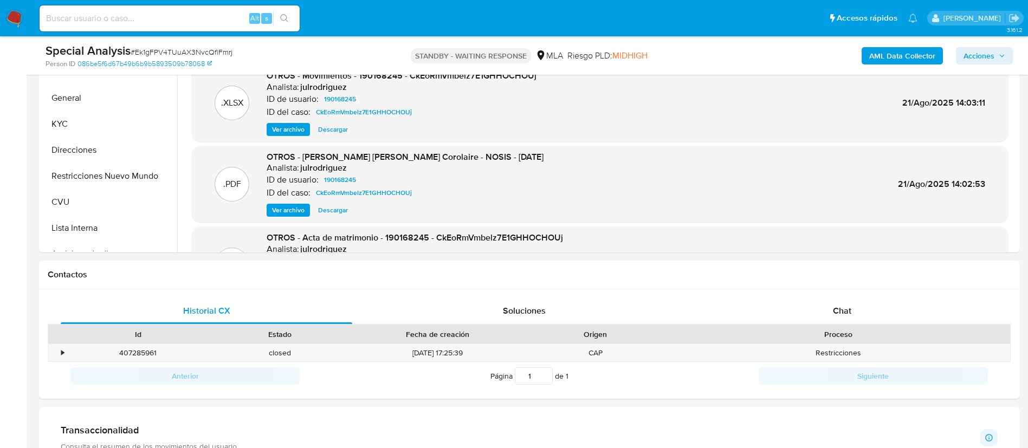
scroll to position [244, 0]
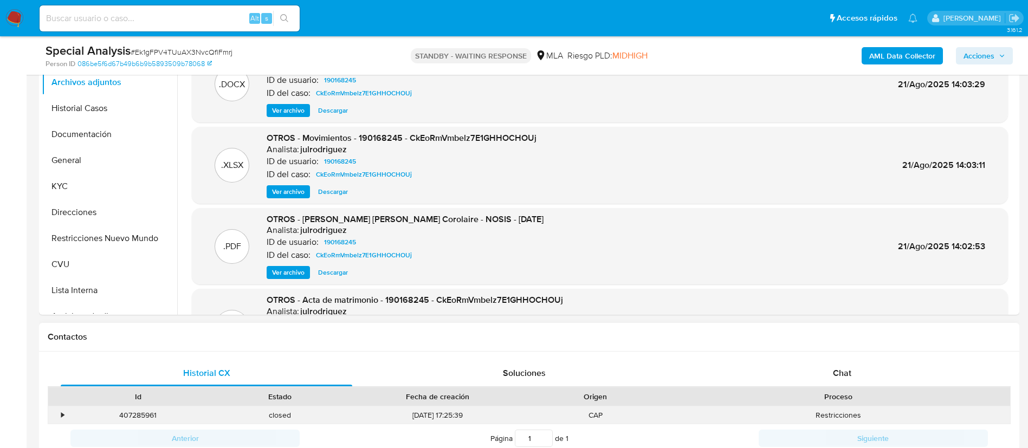
click at [148, 415] on div "407285961" at bounding box center [138, 415] width 142 height 18
copy div "407285961"
click at [248, 18] on input at bounding box center [170, 18] width 260 height 14
paste input "AeR62W2TITV5YSoprYWTKhL5"
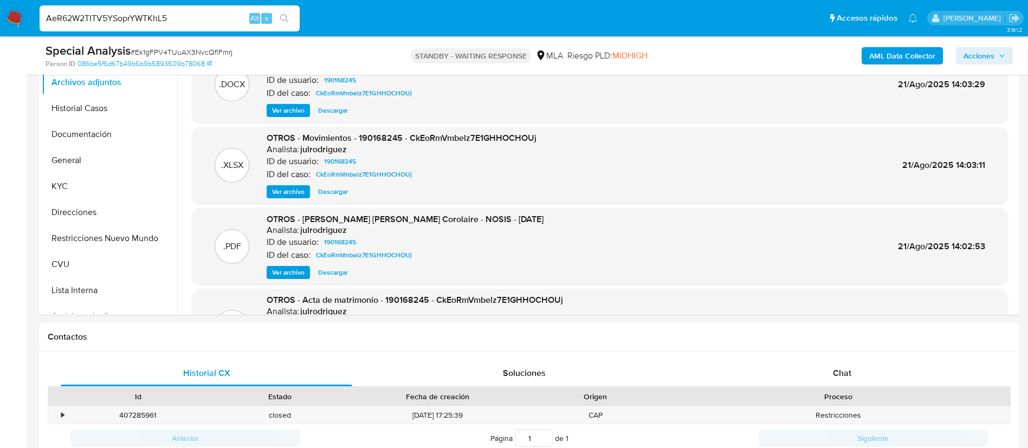
type input "AeR62W2TITV5YSoprYWTKhL5"
click at [278, 16] on button "search-icon" at bounding box center [284, 18] width 22 height 15
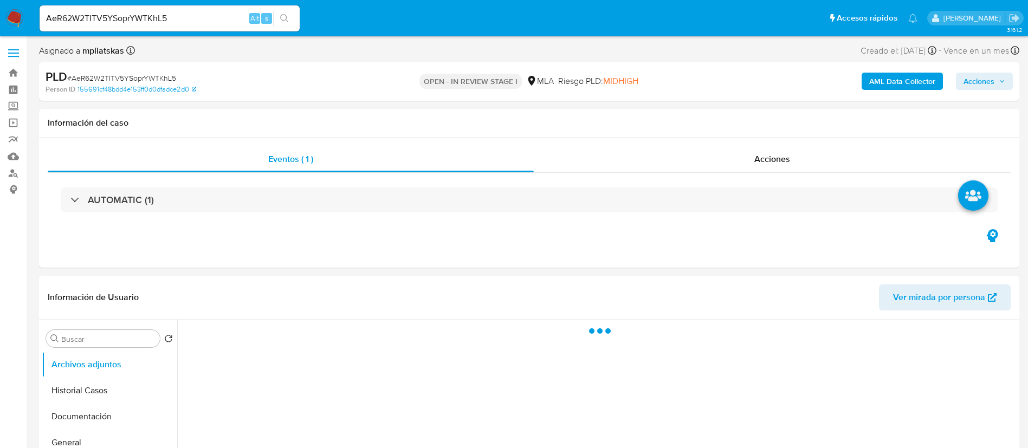
select select "10"
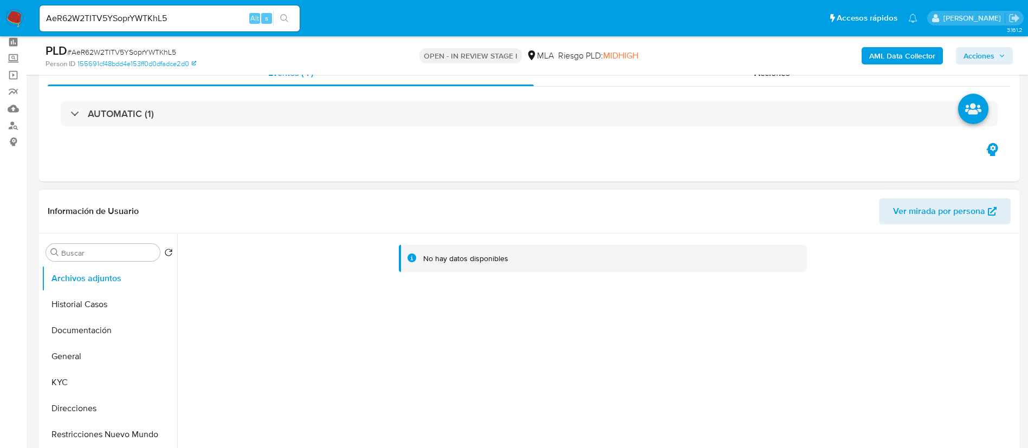
scroll to position [163, 0]
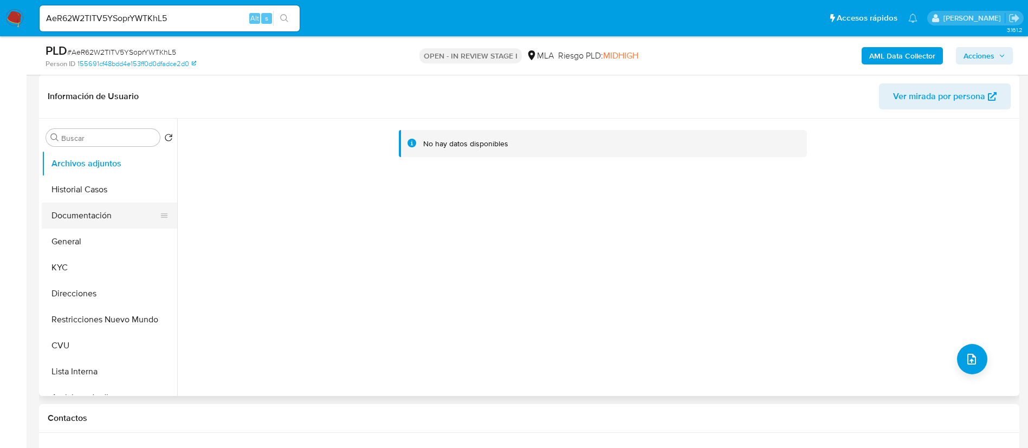
click at [117, 225] on button "Documentación" at bounding box center [105, 216] width 127 height 26
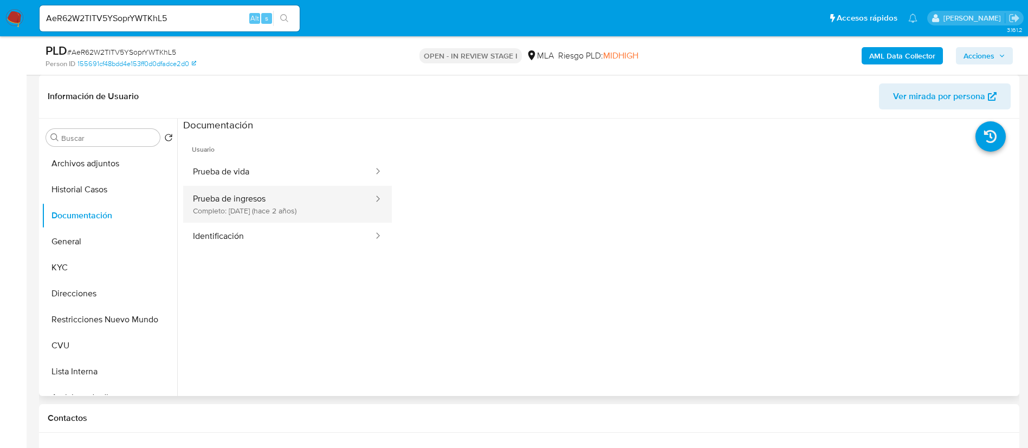
click at [240, 216] on button "Prueba de ingresos Completo: 04/12/2023 (hace 2 años)" at bounding box center [278, 204] width 191 height 37
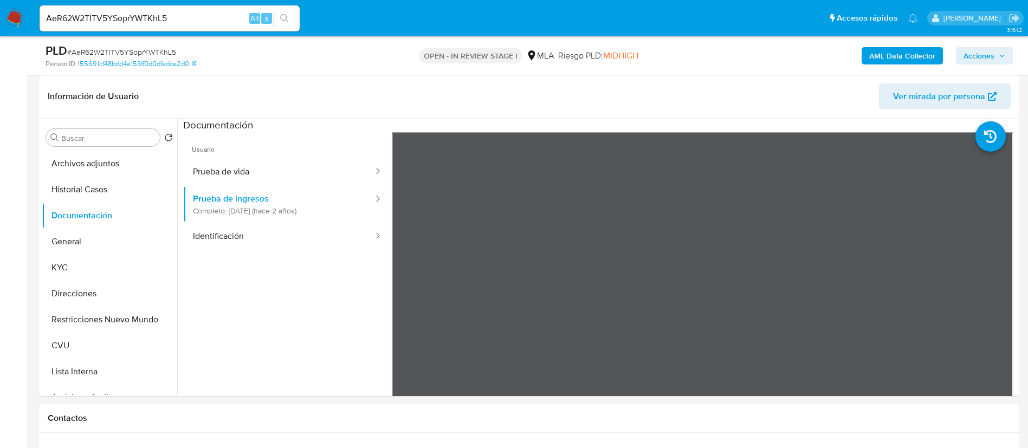
click at [24, 11] on nav "Pausado Ver notificaciones AeR62W2TITV5YSoprYWTKhL5 Alt s Accesos rápidos Presi…" at bounding box center [514, 18] width 1028 height 36
click at [23, 14] on img at bounding box center [14, 18] width 18 height 18
